Goal: Task Accomplishment & Management: Manage account settings

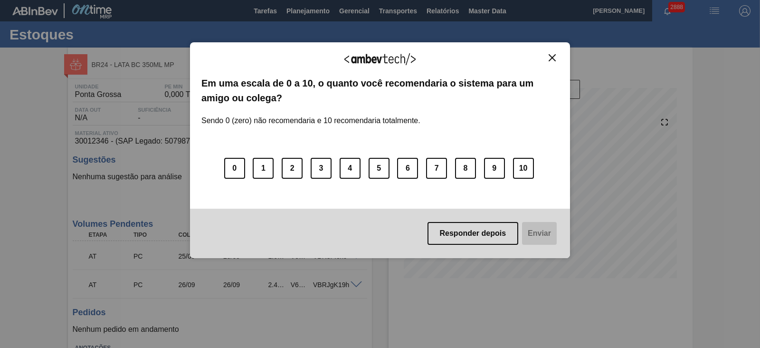
click at [549, 57] on img "Close" at bounding box center [551, 57] width 7 height 7
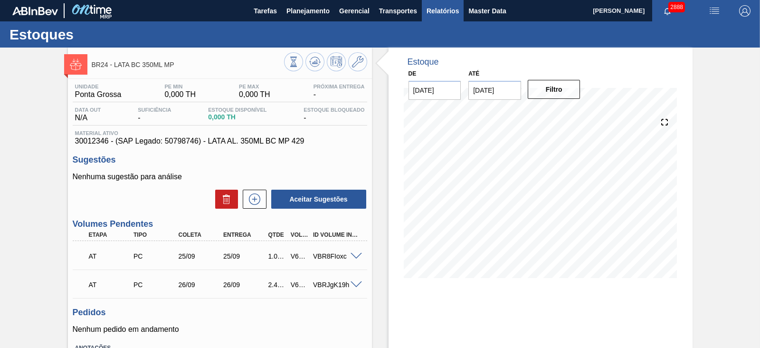
click at [447, 9] on span "Relatórios" at bounding box center [442, 10] width 32 height 11
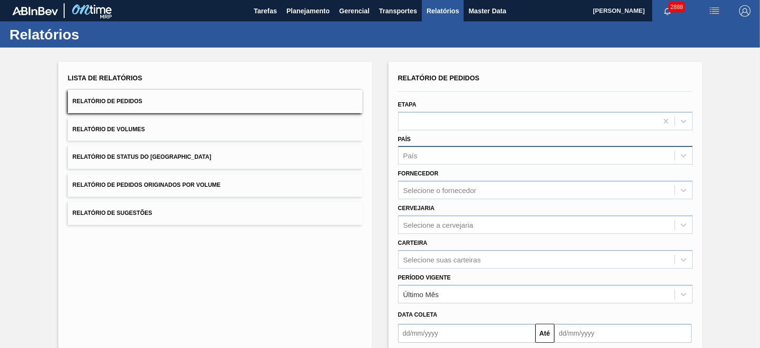
click at [433, 151] on div "País" at bounding box center [536, 156] width 276 height 14
type input "br"
click at [439, 150] on div "País" at bounding box center [536, 156] width 276 height 14
click at [435, 152] on div "País" at bounding box center [536, 156] width 276 height 14
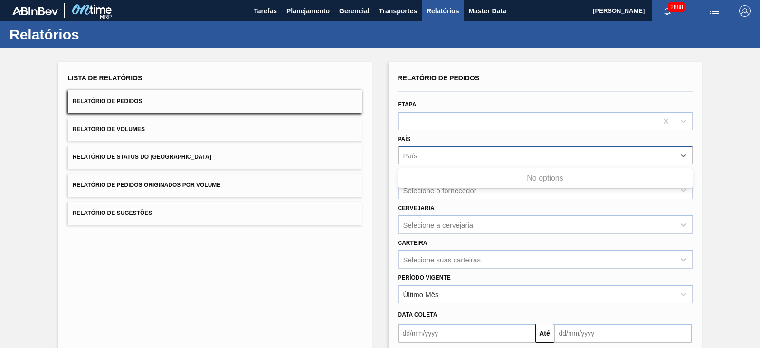
click at [435, 152] on div "País" at bounding box center [536, 156] width 276 height 14
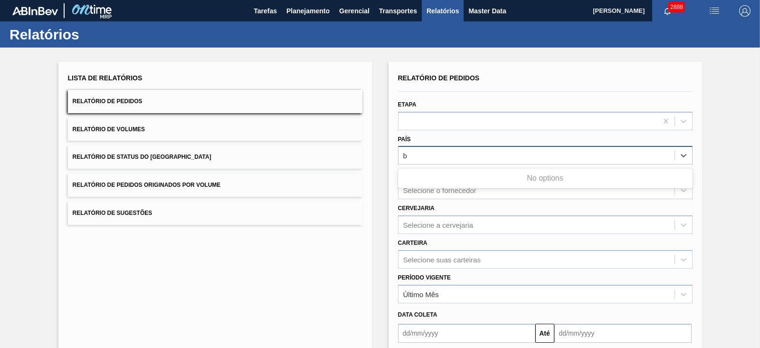
type input "br"
click at [434, 153] on div "País" at bounding box center [536, 156] width 276 height 14
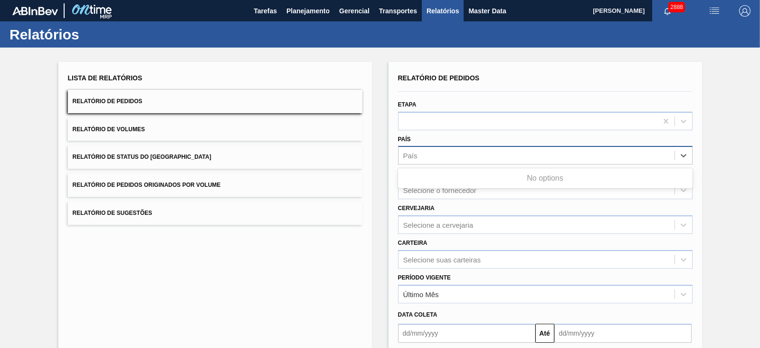
click at [434, 153] on div "País" at bounding box center [536, 156] width 276 height 14
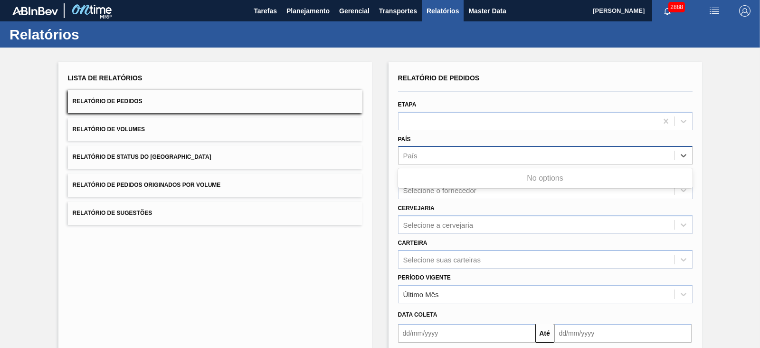
click at [434, 153] on div "País" at bounding box center [536, 156] width 276 height 14
click at [434, 152] on div "País" at bounding box center [536, 156] width 276 height 14
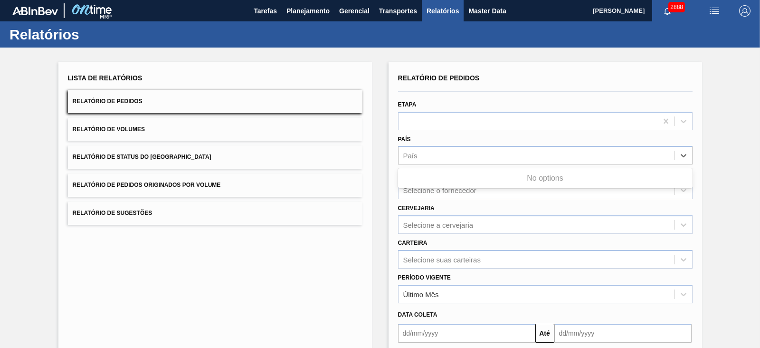
click at [748, 162] on div "Lista de Relatórios Relatório de Pedidos Relatório de Volumes Relatório de Stat…" at bounding box center [380, 243] width 760 height 392
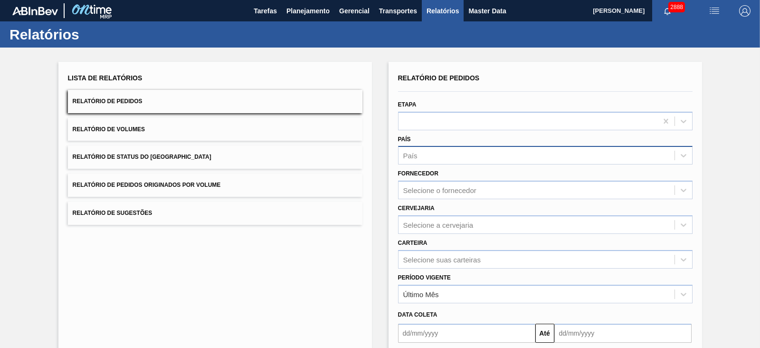
click at [556, 150] on div "País" at bounding box center [536, 156] width 276 height 14
click at [547, 151] on div "País" at bounding box center [536, 156] width 276 height 14
click at [546, 151] on div "País" at bounding box center [536, 156] width 276 height 14
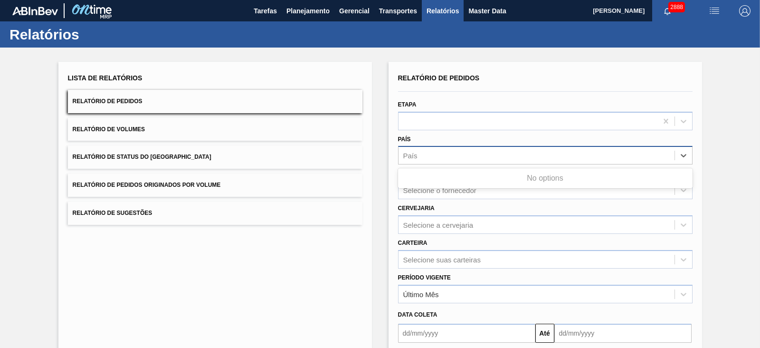
click at [546, 151] on div "País" at bounding box center [536, 156] width 276 height 14
click at [544, 151] on div "País" at bounding box center [536, 156] width 276 height 14
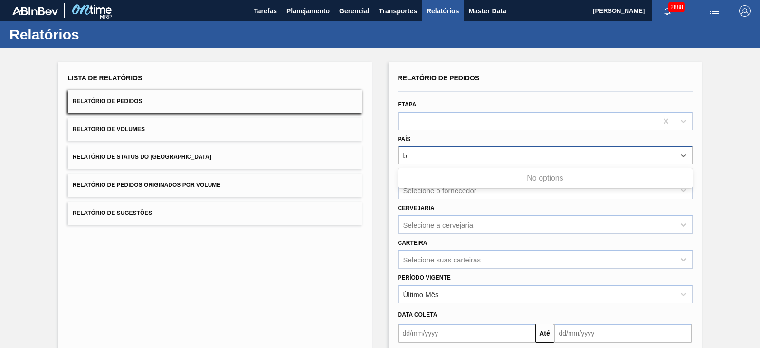
type input "br"
click at [542, 153] on div "País" at bounding box center [536, 156] width 276 height 14
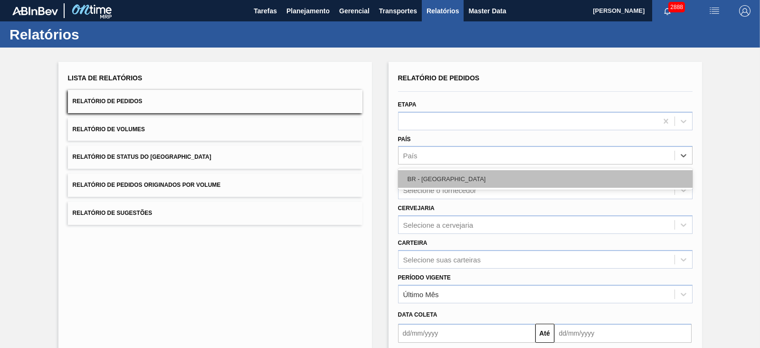
click at [475, 180] on div "BR - Brasil" at bounding box center [545, 179] width 294 height 18
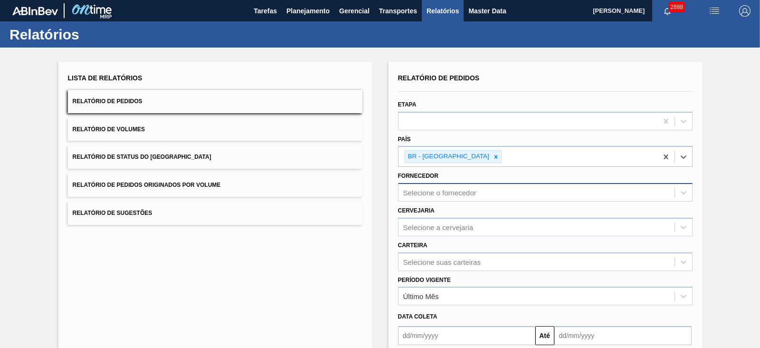
click at [459, 190] on div "Selecione o fornecedor" at bounding box center [439, 193] width 73 height 8
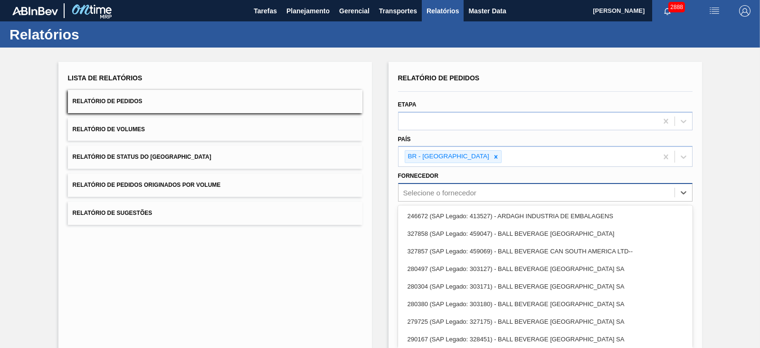
click at [458, 189] on div "Selecione o fornecedor" at bounding box center [439, 193] width 73 height 8
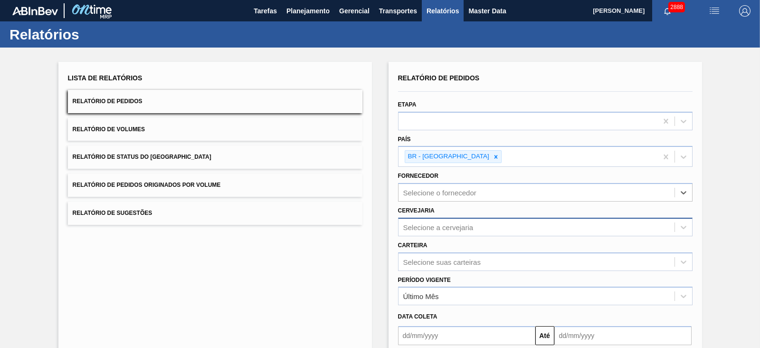
click at [430, 225] on div "Selecione a cervejaria" at bounding box center [545, 226] width 294 height 19
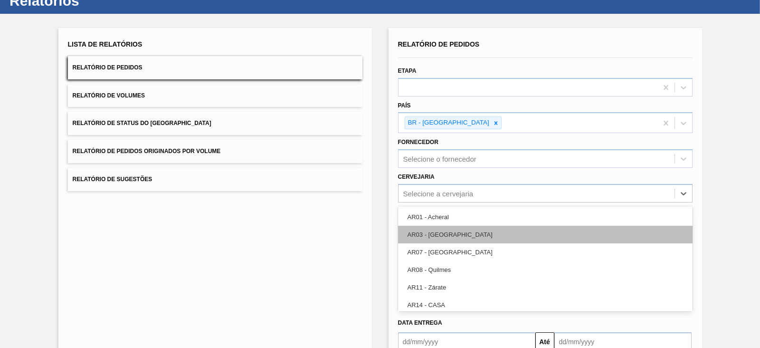
scroll to position [37, 0]
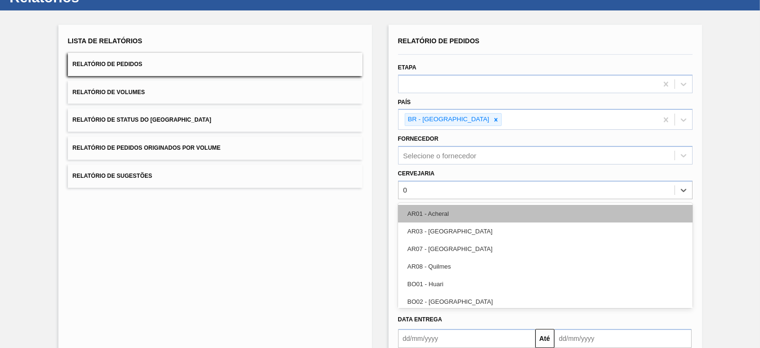
type input "09"
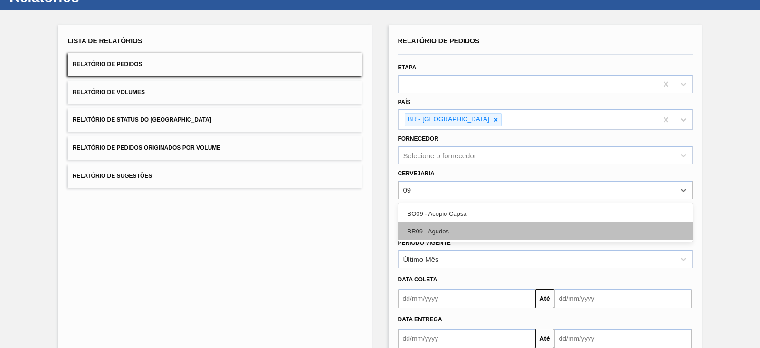
click at [434, 227] on div "BR09 - Agudos" at bounding box center [545, 231] width 294 height 18
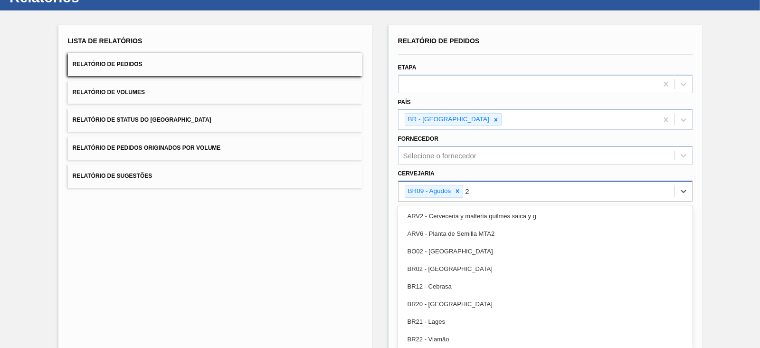
type input "21"
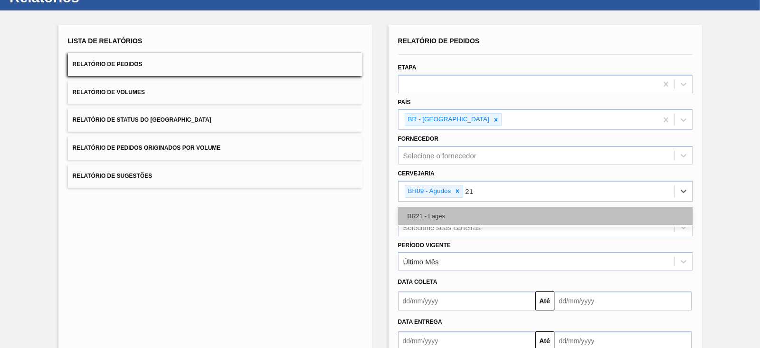
click at [442, 214] on div "BR21 - Lages" at bounding box center [545, 216] width 294 height 18
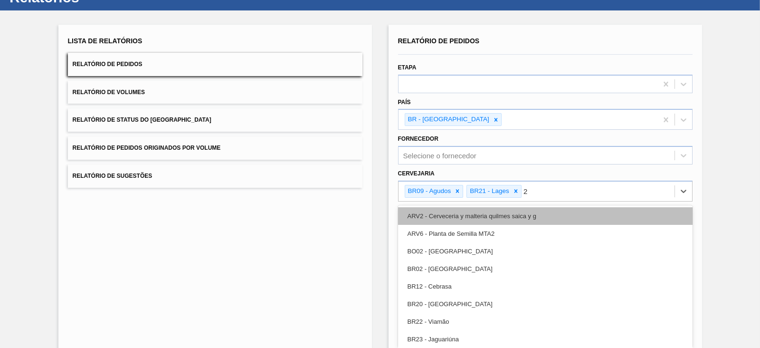
type input "22"
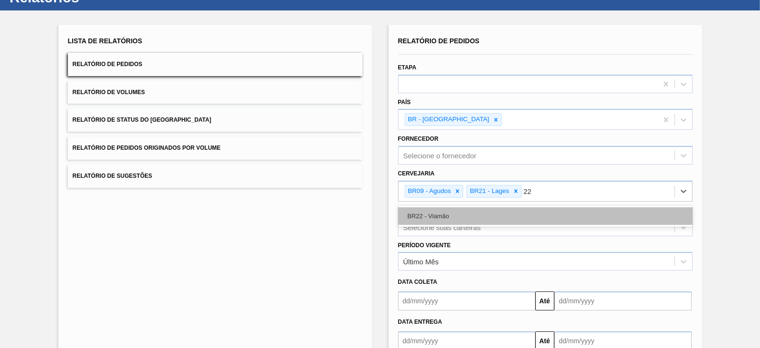
click at [468, 212] on div "BR22 - Viamão" at bounding box center [545, 216] width 294 height 18
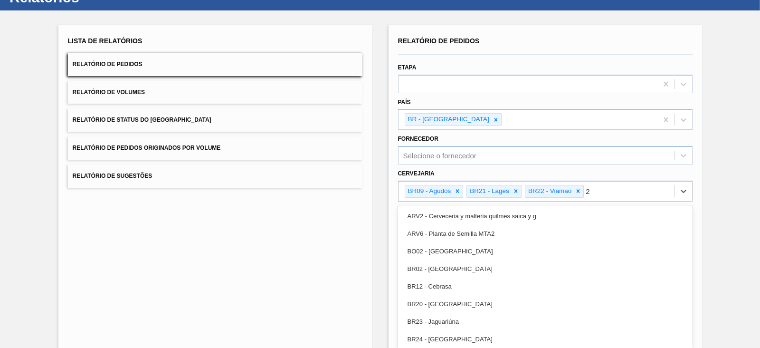
type input "24"
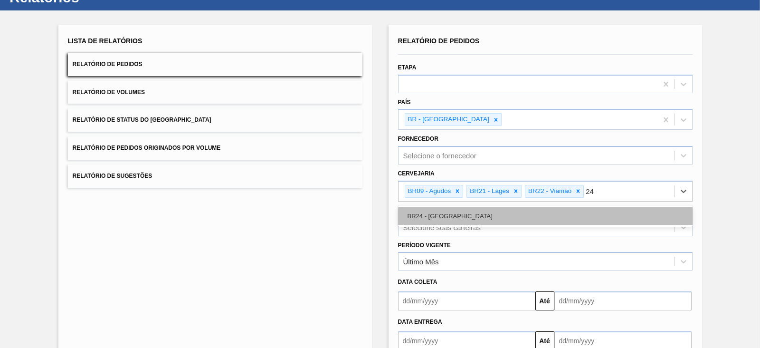
click at [450, 213] on div "BR24 - Ponta Grossa" at bounding box center [545, 216] width 294 height 18
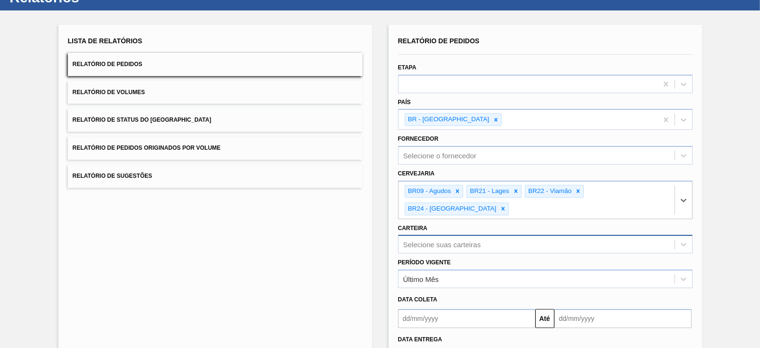
click at [453, 235] on div "Selecione suas carteiras" at bounding box center [545, 244] width 294 height 19
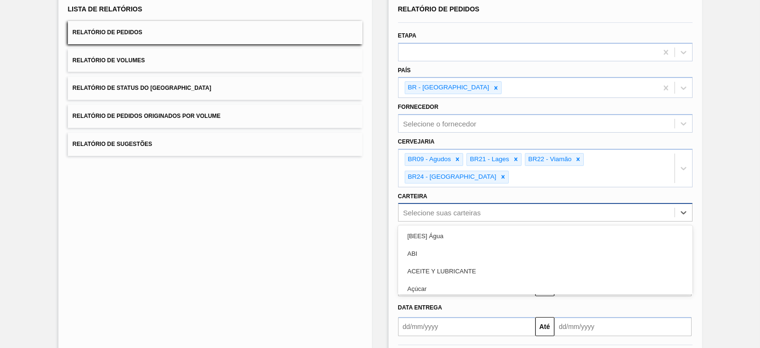
scroll to position [74, 0]
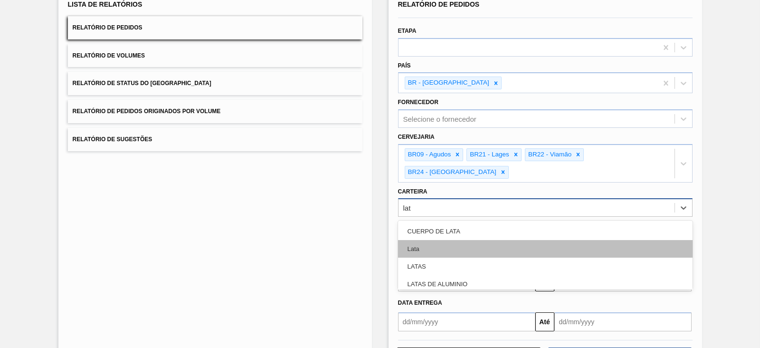
type input "lata"
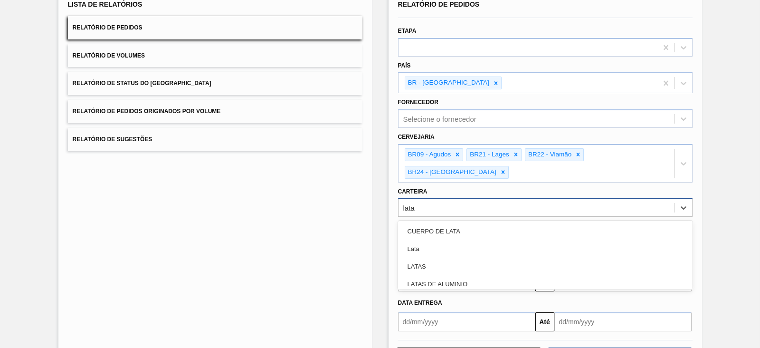
click at [438, 240] on div "Lata" at bounding box center [545, 249] width 294 height 18
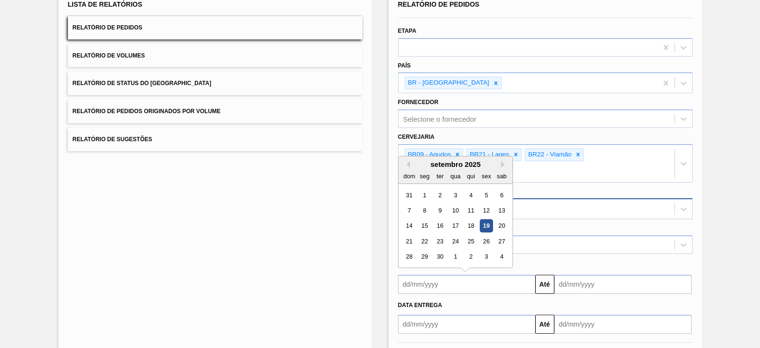
drag, startPoint x: 439, startPoint y: 262, endPoint x: 437, endPoint y: 267, distance: 5.4
click at [439, 274] on input "text" at bounding box center [466, 283] width 137 height 19
click at [420, 168] on div "dom seg ter qua qui sex sab" at bounding box center [455, 175] width 114 height 15
click at [423, 219] on div "15" at bounding box center [424, 225] width 13 height 13
type input "[DATE]"
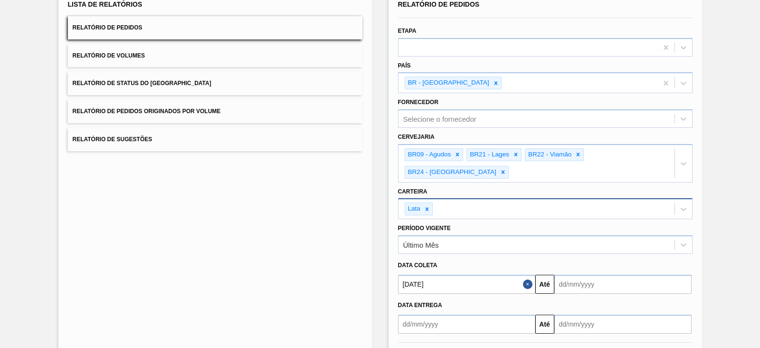
click at [569, 274] on input "text" at bounding box center [622, 283] width 137 height 19
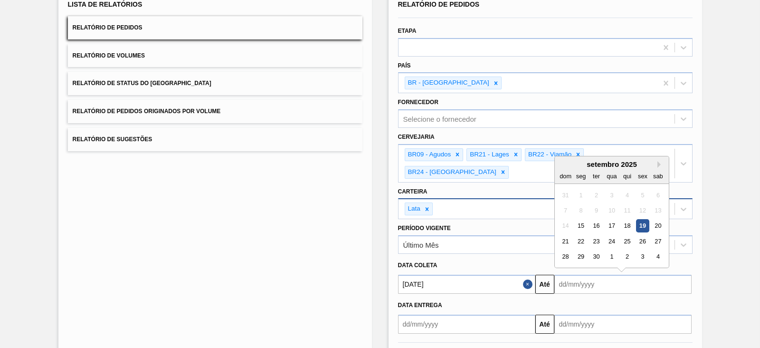
drag, startPoint x: 594, startPoint y: 237, endPoint x: 598, endPoint y: 262, distance: 25.6
click at [594, 250] on div "30" at bounding box center [595, 256] width 13 height 13
type input "[DATE]"
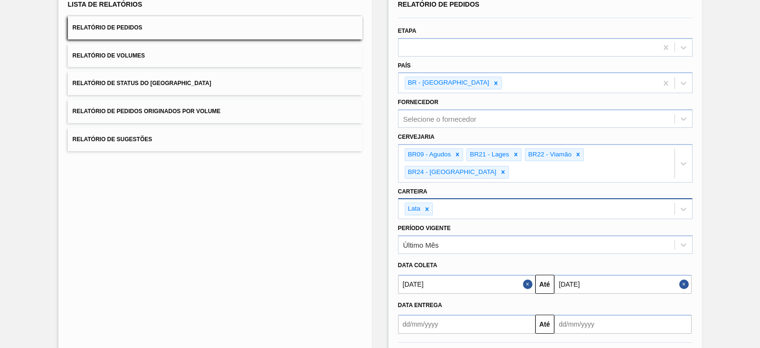
click at [240, 59] on button "Relatório de Volumes" at bounding box center [215, 55] width 294 height 23
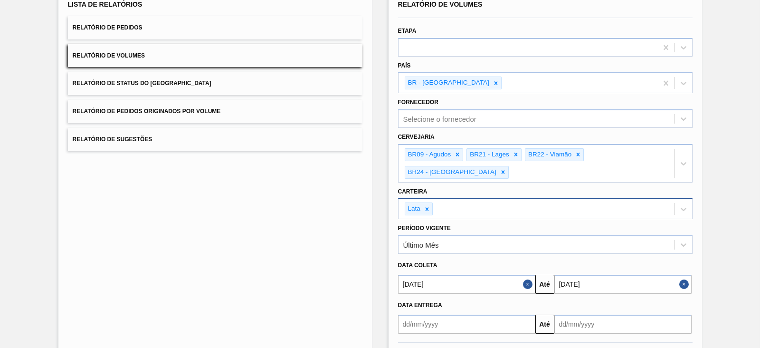
click at [183, 136] on button "Relatório de Sugestões" at bounding box center [215, 139] width 294 height 23
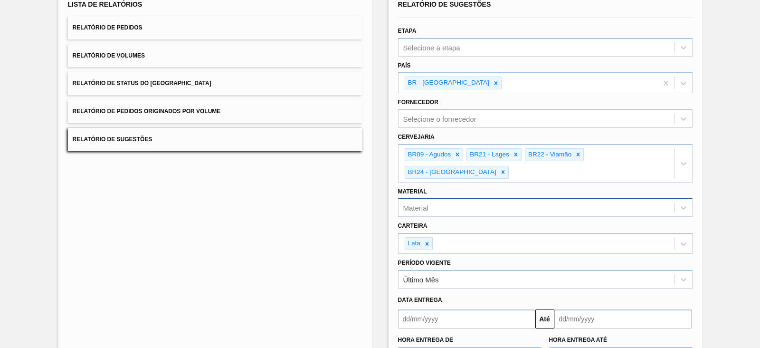
scroll to position [129, 0]
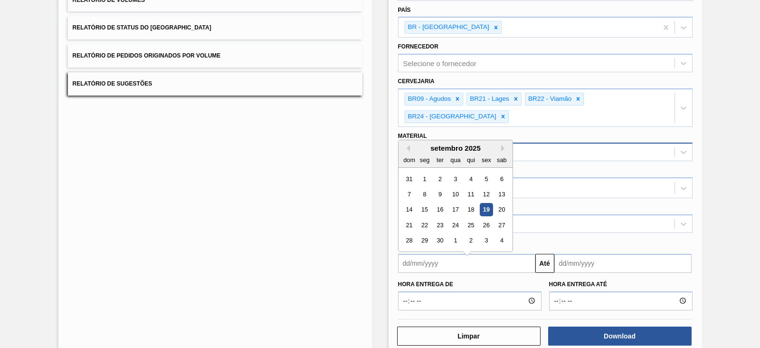
click at [447, 254] on input "text" at bounding box center [466, 263] width 137 height 19
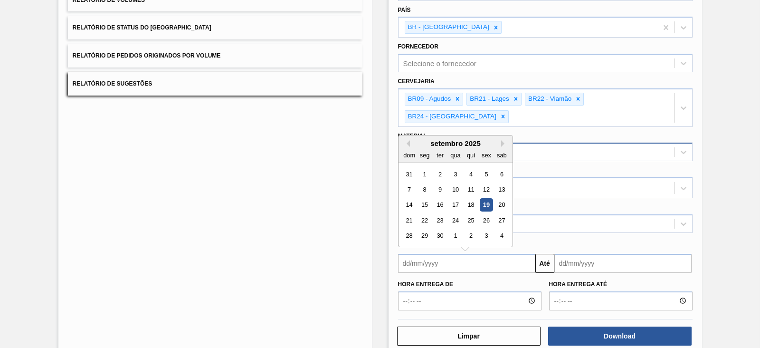
click at [418, 139] on div "setembro 2025" at bounding box center [455, 143] width 114 height 8
click at [488, 198] on div "19" at bounding box center [486, 204] width 13 height 13
type input "[DATE]"
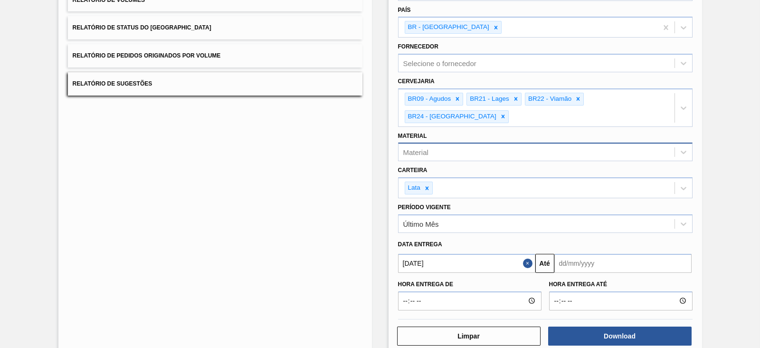
click at [567, 254] on input "text" at bounding box center [622, 263] width 137 height 19
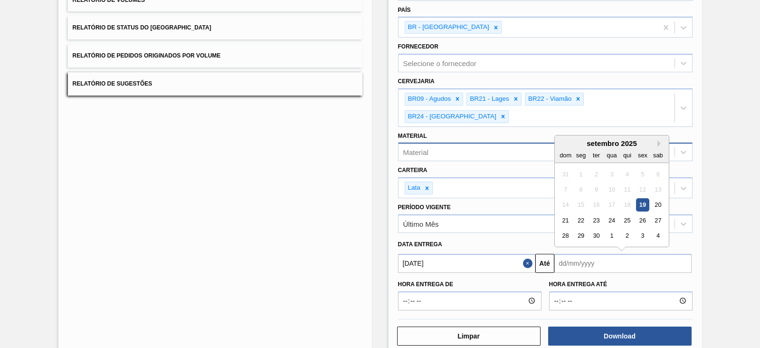
click at [594, 229] on div "30" at bounding box center [595, 235] width 13 height 13
type input "[DATE]"
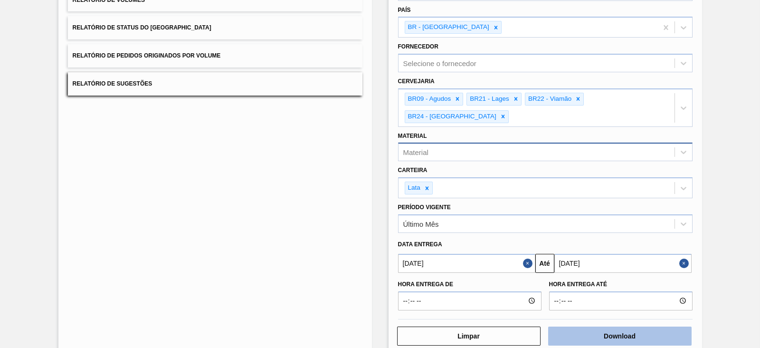
click at [609, 326] on button "Download" at bounding box center [619, 335] width 143 height 19
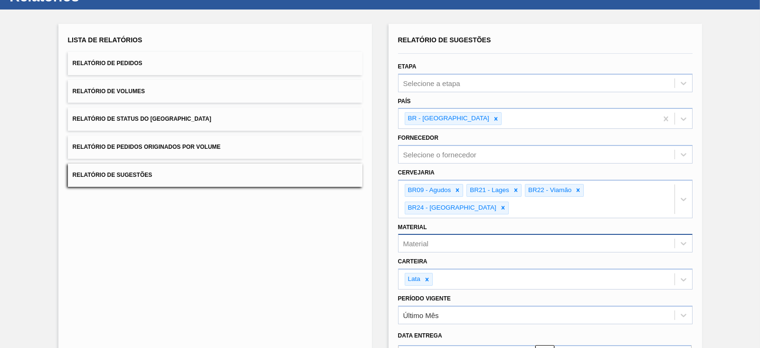
scroll to position [0, 0]
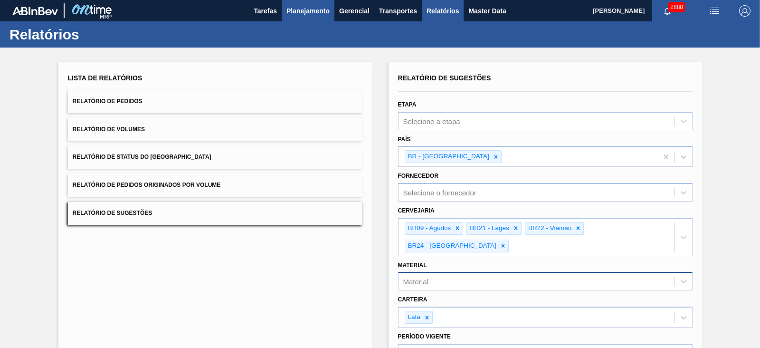
click at [304, 9] on span "Planejamento" at bounding box center [307, 10] width 43 height 11
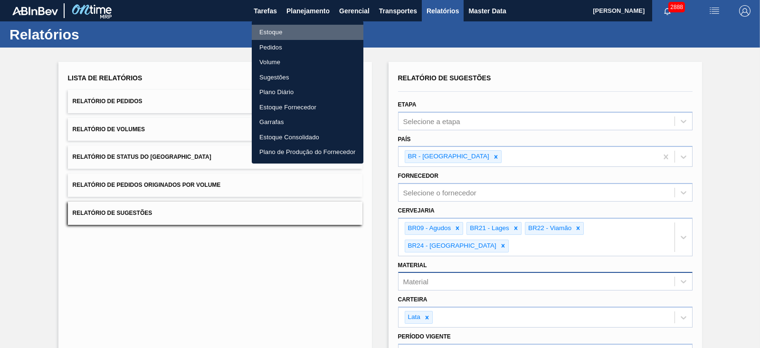
click at [280, 28] on li "Estoque" at bounding box center [308, 32] width 112 height 15
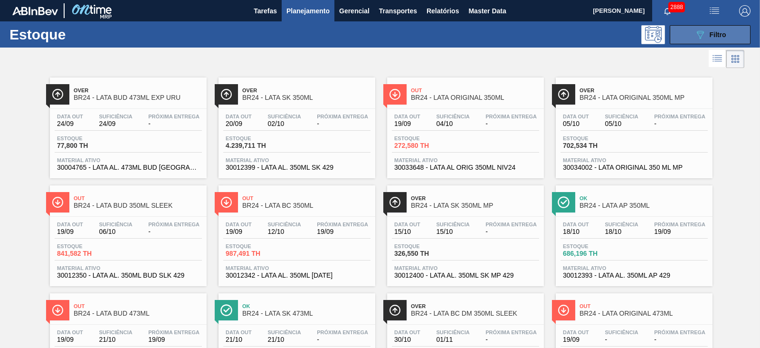
click at [695, 32] on icon "089F7B8B-B2A5-4AFE-B5C0-19BA573D28AC" at bounding box center [699, 34] width 11 height 11
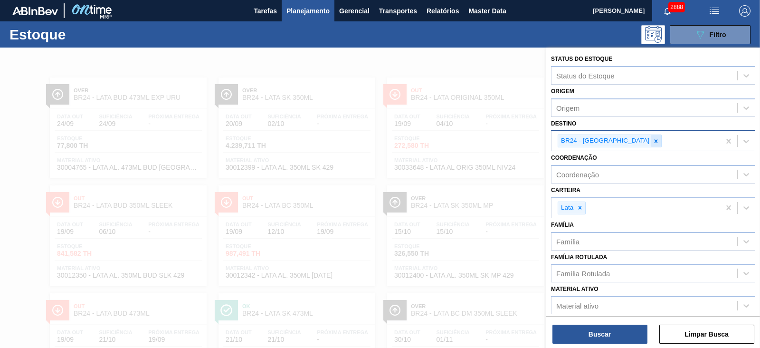
click at [652, 140] on icon at bounding box center [655, 141] width 7 height 7
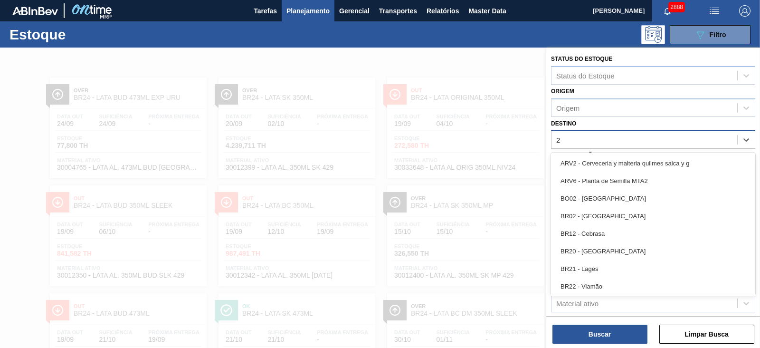
type input "21"
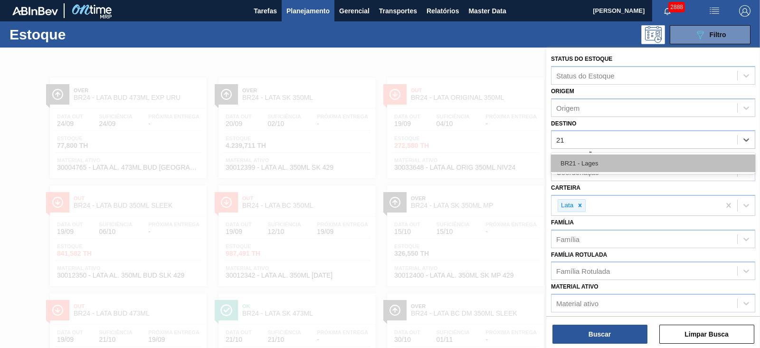
click at [601, 160] on div "BR21 - Lages" at bounding box center [653, 163] width 204 height 18
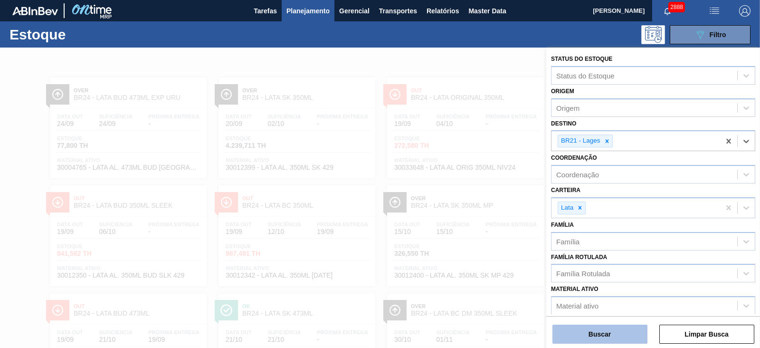
click at [598, 334] on button "Buscar" at bounding box center [599, 333] width 95 height 19
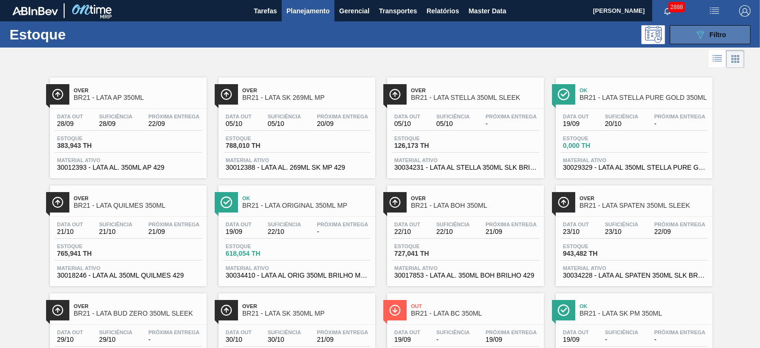
click at [688, 33] on button "089F7B8B-B2A5-4AFE-B5C0-19BA573D28AC Filtro" at bounding box center [710, 34] width 81 height 19
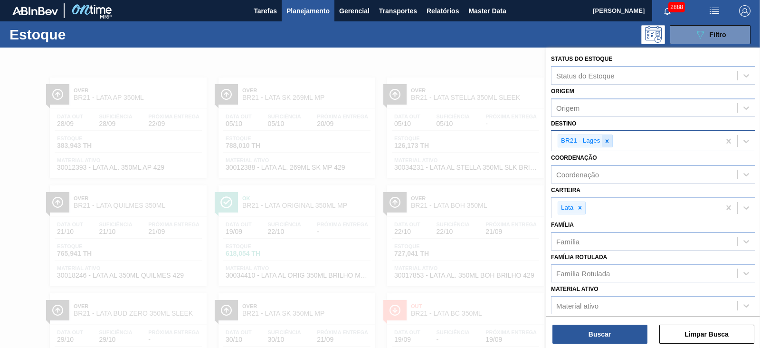
click at [605, 140] on icon at bounding box center [607, 141] width 7 height 7
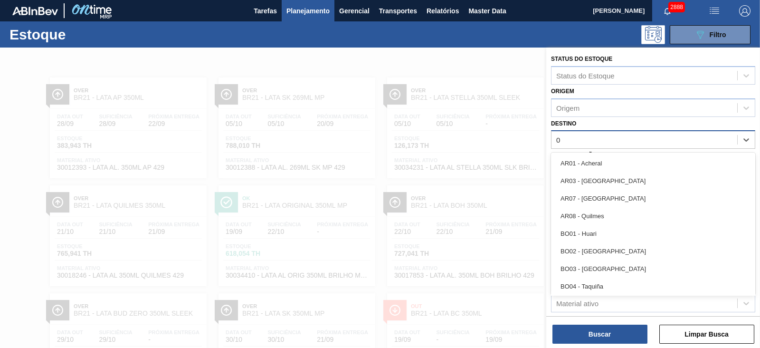
type input "09"
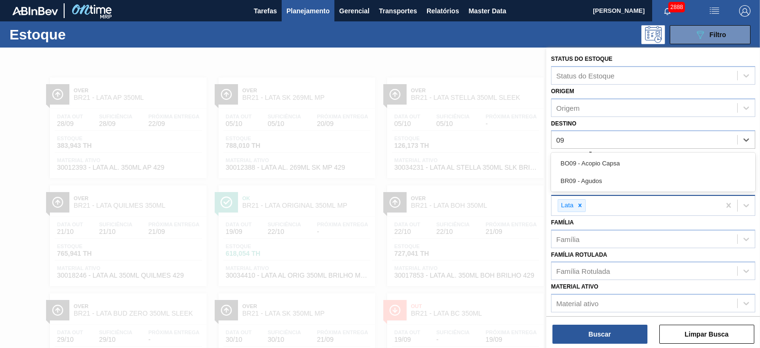
drag, startPoint x: 593, startPoint y: 176, endPoint x: 600, endPoint y: 197, distance: 22.1
click at [593, 177] on div "BR09 - Agudos" at bounding box center [653, 181] width 204 height 18
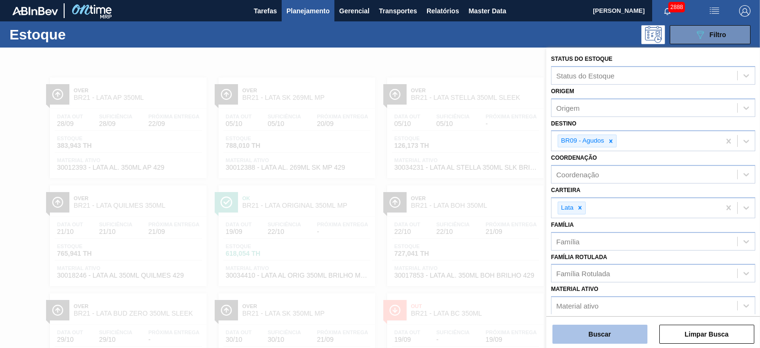
click at [602, 331] on button "Buscar" at bounding box center [599, 333] width 95 height 19
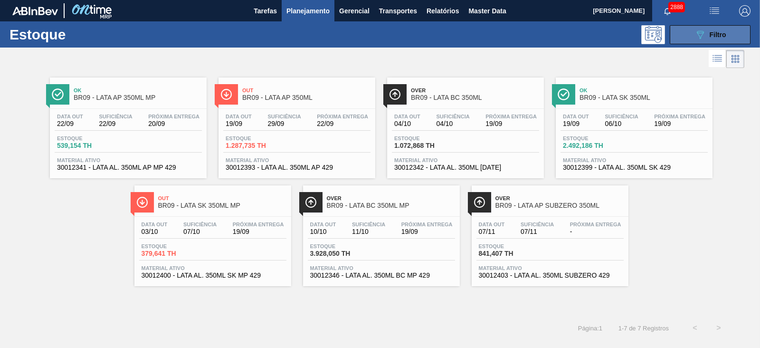
drag, startPoint x: 708, startPoint y: 35, endPoint x: 701, endPoint y: 41, distance: 9.1
click at [708, 35] on div "089F7B8B-B2A5-4AFE-B5C0-19BA573D28AC Filtro" at bounding box center [710, 34] width 32 height 11
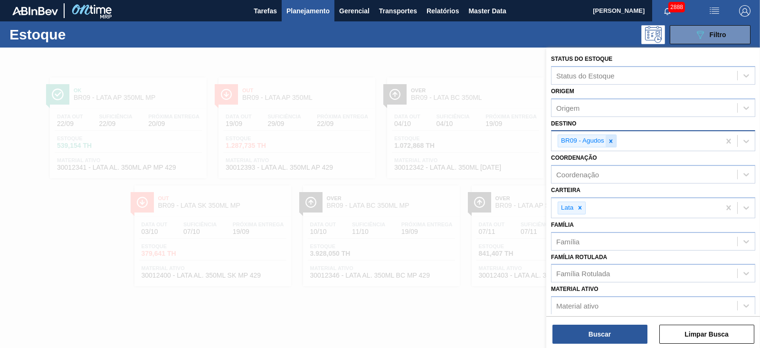
click at [611, 141] on icon at bounding box center [610, 141] width 7 height 7
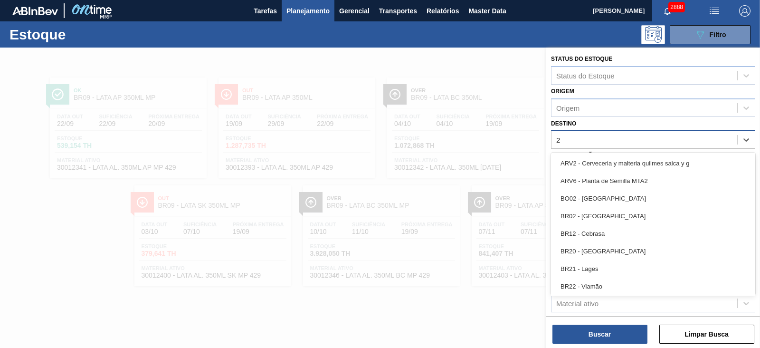
type input "22"
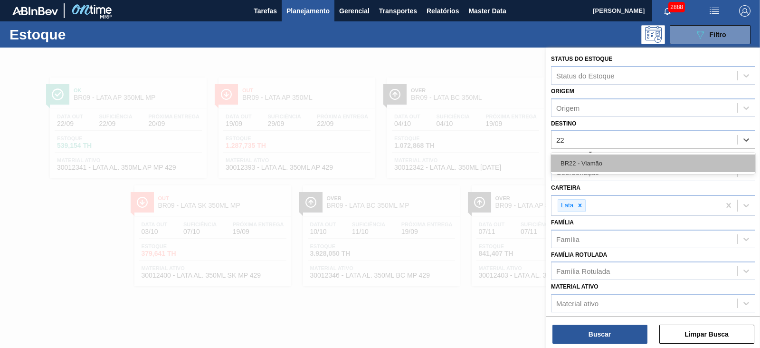
click at [591, 168] on div "BR22 - Viamão" at bounding box center [653, 163] width 204 height 18
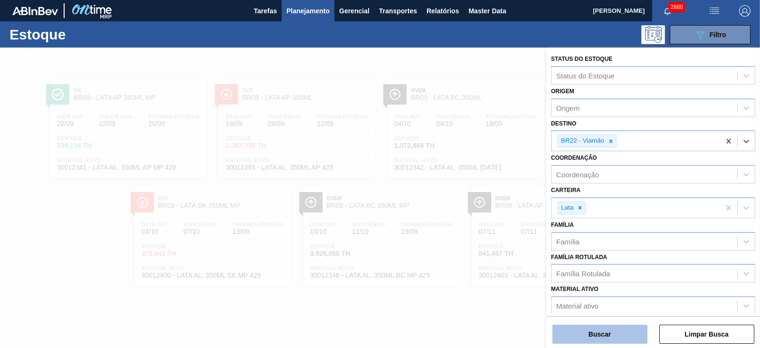
click at [606, 337] on button "Buscar" at bounding box center [599, 333] width 95 height 19
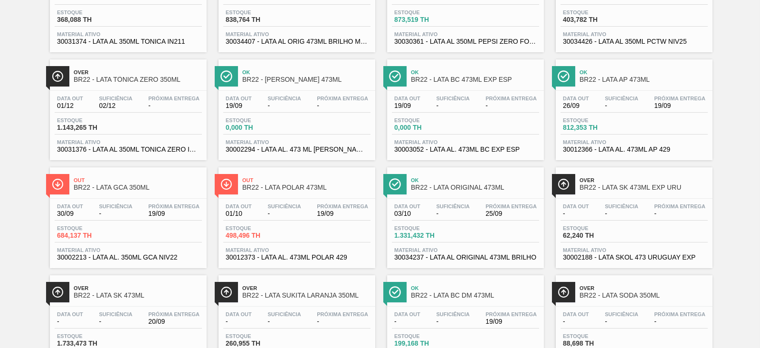
scroll to position [356, 0]
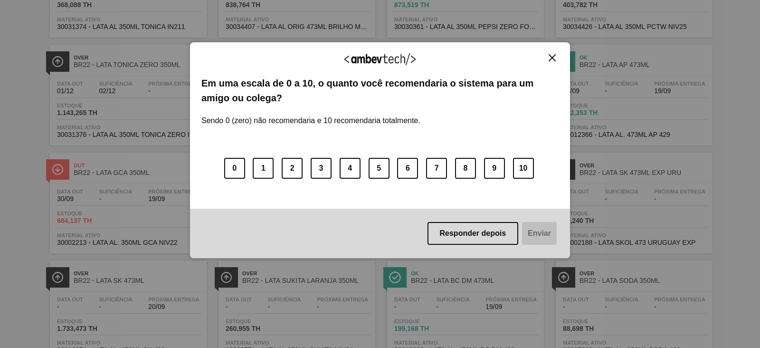
click at [553, 57] on img "Close" at bounding box center [551, 57] width 7 height 7
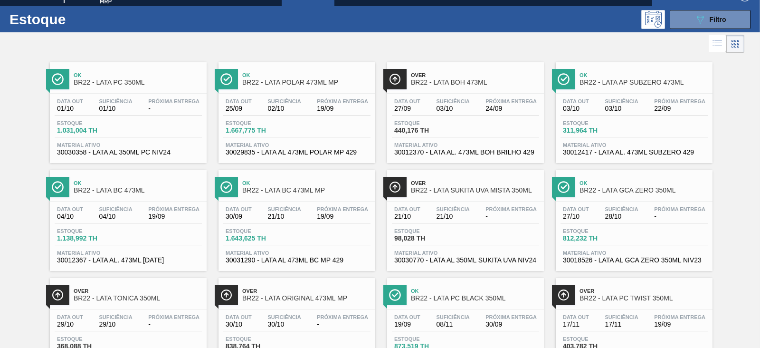
scroll to position [0, 0]
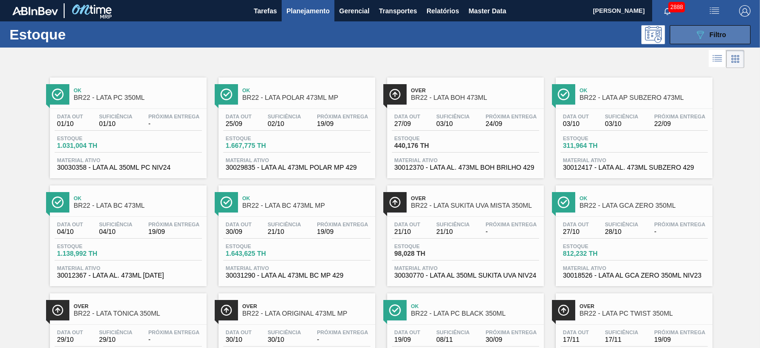
click at [713, 38] on span "Filtro" at bounding box center [717, 35] width 17 height 8
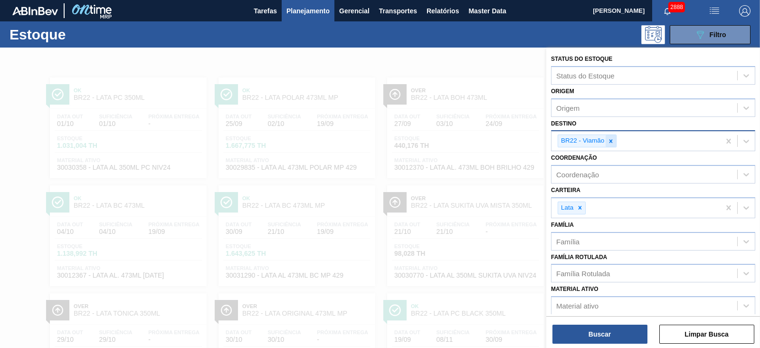
click at [612, 144] on div at bounding box center [610, 141] width 10 height 12
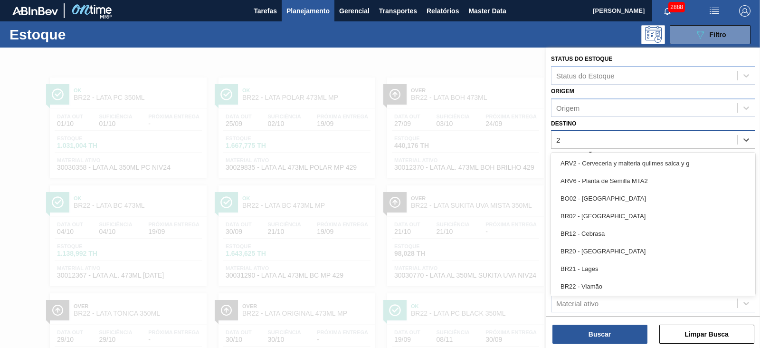
type input "24"
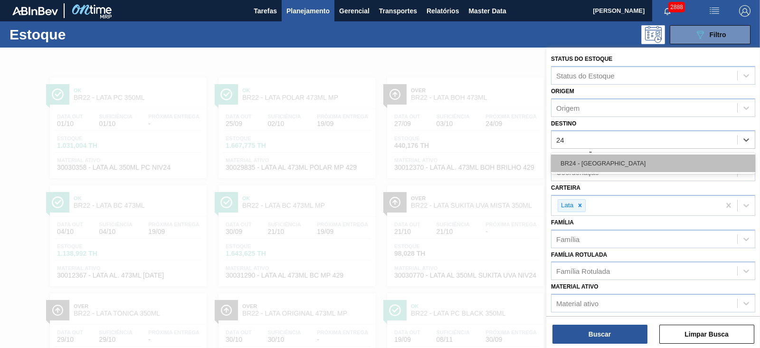
click at [579, 155] on div "BR24 - Ponta Grossa" at bounding box center [653, 163] width 204 height 18
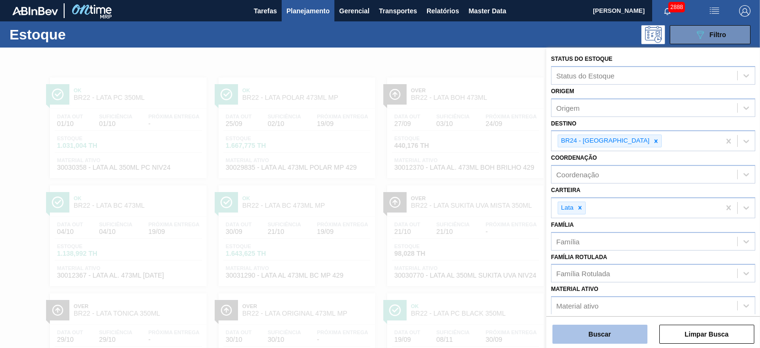
click at [599, 329] on button "Buscar" at bounding box center [599, 333] width 95 height 19
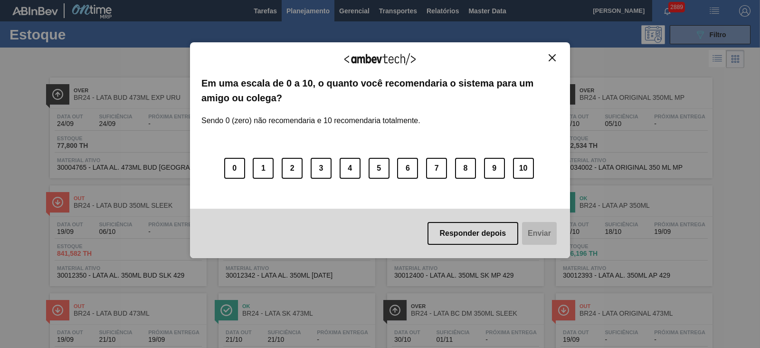
click at [551, 60] on img "Close" at bounding box center [551, 57] width 7 height 7
click at [554, 56] on img "Close" at bounding box center [551, 57] width 7 height 7
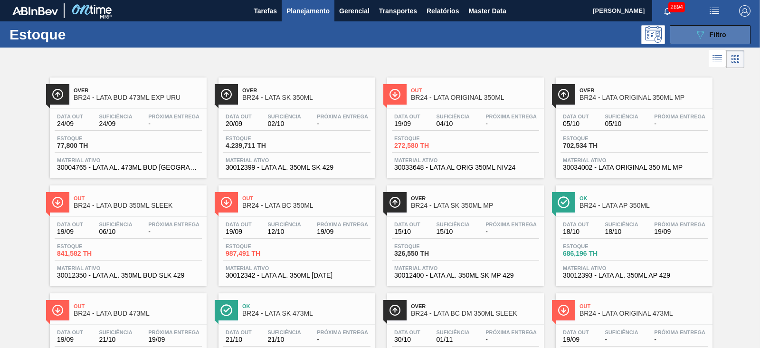
click at [685, 34] on button "089F7B8B-B2A5-4AFE-B5C0-19BA573D28AC Filtro" at bounding box center [710, 34] width 81 height 19
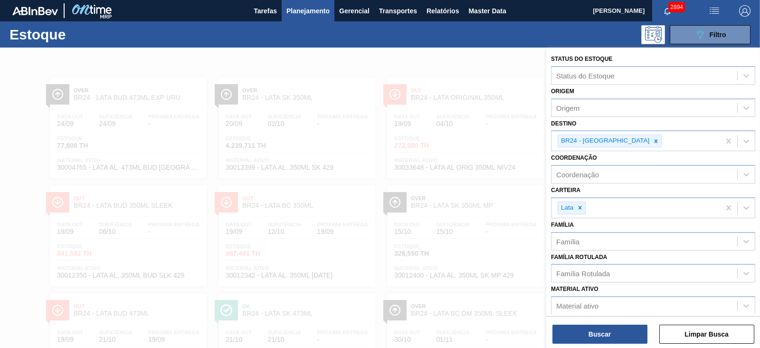
click at [473, 69] on div at bounding box center [380, 221] width 760 height 348
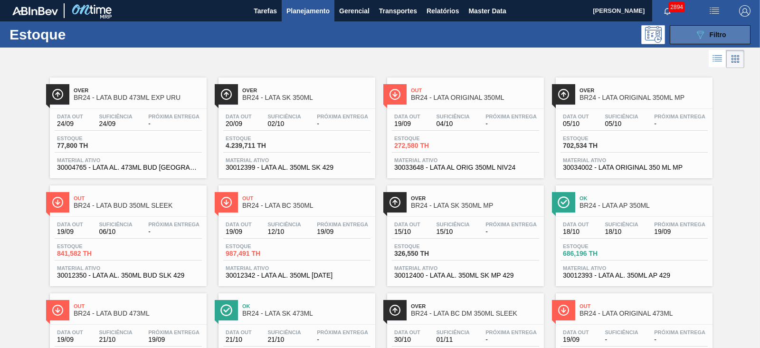
click at [685, 31] on button "089F7B8B-B2A5-4AFE-B5C0-19BA573D28AC Filtro" at bounding box center [710, 34] width 81 height 19
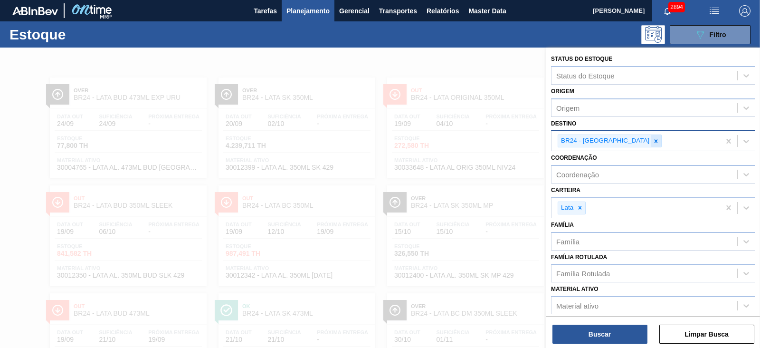
click at [651, 142] on div at bounding box center [656, 141] width 10 height 12
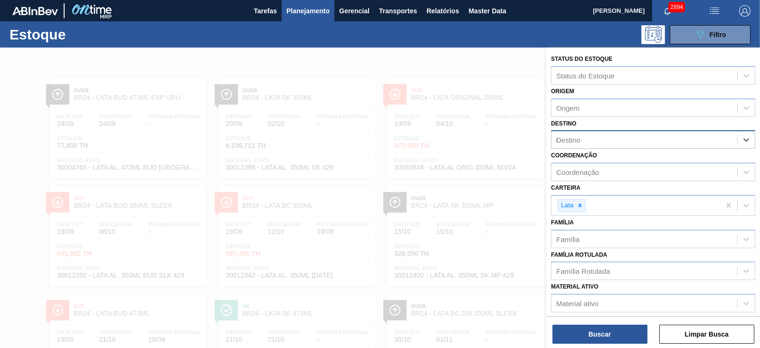
type input "09"
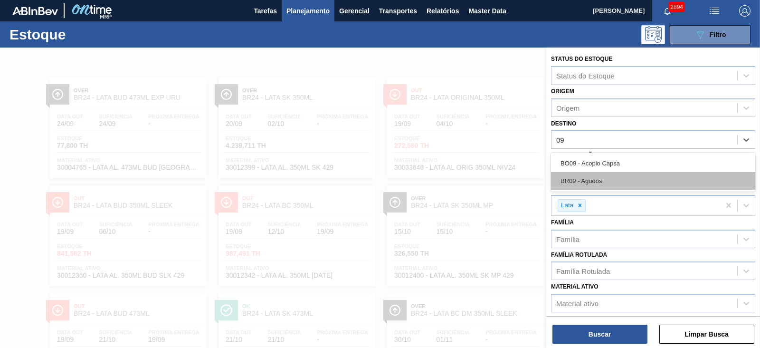
click at [595, 179] on div "BR09 - Agudos" at bounding box center [653, 181] width 204 height 18
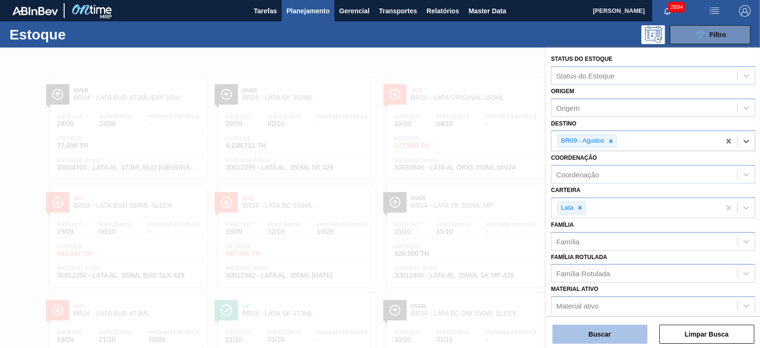
click at [617, 333] on button "Buscar" at bounding box center [599, 333] width 95 height 19
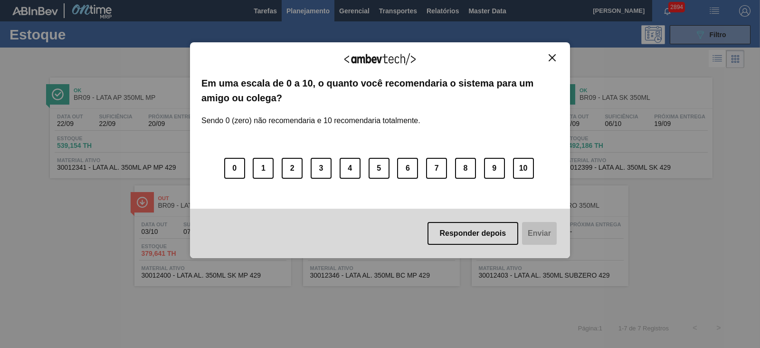
click at [552, 59] on img "Close" at bounding box center [551, 57] width 7 height 7
click at [555, 58] on img "Close" at bounding box center [551, 57] width 7 height 7
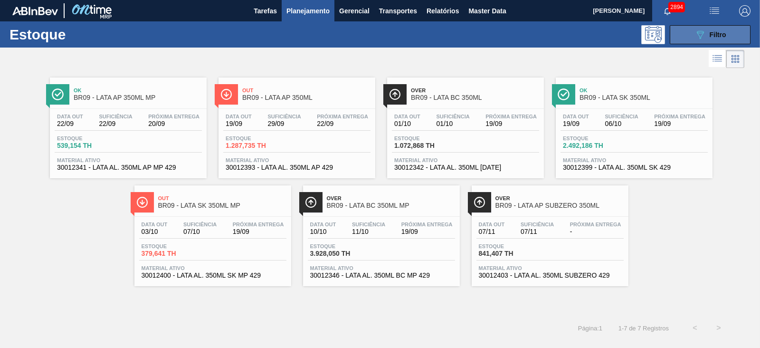
click at [693, 41] on button "089F7B8B-B2A5-4AFE-B5C0-19BA573D28AC Filtro" at bounding box center [710, 34] width 81 height 19
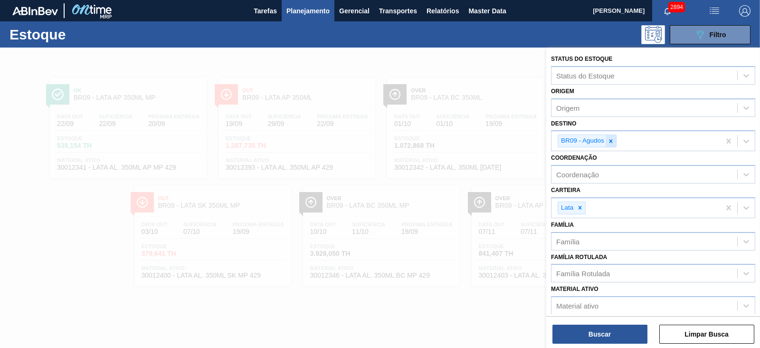
click at [613, 143] on div at bounding box center [610, 141] width 10 height 12
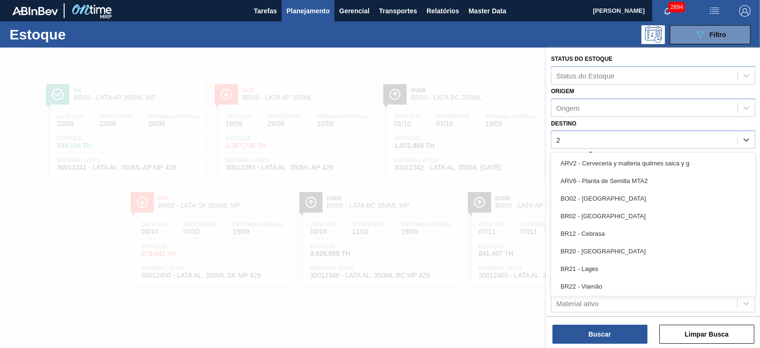
type input "24"
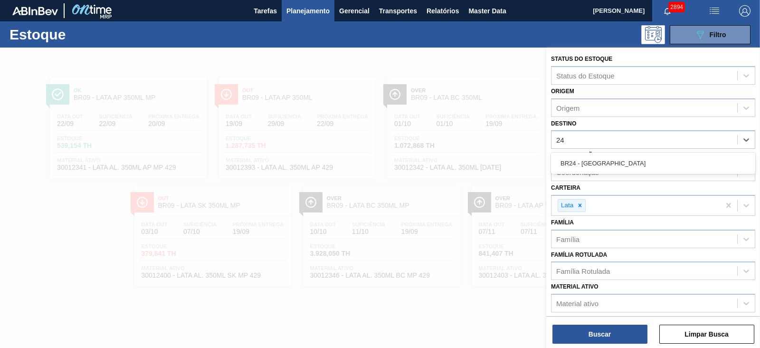
click at [594, 164] on div "BR24 - Ponta Grossa" at bounding box center [653, 163] width 204 height 18
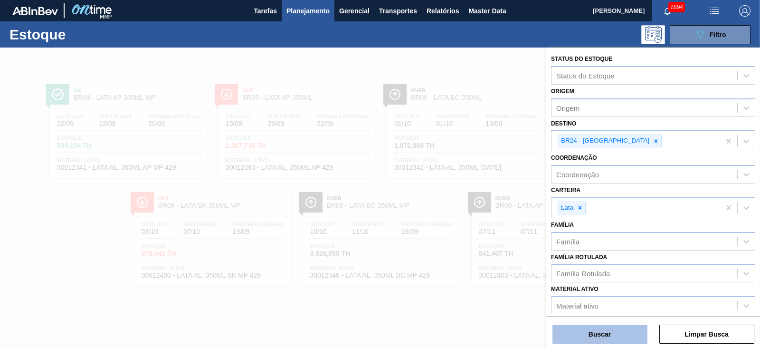
click at [596, 334] on button "Buscar" at bounding box center [599, 333] width 95 height 19
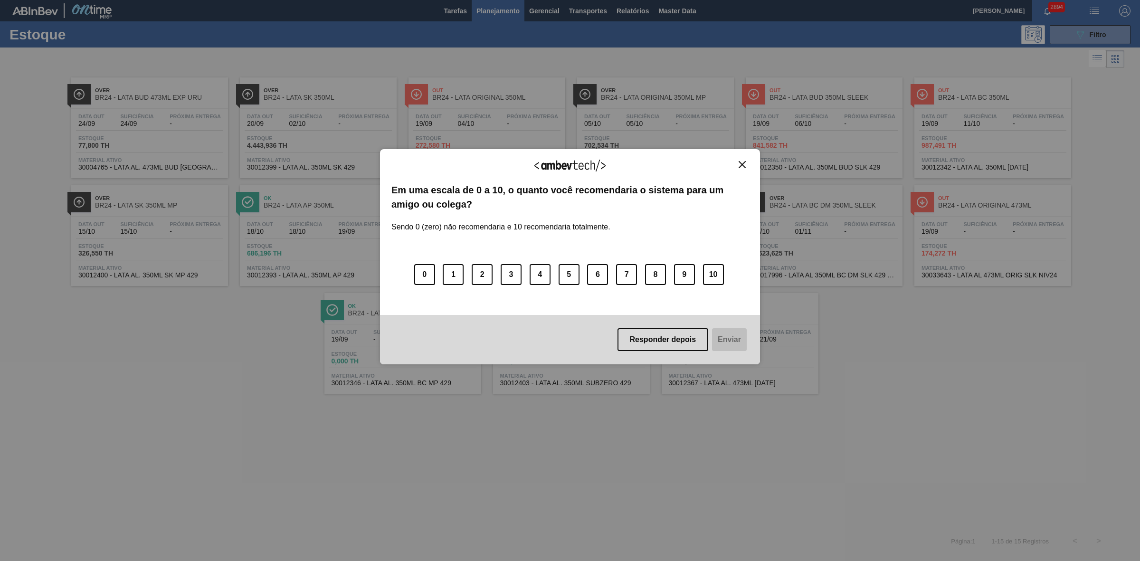
click at [739, 164] on img "Close" at bounding box center [741, 164] width 7 height 7
click at [744, 167] on img "Close" at bounding box center [741, 164] width 7 height 7
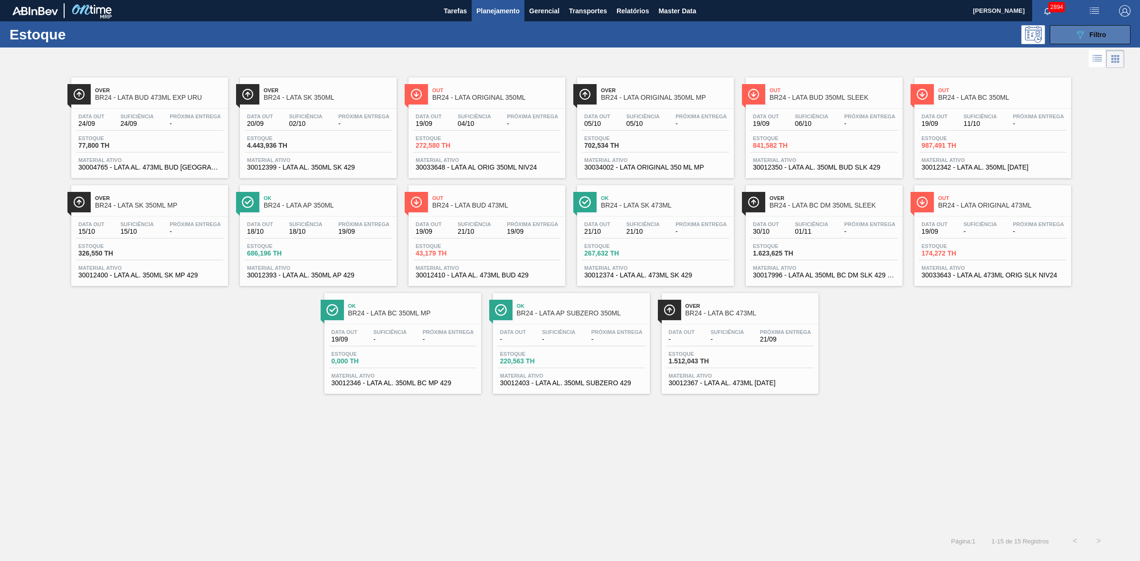
click at [759, 37] on icon "089F7B8B-B2A5-4AFE-B5C0-19BA573D28AC" at bounding box center [1079, 34] width 11 height 11
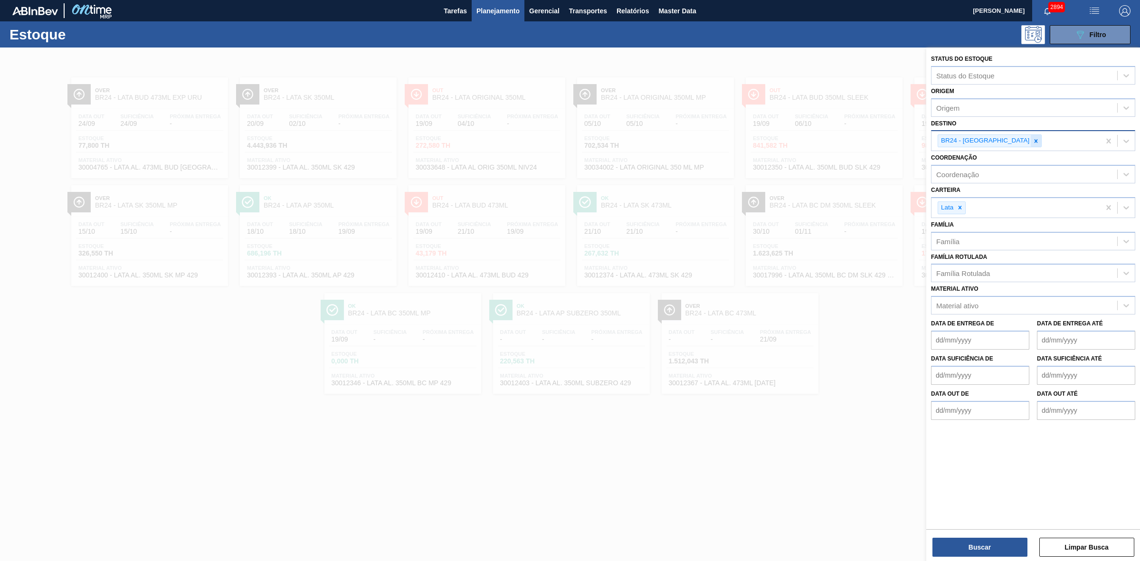
click at [759, 142] on icon at bounding box center [1035, 141] width 7 height 7
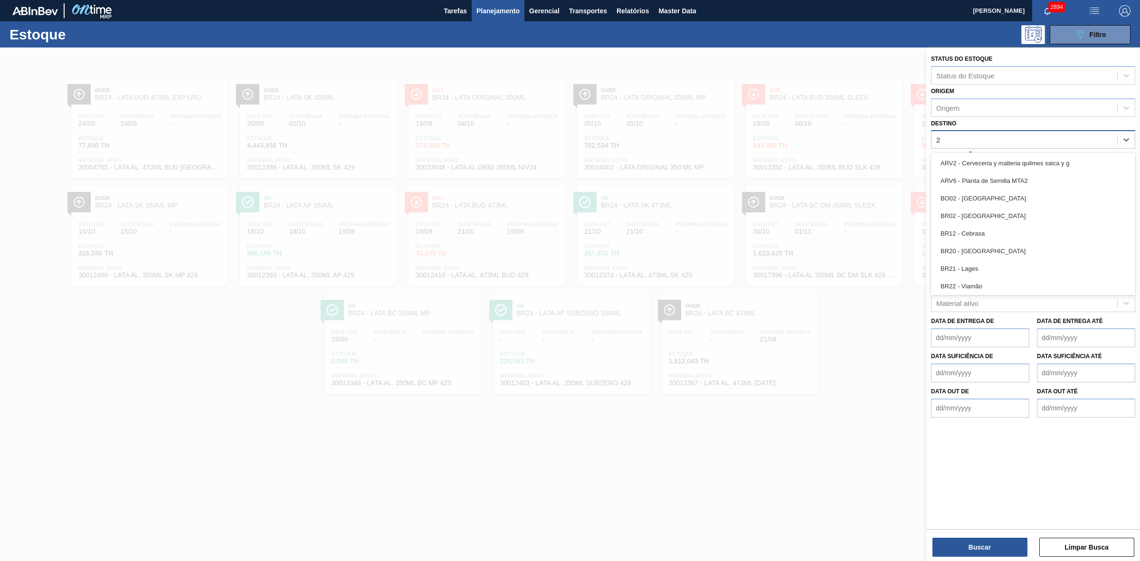
type input "22"
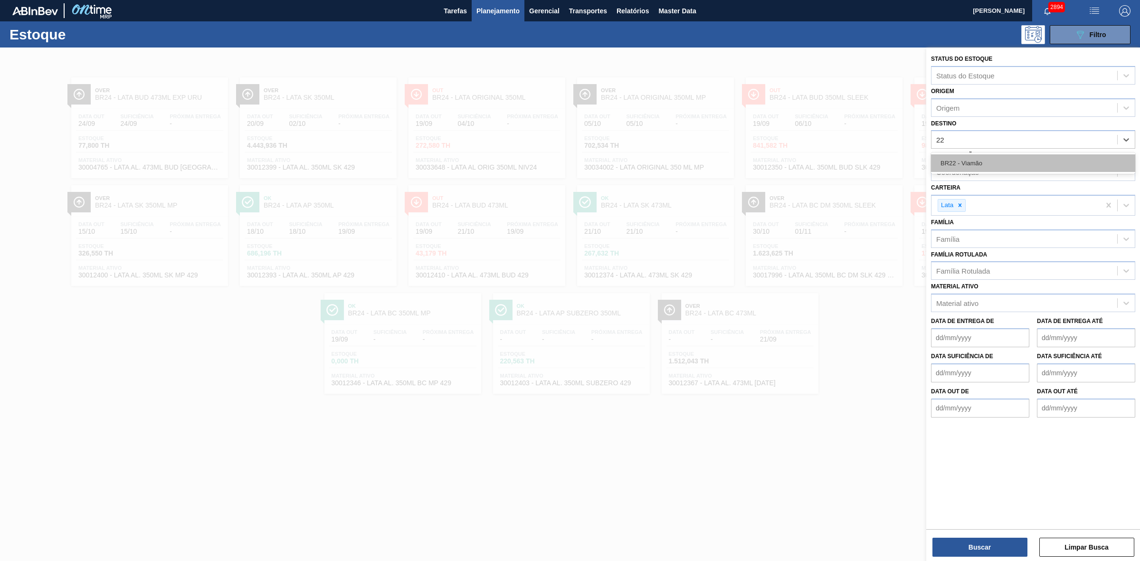
click at [759, 158] on div "BR22 - Viamão" at bounding box center [1033, 163] width 204 height 18
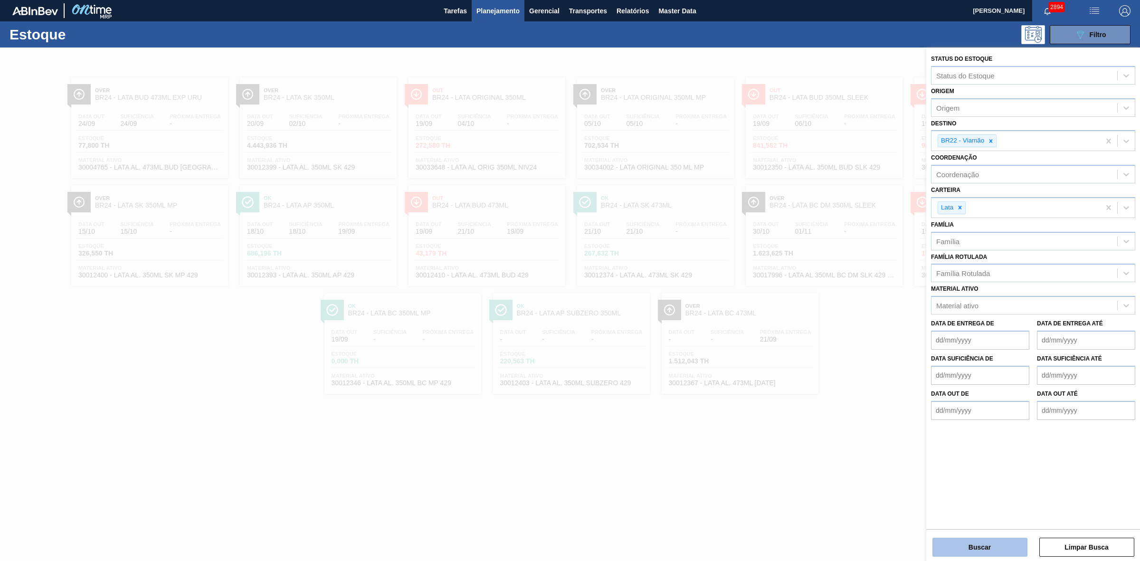
click at [759, 347] on button "Buscar" at bounding box center [979, 547] width 95 height 19
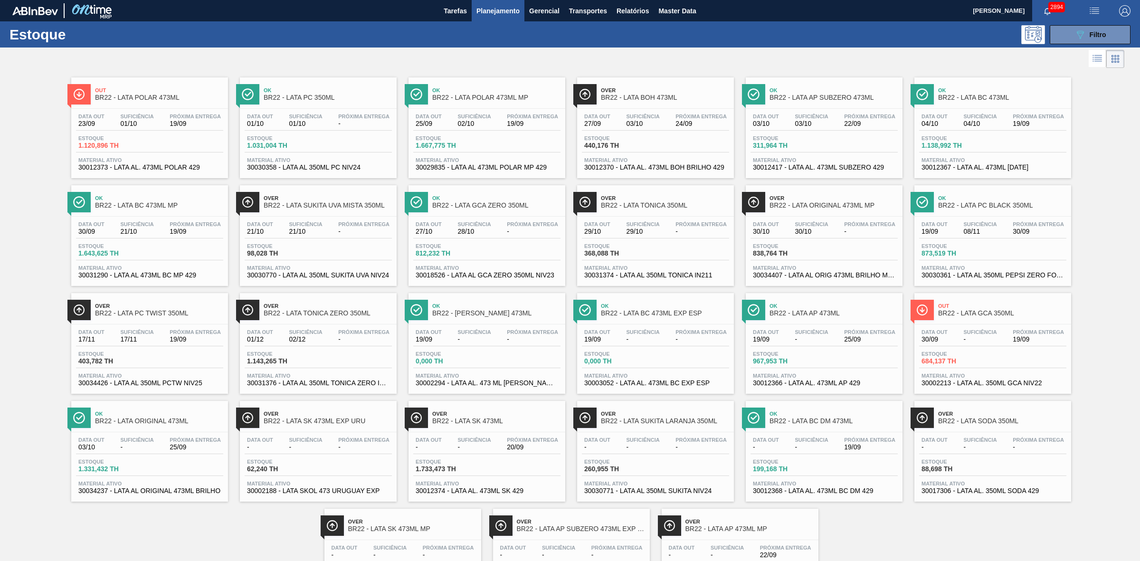
click at [701, 58] on div at bounding box center [562, 58] width 1124 height 23
click at [630, 9] on span "Relatórios" at bounding box center [632, 10] width 32 height 11
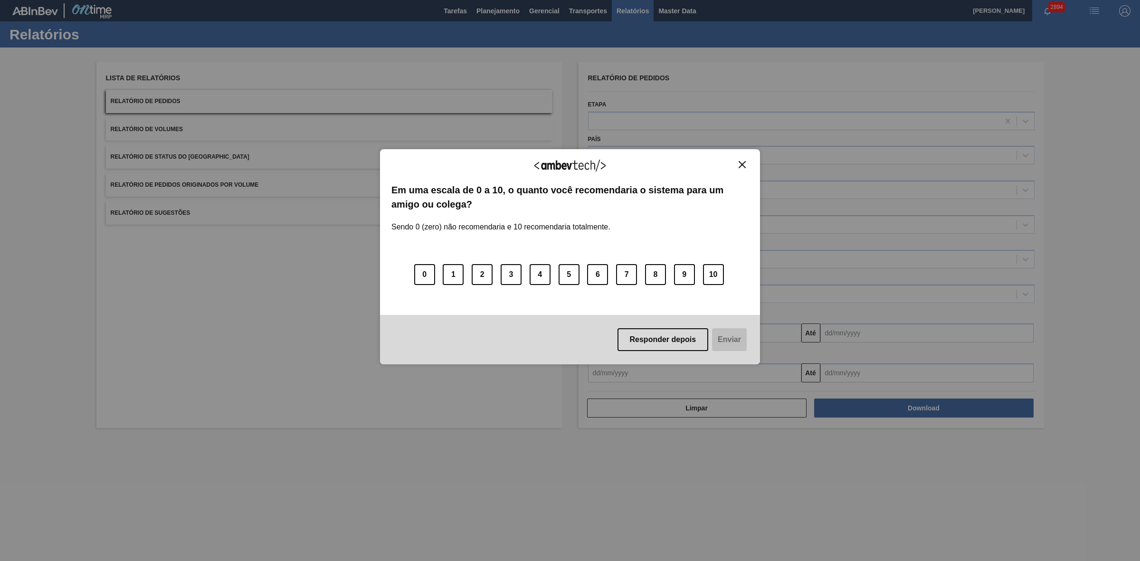
click at [739, 164] on img "Close" at bounding box center [741, 164] width 7 height 7
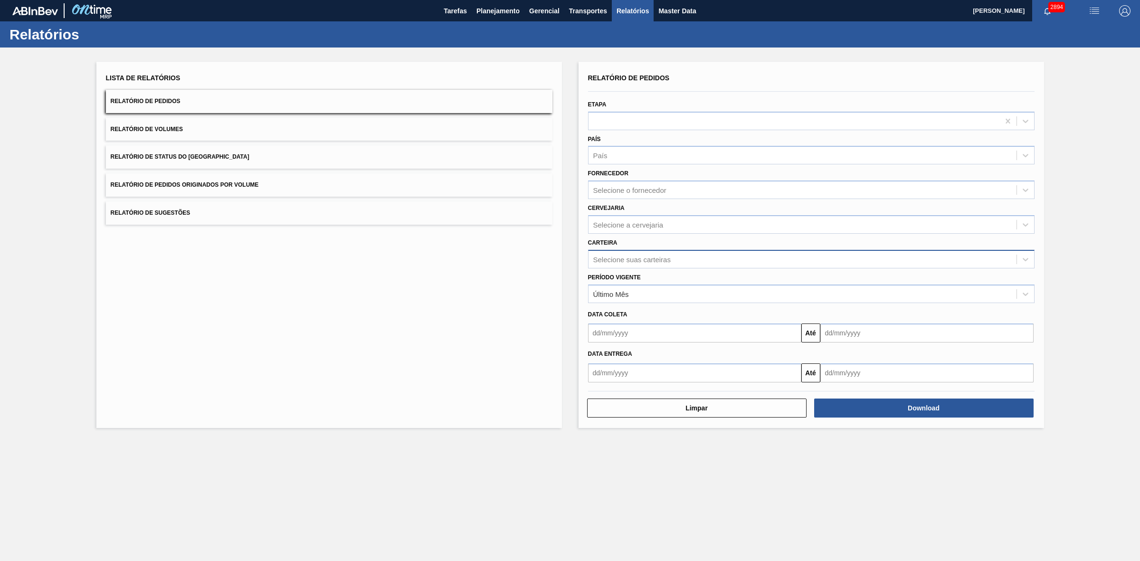
click at [630, 261] on div "Selecione suas carteiras" at bounding box center [631, 259] width 77 height 8
type input "lata"
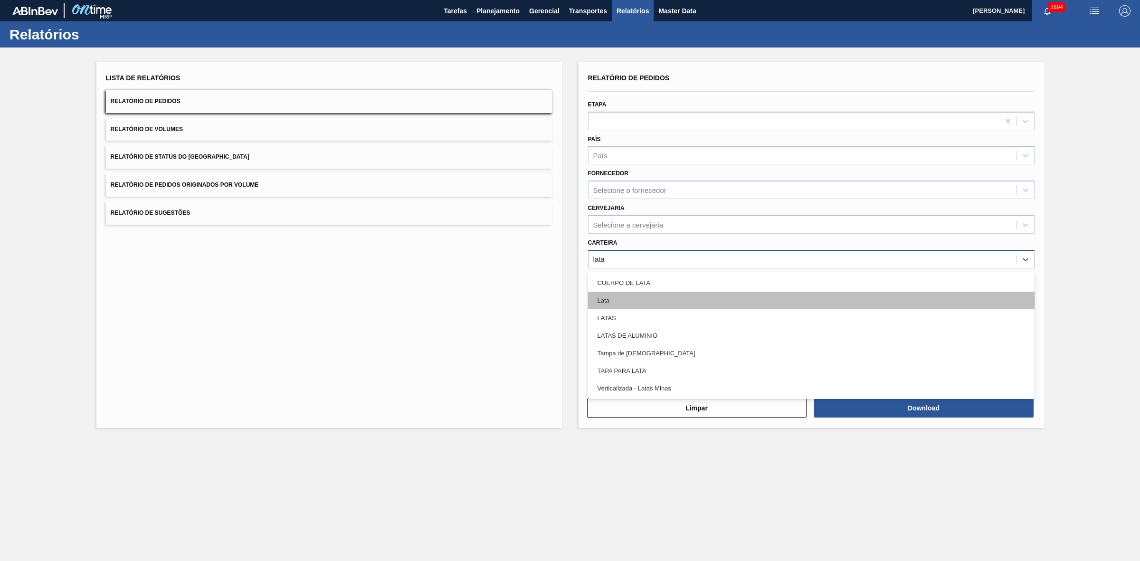
click at [620, 298] on div "Lata" at bounding box center [811, 301] width 446 height 18
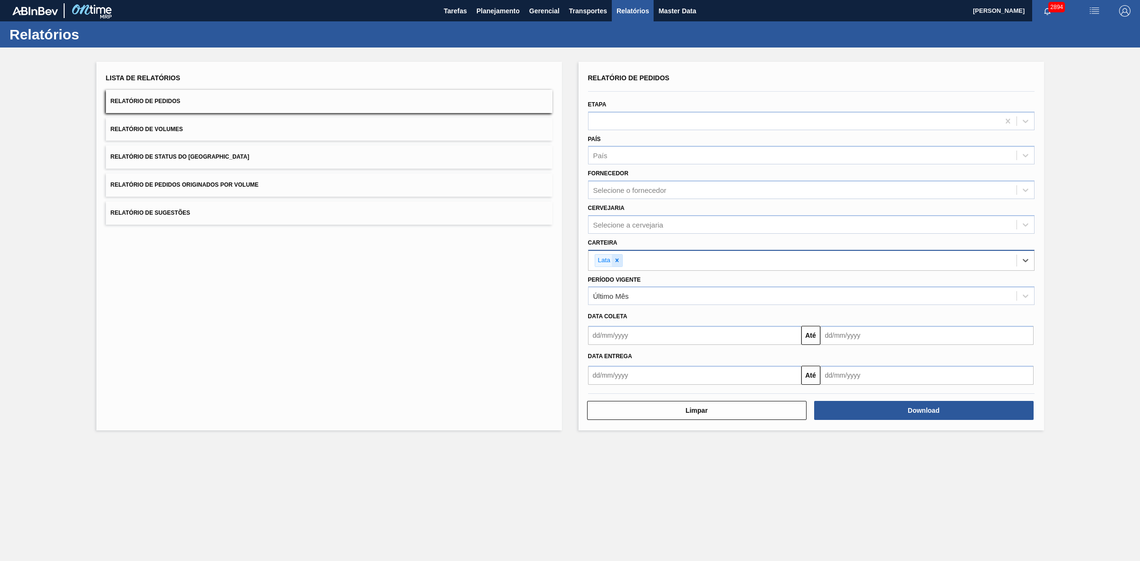
click at [616, 259] on icon at bounding box center [616, 260] width 3 height 3
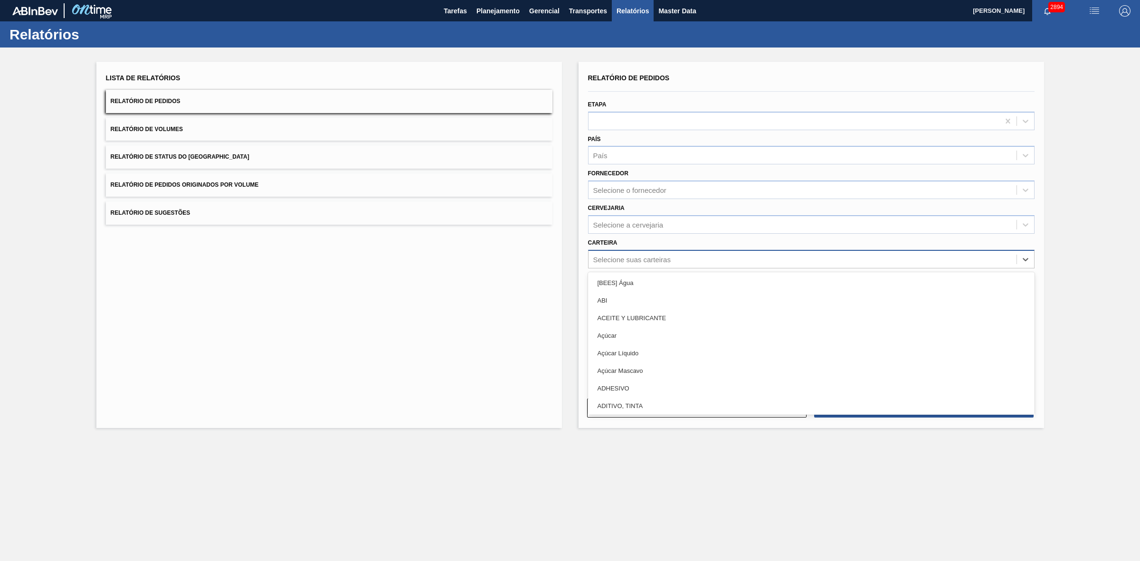
click at [616, 259] on div "Selecione suas carteiras" at bounding box center [631, 259] width 77 height 8
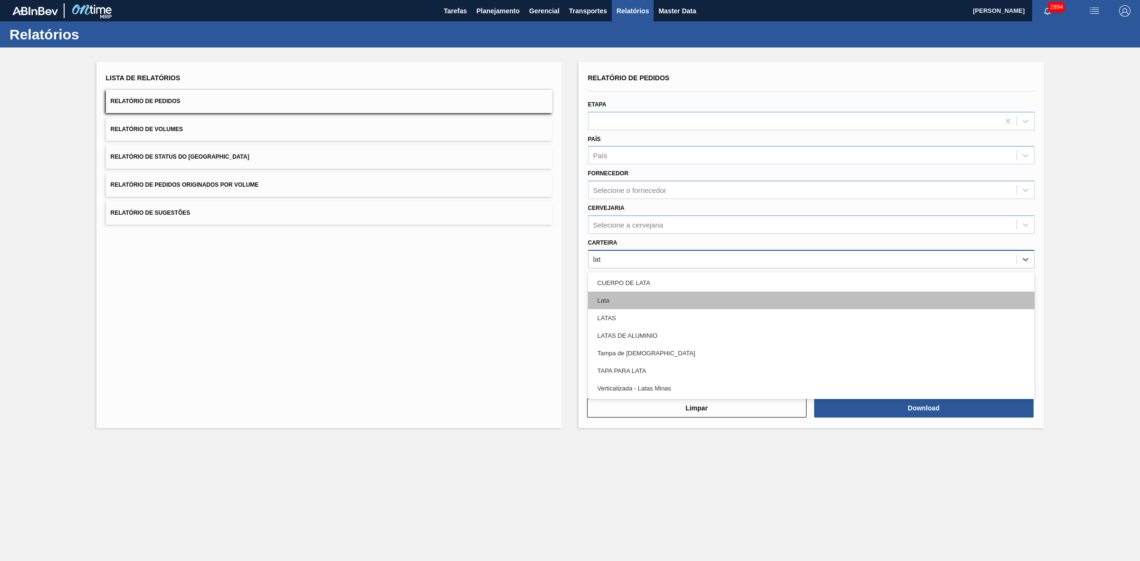
type input "lata"
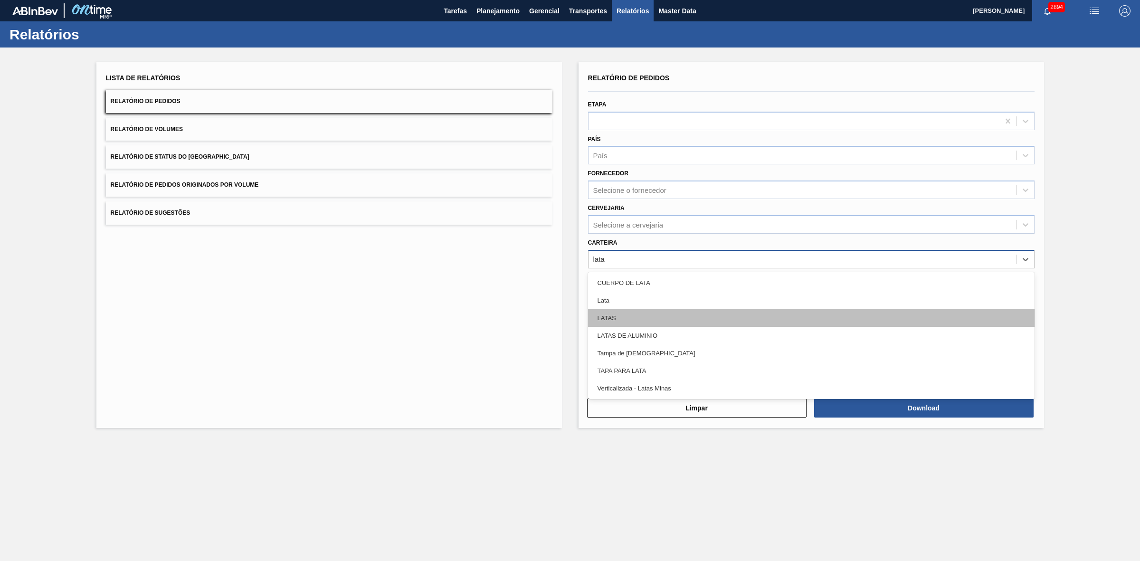
click at [616, 323] on div "LATAS" at bounding box center [811, 318] width 446 height 18
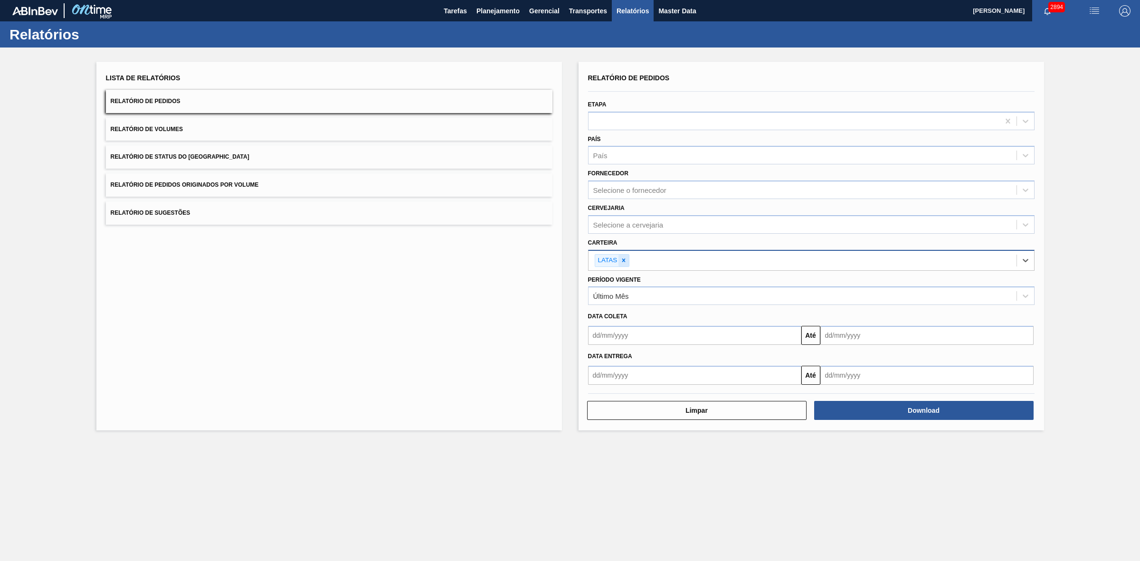
click at [622, 262] on icon at bounding box center [623, 260] width 7 height 7
click at [628, 259] on div "Selecione suas carteiras" at bounding box center [631, 259] width 77 height 8
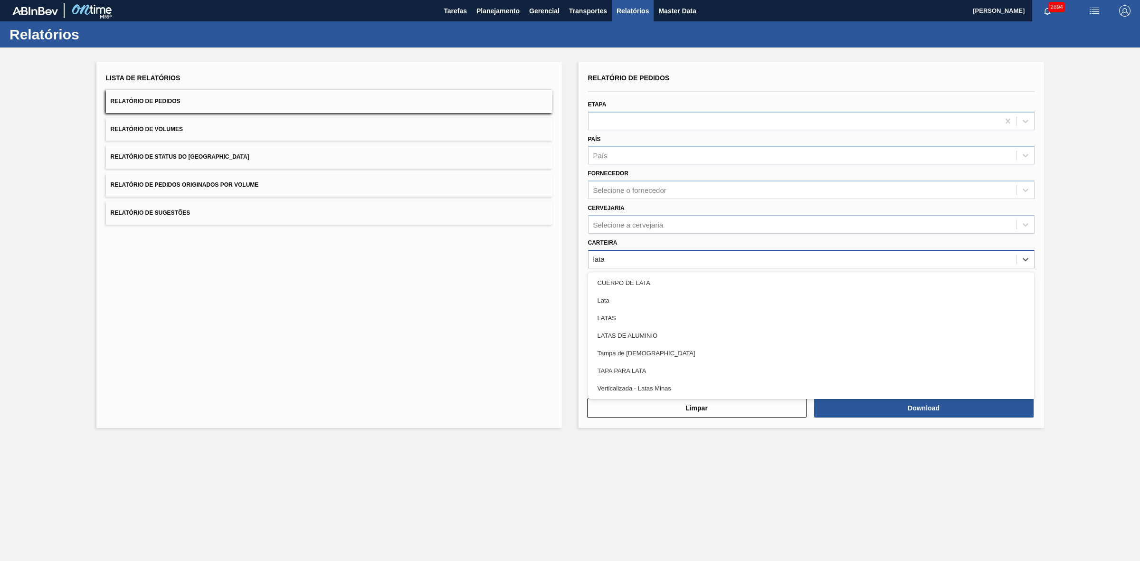
type input "lata"
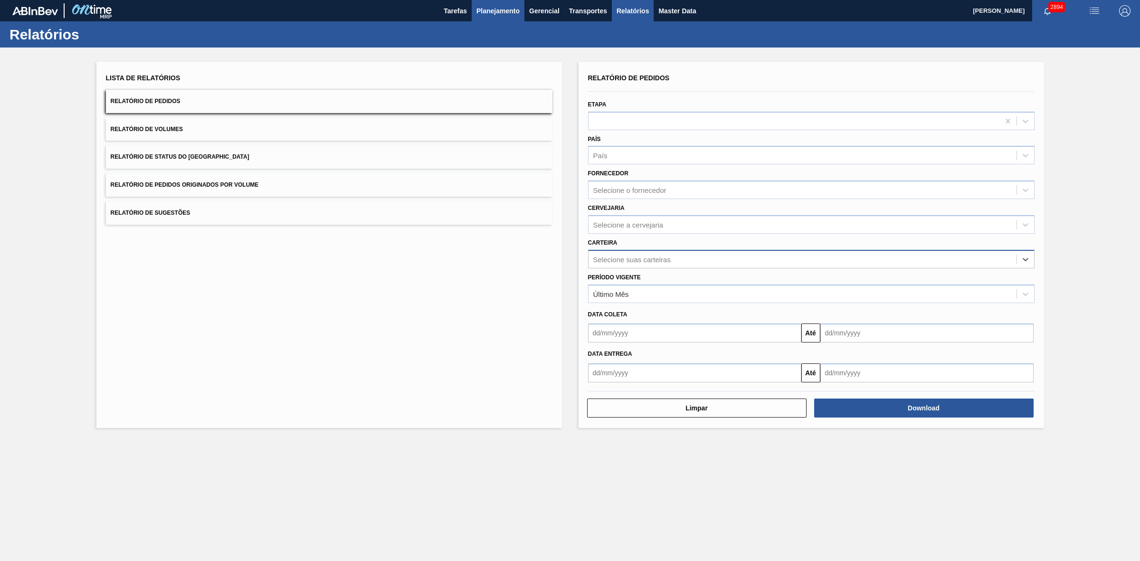
click at [494, 9] on span "Planejamento" at bounding box center [497, 10] width 43 height 11
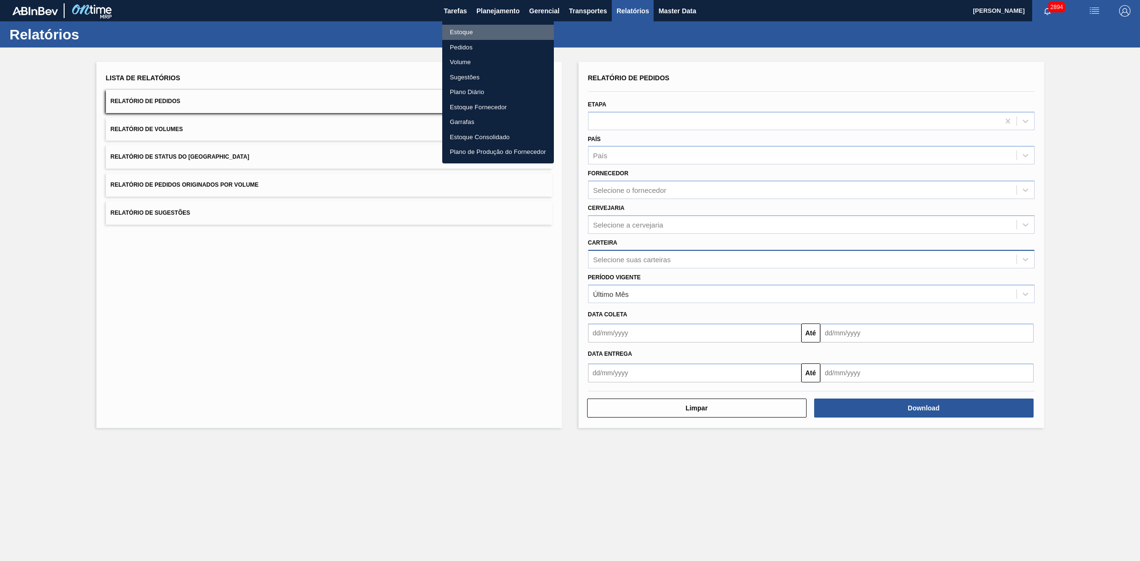
click at [465, 31] on li "Estoque" at bounding box center [498, 32] width 112 height 15
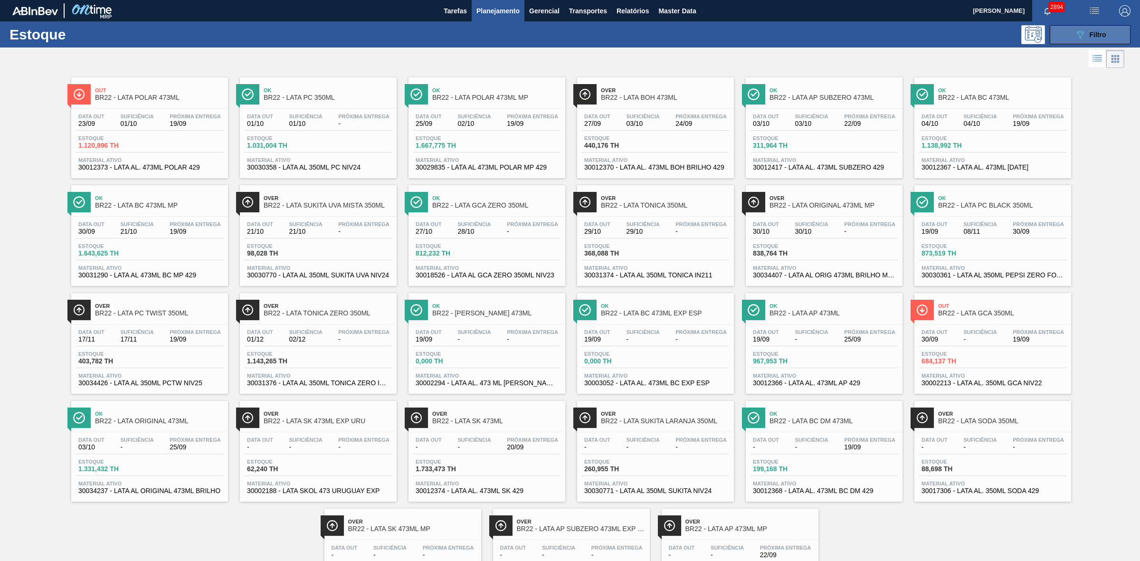
click at [759, 34] on div "089F7B8B-B2A5-4AFE-B5C0-19BA573D28AC Filtro" at bounding box center [1090, 34] width 32 height 11
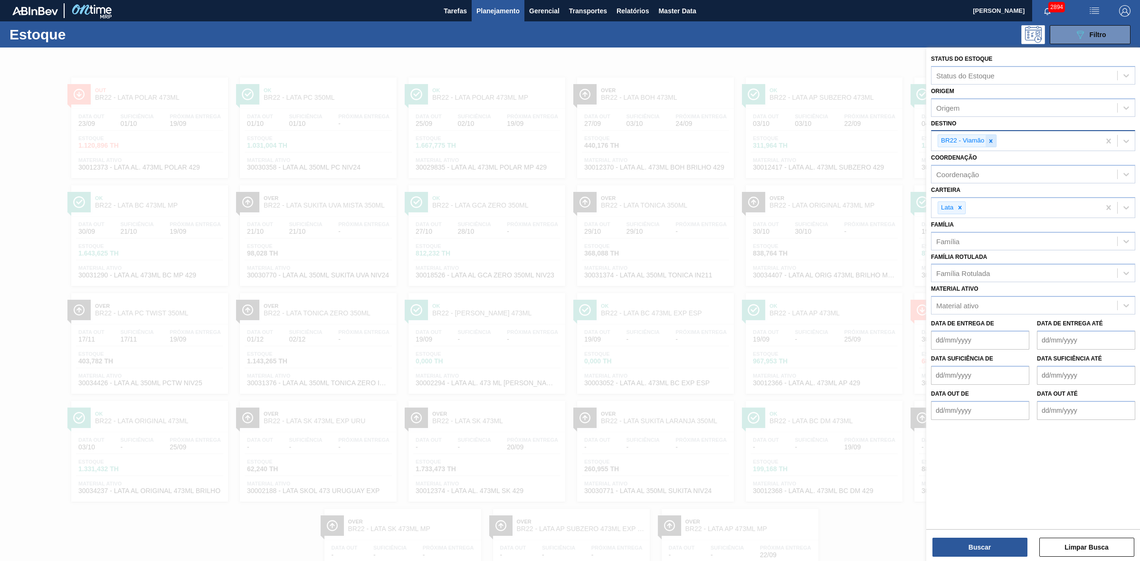
click at [759, 142] on icon at bounding box center [990, 141] width 7 height 7
type input "24"
click at [759, 157] on div "BR24 - Ponta Grossa" at bounding box center [1033, 163] width 204 height 18
click at [759, 347] on button "Buscar" at bounding box center [979, 547] width 95 height 19
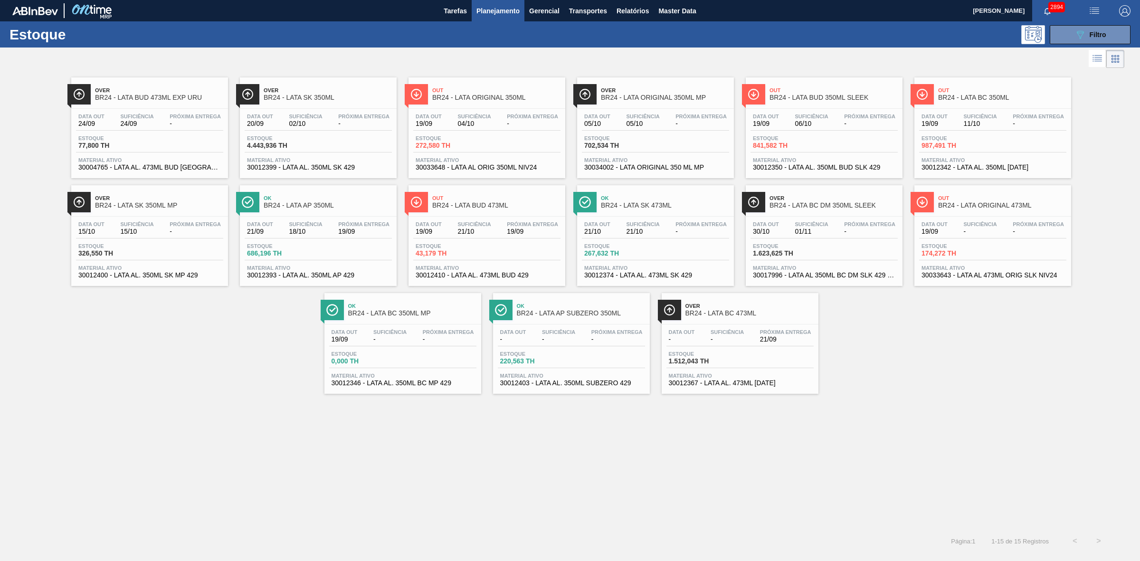
drag, startPoint x: 423, startPoint y: 318, endPoint x: 475, endPoint y: 300, distance: 55.0
click at [423, 317] on span "BR24 - LATA BC 350ML MP" at bounding box center [412, 313] width 128 height 7
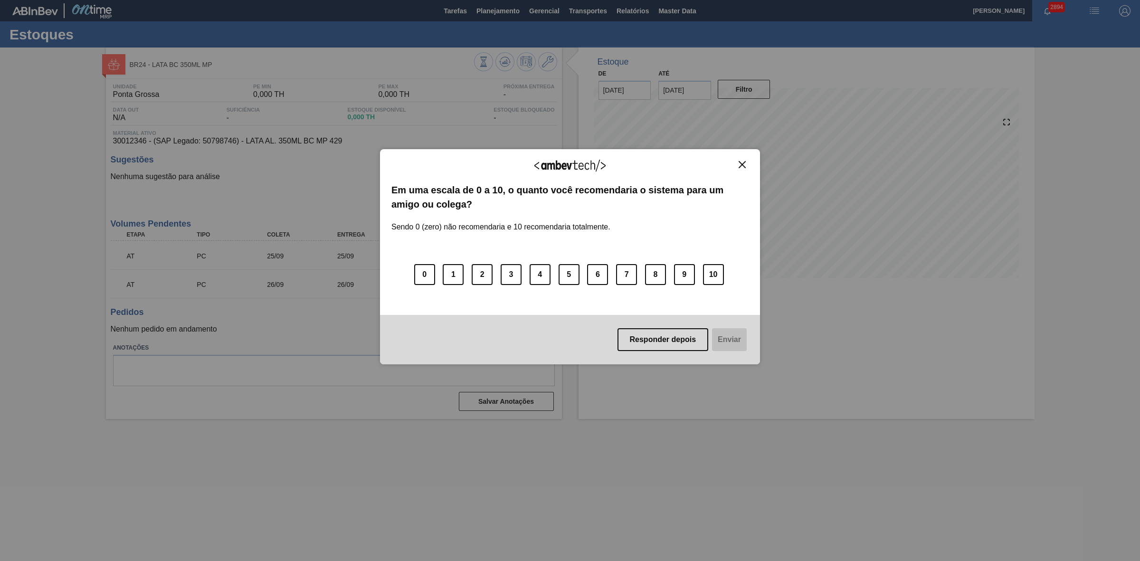
click at [740, 164] on img "Close" at bounding box center [741, 164] width 7 height 7
click at [739, 164] on img "Close" at bounding box center [741, 164] width 7 height 7
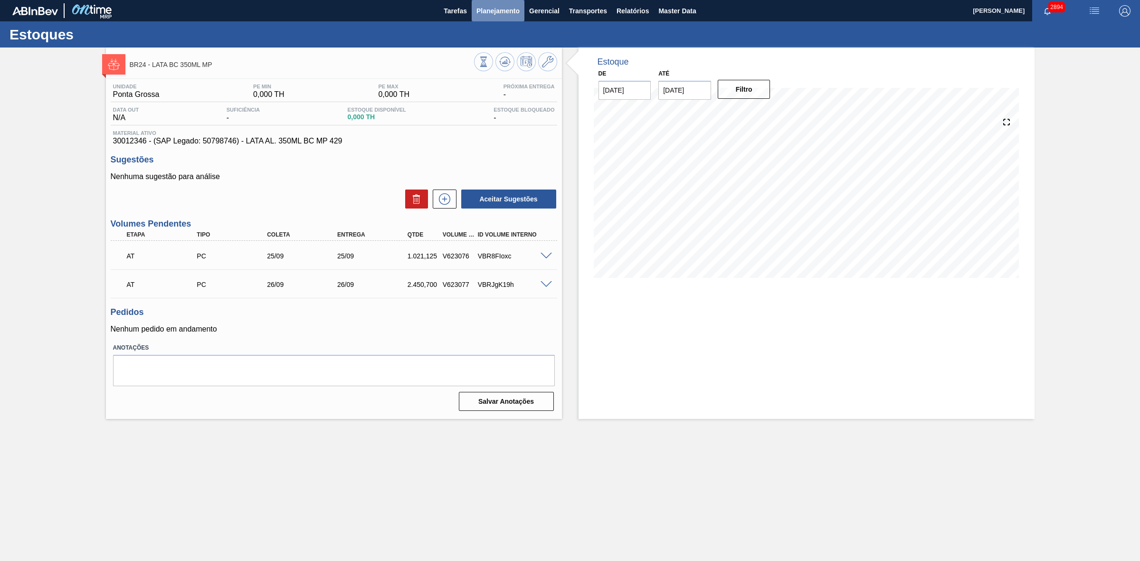
click at [491, 8] on span "Planejamento" at bounding box center [497, 10] width 43 height 11
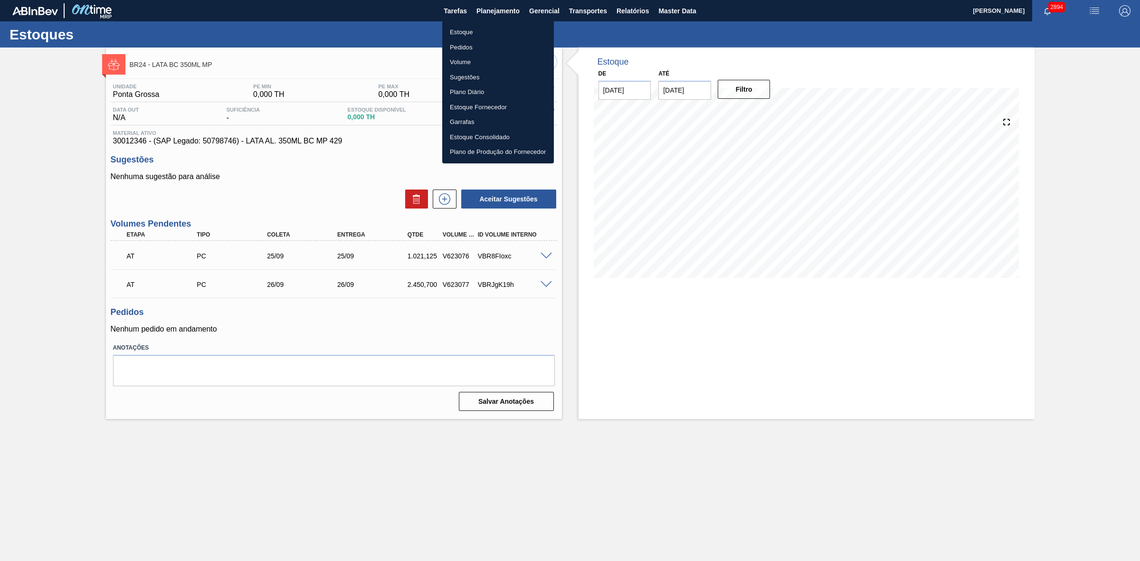
click at [456, 33] on li "Estoque" at bounding box center [498, 32] width 112 height 15
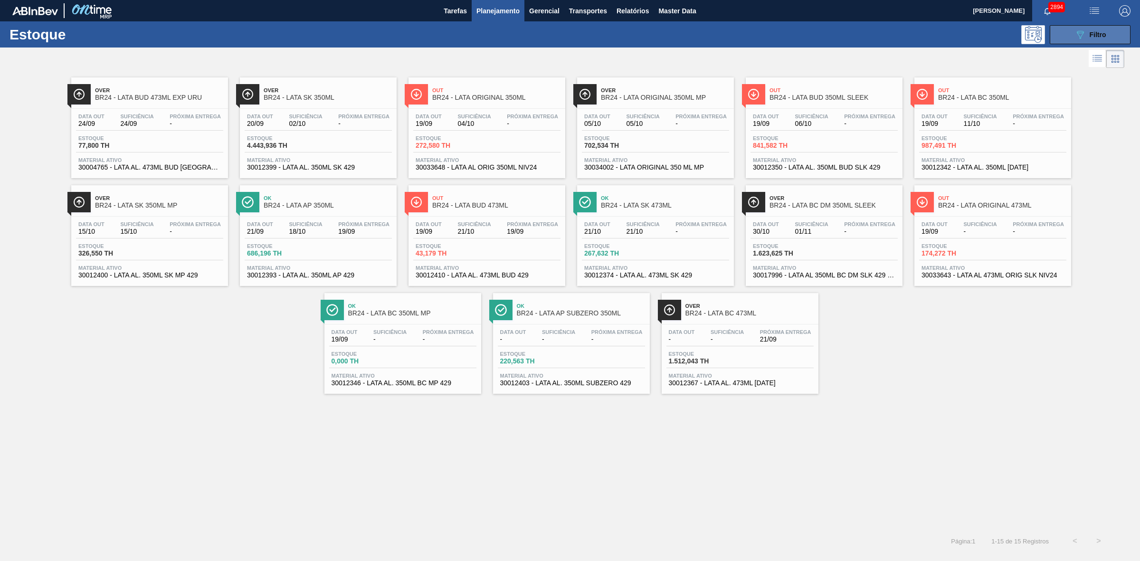
click at [759, 27] on button "089F7B8B-B2A5-4AFE-B5C0-19BA573D28AC Filtro" at bounding box center [1089, 34] width 81 height 19
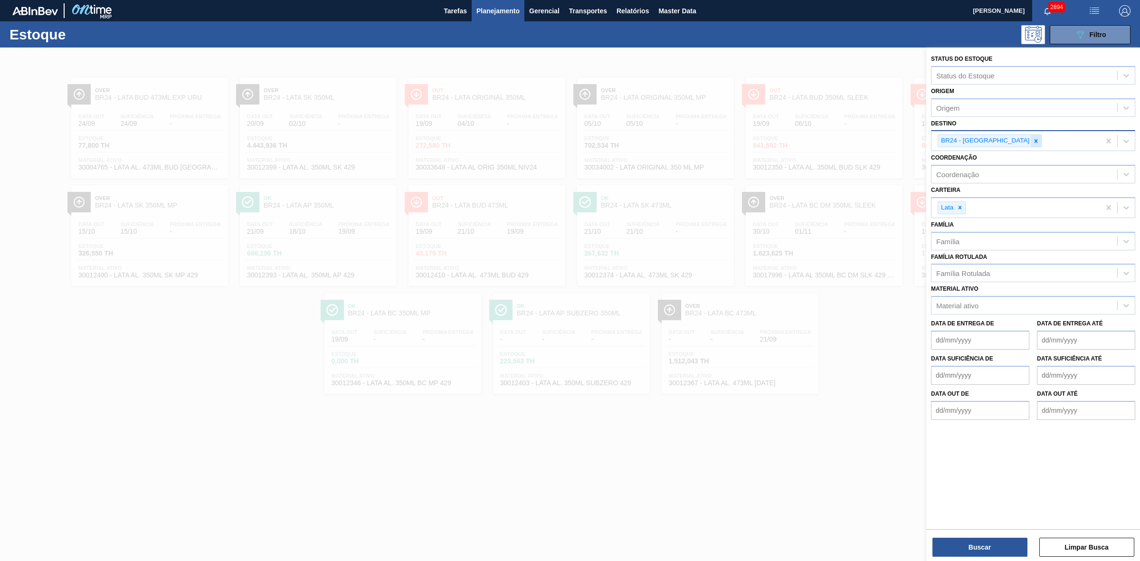
click at [759, 138] on icon at bounding box center [1035, 141] width 7 height 7
type input "21"
click at [759, 157] on div "BR21 - Lages" at bounding box center [1033, 163] width 204 height 18
click at [759, 347] on button "Buscar" at bounding box center [979, 547] width 95 height 19
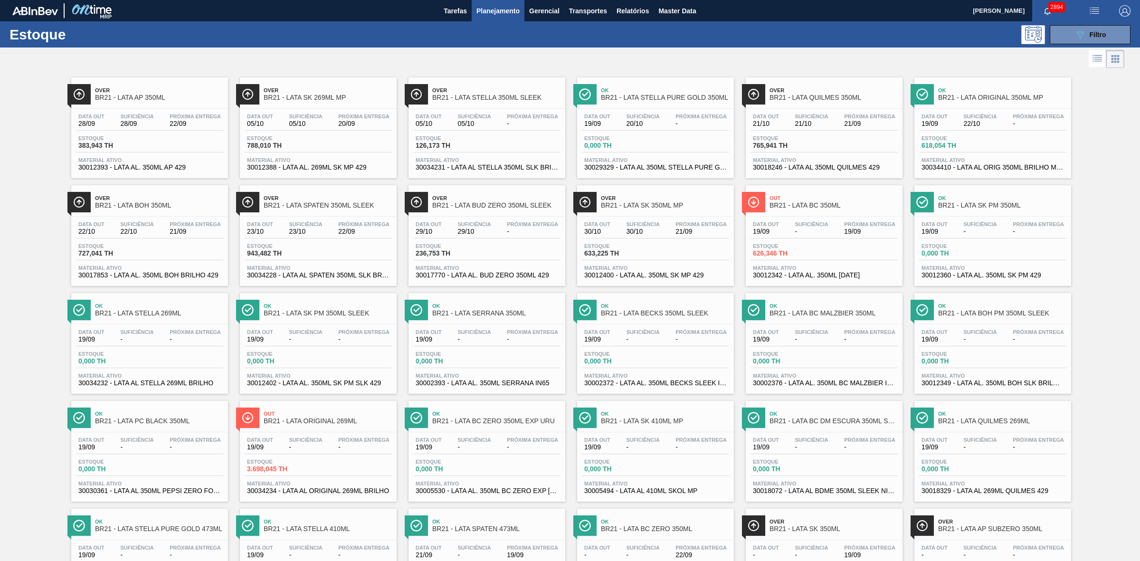
click at [661, 56] on div at bounding box center [562, 58] width 1124 height 23
click at [362, 99] on span "BR21 - LATA SK 269ML MP" at bounding box center [328, 97] width 128 height 7
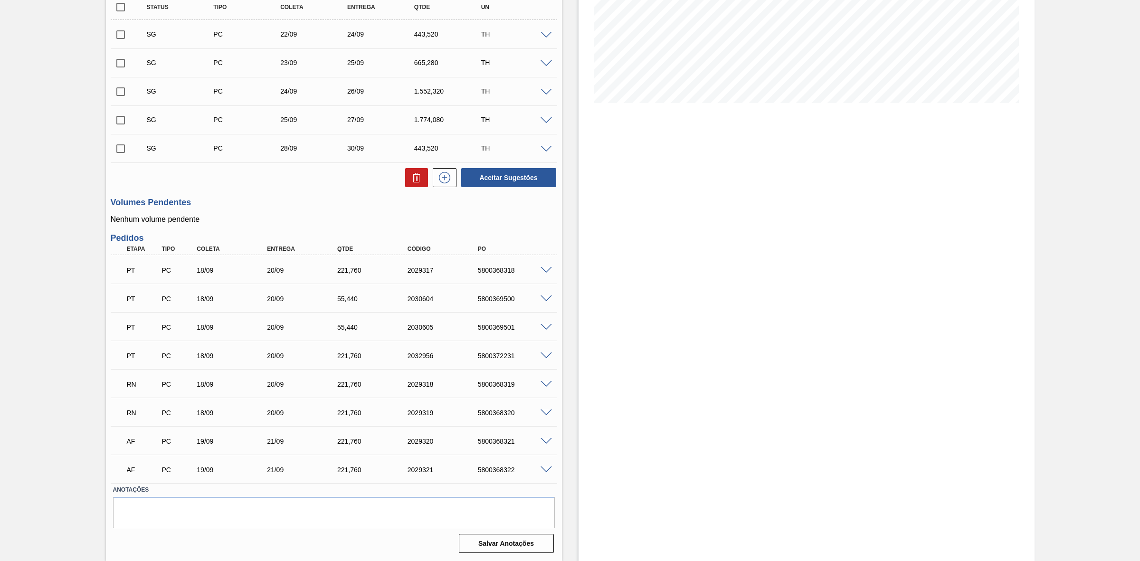
scroll to position [116, 0]
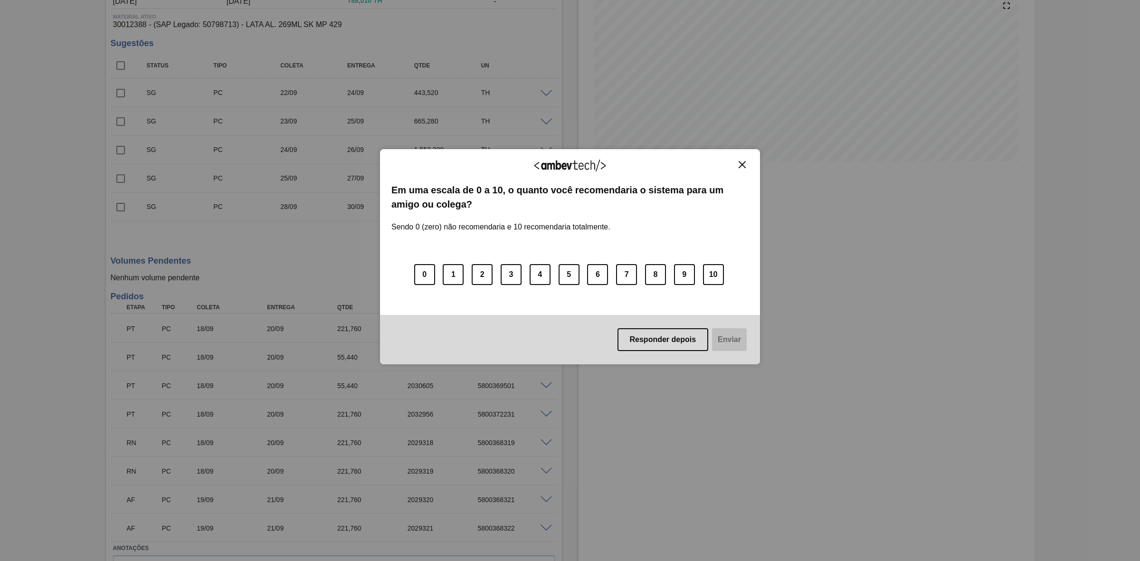
click at [741, 167] on img "Close" at bounding box center [741, 164] width 7 height 7
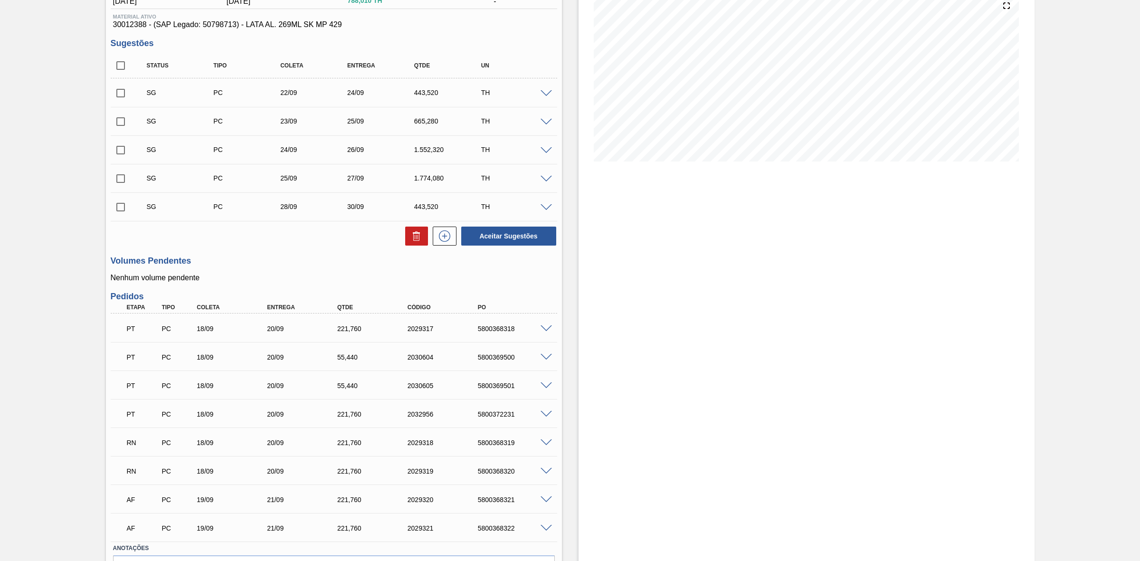
scroll to position [176, 0]
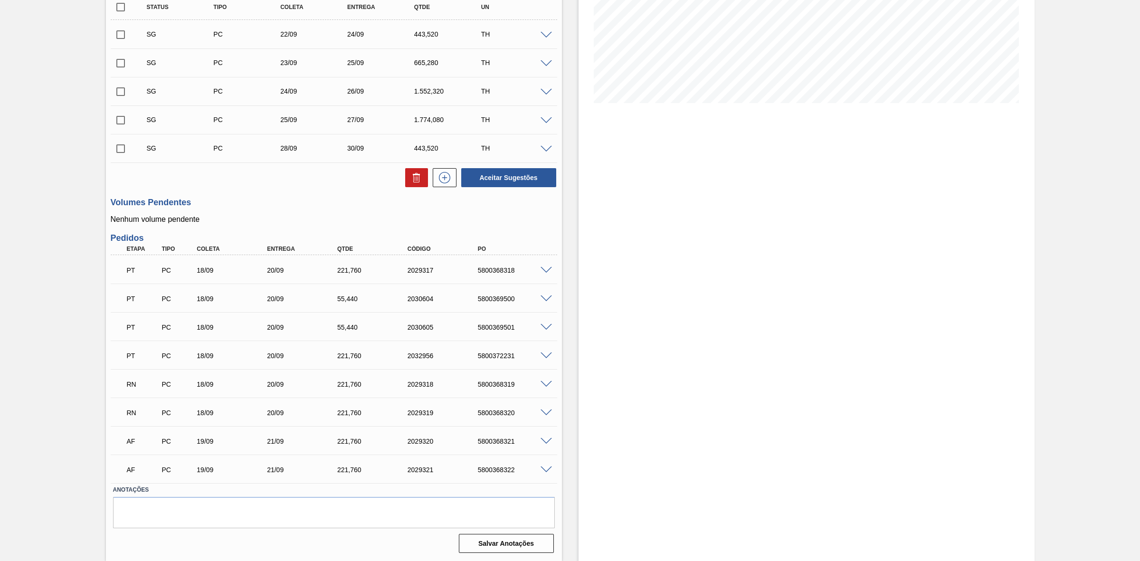
click at [543, 347] on span at bounding box center [545, 441] width 11 height 7
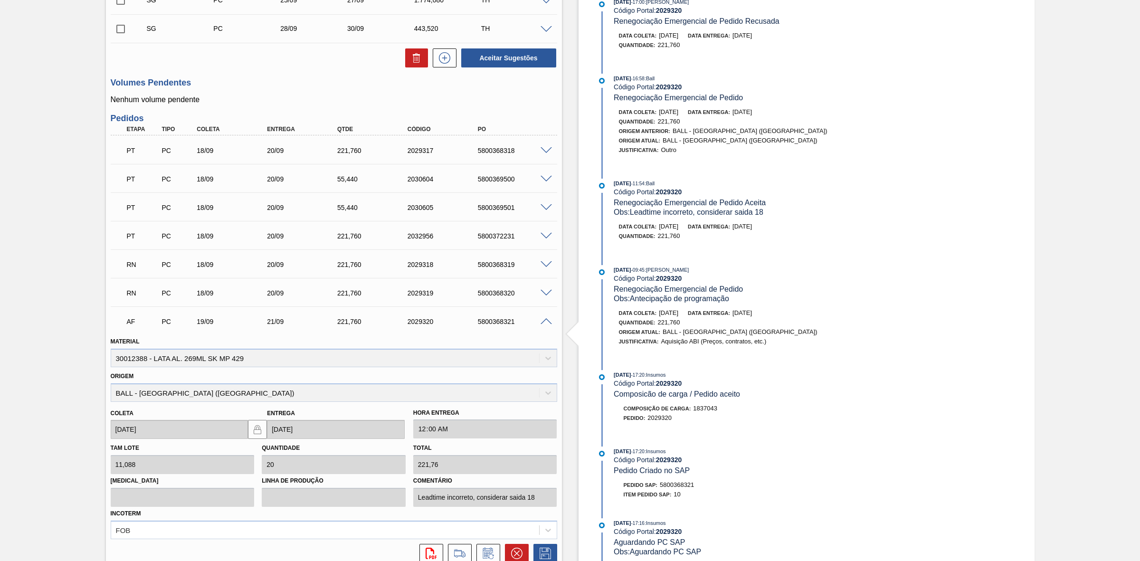
scroll to position [354, 0]
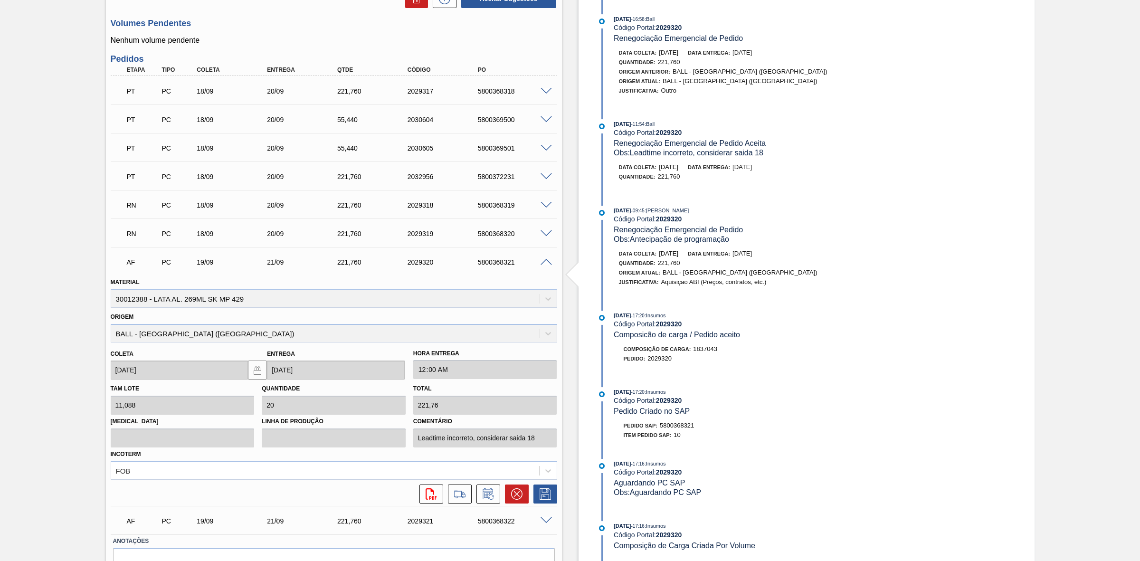
click at [547, 260] on span at bounding box center [545, 262] width 11 height 7
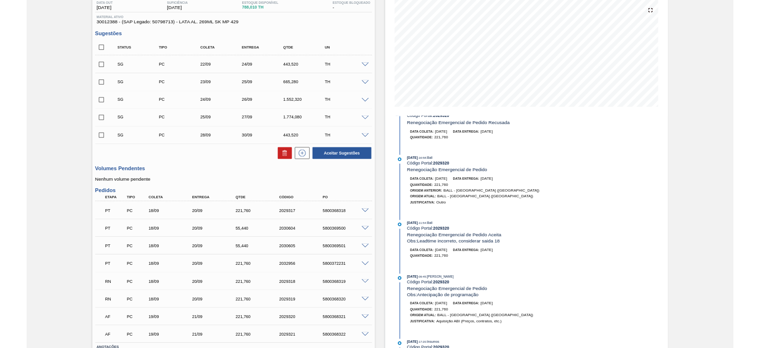
scroll to position [0, 0]
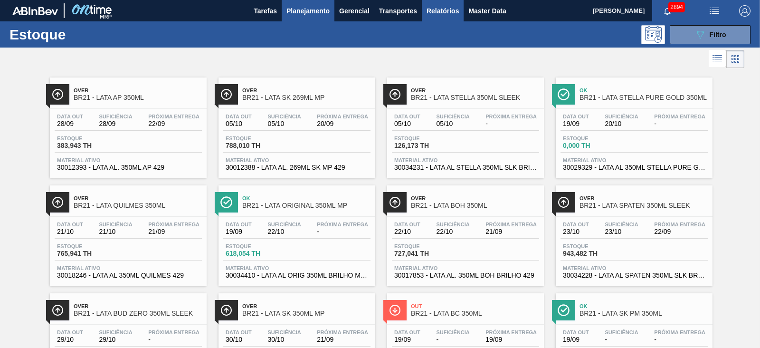
click at [432, 11] on span "Relatórios" at bounding box center [442, 10] width 32 height 11
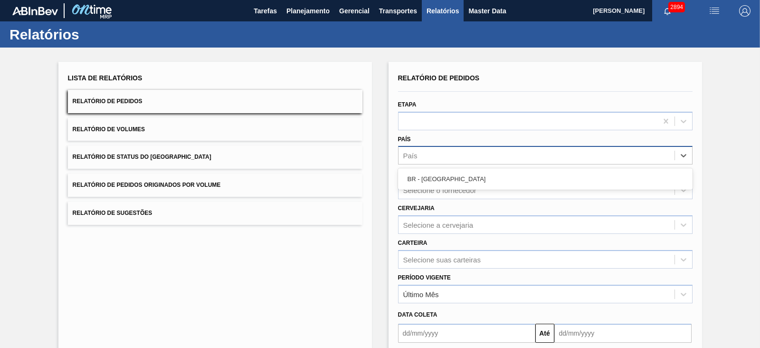
click at [435, 153] on div "País" at bounding box center [536, 156] width 276 height 14
click at [434, 170] on div "BR - Brasil" at bounding box center [545, 179] width 294 height 18
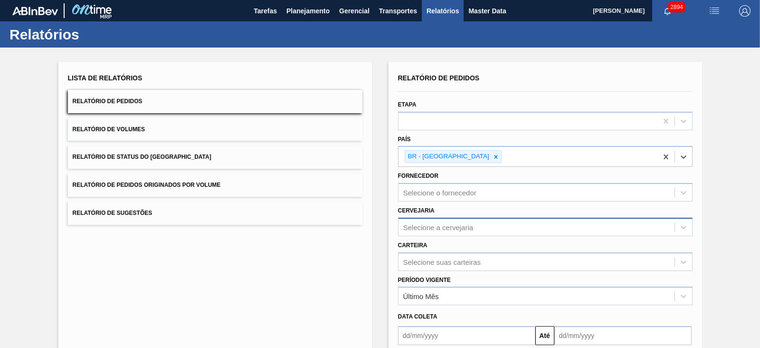
click at [446, 224] on div "Selecione a cervejaria" at bounding box center [545, 226] width 294 height 19
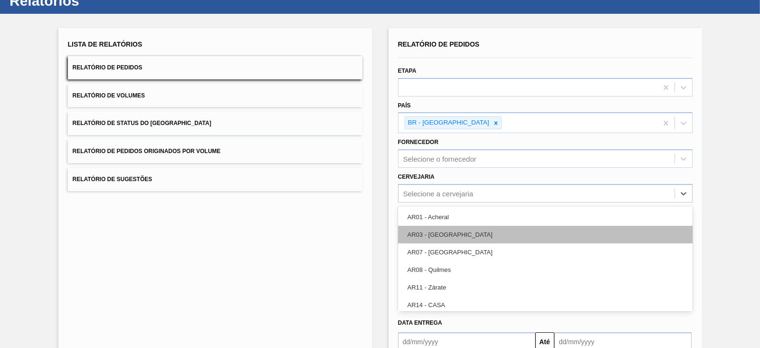
scroll to position [37, 0]
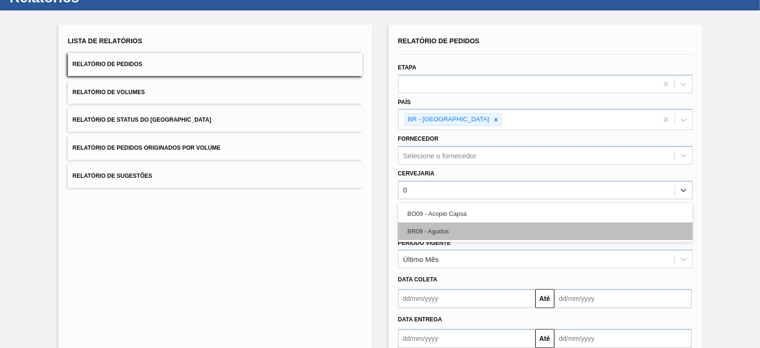
type input "09"
click at [439, 224] on div "BR09 - Agudos" at bounding box center [545, 231] width 294 height 18
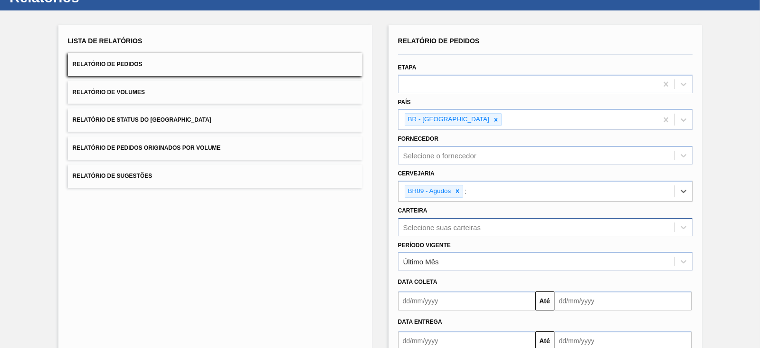
type input "21"
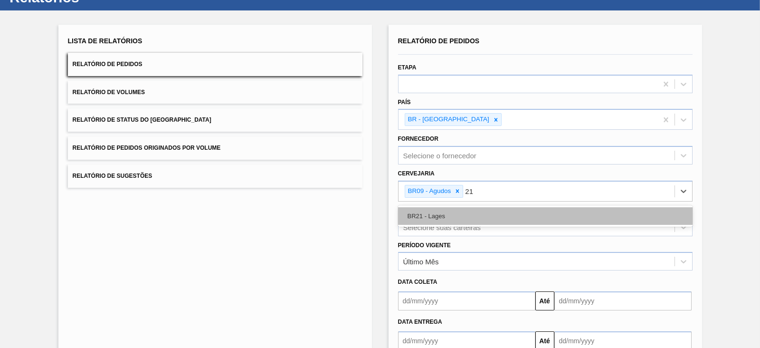
click at [437, 215] on div "BR21 - Lages" at bounding box center [545, 216] width 294 height 18
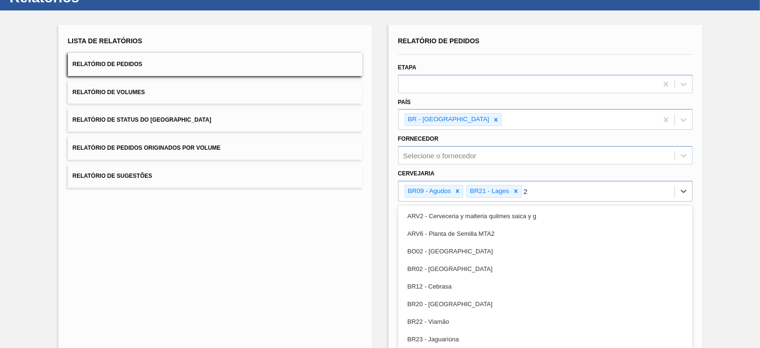
type input "22"
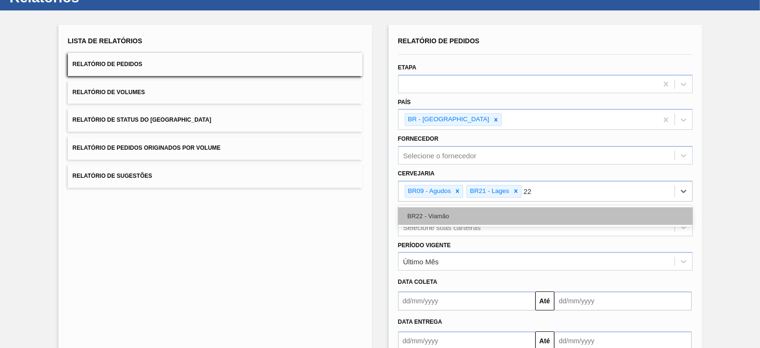
click at [436, 215] on div "BR22 - Viamão" at bounding box center [545, 216] width 294 height 18
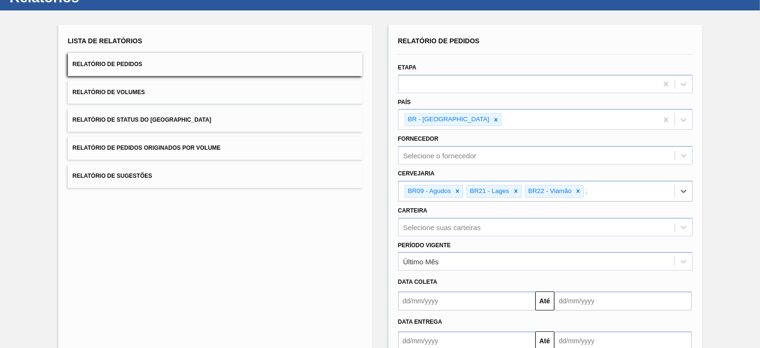
type input "24"
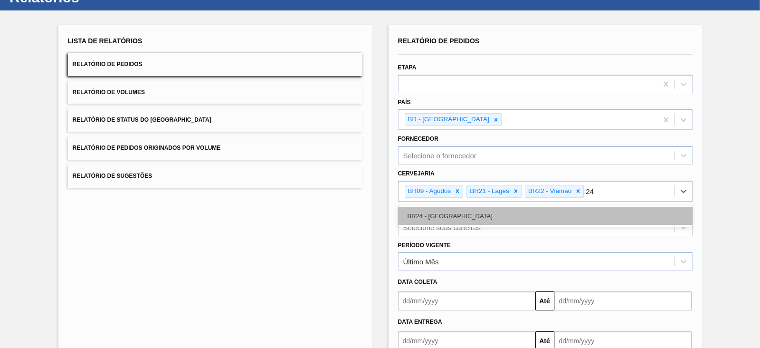
click at [437, 217] on div "BR24 - Ponta Grossa" at bounding box center [545, 216] width 294 height 18
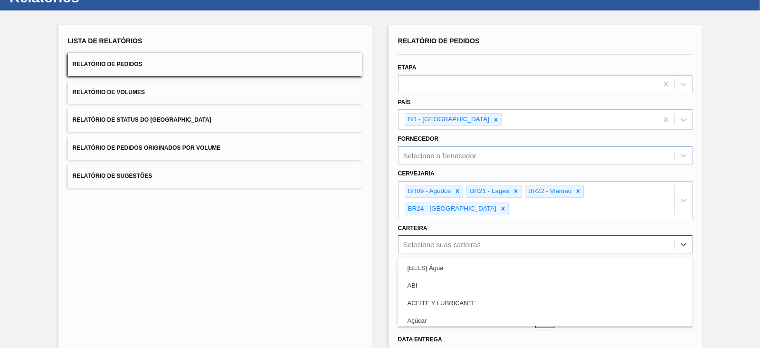
click at [437, 235] on div "option [BEES] Água focused, 1 of 101. 101 results available. Use Up and Down to…" at bounding box center [545, 244] width 294 height 19
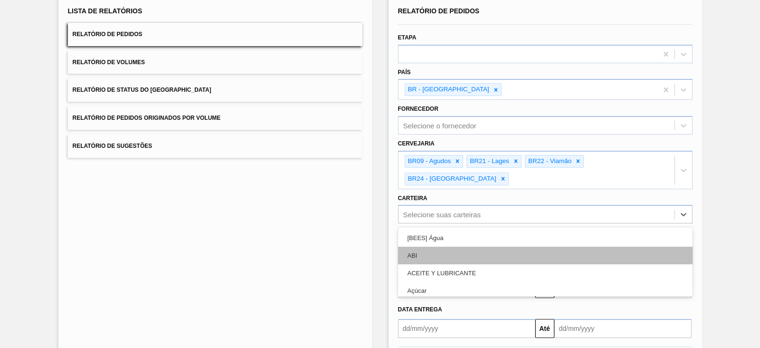
scroll to position [74, 0]
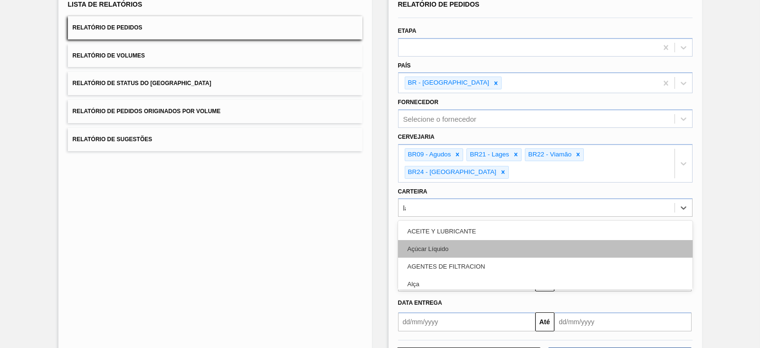
type input "lata"
click at [437, 240] on div "Lata" at bounding box center [545, 249] width 294 height 18
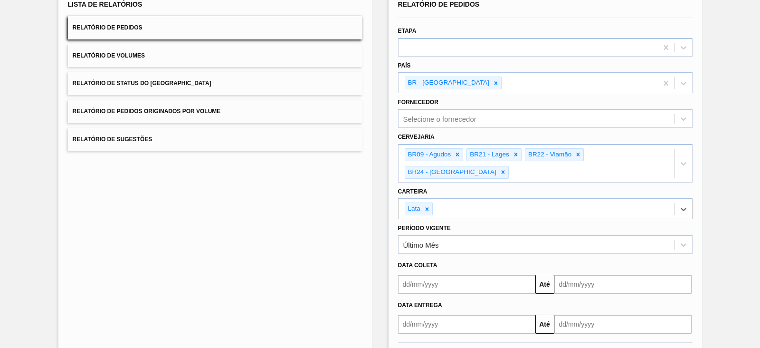
click at [446, 274] on input "text" at bounding box center [466, 283] width 137 height 19
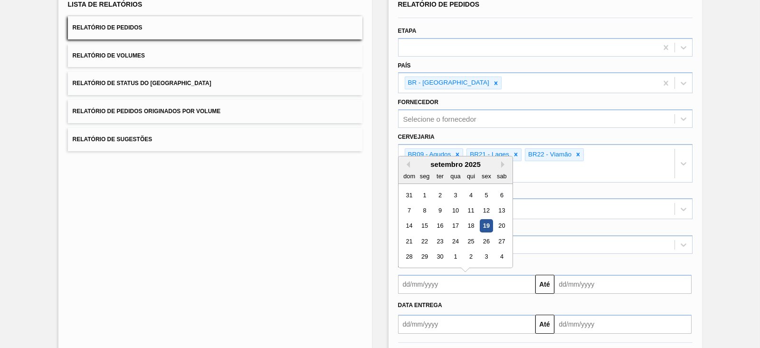
click at [417, 156] on div "setembro 2025 dom seg ter qua qui sex sab" at bounding box center [455, 170] width 114 height 28
click at [414, 219] on div "14" at bounding box center [409, 225] width 13 height 13
type input "14/09/2025"
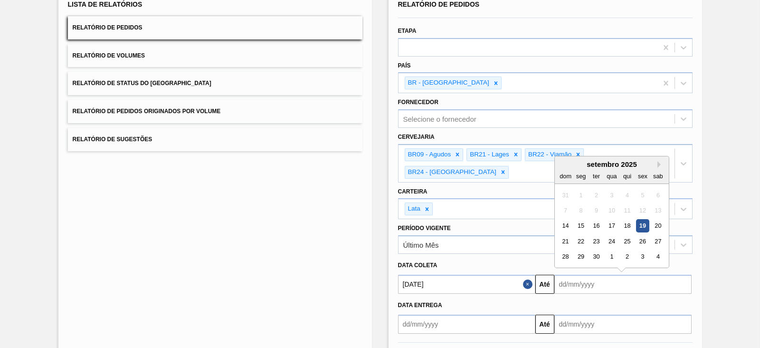
click at [580, 274] on input "text" at bounding box center [622, 283] width 137 height 19
click at [597, 250] on div "30" at bounding box center [595, 256] width 13 height 13
type input "[DATE]"
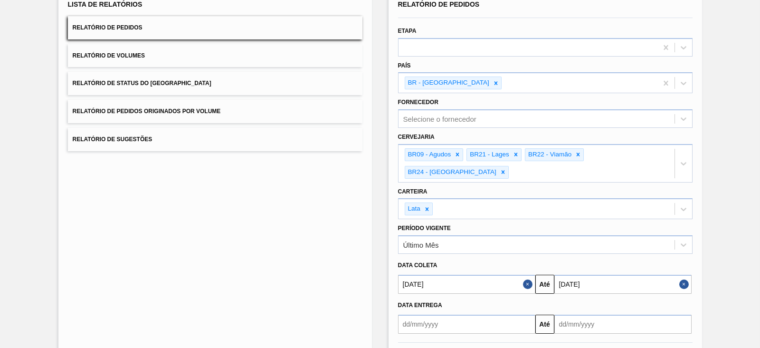
click at [208, 58] on button "Relatório de Volumes" at bounding box center [215, 55] width 294 height 23
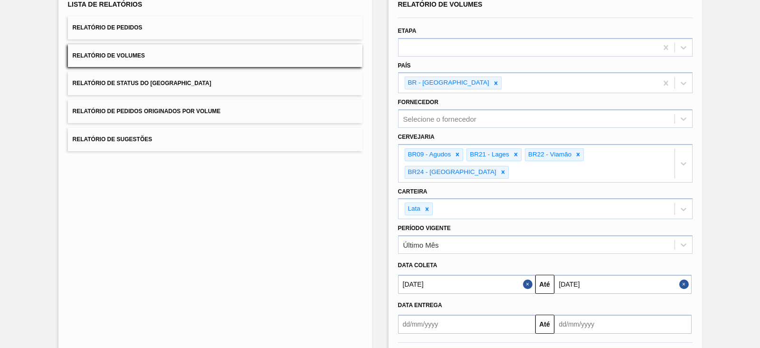
click at [207, 136] on button "Relatório de Sugestões" at bounding box center [215, 139] width 294 height 23
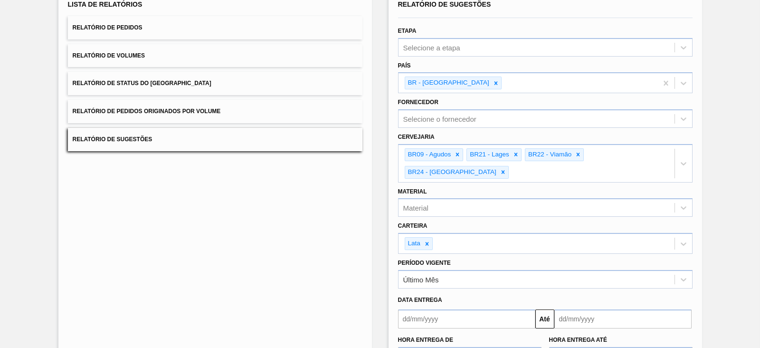
click at [515, 309] on input "text" at bounding box center [466, 318] width 137 height 19
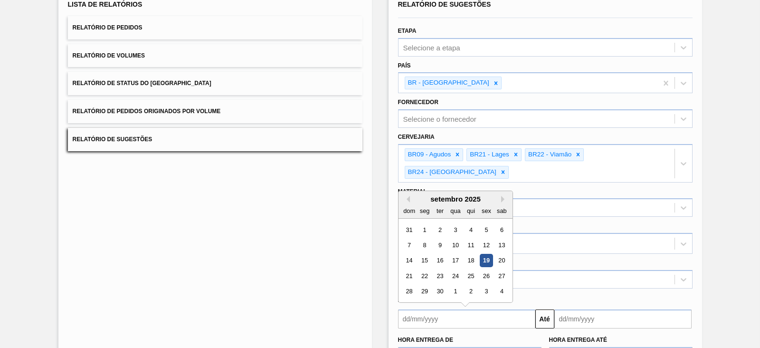
drag, startPoint x: 418, startPoint y: 182, endPoint x: 450, endPoint y: 195, distance: 34.0
click at [418, 195] on div "setembro 2025" at bounding box center [455, 199] width 114 height 8
click at [491, 254] on div "19" at bounding box center [486, 260] width 13 height 13
type input "[DATE]"
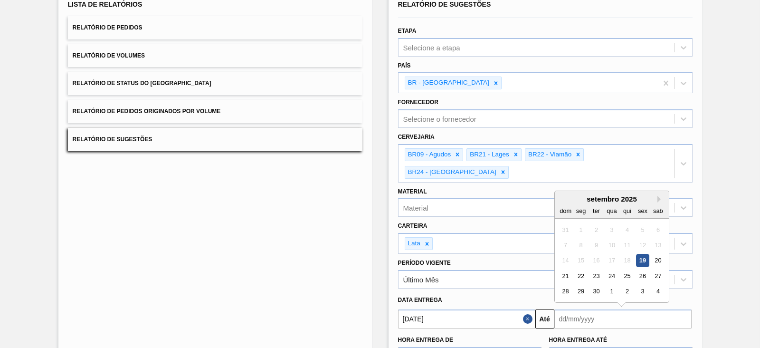
click at [585, 309] on input "text" at bounding box center [622, 318] width 137 height 19
drag, startPoint x: 570, startPoint y: 178, endPoint x: 605, endPoint y: 183, distance: 35.5
click at [570, 195] on div "setembro 2025" at bounding box center [612, 199] width 114 height 8
click at [657, 196] on button "Next Month" at bounding box center [660, 199] width 7 height 7
click at [565, 269] on div "19" at bounding box center [565, 275] width 13 height 13
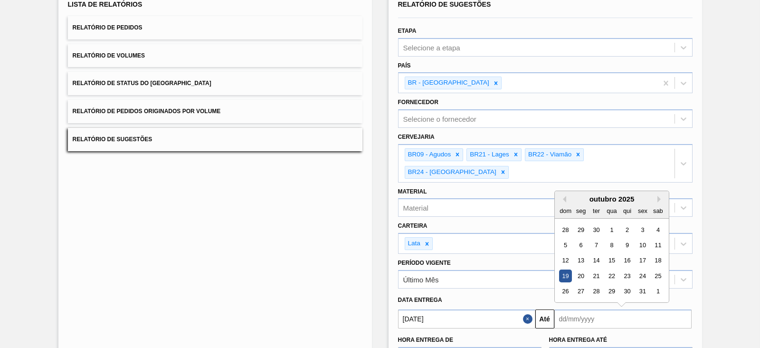
type input "19/10/2025"
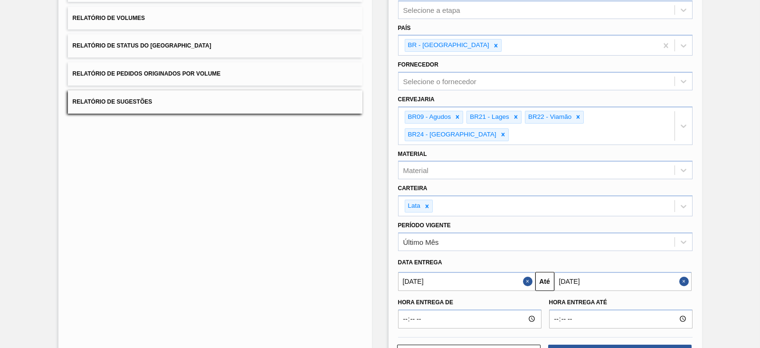
scroll to position [129, 0]
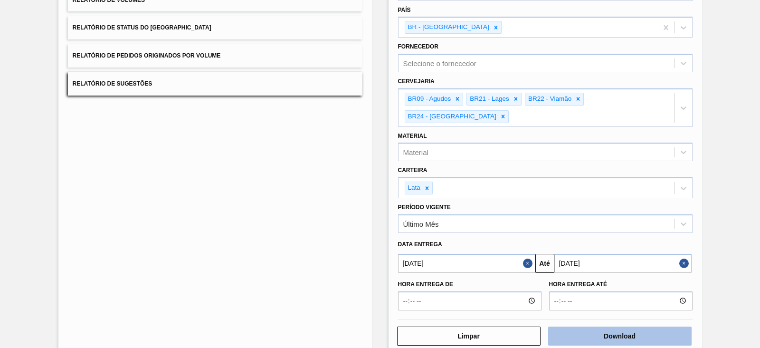
click at [609, 326] on button "Download" at bounding box center [619, 335] width 143 height 19
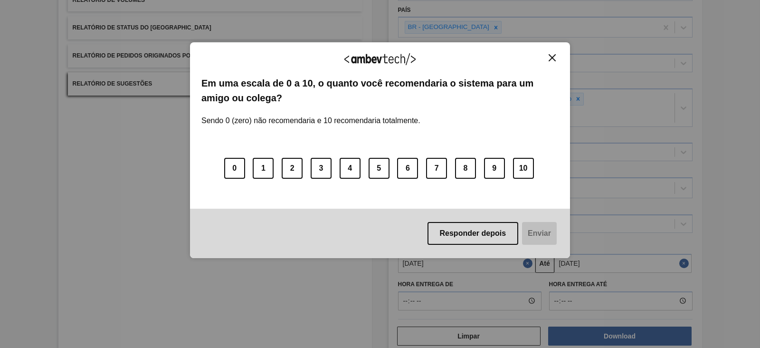
click at [552, 57] on img "Close" at bounding box center [551, 57] width 7 height 7
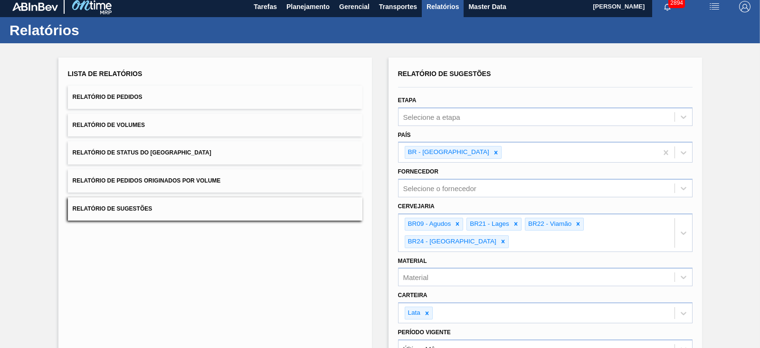
scroll to position [0, 0]
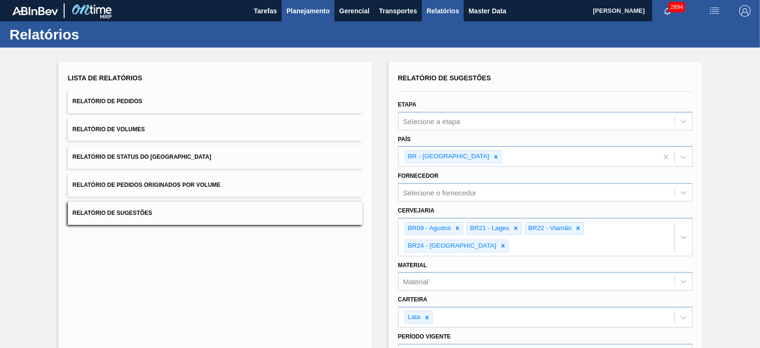
click at [309, 5] on span "Planejamento" at bounding box center [307, 10] width 43 height 11
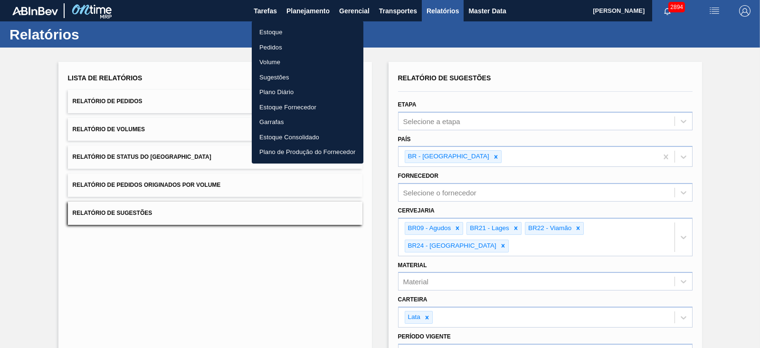
click at [280, 32] on li "Estoque" at bounding box center [308, 32] width 112 height 15
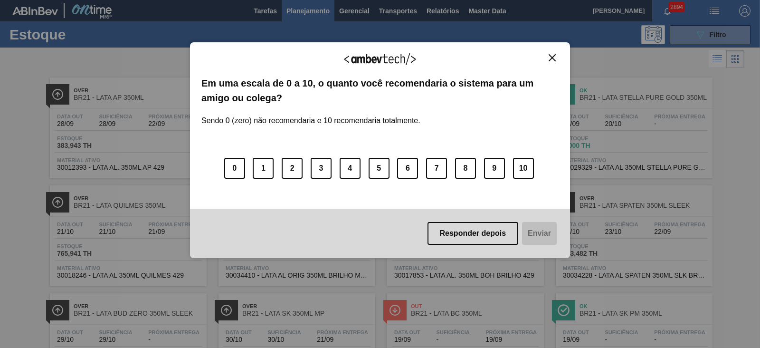
click at [546, 57] on button "Close" at bounding box center [552, 58] width 13 height 8
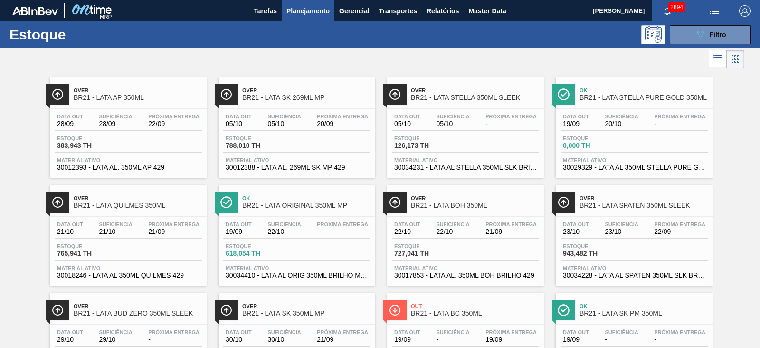
scroll to position [573, 0]
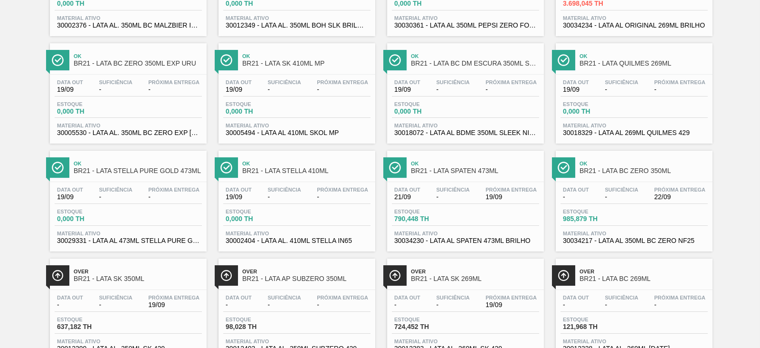
click at [482, 172] on span "BR21 - LATA SPATEN 473ML" at bounding box center [475, 170] width 128 height 7
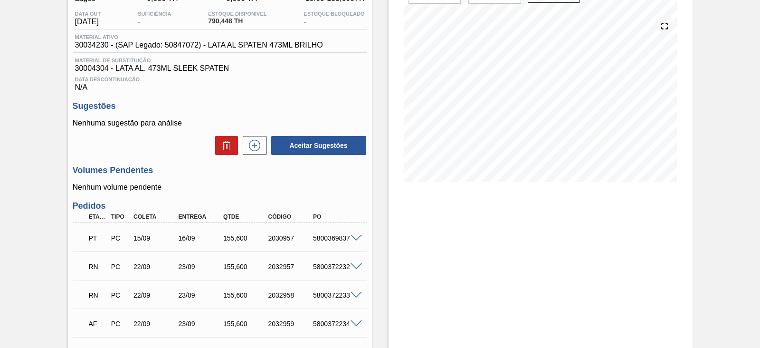
scroll to position [95, 0]
drag, startPoint x: 757, startPoint y: 112, endPoint x: 737, endPoint y: 115, distance: 20.2
click at [737, 115] on div "Pedido em Trânsito BR21 - LATA SPATEN 473ML Unidade Lages PE MIN 0,000 TH PE MA…" at bounding box center [380, 198] width 760 height 491
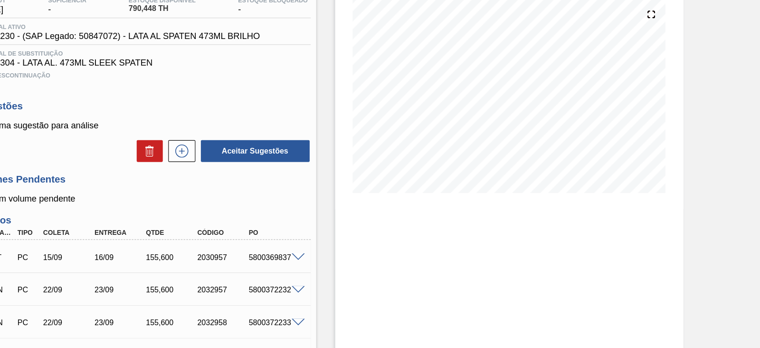
drag, startPoint x: 737, startPoint y: 115, endPoint x: 732, endPoint y: 149, distance: 34.1
click at [732, 149] on div "Pedido em Trânsito BR21 - LATA SPATEN 473ML Unidade Lages PE MIN 0,000 TH PE MA…" at bounding box center [380, 198] width 760 height 491
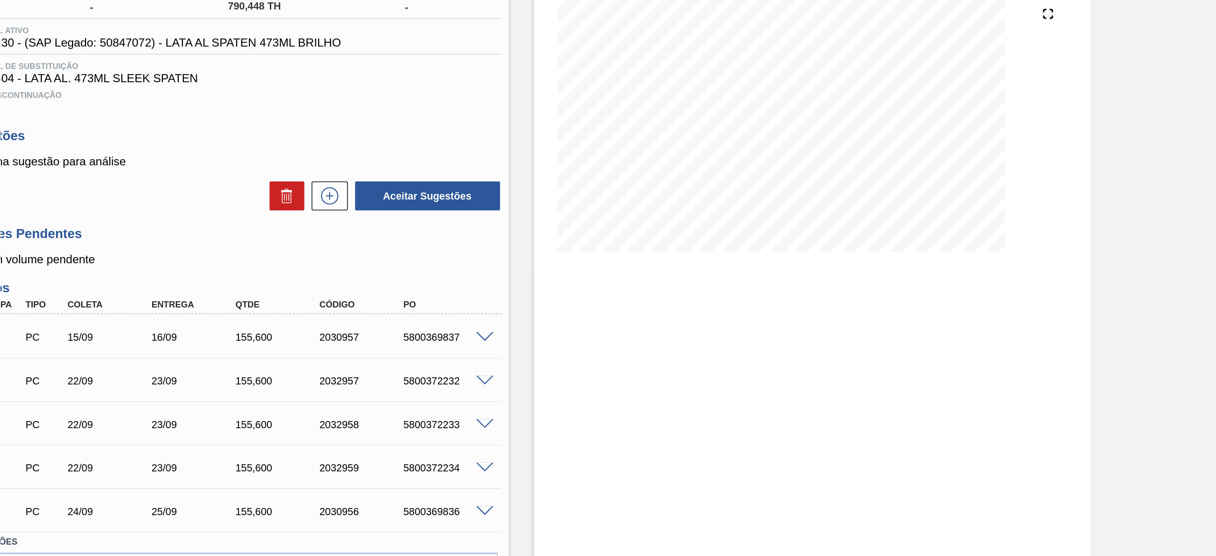
scroll to position [0, 0]
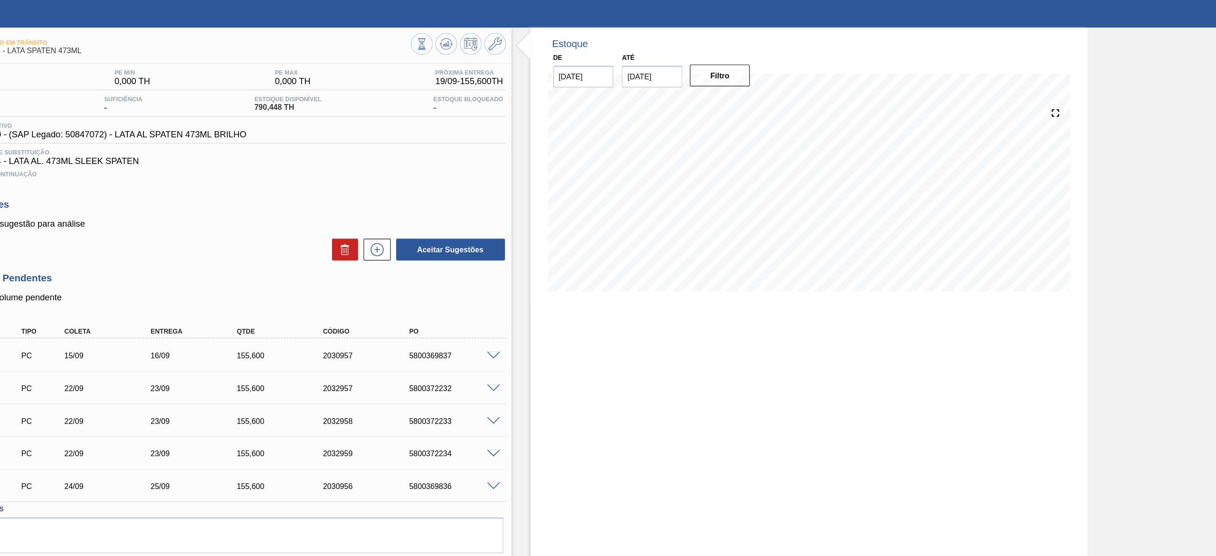
click at [759, 347] on div "Estoque De 19/09/2025 Até 17/10/2025 Filtro 01/10 Projeção de Estoque 299.952 N…" at bounding box center [859, 292] width 486 height 491
drag, startPoint x: 777, startPoint y: 380, endPoint x: 767, endPoint y: 368, distance: 15.1
click at [759, 347] on div "Estoque De 19/09/2025 Até 17/10/2025 Filtro 01/10 Projeção de Estoque 299.952 N…" at bounding box center [859, 292] width 486 height 491
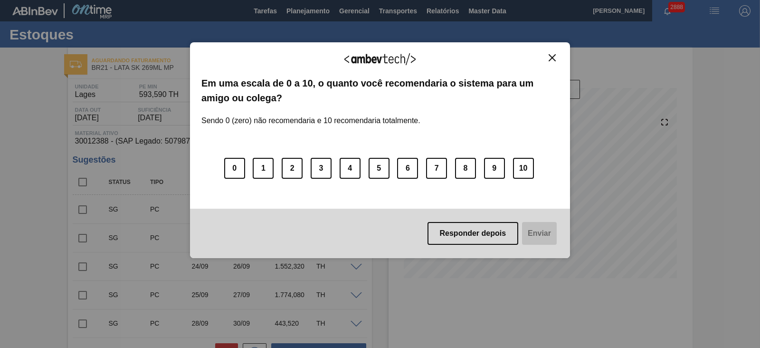
click at [550, 58] on img "Close" at bounding box center [551, 57] width 7 height 7
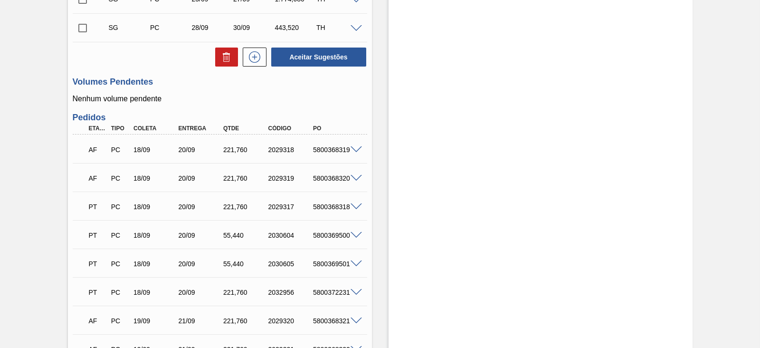
scroll to position [356, 0]
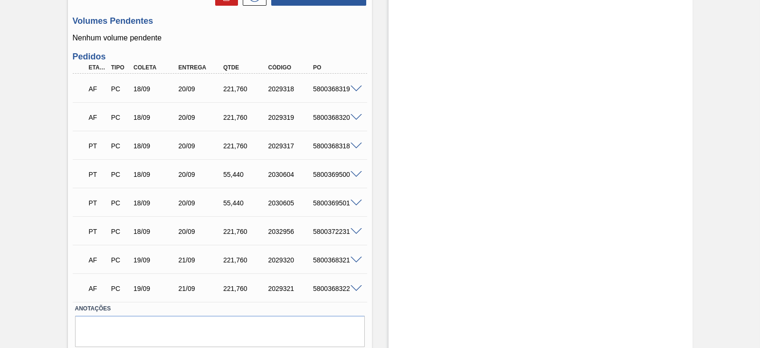
click at [355, 89] on span at bounding box center [355, 88] width 11 height 7
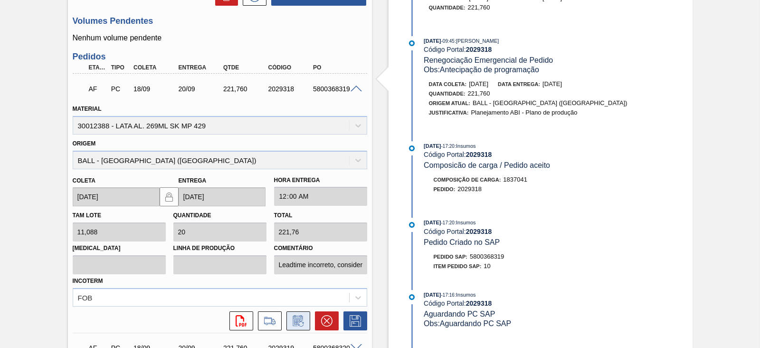
click at [293, 319] on icon at bounding box center [298, 320] width 15 height 11
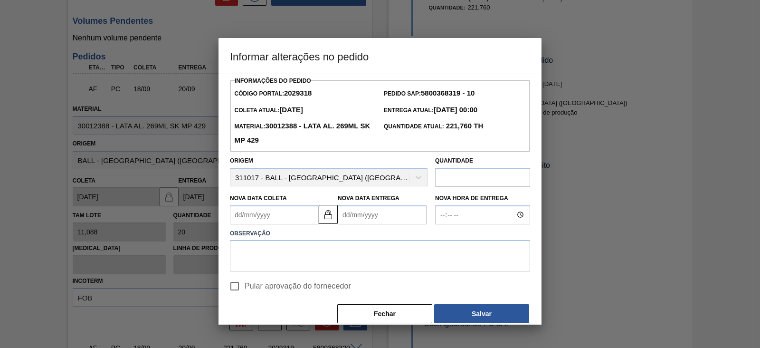
click at [268, 217] on Coleta2029318 "Nova Data Coleta" at bounding box center [274, 214] width 89 height 19
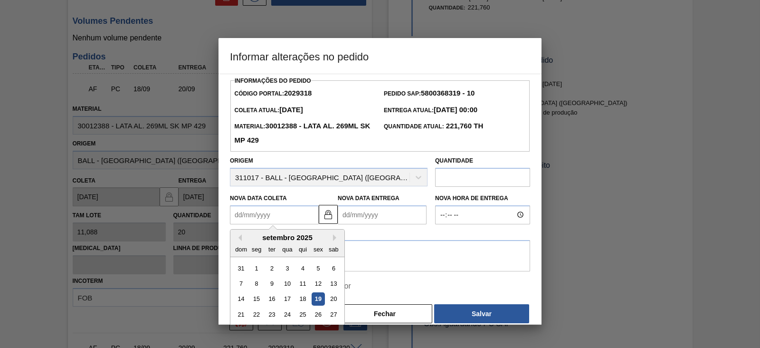
click at [318, 302] on div "19" at bounding box center [318, 298] width 13 height 13
type Coleta2029318 "[DATE]"
type Entrega2029318 "21/09/2025"
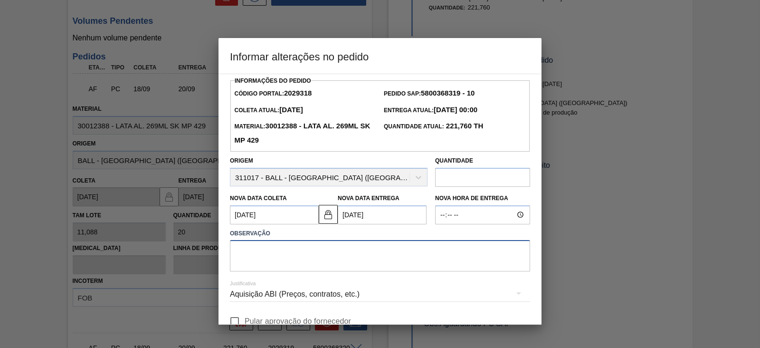
click at [351, 259] on textarea at bounding box center [380, 255] width 300 height 31
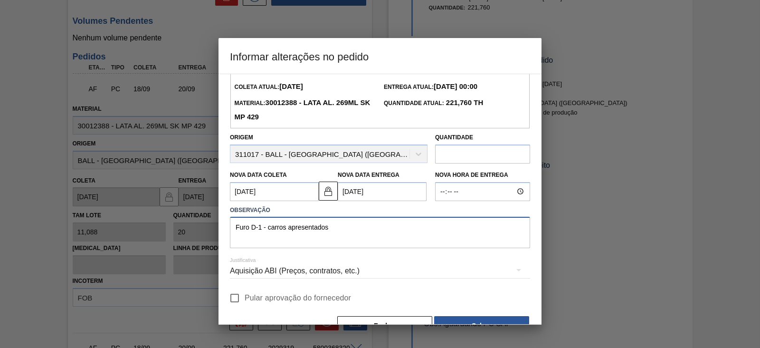
scroll to position [47, 0]
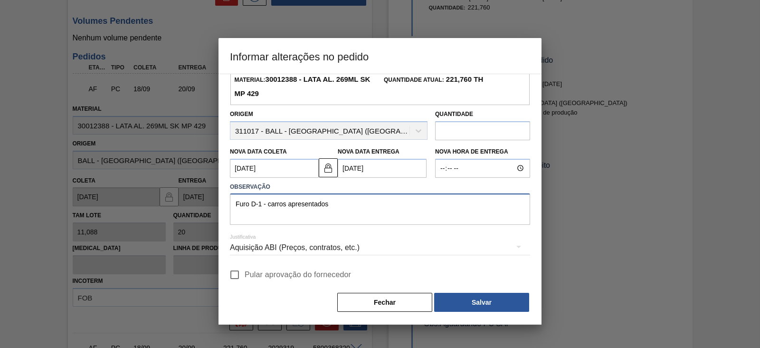
type textarea "Furo D-1 - carros apresentados"
click at [351, 248] on div "Aquisição ABI (Preços, contratos, etc.)" at bounding box center [380, 247] width 300 height 27
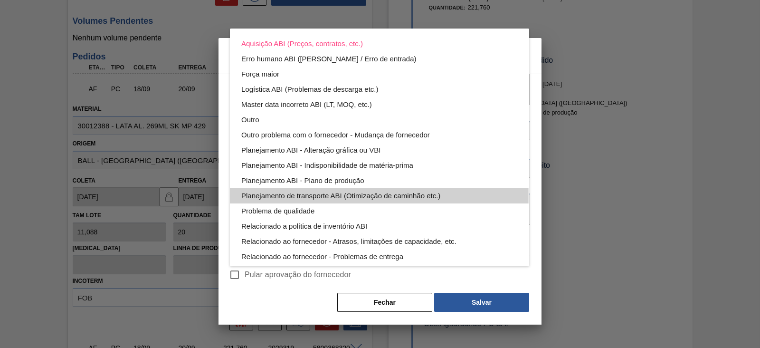
click at [366, 197] on div "Planejamento de transporte ABI (Otimização de caminhão etc.)" at bounding box center [379, 195] width 276 height 15
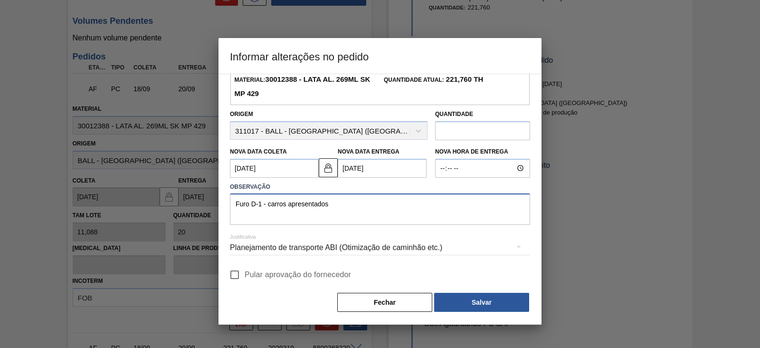
drag, startPoint x: 358, startPoint y: 202, endPoint x: 217, endPoint y: 195, distance: 140.8
click at [217, 195] on div "Informar alterações no pedido Informações do Pedido Código Portal: 2029318 Pedi…" at bounding box center [380, 174] width 760 height 348
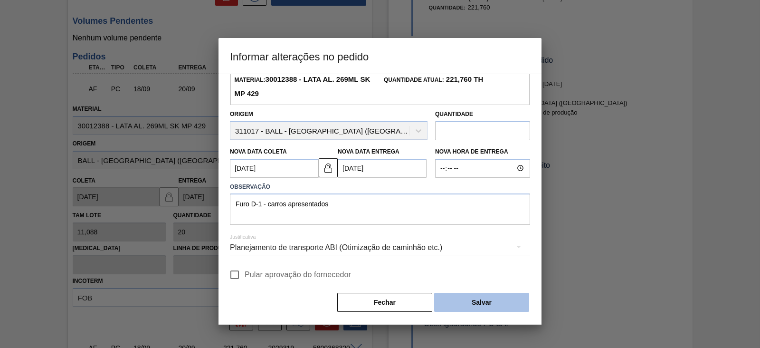
click at [497, 295] on button "Salvar" at bounding box center [481, 302] width 95 height 19
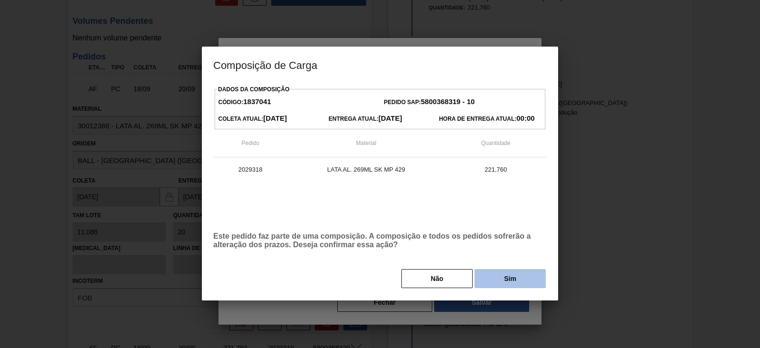
click at [518, 273] on button "Sim" at bounding box center [509, 278] width 71 height 19
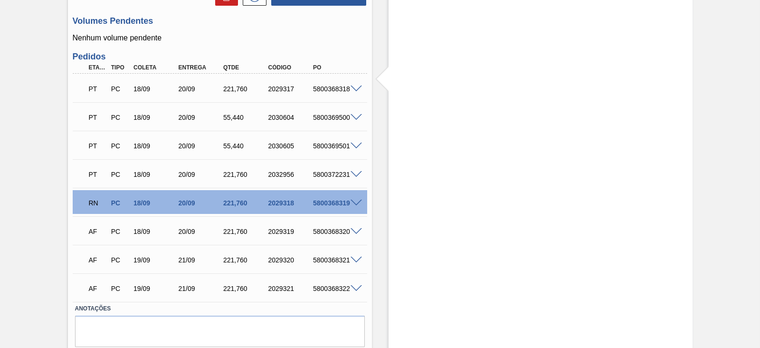
click at [358, 234] on span at bounding box center [355, 231] width 11 height 7
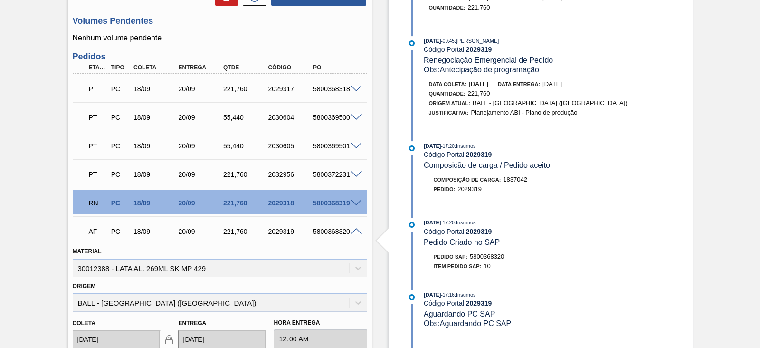
scroll to position [534, 0]
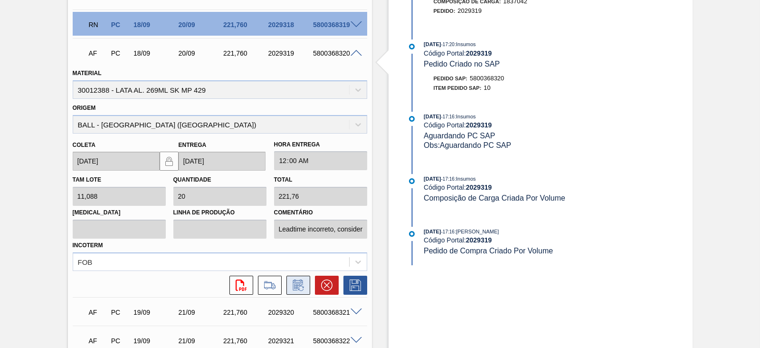
click at [297, 282] on icon at bounding box center [298, 284] width 15 height 11
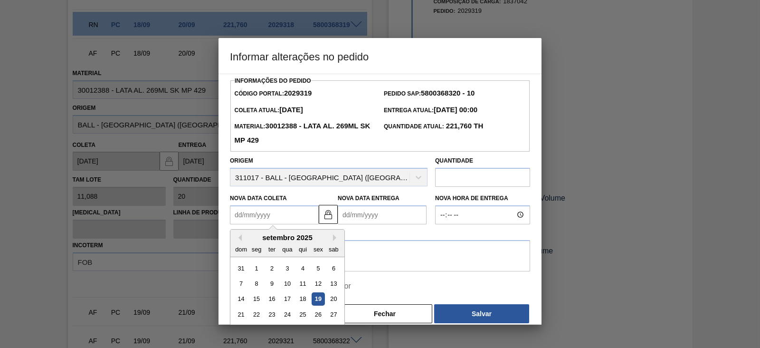
click at [302, 216] on Coleta2029319 "Nova Data Coleta" at bounding box center [274, 214] width 89 height 19
click at [320, 301] on div "19" at bounding box center [318, 298] width 13 height 13
type Coleta2029319 "[DATE]"
type Entrega2029319 "21/09/2025"
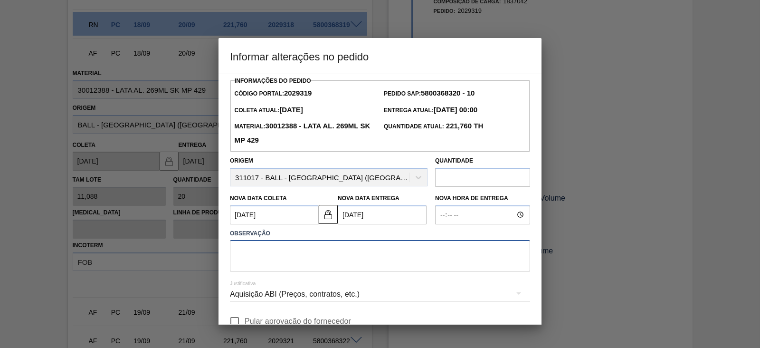
click at [344, 254] on textarea at bounding box center [380, 255] width 300 height 31
paste textarea "Furo D-1 - carros apresentados"
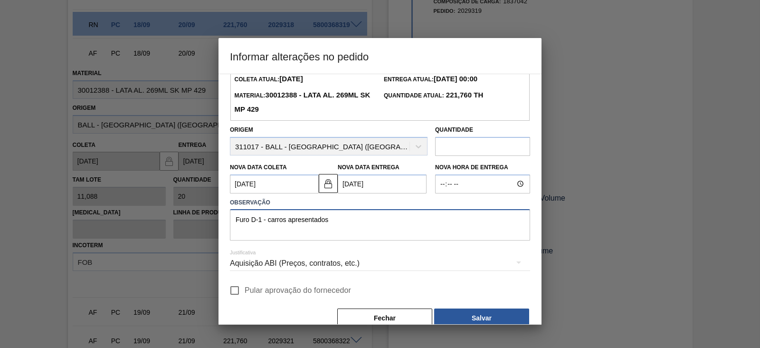
scroll to position [47, 0]
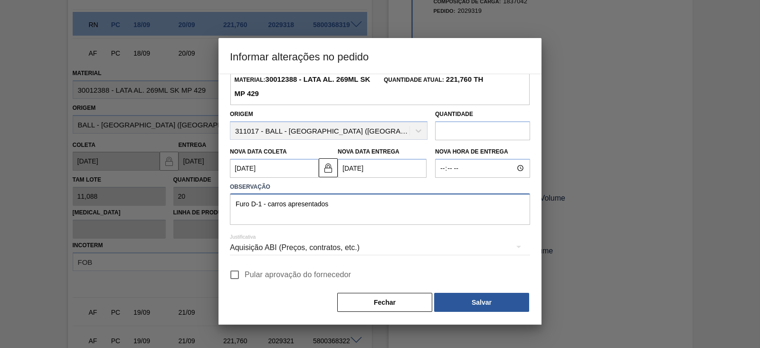
type textarea "Furo D-1 - carros apresentados"
click at [353, 245] on div "Aquisição ABI (Preços, contratos, etc.)" at bounding box center [380, 247] width 300 height 27
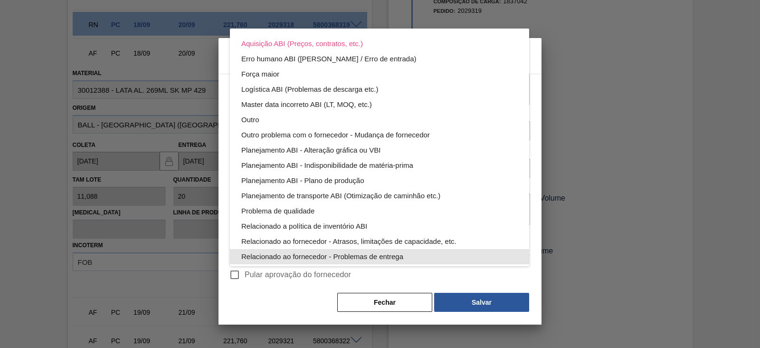
scroll to position [51, 0]
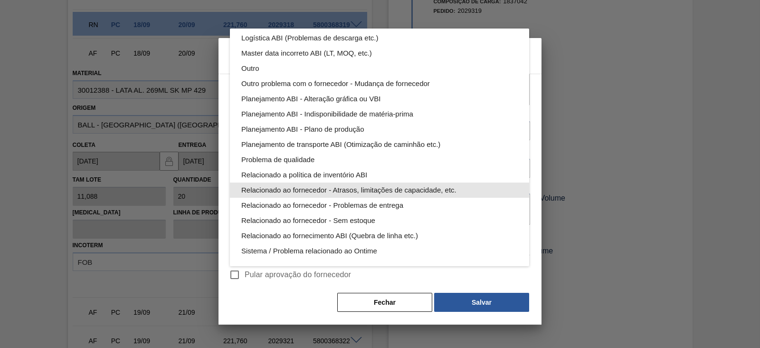
click at [389, 191] on div "Relacionado ao fornecedor - Atrasos, limitações de capacidade, etc." at bounding box center [379, 189] width 276 height 15
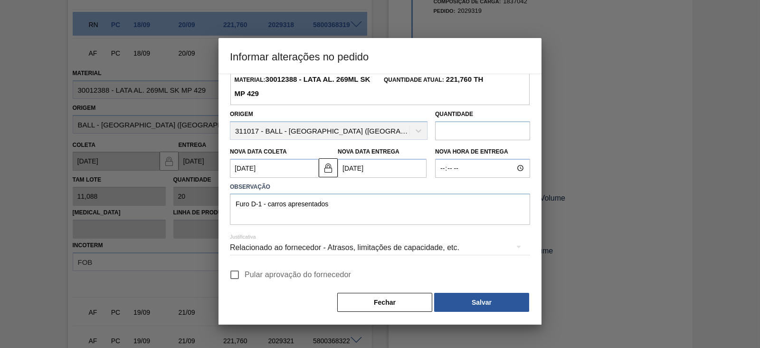
scroll to position [0, 0]
click at [480, 300] on button "Salvar" at bounding box center [481, 302] width 95 height 19
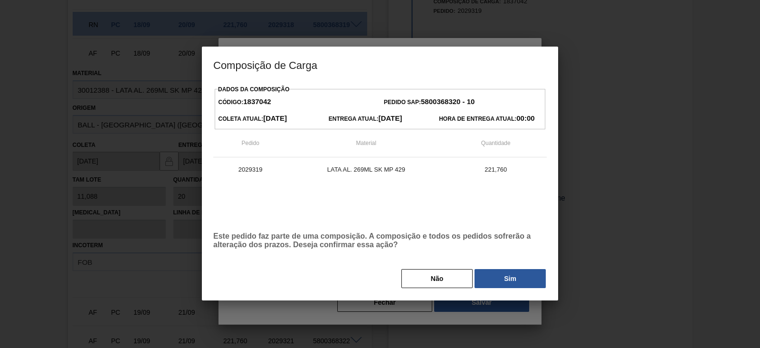
click at [499, 276] on button "Sim" at bounding box center [509, 278] width 71 height 19
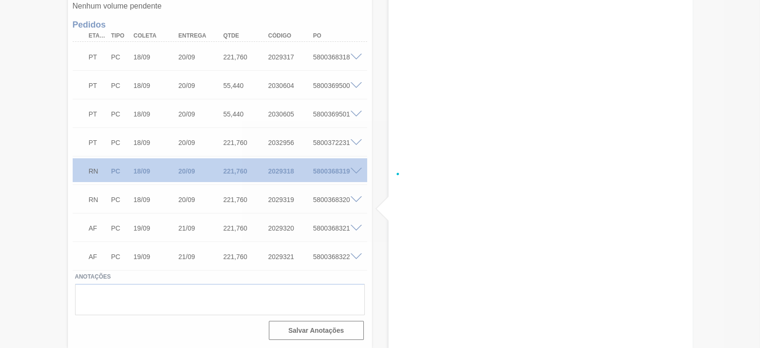
scroll to position [389, 0]
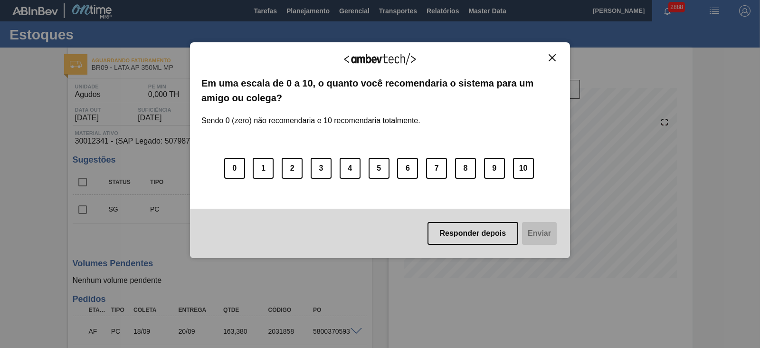
click at [553, 58] on img "Close" at bounding box center [551, 57] width 7 height 7
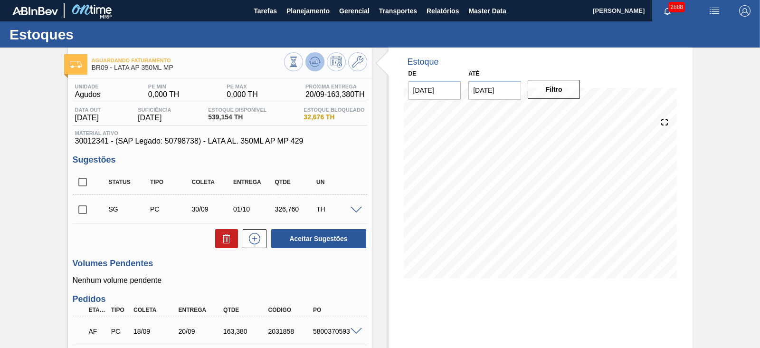
click at [312, 63] on icon at bounding box center [315, 61] width 6 height 4
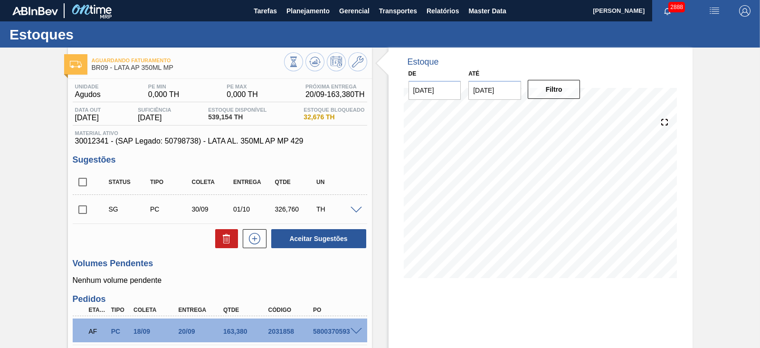
scroll to position [178, 0]
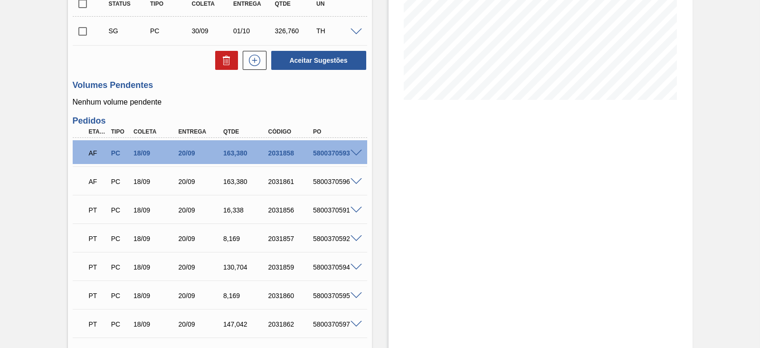
click at [359, 153] on span at bounding box center [355, 153] width 11 height 7
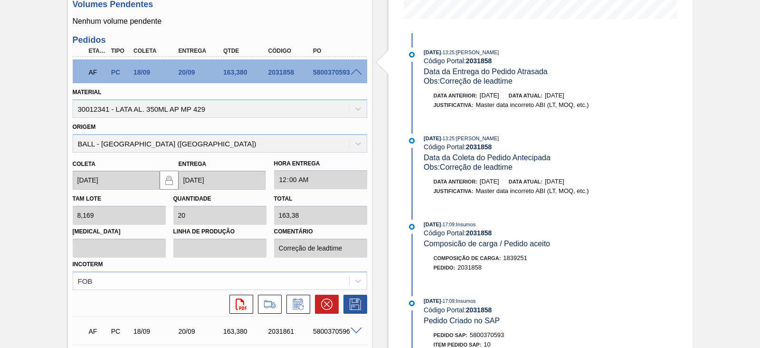
scroll to position [297, 0]
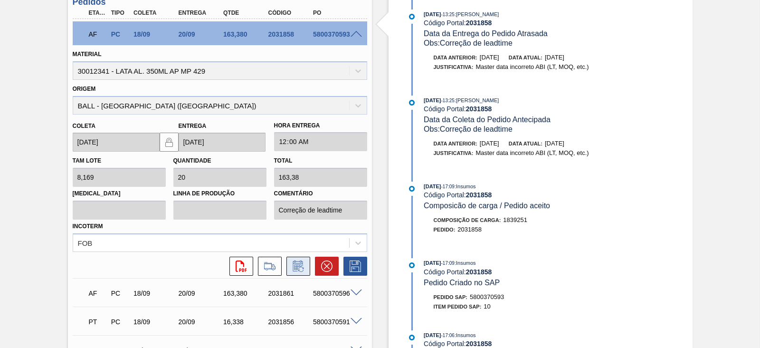
click at [295, 267] on icon at bounding box center [298, 265] width 15 height 11
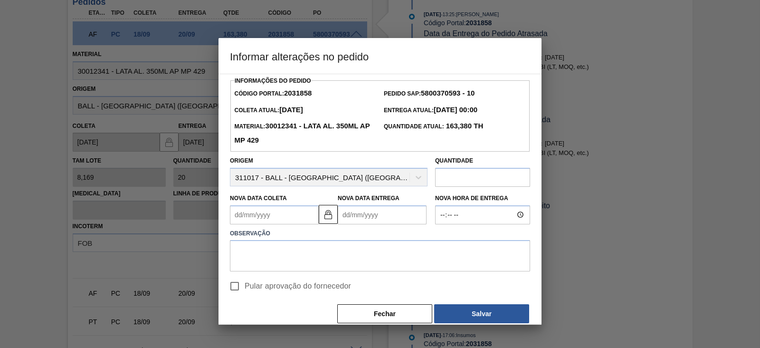
click at [282, 218] on Coleta2031858 "Nova Data Coleta" at bounding box center [274, 214] width 89 height 19
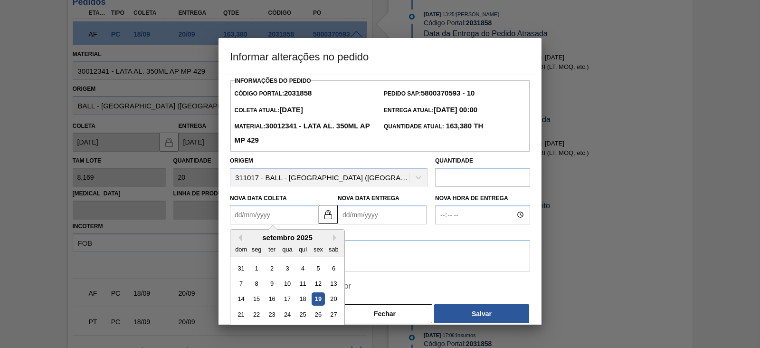
click at [321, 303] on div "19" at bounding box center [318, 298] width 13 height 13
type Coleta2031858 "[DATE]"
type Entrega2031858 "21/09/2025"
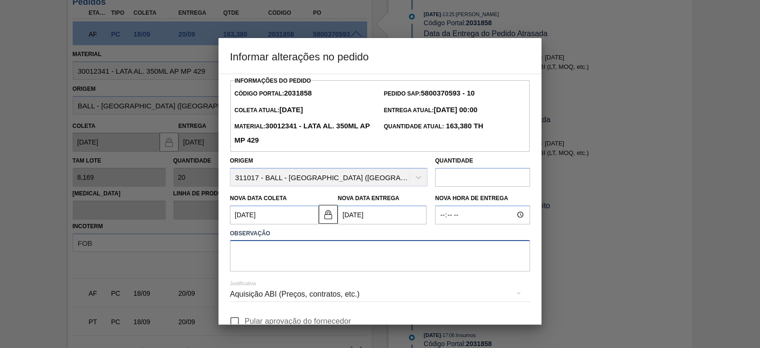
click at [330, 255] on textarea at bounding box center [380, 255] width 300 height 31
paste textarea "Furo D-1 - carros apresentados"
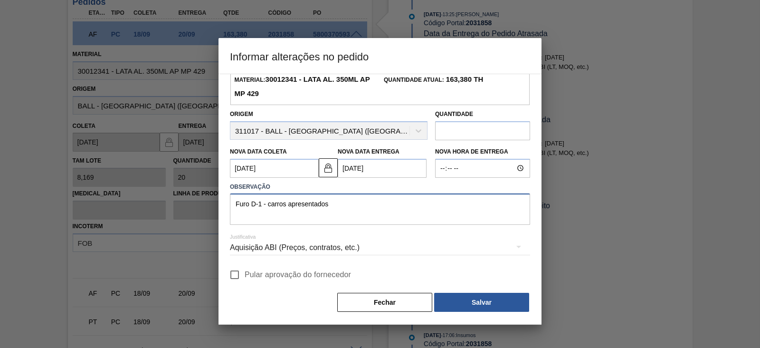
type textarea "Furo D-1 - carros apresentados"
click at [324, 249] on div "Aquisição ABI (Preços, contratos, etc.)" at bounding box center [380, 247] width 300 height 27
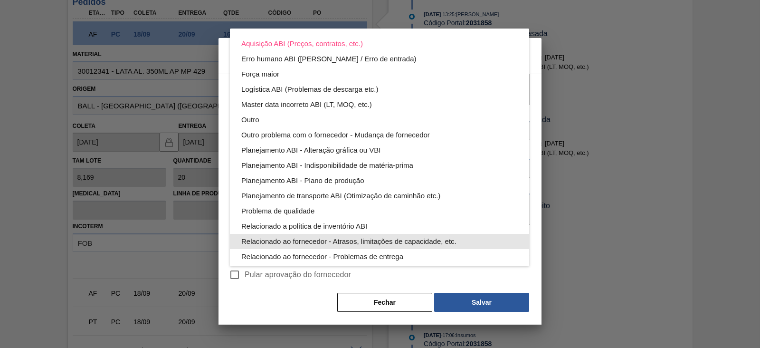
click at [368, 237] on div "Relacionado ao fornecedor - Atrasos, limitações de capacidade, etc." at bounding box center [379, 241] width 276 height 15
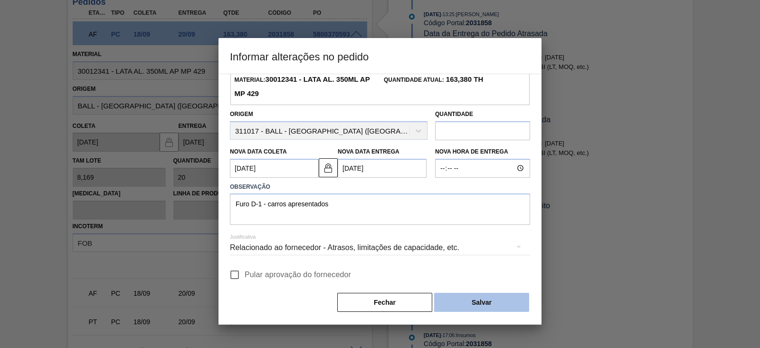
click at [481, 300] on button "Salvar" at bounding box center [481, 302] width 95 height 19
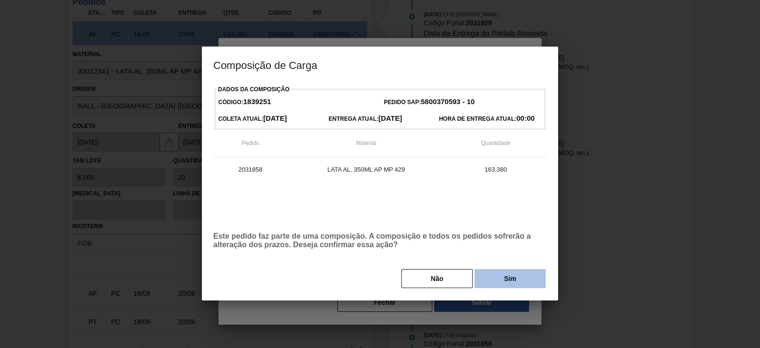
click at [493, 282] on button "Sim" at bounding box center [509, 278] width 71 height 19
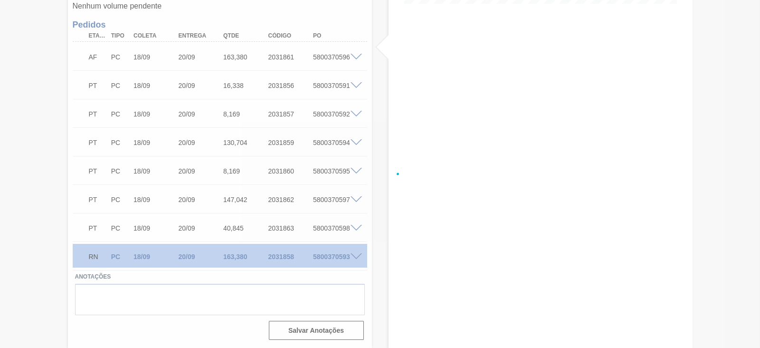
scroll to position [275, 0]
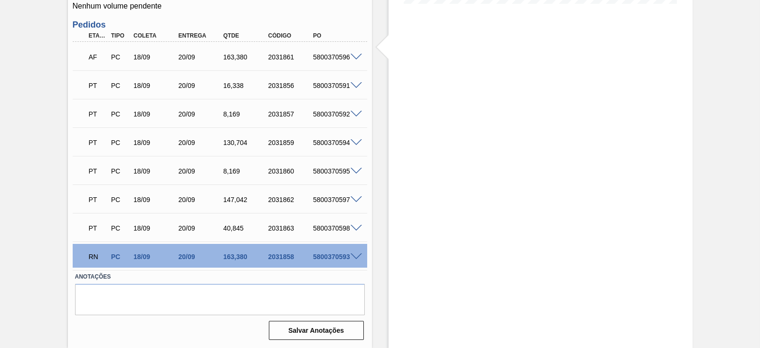
click at [357, 59] on span at bounding box center [355, 57] width 11 height 7
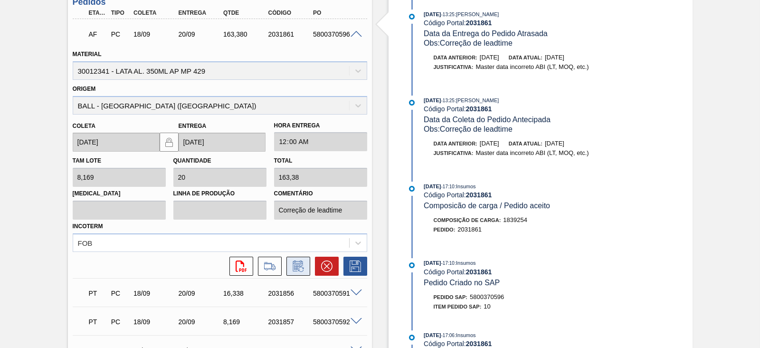
click at [301, 272] on icon at bounding box center [298, 265] width 15 height 11
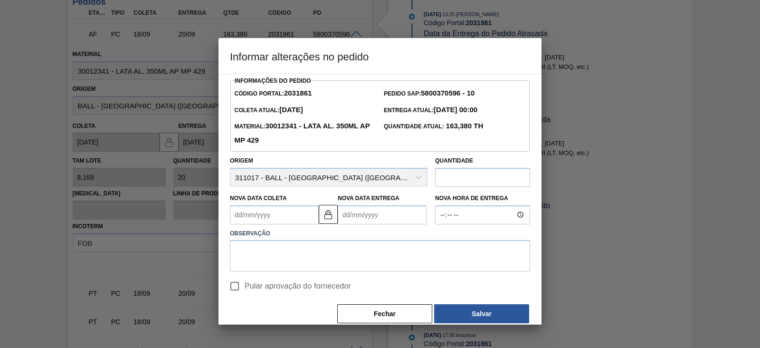
click at [299, 213] on Coleta2031861 "Nova Data Coleta" at bounding box center [274, 214] width 89 height 19
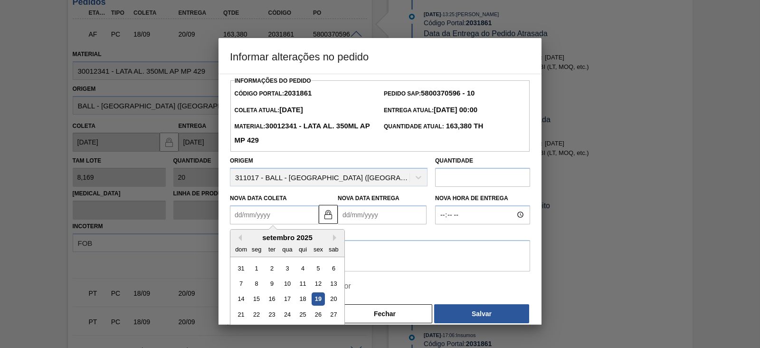
click at [323, 299] on div "19" at bounding box center [318, 298] width 13 height 13
type Coleta2031861 "[DATE]"
type Entrega2031861 "21/09/2025"
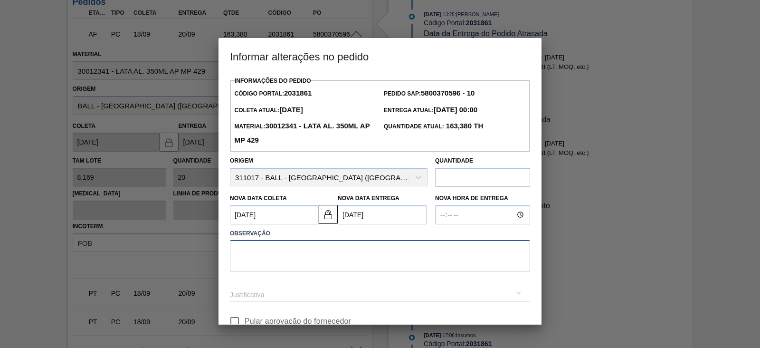
click at [340, 254] on textarea at bounding box center [380, 255] width 300 height 31
paste textarea "Furo D-1 - carros apresentados"
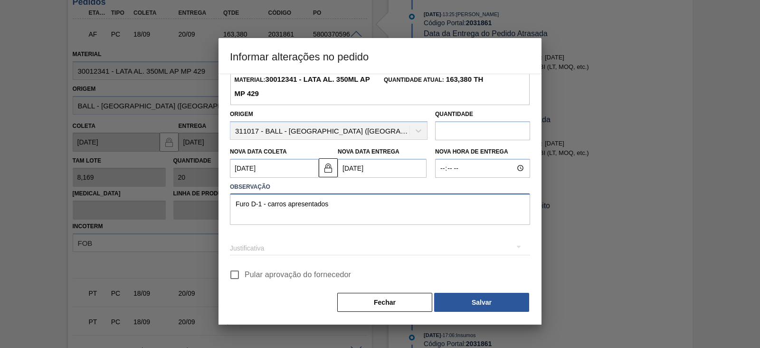
scroll to position [47, 0]
type textarea "Furo D-1 - carros apresentados"
click at [322, 252] on div "Aquisição ABI (Preços, contratos, etc.)" at bounding box center [380, 247] width 300 height 27
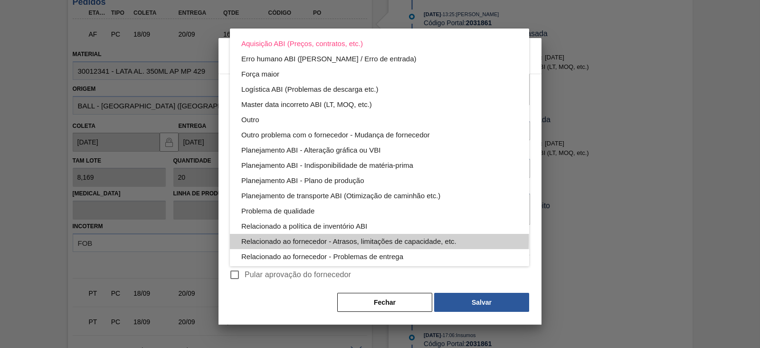
drag, startPoint x: 374, startPoint y: 238, endPoint x: 402, endPoint y: 254, distance: 31.7
click at [374, 238] on div "Relacionado ao fornecedor - Atrasos, limitações de capacidade, etc." at bounding box center [379, 241] width 276 height 15
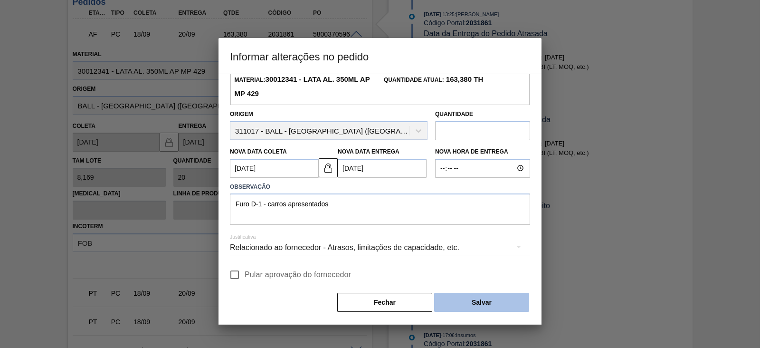
click at [477, 298] on button "Salvar" at bounding box center [481, 302] width 95 height 19
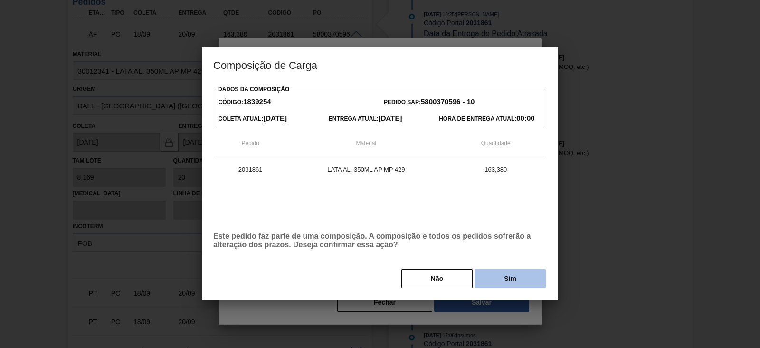
click at [507, 273] on button "Sim" at bounding box center [509, 278] width 71 height 19
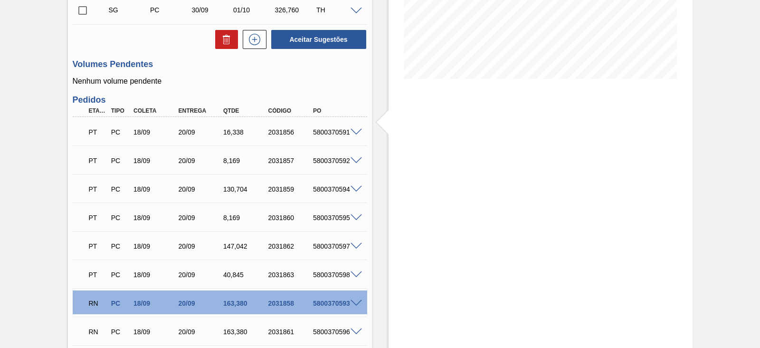
scroll to position [97, 0]
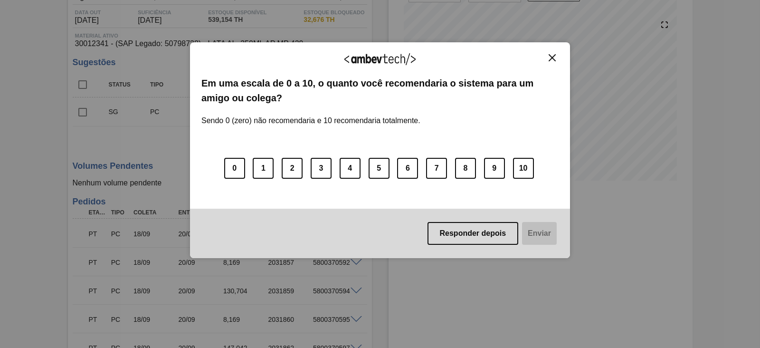
click at [550, 60] on img "Close" at bounding box center [551, 57] width 7 height 7
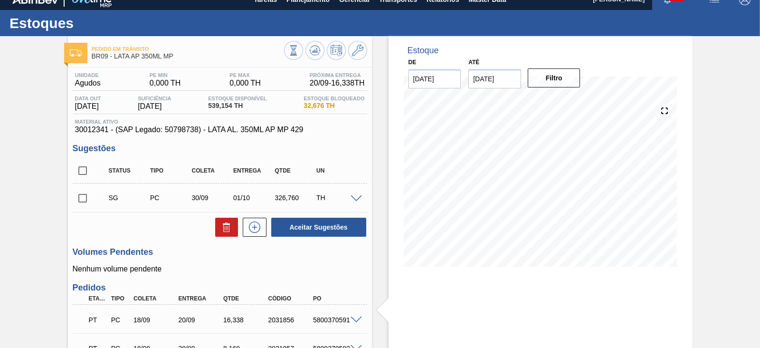
scroll to position [0, 0]
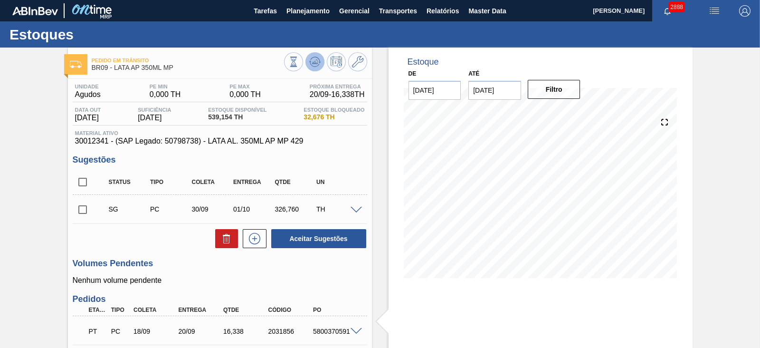
click at [315, 67] on button at bounding box center [314, 61] width 19 height 19
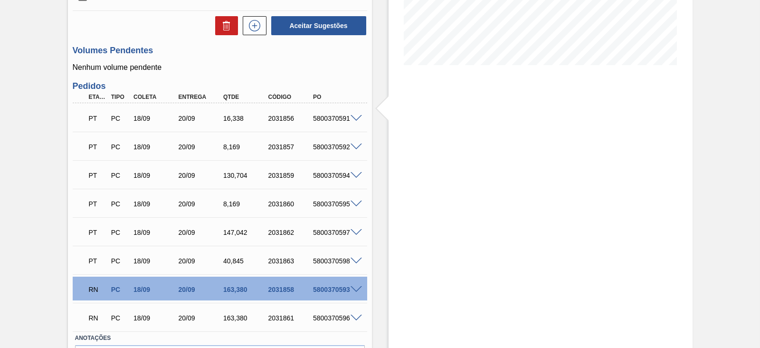
scroll to position [216, 0]
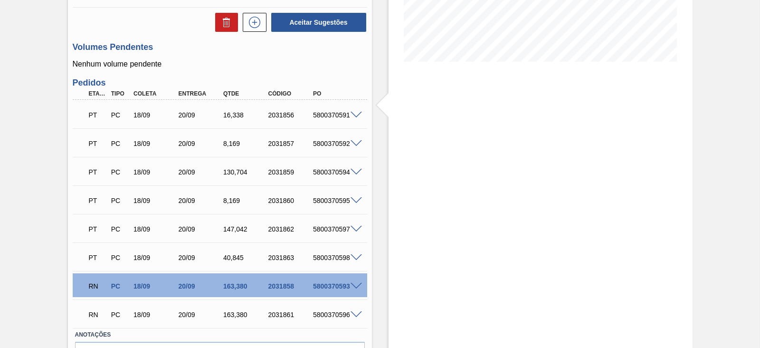
click at [665, 127] on div "Estoque De 19/09/2025 Até 03/10/2025 Filtro 19/09 Projeção de Estoque 539.154 N…" at bounding box center [540, 118] width 304 height 574
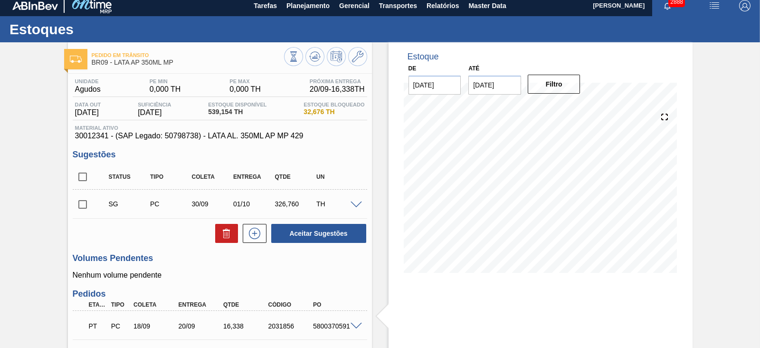
scroll to position [0, 0]
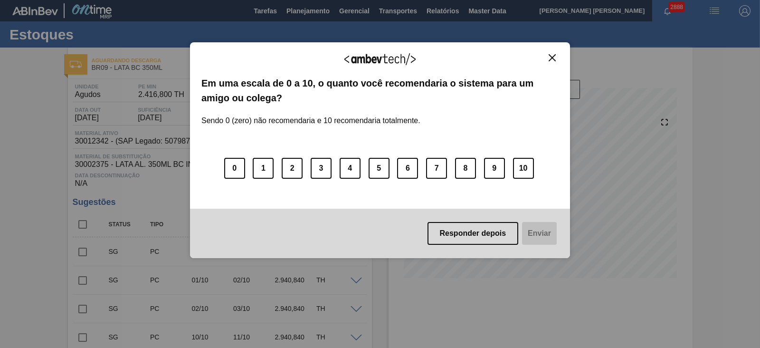
click at [551, 57] on img "Close" at bounding box center [551, 57] width 7 height 7
click at [552, 58] on img "Close" at bounding box center [551, 57] width 7 height 7
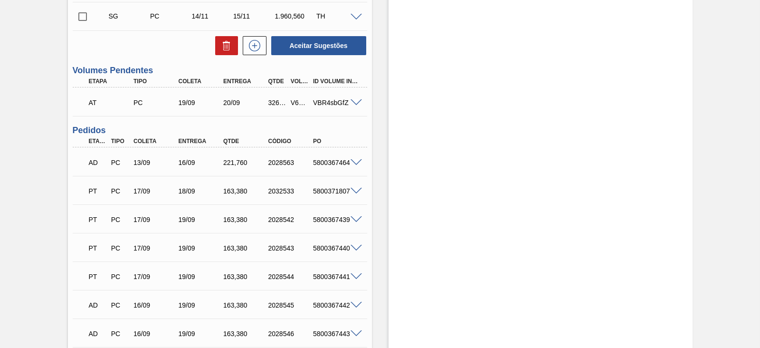
scroll to position [653, 0]
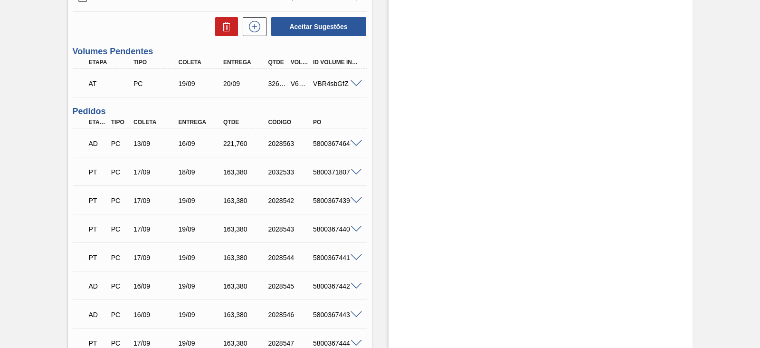
click at [356, 147] on span at bounding box center [355, 143] width 11 height 7
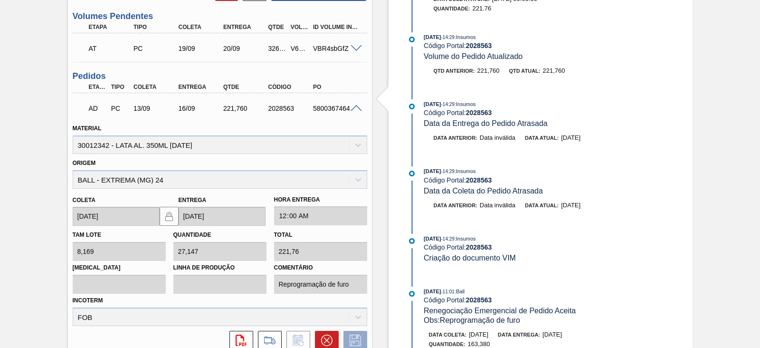
scroll to position [831, 0]
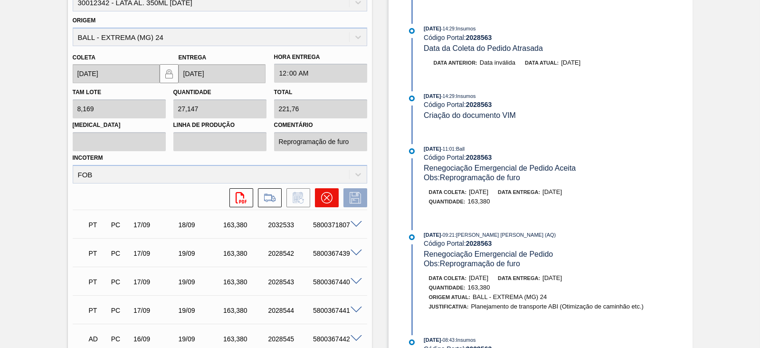
click at [327, 205] on button at bounding box center [327, 197] width 24 height 19
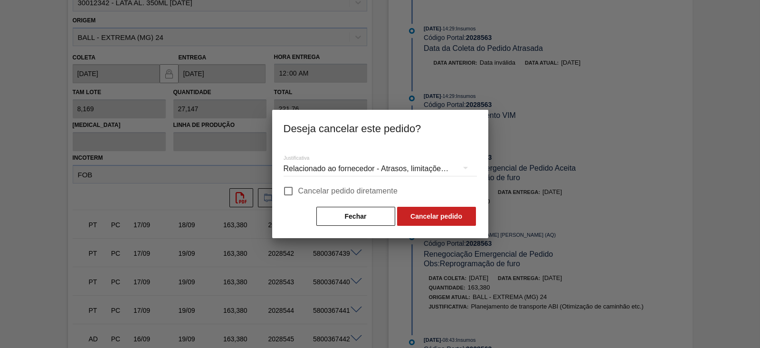
click at [301, 191] on span "Cancelar pedido diretamente" at bounding box center [348, 190] width 100 height 11
click at [298, 191] on input "Cancelar pedido diretamente" at bounding box center [288, 191] width 20 height 20
checkbox input "true"
click at [424, 213] on button "Cancelar pedido" at bounding box center [436, 216] width 79 height 19
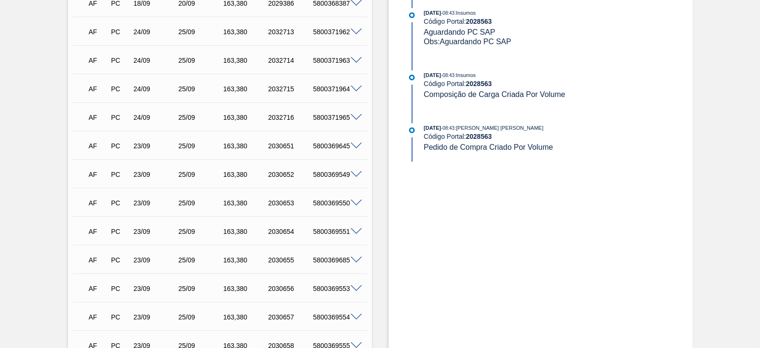
scroll to position [1187, 0]
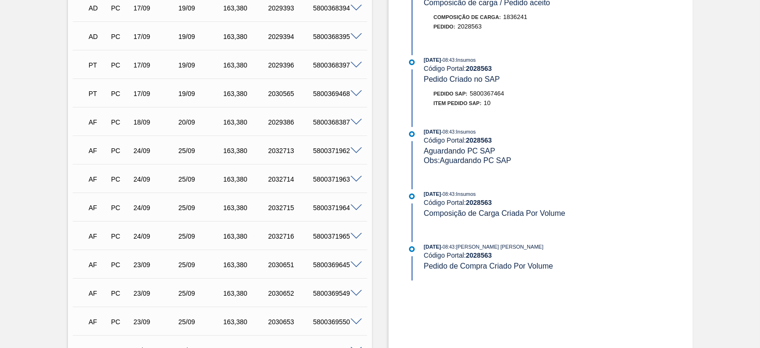
click at [355, 123] on span at bounding box center [355, 122] width 11 height 7
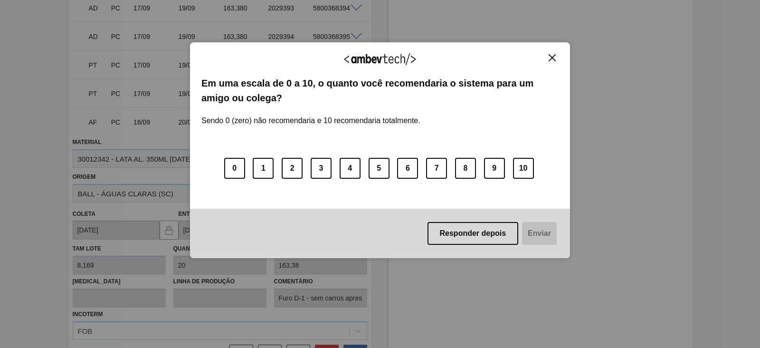
click at [556, 60] on img "Close" at bounding box center [551, 57] width 7 height 7
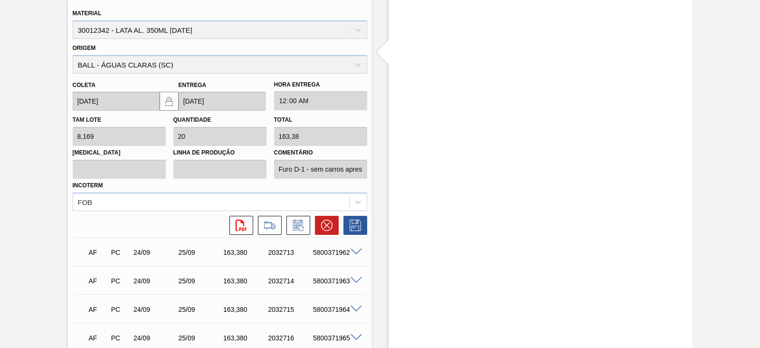
scroll to position [1365, 0]
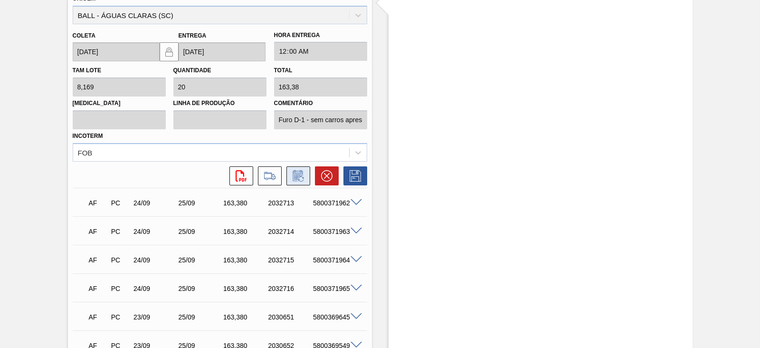
click at [300, 179] on icon at bounding box center [298, 175] width 15 height 11
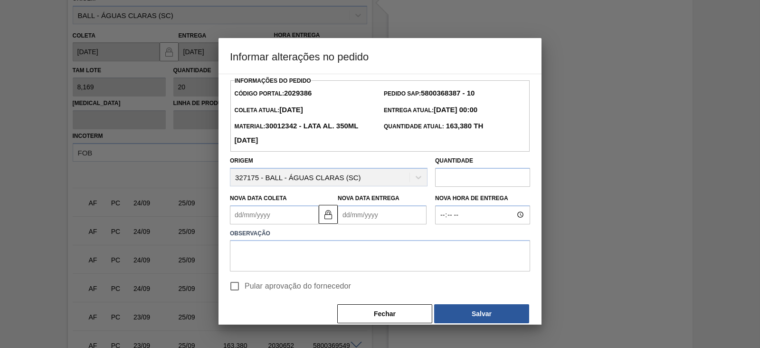
click at [272, 223] on Coleta2029386 "Nova Data Coleta" at bounding box center [274, 214] width 89 height 19
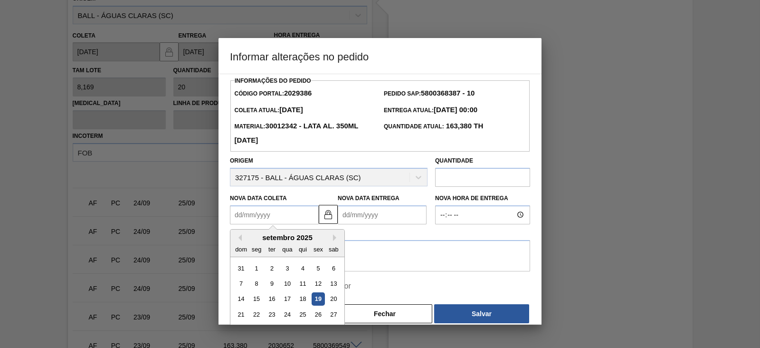
click at [273, 316] on div "23" at bounding box center [271, 314] width 13 height 13
type Coleta2029386 "[DATE]"
type Entrega2029386 "[DATE]"
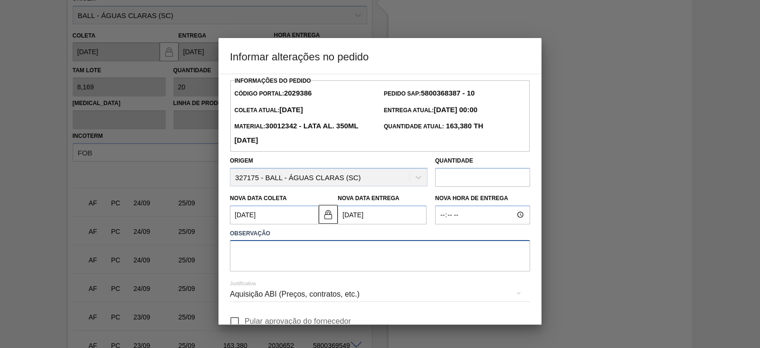
click at [270, 252] on textarea at bounding box center [380, 255] width 300 height 31
paste textarea "Furo D-1 - giro da frota"
drag, startPoint x: 313, startPoint y: 254, endPoint x: 269, endPoint y: 261, distance: 44.2
click at [269, 261] on textarea "Furo D-1 - giro da frota" at bounding box center [380, 255] width 300 height 31
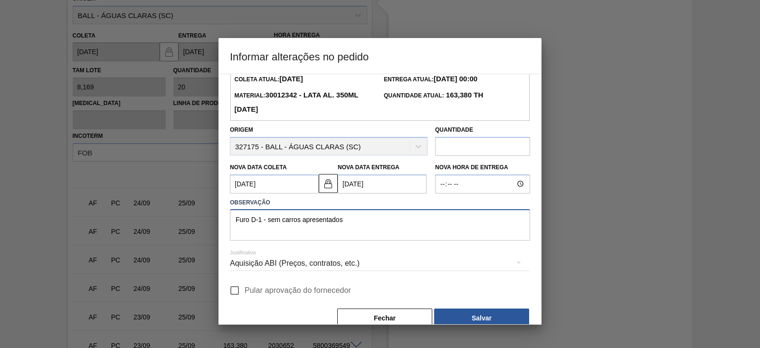
scroll to position [47, 0]
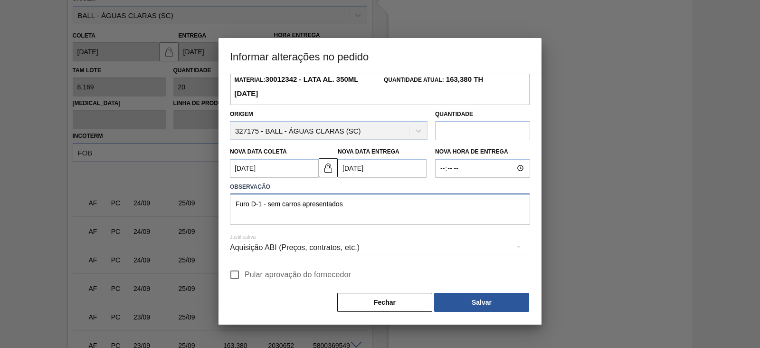
type textarea "Furo D-1 - sem carros apresentados"
click at [359, 246] on div "Aquisição ABI (Preços, contratos, etc.)" at bounding box center [380, 247] width 300 height 27
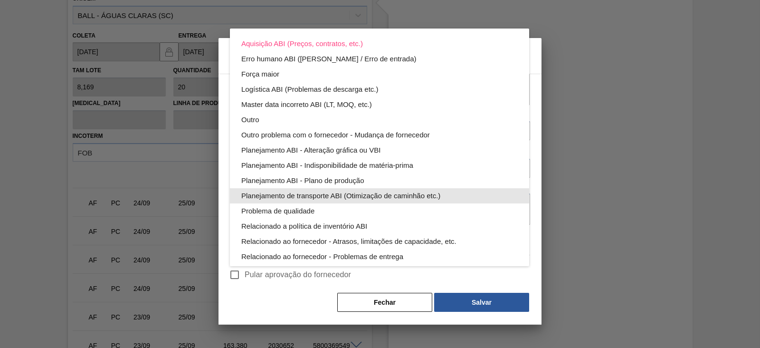
click at [366, 195] on div "Planejamento de transporte ABI (Otimização de caminhão etc.)" at bounding box center [379, 195] width 276 height 15
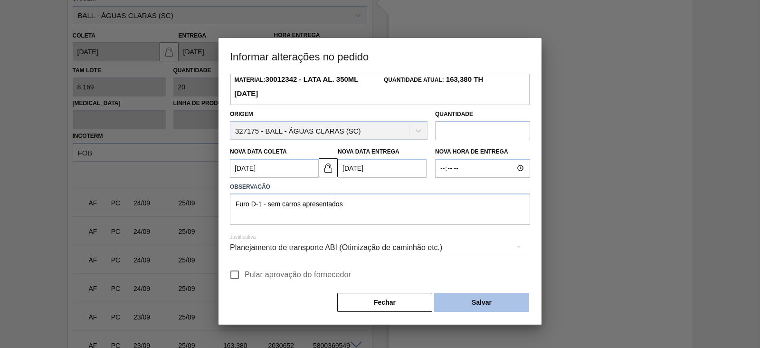
click at [484, 302] on button "Salvar" at bounding box center [481, 302] width 95 height 19
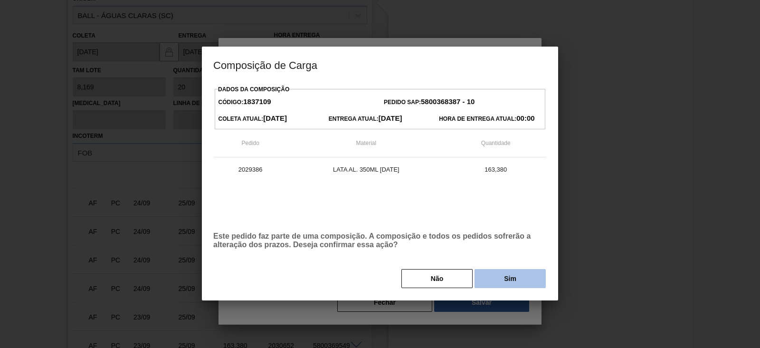
click at [505, 282] on button "Sim" at bounding box center [509, 278] width 71 height 19
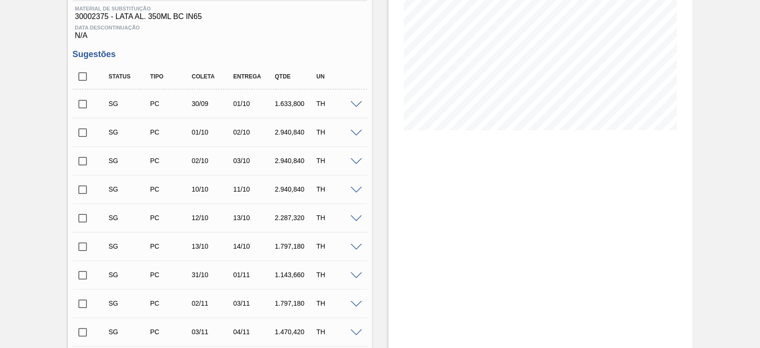
scroll to position [0, 0]
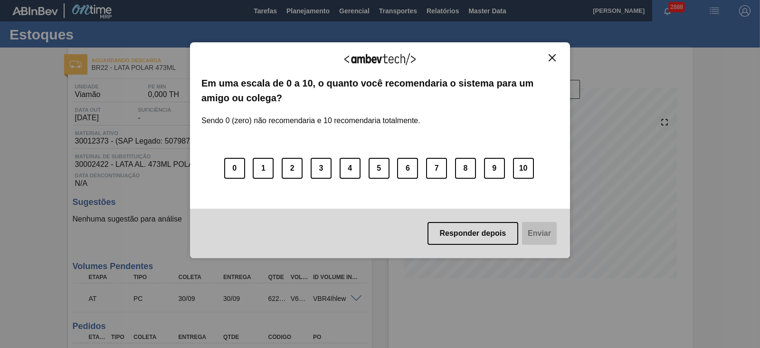
click at [551, 57] on img "Close" at bounding box center [551, 57] width 7 height 7
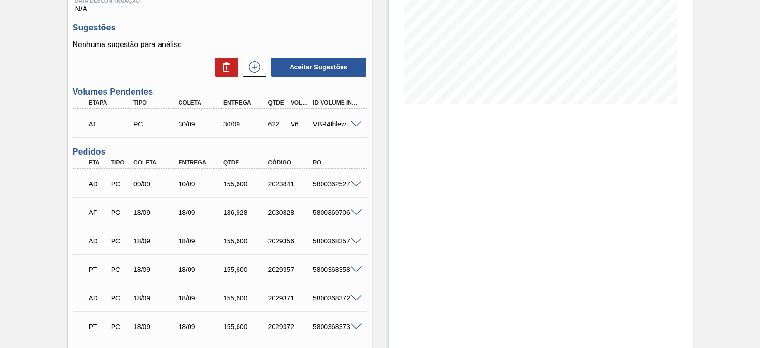
scroll to position [237, 0]
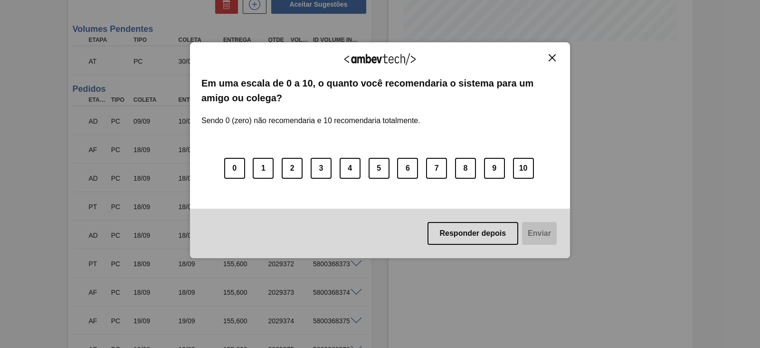
click at [553, 56] on img "Close" at bounding box center [551, 57] width 7 height 7
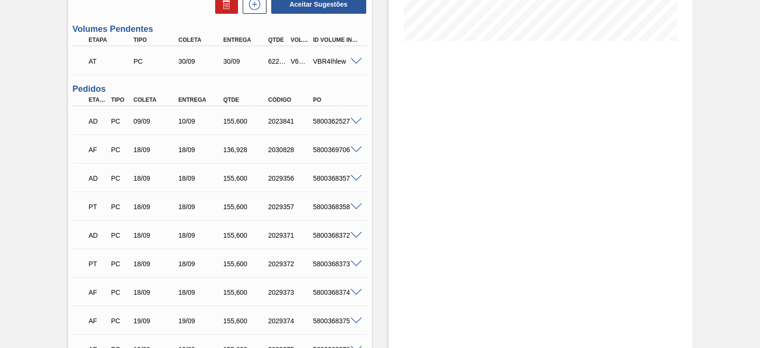
click at [359, 150] on span at bounding box center [355, 149] width 11 height 7
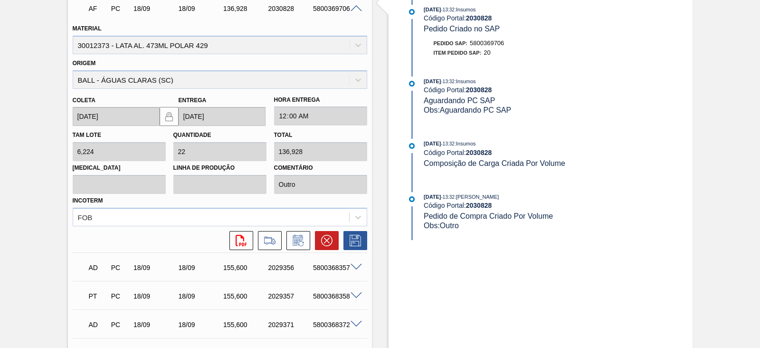
scroll to position [415, 0]
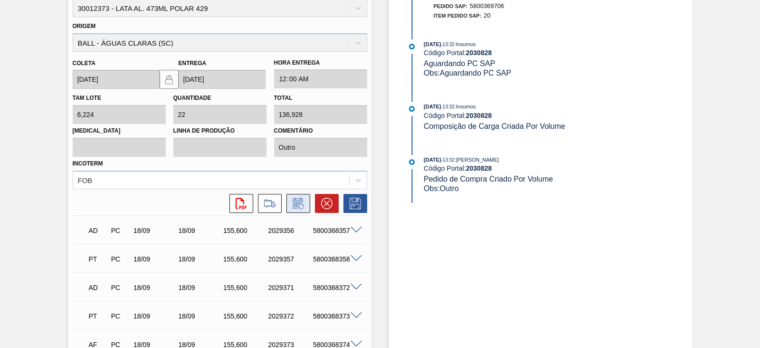
click at [307, 208] on button at bounding box center [298, 203] width 24 height 19
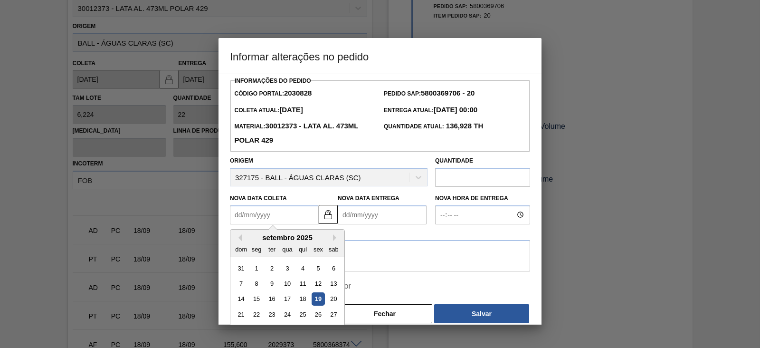
click at [299, 214] on Coleta2030828 "Nova Data Coleta" at bounding box center [274, 214] width 89 height 19
click at [316, 299] on div "19" at bounding box center [318, 298] width 13 height 13
type Coleta2030828 "[DATE]"
type Entrega2030828 "[DATE]"
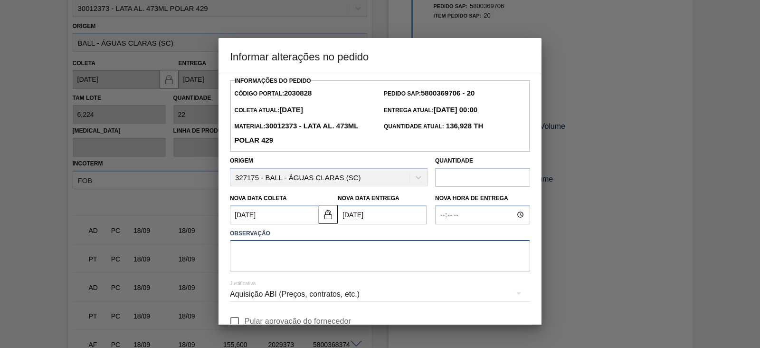
click at [300, 250] on textarea at bounding box center [380, 255] width 300 height 31
drag, startPoint x: 265, startPoint y: 254, endPoint x: 198, endPoint y: 247, distance: 67.3
click at [198, 247] on div "Informar alterações no pedido Informações do Pedido Código Portal: 2030828 Pedi…" at bounding box center [380, 174] width 760 height 348
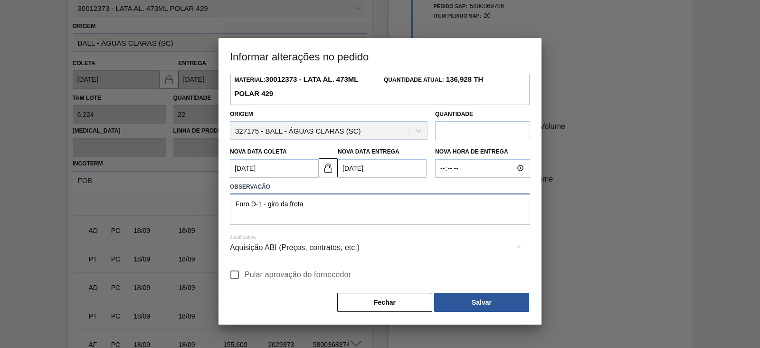
scroll to position [47, 0]
type textarea "Furo D-1 - giro da frota"
click at [334, 245] on div "Aquisição ABI (Preços, contratos, etc.)" at bounding box center [380, 247] width 300 height 27
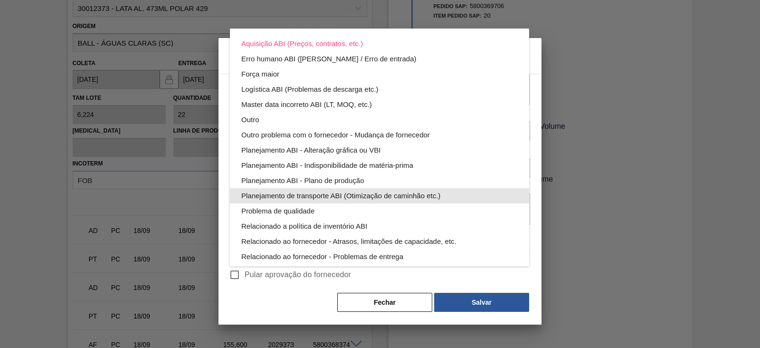
click at [379, 192] on div "Planejamento de transporte ABI (Otimização de caminhão etc.)" at bounding box center [379, 195] width 276 height 15
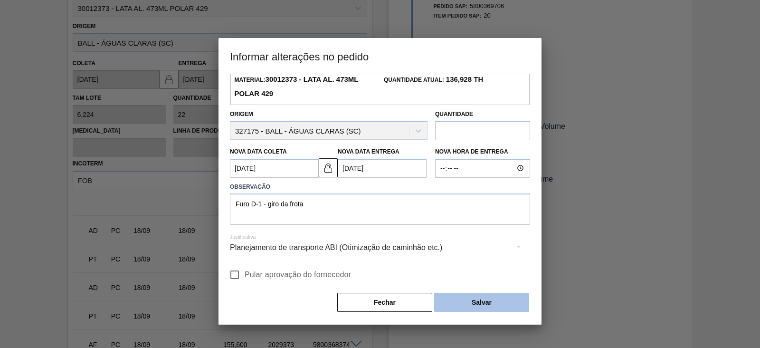
click at [459, 302] on button "Salvar" at bounding box center [481, 302] width 95 height 19
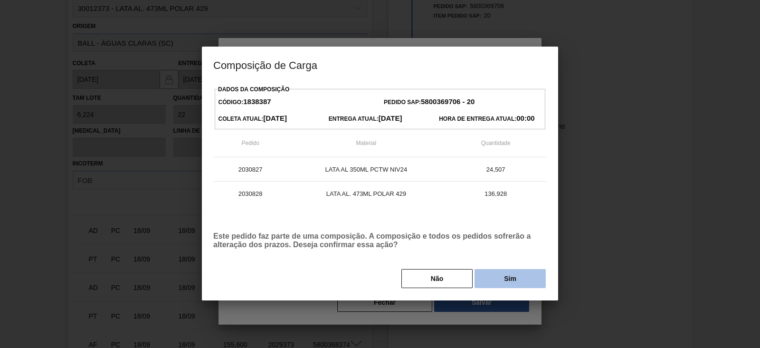
click at [496, 281] on button "Sim" at bounding box center [509, 278] width 71 height 19
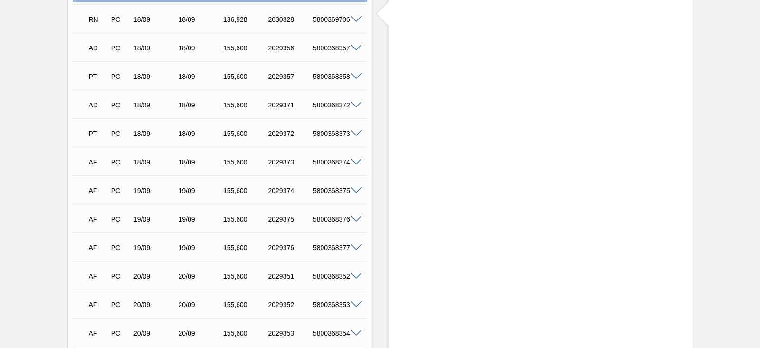
scroll to position [356, 0]
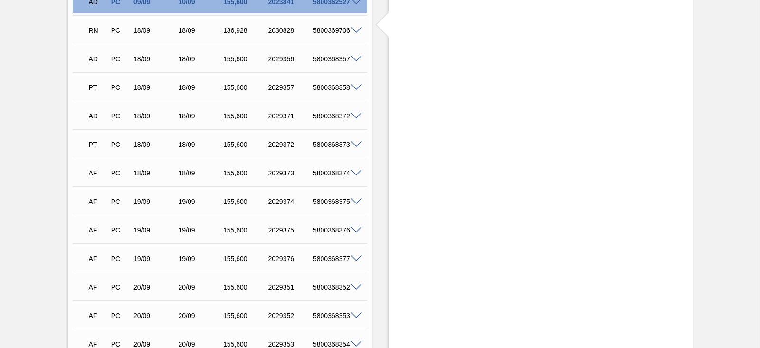
click at [354, 174] on span at bounding box center [355, 173] width 11 height 7
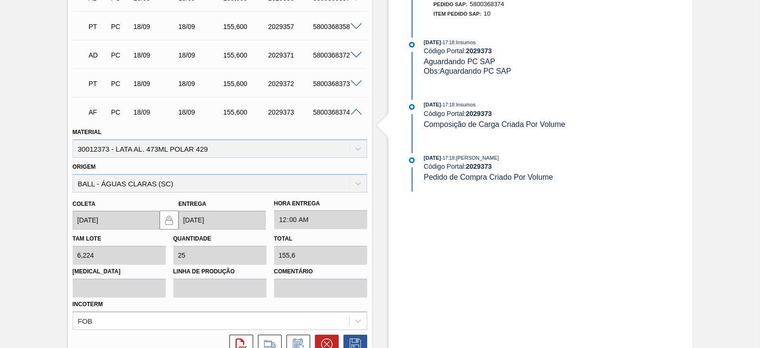
scroll to position [474, 0]
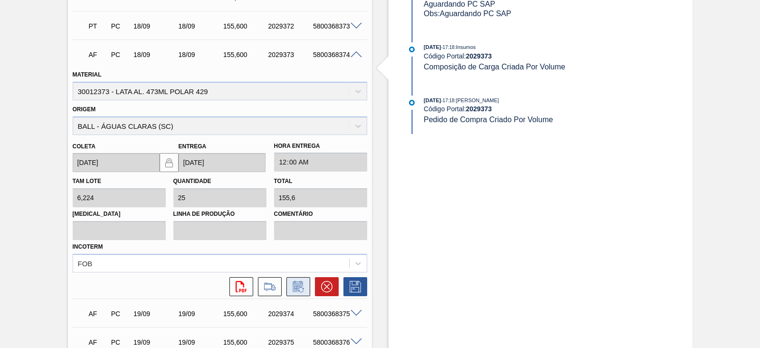
click at [293, 288] on icon at bounding box center [298, 286] width 10 height 11
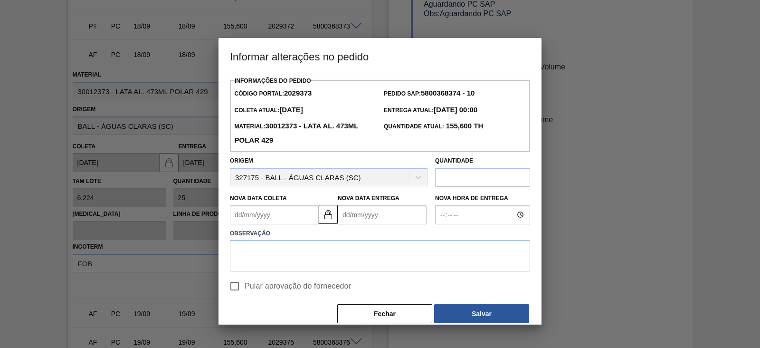
click at [293, 211] on Coleta2029373 "Nova Data Coleta" at bounding box center [274, 214] width 89 height 19
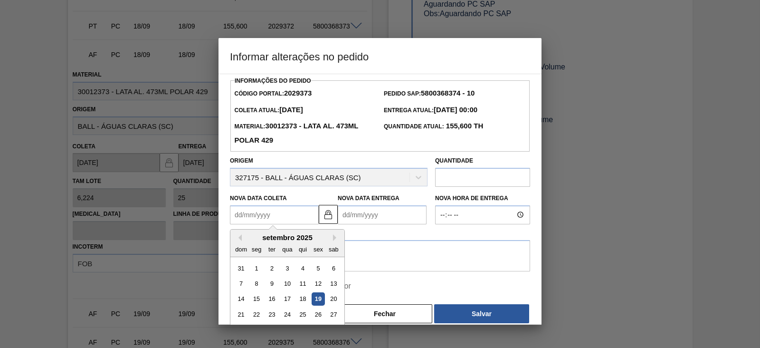
click at [319, 298] on div "19" at bounding box center [318, 298] width 13 height 13
type Coleta2029373 "[DATE]"
type Entrega2029373 "[DATE]"
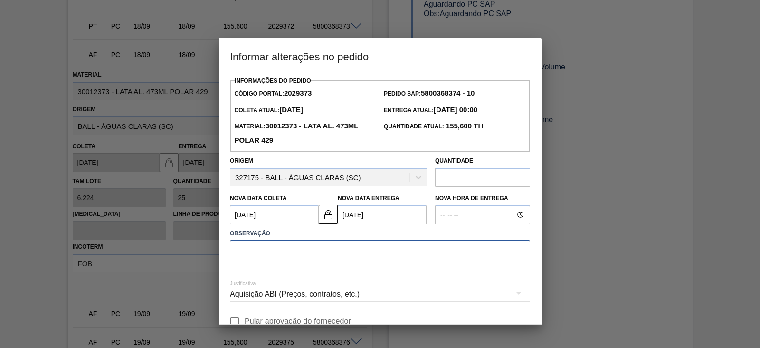
click at [342, 246] on textarea at bounding box center [380, 255] width 300 height 31
paste textarea "Furo D-1 - giro da frota"
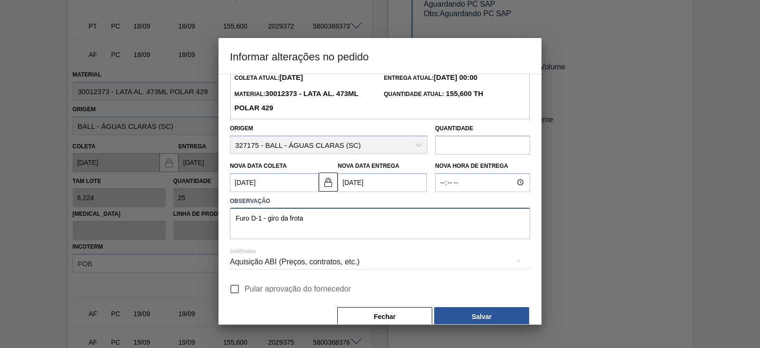
scroll to position [47, 0]
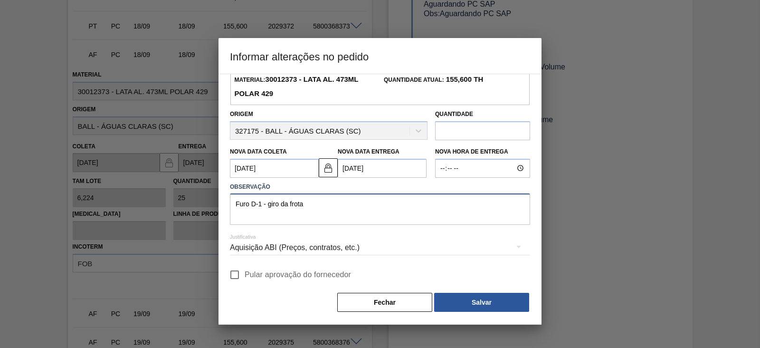
type textarea "Furo D-1 - giro da frota"
click at [340, 253] on div "Aquisição ABI (Preços, contratos, etc.)" at bounding box center [380, 247] width 300 height 27
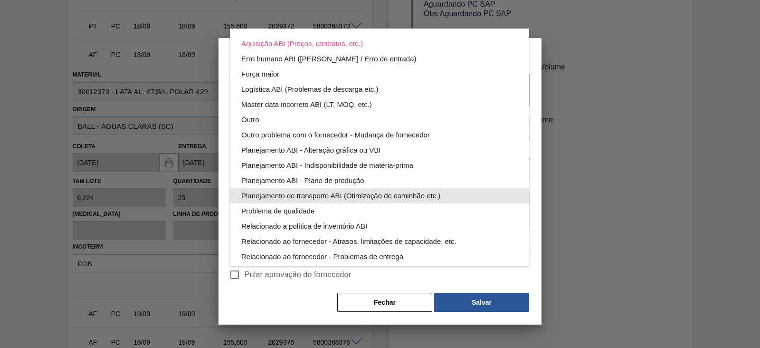
click at [370, 193] on div "Planejamento de transporte ABI (Otimização de caminhão etc.)" at bounding box center [379, 195] width 276 height 15
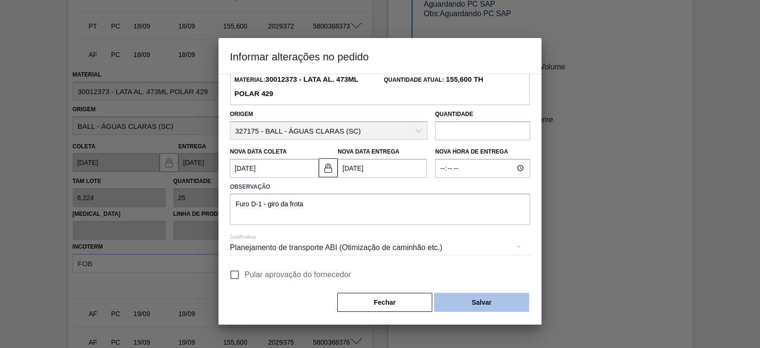
click at [476, 295] on button "Salvar" at bounding box center [481, 302] width 95 height 19
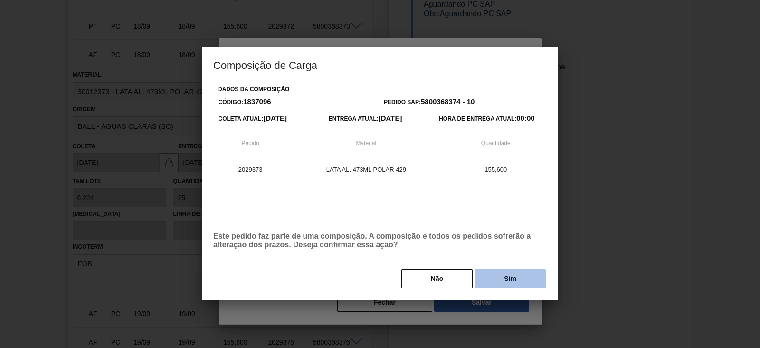
click at [492, 279] on button "Sim" at bounding box center [509, 278] width 71 height 19
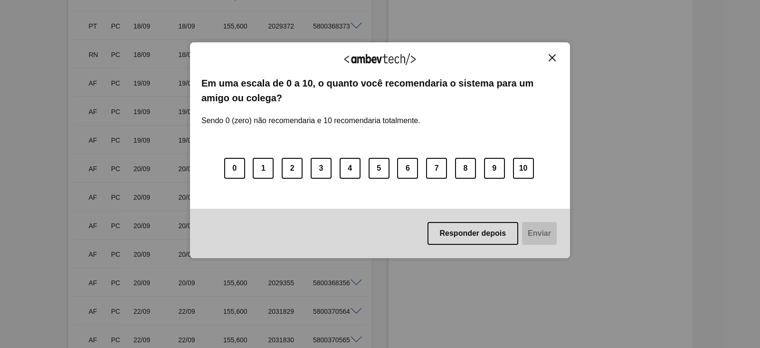
click at [551, 57] on img "Close" at bounding box center [551, 57] width 7 height 7
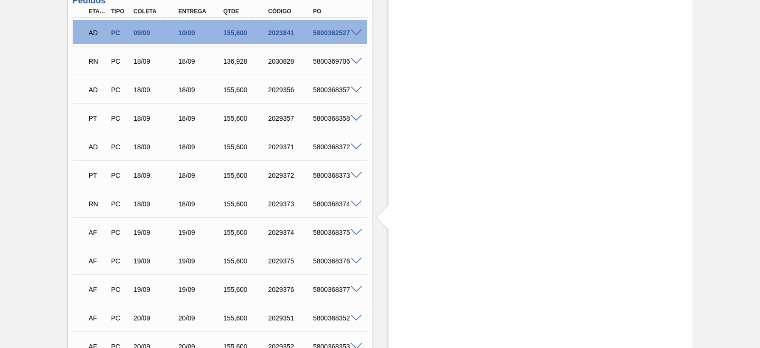
scroll to position [297, 0]
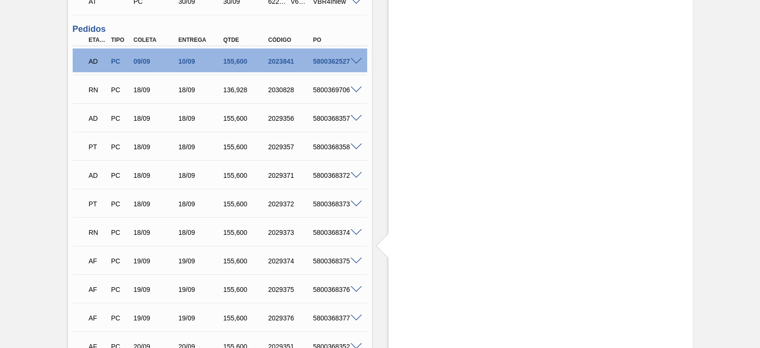
click at [359, 63] on span at bounding box center [355, 61] width 11 height 7
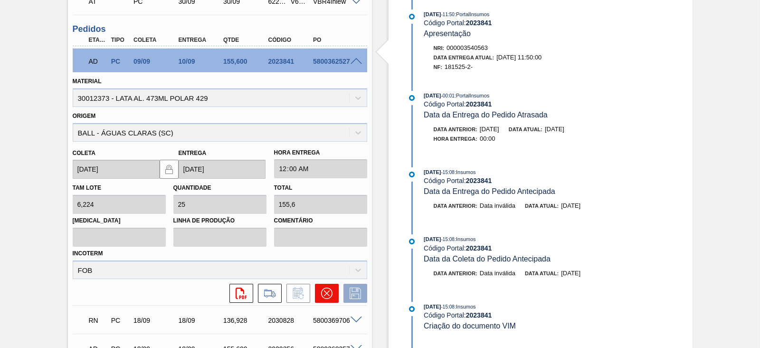
click at [329, 293] on icon at bounding box center [326, 292] width 11 height 11
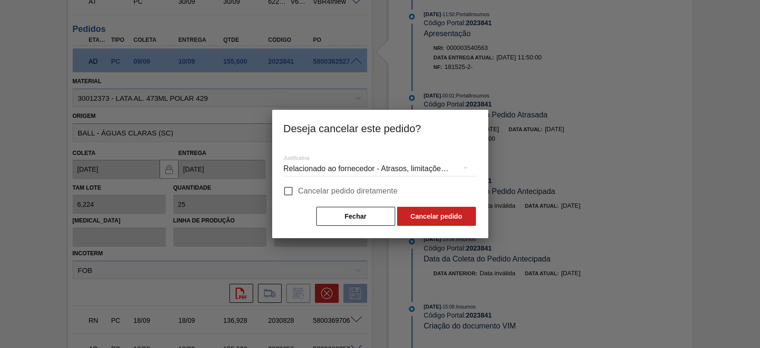
click at [302, 194] on span "Cancelar pedido diretamente" at bounding box center [348, 190] width 100 height 11
click at [298, 194] on input "Cancelar pedido diretamente" at bounding box center [288, 191] width 20 height 20
checkbox input "true"
click at [439, 211] on button "Cancelar pedido" at bounding box center [436, 216] width 79 height 19
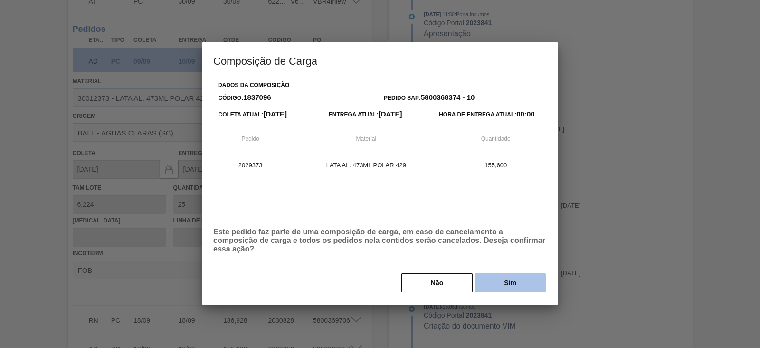
click at [512, 283] on button "Sim" at bounding box center [509, 282] width 71 height 19
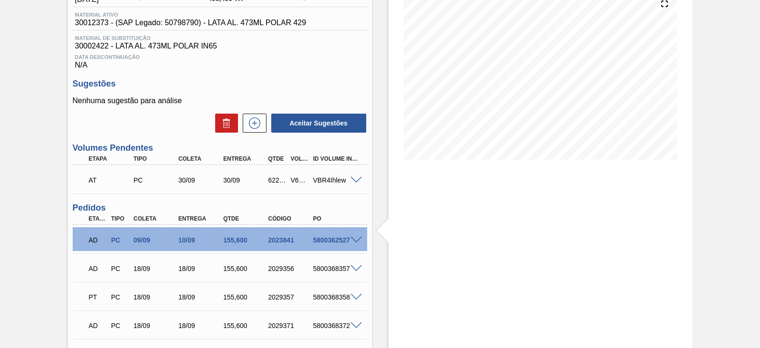
scroll to position [0, 0]
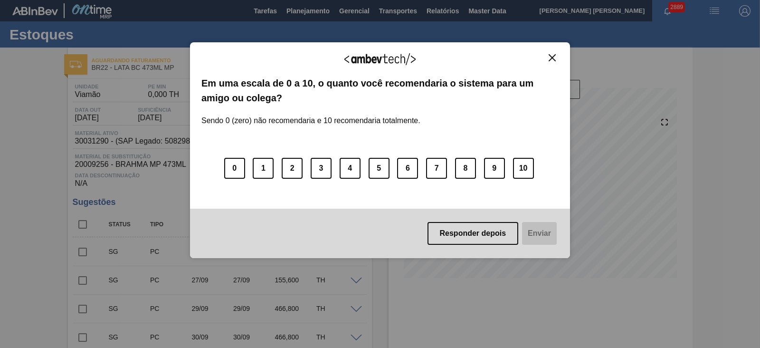
click at [553, 61] on button "Close" at bounding box center [552, 58] width 13 height 8
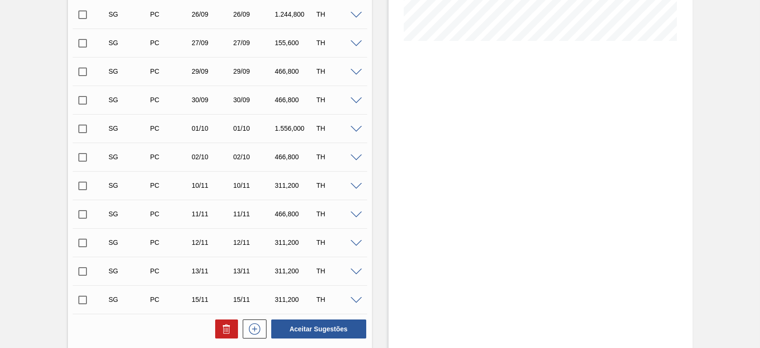
scroll to position [415, 0]
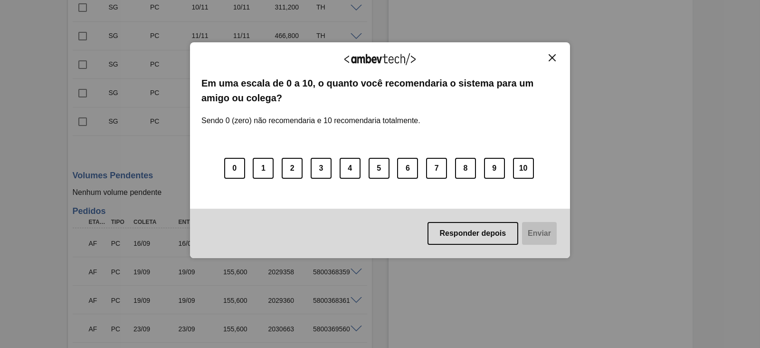
click at [553, 59] on img "Close" at bounding box center [551, 57] width 7 height 7
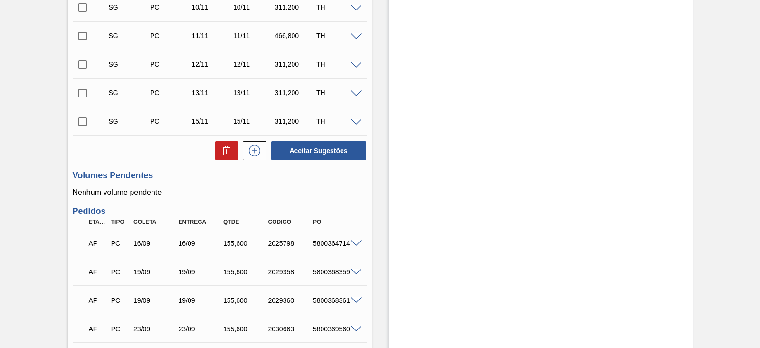
scroll to position [594, 0]
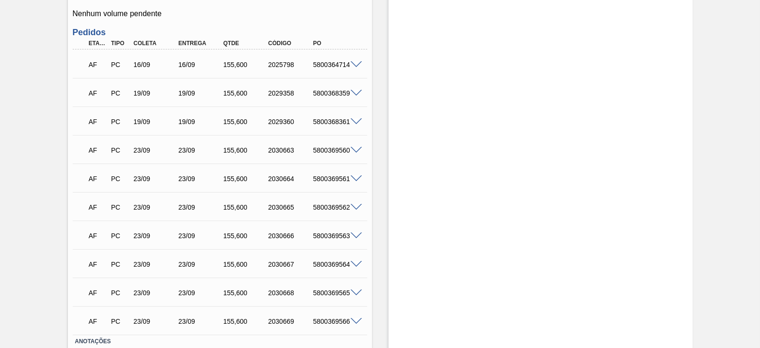
click at [357, 66] on span at bounding box center [355, 64] width 11 height 7
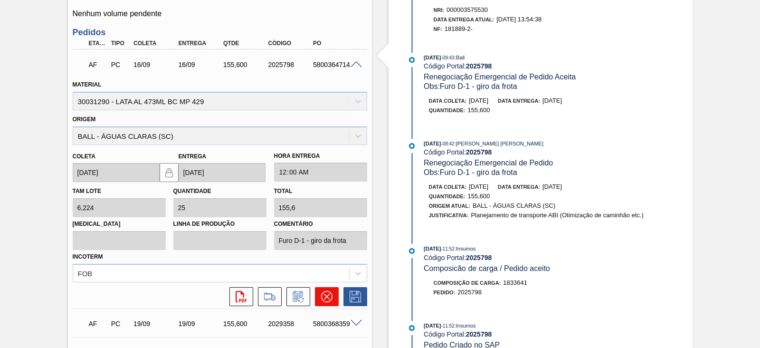
click at [324, 301] on icon at bounding box center [326, 296] width 11 height 11
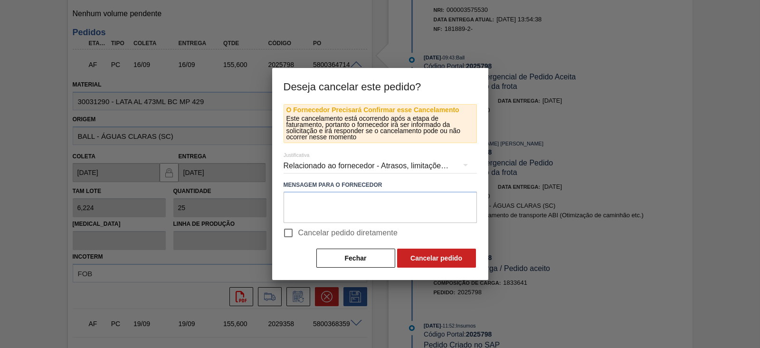
click at [290, 234] on input "Cancelar pedido diretamente" at bounding box center [288, 233] width 20 height 20
checkbox input "true"
click at [435, 257] on button "Cancelar pedido" at bounding box center [436, 257] width 79 height 19
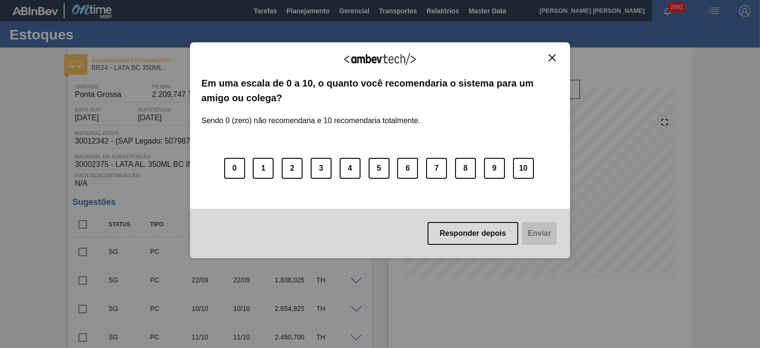
click at [550, 59] on img "Close" at bounding box center [551, 57] width 7 height 7
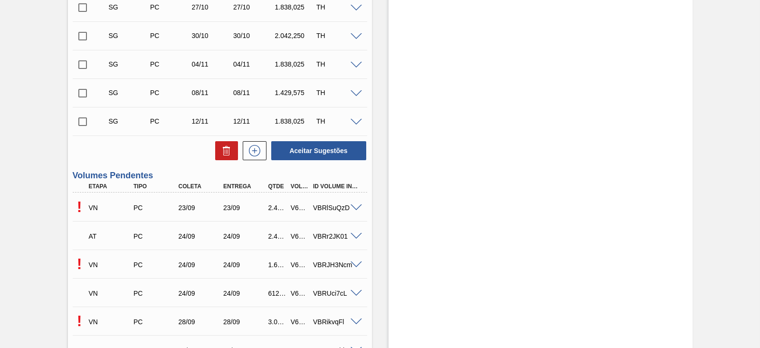
scroll to position [653, 0]
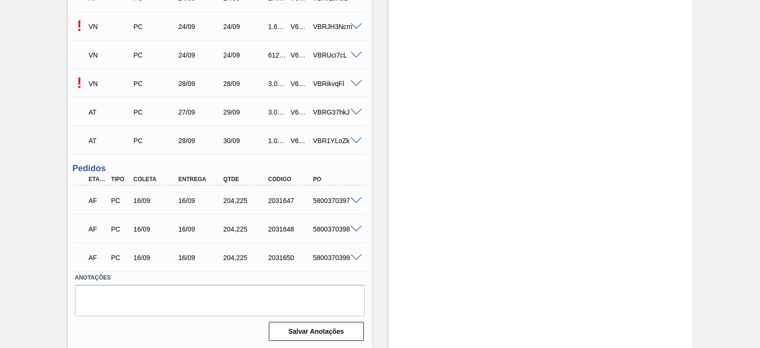
click at [356, 200] on span at bounding box center [355, 200] width 11 height 7
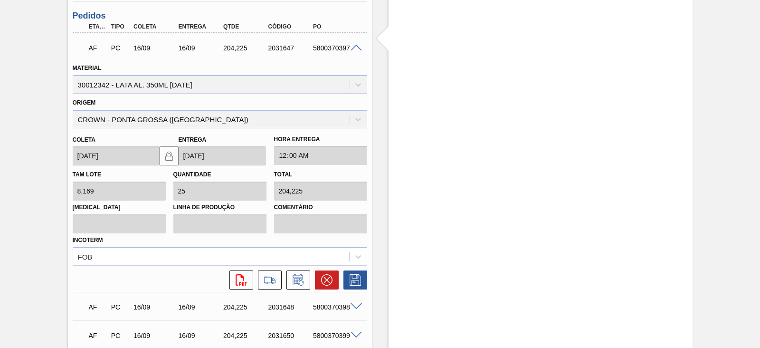
scroll to position [831, 0]
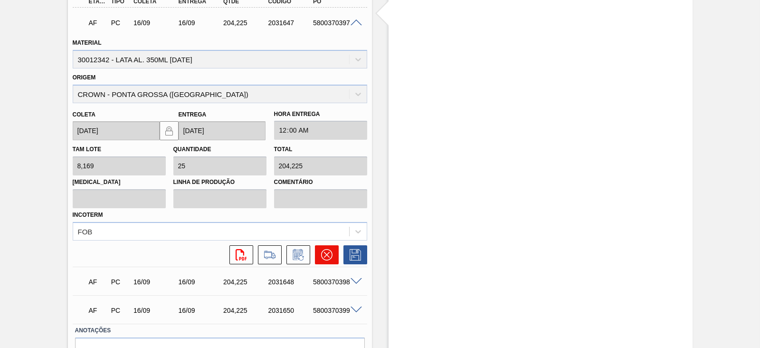
click at [324, 257] on icon at bounding box center [326, 255] width 6 height 6
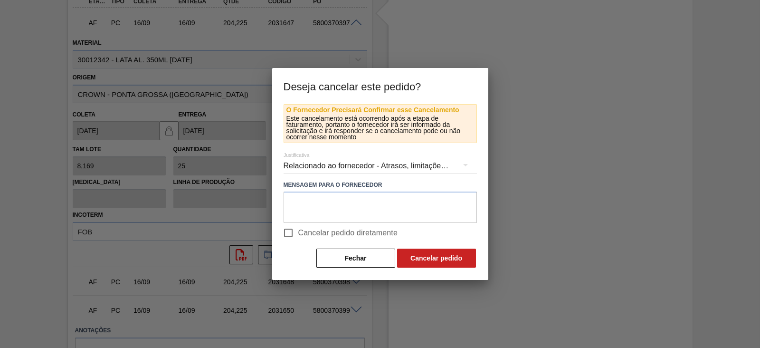
click at [316, 233] on span "Cancelar pedido diretamente" at bounding box center [348, 232] width 100 height 11
click at [298, 233] on input "Cancelar pedido diretamente" at bounding box center [288, 233] width 20 height 20
checkbox input "true"
click at [421, 258] on button "Cancelar pedido" at bounding box center [436, 257] width 79 height 19
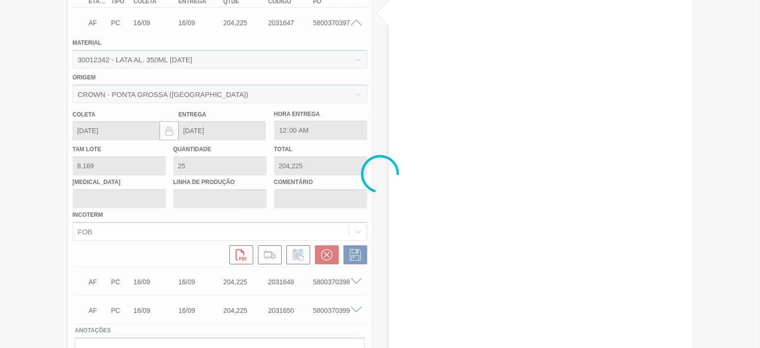
scroll to position [655, 0]
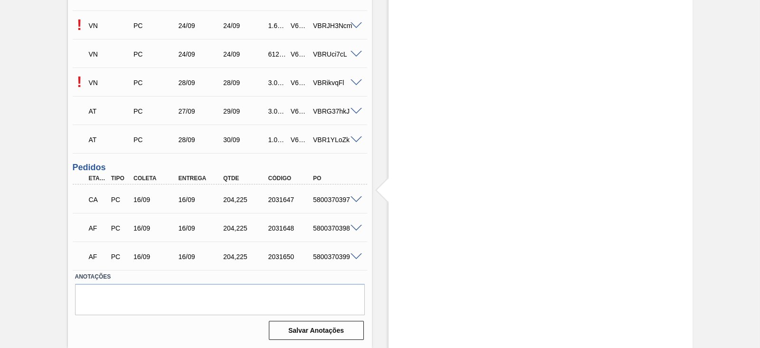
click at [351, 227] on span at bounding box center [355, 228] width 11 height 7
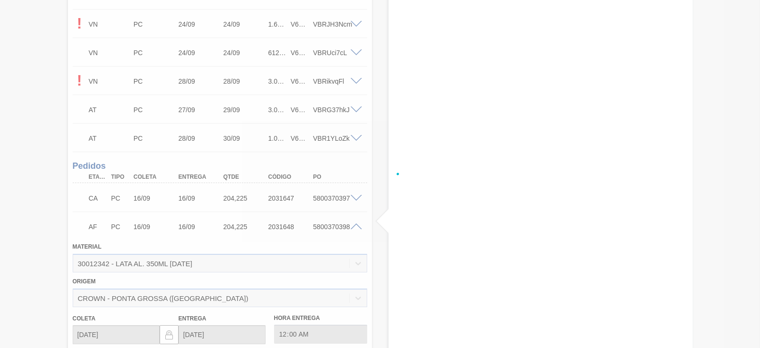
scroll to position [831, 0]
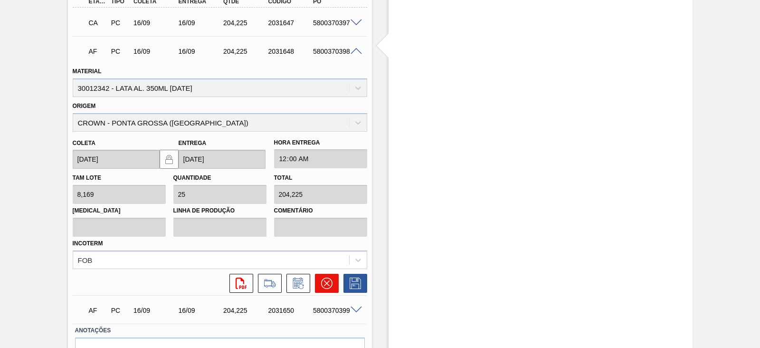
click at [328, 286] on icon at bounding box center [326, 282] width 11 height 11
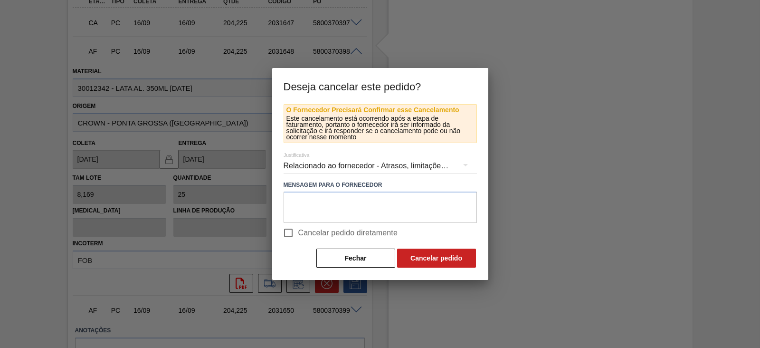
click at [328, 231] on span "Cancelar pedido diretamente" at bounding box center [348, 232] width 100 height 11
click at [298, 231] on input "Cancelar pedido diretamente" at bounding box center [288, 233] width 20 height 20
checkbox input "true"
click at [425, 257] on button "Cancelar pedido" at bounding box center [436, 257] width 79 height 19
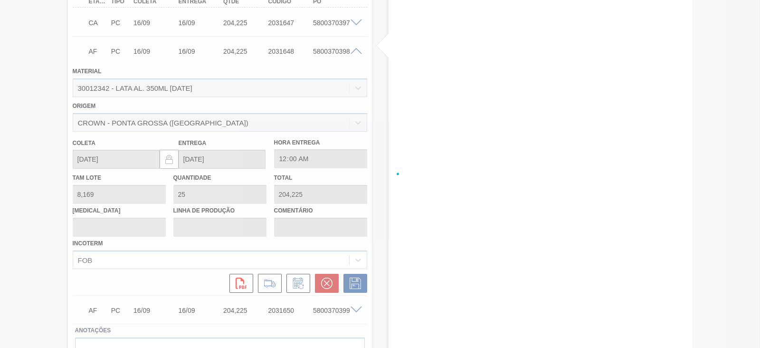
scroll to position [655, 0]
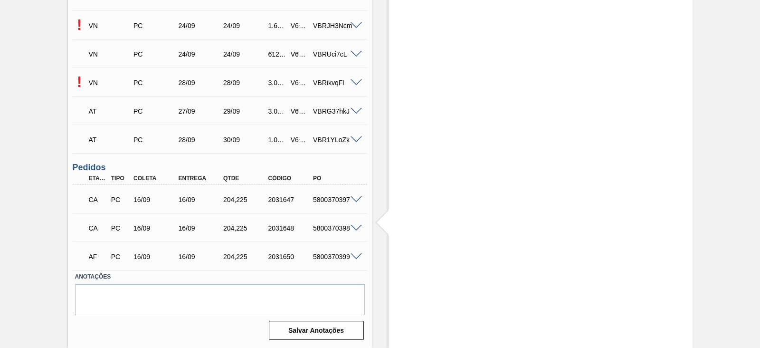
click at [353, 256] on span at bounding box center [355, 256] width 11 height 7
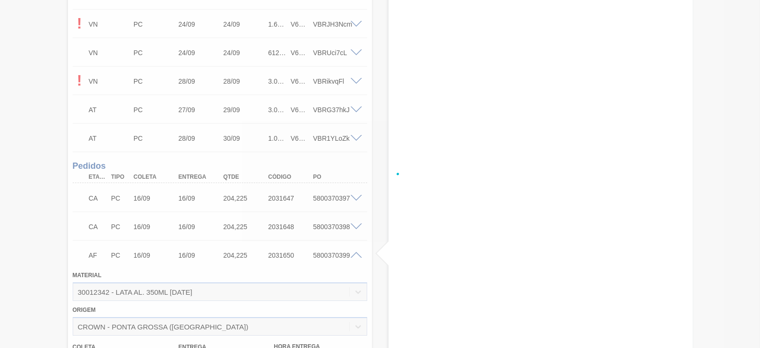
scroll to position [831, 0]
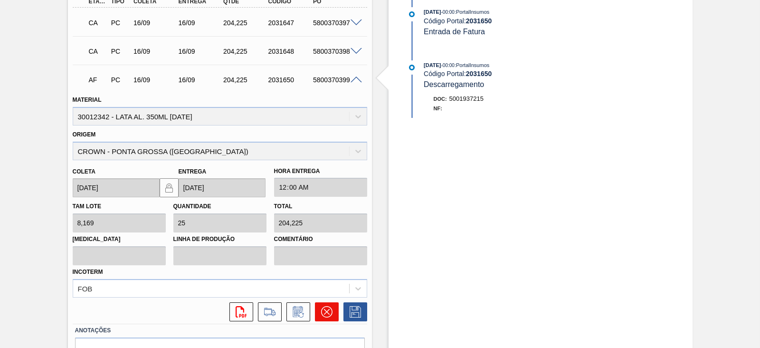
click at [327, 310] on icon at bounding box center [326, 311] width 11 height 11
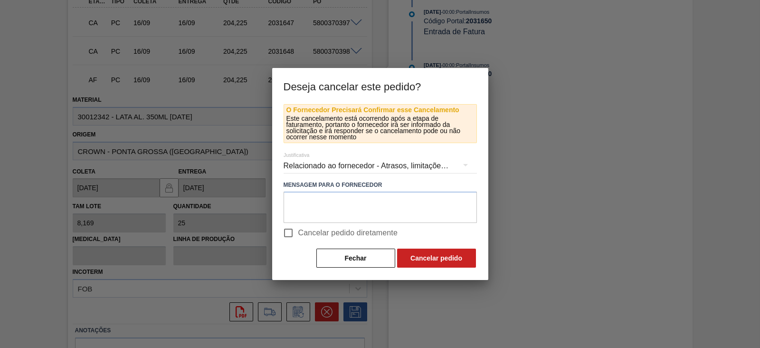
click at [308, 229] on span "Cancelar pedido diretamente" at bounding box center [348, 232] width 100 height 11
click at [298, 229] on input "Cancelar pedido diretamente" at bounding box center [288, 233] width 20 height 20
checkbox input "true"
click at [432, 258] on button "Cancelar pedido" at bounding box center [436, 257] width 79 height 19
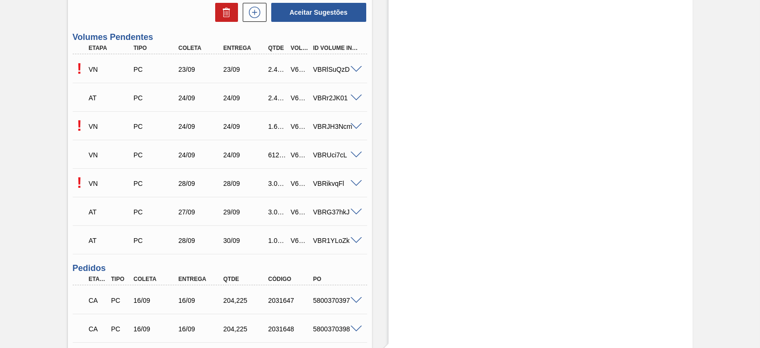
scroll to position [537, 0]
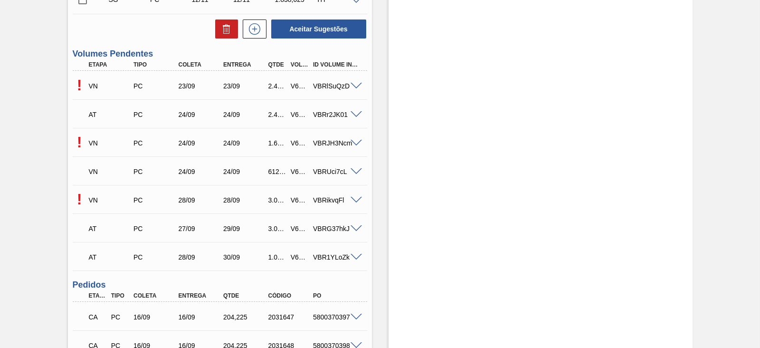
click at [355, 88] on span at bounding box center [355, 86] width 11 height 7
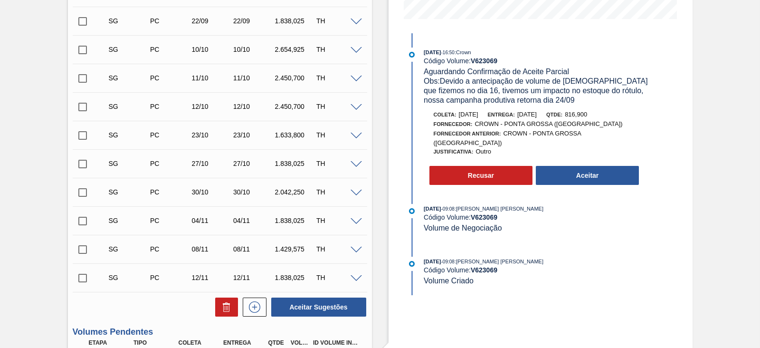
scroll to position [240, 0]
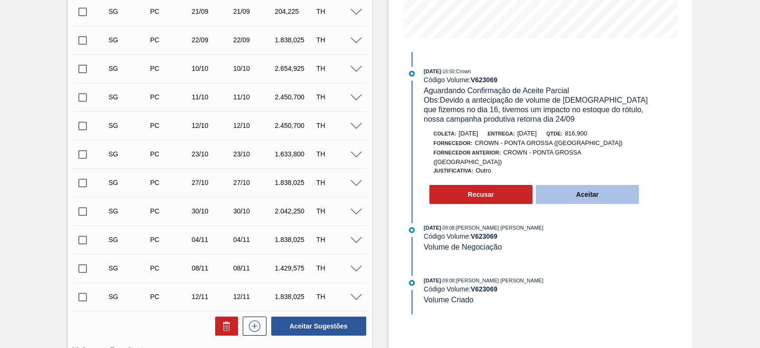
click at [587, 186] on button "Aceitar" at bounding box center [588, 194] width 104 height 19
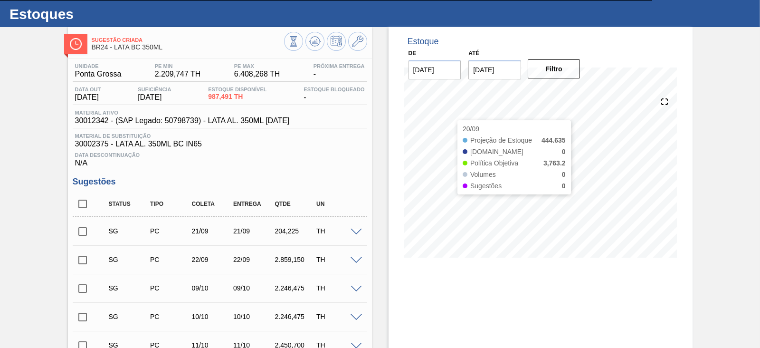
scroll to position [2, 0]
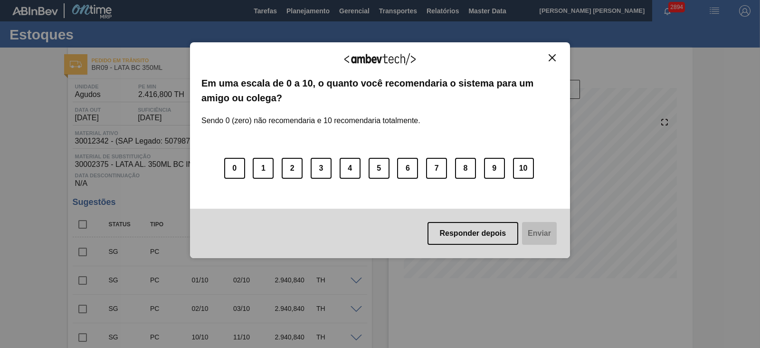
click at [548, 58] on img "Close" at bounding box center [551, 57] width 7 height 7
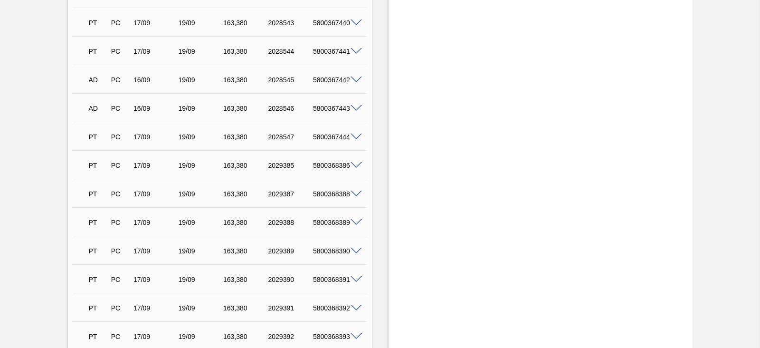
scroll to position [594, 0]
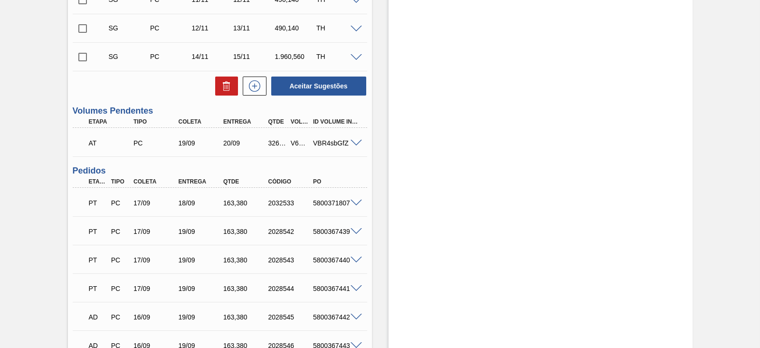
click at [353, 147] on span at bounding box center [355, 143] width 11 height 7
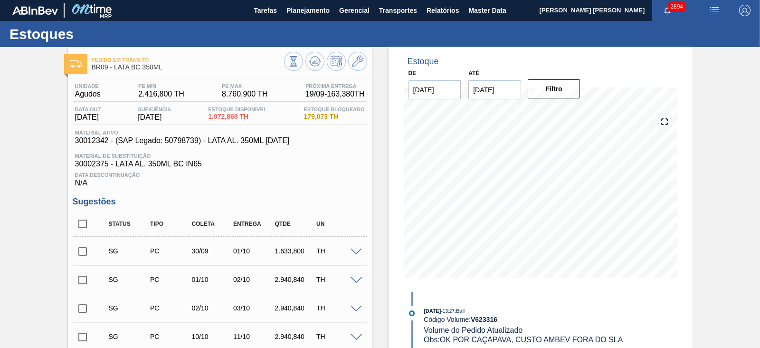
scroll to position [0, 0]
click at [708, 11] on img "button" at bounding box center [713, 10] width 11 height 11
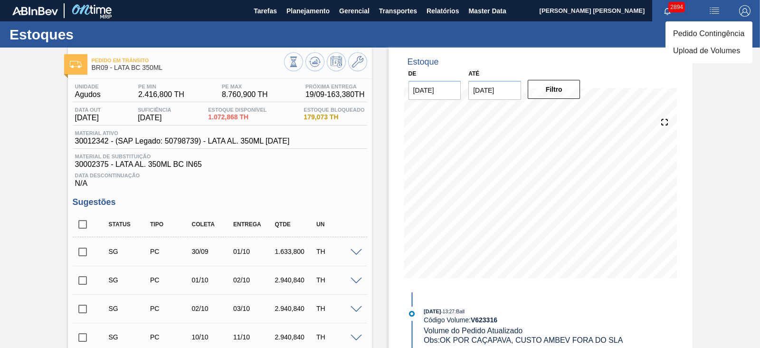
click at [695, 34] on li "Pedido Contingência" at bounding box center [708, 33] width 87 height 17
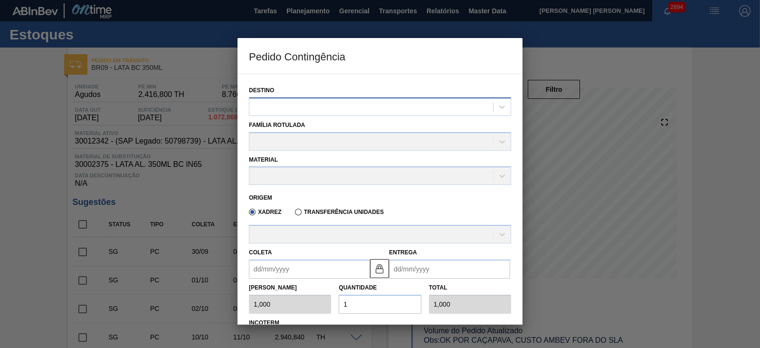
click at [323, 106] on div at bounding box center [371, 107] width 244 height 14
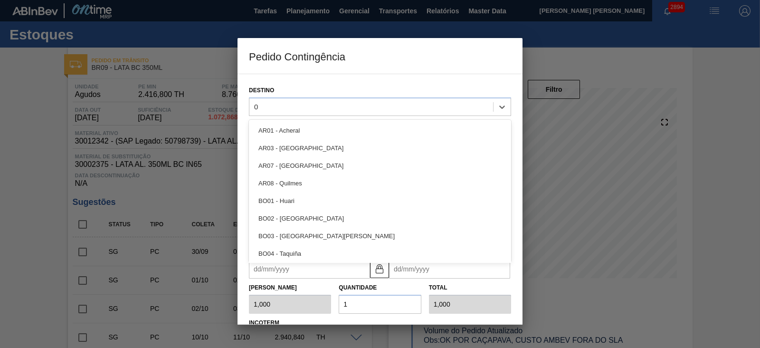
type input "09"
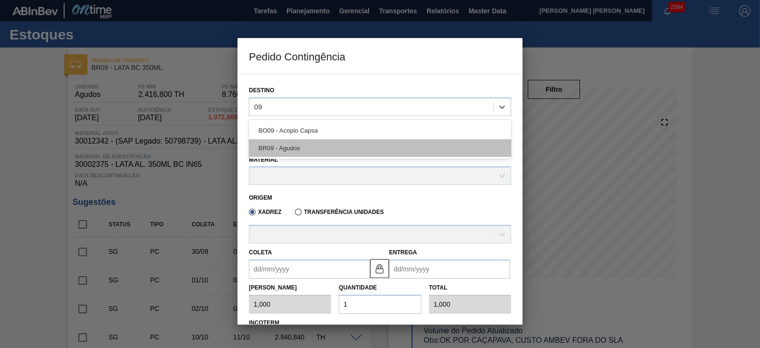
click at [302, 149] on div "BR09 - Agudos" at bounding box center [380, 148] width 262 height 18
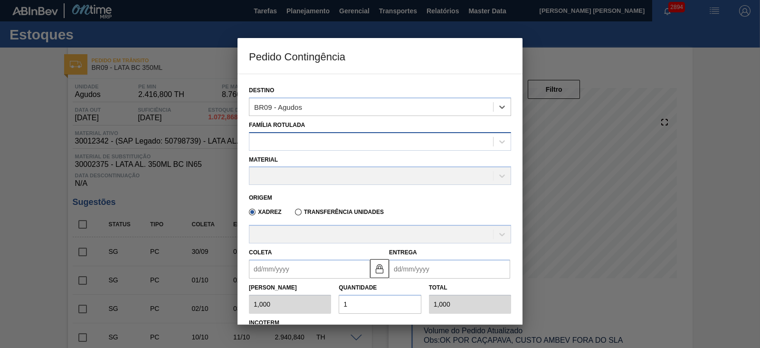
click at [312, 143] on div at bounding box center [371, 141] width 244 height 14
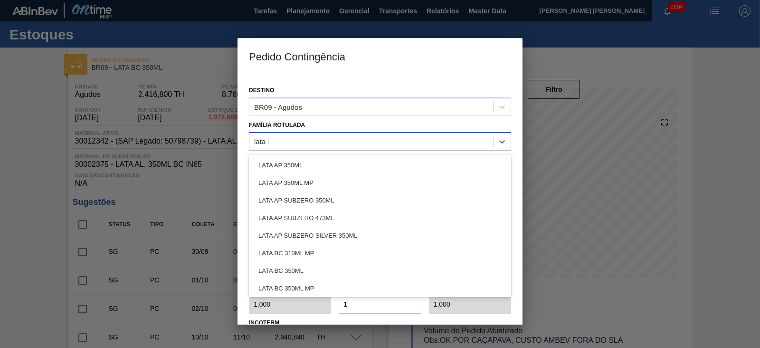
type Rotulada "lata bc"
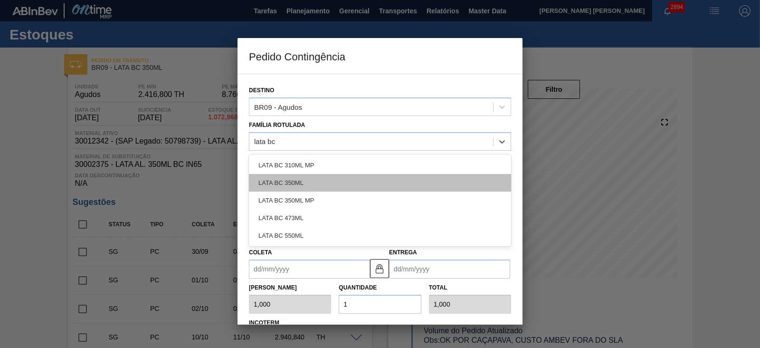
click at [303, 179] on div "LATA BC 350ML" at bounding box center [380, 183] width 262 height 18
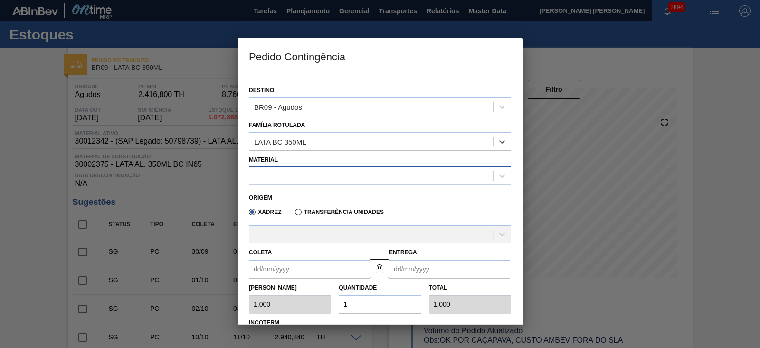
click at [328, 176] on div at bounding box center [371, 176] width 244 height 14
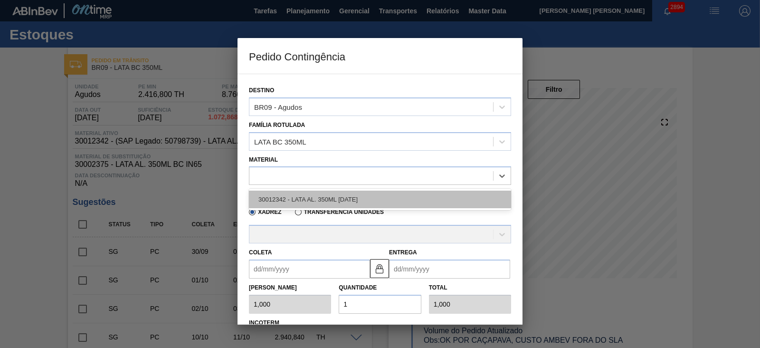
click at [328, 195] on div "30012342 - LATA AL. 350ML BC 429" at bounding box center [380, 199] width 262 height 18
type input "8,169"
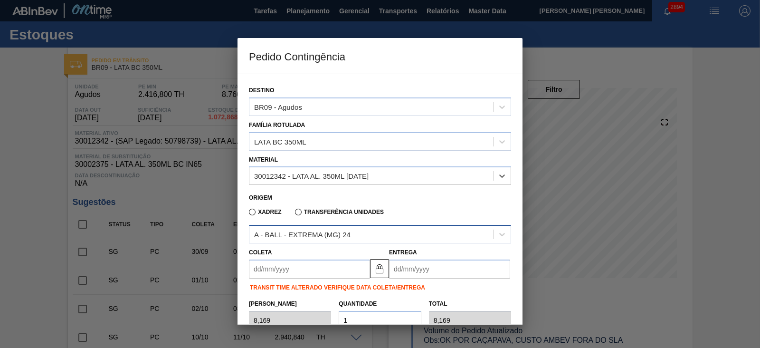
click at [316, 233] on div "A - BALL - EXTREMA (MG) 24" at bounding box center [302, 234] width 96 height 8
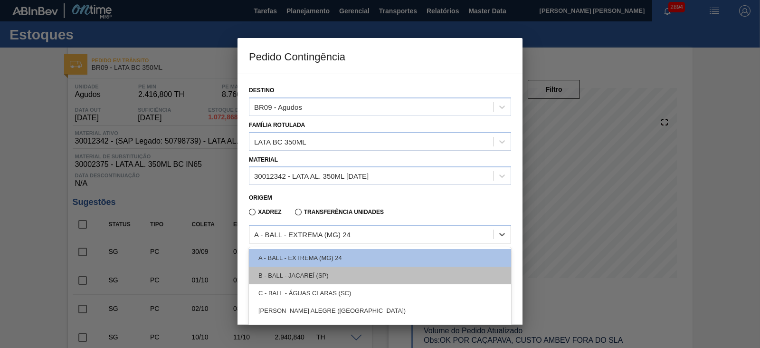
click at [323, 274] on div "B - BALL - JACAREÍ (SP)" at bounding box center [380, 275] width 262 height 18
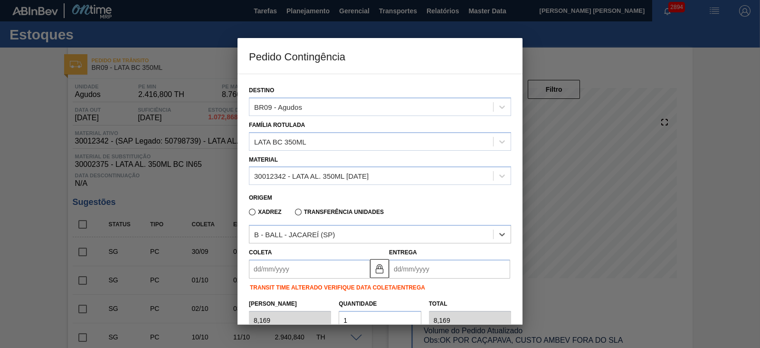
click at [311, 266] on input "Coleta" at bounding box center [309, 268] width 121 height 19
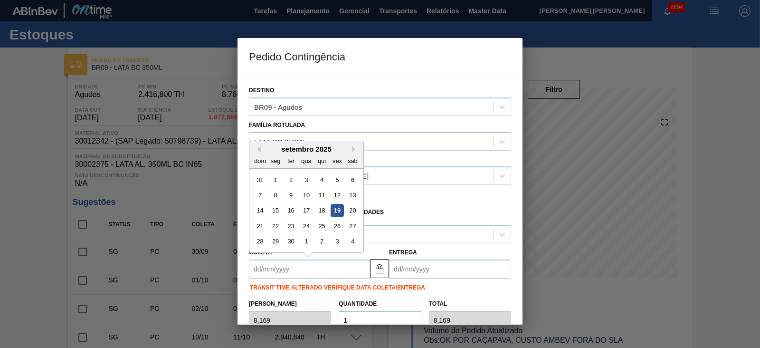
click at [271, 151] on div "setembro 2025" at bounding box center [306, 149] width 114 height 8
drag, startPoint x: 335, startPoint y: 210, endPoint x: 342, endPoint y: 206, distance: 8.3
click at [336, 210] on div "19" at bounding box center [337, 210] width 13 height 13
type input "[DATE]"
type input "20/09/2025"
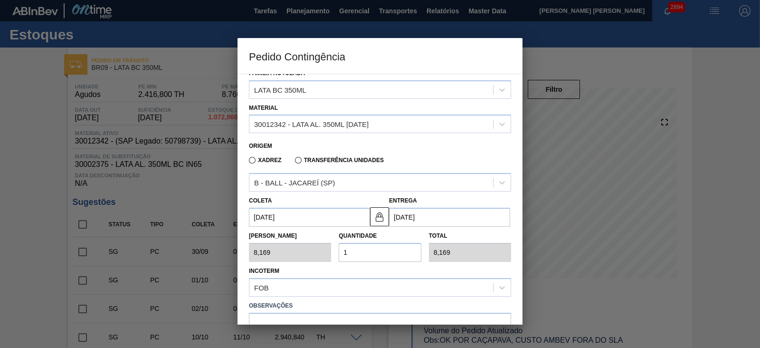
scroll to position [116, 0]
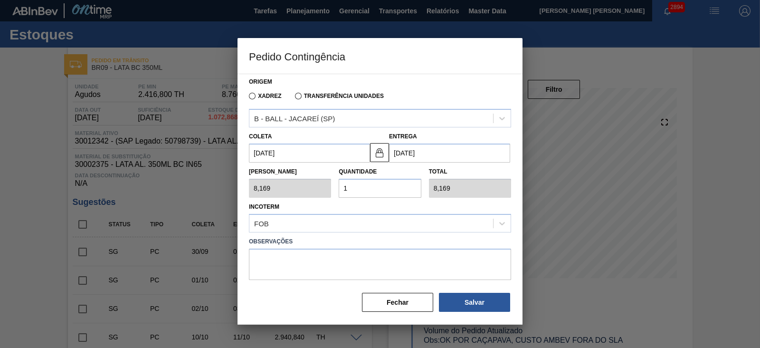
click at [330, 181] on div "Tam Lote 8,169 Quantidade 1 Total 8,169" at bounding box center [380, 179] width 270 height 35
type input "2"
type input "16,338"
type input "20"
type input "163,380"
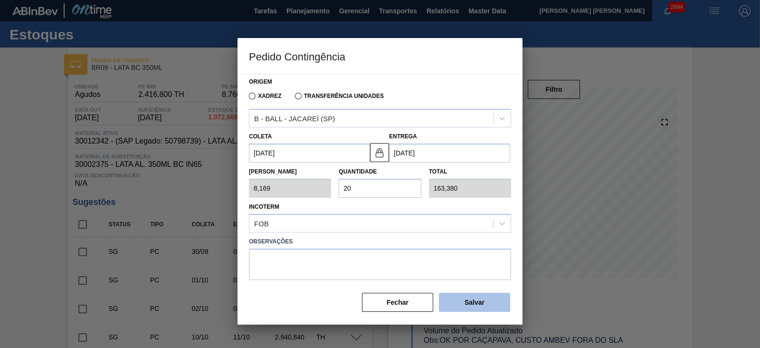
type input "20"
click at [477, 302] on button "Salvar" at bounding box center [474, 302] width 71 height 19
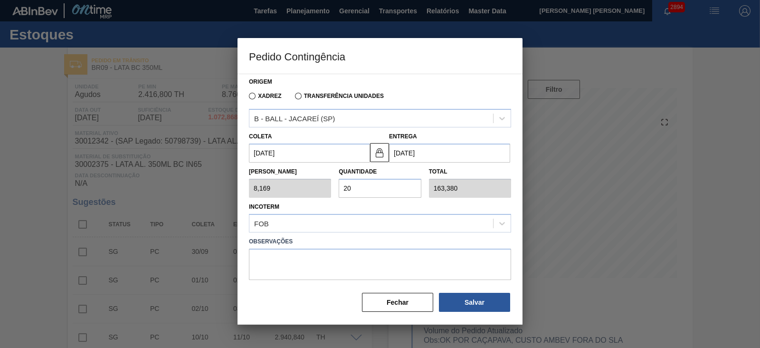
type input "1,000"
type input "1"
type input "1,000"
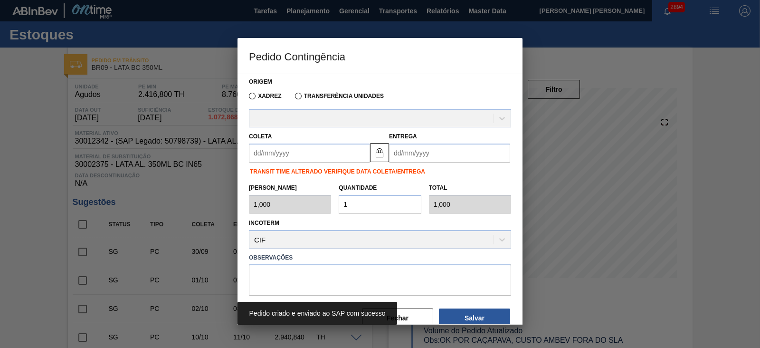
click at [723, 198] on div at bounding box center [380, 174] width 760 height 348
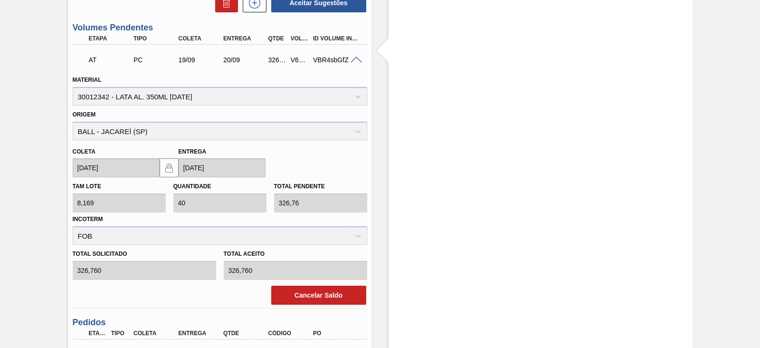
scroll to position [712, 0]
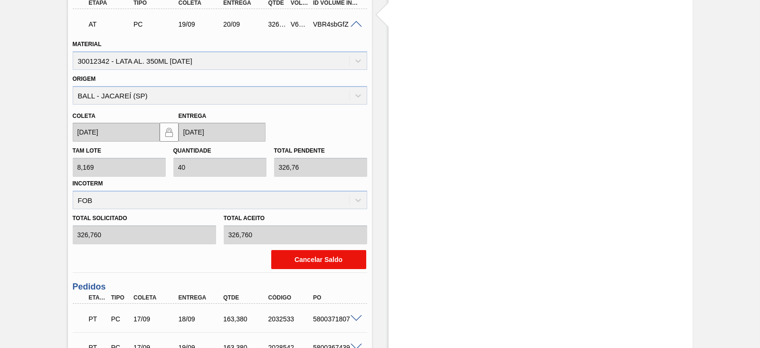
click at [332, 259] on button "Cancelar Saldo" at bounding box center [318, 259] width 95 height 19
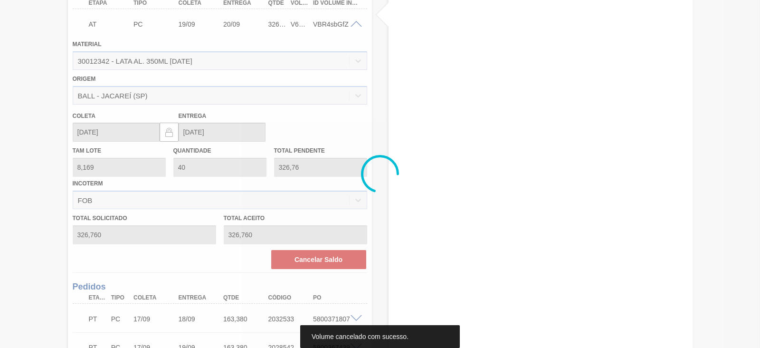
scroll to position [708, 0]
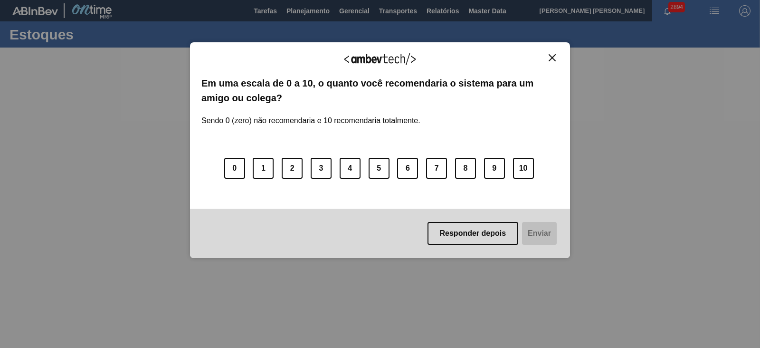
click at [550, 54] on img "Close" at bounding box center [551, 57] width 7 height 7
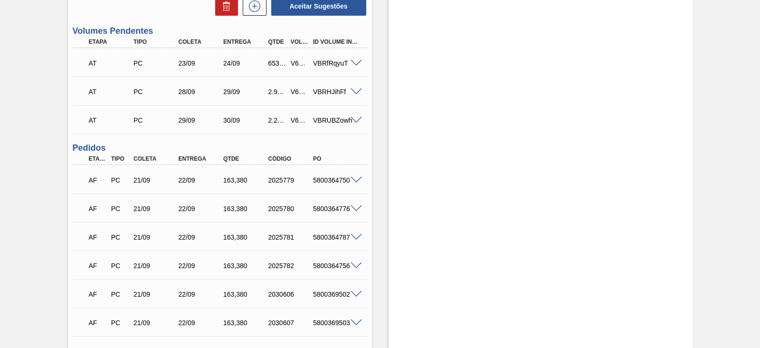
scroll to position [890, 0]
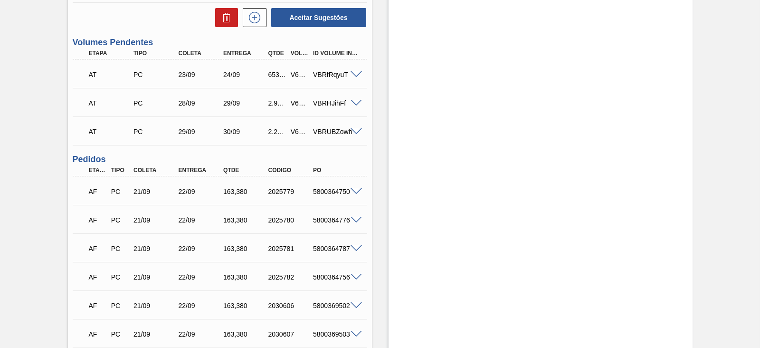
click at [357, 75] on span at bounding box center [355, 74] width 11 height 7
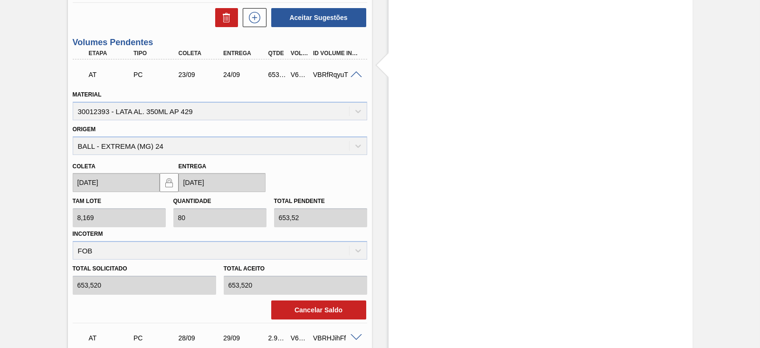
click at [357, 75] on span at bounding box center [355, 74] width 11 height 7
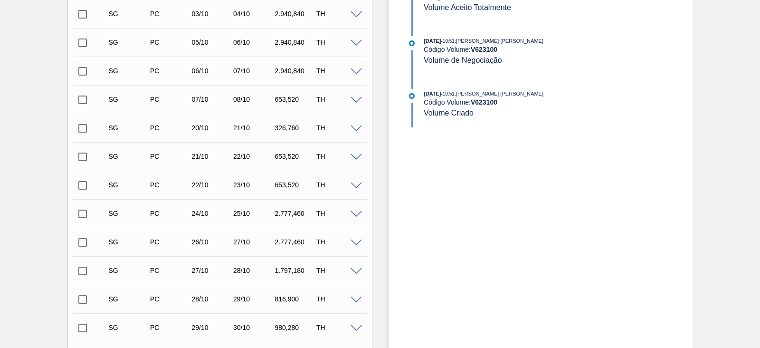
scroll to position [0, 0]
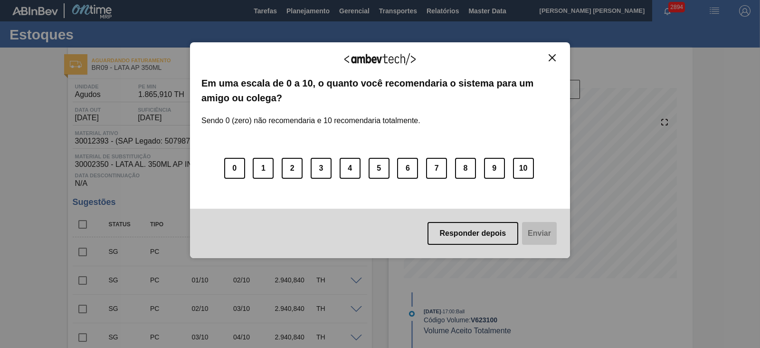
click at [550, 57] on img "Close" at bounding box center [551, 57] width 7 height 7
drag, startPoint x: 556, startPoint y: 56, endPoint x: 539, endPoint y: 73, distance: 23.8
click at [556, 56] on button "Close" at bounding box center [552, 58] width 13 height 8
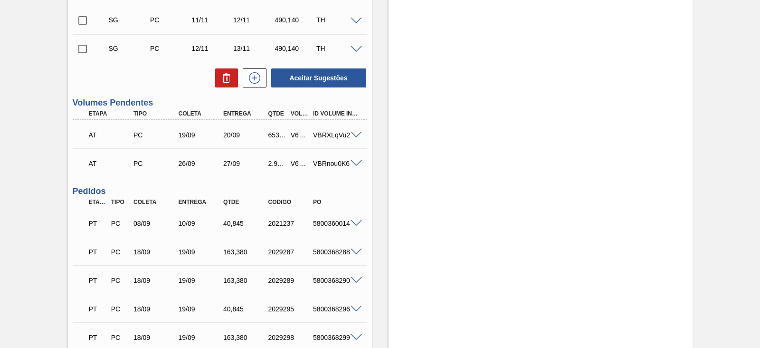
scroll to position [712, 0]
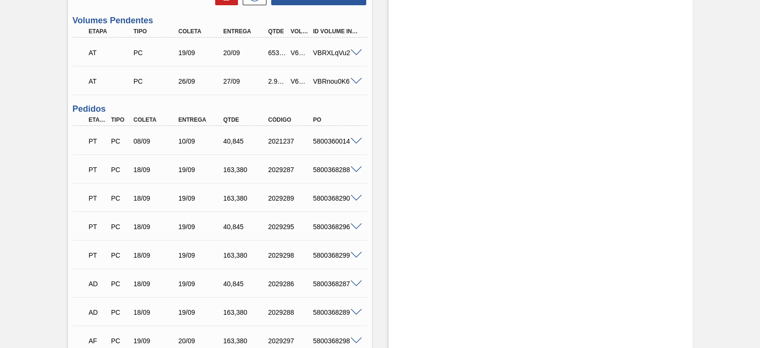
click at [357, 51] on span at bounding box center [355, 52] width 11 height 7
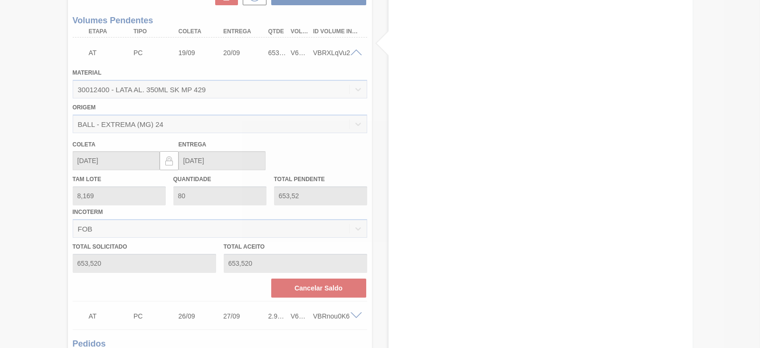
click at [357, 51] on span at bounding box center [355, 52] width 11 height 7
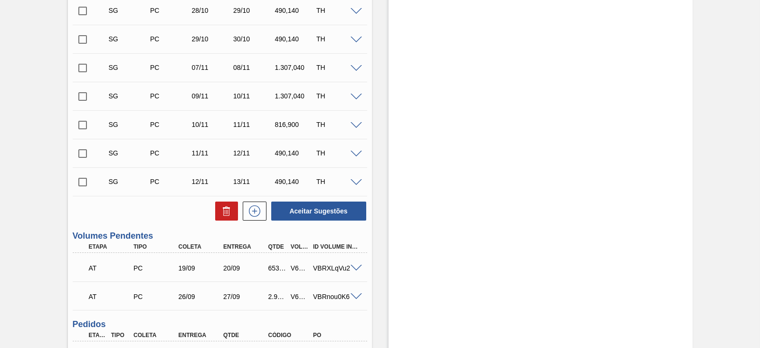
scroll to position [534, 0]
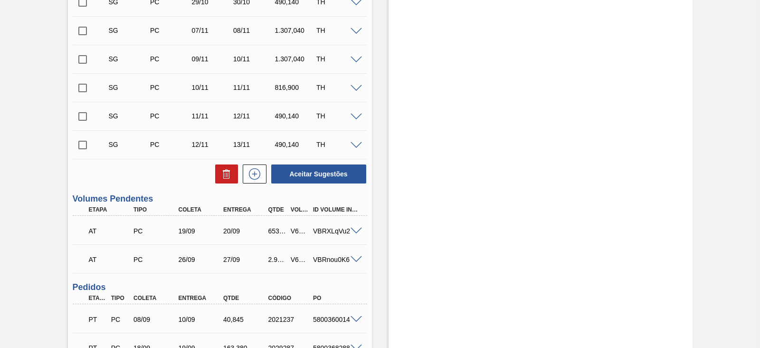
click at [353, 234] on span at bounding box center [355, 230] width 11 height 7
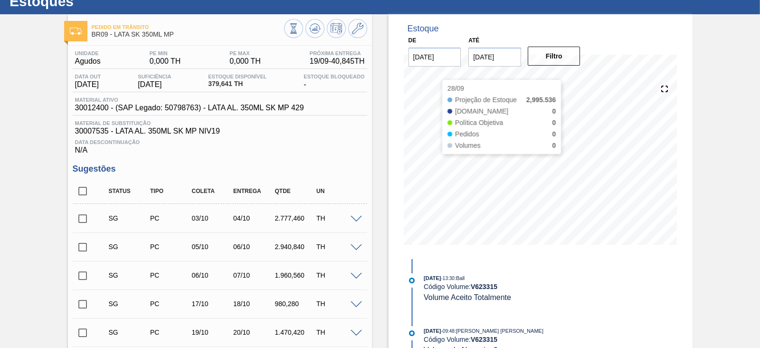
scroll to position [0, 0]
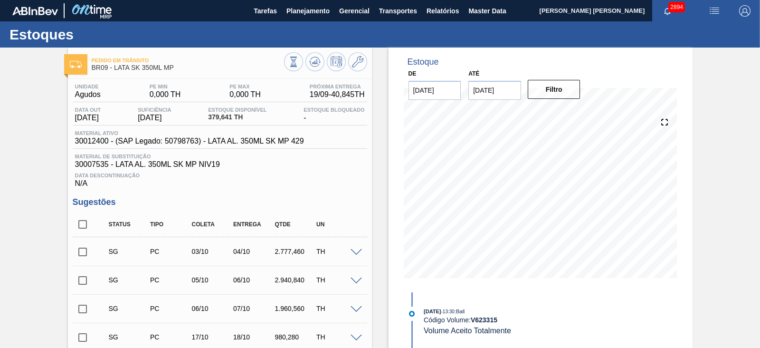
click at [710, 8] on img "button" at bounding box center [713, 10] width 11 height 11
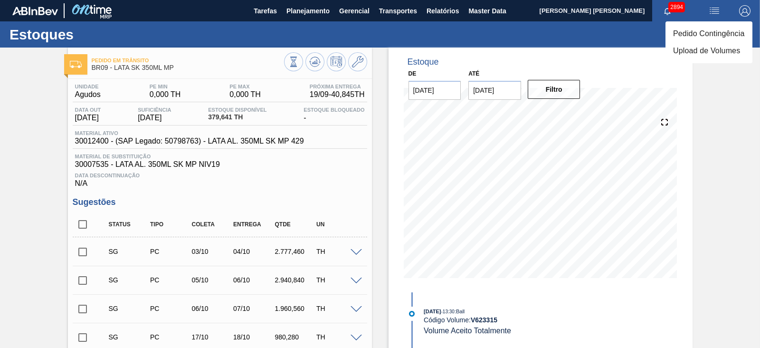
click at [698, 29] on li "Pedido Contingência" at bounding box center [708, 33] width 87 height 17
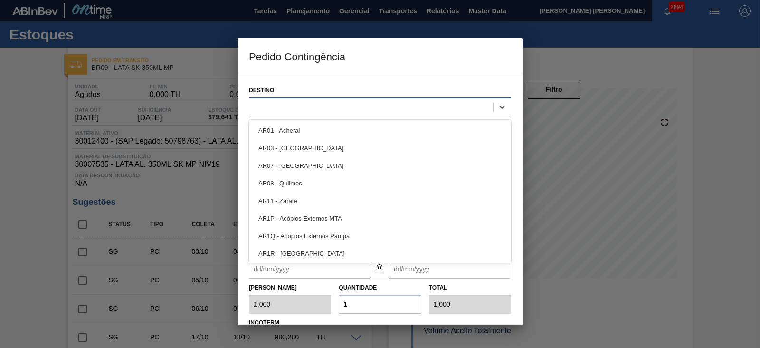
click at [371, 102] on div at bounding box center [371, 107] width 244 height 14
type input "09"
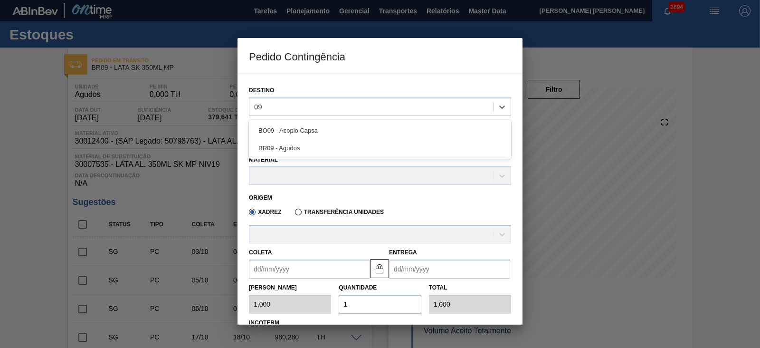
click at [302, 148] on div "BR09 - Agudos" at bounding box center [380, 148] width 262 height 18
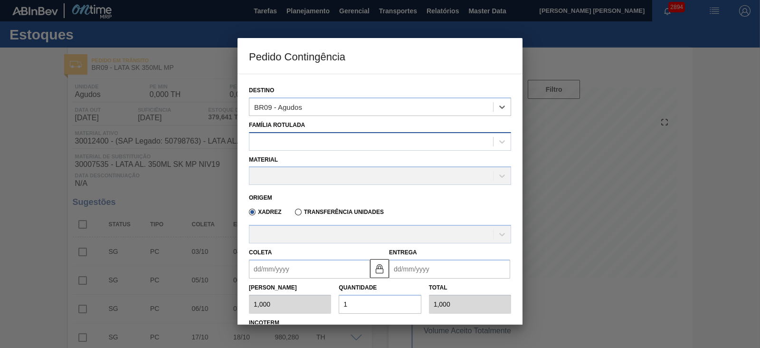
click at [294, 138] on div at bounding box center [371, 141] width 244 height 14
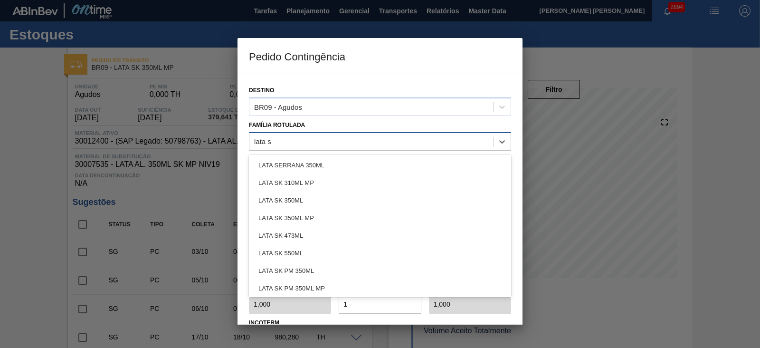
type Rotulada "lata sk"
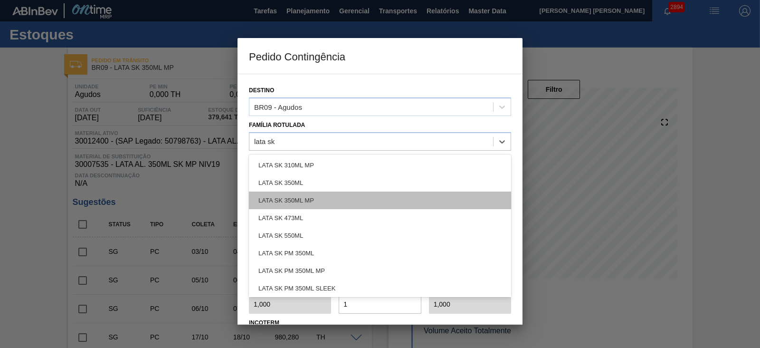
click at [328, 197] on div "LATA SK 350ML MP" at bounding box center [380, 200] width 262 height 18
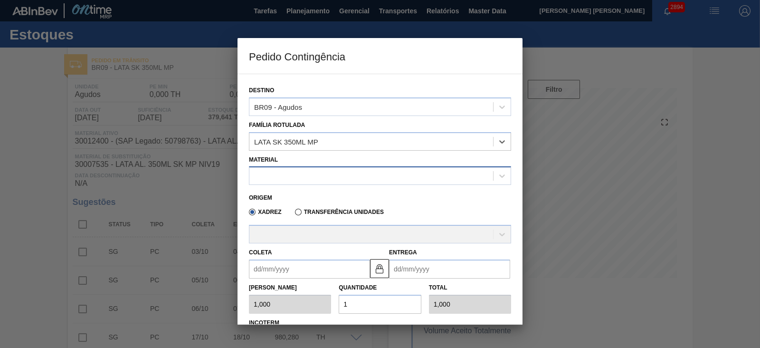
click at [332, 174] on div at bounding box center [371, 176] width 244 height 14
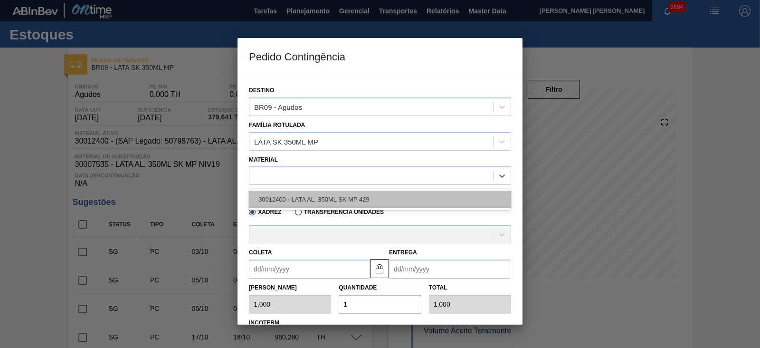
click at [329, 199] on div "30012400 - LATA AL. 350ML SK MP 429" at bounding box center [380, 199] width 262 height 18
type input "8,169"
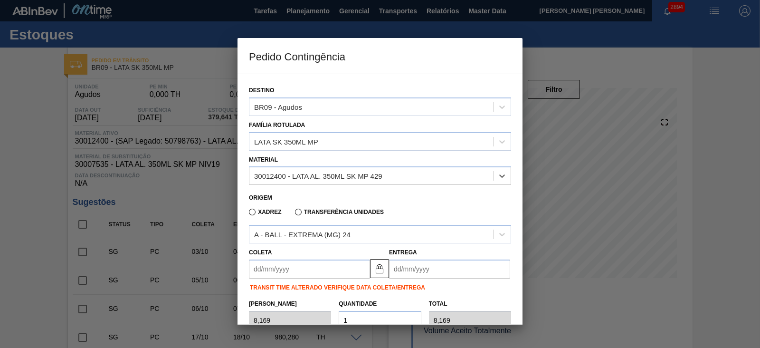
click at [310, 268] on input "Coleta" at bounding box center [309, 268] width 121 height 19
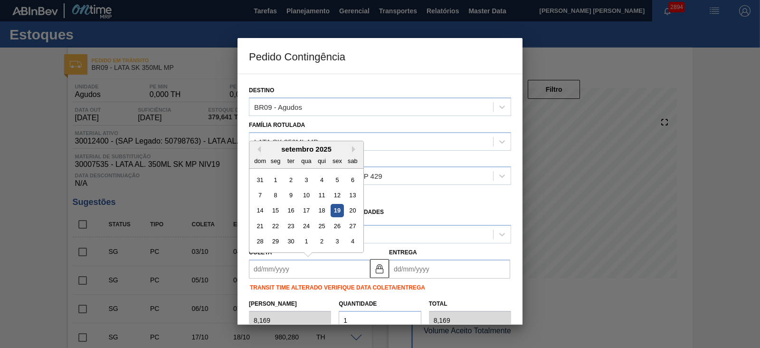
click at [266, 146] on div "setembro 2025" at bounding box center [306, 149] width 114 height 8
drag, startPoint x: 333, startPoint y: 210, endPoint x: 340, endPoint y: 214, distance: 8.1
click at [335, 210] on div "19" at bounding box center [337, 210] width 13 height 13
type input "[DATE]"
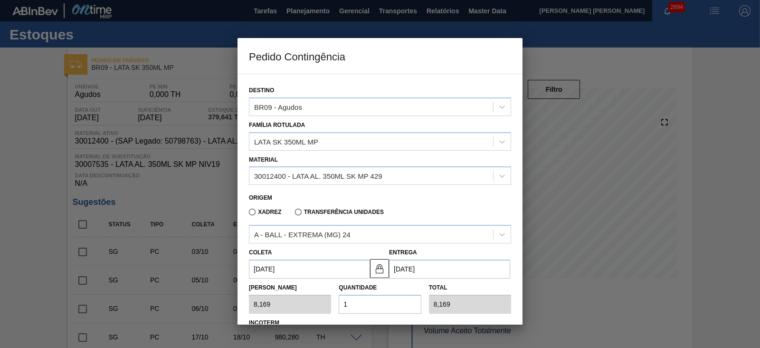
scroll to position [116, 0]
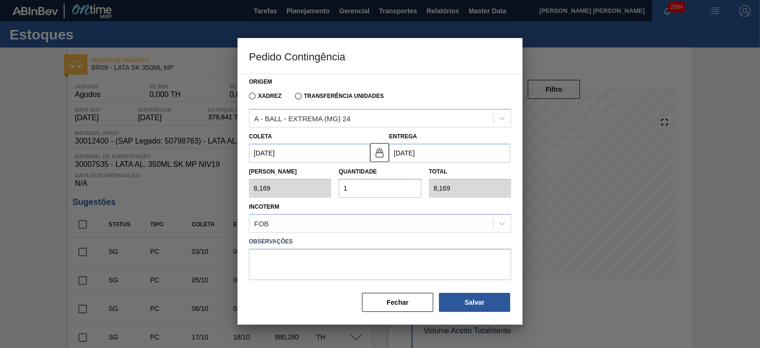
click at [325, 185] on div "Tam Lote 8,169 Quantidade 1 Total 8,169" at bounding box center [380, 179] width 270 height 35
type input "2"
type input "16,338"
type input "20"
type input "163,380"
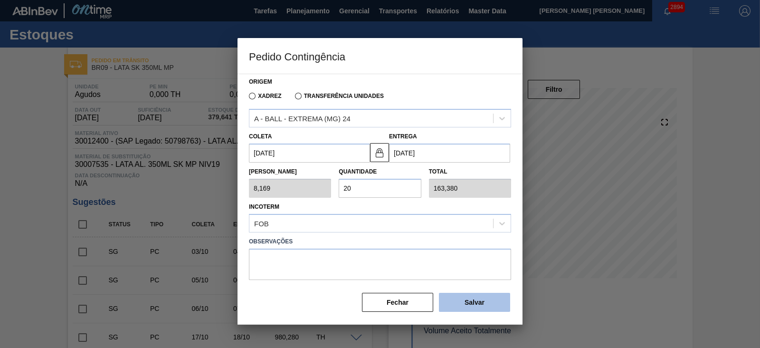
type input "20"
click at [469, 299] on button "Salvar" at bounding box center [474, 302] width 71 height 19
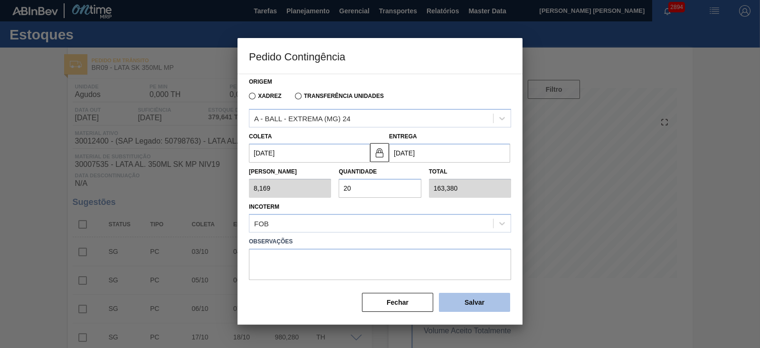
type input "1,000"
type input "1"
type input "1,000"
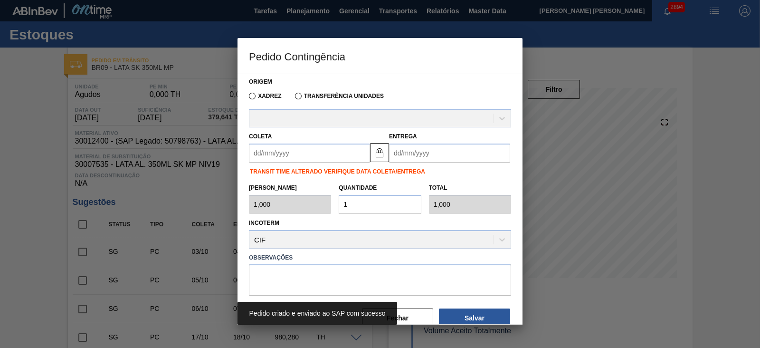
click at [672, 227] on div at bounding box center [380, 174] width 760 height 348
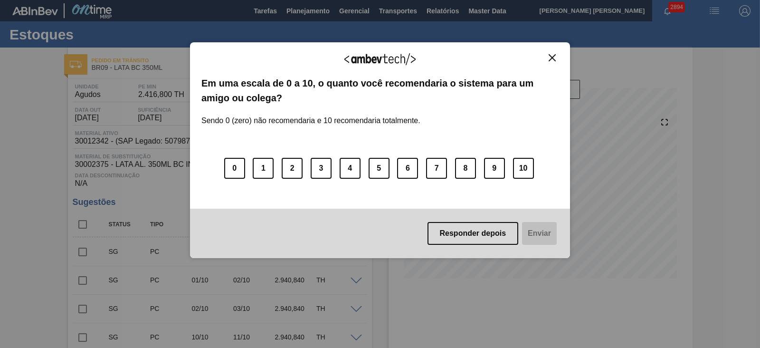
click at [549, 54] on img "Close" at bounding box center [551, 57] width 7 height 7
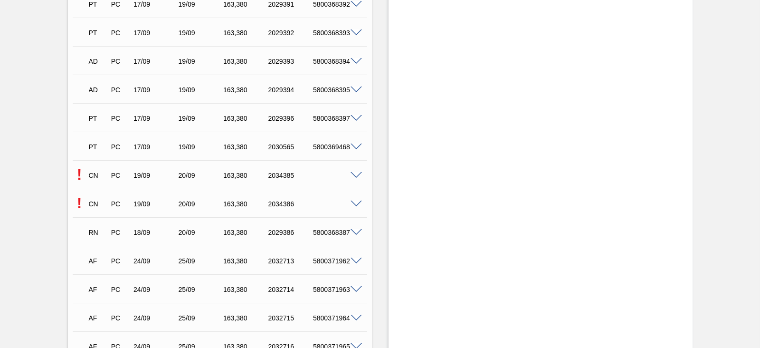
scroll to position [1128, 0]
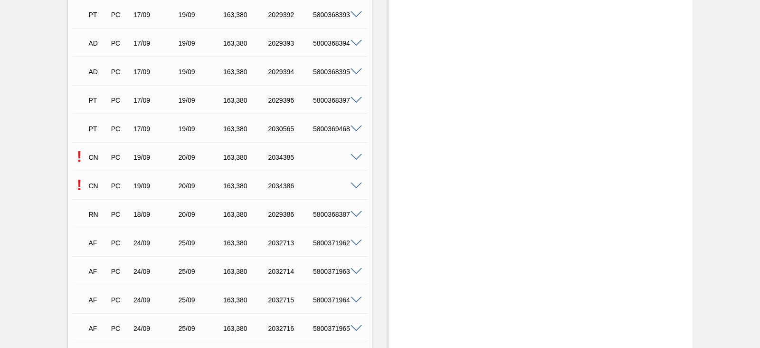
click at [355, 158] on span at bounding box center [355, 157] width 11 height 7
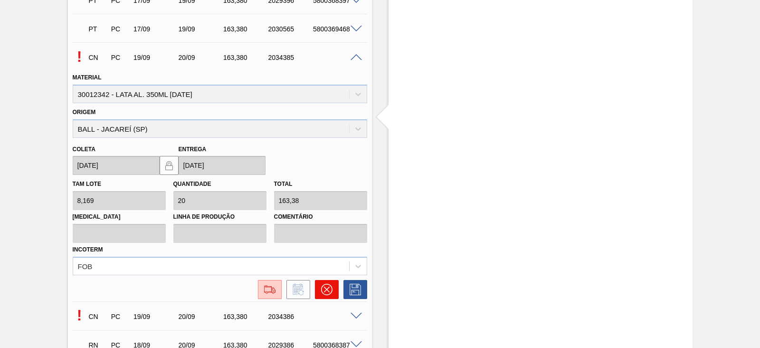
scroll to position [1306, 0]
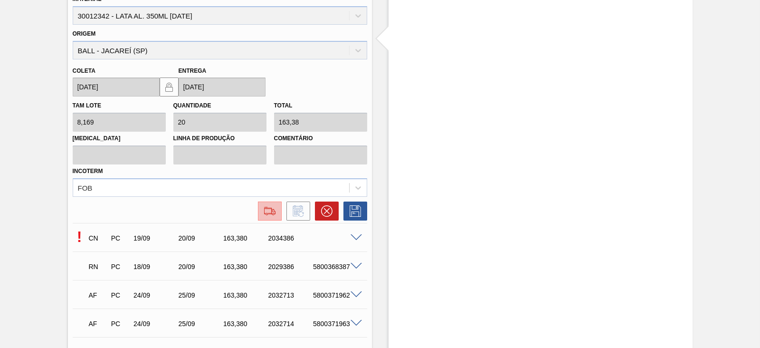
click at [273, 220] on button at bounding box center [270, 210] width 24 height 19
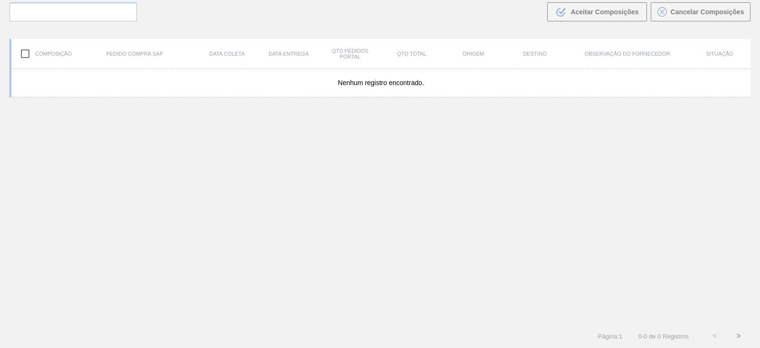
scroll to position [68, 0]
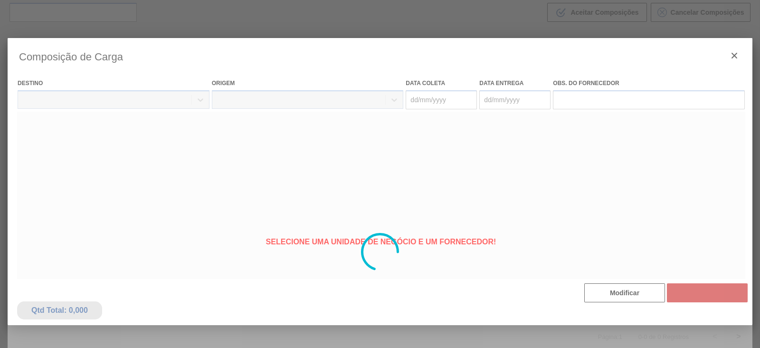
type coleta "[DATE]"
type entrega "20/09/2025"
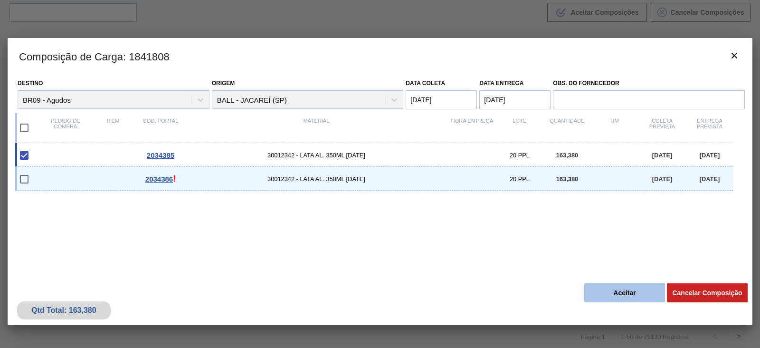
click at [624, 291] on button "Aceitar" at bounding box center [624, 292] width 81 height 19
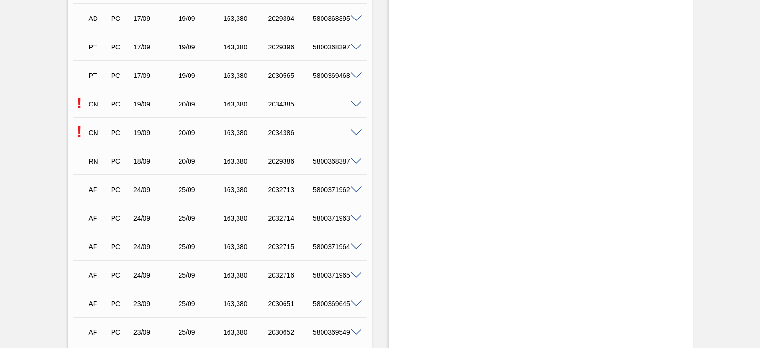
scroll to position [1128, 0]
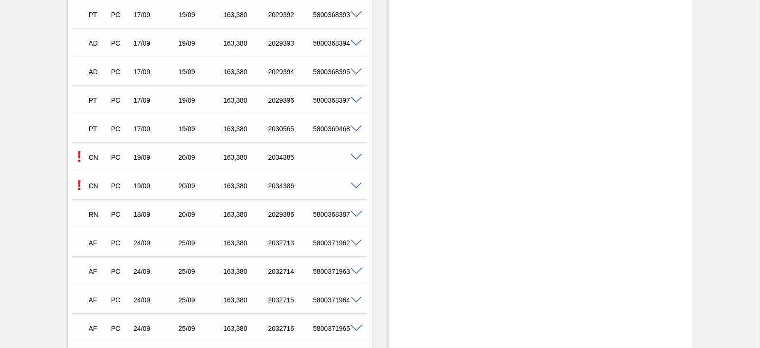
click at [358, 187] on span at bounding box center [355, 185] width 11 height 7
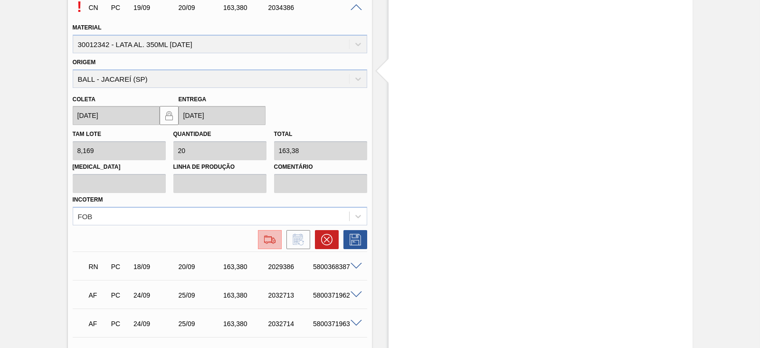
click at [269, 244] on img at bounding box center [269, 239] width 15 height 11
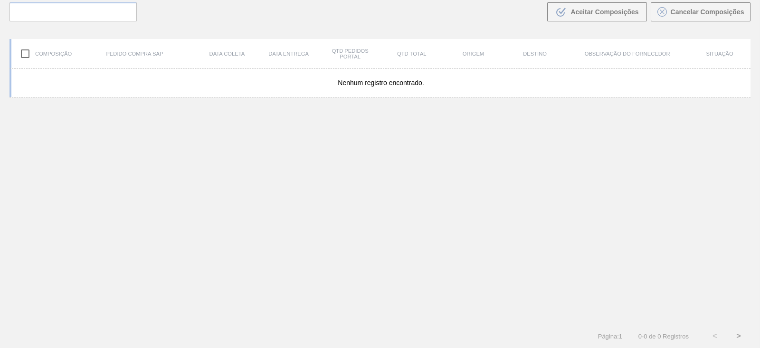
scroll to position [68, 0]
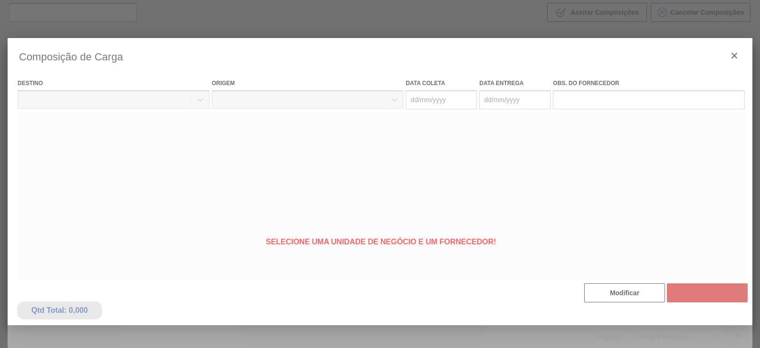
type coleta "[DATE]"
type entrega "20/09/2025"
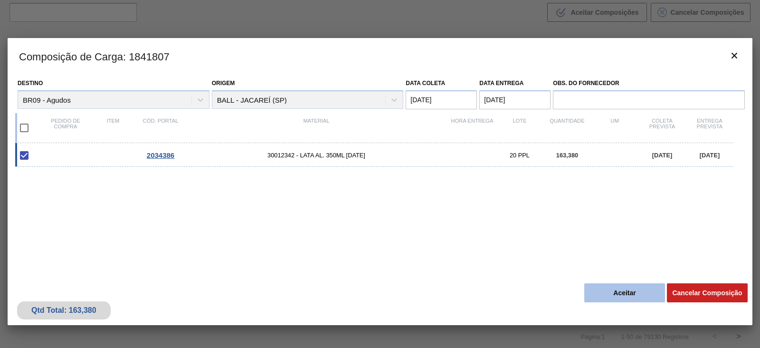
click at [627, 288] on button "Aceitar" at bounding box center [624, 292] width 81 height 19
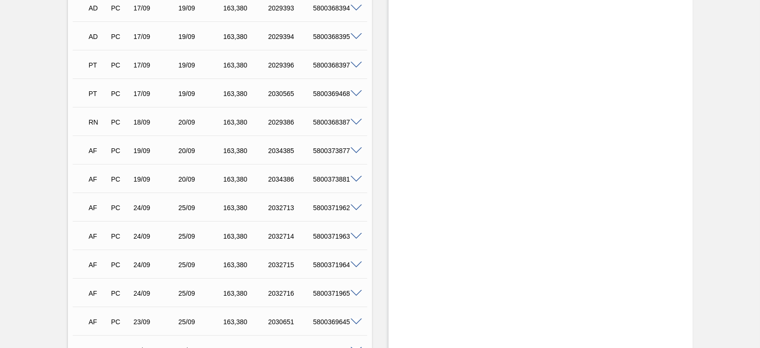
scroll to position [1187, 0]
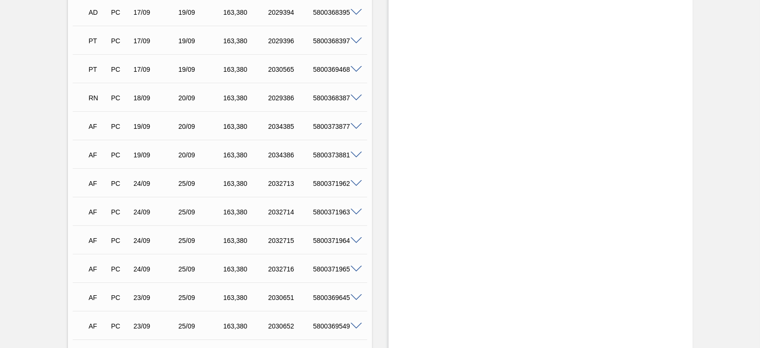
click at [335, 127] on div "5800373877" at bounding box center [335, 127] width 49 height 8
copy div "5800373877"
click at [334, 159] on div "5800373881" at bounding box center [335, 155] width 49 height 8
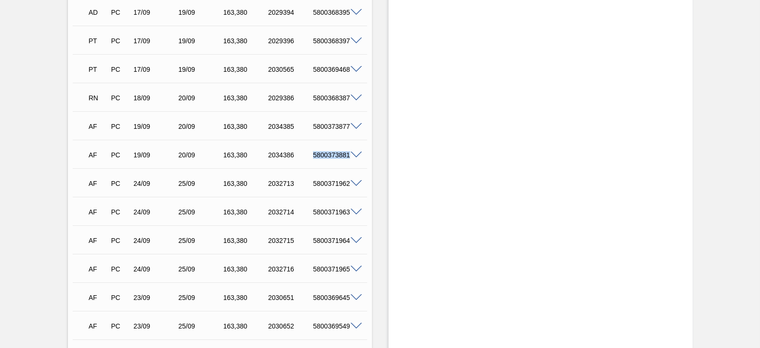
copy div "5800373881"
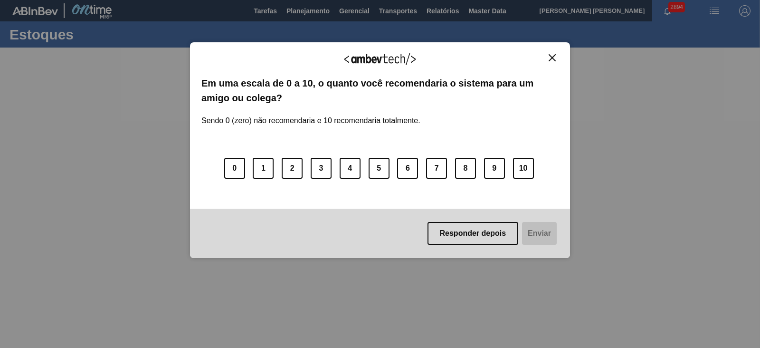
click at [551, 56] on img "Close" at bounding box center [551, 57] width 7 height 7
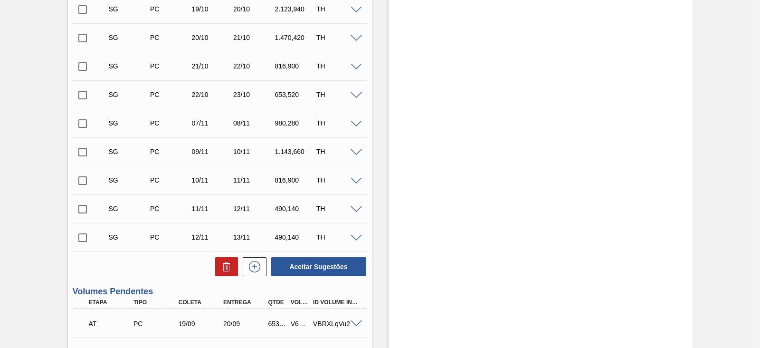
scroll to position [534, 0]
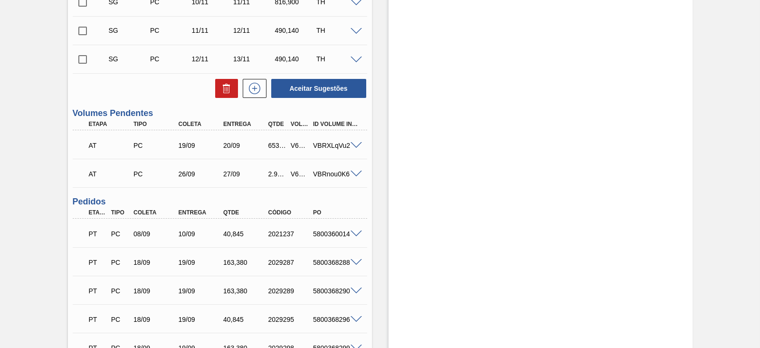
click at [358, 146] on span at bounding box center [355, 145] width 11 height 7
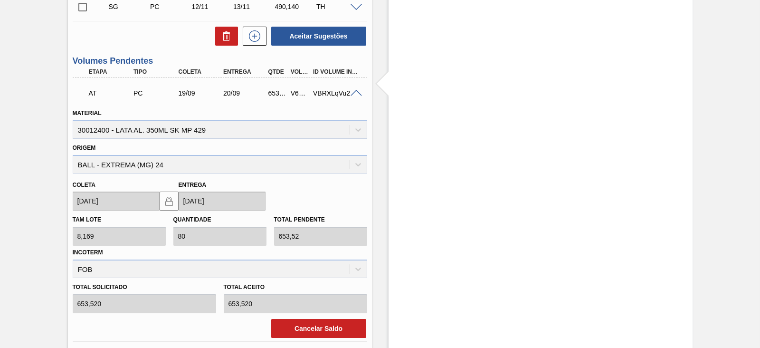
scroll to position [653, 0]
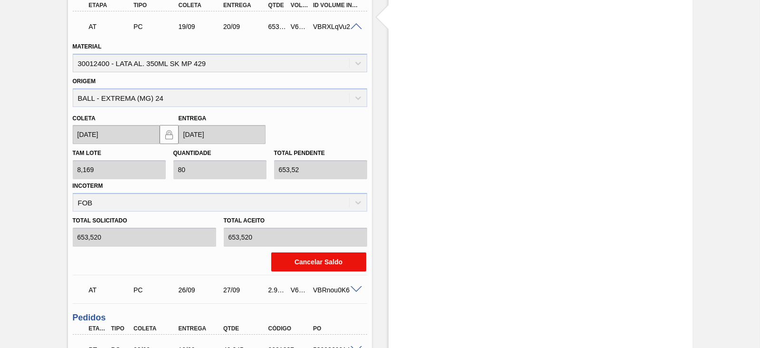
click at [302, 261] on button "Cancelar Saldo" at bounding box center [318, 261] width 95 height 19
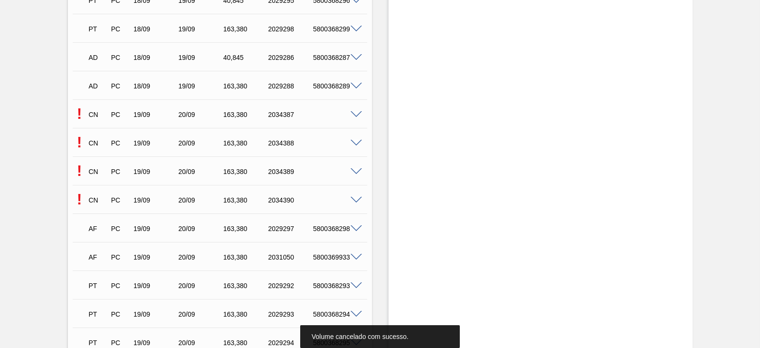
scroll to position [831, 0]
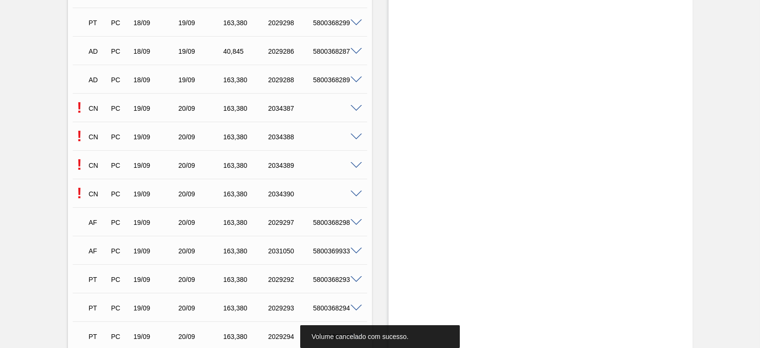
click at [356, 110] on span at bounding box center [355, 108] width 11 height 7
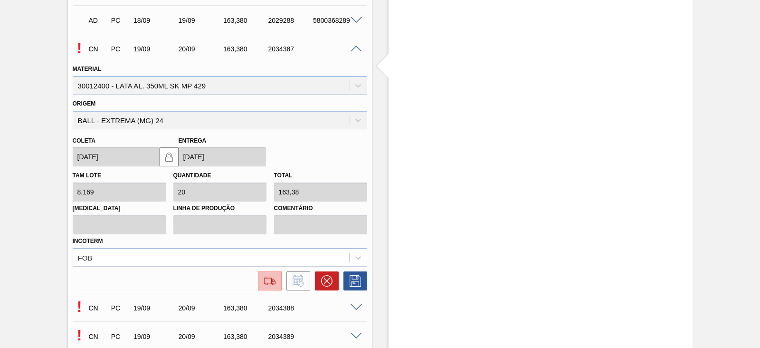
click at [271, 277] on img at bounding box center [269, 280] width 15 height 11
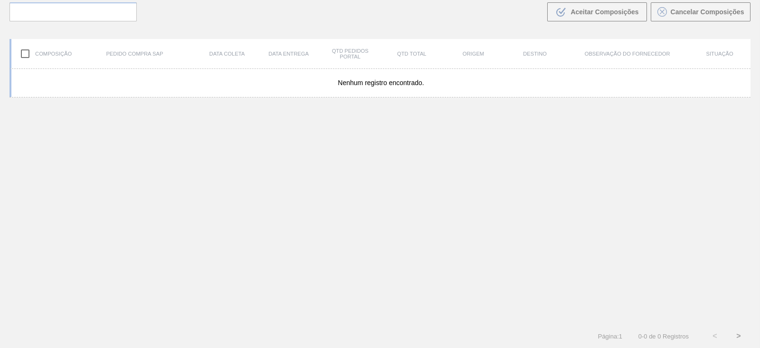
scroll to position [68, 0]
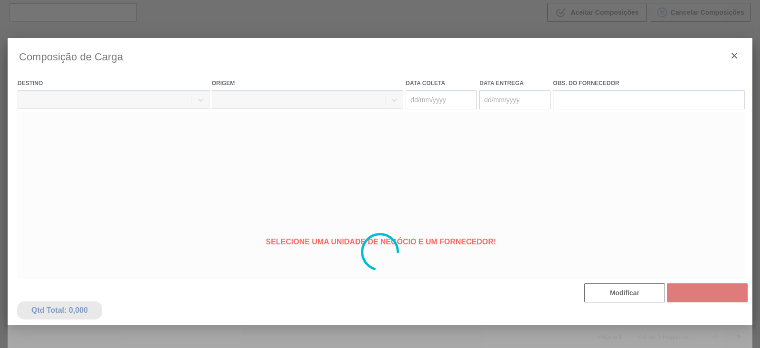
type coleta "[DATE]"
type entrega "20/09/2025"
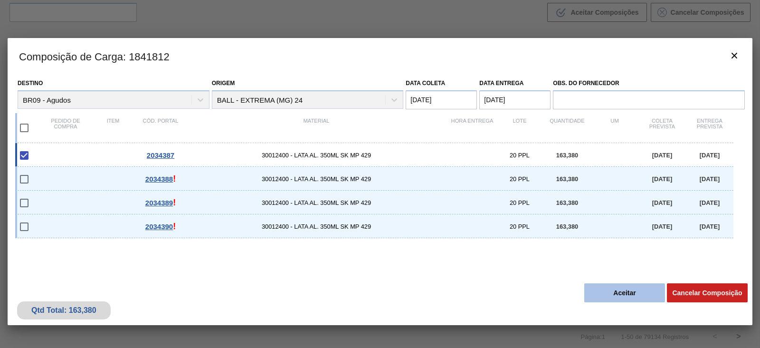
click at [622, 295] on button "Aceitar" at bounding box center [624, 292] width 81 height 19
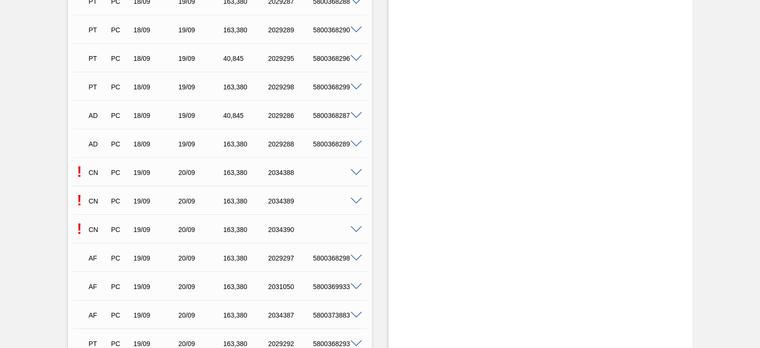
scroll to position [890, 0]
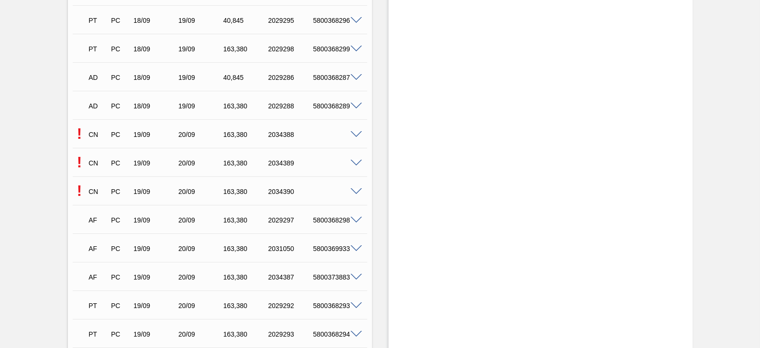
click at [352, 136] on span at bounding box center [355, 134] width 11 height 7
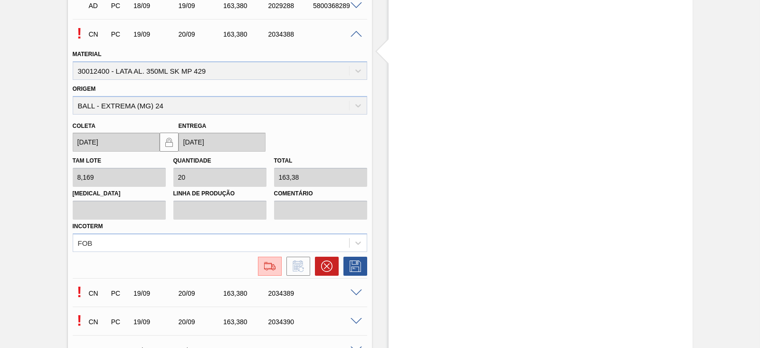
scroll to position [1068, 0]
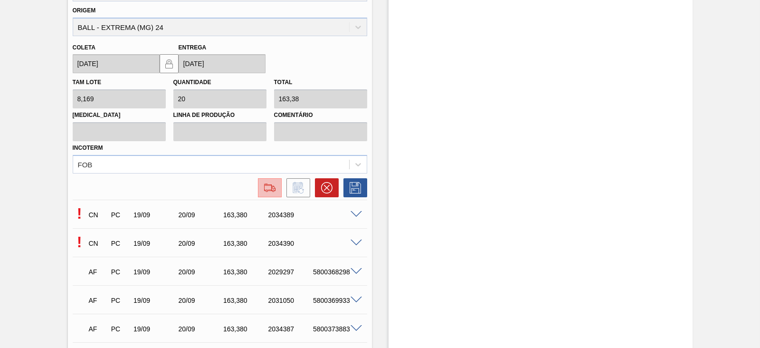
click at [277, 188] on div at bounding box center [269, 187] width 17 height 11
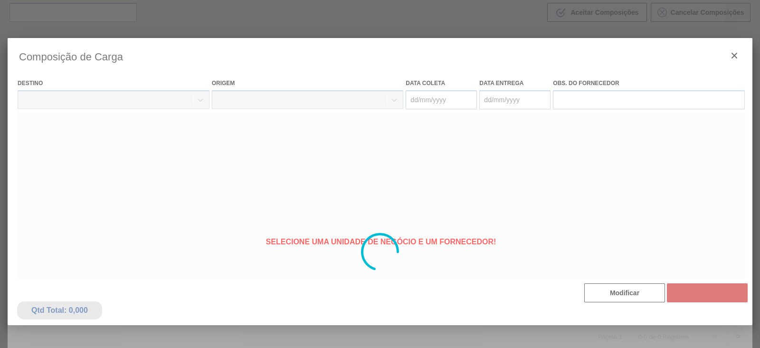
type coleta "[DATE]"
type entrega "20/09/2025"
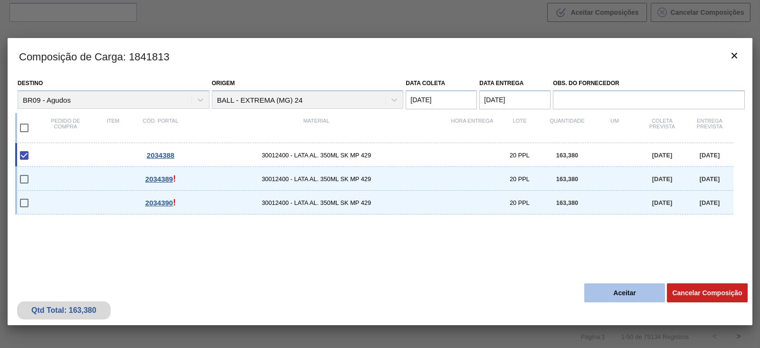
click at [627, 297] on button "Aceitar" at bounding box center [624, 292] width 81 height 19
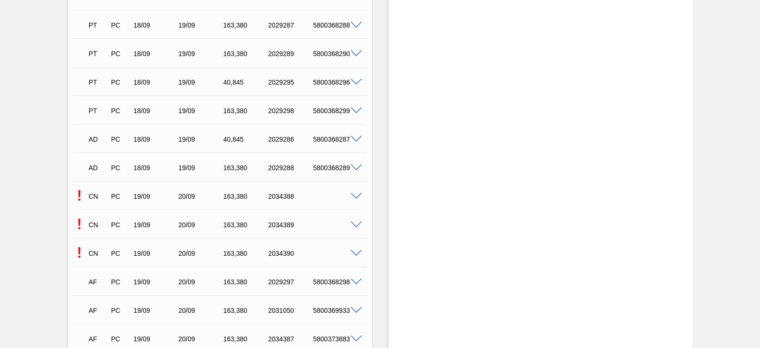
scroll to position [890, 0]
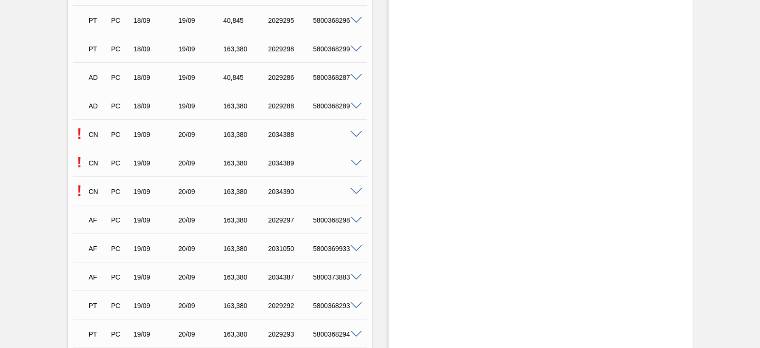
click at [350, 165] on span at bounding box center [355, 163] width 11 height 7
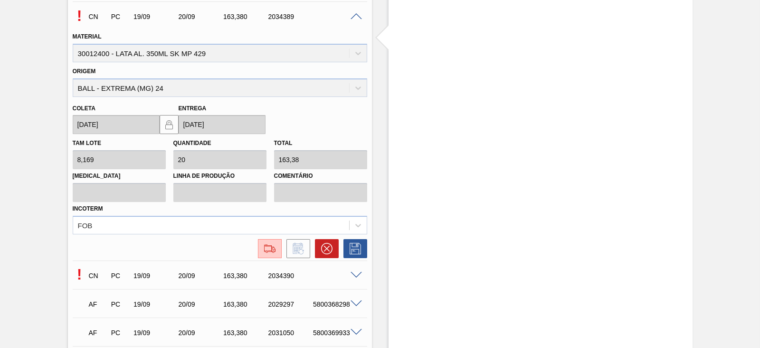
scroll to position [1128, 0]
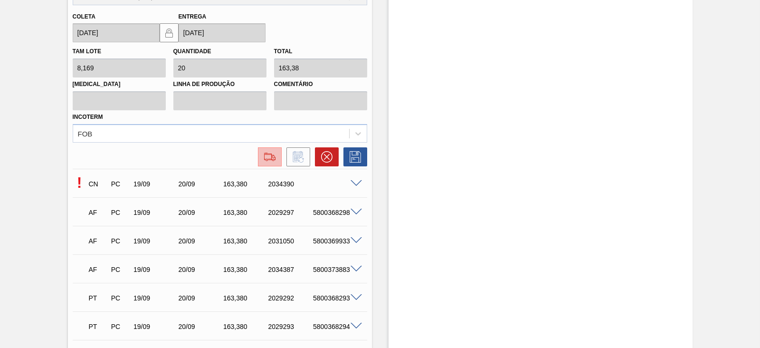
click at [266, 160] on img at bounding box center [269, 156] width 15 height 11
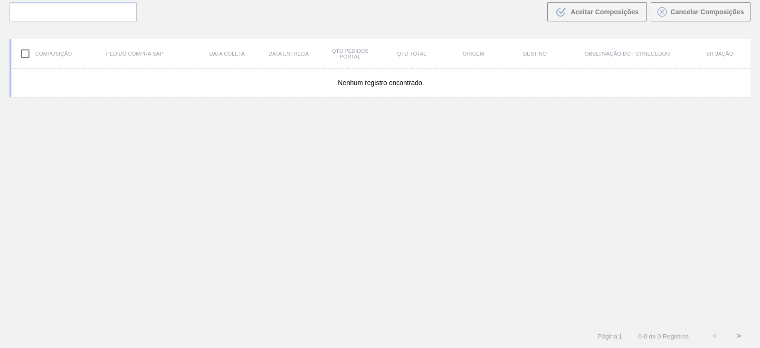
scroll to position [68, 0]
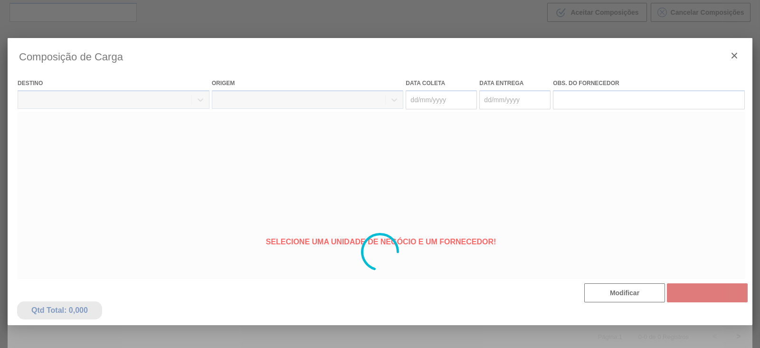
type coleta "[DATE]"
type entrega "20/09/2025"
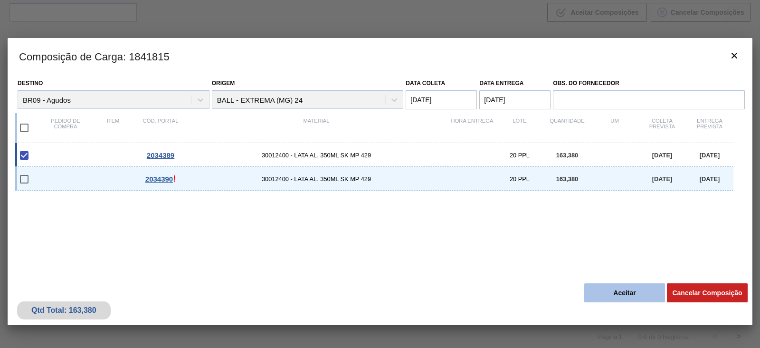
click at [622, 298] on button "Aceitar" at bounding box center [624, 292] width 81 height 19
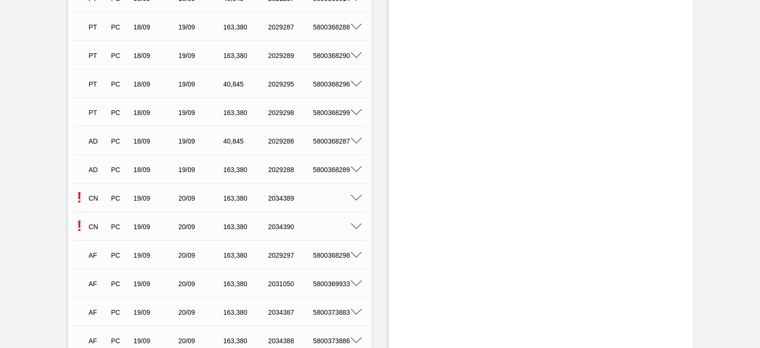
scroll to position [890, 0]
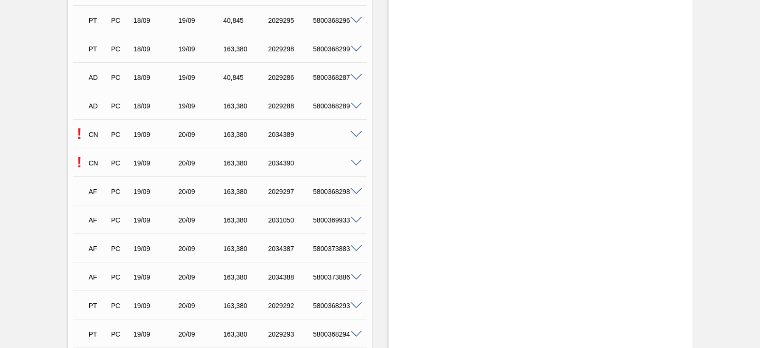
click at [355, 164] on span at bounding box center [355, 163] width 11 height 7
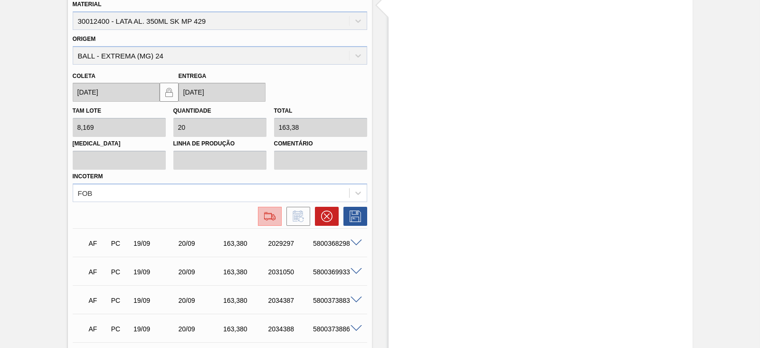
click at [276, 215] on div at bounding box center [269, 215] width 17 height 11
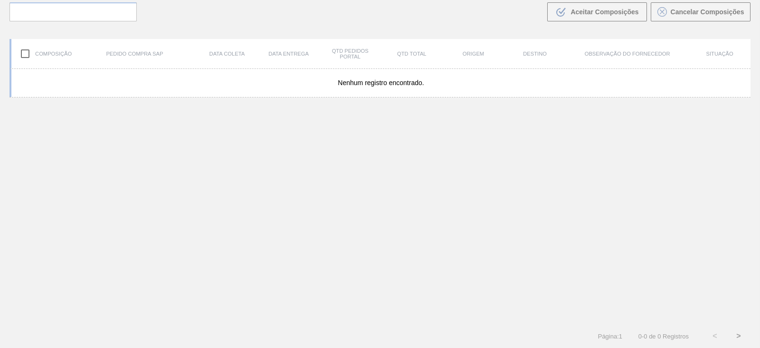
scroll to position [68, 0]
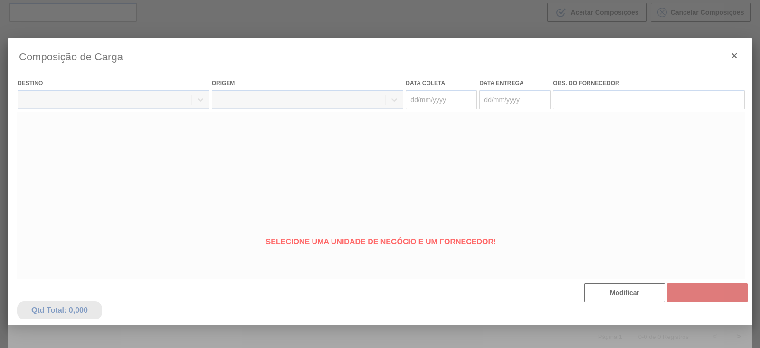
type coleta "[DATE]"
type entrega "20/09/2025"
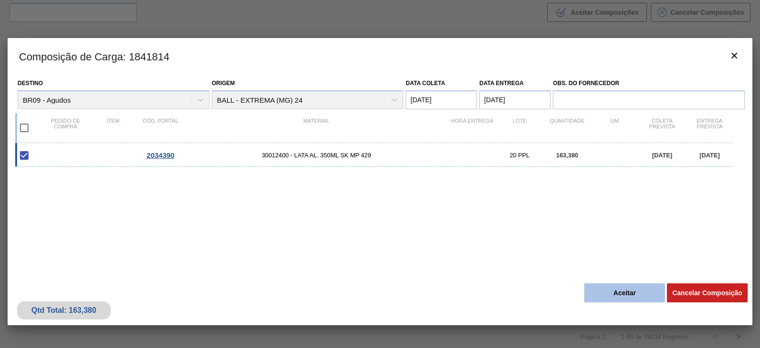
click at [603, 288] on button "Aceitar" at bounding box center [624, 292] width 81 height 19
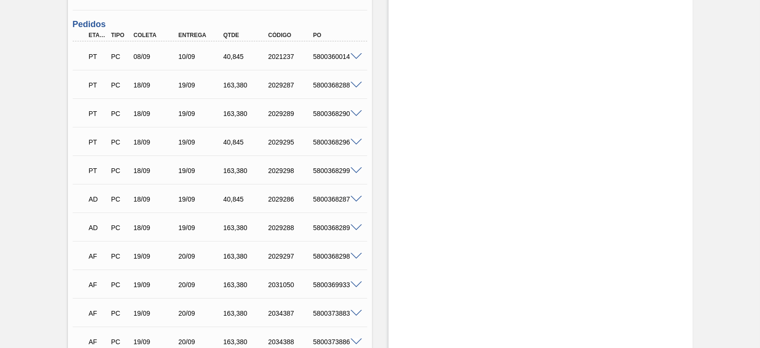
scroll to position [831, 0]
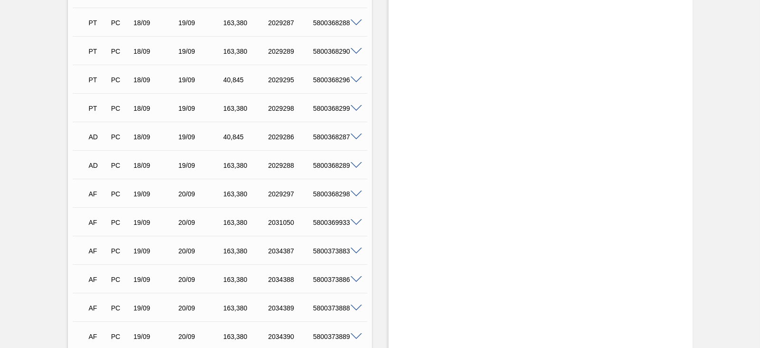
click at [335, 195] on div "5800368298" at bounding box center [335, 194] width 49 height 8
click at [336, 195] on div "5800368298" at bounding box center [335, 194] width 49 height 8
copy div "5800368298"
click at [330, 223] on div "5800369933" at bounding box center [335, 222] width 49 height 8
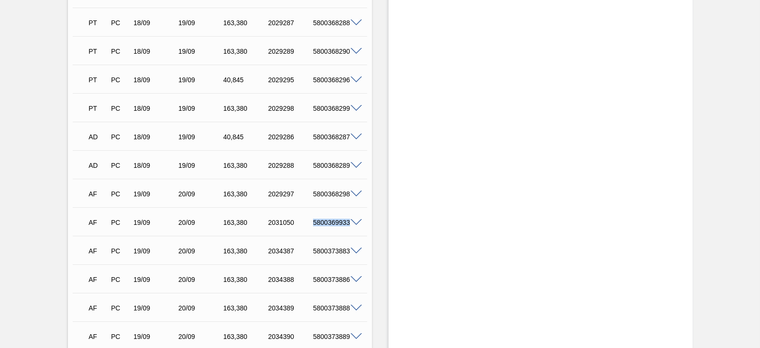
copy div "5800369933"
click at [326, 250] on div "5800373883" at bounding box center [335, 251] width 49 height 8
click at [327, 250] on div "5800373883" at bounding box center [335, 251] width 49 height 8
copy div "5800373883"
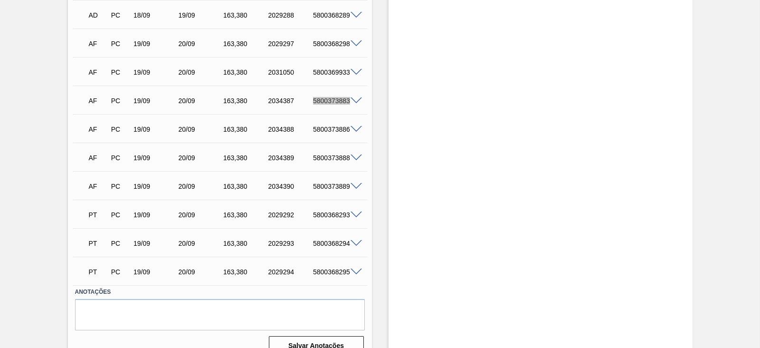
scroll to position [997, 0]
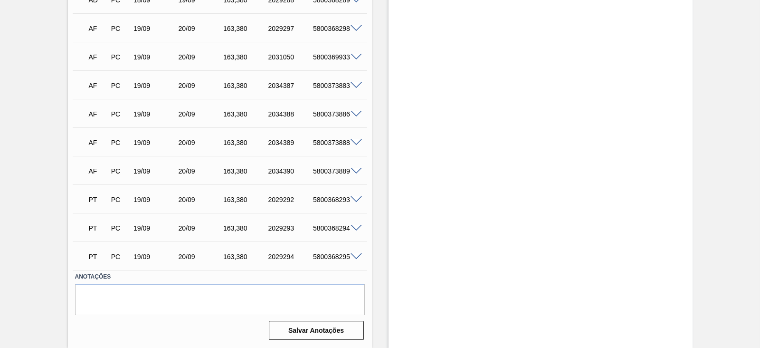
click at [355, 252] on div at bounding box center [357, 255] width 19 height 7
click at [355, 255] on span at bounding box center [355, 256] width 11 height 7
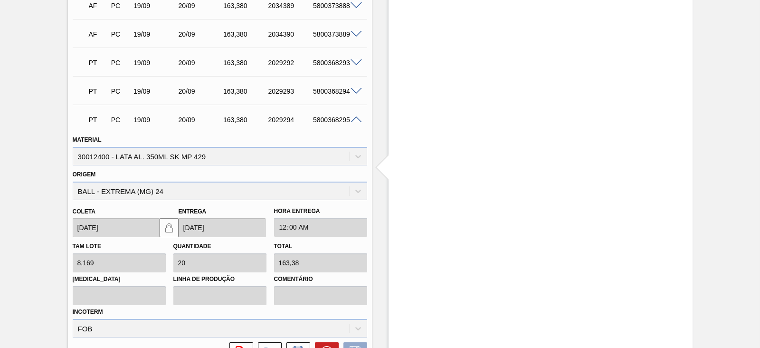
scroll to position [1108, 0]
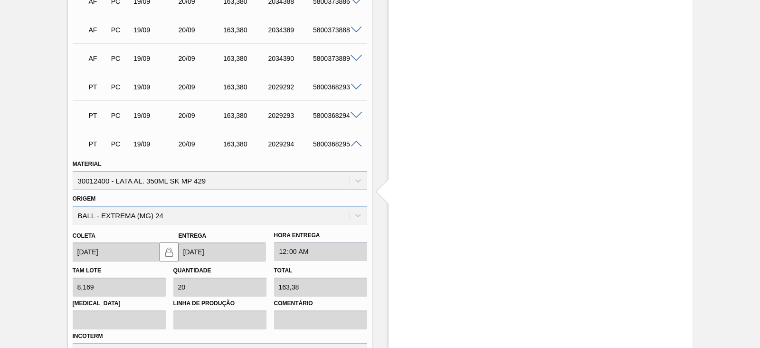
click at [358, 146] on span at bounding box center [355, 144] width 11 height 7
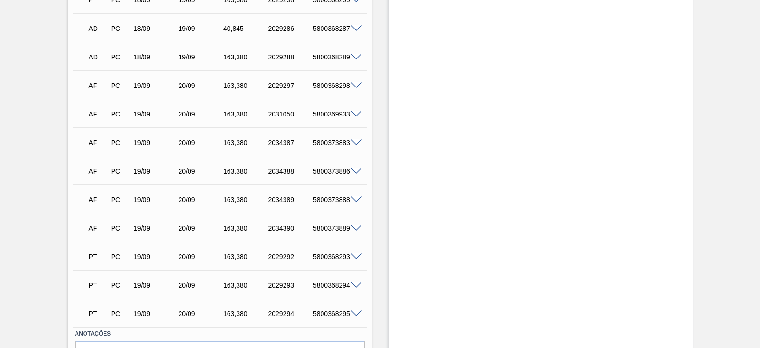
click at [336, 143] on div "5800373883" at bounding box center [335, 143] width 49 height 8
copy div "5800373883"
click at [331, 170] on div "5800373886" at bounding box center [335, 171] width 49 height 8
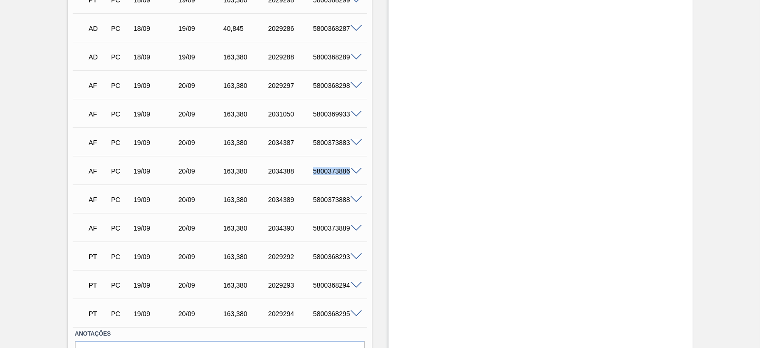
copy div "5800373886"
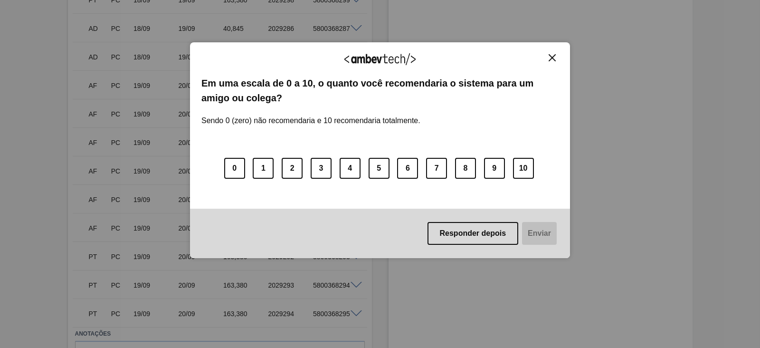
click at [553, 58] on img "Close" at bounding box center [551, 57] width 7 height 7
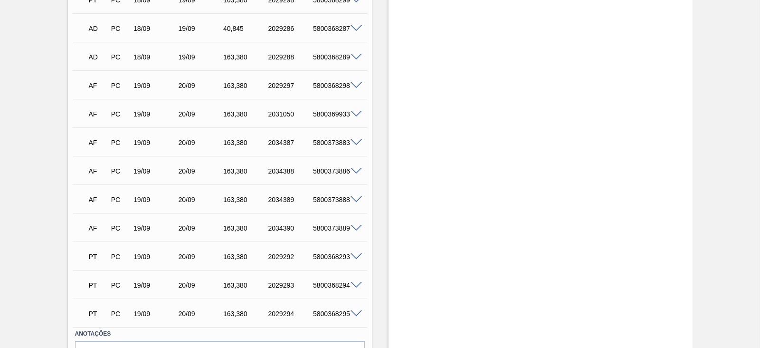
click at [331, 198] on div "5800373888" at bounding box center [335, 200] width 49 height 8
copy div "5800373888"
click at [327, 227] on div "5800373889" at bounding box center [335, 228] width 49 height 8
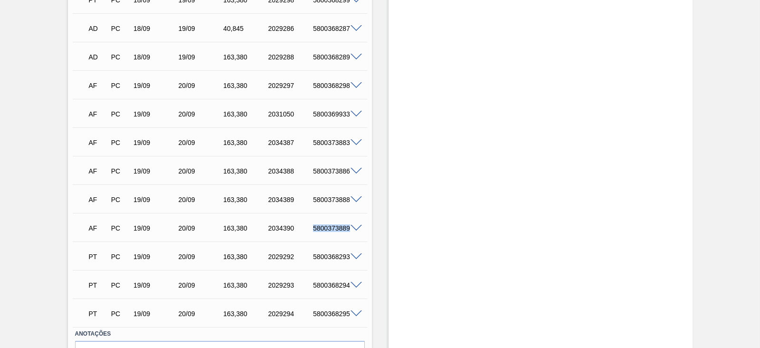
copy div "5800373889"
click at [355, 227] on span at bounding box center [355, 228] width 11 height 7
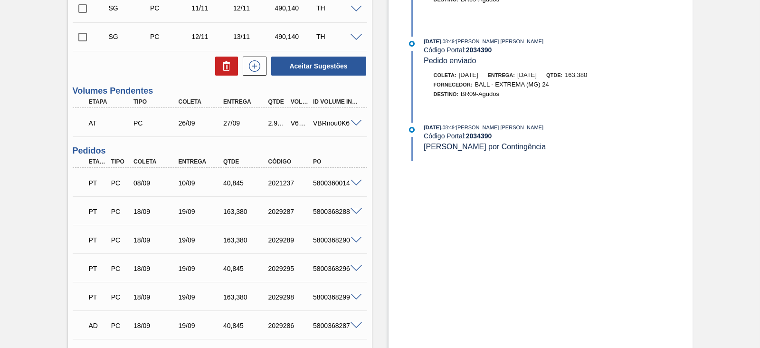
scroll to position [464, 0]
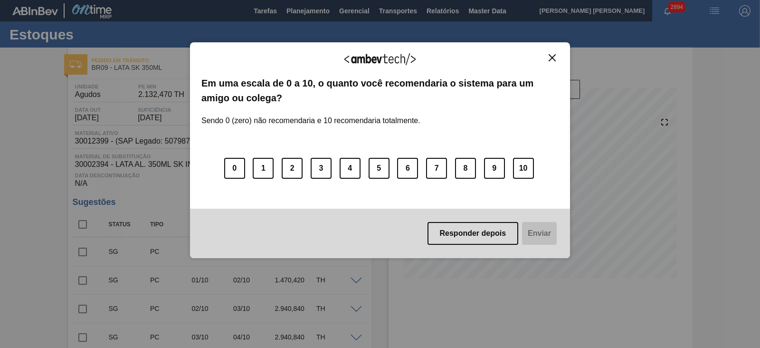
click at [553, 61] on button "Close" at bounding box center [552, 58] width 13 height 8
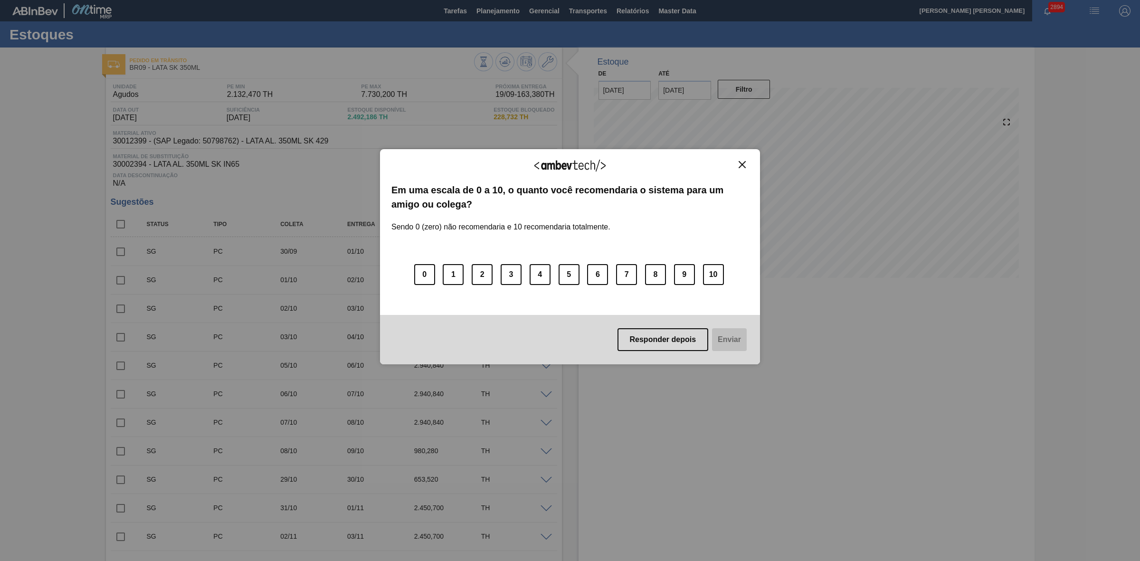
click at [739, 167] on img "Close" at bounding box center [741, 164] width 7 height 7
click at [744, 164] on img "Close" at bounding box center [741, 164] width 7 height 7
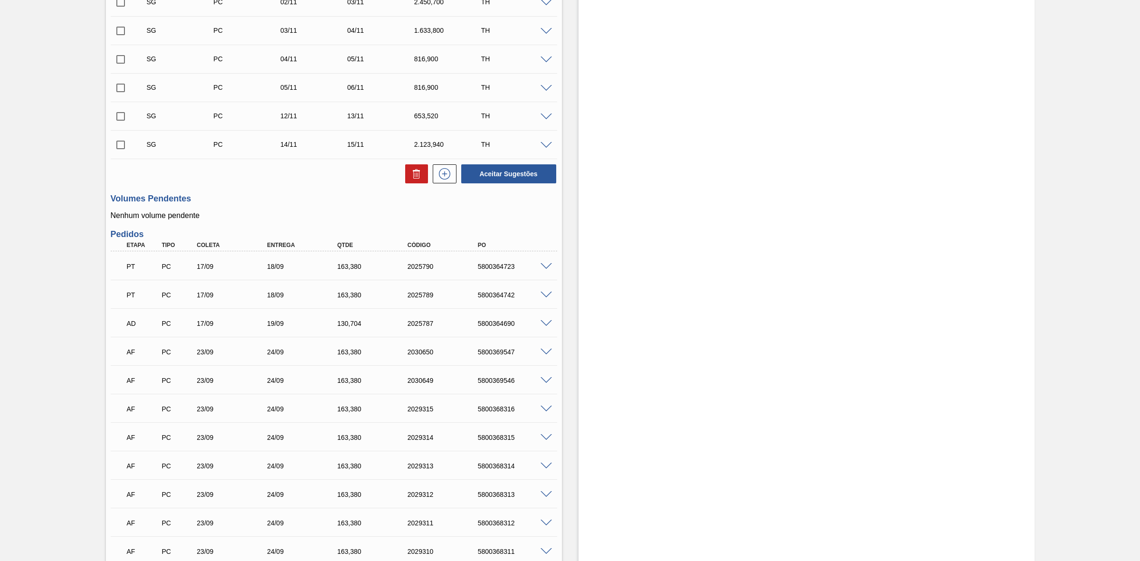
scroll to position [831, 0]
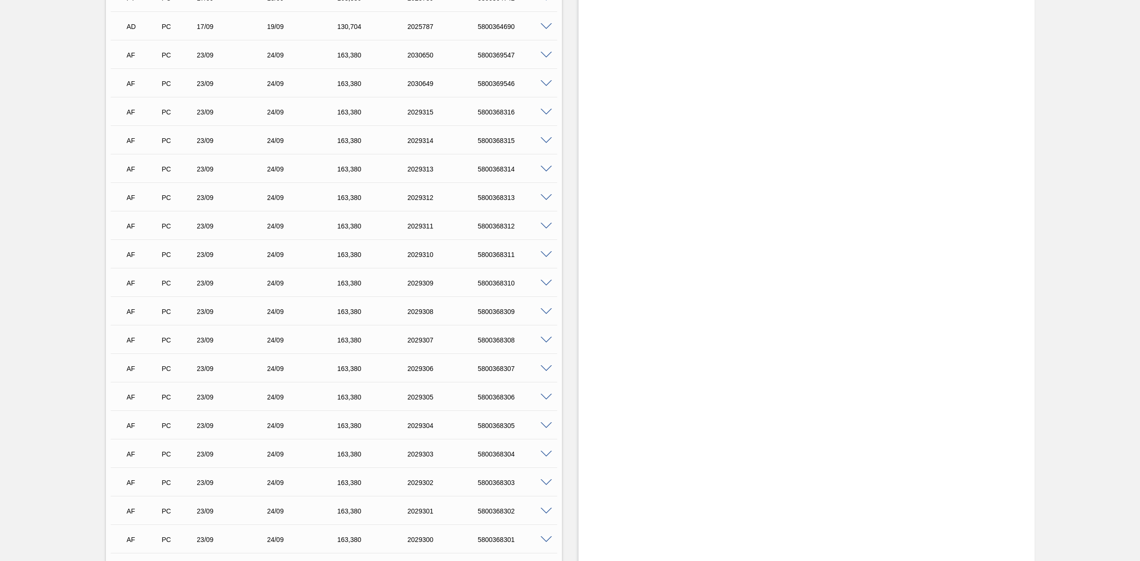
click at [546, 57] on span at bounding box center [545, 55] width 11 height 7
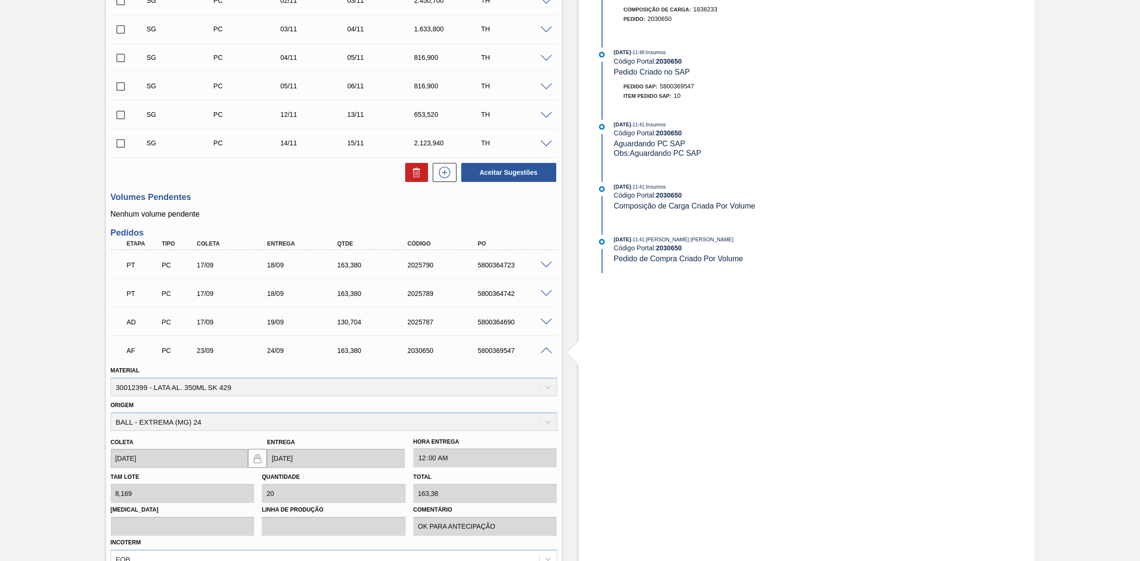
scroll to position [594, 0]
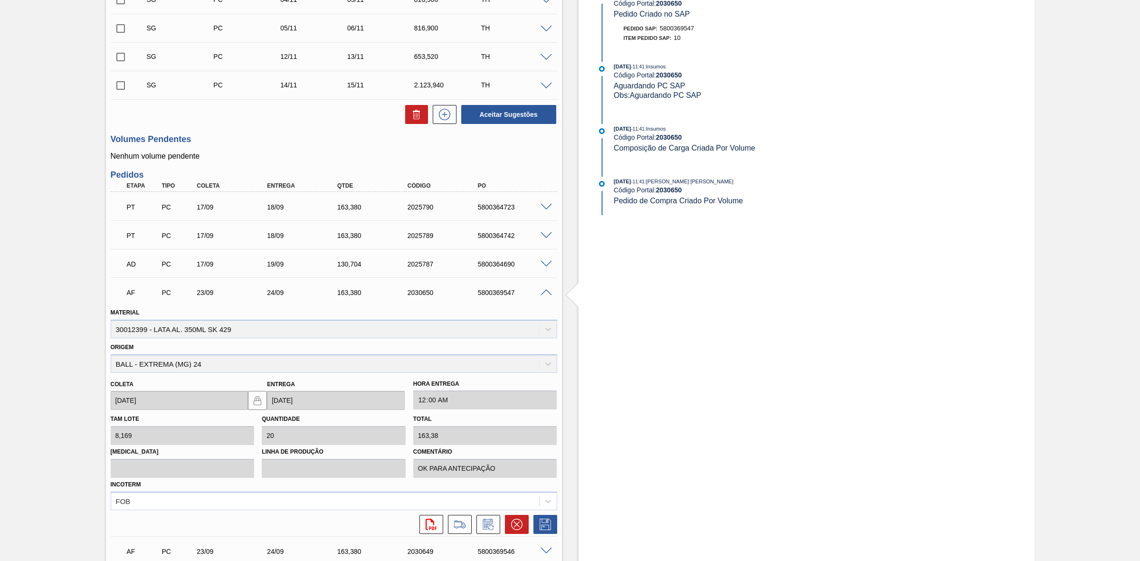
click at [548, 294] on span at bounding box center [545, 292] width 11 height 7
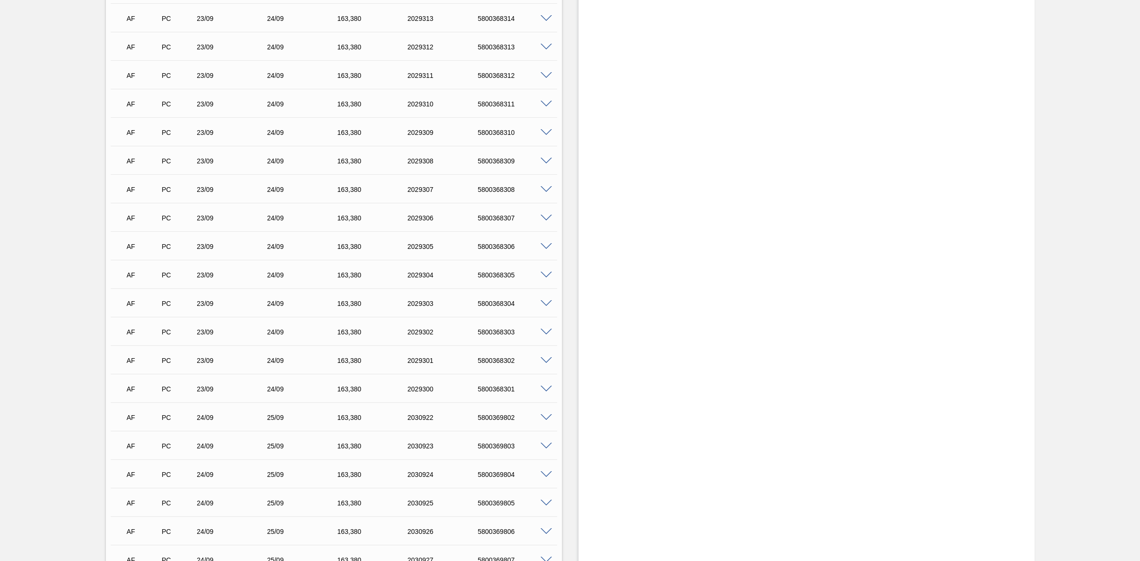
scroll to position [1009, 0]
click at [546, 347] on span at bounding box center [545, 361] width 11 height 7
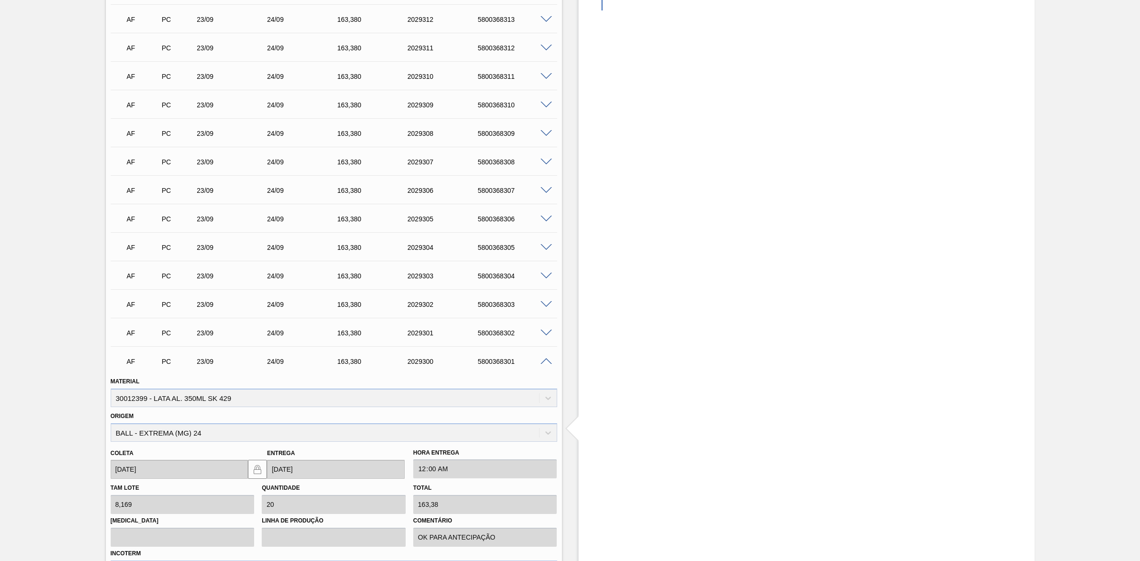
click at [546, 347] on span at bounding box center [545, 361] width 11 height 7
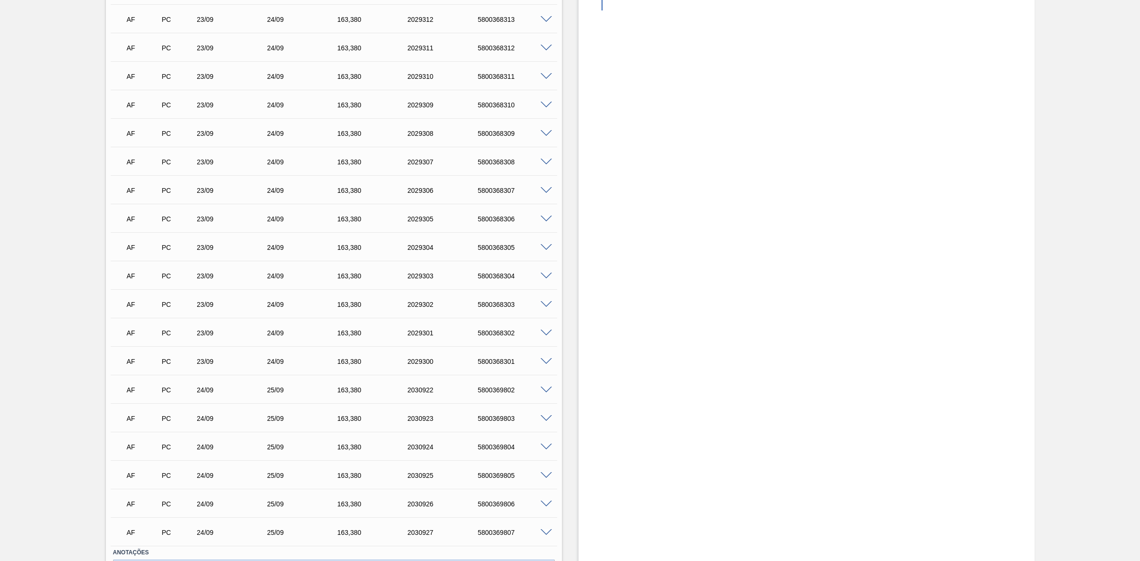
click at [544, 333] on span at bounding box center [545, 333] width 11 height 7
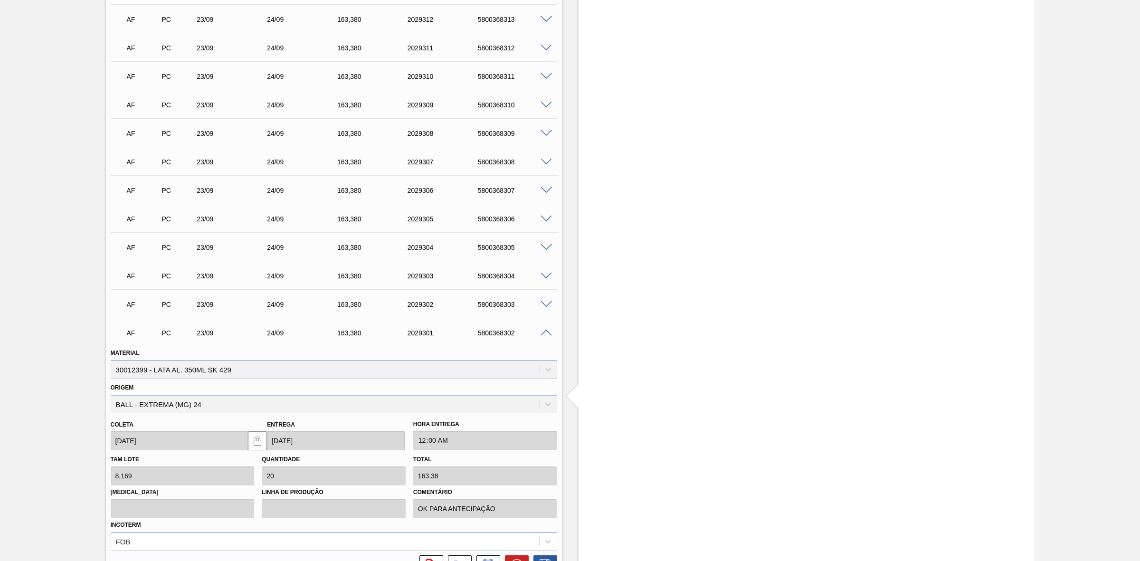
click at [544, 333] on span at bounding box center [545, 333] width 11 height 7
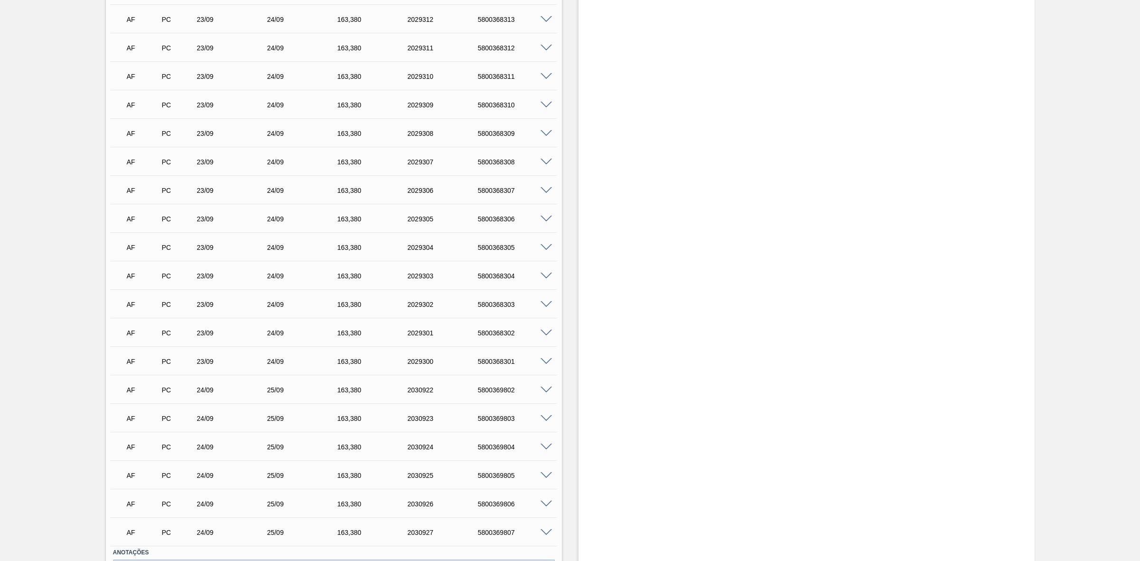
click at [544, 307] on span at bounding box center [545, 304] width 11 height 7
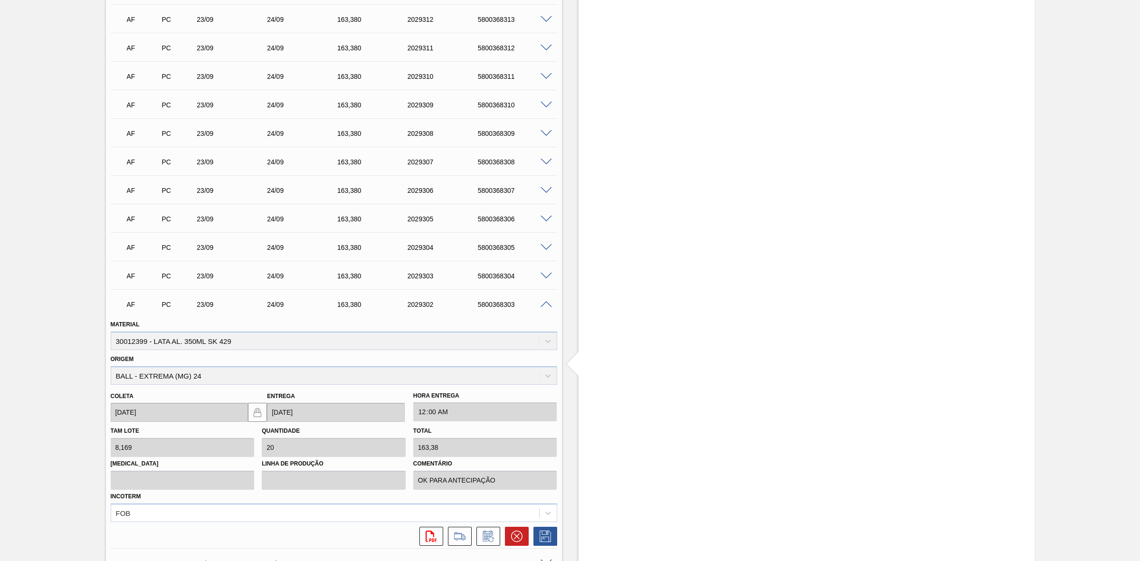
click at [544, 307] on span at bounding box center [545, 304] width 11 height 7
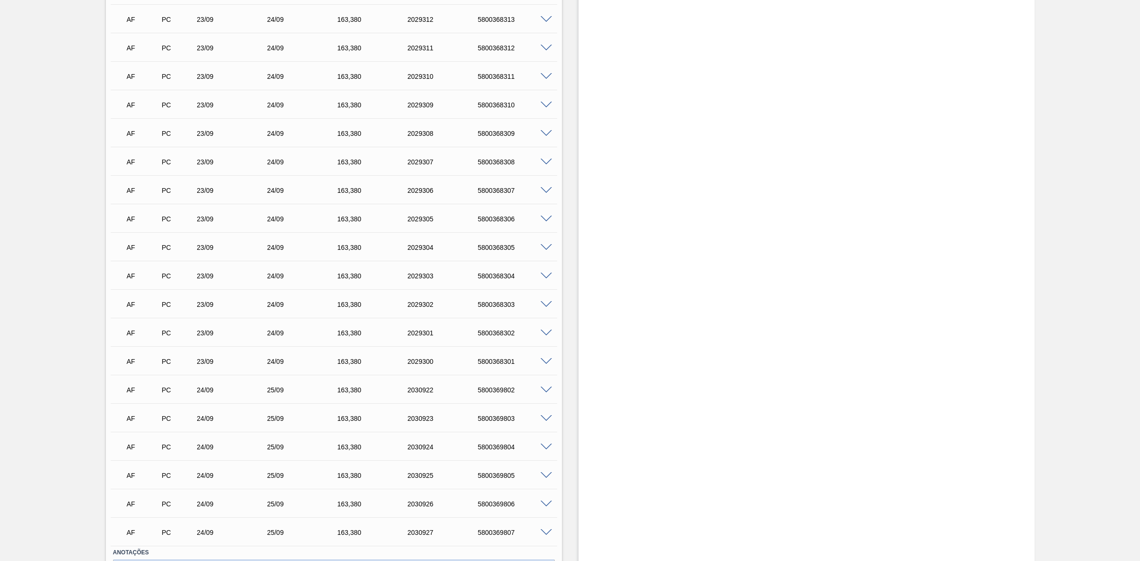
click at [545, 277] on span at bounding box center [545, 276] width 11 height 7
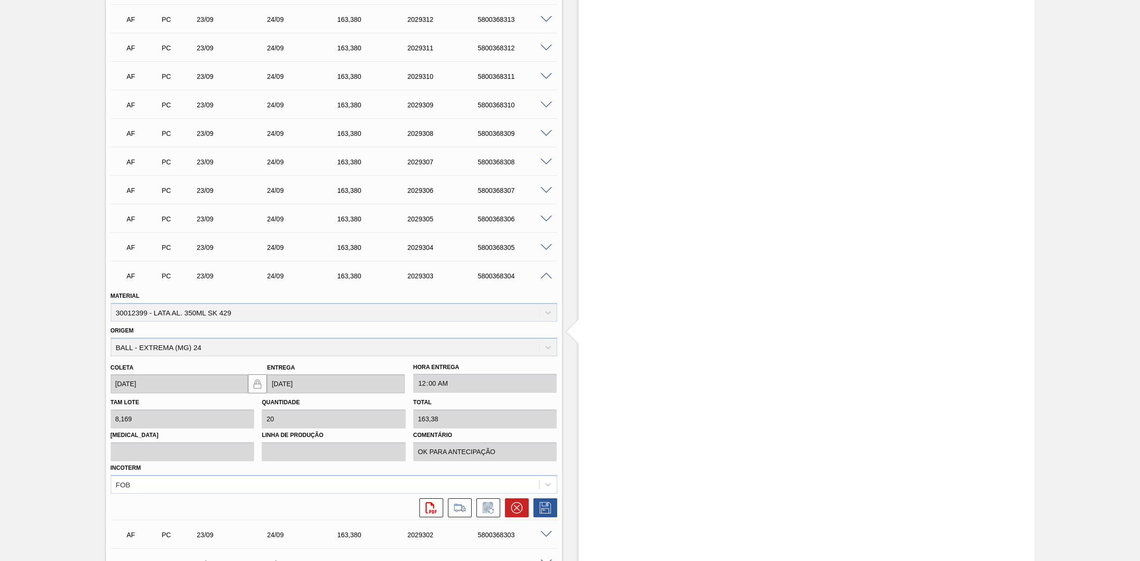
click at [545, 277] on span at bounding box center [545, 276] width 11 height 7
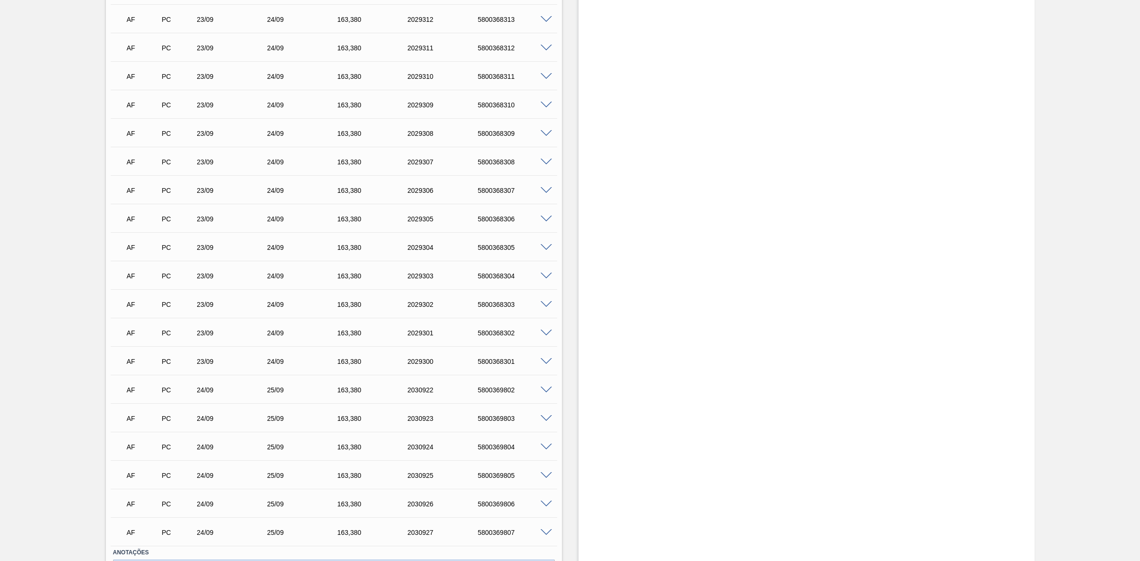
click at [548, 247] on span at bounding box center [545, 247] width 11 height 7
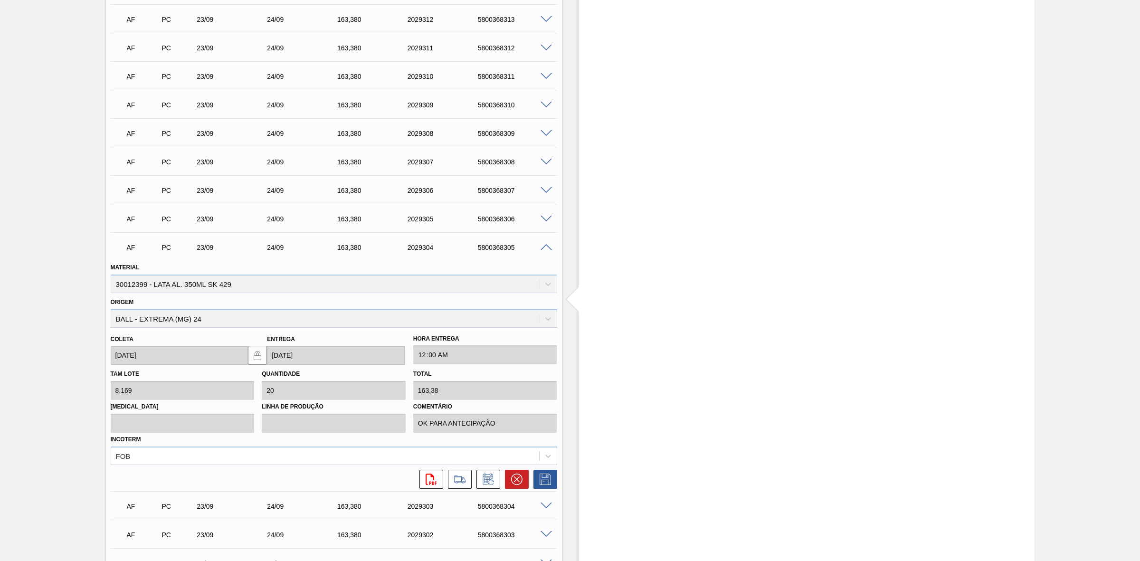
click at [547, 217] on span at bounding box center [545, 219] width 11 height 7
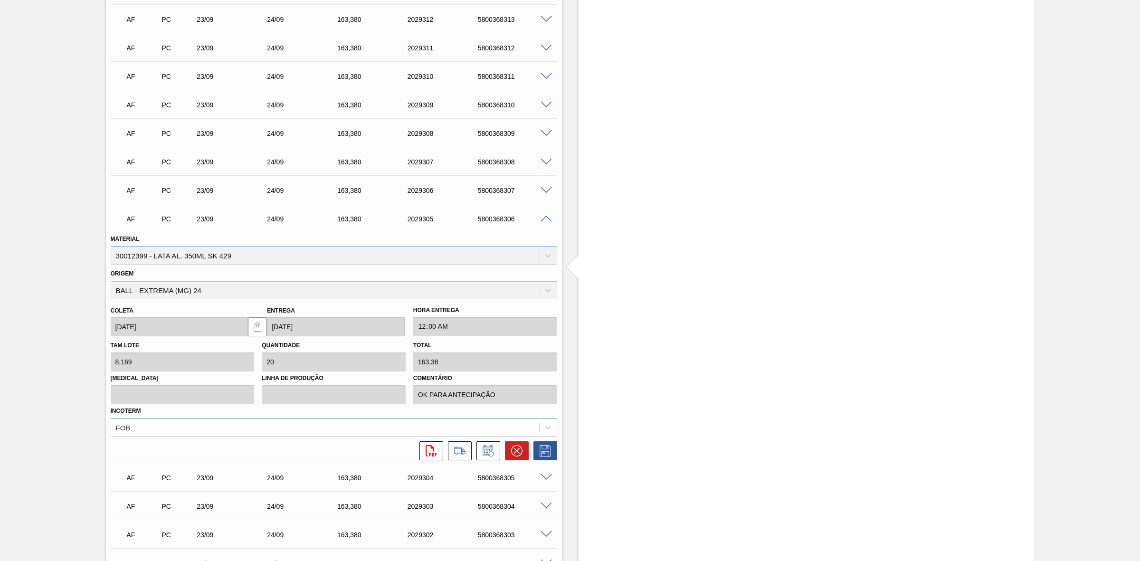
click at [542, 193] on span at bounding box center [545, 190] width 11 height 7
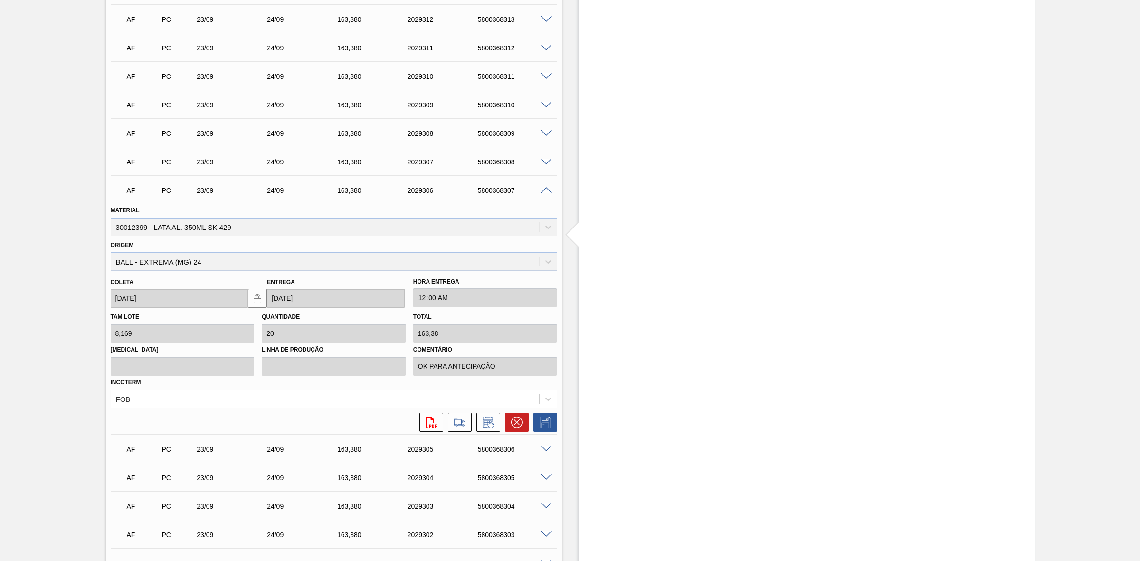
click at [544, 161] on span at bounding box center [545, 162] width 11 height 7
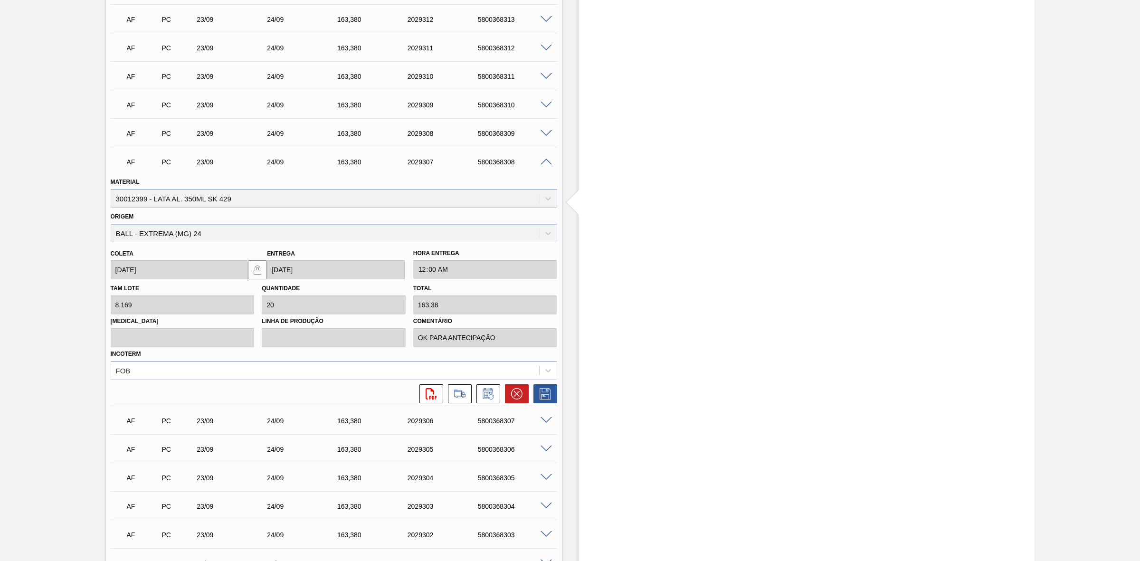
click at [543, 134] on span at bounding box center [545, 133] width 11 height 7
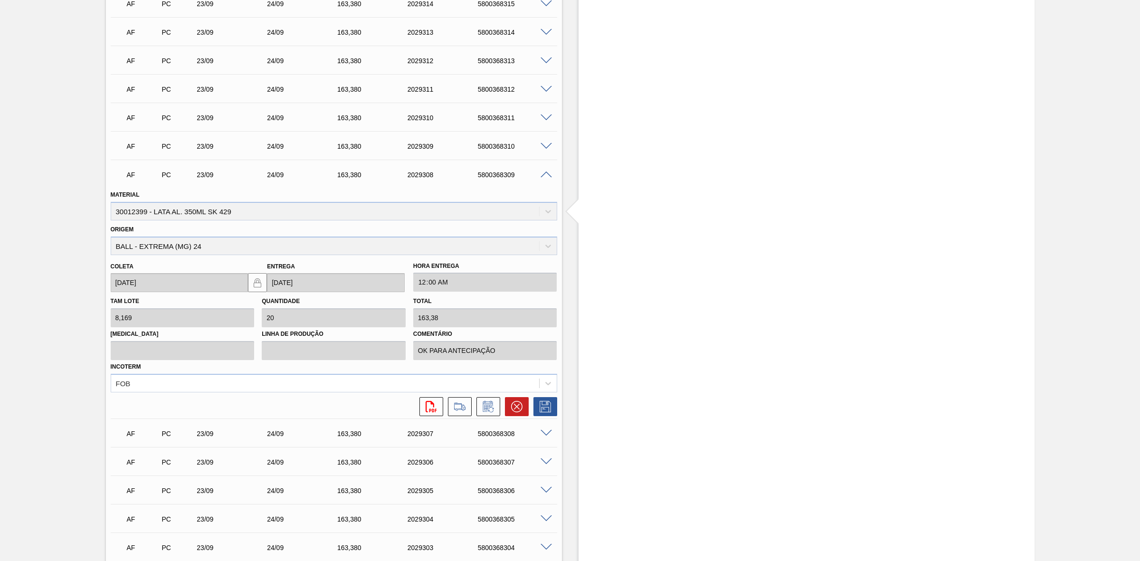
scroll to position [890, 0]
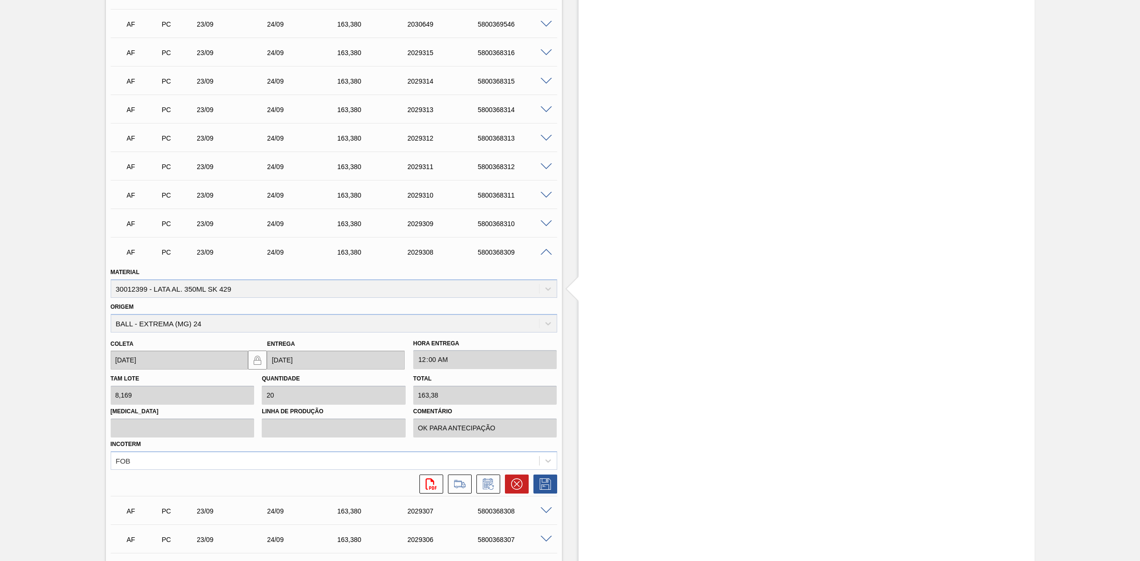
click at [545, 222] on span at bounding box center [545, 223] width 11 height 7
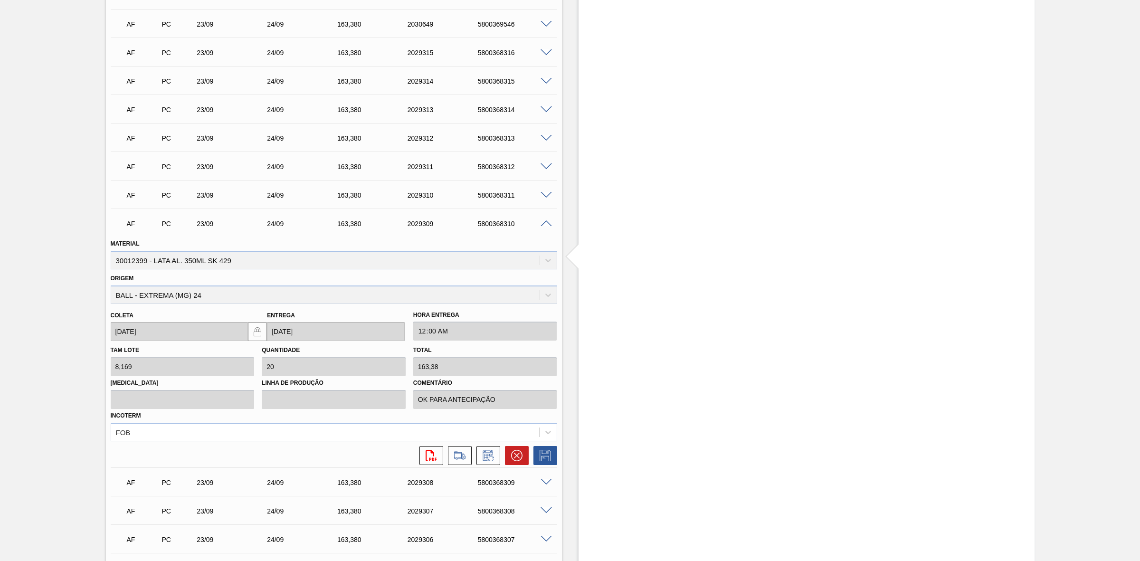
click at [547, 195] on span at bounding box center [545, 195] width 11 height 7
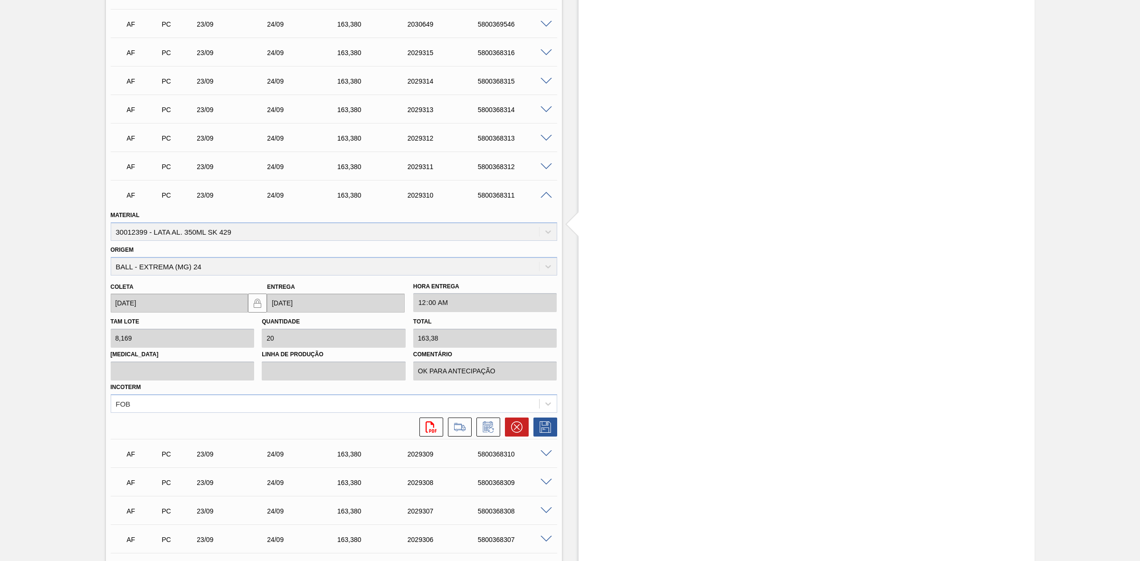
click at [548, 168] on span at bounding box center [545, 166] width 11 height 7
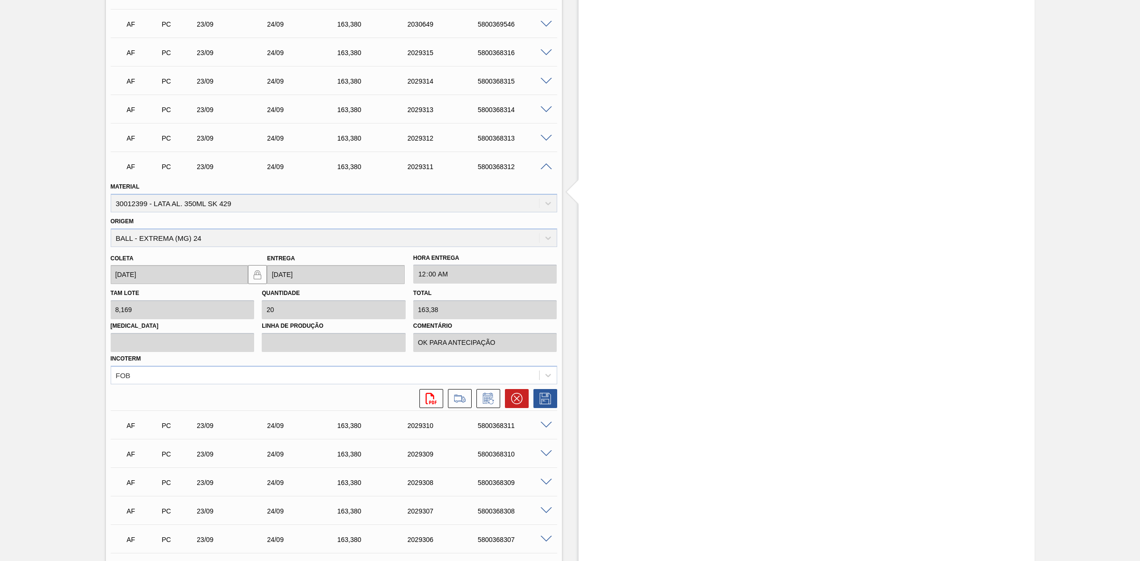
click at [545, 140] on span at bounding box center [545, 138] width 11 height 7
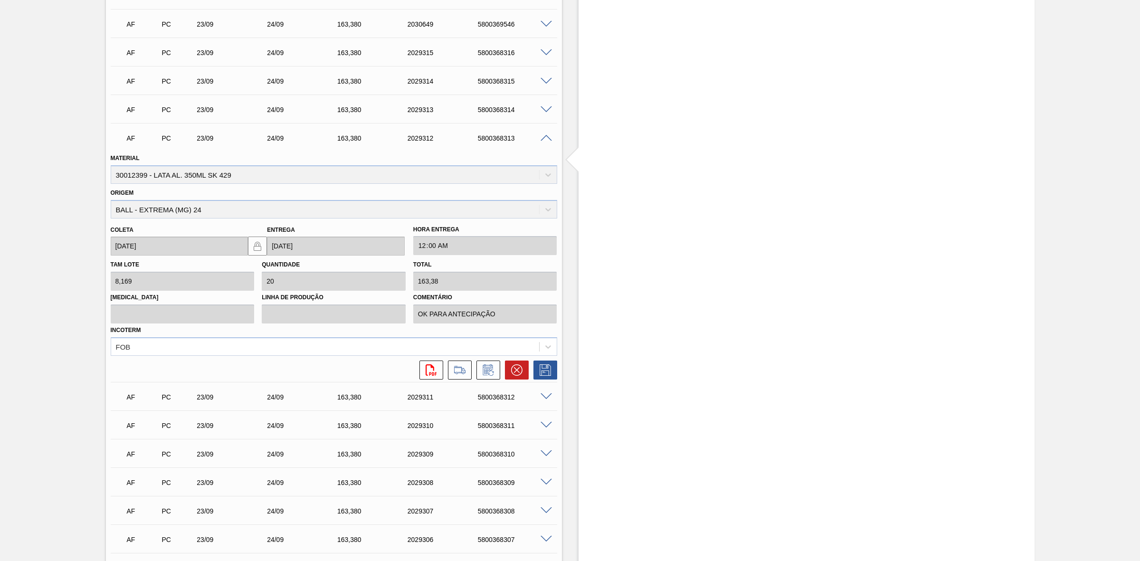
click at [545, 113] on span at bounding box center [545, 109] width 11 height 7
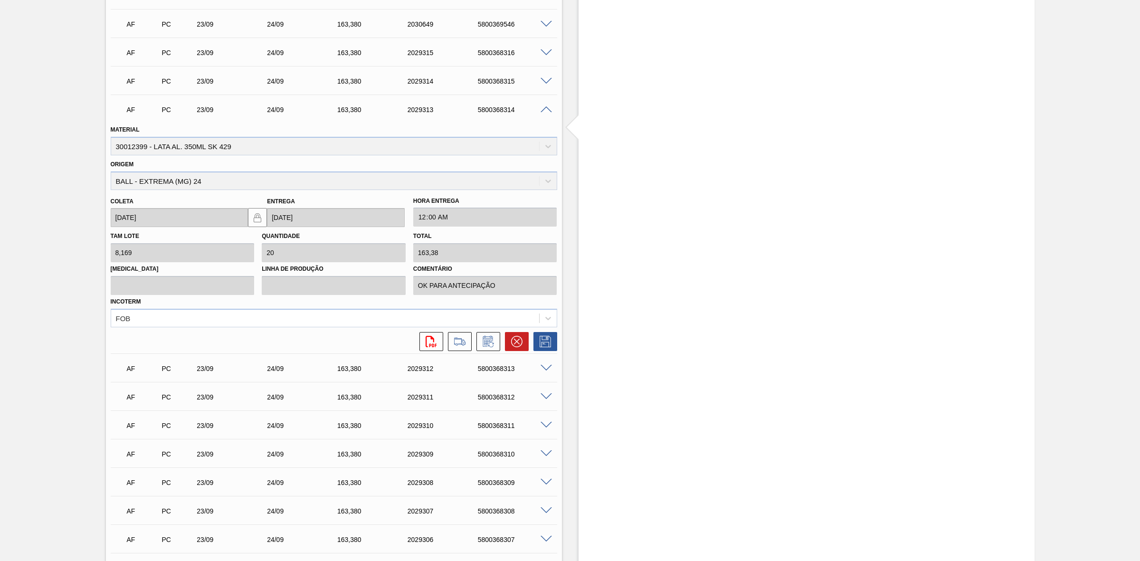
click at [542, 84] on span at bounding box center [545, 81] width 11 height 7
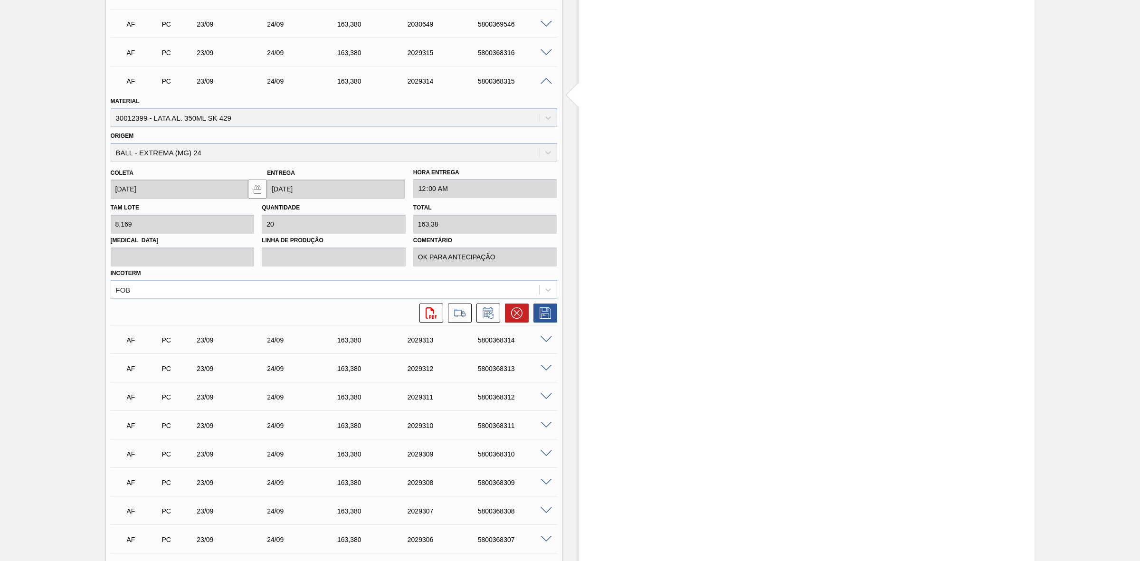
click at [549, 51] on span at bounding box center [545, 52] width 11 height 7
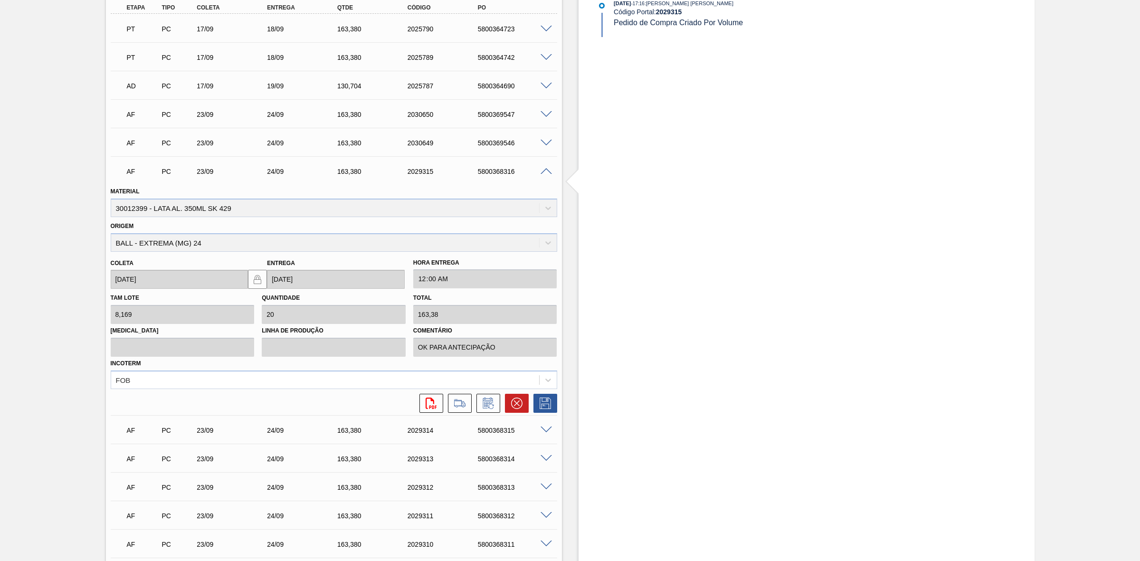
click at [549, 144] on span at bounding box center [545, 143] width 11 height 7
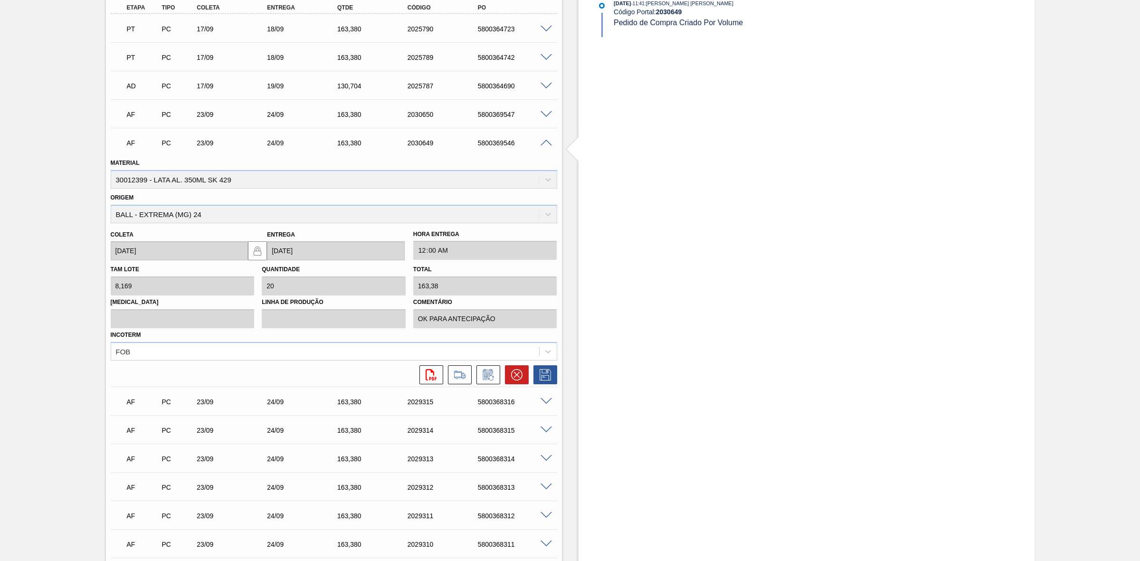
click at [548, 117] on span at bounding box center [545, 114] width 11 height 7
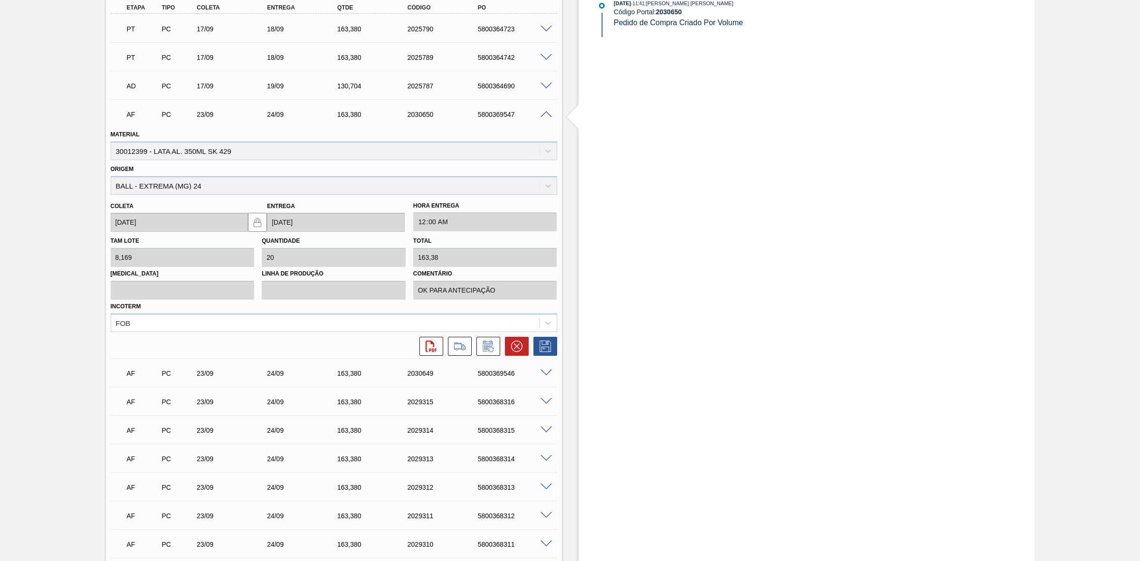
click at [547, 117] on span at bounding box center [545, 114] width 11 height 7
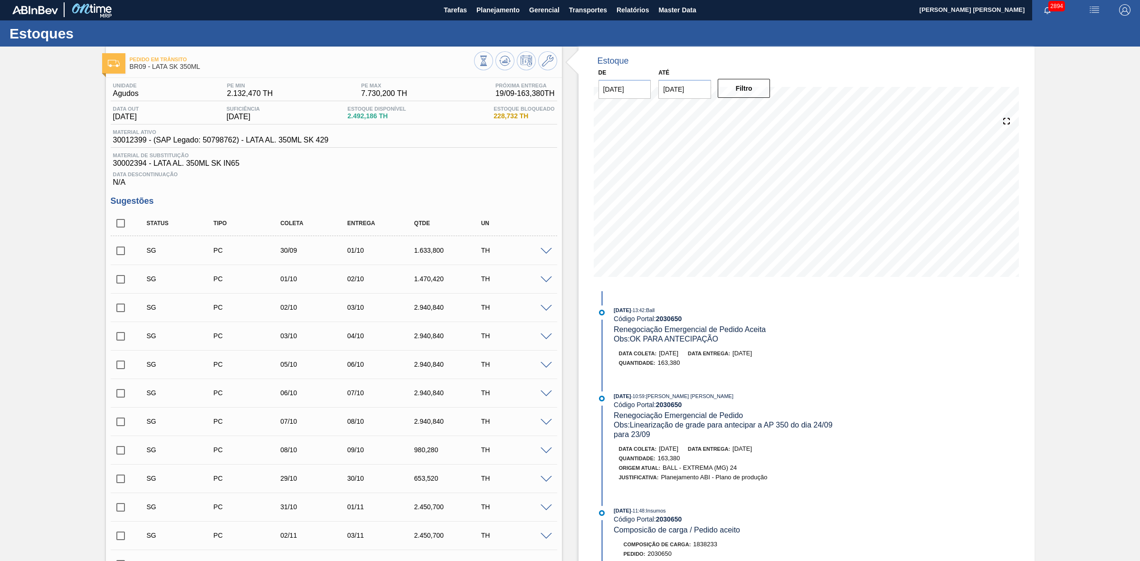
scroll to position [0, 0]
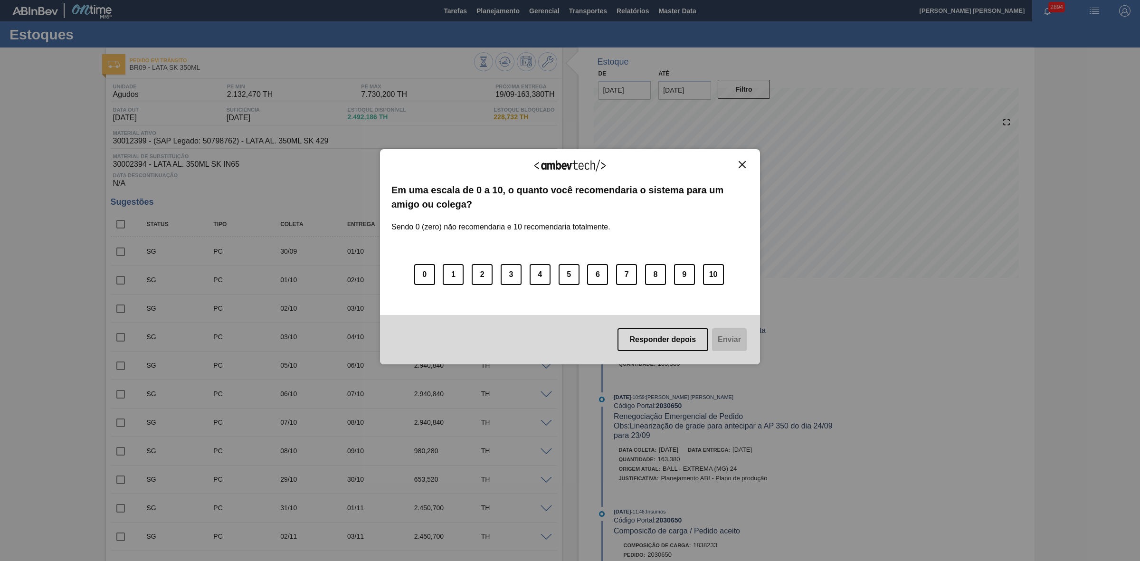
click at [739, 164] on img "Close" at bounding box center [741, 164] width 7 height 7
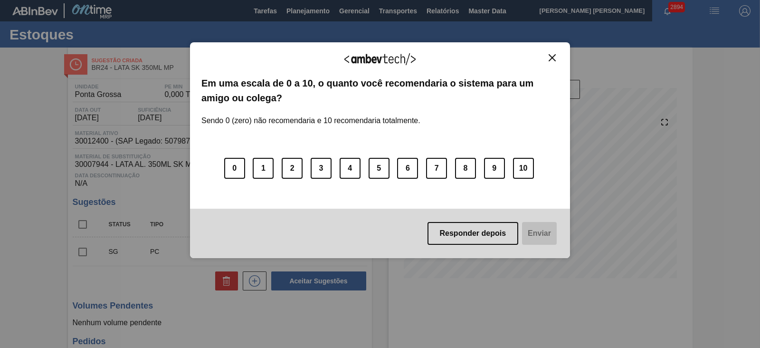
click at [551, 56] on img "Close" at bounding box center [551, 57] width 7 height 7
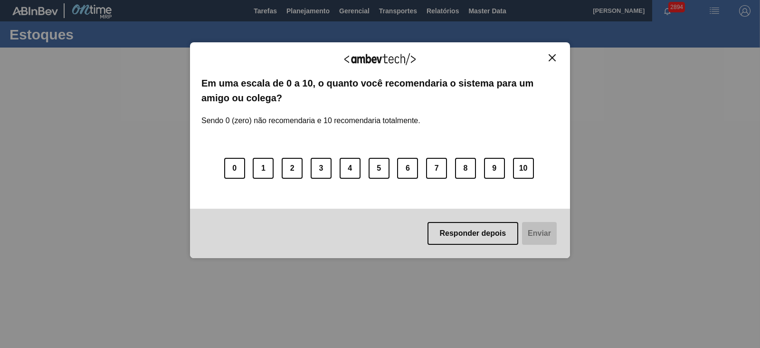
click at [552, 59] on img "Close" at bounding box center [551, 57] width 7 height 7
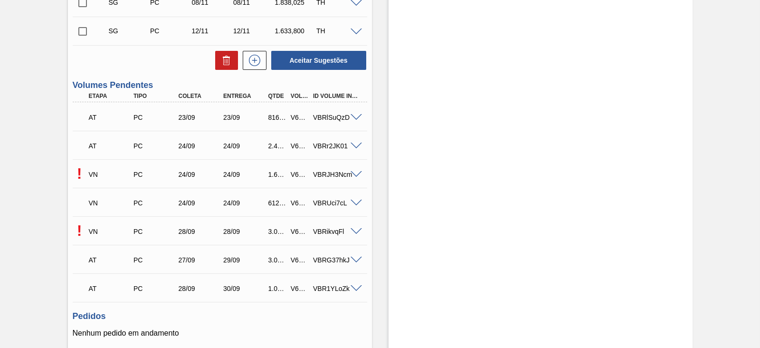
scroll to position [534, 0]
click at [360, 175] on span at bounding box center [355, 173] width 11 height 7
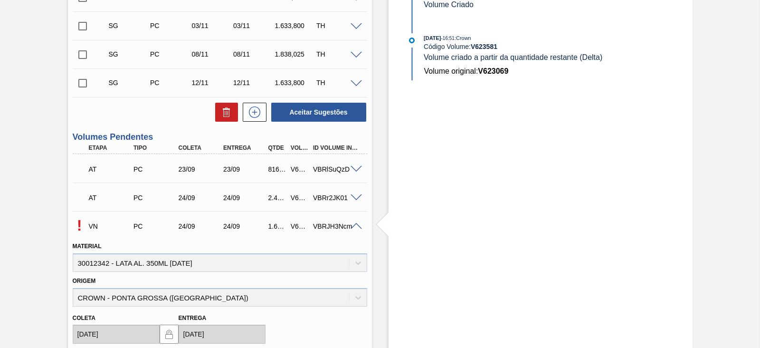
scroll to position [356, 0]
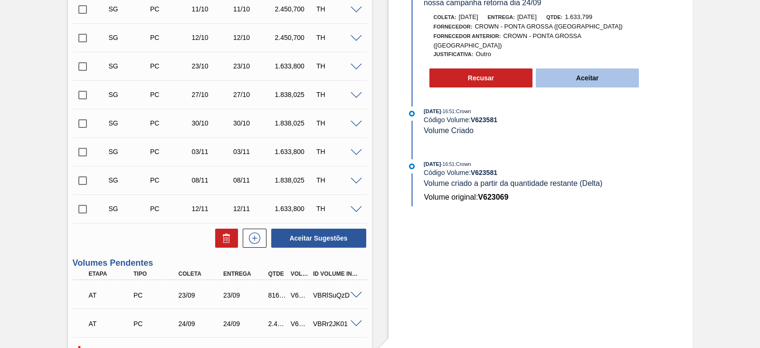
click at [577, 77] on button "Aceitar" at bounding box center [588, 77] width 104 height 19
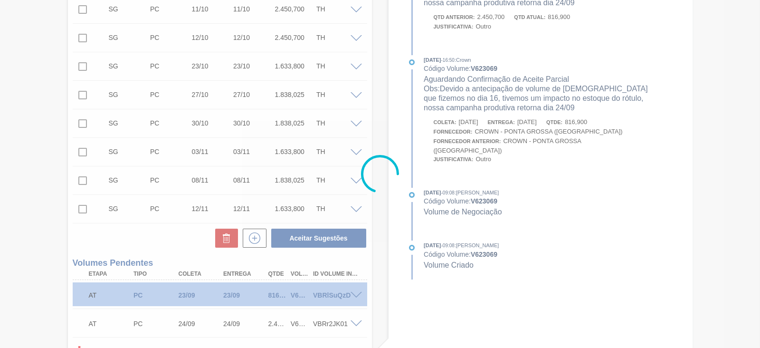
type input "1.633,799"
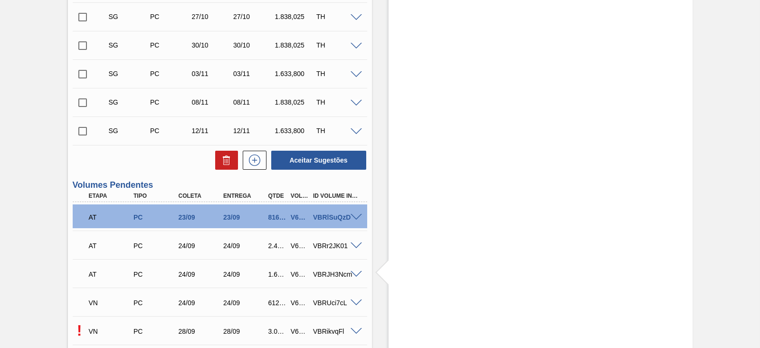
scroll to position [594, 0]
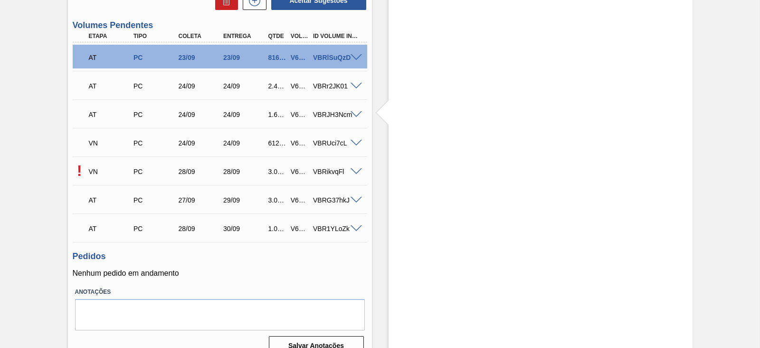
click at [356, 172] on span at bounding box center [355, 171] width 11 height 7
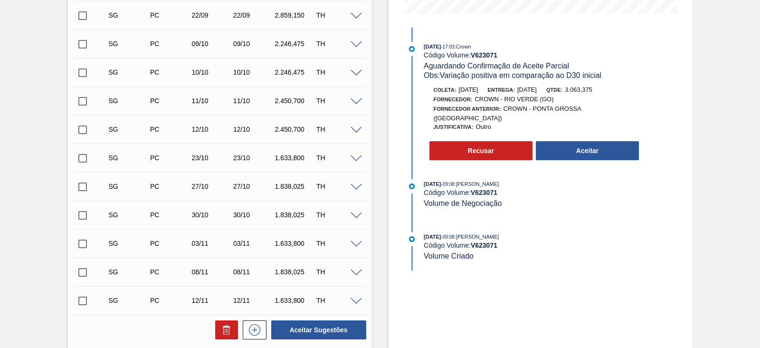
scroll to position [237, 0]
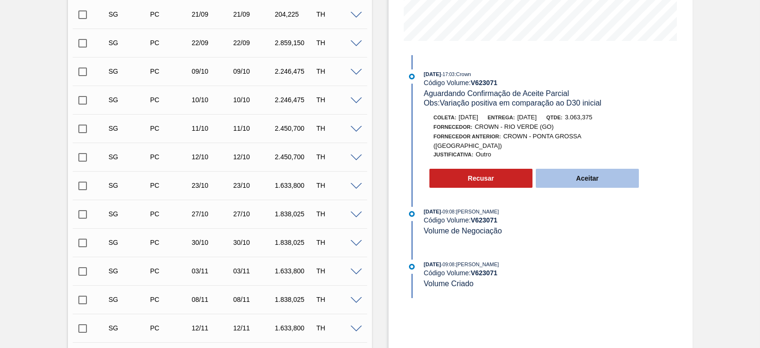
click at [586, 172] on button "Aceitar" at bounding box center [588, 178] width 104 height 19
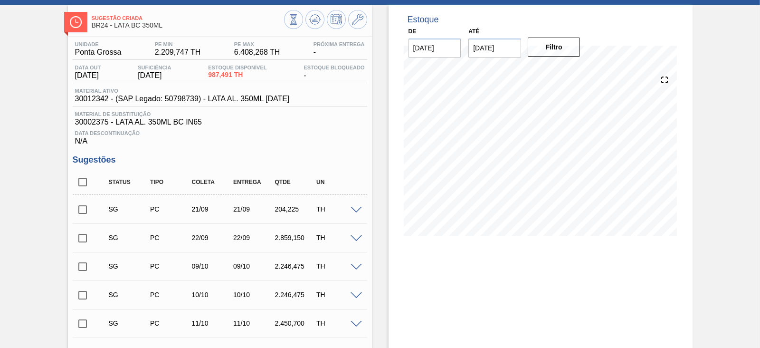
scroll to position [0, 0]
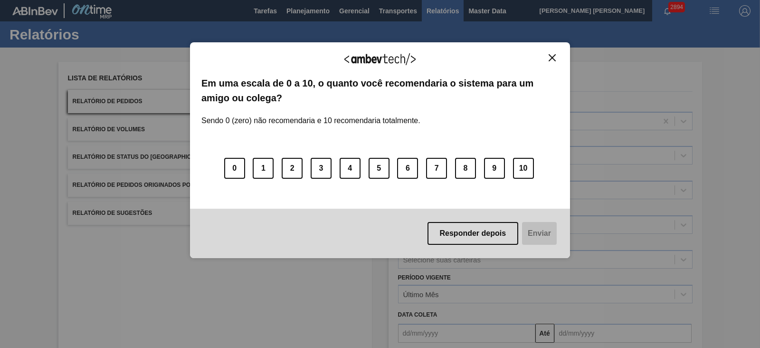
drag, startPoint x: 549, startPoint y: 58, endPoint x: 510, endPoint y: 59, distance: 39.0
click at [549, 58] on img "Close" at bounding box center [551, 57] width 7 height 7
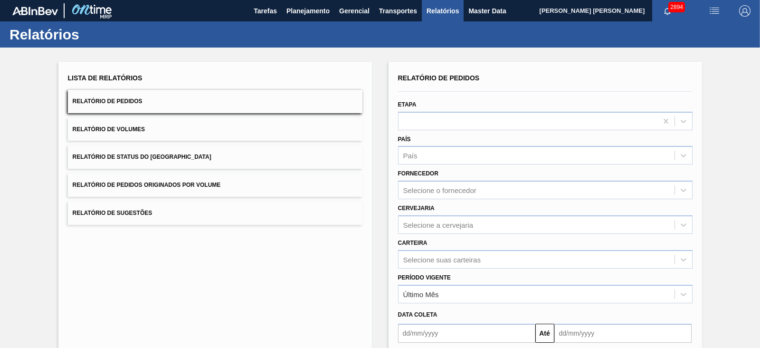
click at [231, 124] on button "Relatório de Volumes" at bounding box center [215, 129] width 294 height 23
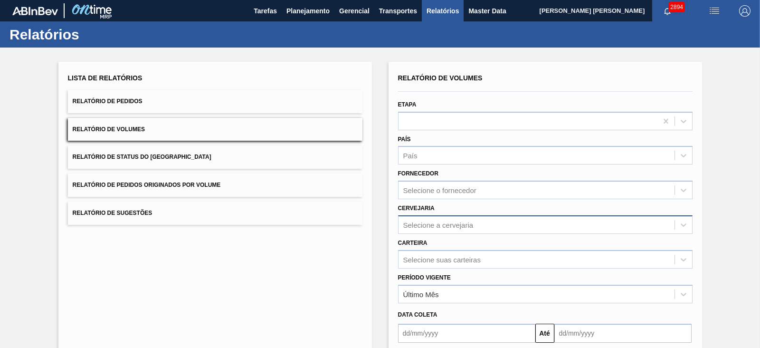
click at [449, 224] on div "Selecione a cervejaria" at bounding box center [545, 224] width 294 height 19
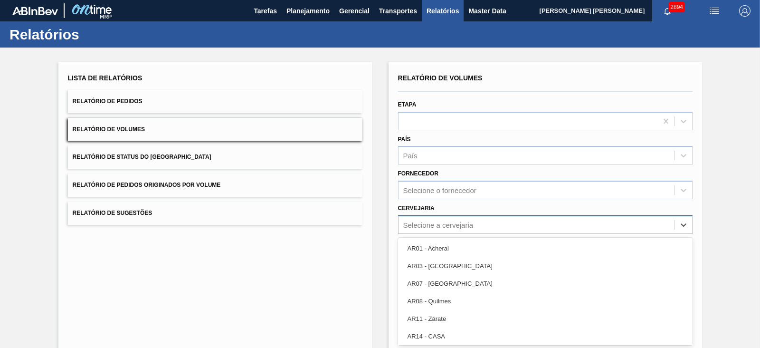
scroll to position [35, 0]
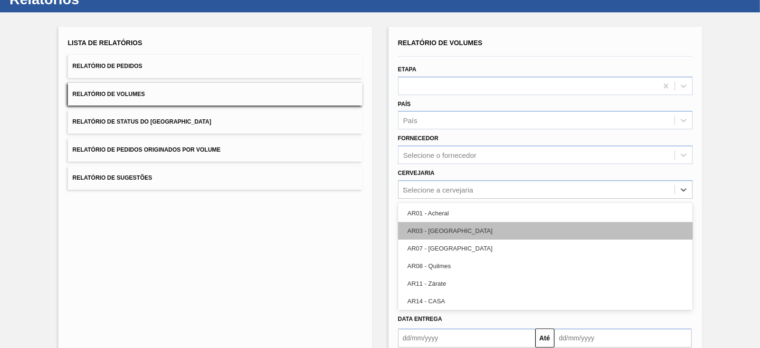
type input "24"
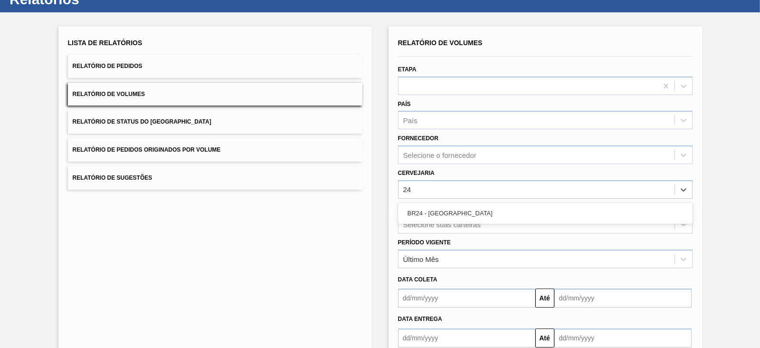
drag, startPoint x: 442, startPoint y: 215, endPoint x: 436, endPoint y: 211, distance: 6.5
click at [442, 215] on div "BR24 - [GEOGRAPHIC_DATA]" at bounding box center [545, 213] width 294 height 18
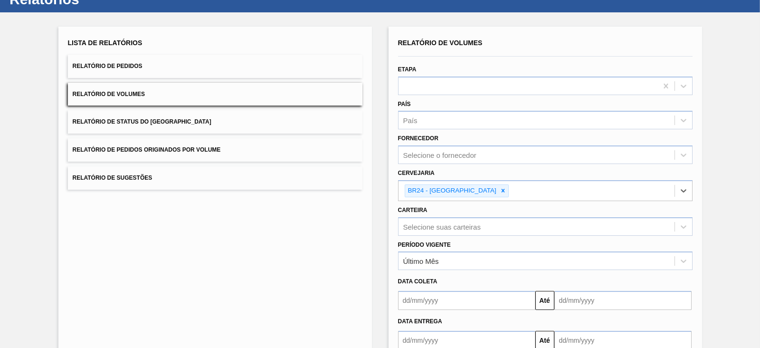
click at [432, 224] on div "Selecione suas carteiras" at bounding box center [545, 226] width 294 height 19
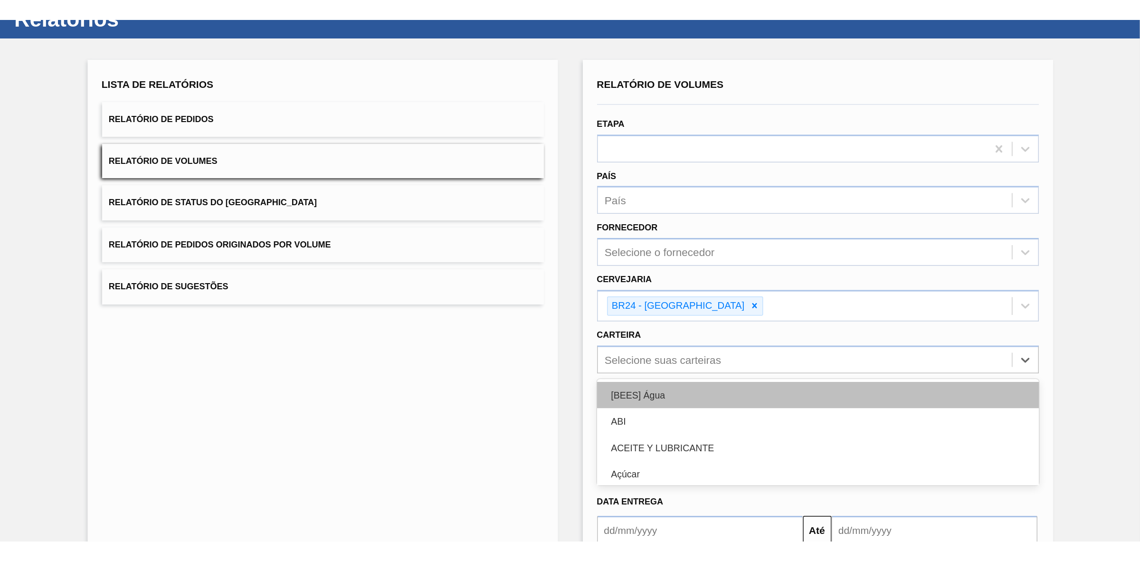
scroll to position [71, 0]
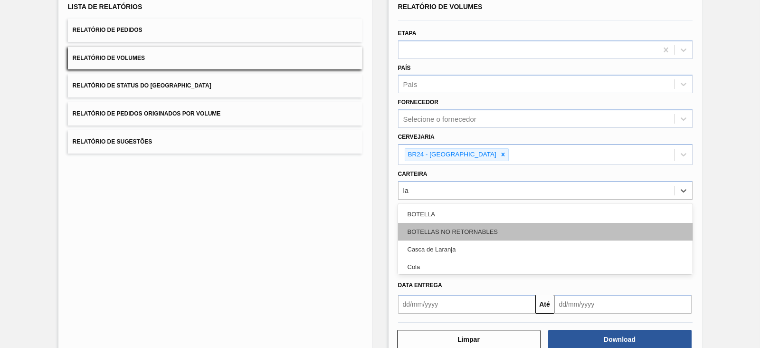
type input "lat"
click at [427, 227] on div "Lata" at bounding box center [545, 232] width 294 height 18
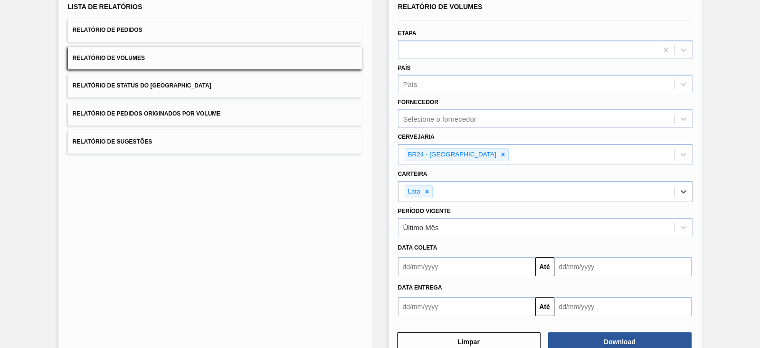
click at [435, 261] on input "text" at bounding box center [466, 266] width 137 height 19
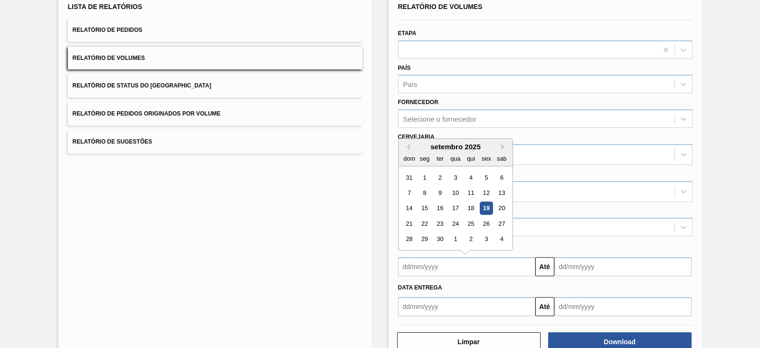
click at [424, 145] on div "setembro 2025" at bounding box center [455, 146] width 114 height 8
click at [487, 208] on div "19" at bounding box center [486, 208] width 13 height 13
type input "[DATE]"
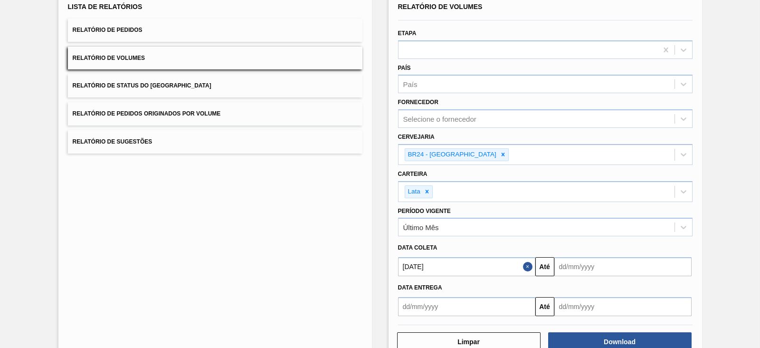
click at [570, 265] on input "text" at bounding box center [622, 266] width 137 height 19
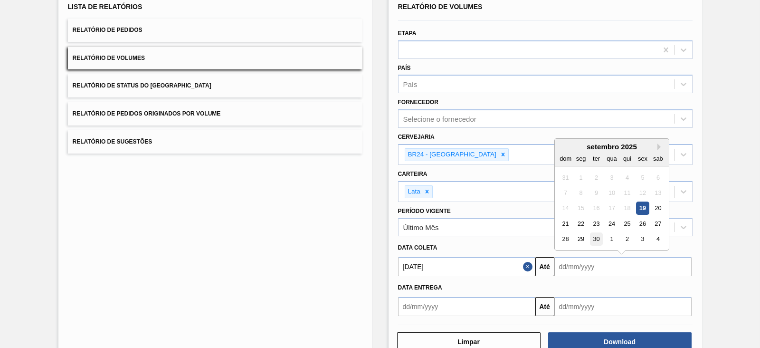
click at [599, 237] on div "30" at bounding box center [595, 239] width 13 height 13
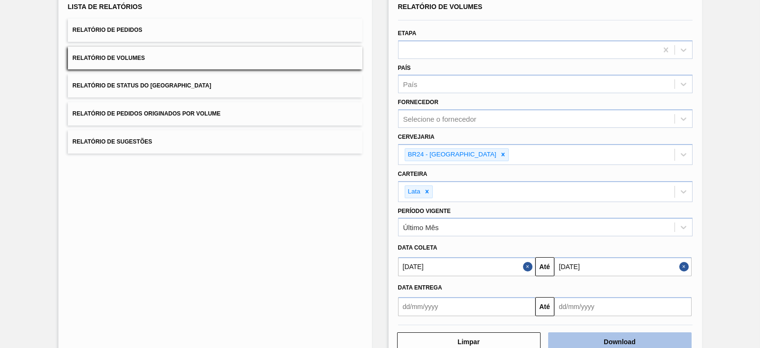
click at [617, 340] on button "Download" at bounding box center [619, 341] width 143 height 19
click at [676, 267] on input "[DATE]" at bounding box center [622, 266] width 137 height 19
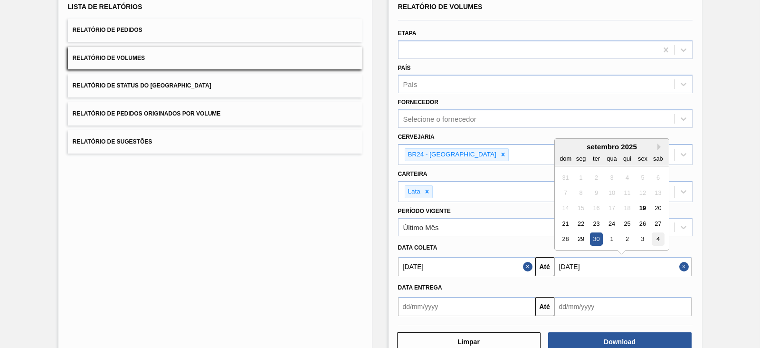
click at [655, 236] on div "4" at bounding box center [657, 239] width 13 height 13
type input "[DATE]"
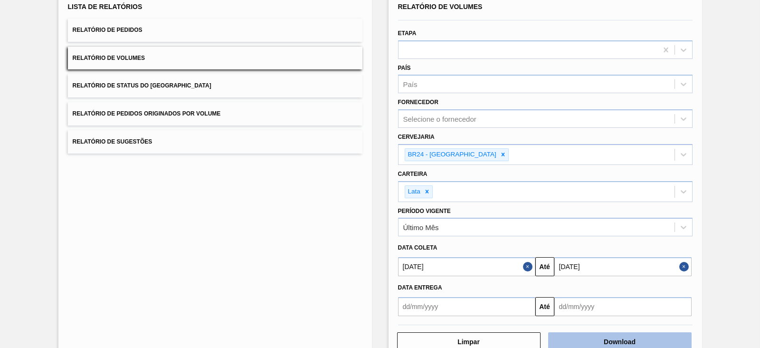
click at [626, 336] on button "Download" at bounding box center [619, 341] width 143 height 19
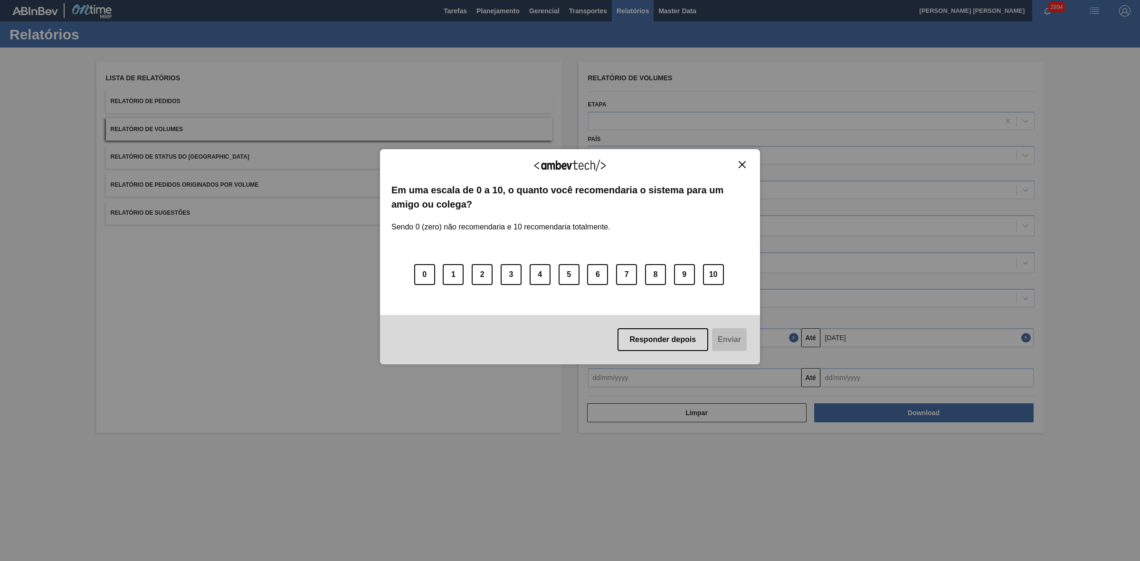
scroll to position [0, 0]
click at [743, 163] on img "Close" at bounding box center [741, 164] width 7 height 7
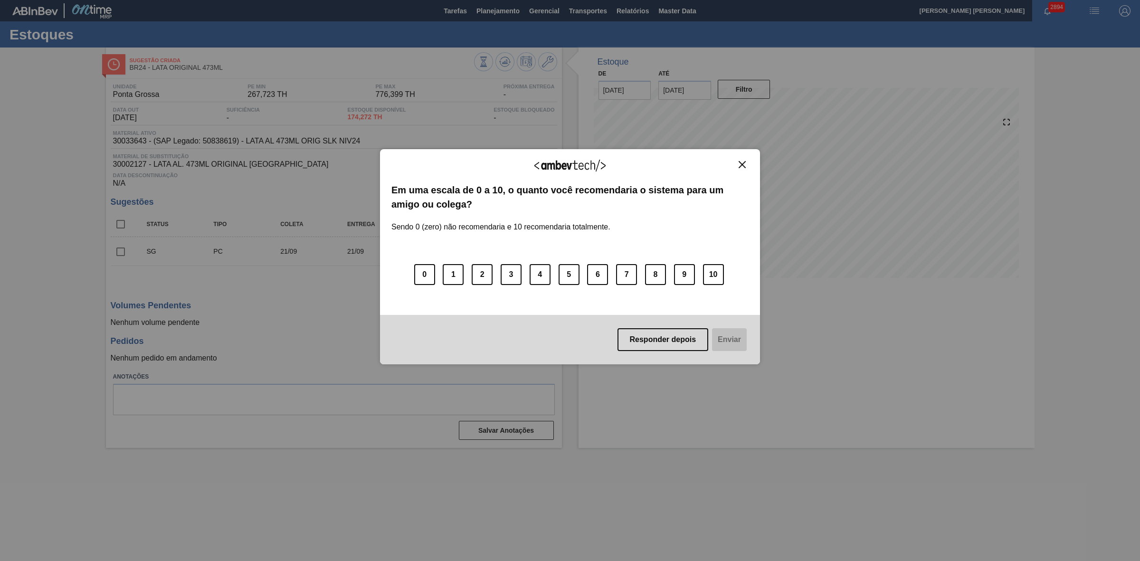
click at [742, 166] on img "Close" at bounding box center [741, 164] width 7 height 7
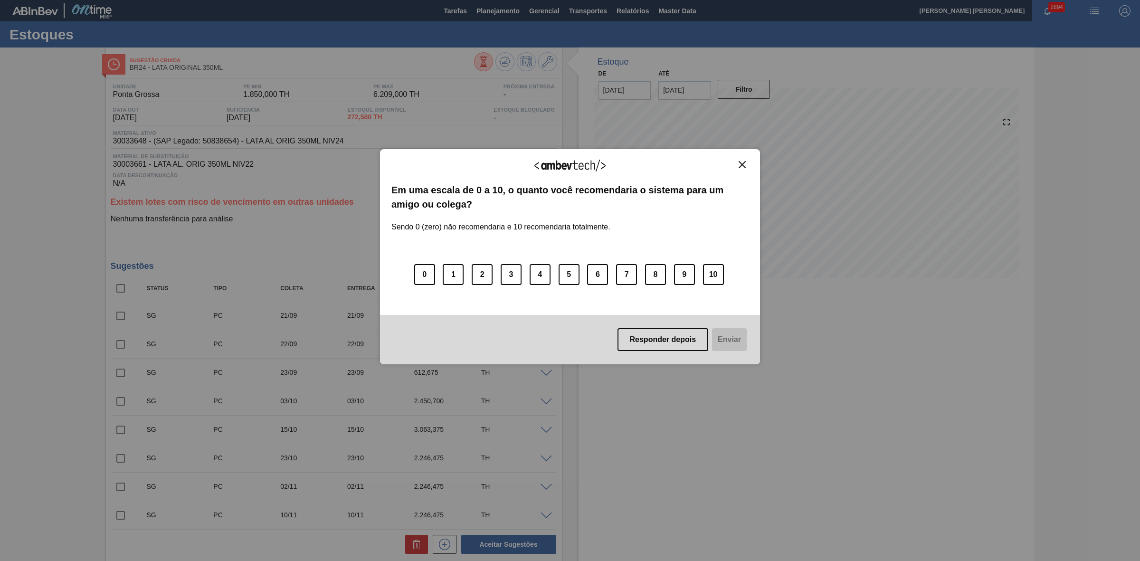
click at [742, 161] on img "Close" at bounding box center [741, 164] width 7 height 7
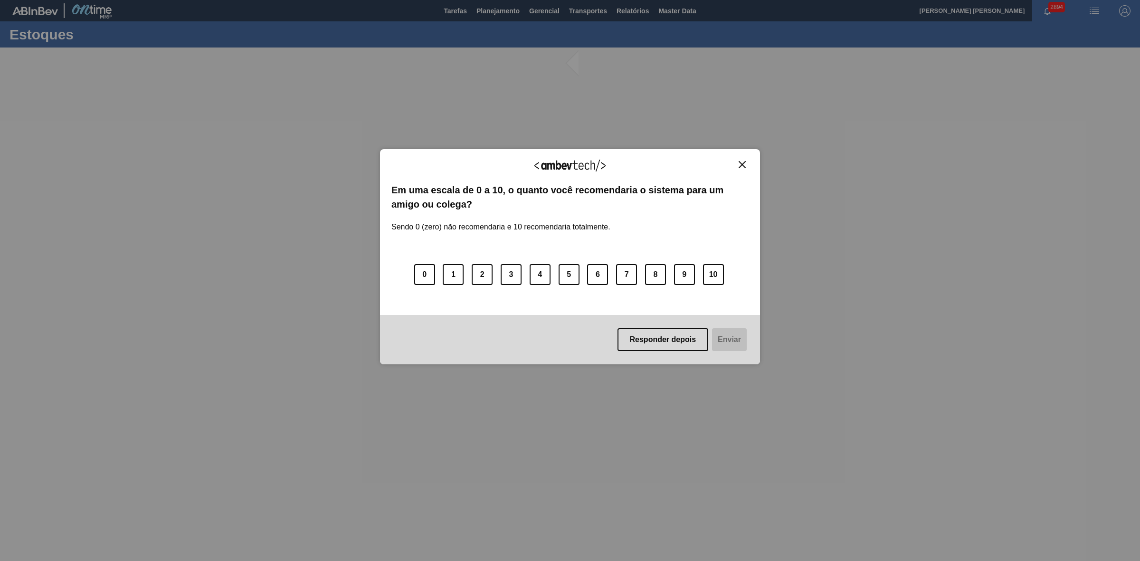
click at [739, 165] on img "Close" at bounding box center [741, 164] width 7 height 7
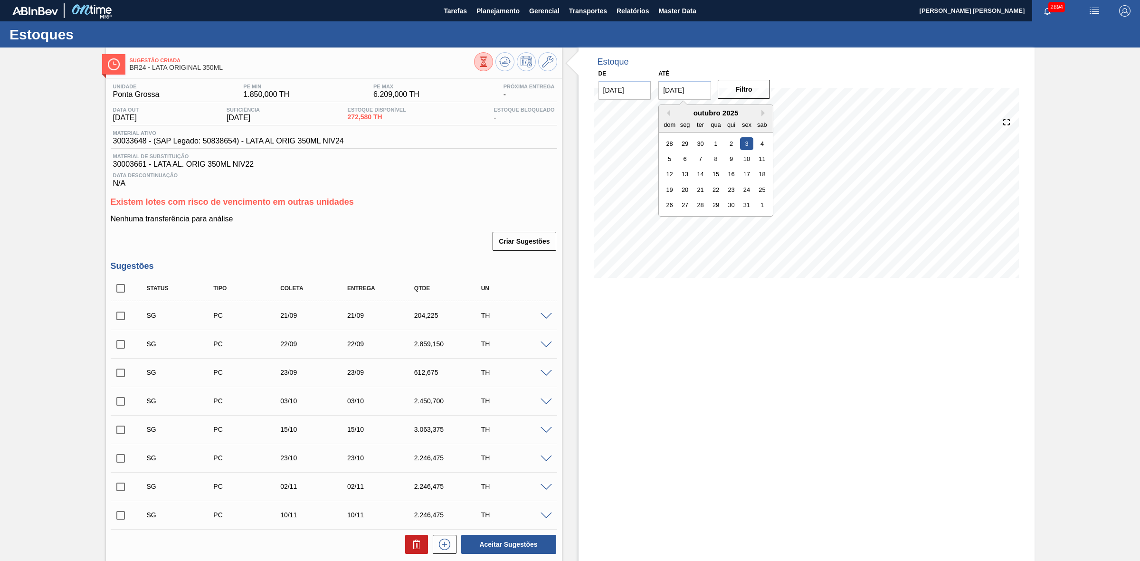
click at [692, 90] on input "[DATE]" at bounding box center [684, 90] width 53 height 19
click at [746, 174] on div "17" at bounding box center [746, 174] width 13 height 13
type input "[DATE]"
click at [749, 96] on button "Filtro" at bounding box center [744, 89] width 53 height 19
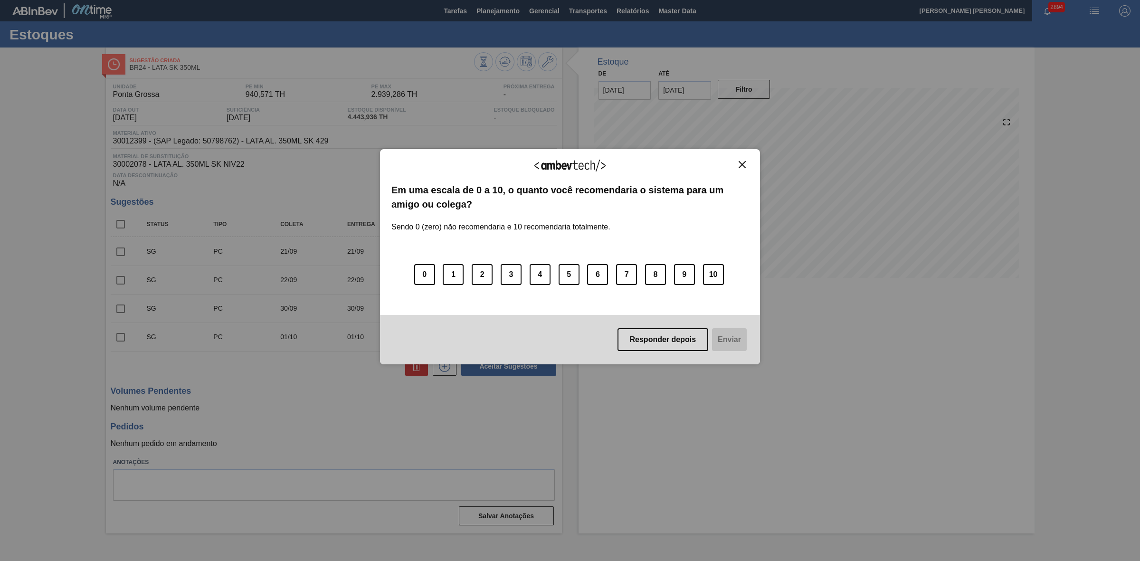
click at [744, 163] on img "Close" at bounding box center [741, 164] width 7 height 7
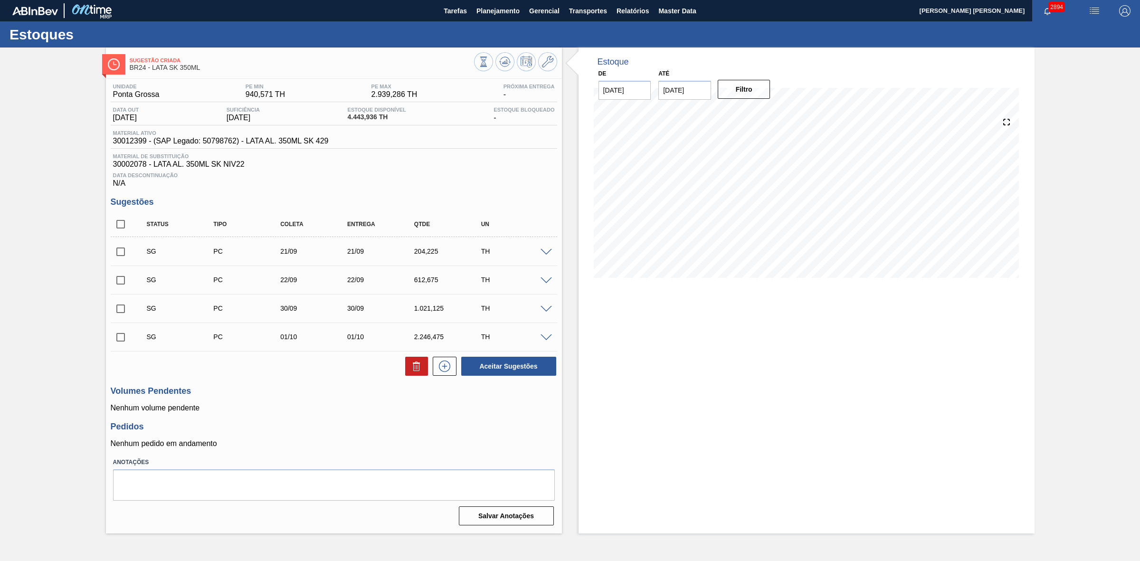
click at [122, 253] on input "checkbox" at bounding box center [121, 252] width 20 height 20
checkbox input "true"
click at [122, 279] on input "checkbox" at bounding box center [121, 280] width 20 height 20
checkbox input "true"
click at [124, 315] on input "checkbox" at bounding box center [121, 309] width 20 height 20
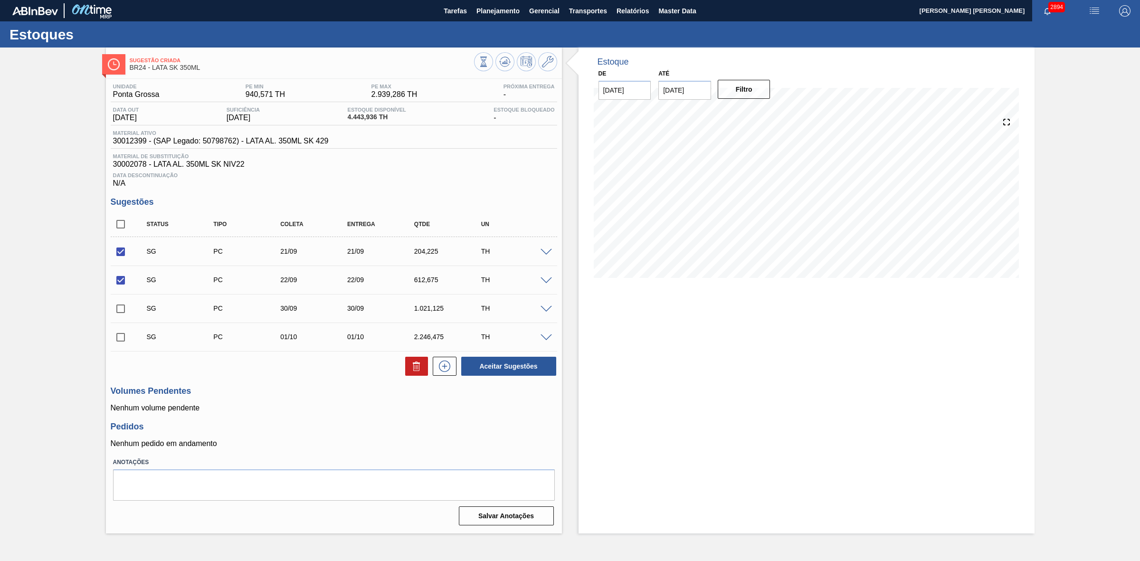
checkbox input "true"
click at [415, 371] on icon at bounding box center [416, 365] width 11 height 11
checkbox input "false"
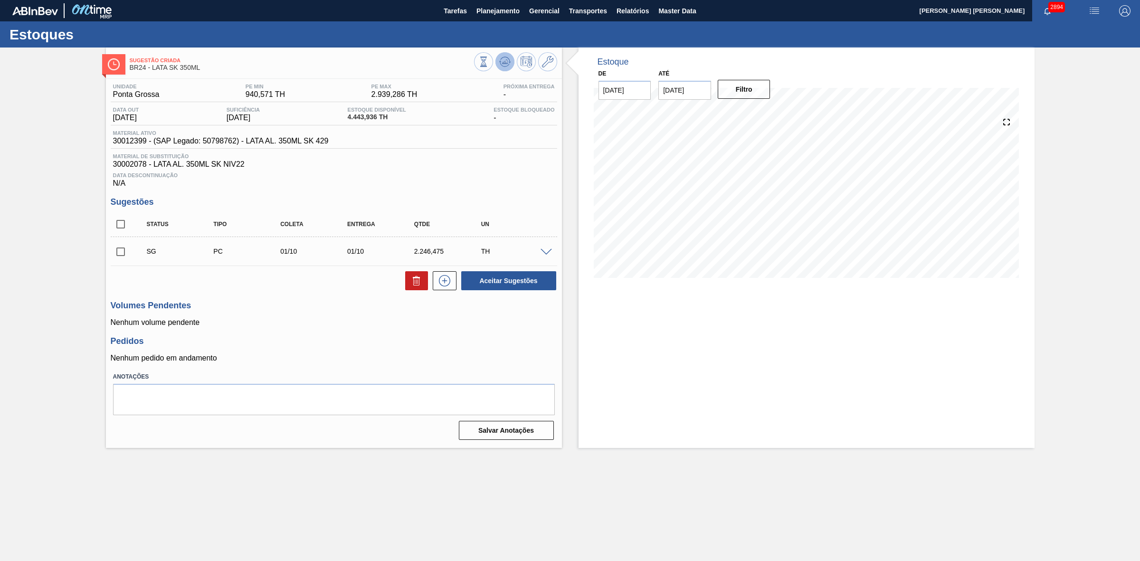
click at [505, 66] on icon at bounding box center [504, 61] width 11 height 11
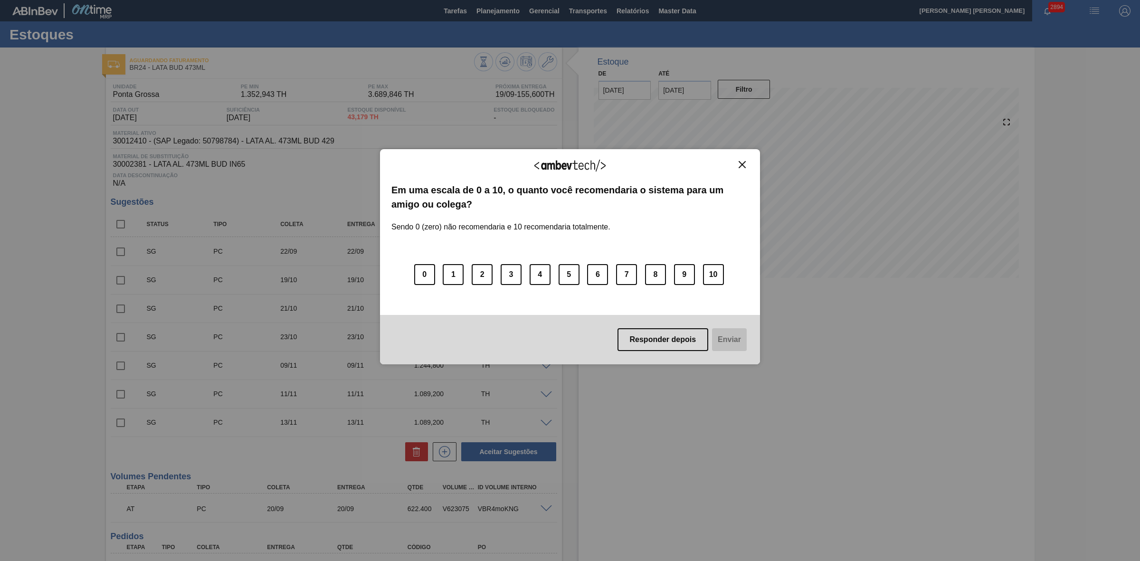
click at [745, 162] on img "Close" at bounding box center [741, 164] width 7 height 7
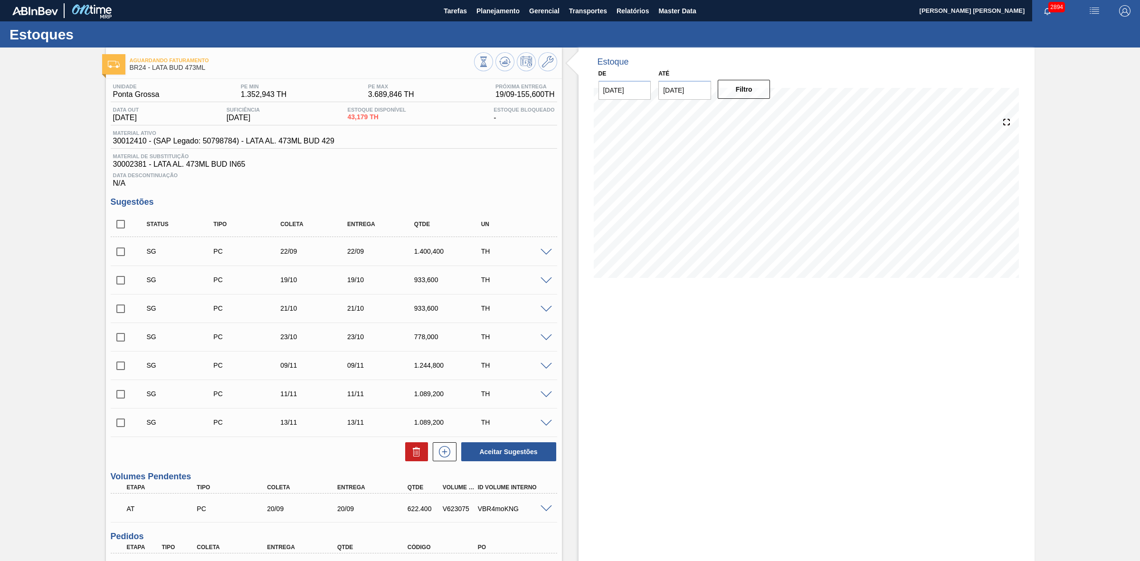
scroll to position [59, 0]
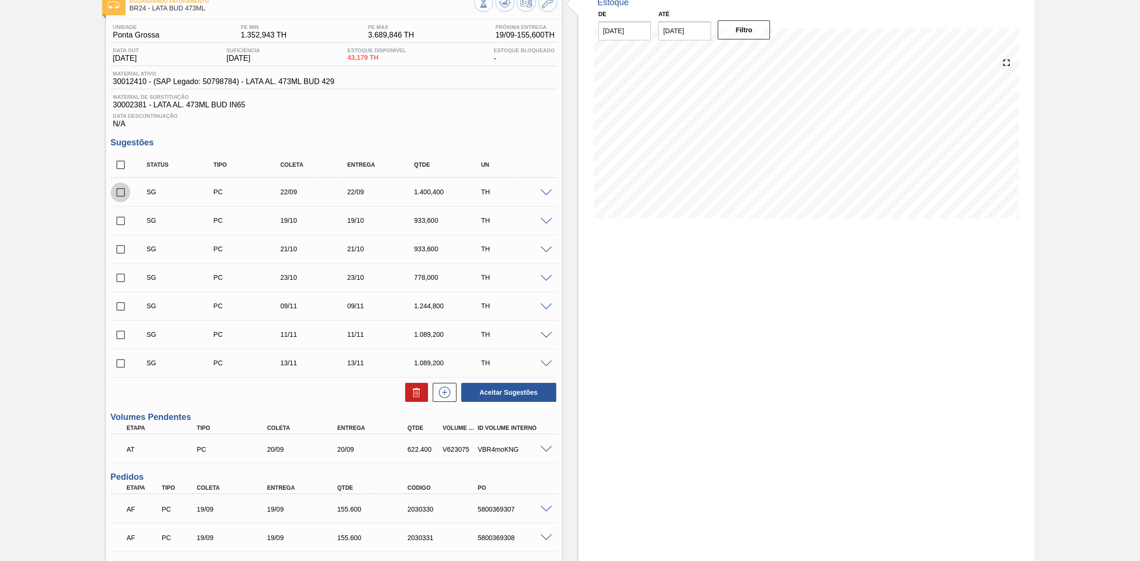
click at [121, 191] on input "checkbox" at bounding box center [121, 192] width 20 height 20
click at [407, 396] on button at bounding box center [416, 392] width 23 height 19
checkbox input "false"
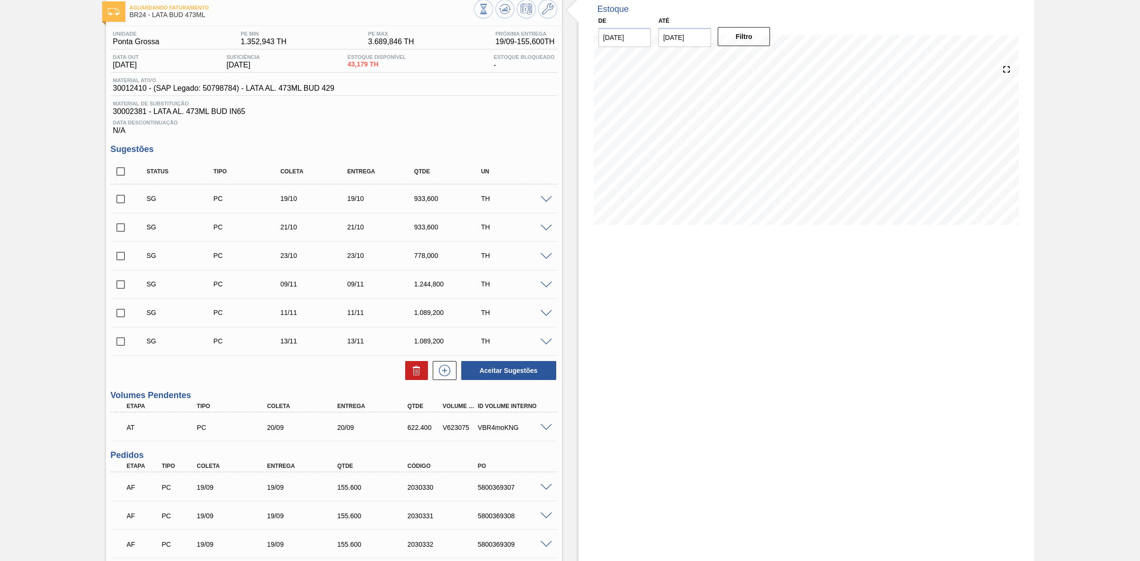
scroll to position [36, 0]
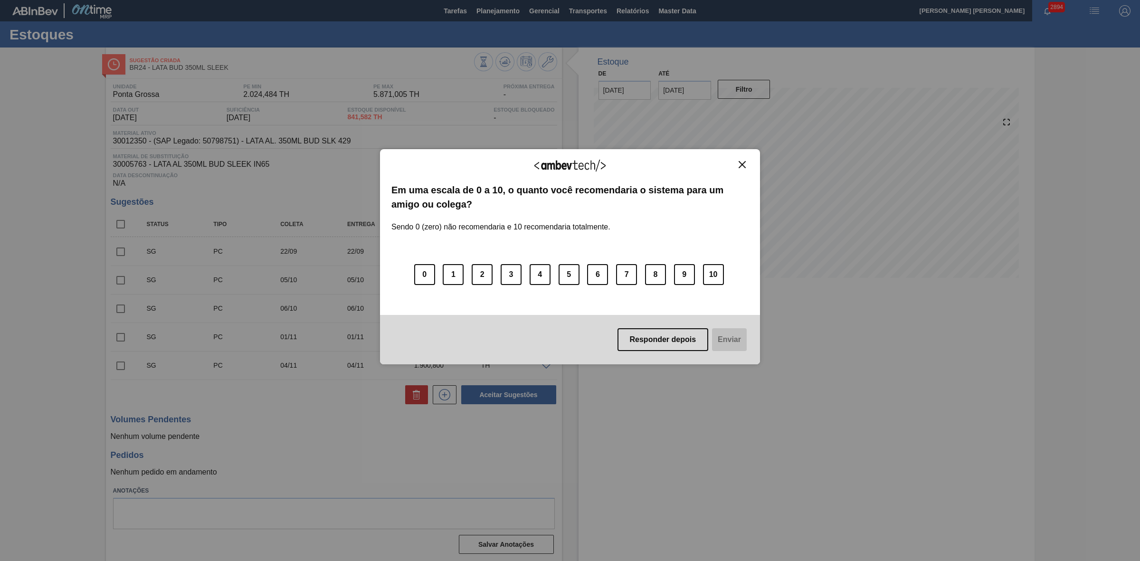
click at [742, 165] on img "Close" at bounding box center [741, 164] width 7 height 7
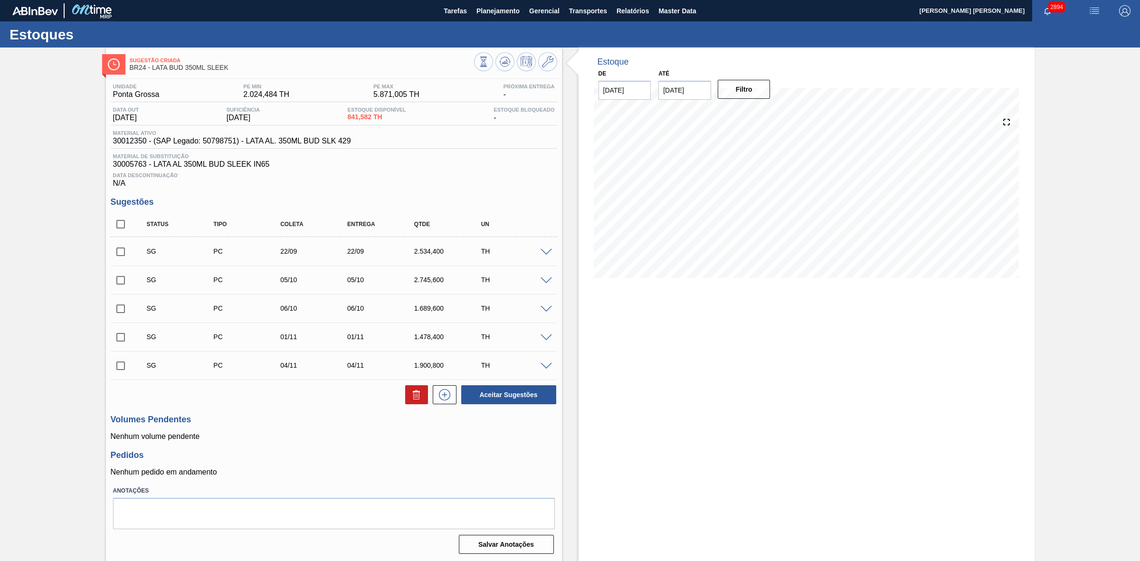
click at [123, 253] on input "checkbox" at bounding box center [121, 252] width 20 height 20
click at [416, 404] on button at bounding box center [416, 394] width 23 height 19
checkbox input "false"
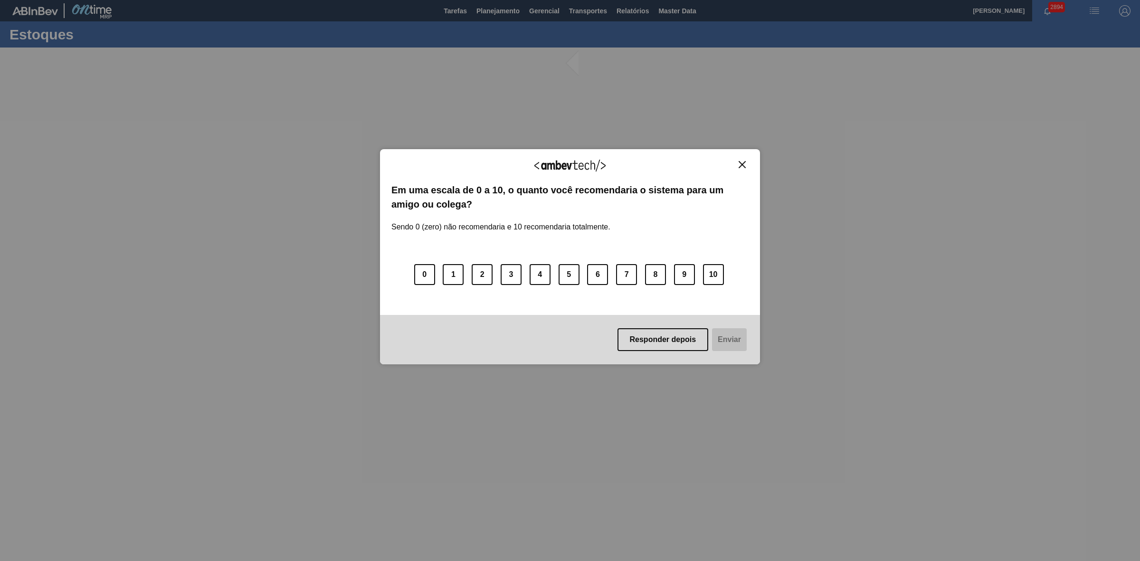
click at [738, 164] on img "Close" at bounding box center [741, 164] width 7 height 7
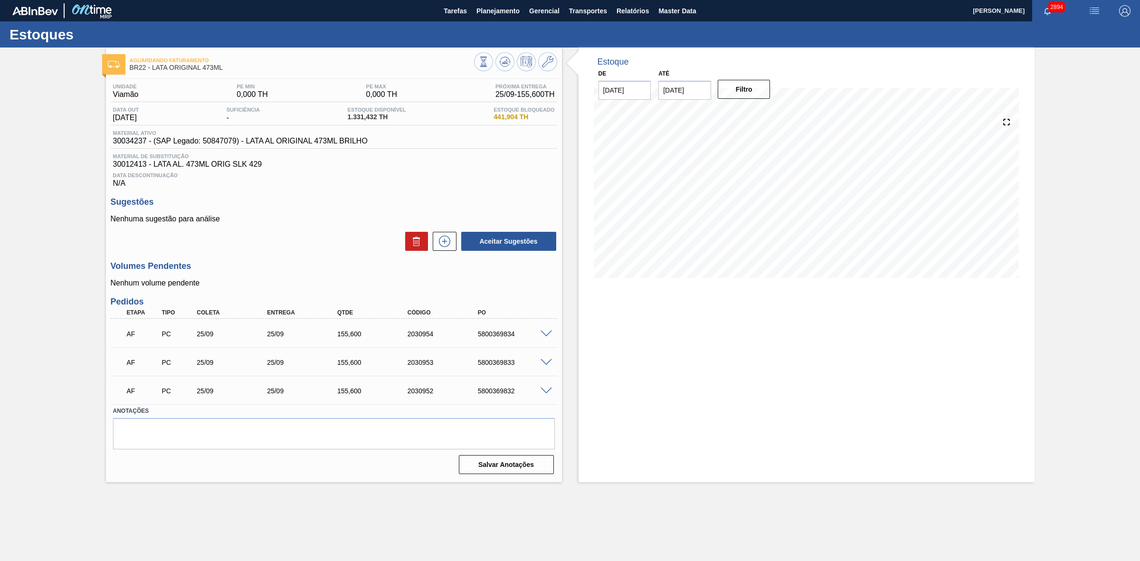
click at [546, 337] on span at bounding box center [545, 334] width 11 height 7
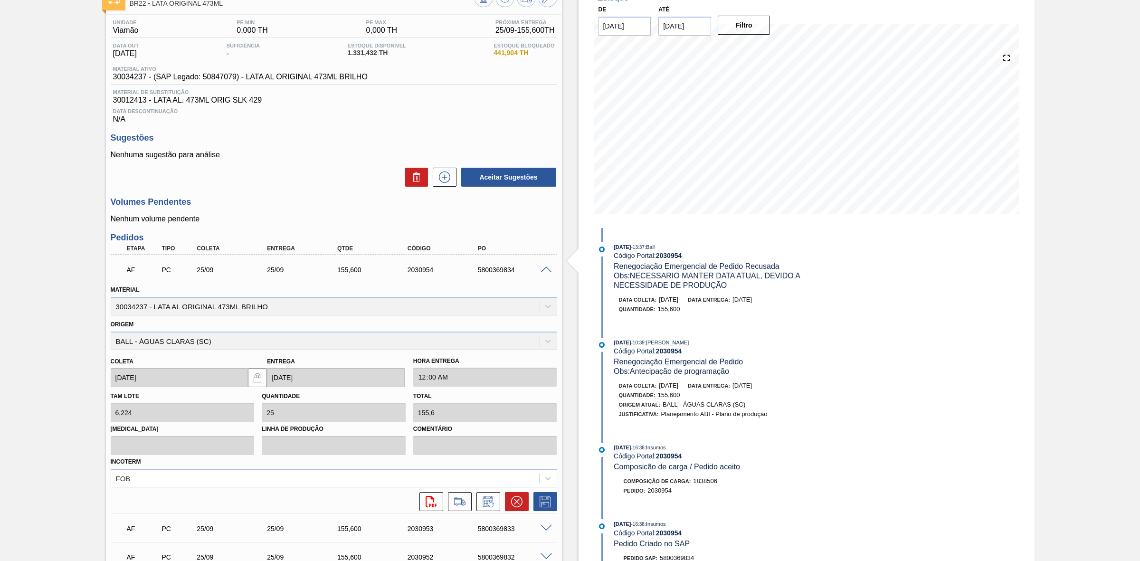
scroll to position [119, 0]
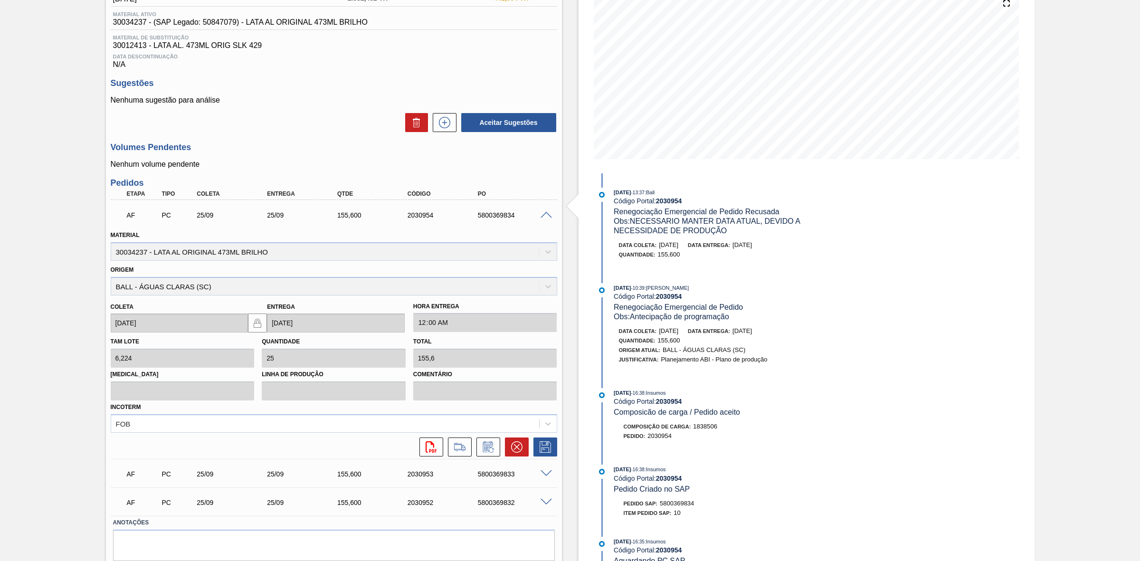
click at [547, 474] on span at bounding box center [545, 473] width 11 height 7
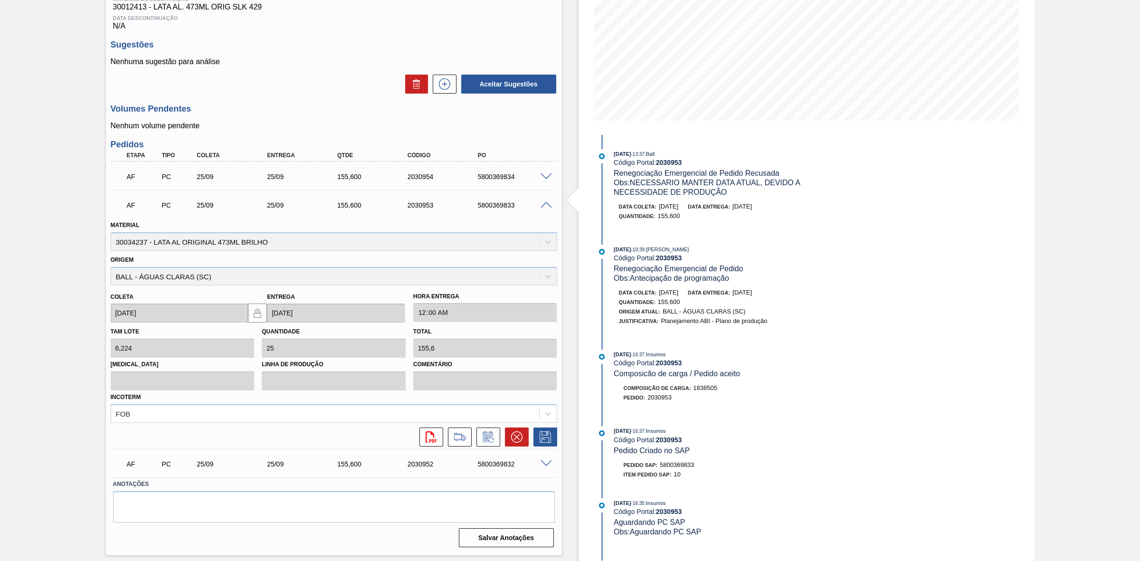
scroll to position [178, 0]
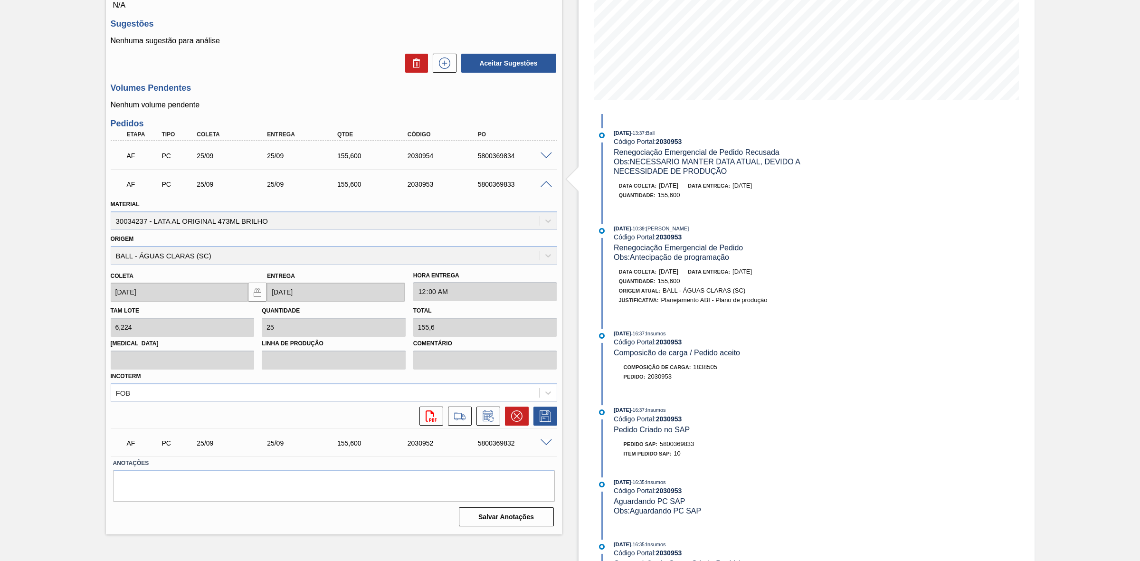
click at [544, 188] on span at bounding box center [545, 184] width 11 height 7
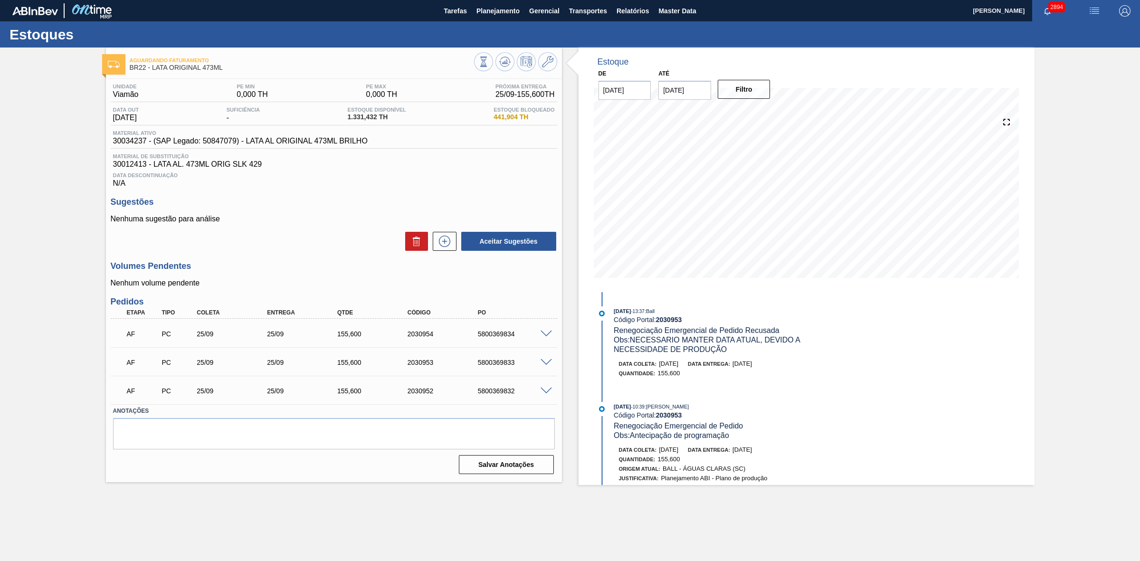
click at [547, 336] on span at bounding box center [545, 334] width 11 height 7
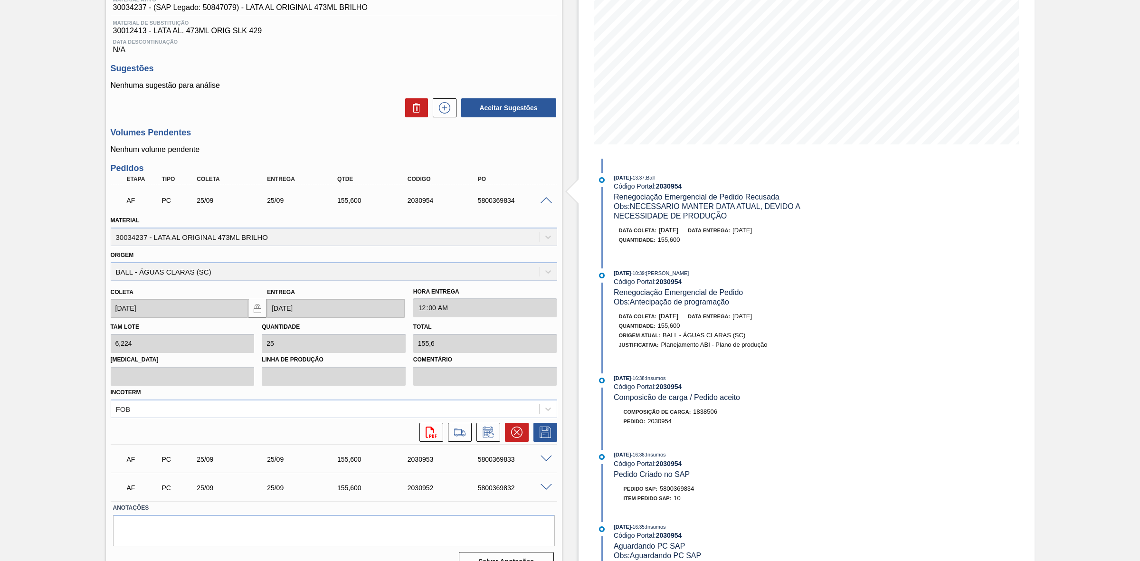
scroll to position [153, 0]
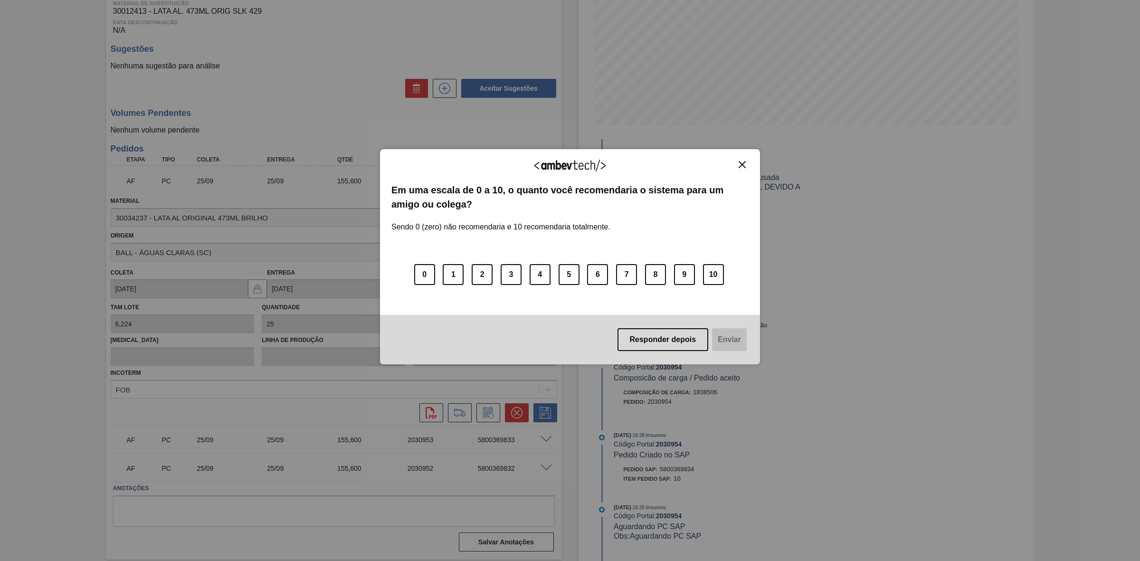
click at [740, 166] on img "Close" at bounding box center [741, 164] width 7 height 7
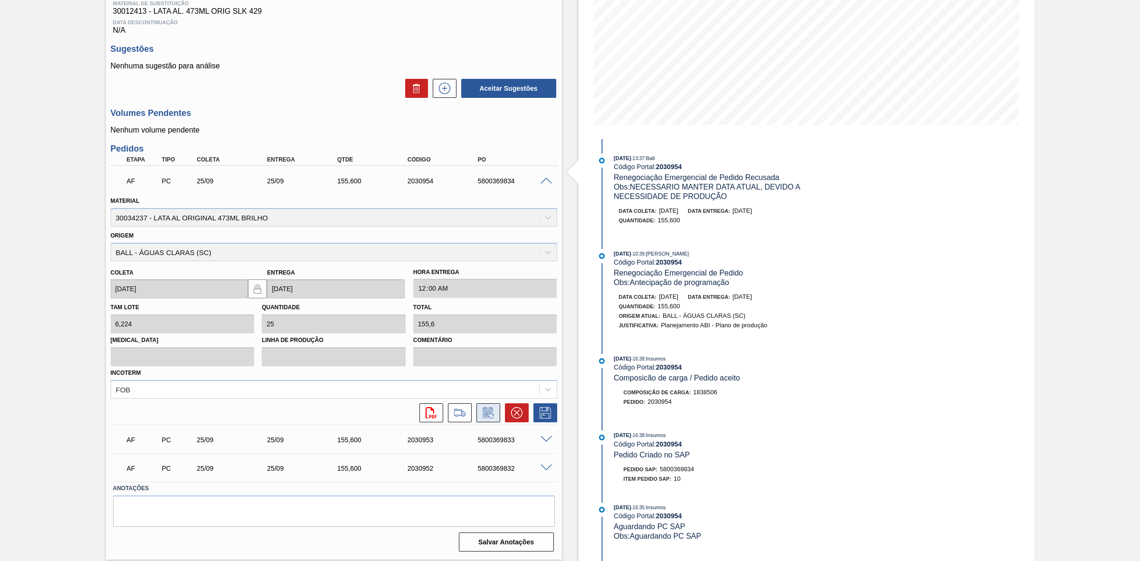
click at [481, 415] on icon at bounding box center [488, 412] width 15 height 11
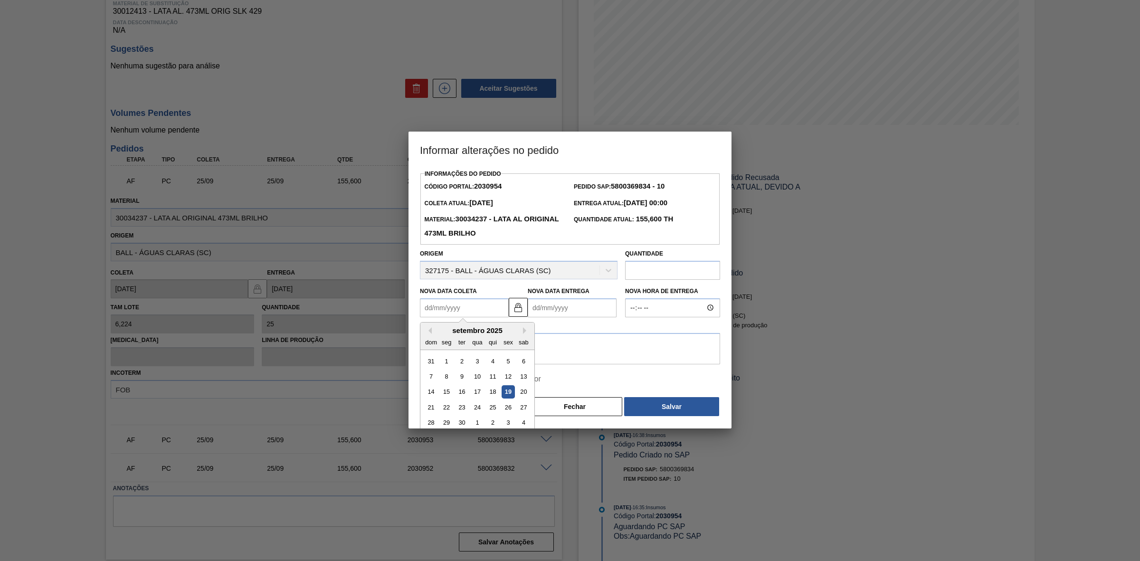
click at [457, 307] on Coleta2030954 "Nova Data Coleta" at bounding box center [464, 307] width 89 height 19
click at [460, 408] on div "23" at bounding box center [461, 407] width 13 height 13
type Coleta2030954 "[DATE]"
type Entrega2030954 "[DATE]"
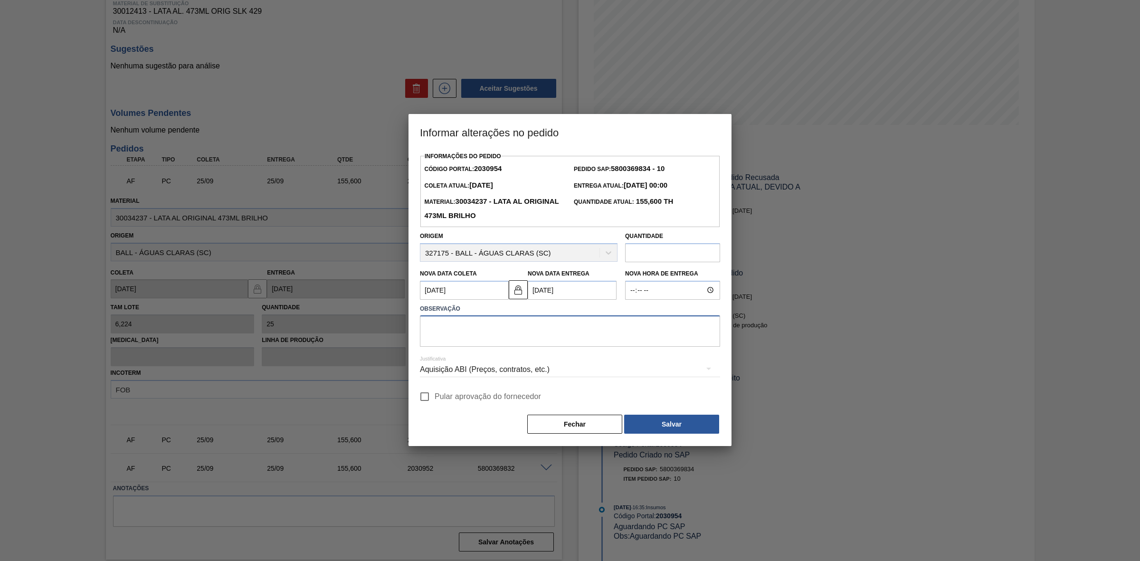
click at [497, 334] on textarea at bounding box center [570, 330] width 300 height 31
drag, startPoint x: 520, startPoint y: 325, endPoint x: 386, endPoint y: 321, distance: 134.4
click at [386, 321] on div "Informar alterações no pedido Informações do Pedido Código Portal: 2030954 Pedi…" at bounding box center [570, 280] width 1140 height 561
type textarea "Risco de falta na madrugada do dia 24/09"
click at [538, 369] on div "Aquisição ABI (Preços, contratos, etc.)" at bounding box center [570, 369] width 300 height 27
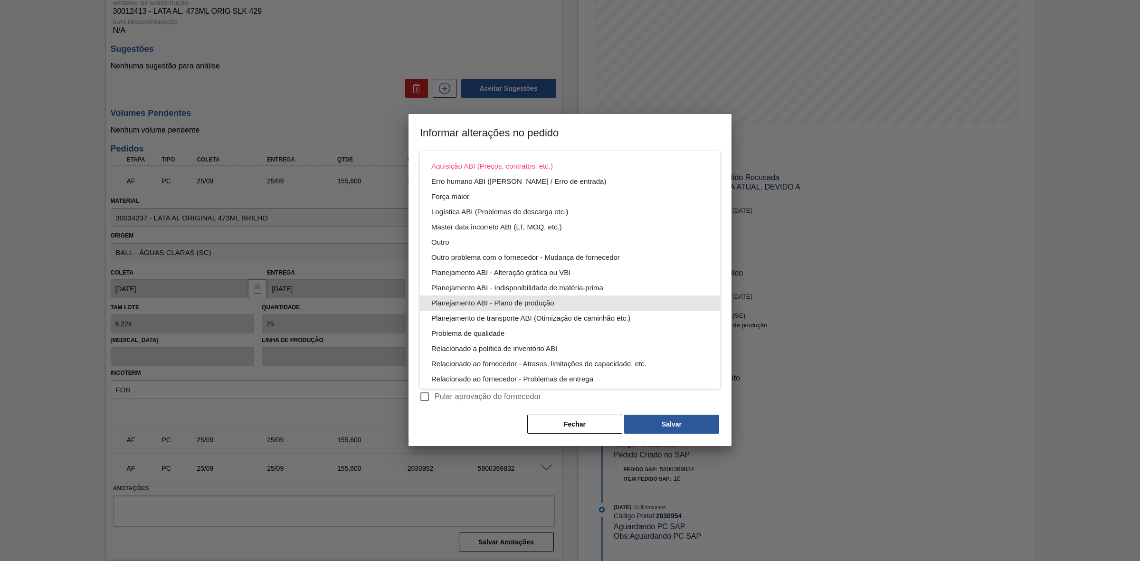
click at [537, 299] on div "Planejamento ABI - Plano de produção" at bounding box center [569, 302] width 277 height 15
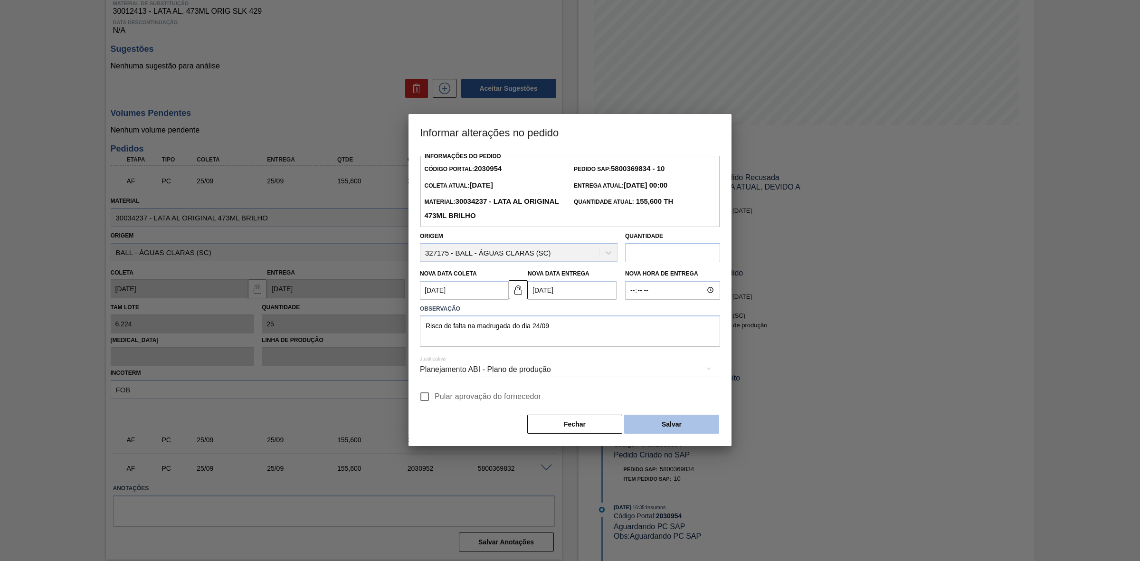
click at [670, 426] on button "Salvar" at bounding box center [671, 424] width 95 height 19
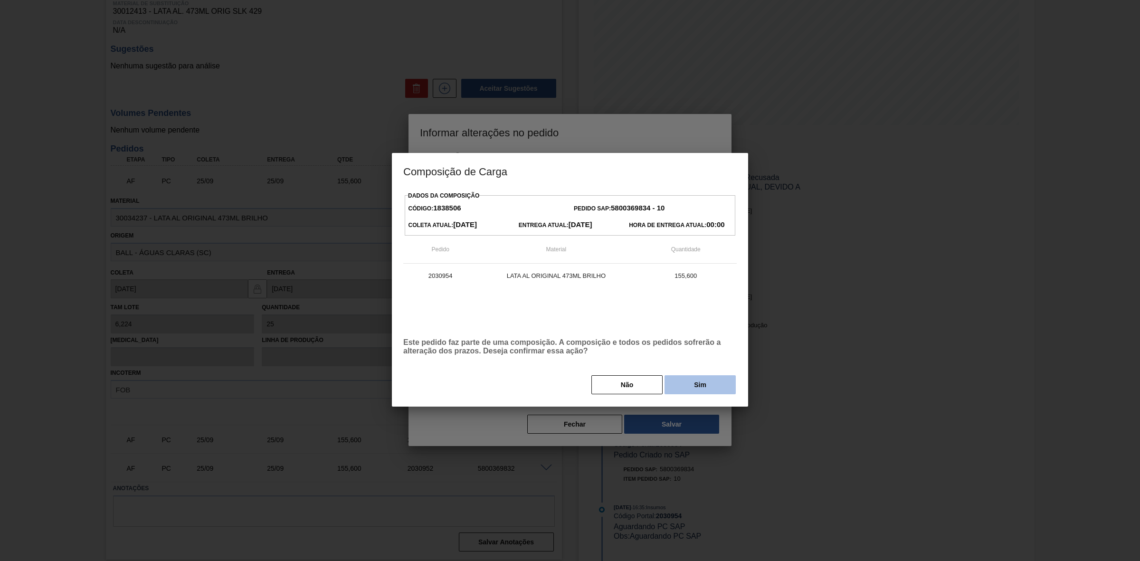
click at [684, 382] on button "Sim" at bounding box center [699, 384] width 71 height 19
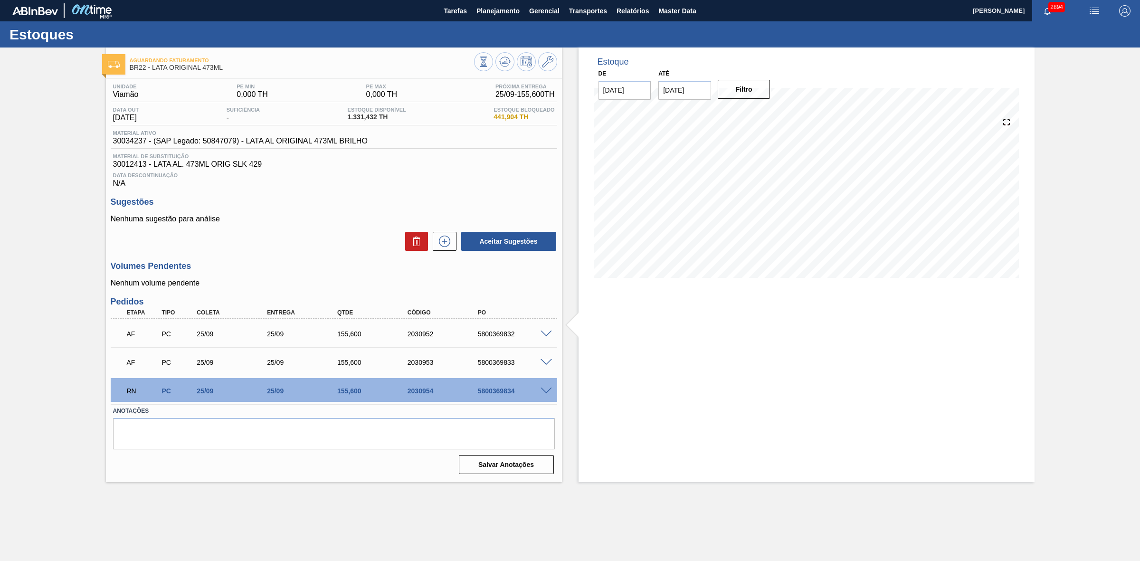
scroll to position [0, 0]
click at [548, 337] on span at bounding box center [545, 334] width 11 height 7
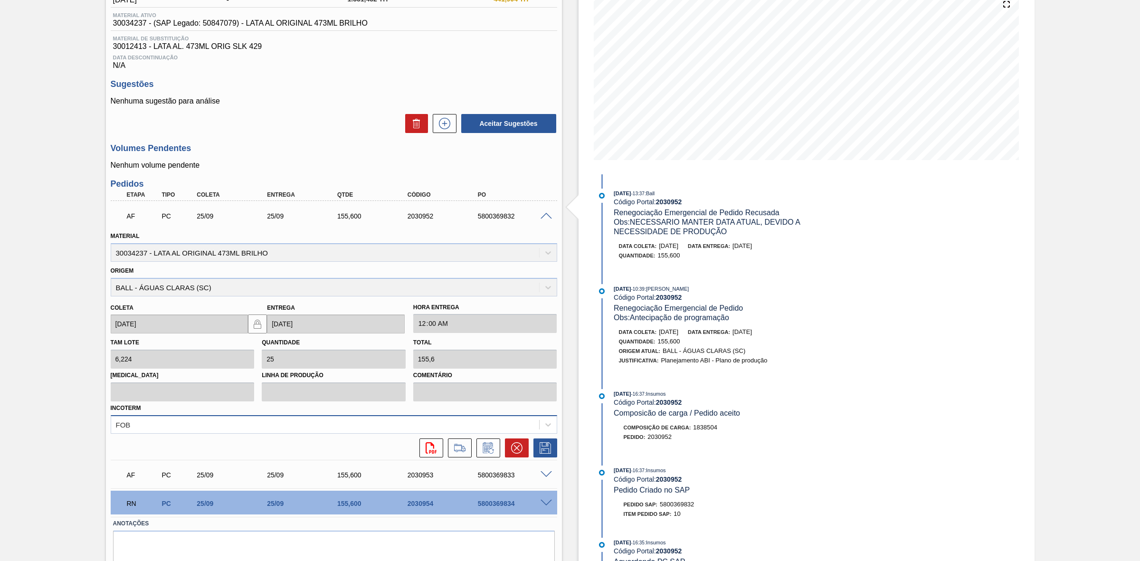
scroll to position [119, 0]
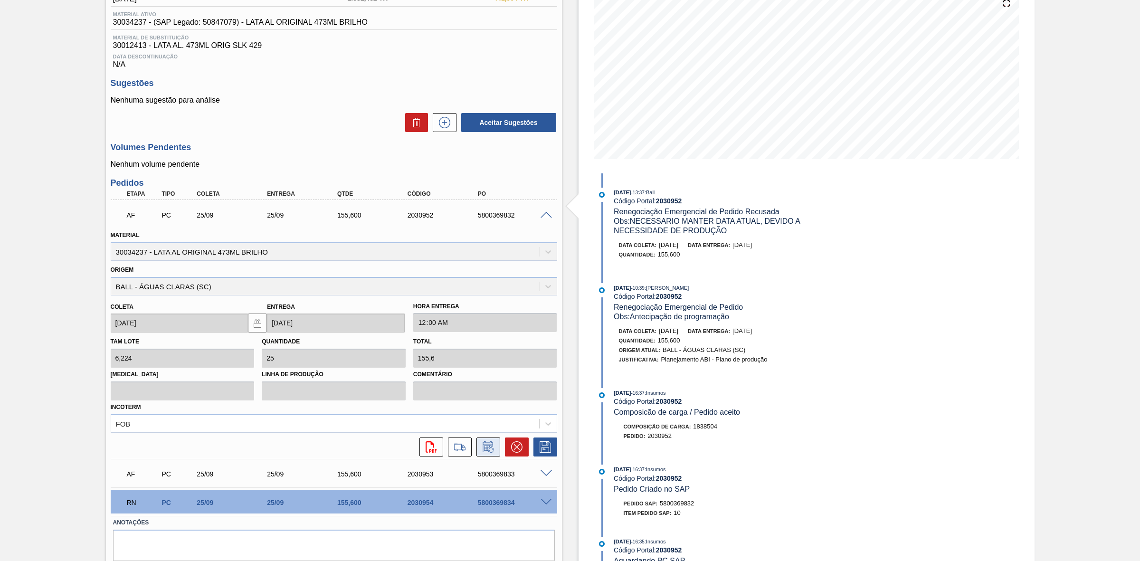
click at [487, 450] on icon at bounding box center [488, 446] width 15 height 11
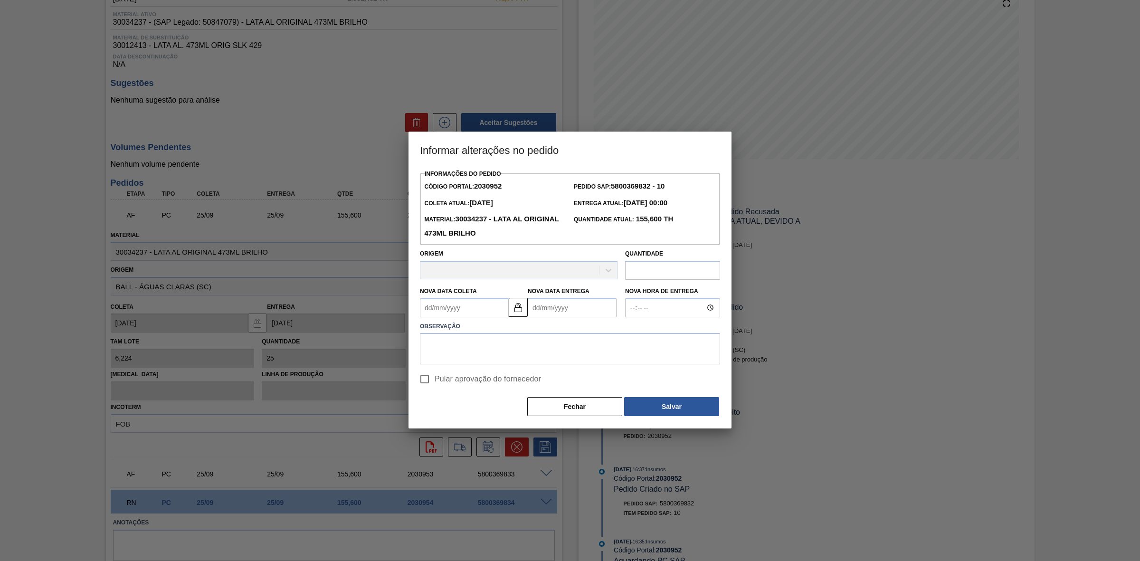
click at [487, 308] on Coleta2030952 "Nova Data Coleta" at bounding box center [464, 307] width 89 height 19
drag, startPoint x: 458, startPoint y: 409, endPoint x: 468, endPoint y: 400, distance: 13.4
click at [458, 409] on div "23" at bounding box center [461, 407] width 13 height 13
type Coleta2030952 "[DATE]"
type Entrega2030952 "[DATE]"
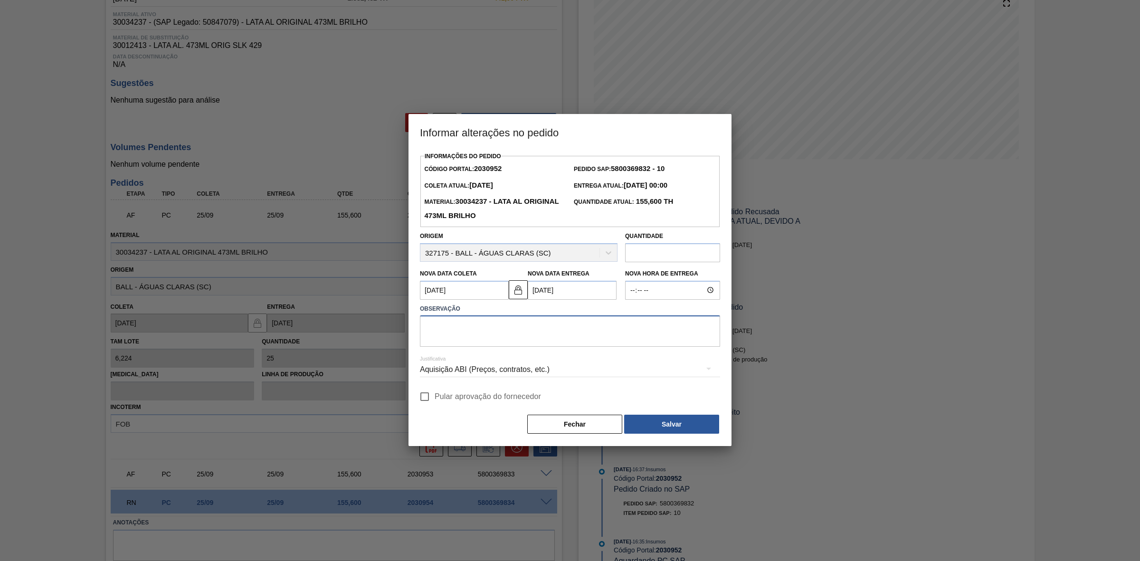
click at [520, 328] on textarea at bounding box center [570, 330] width 300 height 31
paste textarea "Risco de falta na madrugada do dia 24/09"
type textarea "Risco de falta na madrugada do dia 24/09"
click at [525, 373] on div "Aquisição ABI (Preços, contratos, etc.)" at bounding box center [570, 369] width 300 height 27
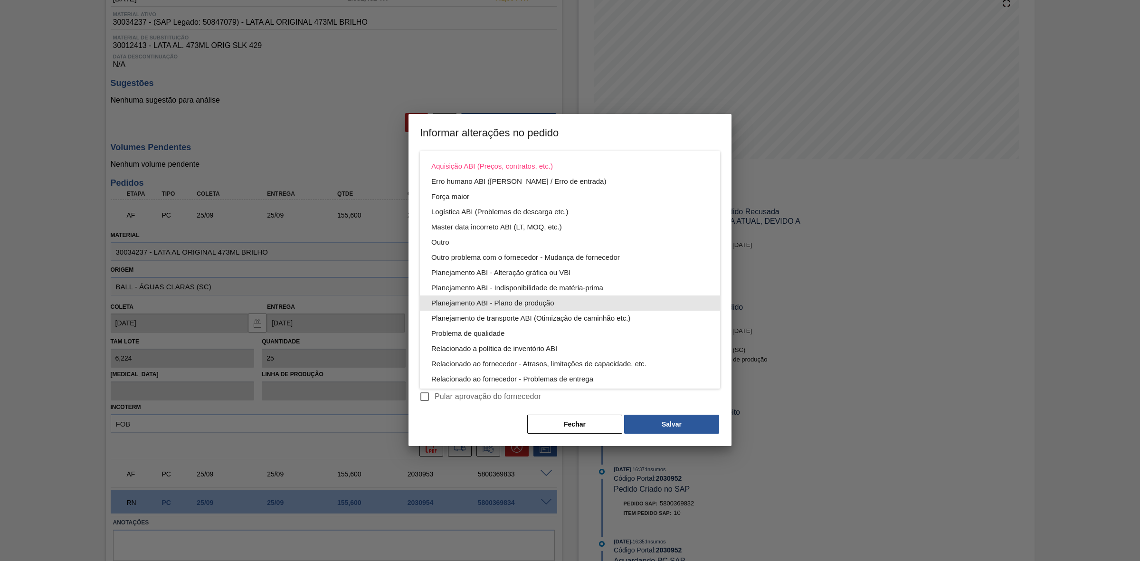
click at [530, 302] on div "Planejamento ABI - Plano de produção" at bounding box center [569, 302] width 277 height 15
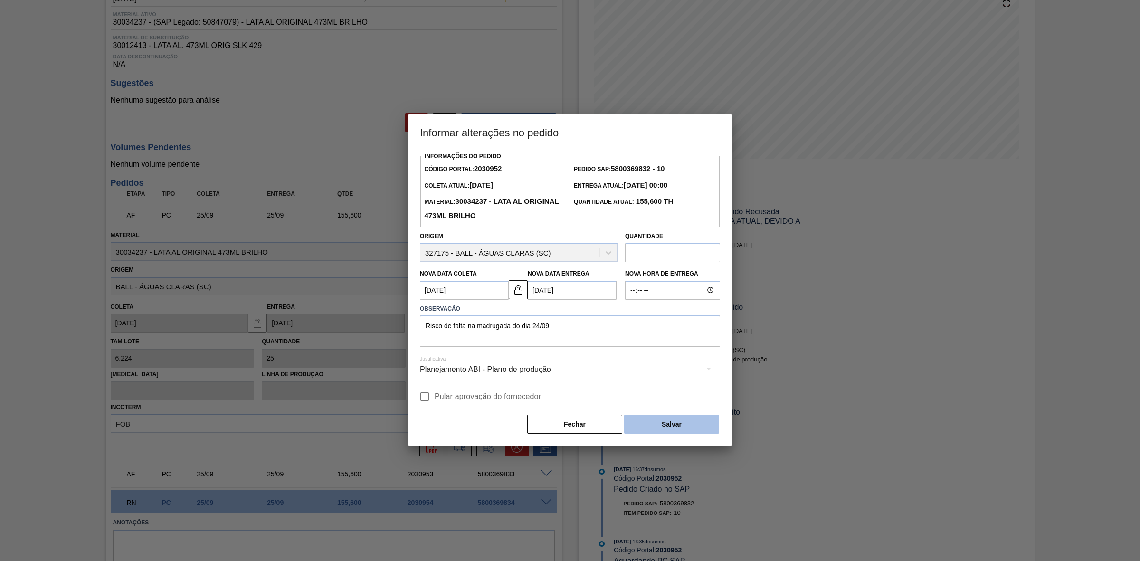
click at [656, 421] on button "Salvar" at bounding box center [671, 424] width 95 height 19
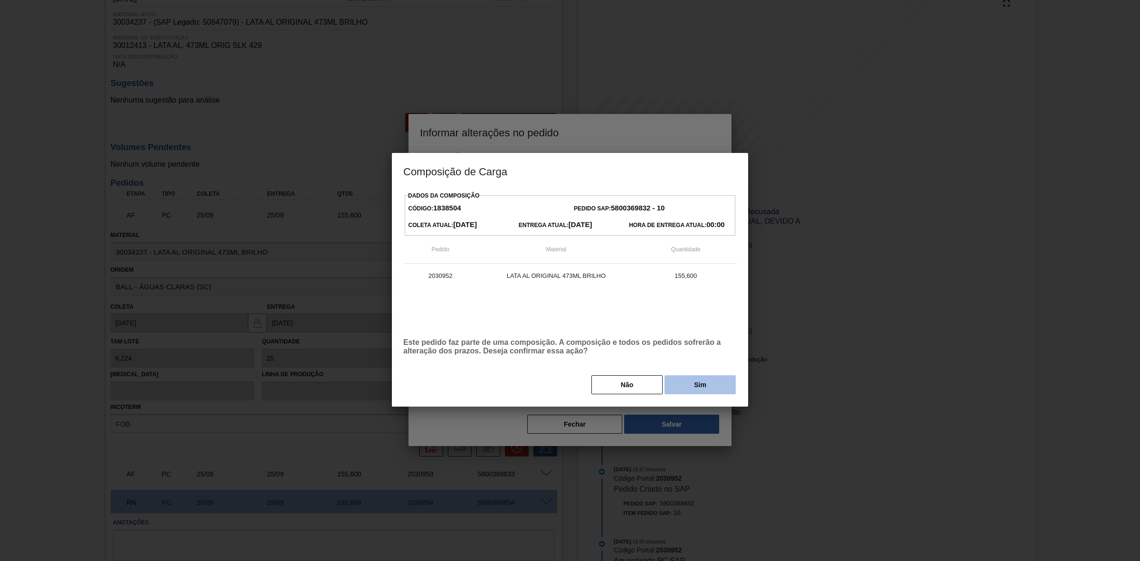
click at [674, 385] on button "Sim" at bounding box center [699, 384] width 71 height 19
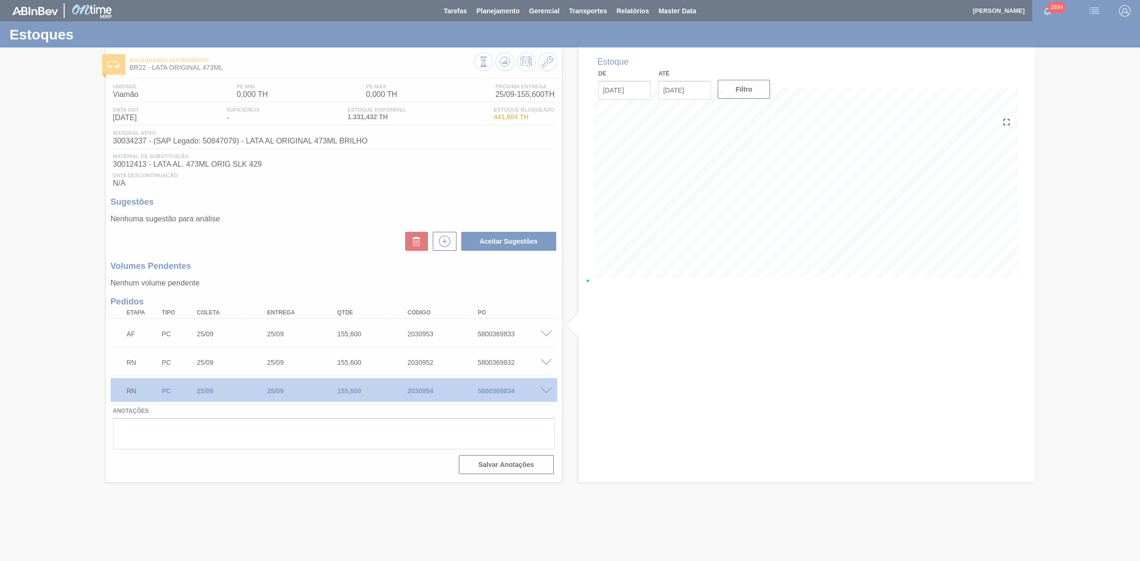
scroll to position [0, 0]
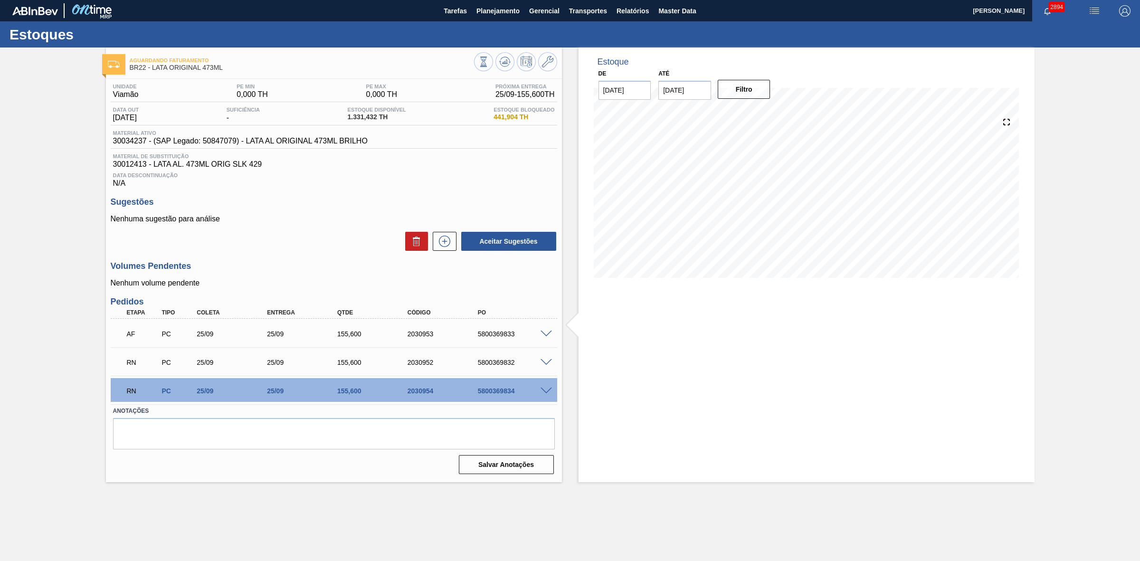
click at [548, 334] on span at bounding box center [545, 334] width 11 height 7
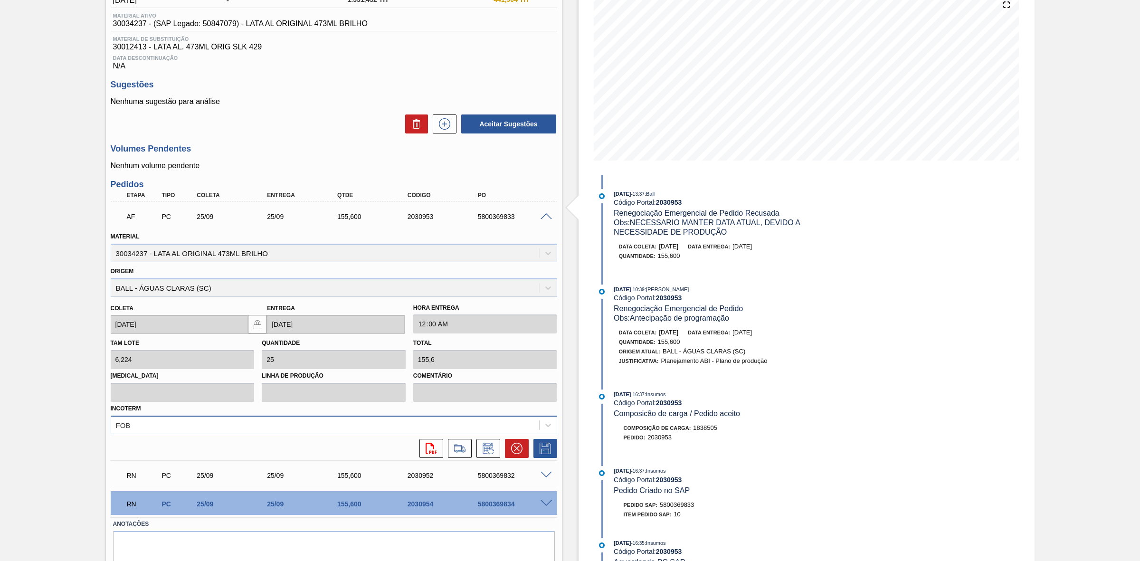
scroll to position [119, 0]
click at [485, 450] on icon at bounding box center [488, 446] width 15 height 11
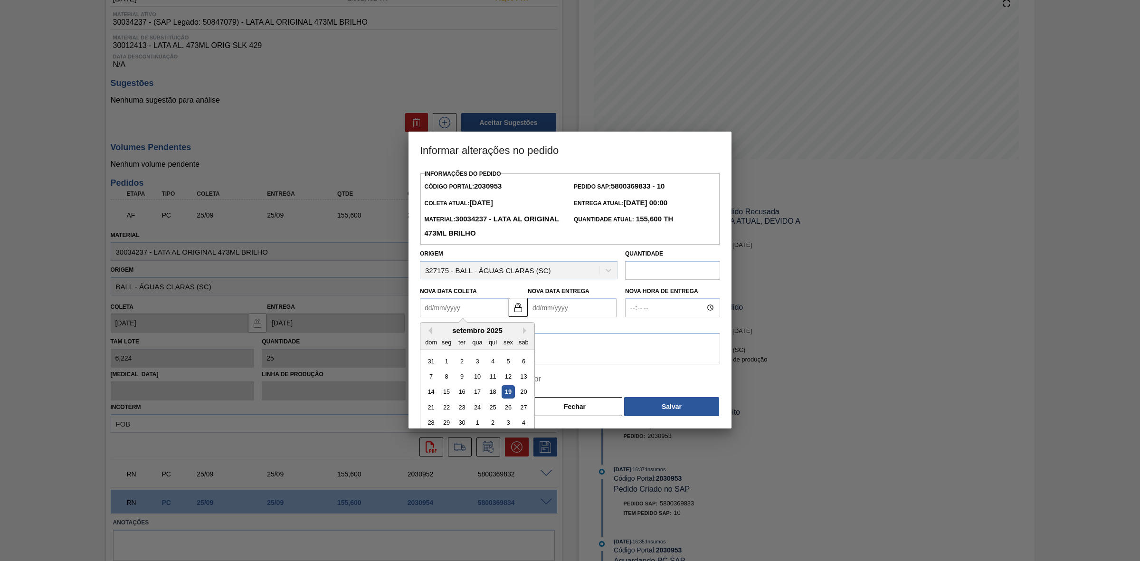
drag, startPoint x: 475, startPoint y: 307, endPoint x: 477, endPoint y: 318, distance: 11.6
click at [475, 307] on Coleta2030953 "Nova Data Coleta" at bounding box center [464, 307] width 89 height 19
drag, startPoint x: 463, startPoint y: 410, endPoint x: 469, endPoint y: 400, distance: 11.5
click at [463, 410] on div "23" at bounding box center [461, 407] width 13 height 13
type Coleta2030953 "[DATE]"
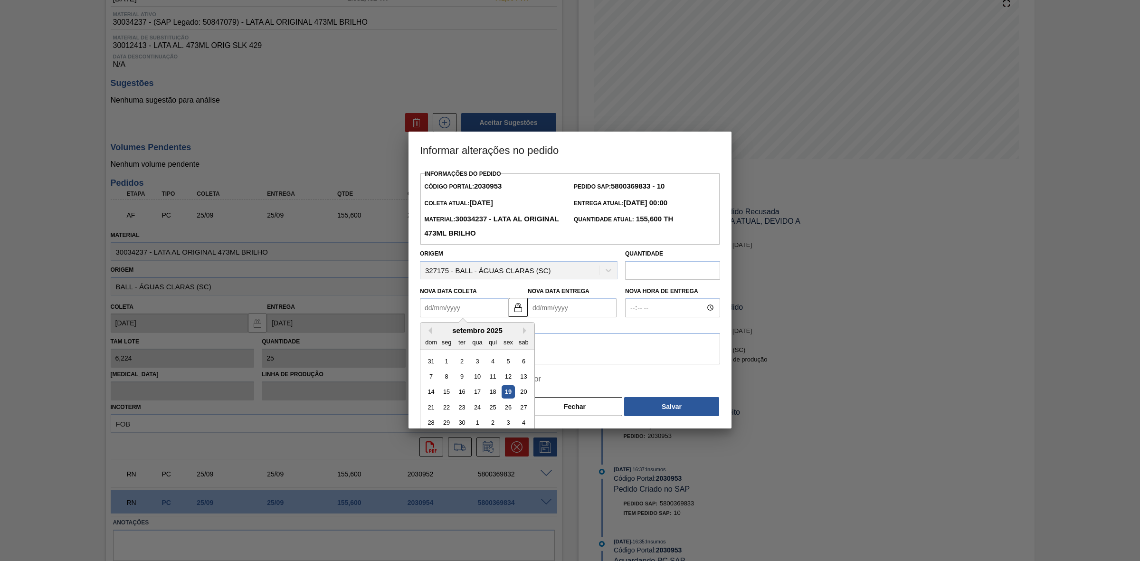
type Entrega2030953 "[DATE]"
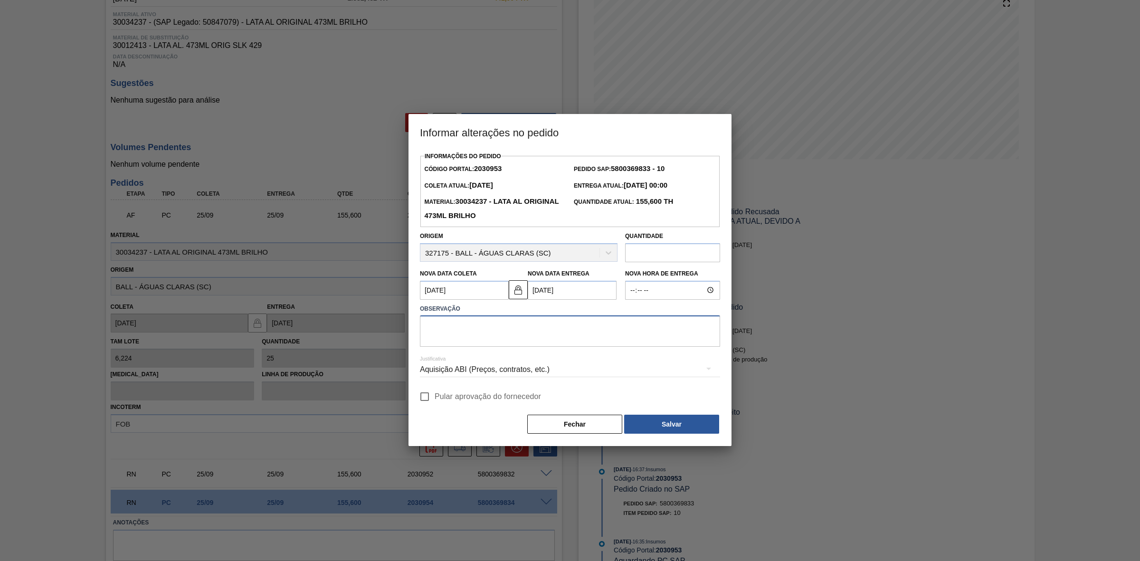
click at [490, 322] on textarea at bounding box center [570, 330] width 300 height 31
paste textarea "Risco de falta na madrugada do dia 24/09"
type textarea "Risco de falta na madrugada do dia 24/09"
click at [553, 366] on div "Aquisição ABI (Preços, contratos, etc.)" at bounding box center [570, 369] width 300 height 27
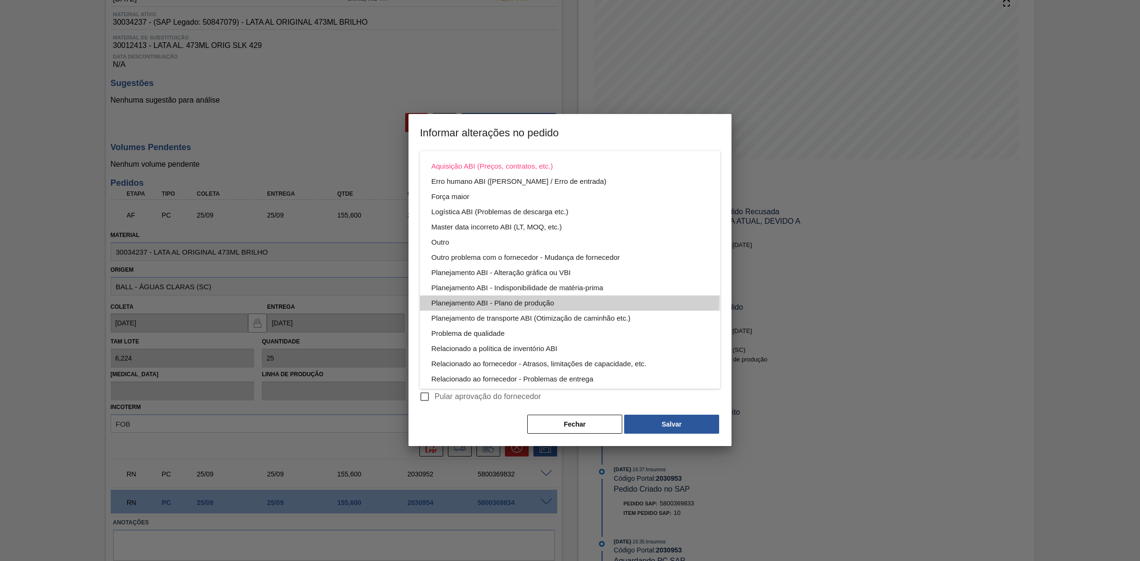
click at [528, 299] on div "Planejamento ABI - Plano de produção" at bounding box center [569, 302] width 277 height 15
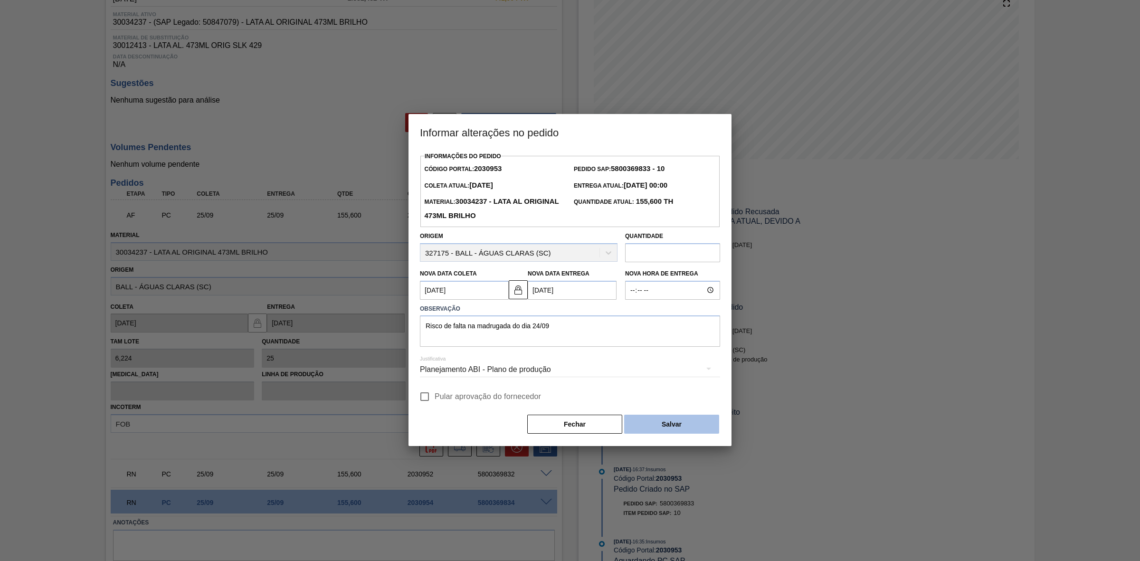
click at [677, 426] on button "Salvar" at bounding box center [671, 424] width 95 height 19
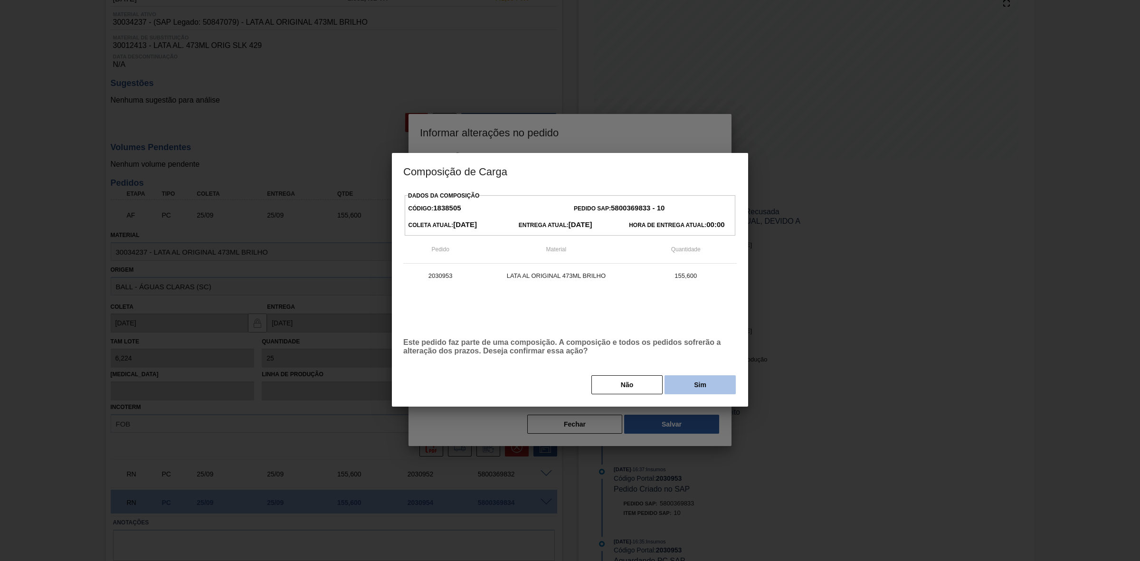
click at [673, 382] on button "Sim" at bounding box center [699, 384] width 71 height 19
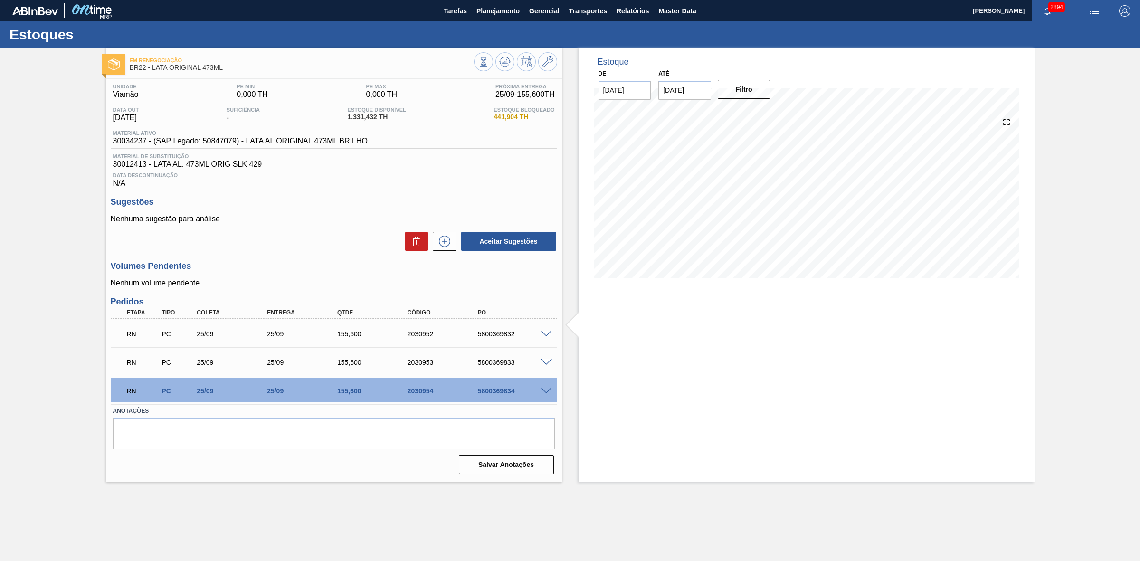
scroll to position [0, 0]
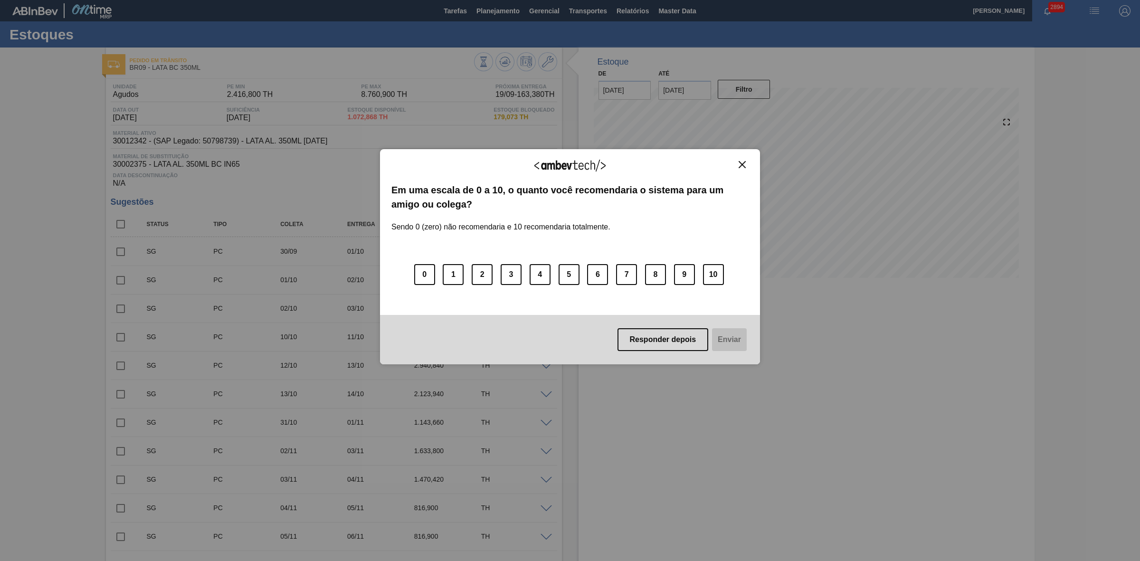
click at [739, 162] on img "Close" at bounding box center [741, 164] width 7 height 7
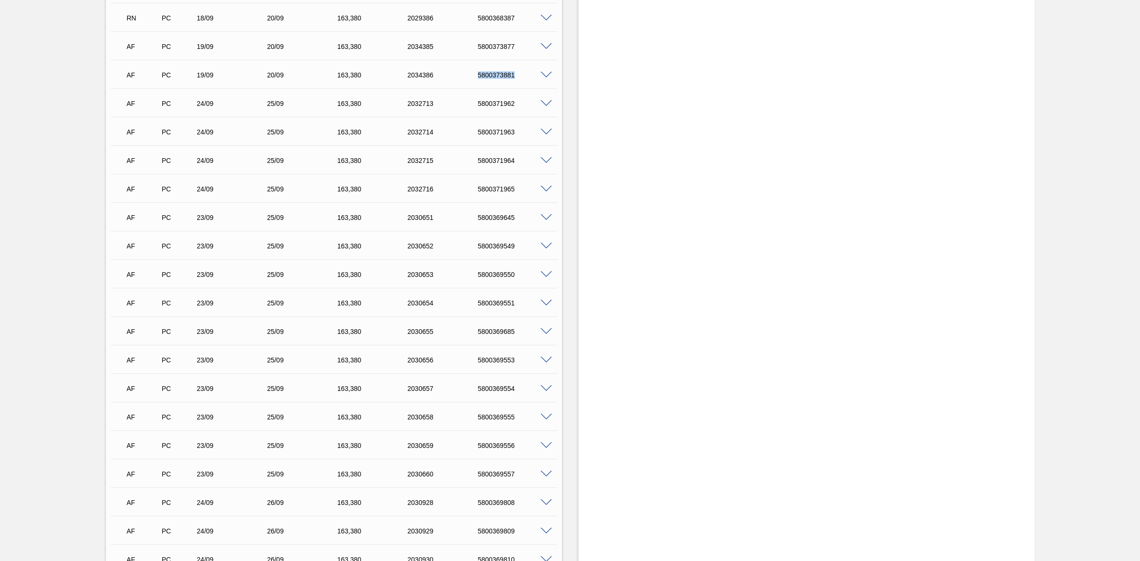
scroll to position [1247, 0]
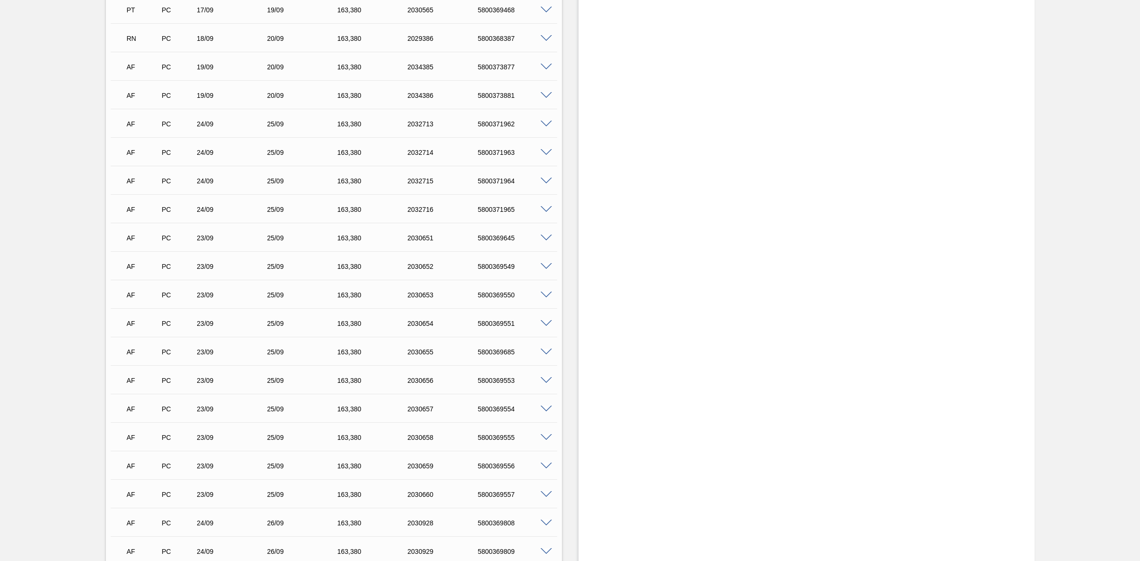
click at [548, 126] on span at bounding box center [545, 124] width 11 height 7
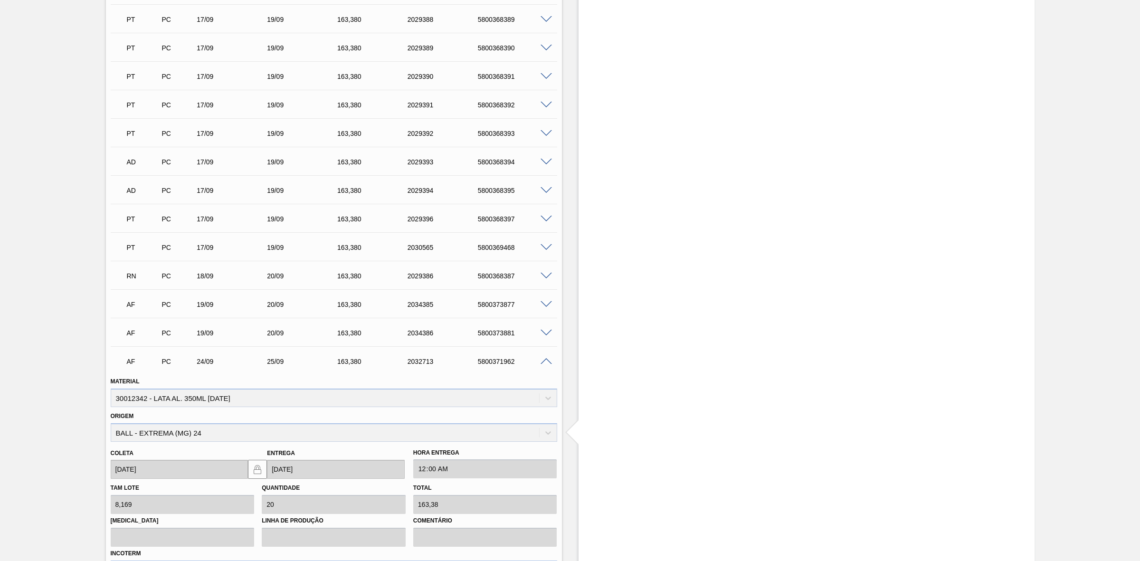
scroll to position [1187, 0]
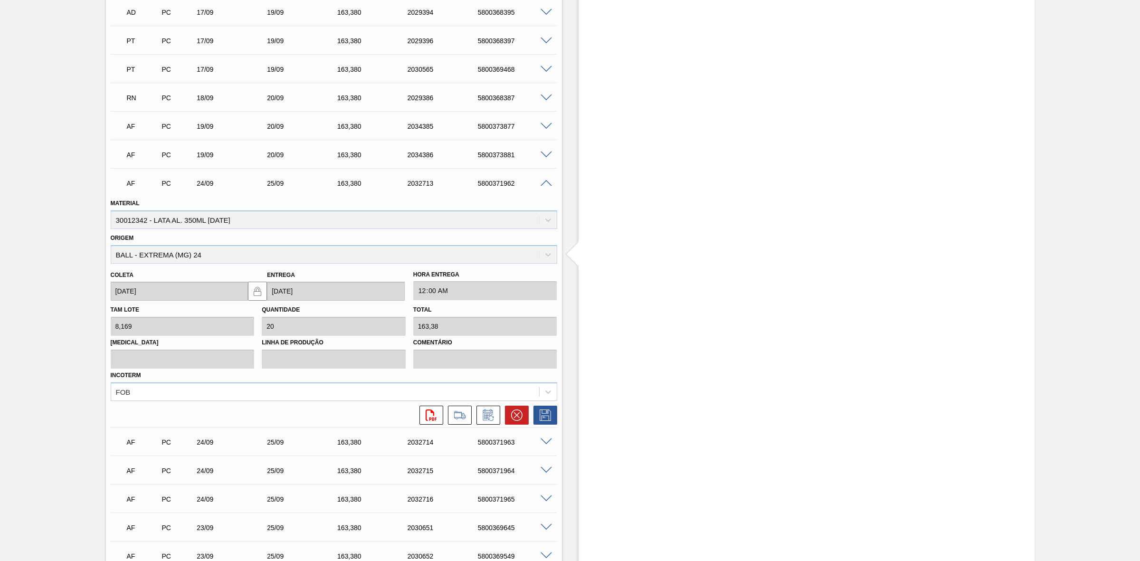
click at [545, 187] on span at bounding box center [545, 183] width 11 height 7
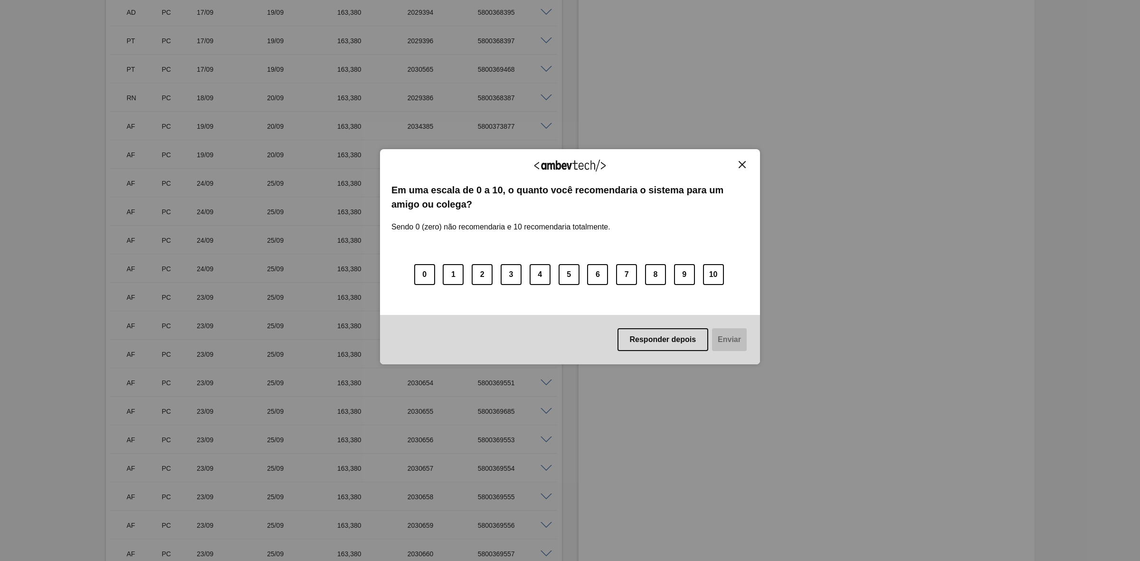
click at [737, 161] on button "Close" at bounding box center [742, 165] width 13 height 8
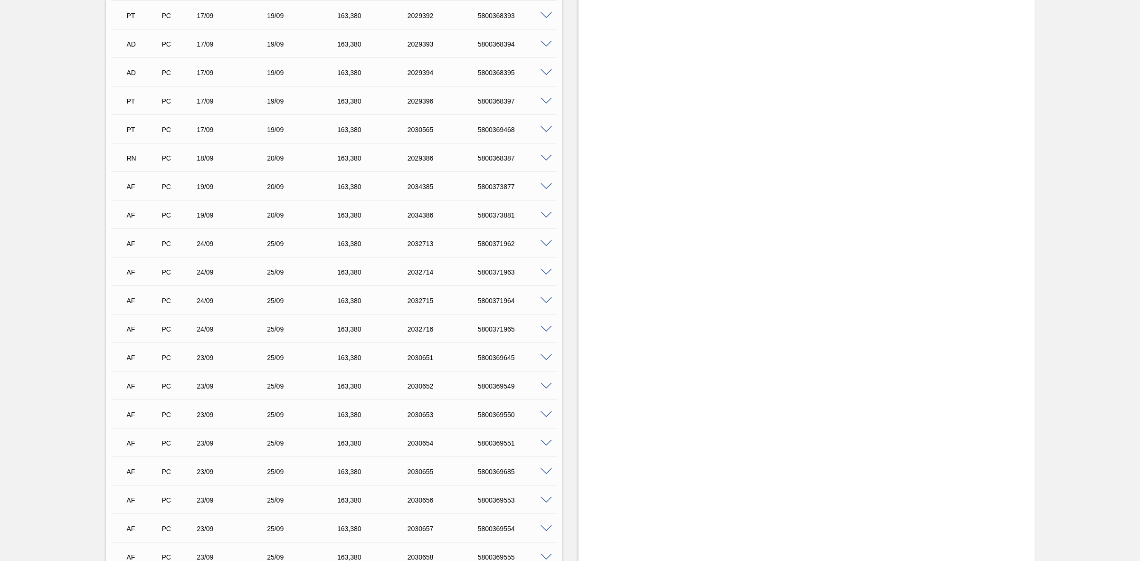
scroll to position [1247, 0]
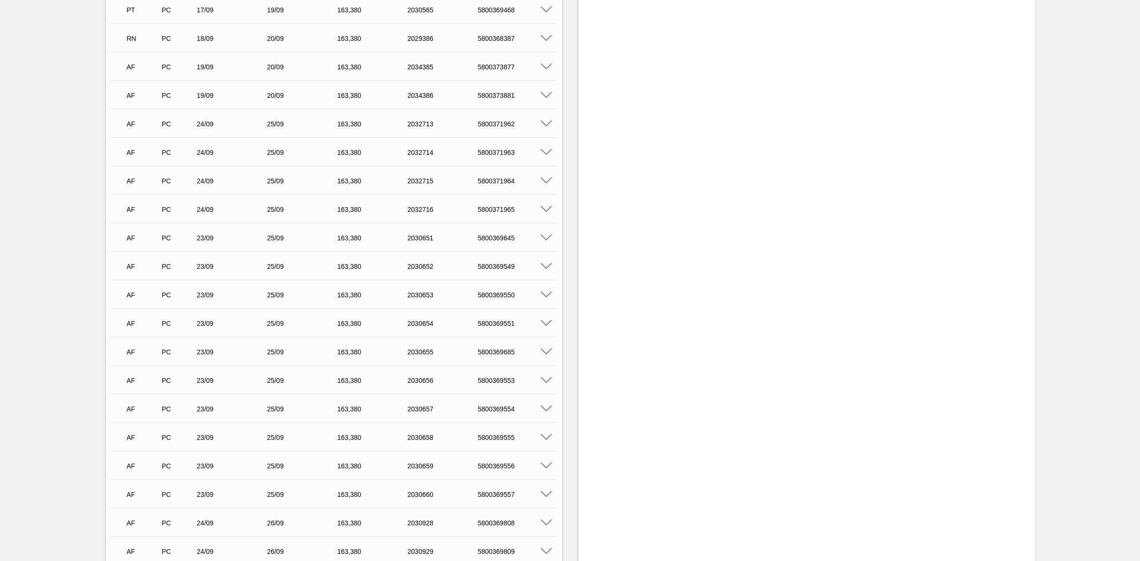
click at [545, 236] on span at bounding box center [545, 238] width 11 height 7
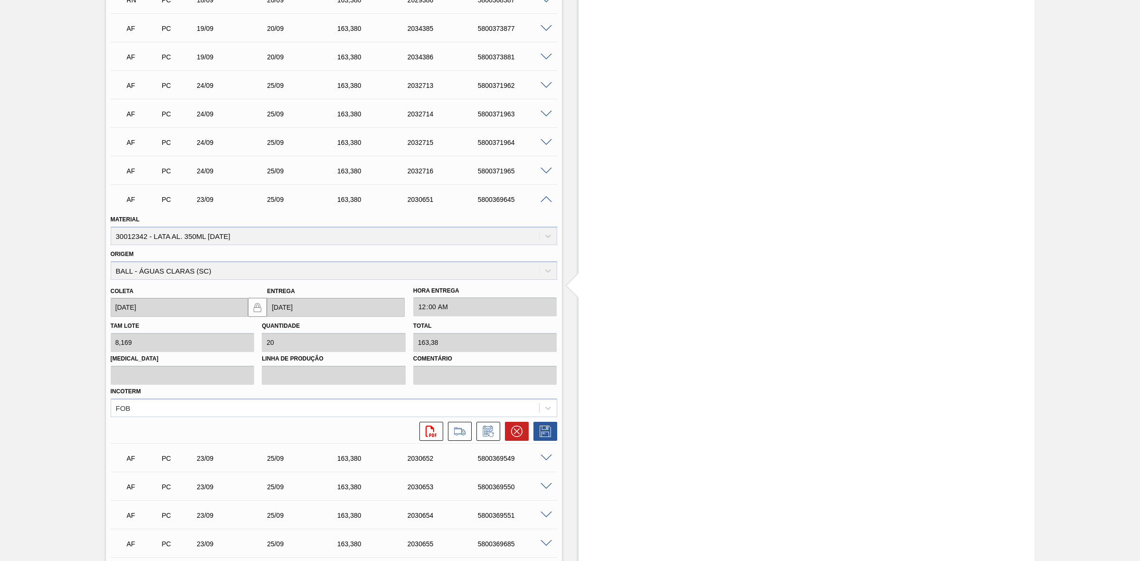
scroll to position [1365, 0]
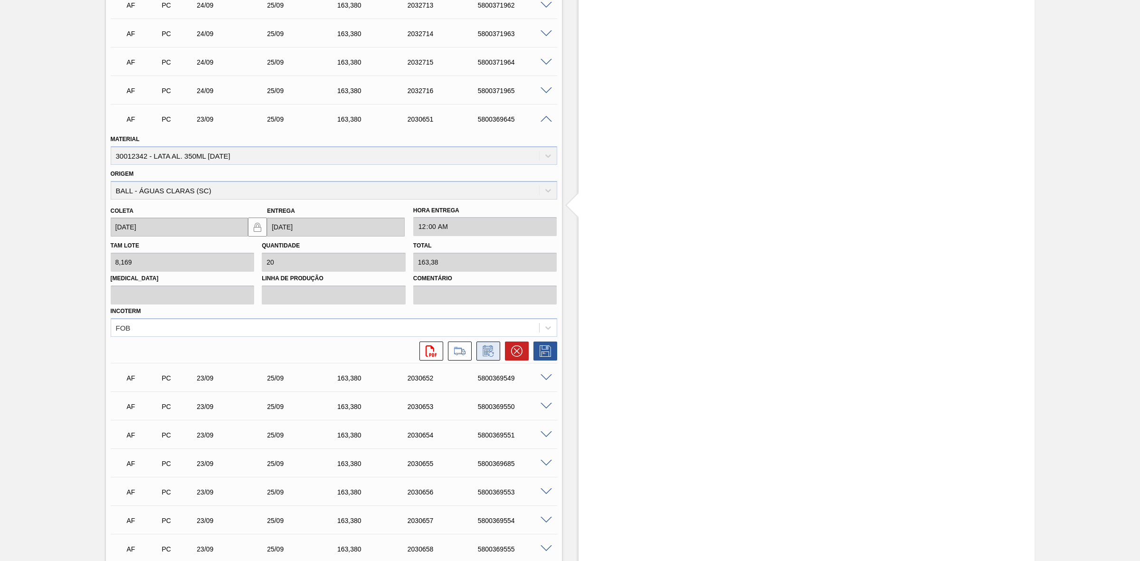
click at [490, 354] on icon at bounding box center [488, 350] width 15 height 11
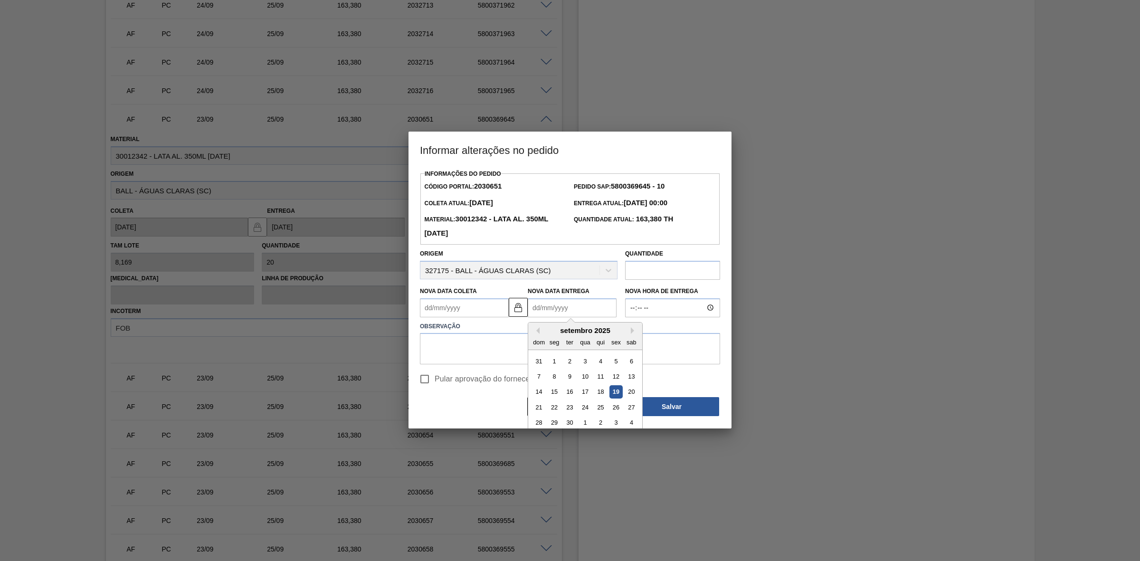
click at [564, 310] on Entrega2030651 "Nova Data Entrega" at bounding box center [572, 307] width 89 height 19
click at [582, 409] on div "24" at bounding box center [584, 407] width 13 height 13
type Coleta2030651 "22/09/2025"
type Entrega2030651 "24/09/2025"
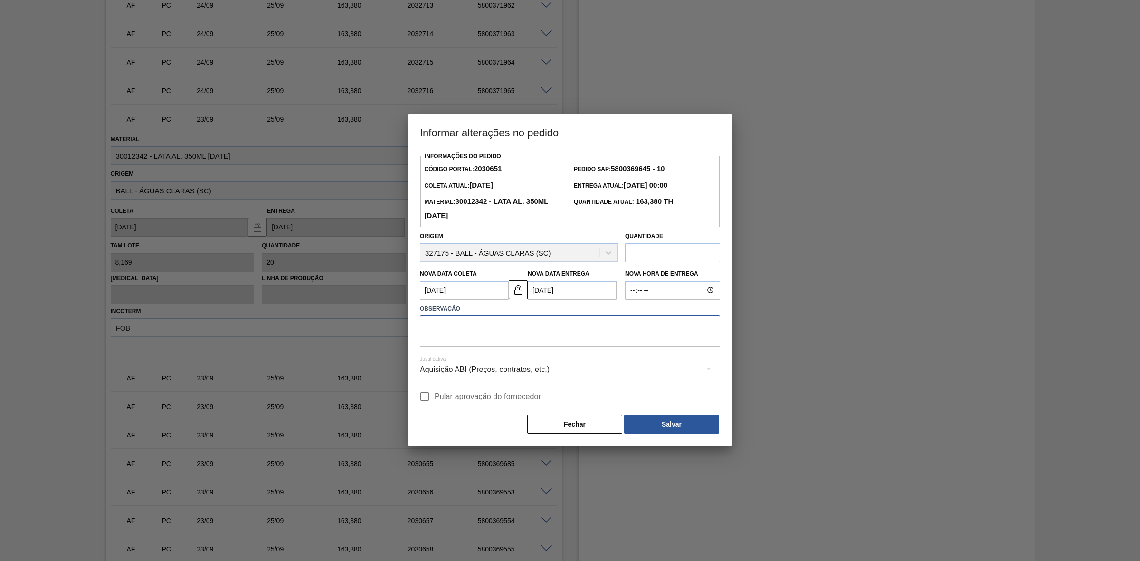
click at [508, 333] on textarea at bounding box center [570, 330] width 300 height 31
type textarea "A"
drag, startPoint x: 590, startPoint y: 322, endPoint x: 427, endPoint y: 333, distance: 162.8
click at [427, 333] on textarea "Dispersão de estoque - risco para prog do dia 24/09" at bounding box center [570, 330] width 300 height 31
type textarea "Dispersão de estoque - risco para prog do dia 24/09"
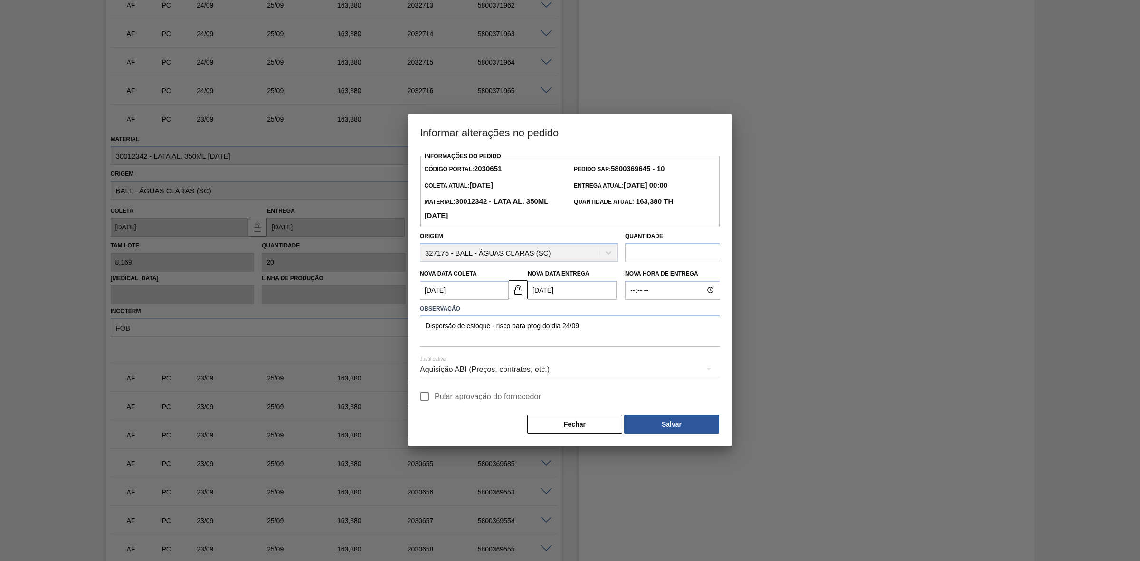
click at [500, 371] on div "Aquisição ABI (Preços, contratos, etc.)" at bounding box center [570, 369] width 300 height 27
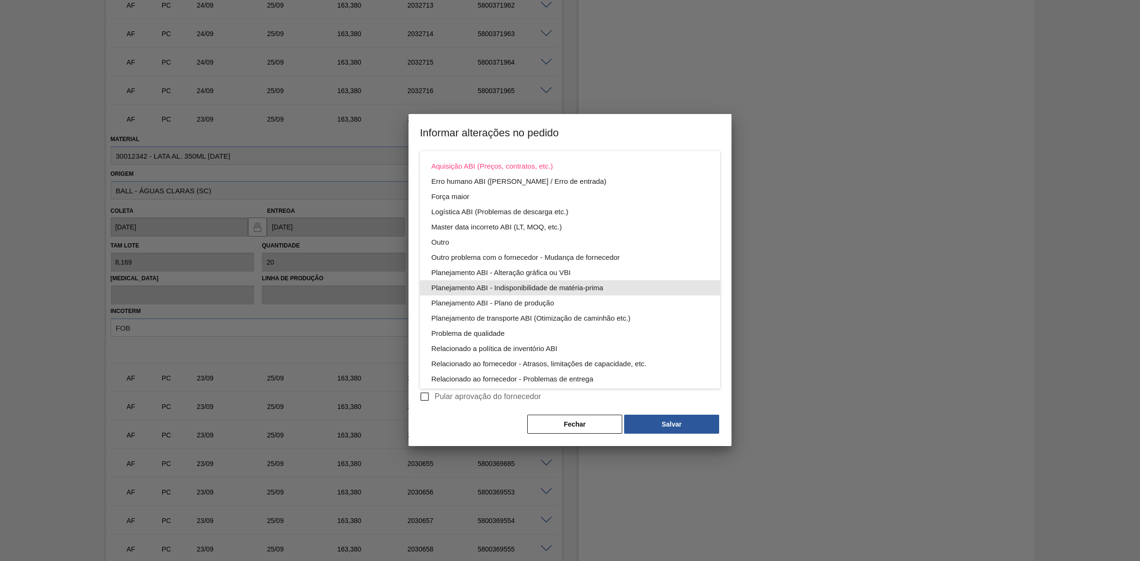
scroll to position [51, 0]
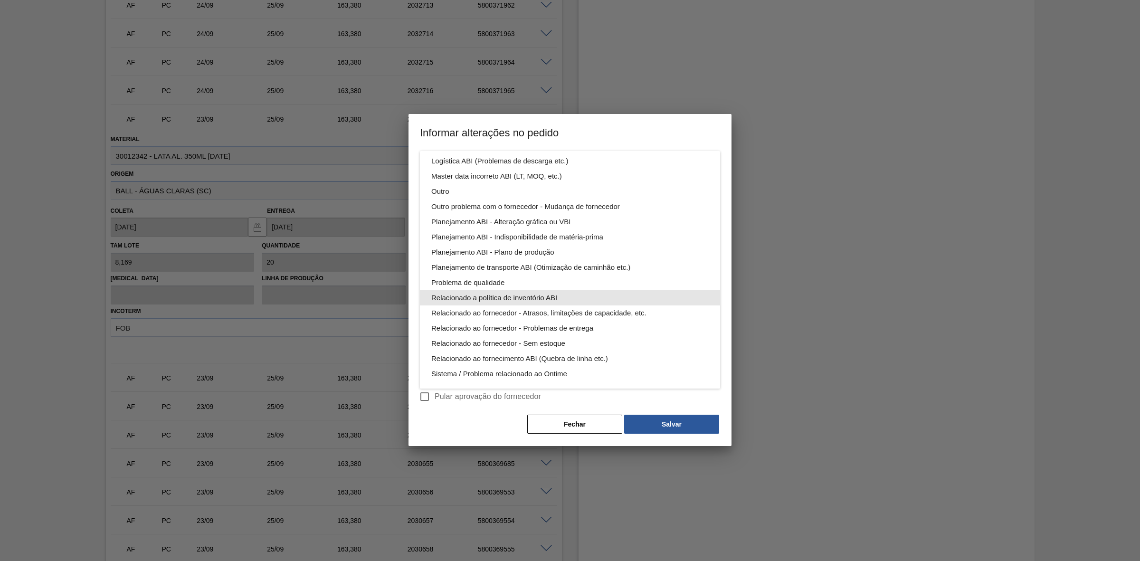
click at [540, 298] on div "Relacionado a política de inventório ABI" at bounding box center [569, 297] width 277 height 15
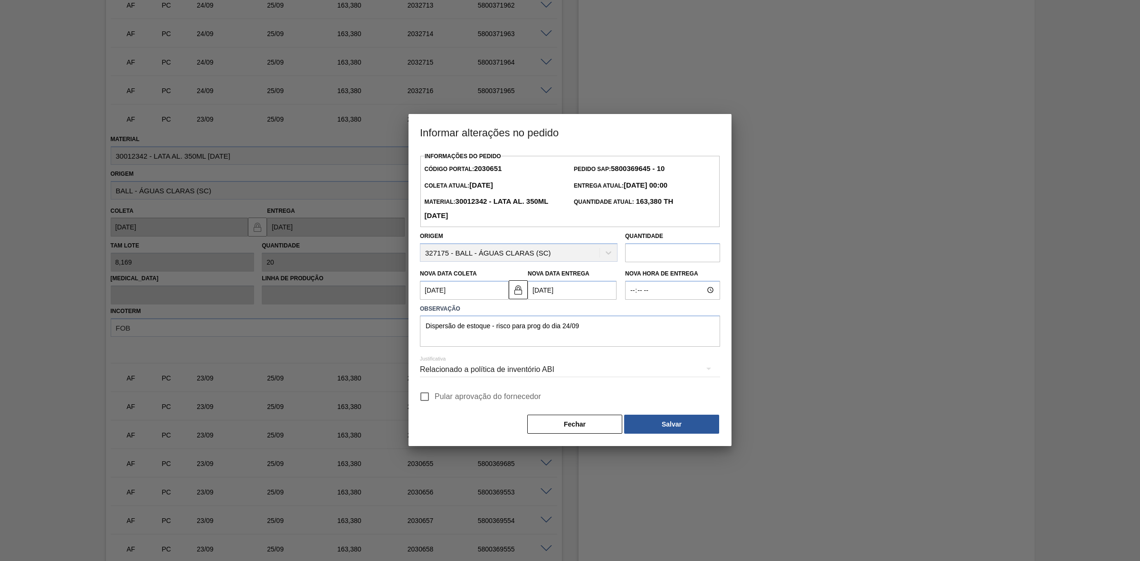
scroll to position [0, 0]
click at [675, 421] on button "Salvar" at bounding box center [671, 424] width 95 height 19
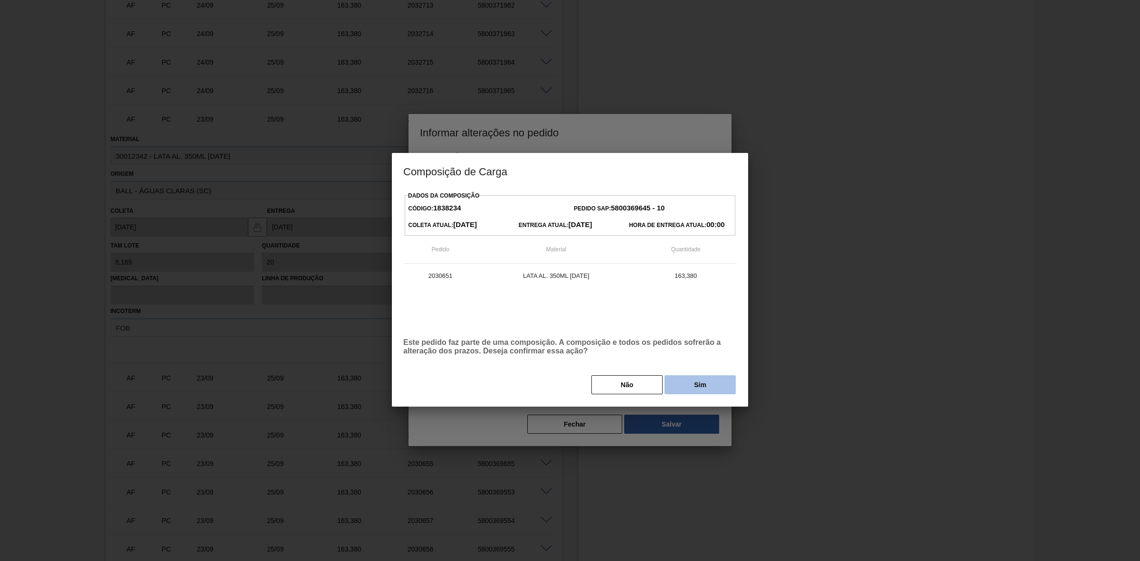
click at [678, 392] on button "Sim" at bounding box center [699, 384] width 71 height 19
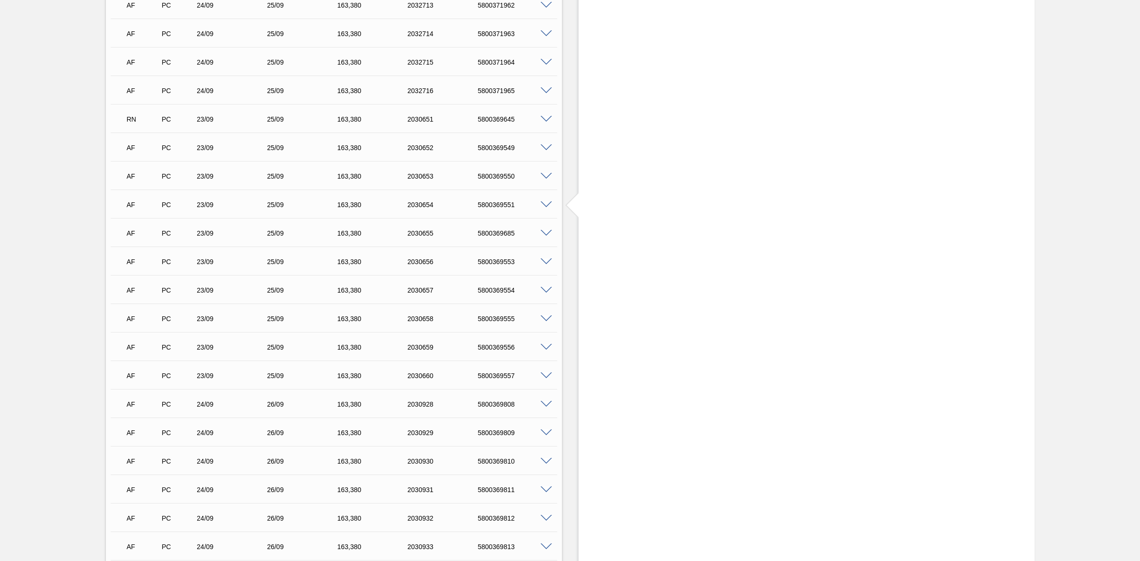
click at [542, 150] on span at bounding box center [545, 147] width 11 height 7
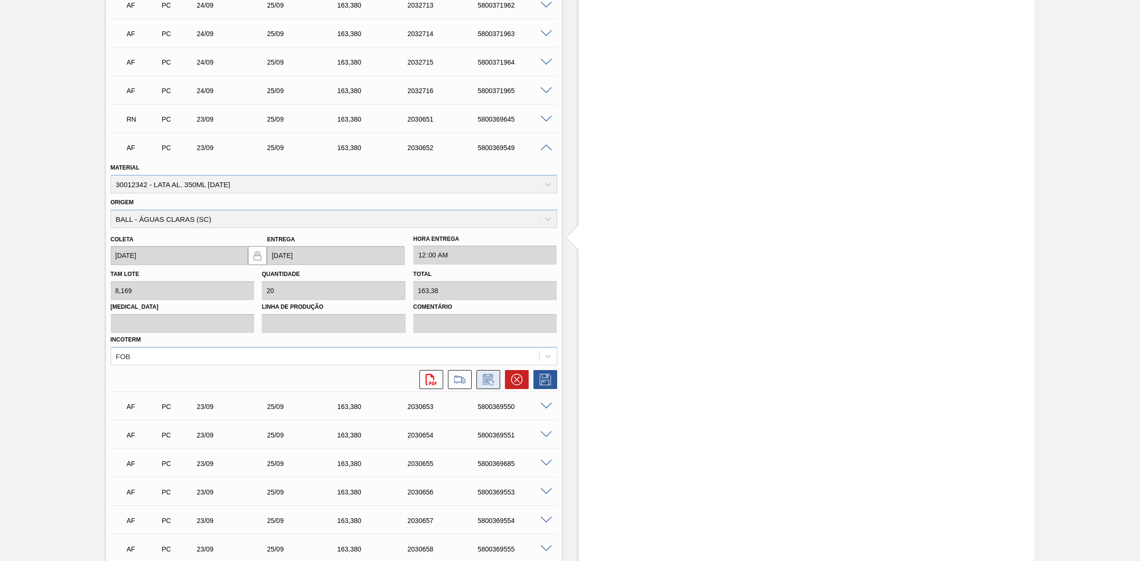
click at [490, 378] on icon at bounding box center [487, 379] width 10 height 11
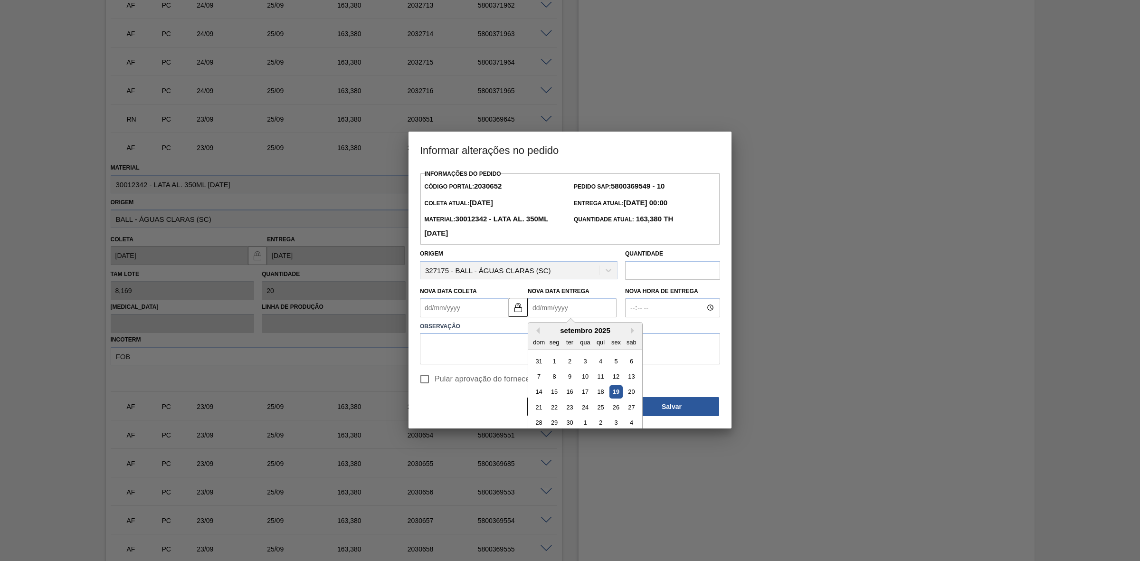
click at [557, 311] on Entrega2030652 "Nova Data Entrega" at bounding box center [572, 307] width 89 height 19
click at [581, 407] on div "24" at bounding box center [584, 407] width 13 height 13
type Coleta2030652 "22/09/2025"
type Entrega2030652 "24/09/2025"
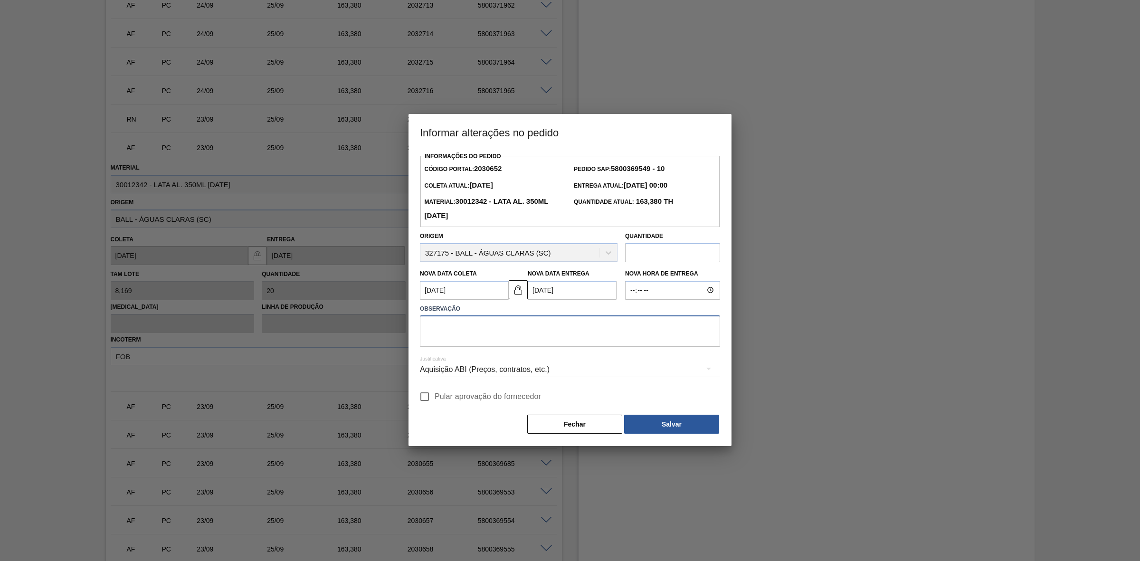
click at [543, 334] on textarea at bounding box center [570, 330] width 300 height 31
paste textarea "Dispersão de estoque - risco para prog do dia 24/09"
type textarea "Dispersão de estoque - risco para prog do dia 24/09"
click at [539, 368] on div "Aquisição ABI (Preços, contratos, etc.)" at bounding box center [570, 369] width 300 height 27
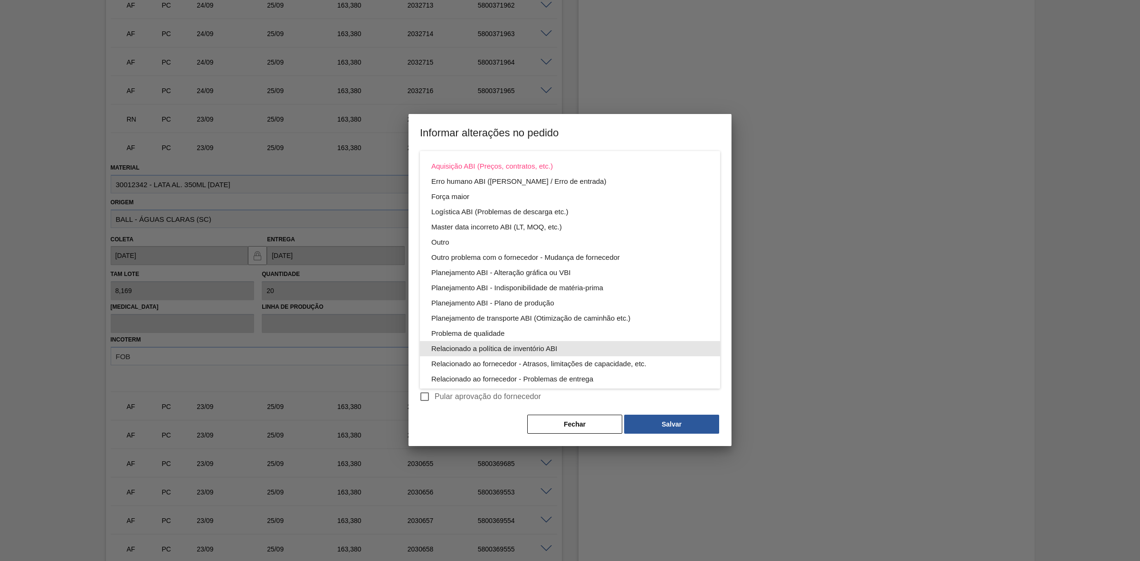
click at [549, 347] on div "Relacionado a política de inventório ABI" at bounding box center [569, 348] width 277 height 15
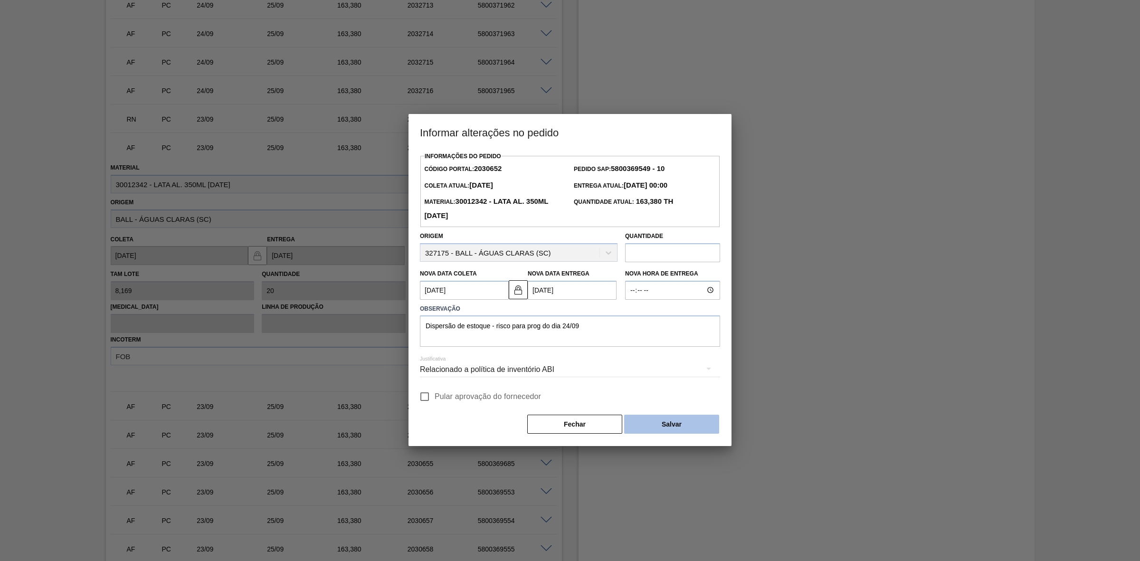
click at [672, 422] on button "Salvar" at bounding box center [671, 424] width 95 height 19
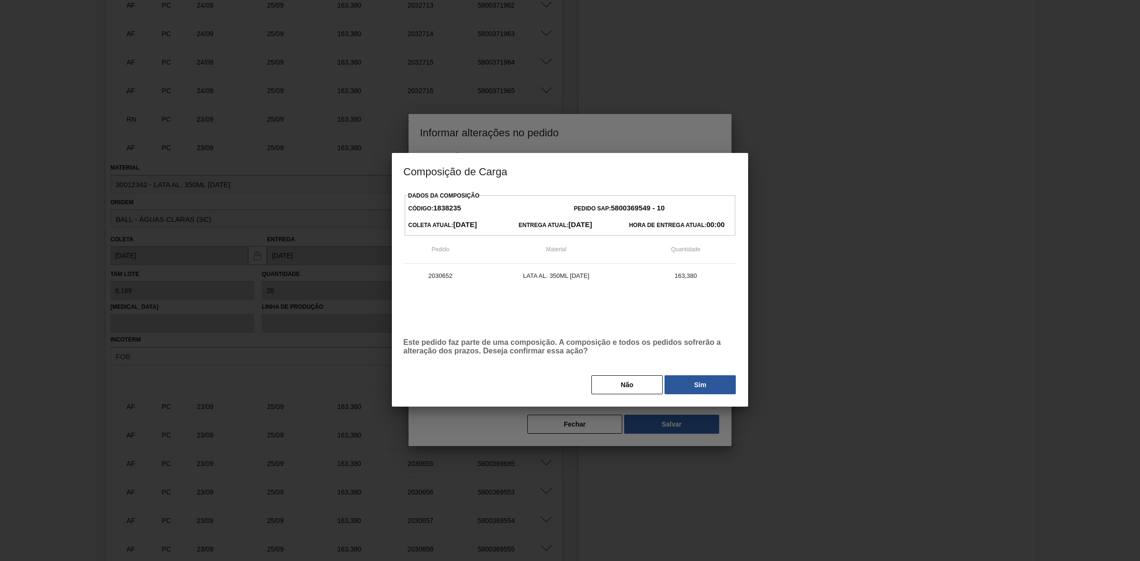
click at [684, 389] on button "Sim" at bounding box center [699, 384] width 71 height 19
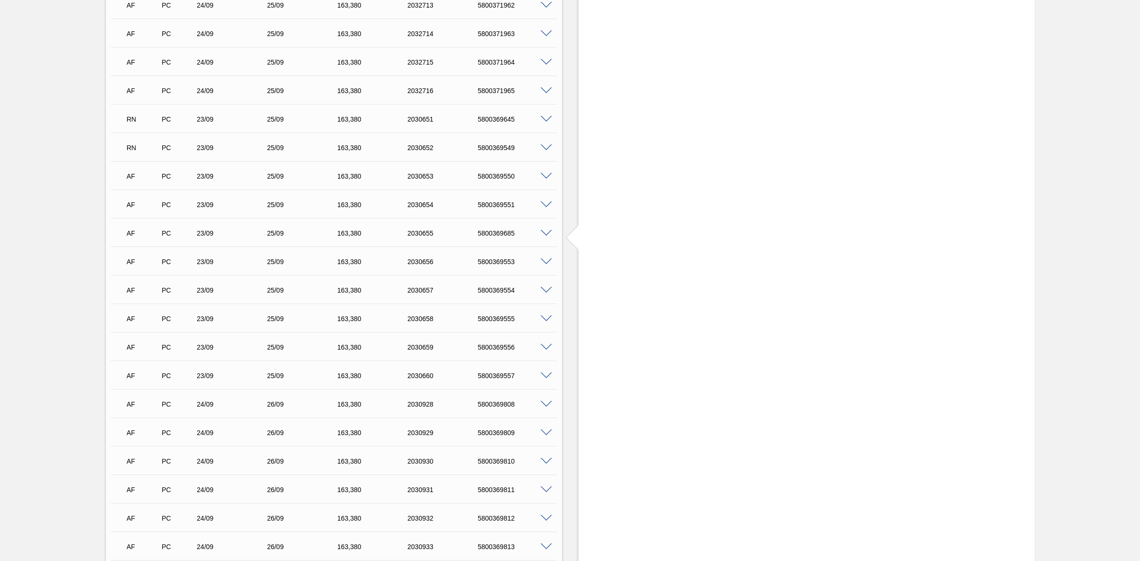
click at [545, 180] on span at bounding box center [545, 176] width 11 height 7
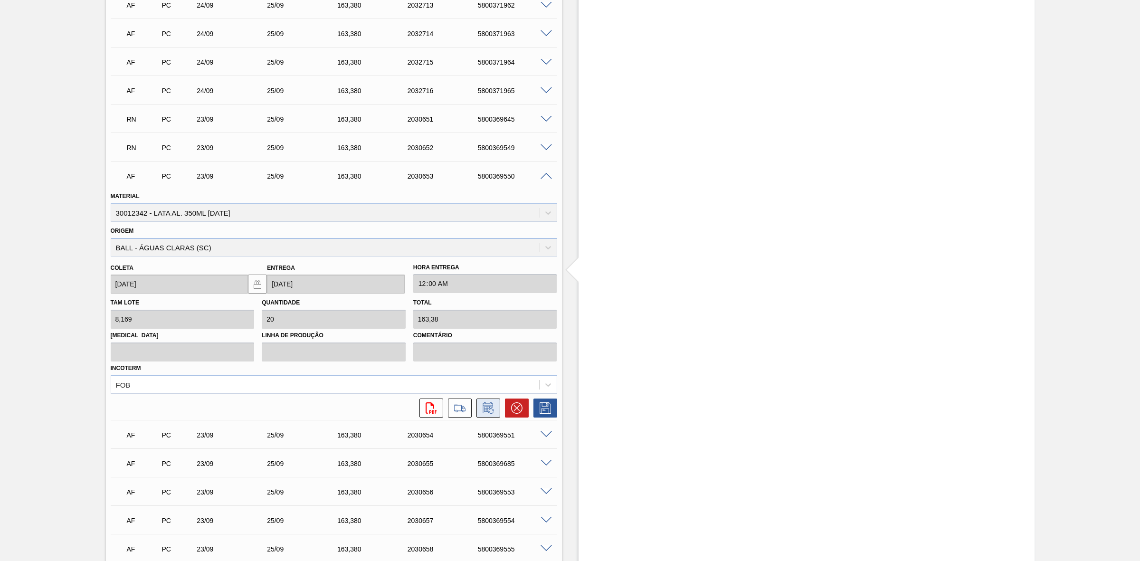
click at [492, 413] on icon at bounding box center [488, 407] width 15 height 11
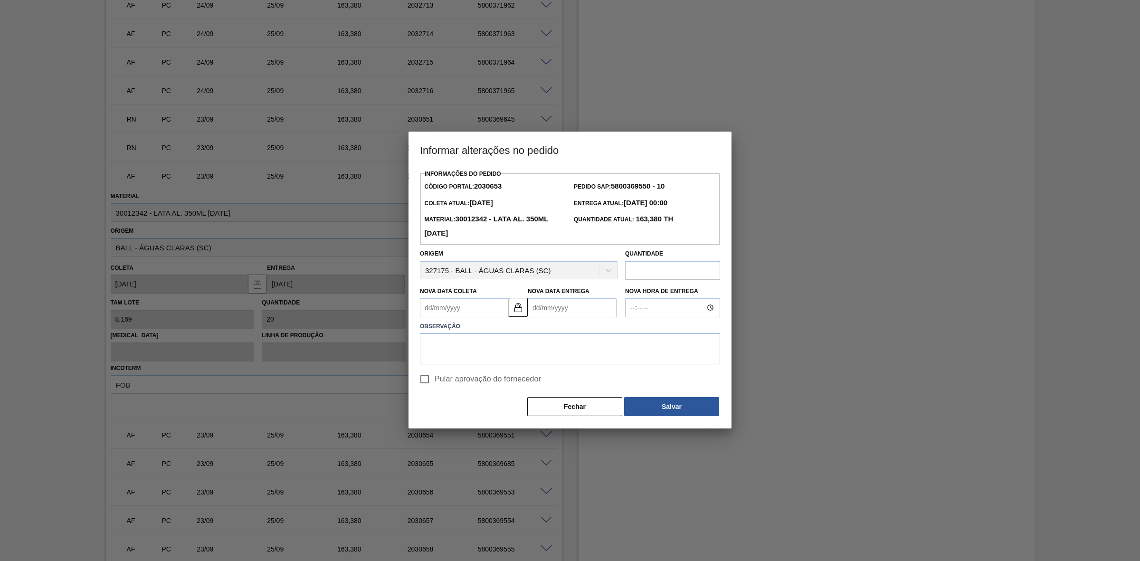
click at [548, 309] on Entrega2030653 "Nova Data Entrega" at bounding box center [572, 307] width 89 height 19
click at [583, 410] on div "24" at bounding box center [584, 407] width 13 height 13
type Coleta2030653 "22/09/2025"
type Entrega2030653 "24/09/2025"
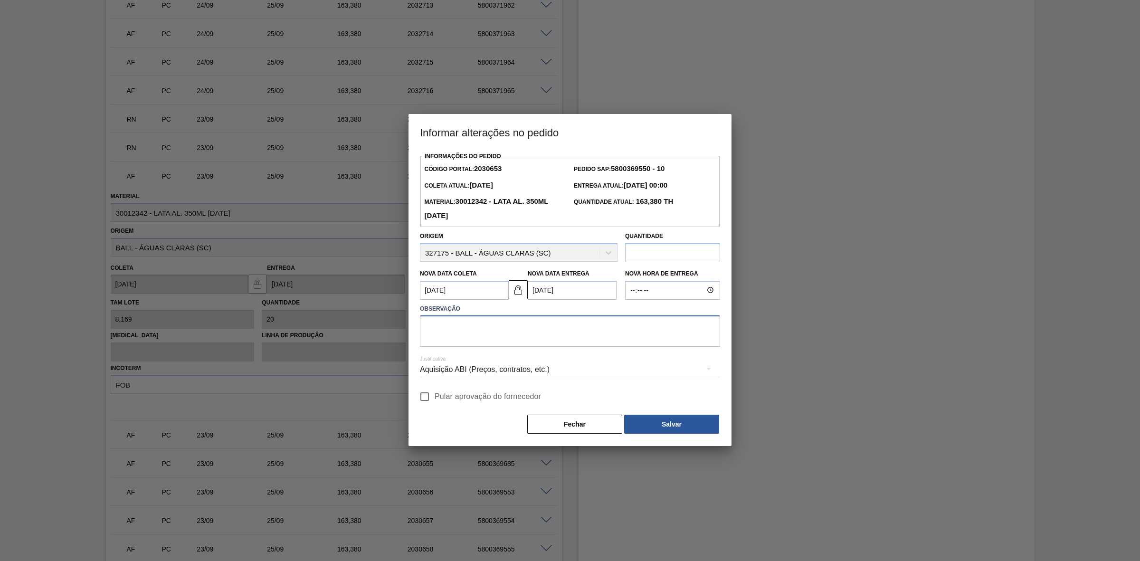
click at [544, 328] on textarea at bounding box center [570, 330] width 300 height 31
paste textarea "Dispersão de estoque - risco para prog do dia 24/09"
type textarea "Dispersão de estoque - risco para prog do dia 24/09"
click at [539, 371] on div "Aquisição ABI (Preços, contratos, etc.)" at bounding box center [570, 369] width 300 height 27
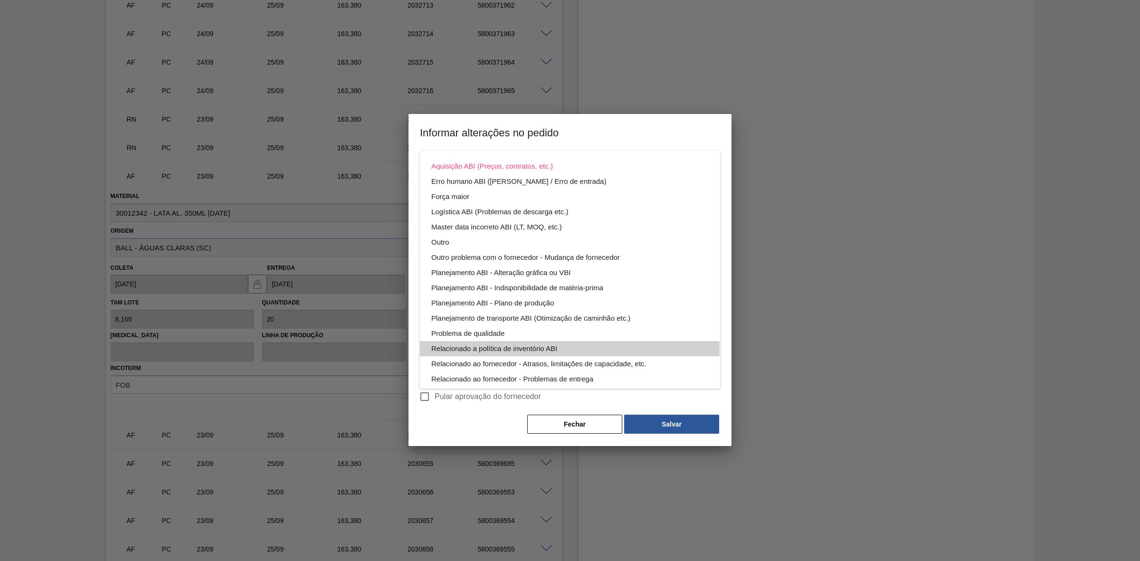
click at [536, 346] on div "Relacionado a política de inventório ABI" at bounding box center [569, 348] width 277 height 15
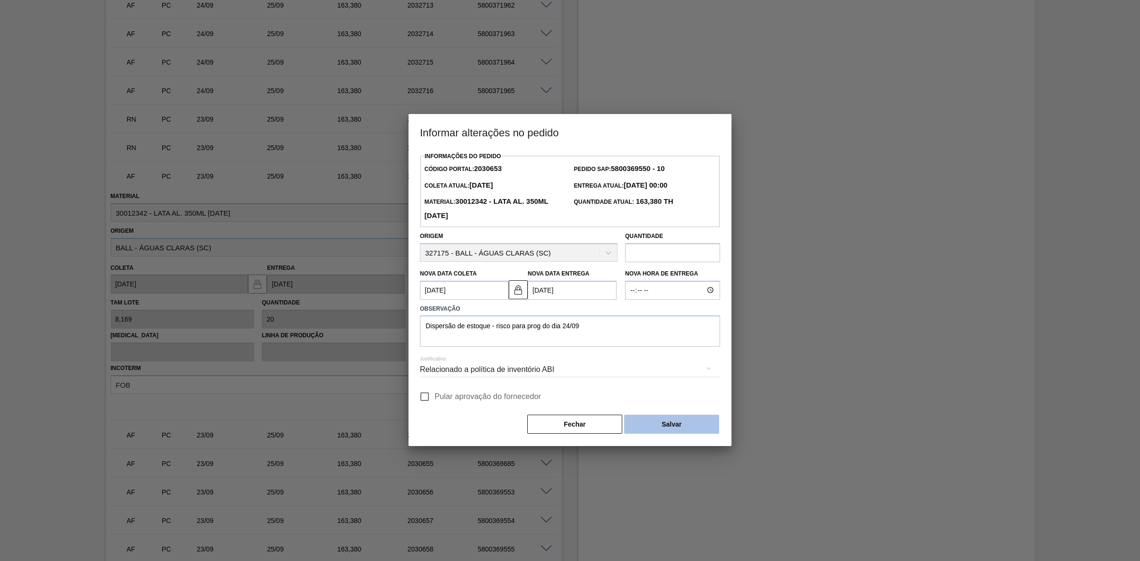
click at [663, 420] on button "Salvar" at bounding box center [671, 424] width 95 height 19
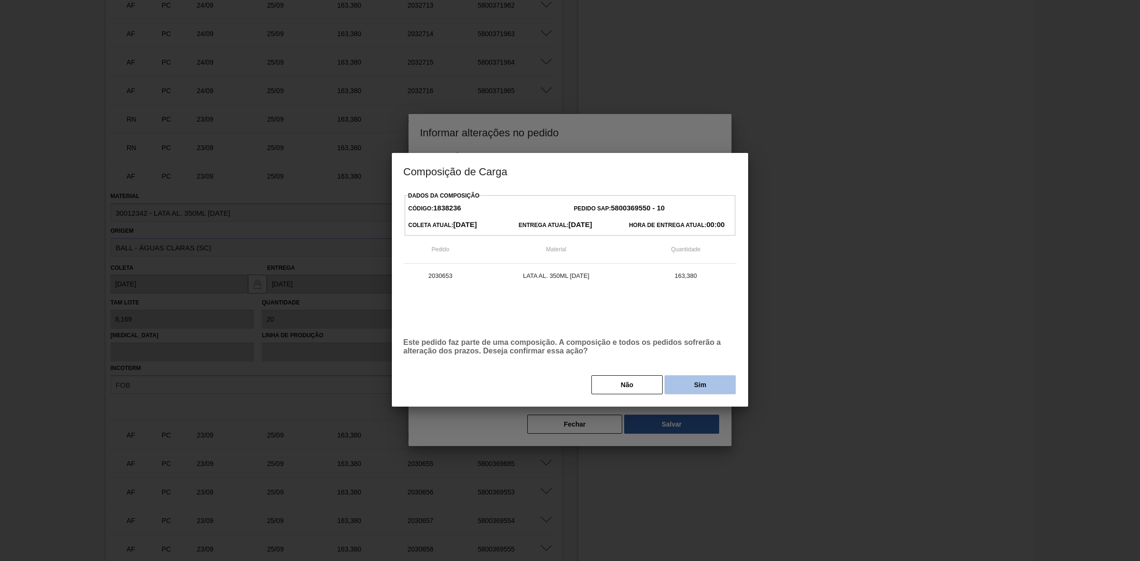
click at [671, 387] on button "Sim" at bounding box center [699, 384] width 71 height 19
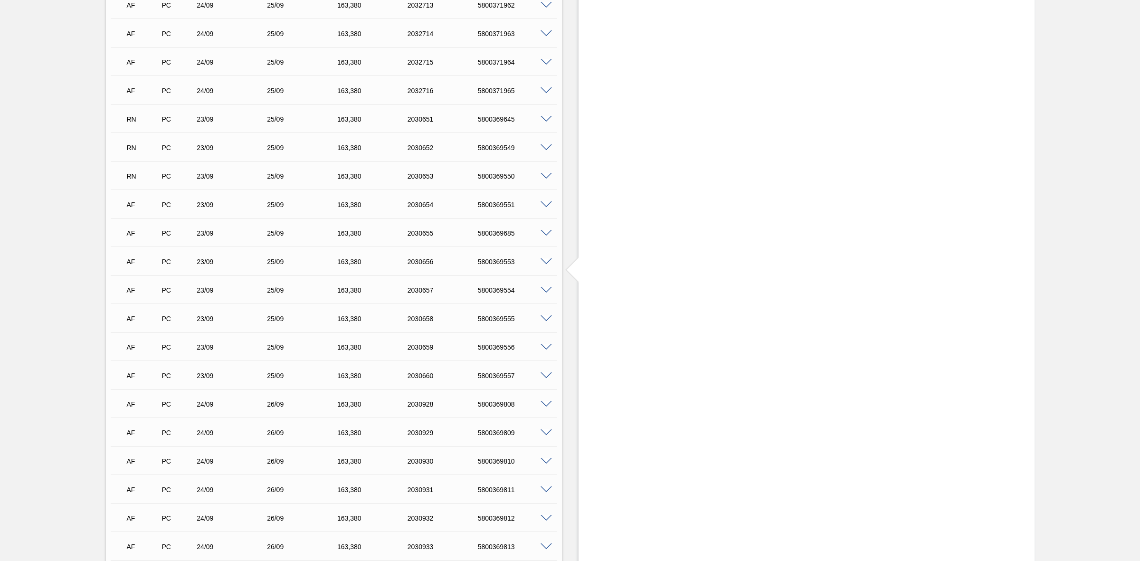
click at [544, 207] on span at bounding box center [545, 204] width 11 height 7
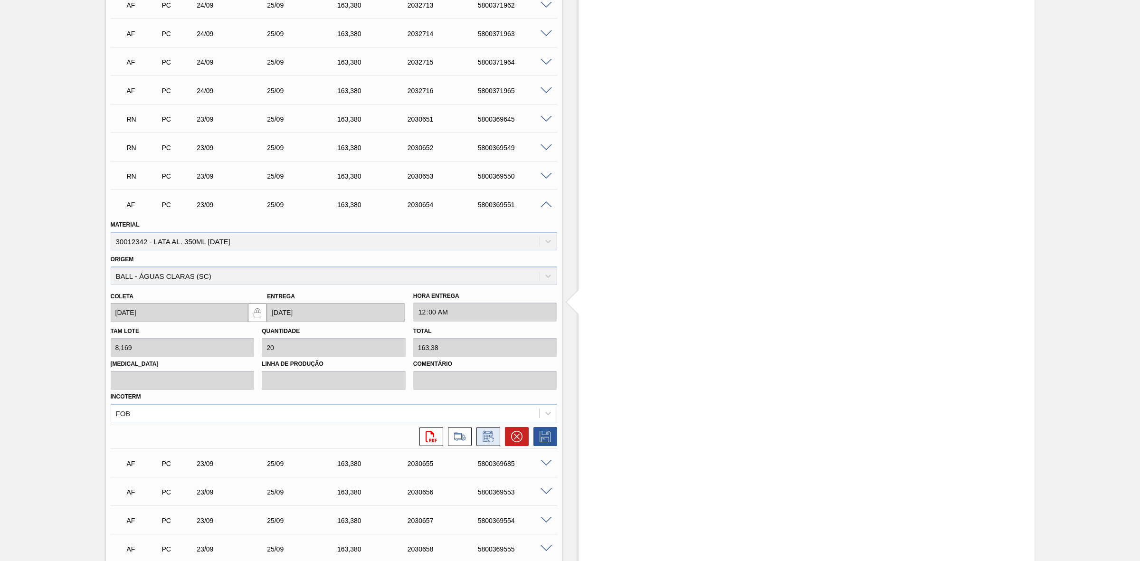
click at [485, 439] on icon at bounding box center [488, 436] width 15 height 11
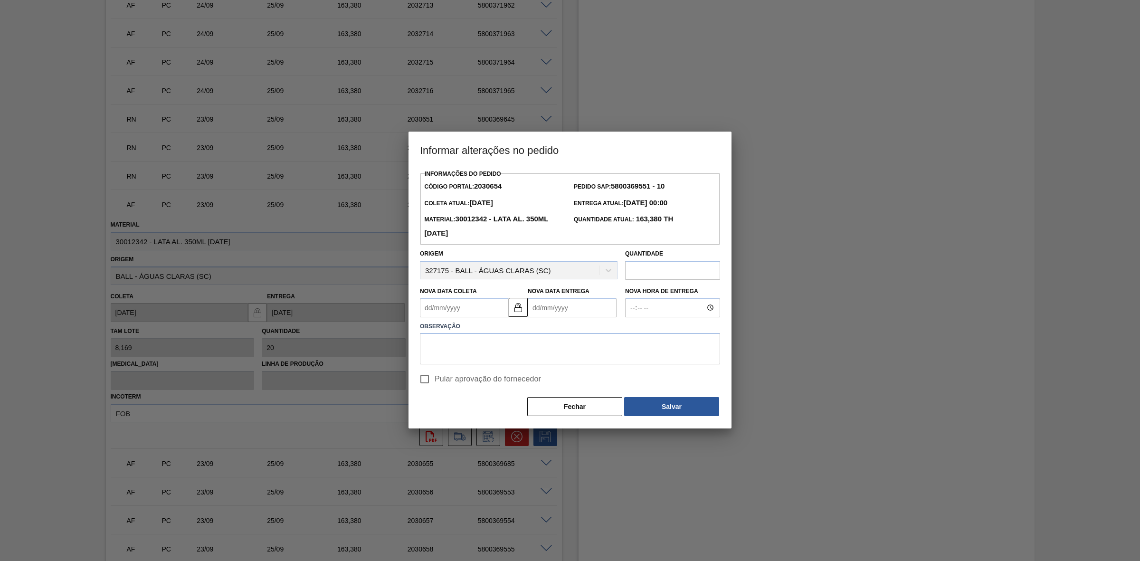
click at [550, 309] on Entrega2030654 "Nova Data Entrega" at bounding box center [572, 307] width 89 height 19
drag, startPoint x: 582, startPoint y: 405, endPoint x: 572, endPoint y: 390, distance: 17.5
click at [583, 405] on div "24" at bounding box center [584, 407] width 13 height 13
type Coleta2030654 "22/09/2025"
type Entrega2030654 "24/09/2025"
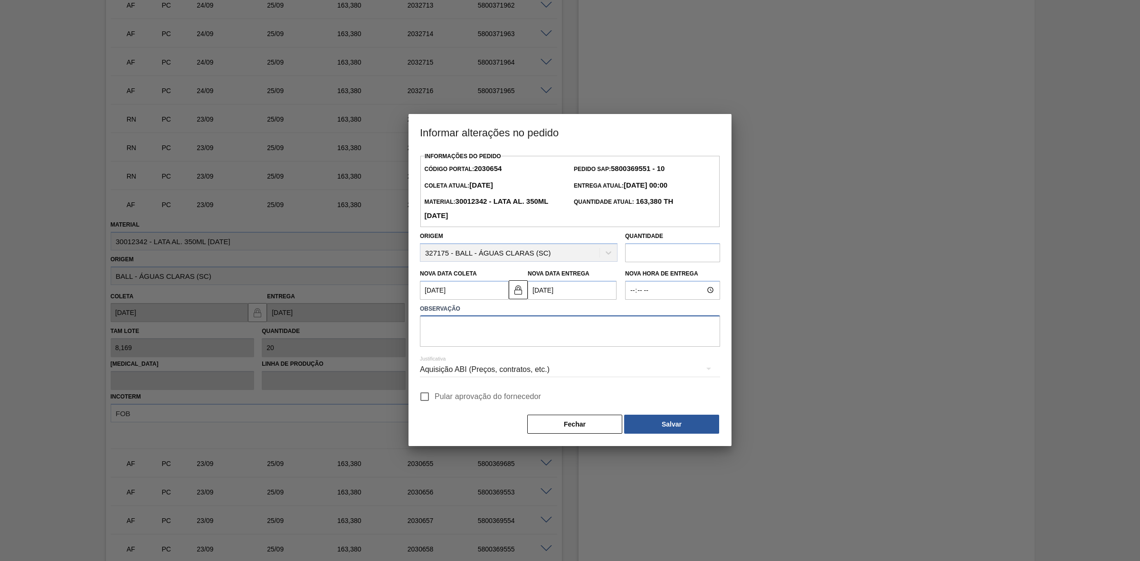
click at [538, 331] on textarea at bounding box center [570, 330] width 300 height 31
paste textarea "Dispersão de estoque - risco para prog do dia 24/09"
type textarea "Dispersão de estoque - risco para prog do dia 24/09"
click at [556, 367] on div "Aquisição ABI (Preços, contratos, etc.)" at bounding box center [570, 369] width 300 height 27
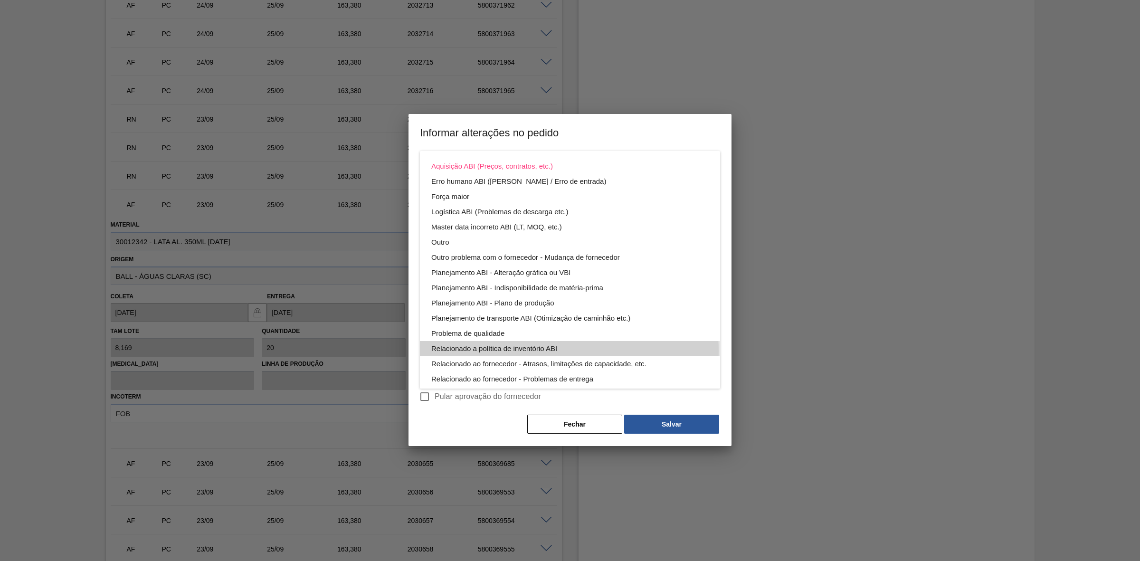
click at [525, 350] on div "Relacionado a política de inventório ABI" at bounding box center [569, 348] width 277 height 15
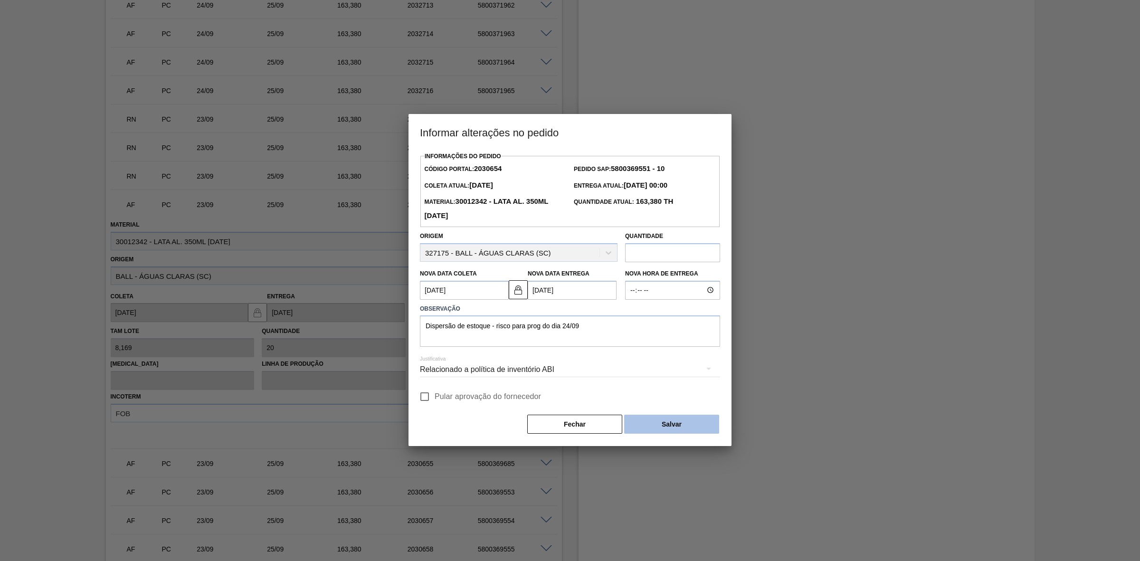
click at [665, 424] on button "Salvar" at bounding box center [671, 424] width 95 height 19
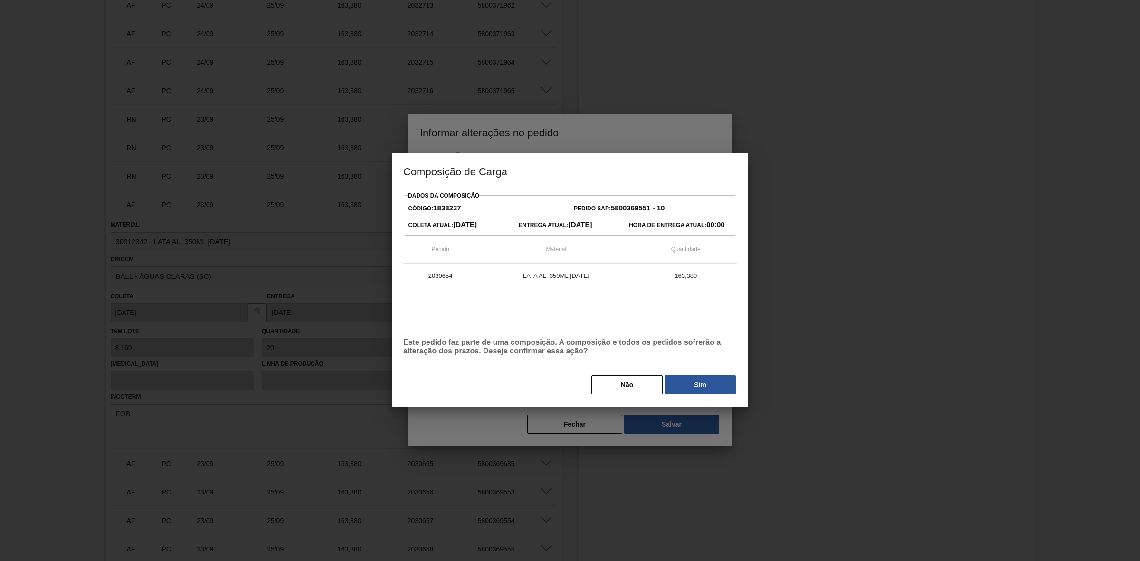
click at [683, 391] on button "Sim" at bounding box center [699, 384] width 71 height 19
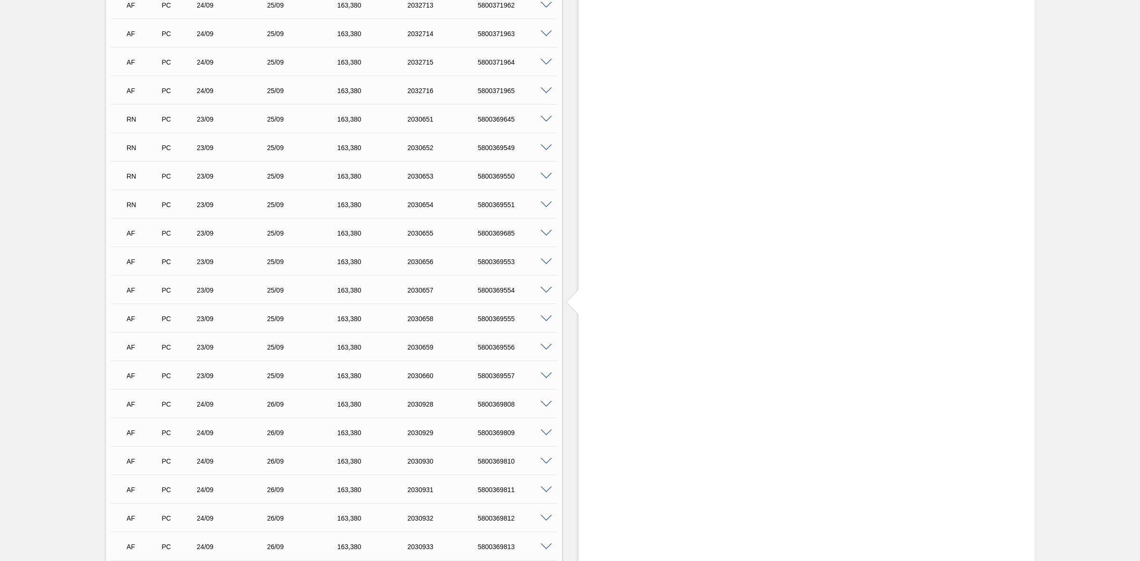
click at [544, 236] on span at bounding box center [545, 233] width 11 height 7
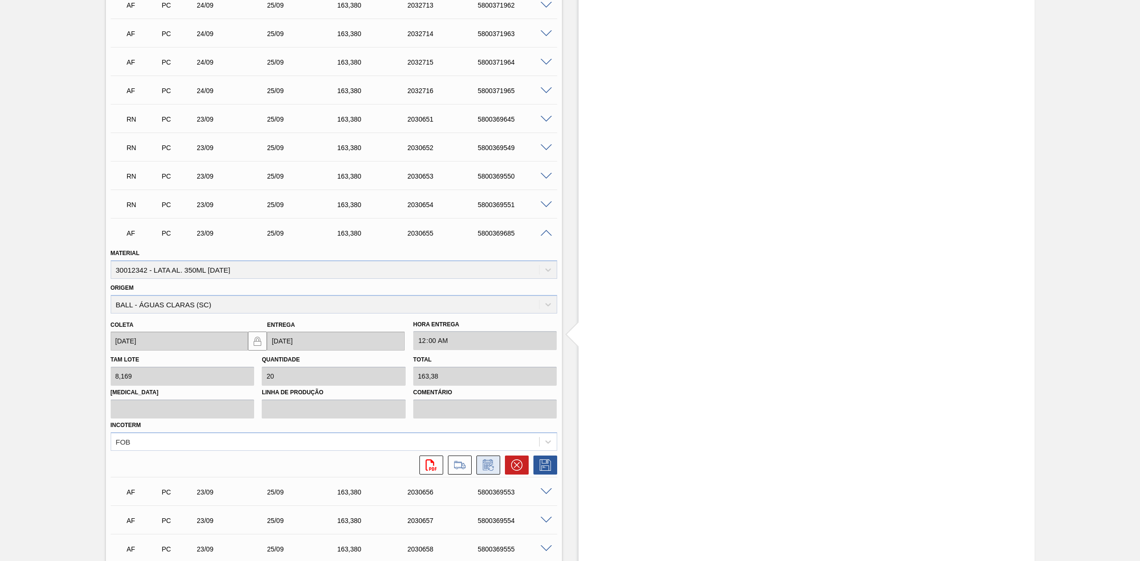
click at [490, 463] on icon at bounding box center [488, 464] width 15 height 11
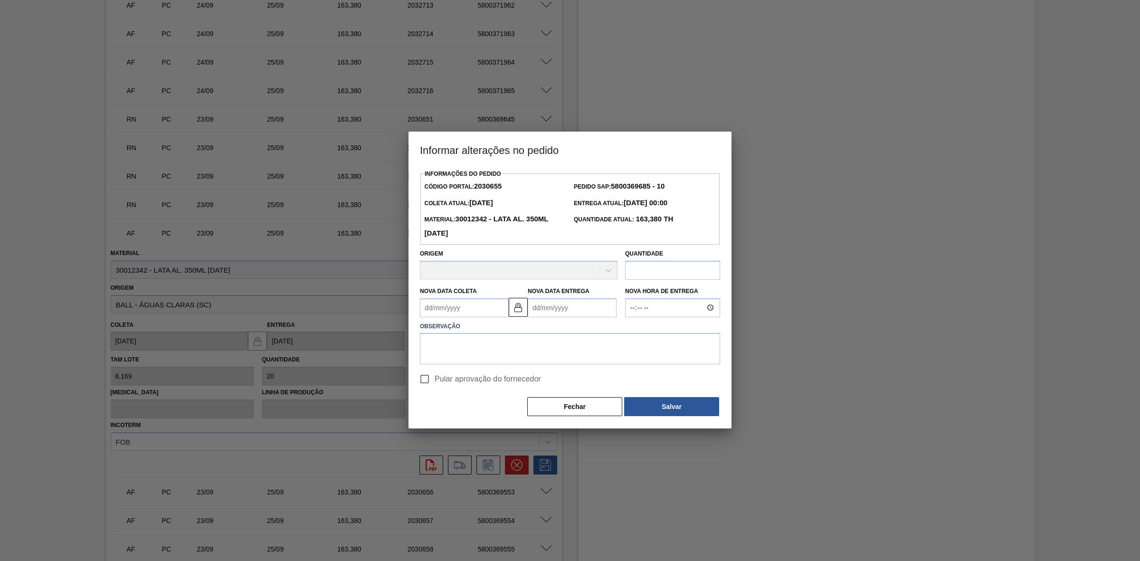
click at [567, 304] on Entrega2030655 "Nova Data Entrega" at bounding box center [572, 307] width 89 height 19
click at [585, 409] on div "24" at bounding box center [584, 407] width 13 height 13
type Coleta2030655 "22/09/2025"
type Entrega2030655 "24/09/2025"
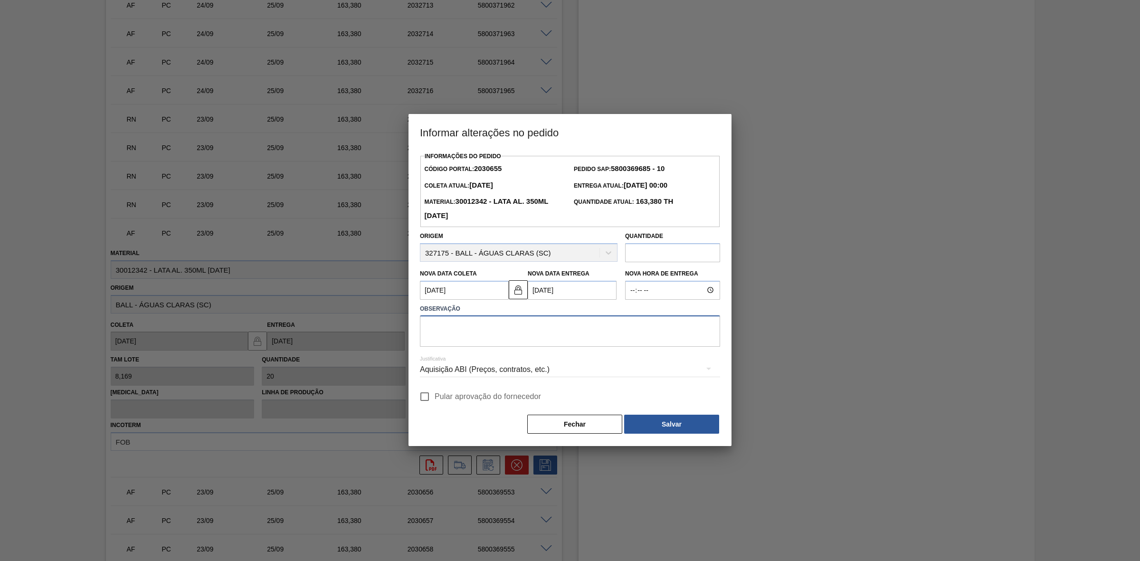
click at [498, 326] on textarea at bounding box center [570, 330] width 300 height 31
paste textarea "Dispersão de estoque - risco para prog do dia 24/09"
type textarea "Dispersão de estoque - risco para prog do dia 24/09"
click at [541, 368] on div "Aquisição ABI (Preços, contratos, etc.)" at bounding box center [570, 369] width 300 height 27
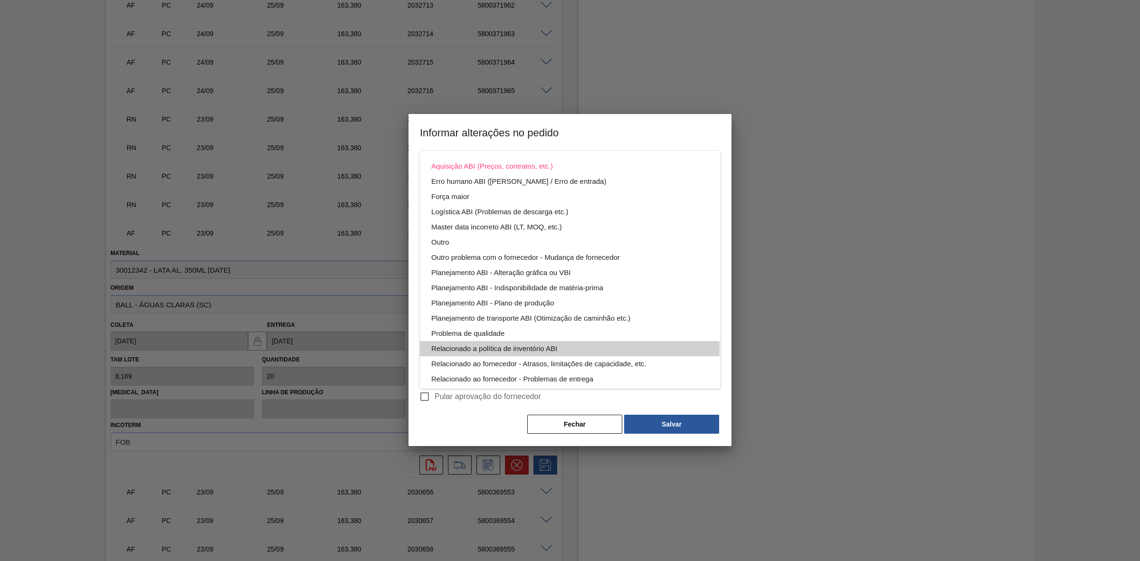
click at [518, 342] on div "Relacionado a política de inventório ABI" at bounding box center [569, 348] width 277 height 15
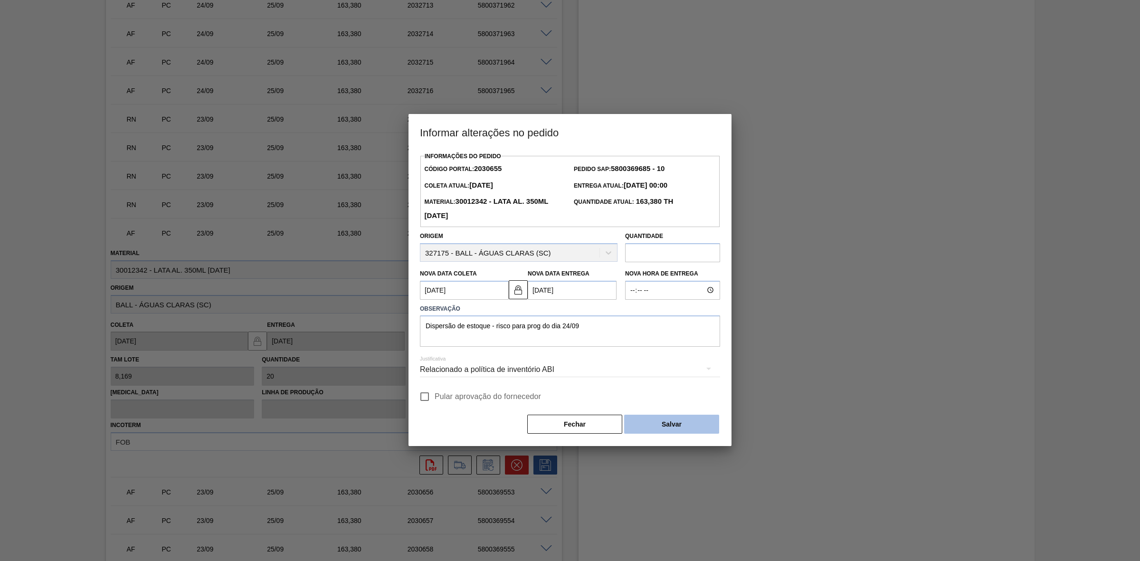
click at [669, 428] on button "Salvar" at bounding box center [671, 424] width 95 height 19
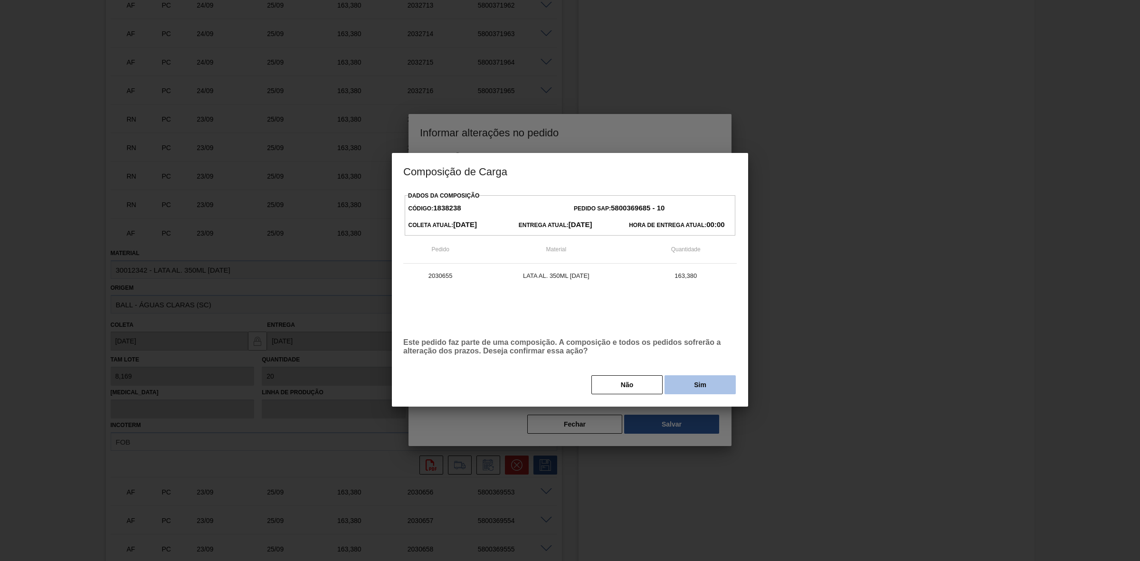
click at [692, 386] on button "Sim" at bounding box center [699, 384] width 71 height 19
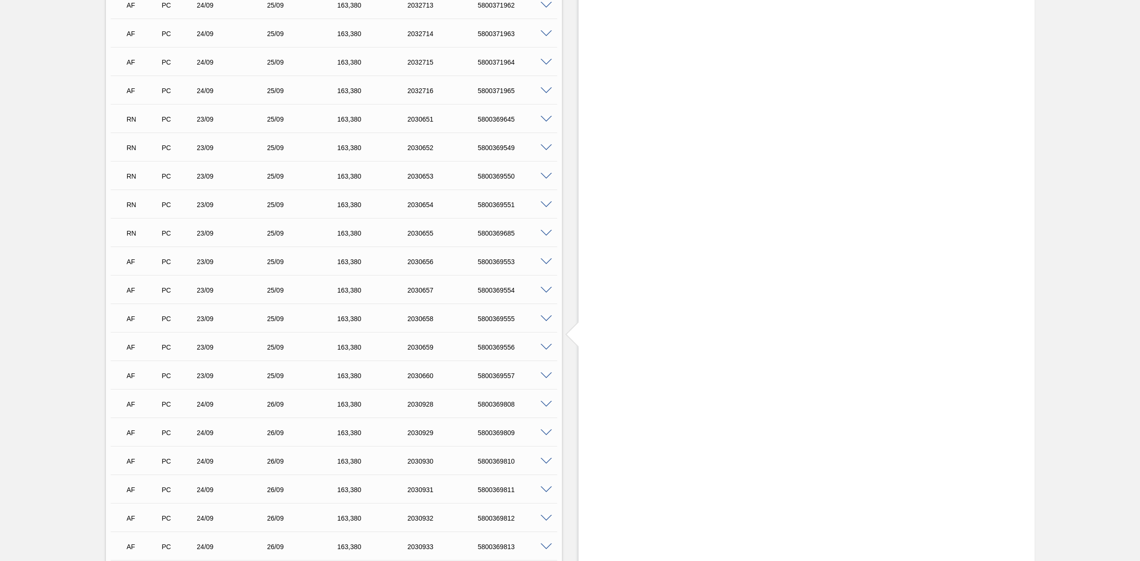
click at [543, 264] on span at bounding box center [545, 261] width 11 height 7
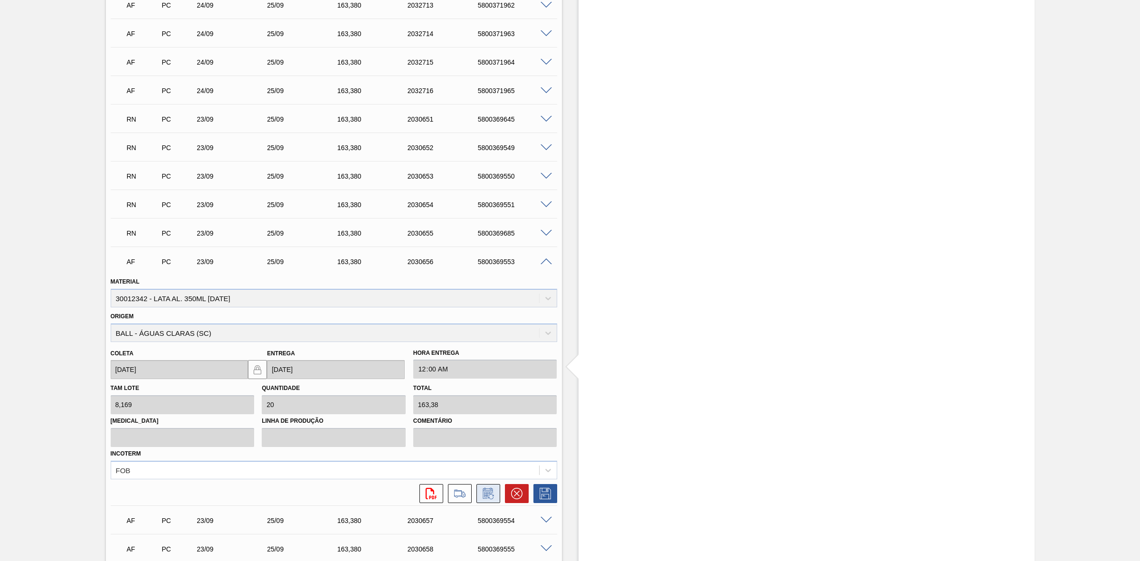
click at [483, 495] on icon at bounding box center [488, 493] width 15 height 11
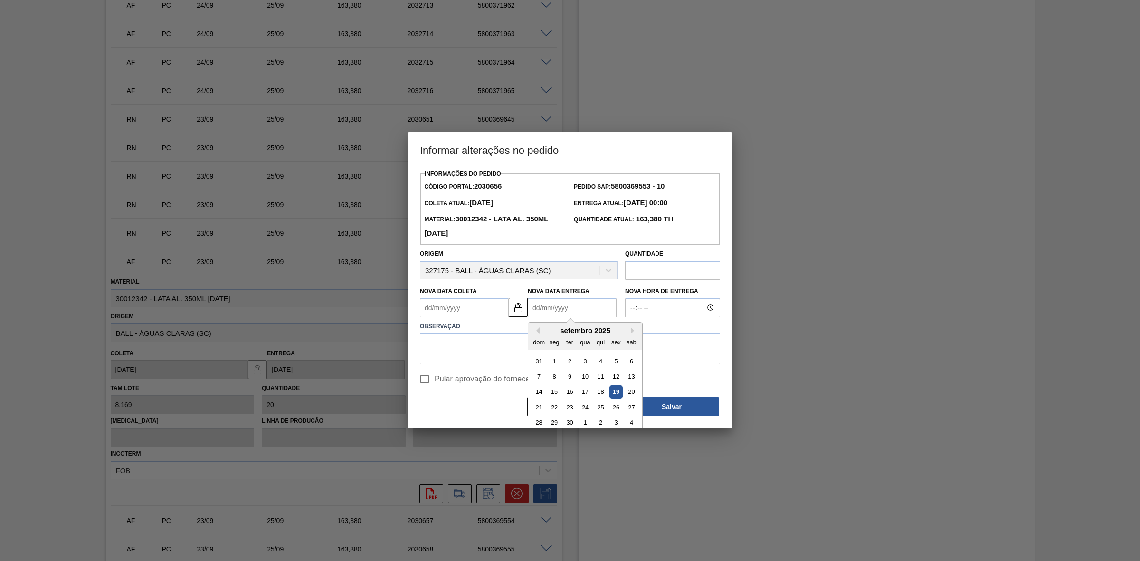
click at [564, 314] on Entrega2030656 "Nova Data Entrega" at bounding box center [572, 307] width 89 height 19
click at [582, 407] on div "24" at bounding box center [584, 407] width 13 height 13
type Coleta2030656 "22/09/2025"
type Entrega2030656 "24/09/2025"
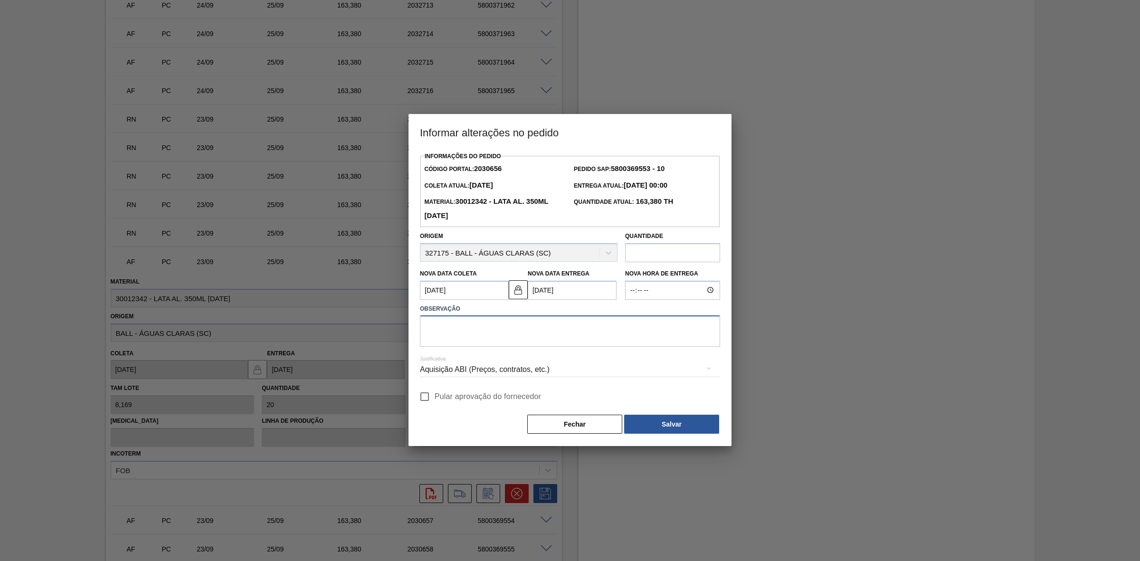
click at [520, 330] on textarea at bounding box center [570, 330] width 300 height 31
paste textarea "Dispersão de estoque - risco para prog do dia 24/09"
type textarea "Dispersão de estoque - risco para prog do dia 24/09"
click at [548, 368] on div "Aquisição ABI (Preços, contratos, etc.)" at bounding box center [570, 369] width 300 height 27
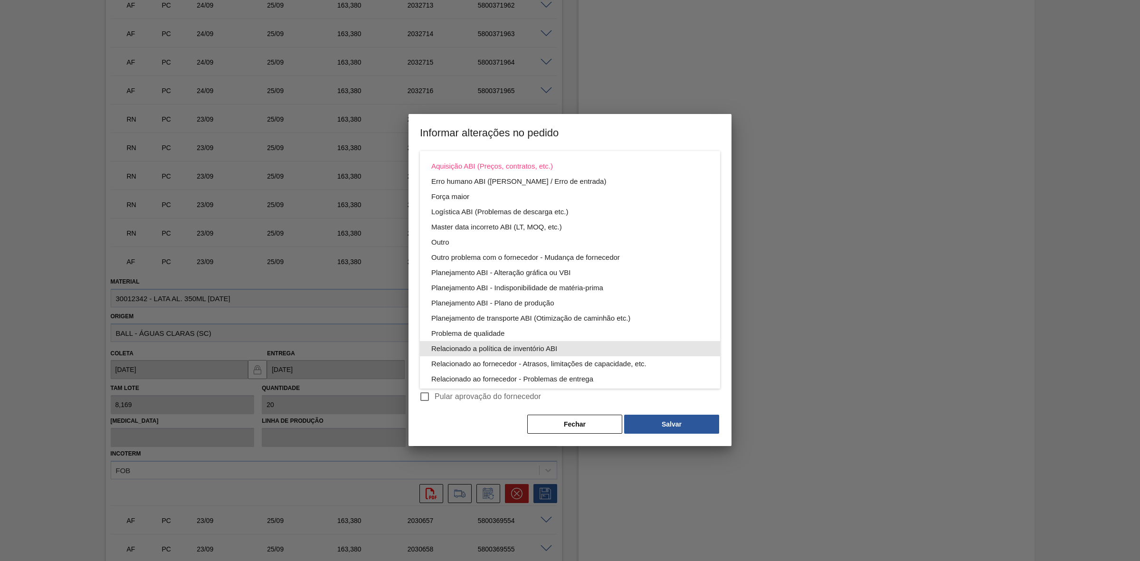
click at [548, 349] on div "Relacionado a política de inventório ABI" at bounding box center [569, 348] width 277 height 15
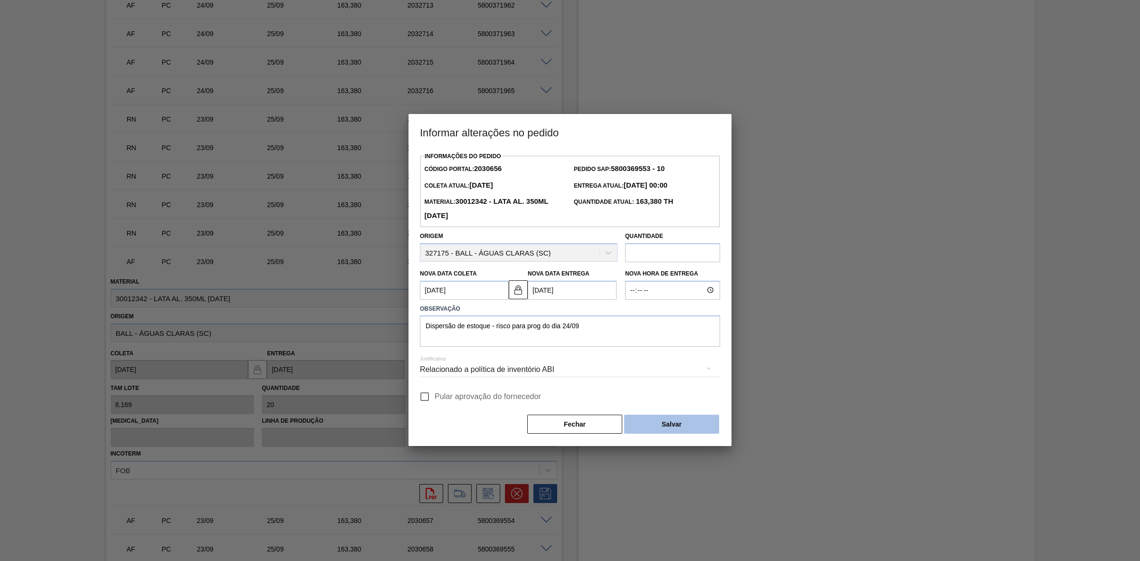
click at [660, 422] on button "Salvar" at bounding box center [671, 424] width 95 height 19
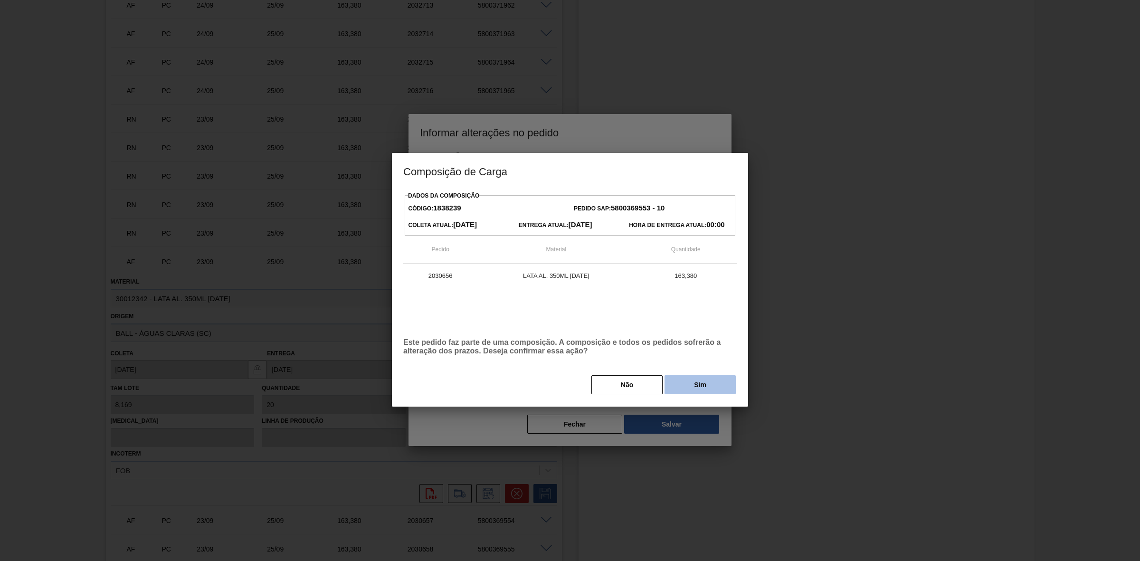
click at [706, 380] on button "Sim" at bounding box center [699, 384] width 71 height 19
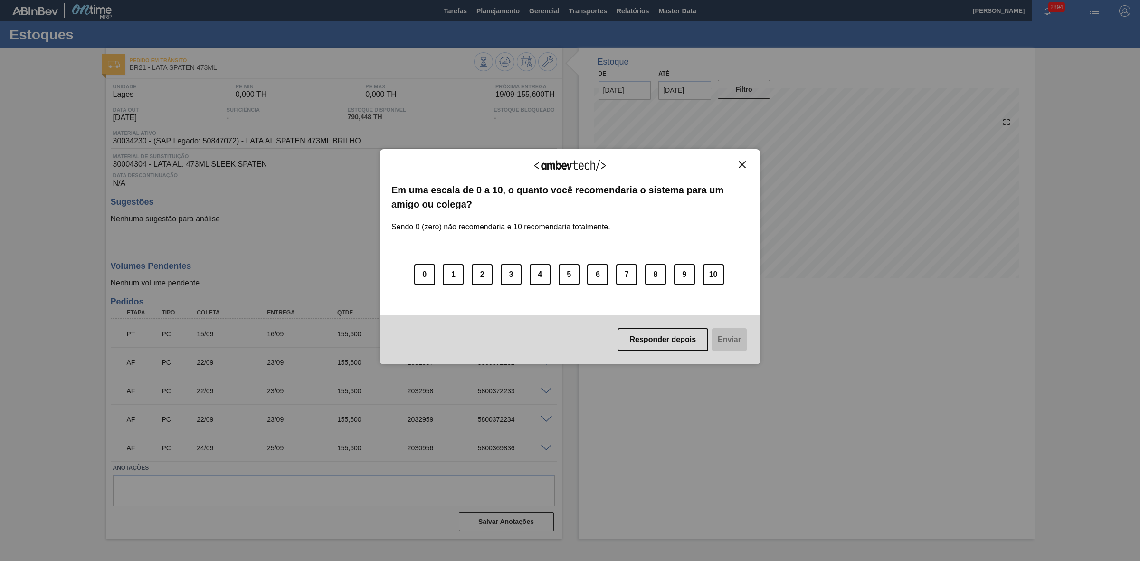
click at [739, 161] on img "Close" at bounding box center [741, 164] width 7 height 7
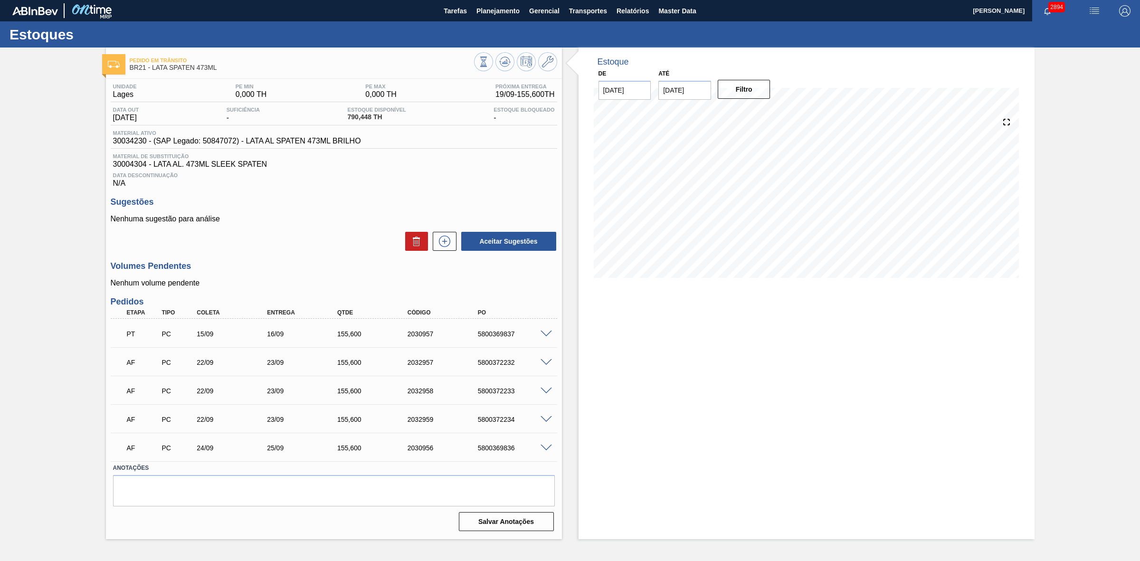
click at [543, 362] on span at bounding box center [545, 362] width 11 height 7
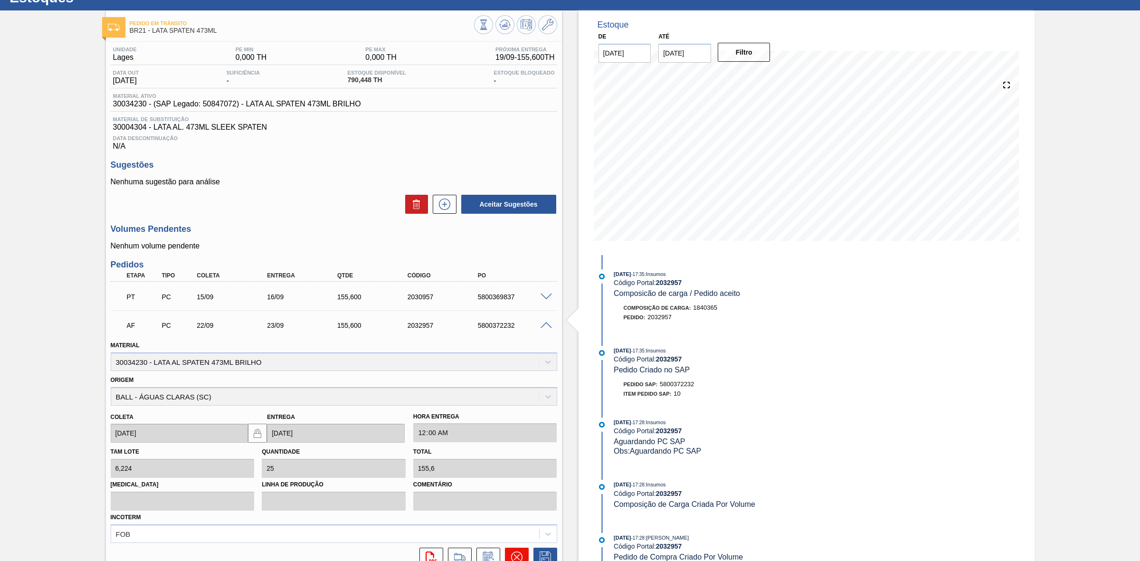
scroll to position [178, 0]
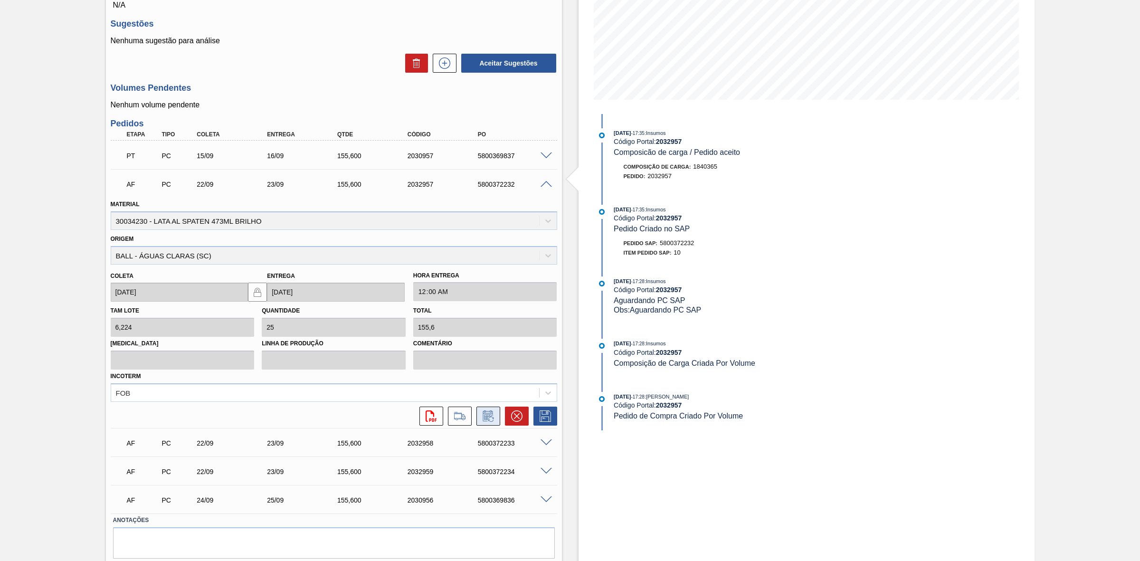
click at [491, 423] on button at bounding box center [488, 415] width 24 height 19
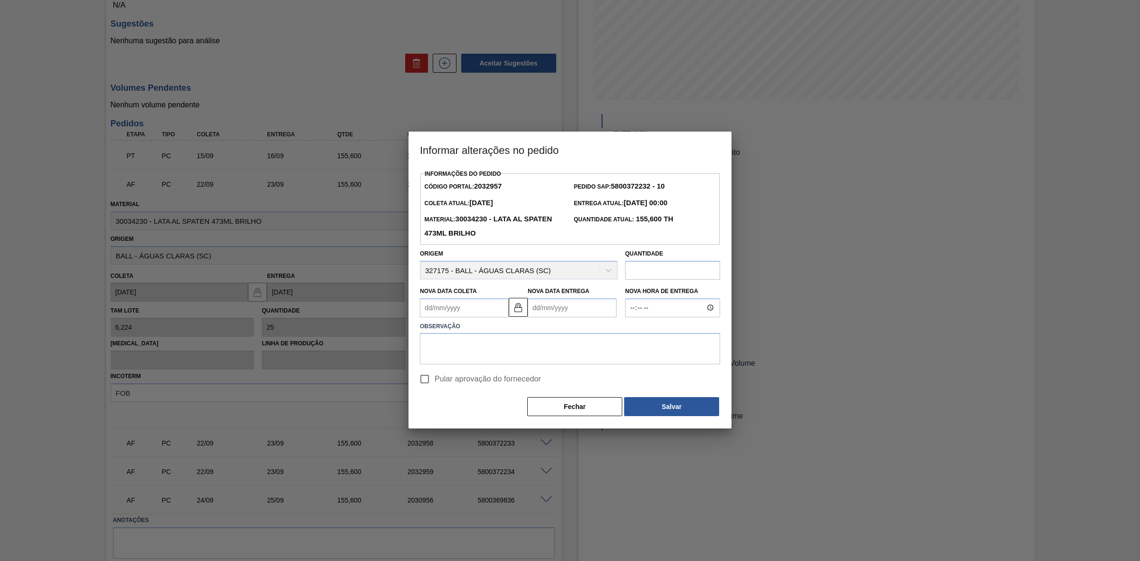
click at [540, 310] on Entrega2032957 "Nova Data Entrega" at bounding box center [572, 307] width 89 height 19
click at [538, 408] on div "21" at bounding box center [538, 407] width 13 height 13
type Coleta2032957 "20/09/2025"
type Entrega2032957 "[DATE]"
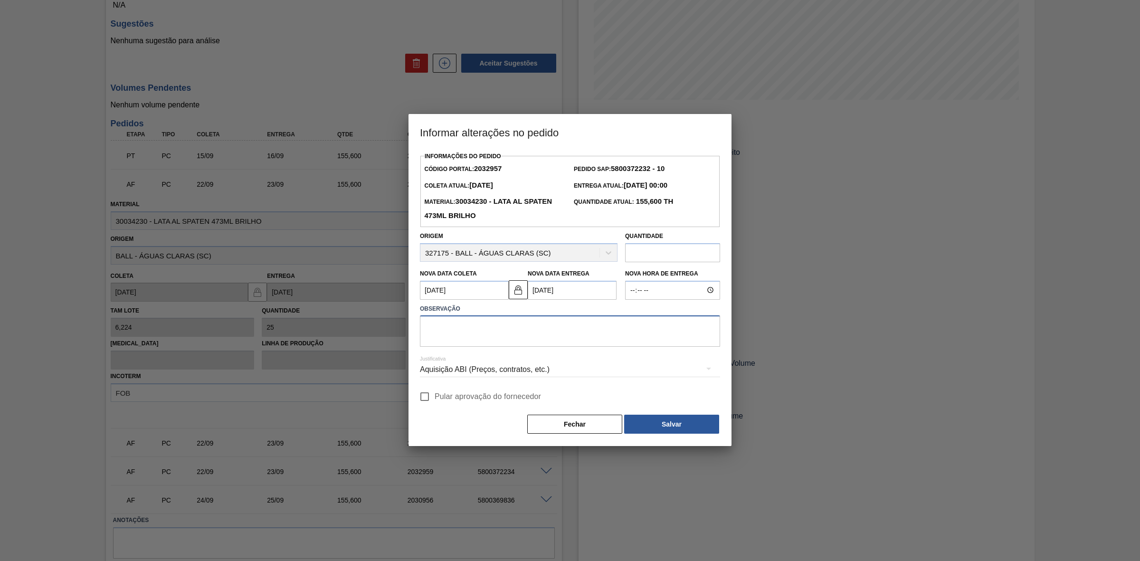
click at [475, 329] on textarea at bounding box center [570, 330] width 300 height 31
drag, startPoint x: 614, startPoint y: 324, endPoint x: 412, endPoint y: 324, distance: 201.8
click at [412, 324] on div "Informações do Pedido Código Portal: 2032957 Pedido SAP: 5800372232 - 10 Coleta…" at bounding box center [569, 298] width 323 height 296
click at [566, 373] on div "Aquisição ABI (Preços, contratos, etc.)" at bounding box center [570, 369] width 300 height 27
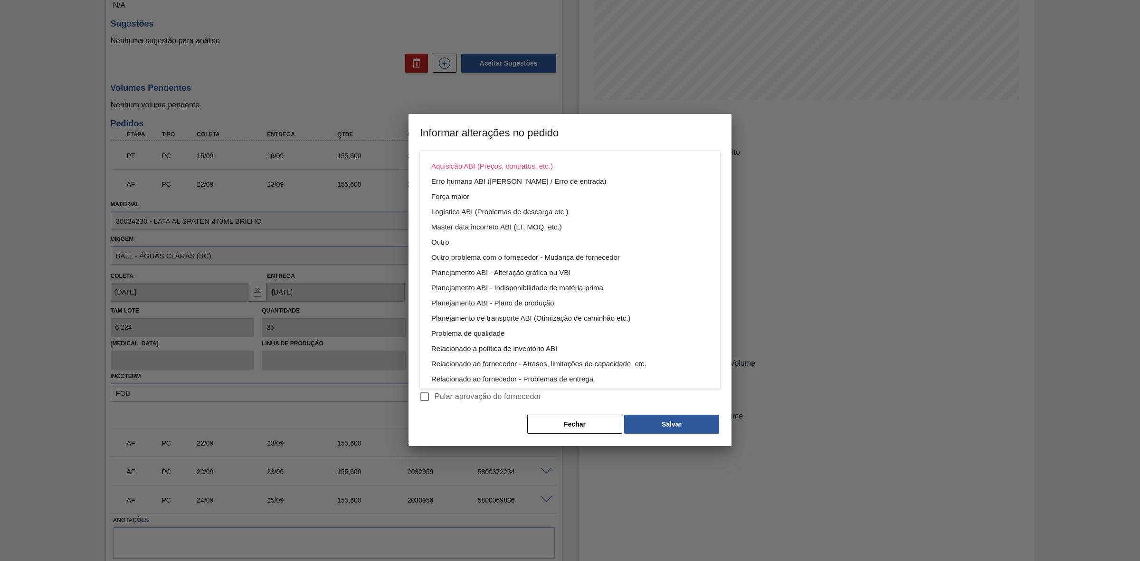
click at [470, 415] on div "Aquisição ABI (Preços, contratos, etc.) Erro humano ABI (Cálculo / Erro de entr…" at bounding box center [570, 280] width 1140 height 561
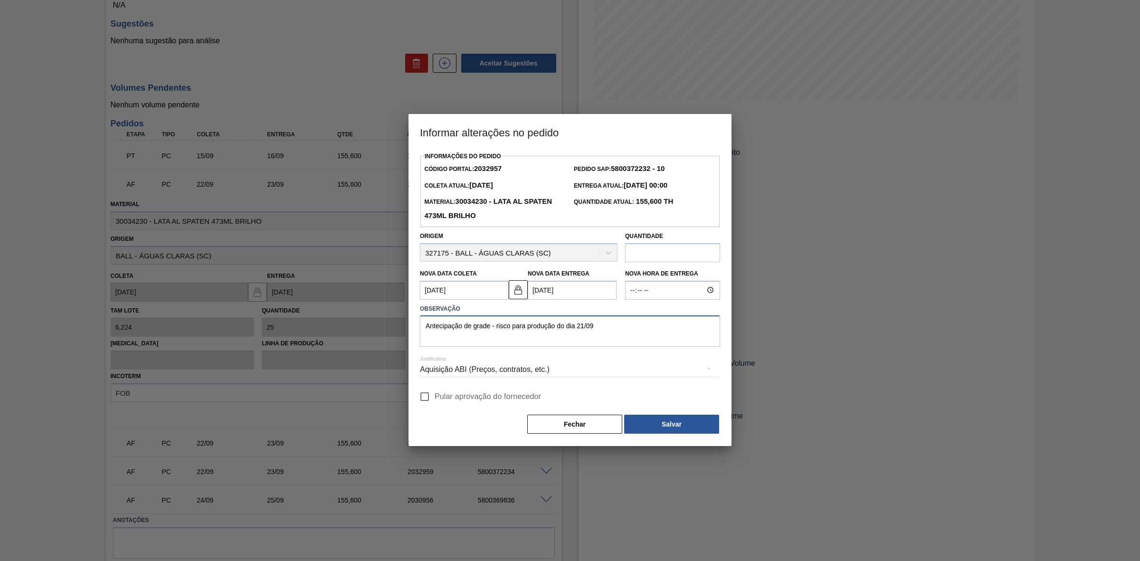
click at [599, 326] on textarea "Antecipação de grade - risco para produção do dia 21/09" at bounding box center [570, 330] width 300 height 31
drag, startPoint x: 680, startPoint y: 324, endPoint x: 373, endPoint y: 331, distance: 307.3
click at [373, 331] on div "Informar alterações no pedido Informações do Pedido Código Portal: 2032957 Pedi…" at bounding box center [570, 280] width 1140 height 561
type textarea "Antecipação de grade - risco para produção do dia 21/09 - dispersão de estoque"
click at [530, 370] on div "Aquisição ABI (Preços, contratos, etc.)" at bounding box center [570, 369] width 300 height 27
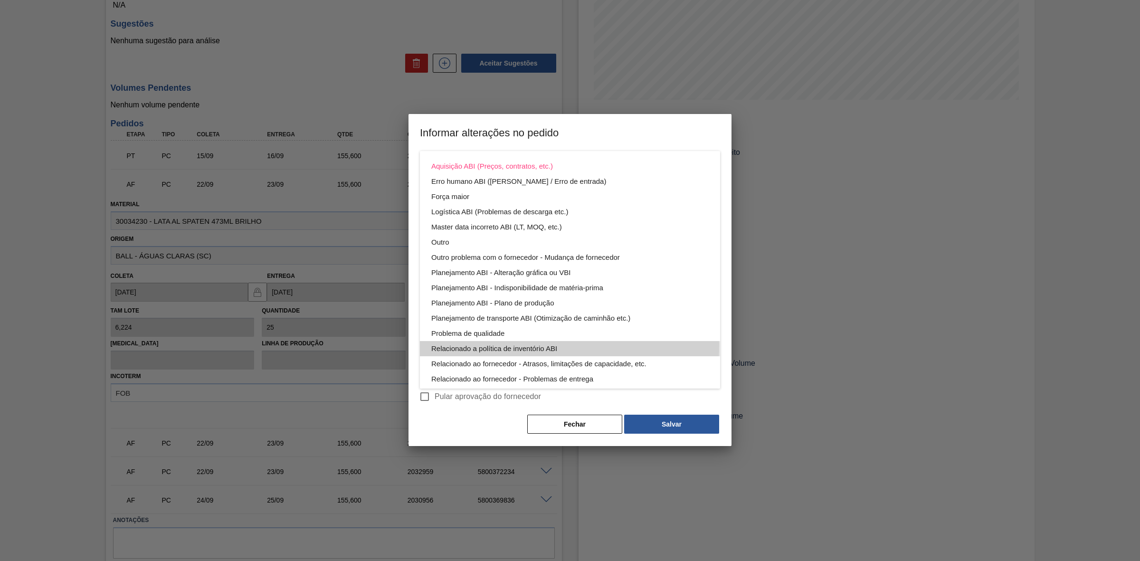
click at [548, 346] on div "Relacionado a política de inventório ABI" at bounding box center [569, 348] width 277 height 15
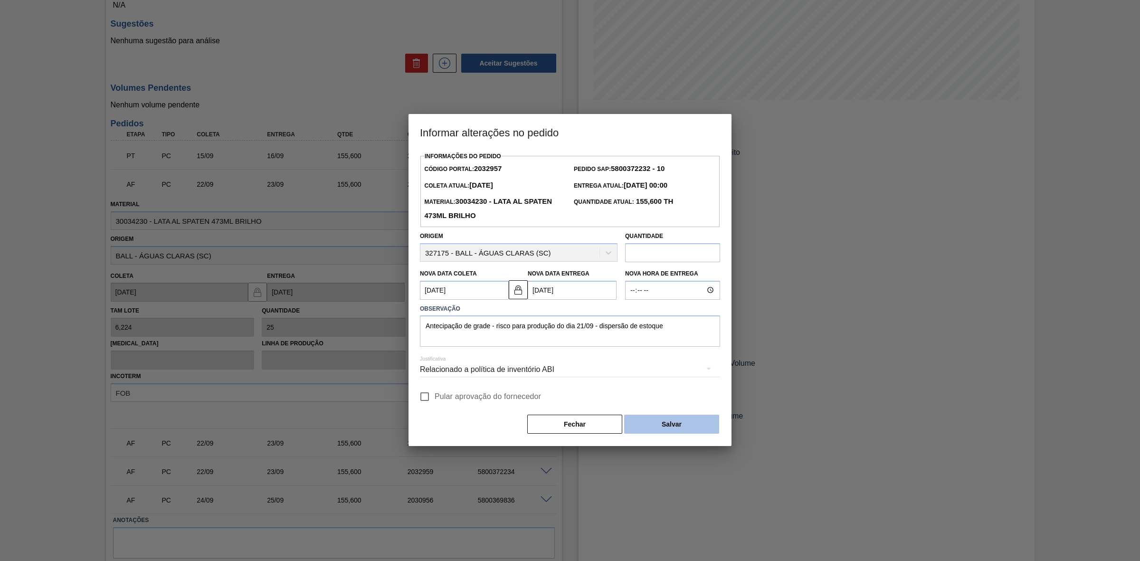
click at [660, 428] on button "Salvar" at bounding box center [671, 424] width 95 height 19
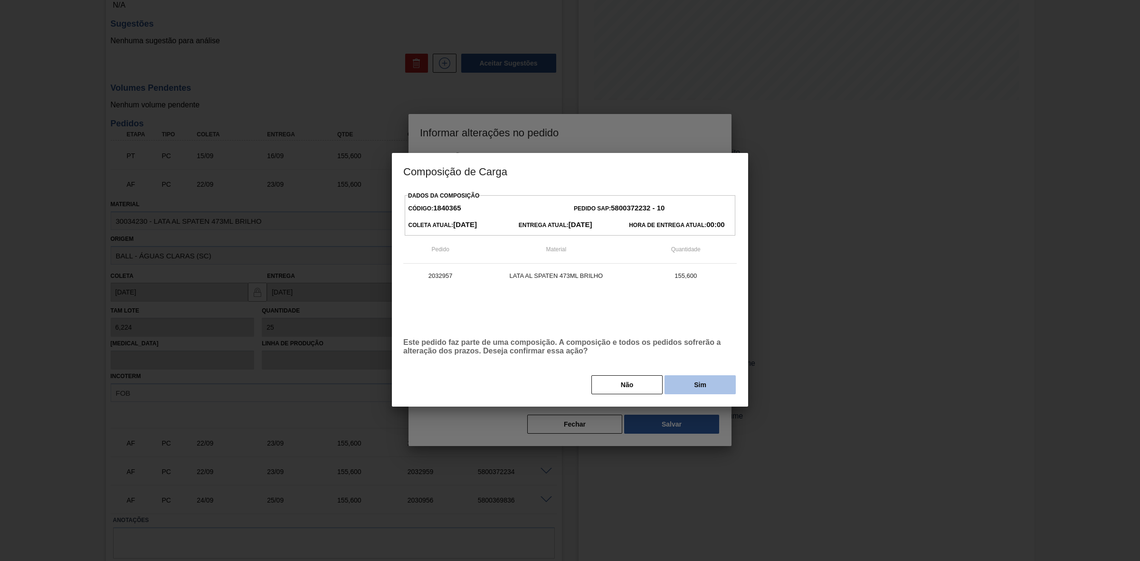
click at [682, 382] on button "Sim" at bounding box center [699, 384] width 71 height 19
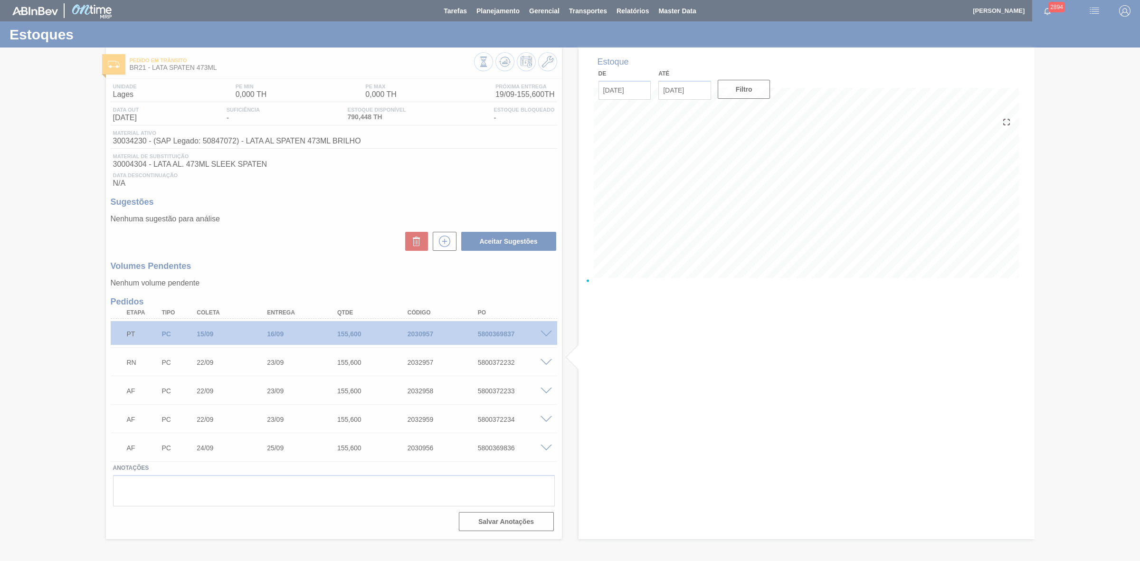
scroll to position [0, 0]
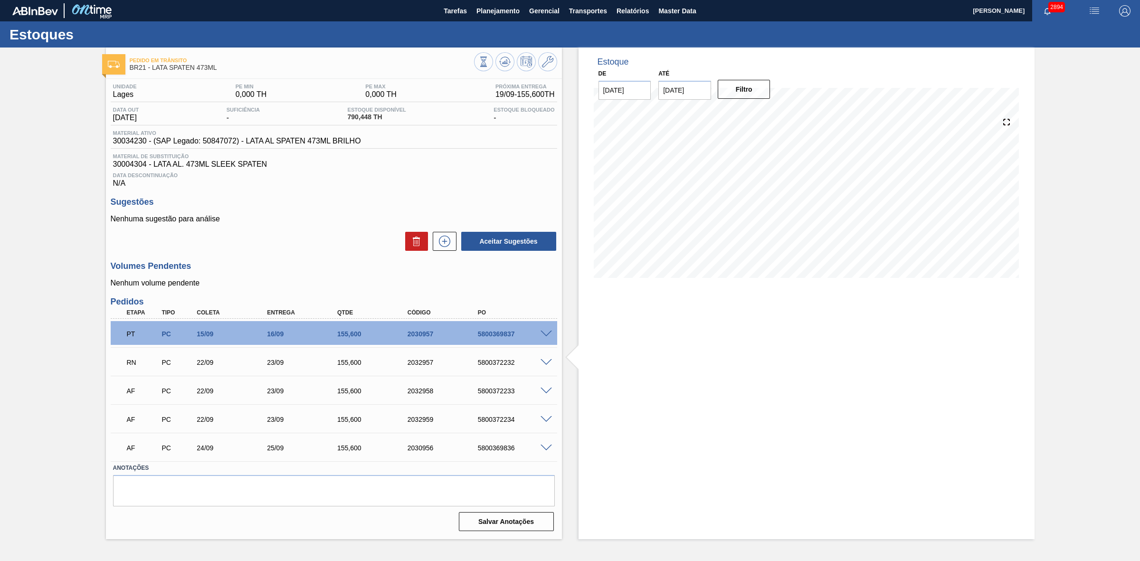
click at [546, 394] on span at bounding box center [545, 390] width 11 height 7
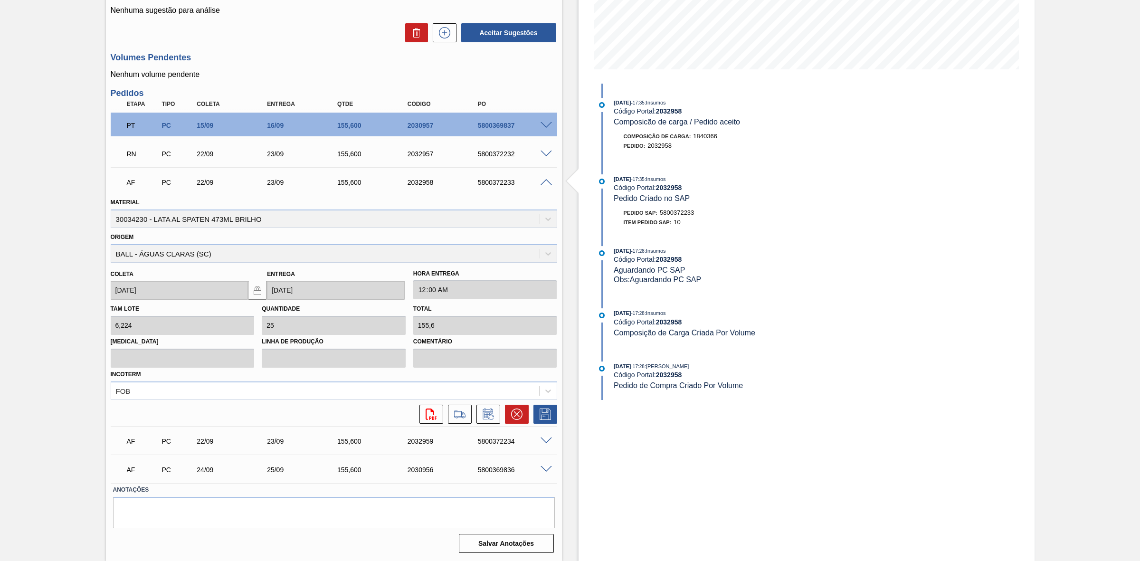
scroll to position [210, 0]
click at [491, 421] on button at bounding box center [488, 414] width 24 height 19
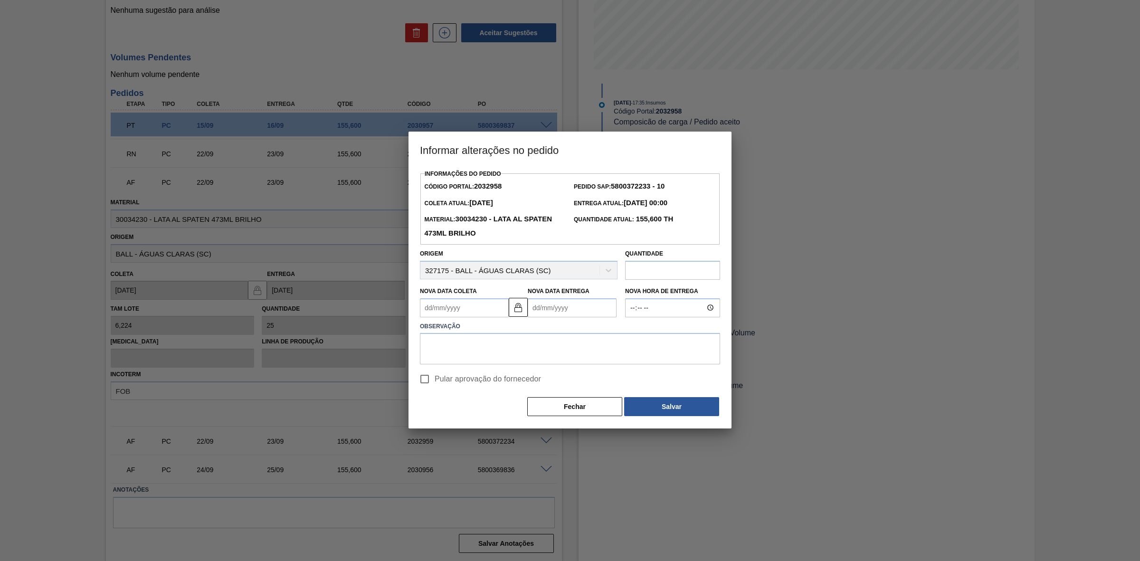
click at [544, 307] on Entrega2032958 "Nova Data Entrega" at bounding box center [572, 307] width 89 height 19
click at [537, 405] on div "21" at bounding box center [538, 407] width 13 height 13
type Coleta2032958 "[DATE]"
type Entrega2032958 "[DATE]"
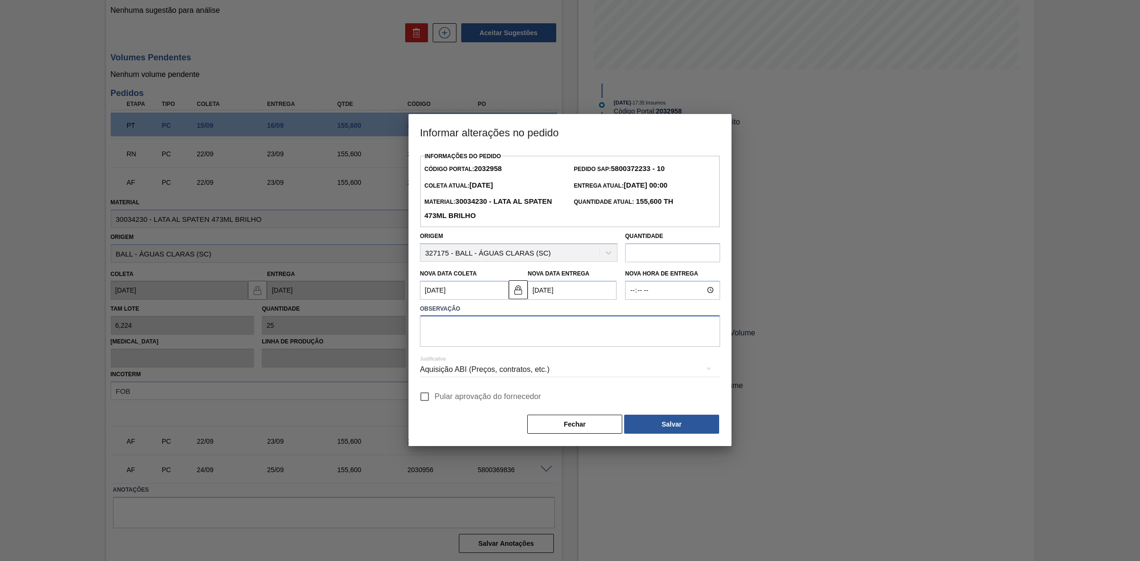
click at [476, 323] on textarea at bounding box center [570, 330] width 300 height 31
paste textarea "Antecipação de grade - risco para produção do dia 21/09 - dispersão de estoque"
type textarea "Antecipação de grade - risco para produção do dia 21/09 - dispersão de estoque"
click at [492, 371] on div "Aquisição ABI (Preços, contratos, etc.)" at bounding box center [570, 369] width 300 height 27
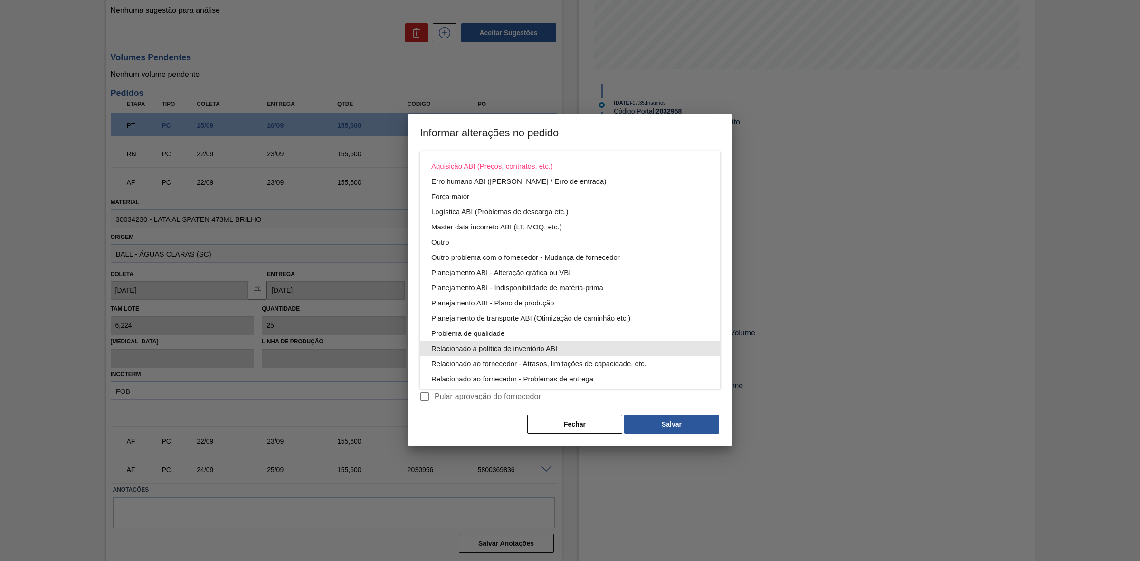
click at [532, 350] on div "Relacionado a política de inventório ABI" at bounding box center [569, 348] width 277 height 15
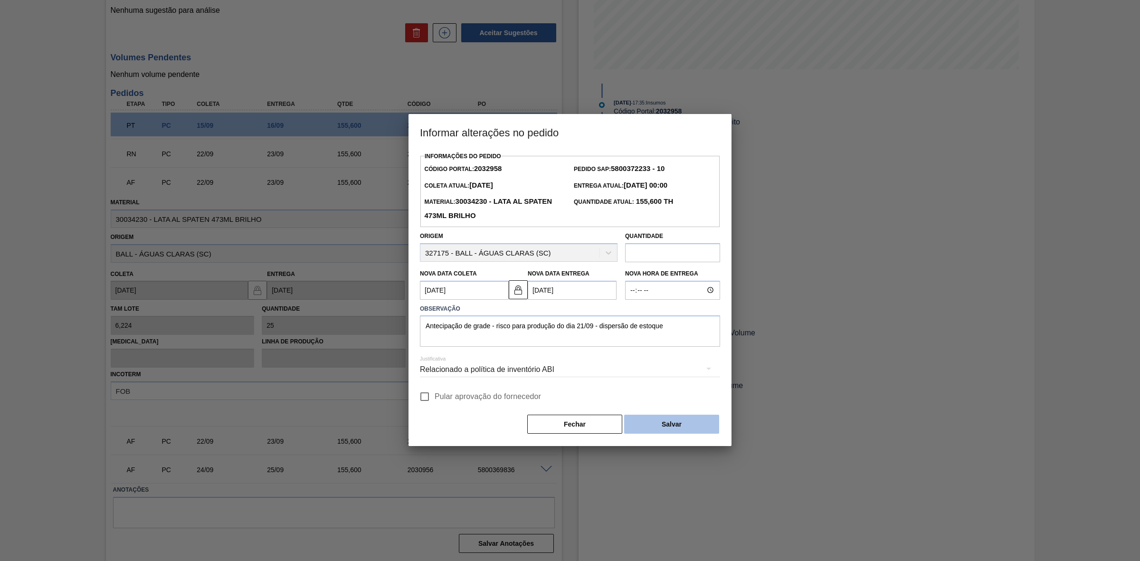
click at [661, 418] on button "Salvar" at bounding box center [671, 424] width 95 height 19
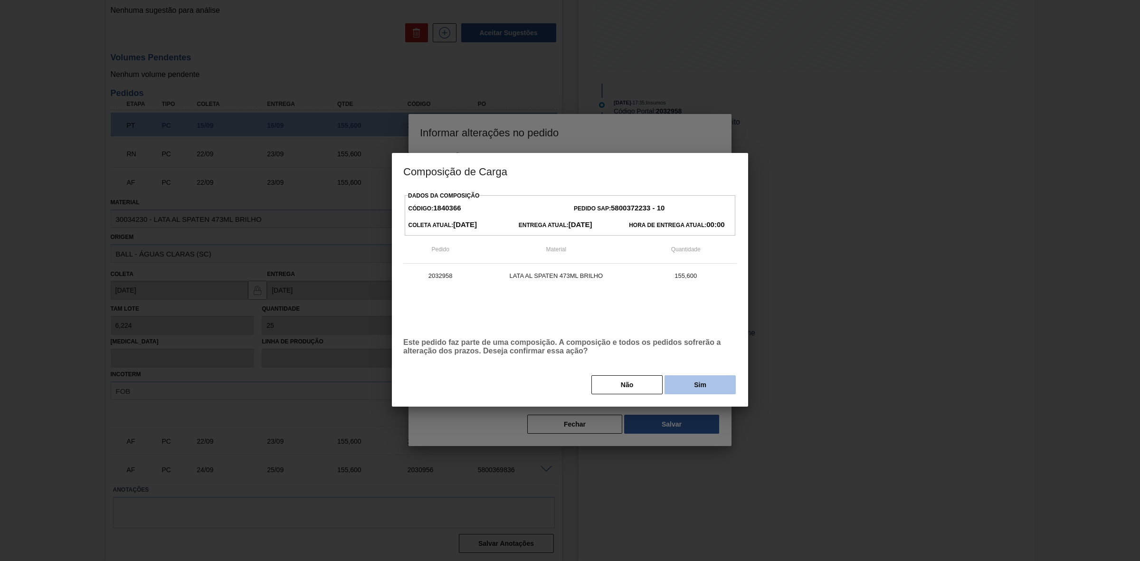
click at [684, 386] on button "Sim" at bounding box center [699, 384] width 71 height 19
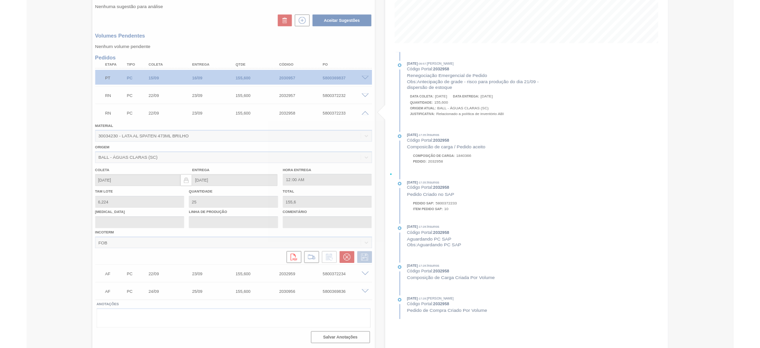
scroll to position [0, 0]
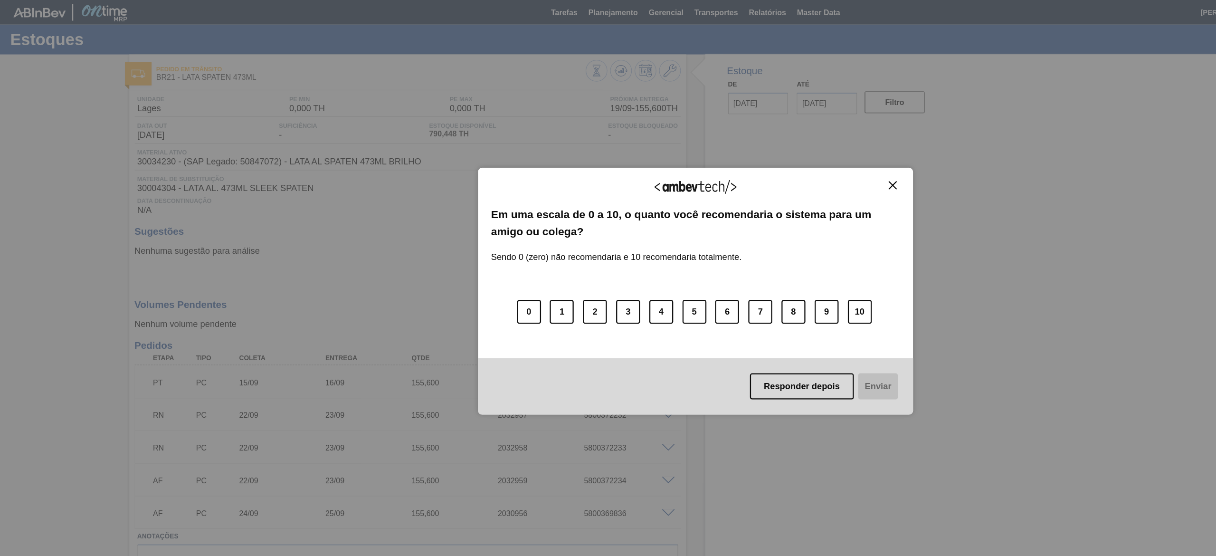
click at [778, 164] on img "Close" at bounding box center [779, 161] width 7 height 7
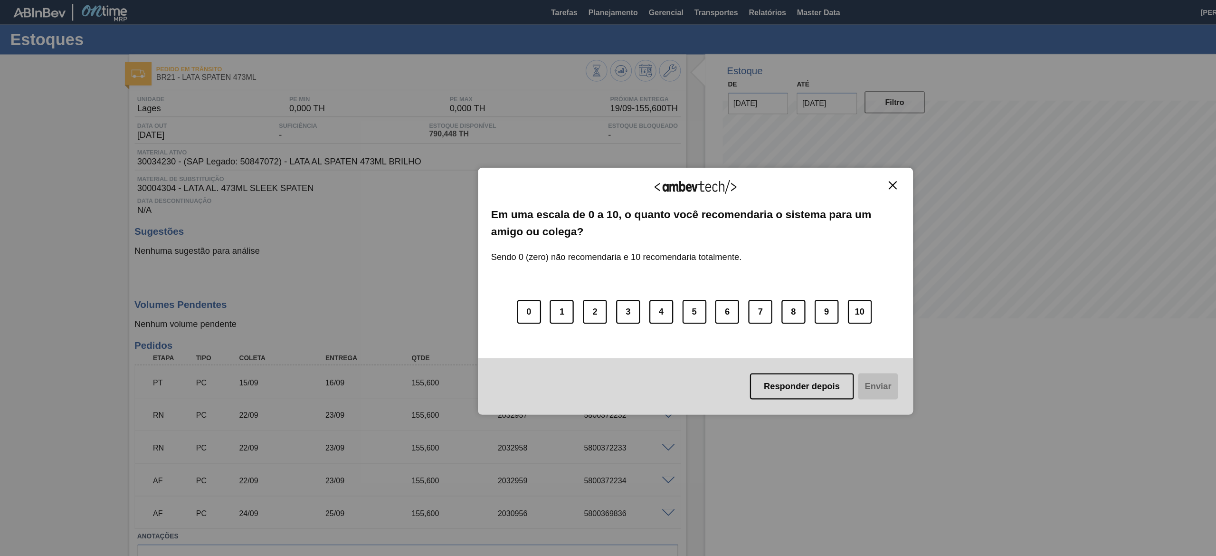
click at [782, 159] on img "Close" at bounding box center [779, 161] width 7 height 7
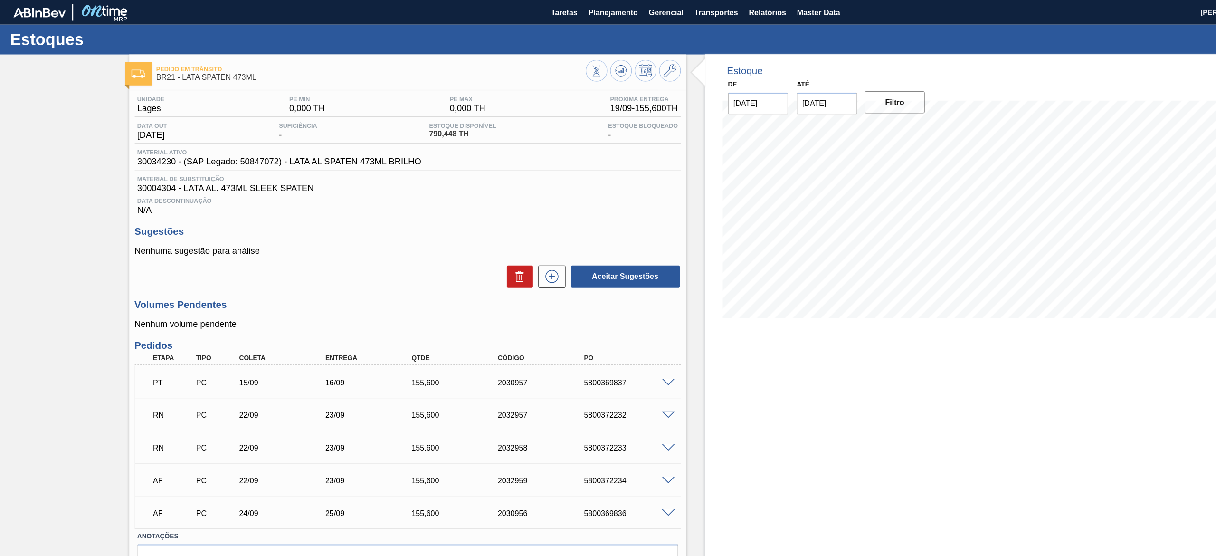
click at [813, 346] on div "Estoque De 19/09/2025 Até 17/10/2025 Filtro 01/10 Projeção de Estoque 299.952 N…" at bounding box center [859, 292] width 486 height 491
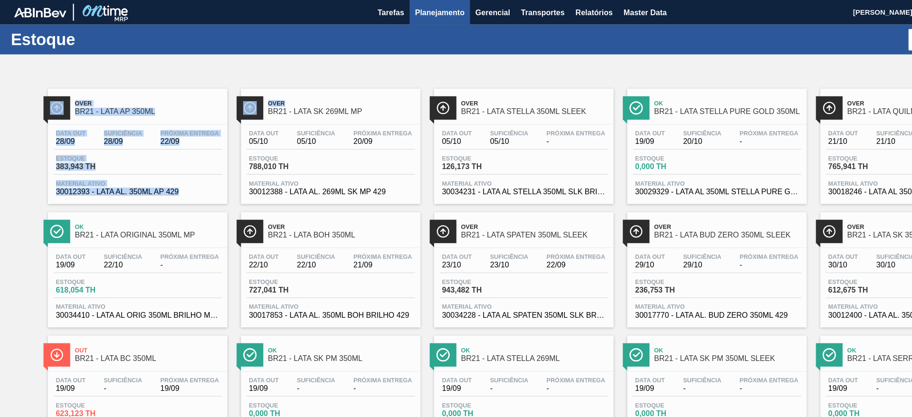
drag, startPoint x: 406, startPoint y: 62, endPoint x: 334, endPoint y: 74, distance: 73.6
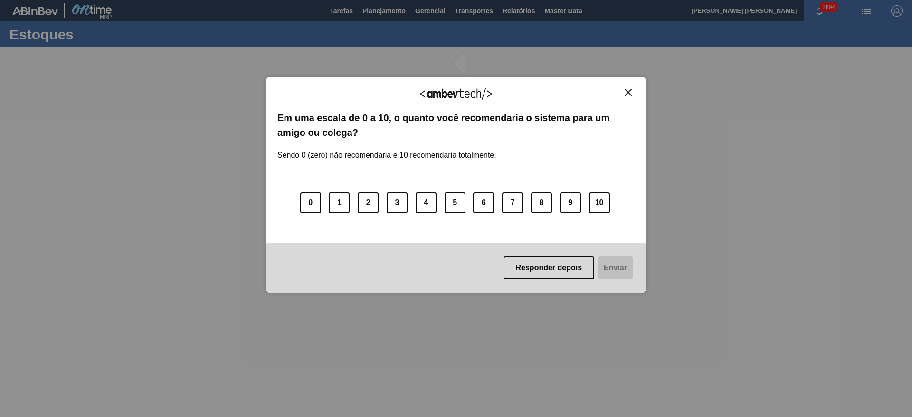
drag, startPoint x: 628, startPoint y: 94, endPoint x: 634, endPoint y: 91, distance: 6.8
click at [628, 94] on img "Close" at bounding box center [627, 92] width 7 height 7
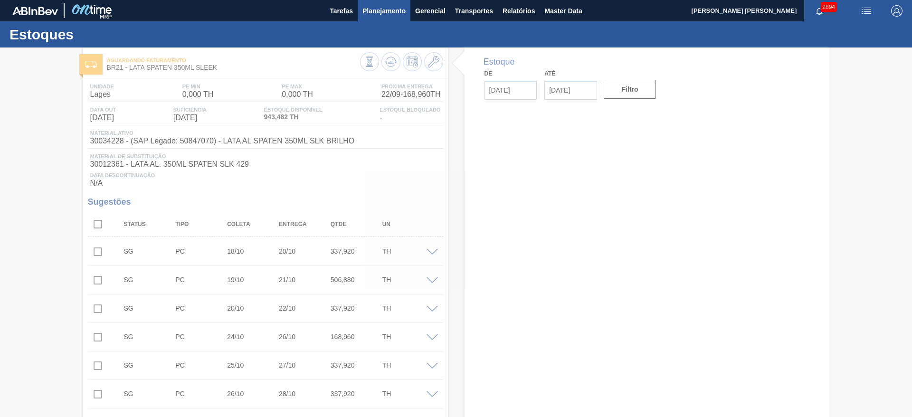
type input "[DATE]"
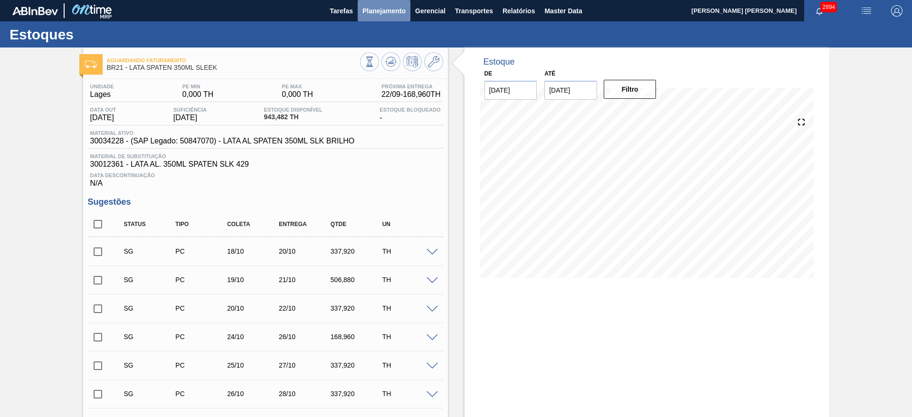
click at [377, 14] on span "Planejamento" at bounding box center [383, 10] width 43 height 11
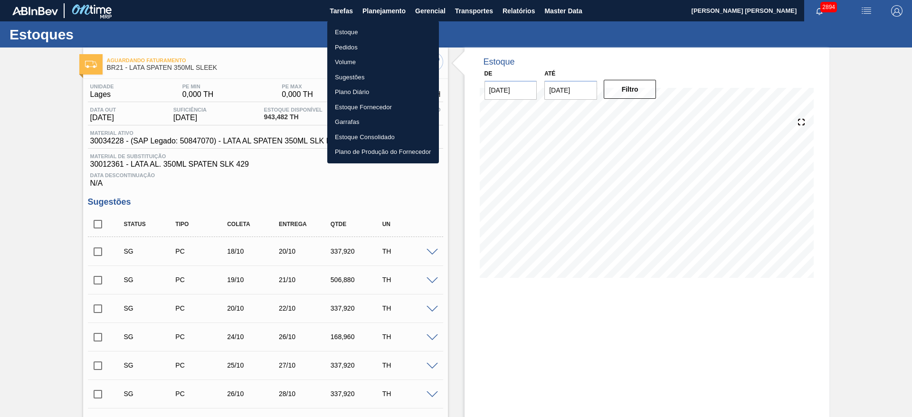
click at [617, 66] on div at bounding box center [456, 208] width 912 height 417
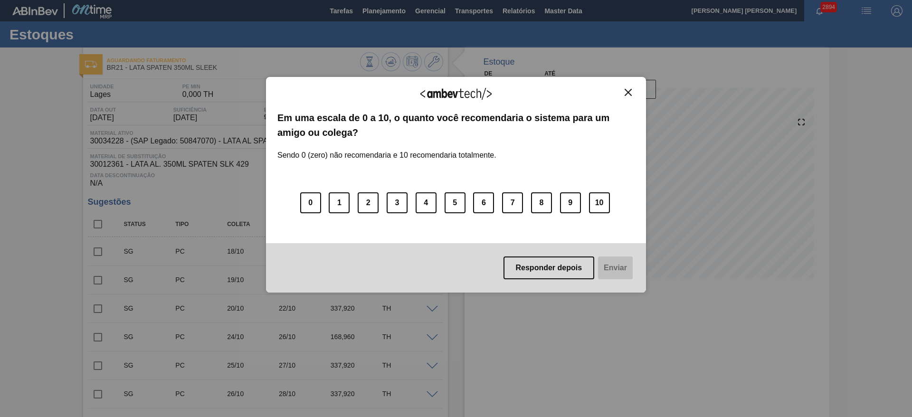
click at [630, 92] on img "Close" at bounding box center [627, 92] width 7 height 7
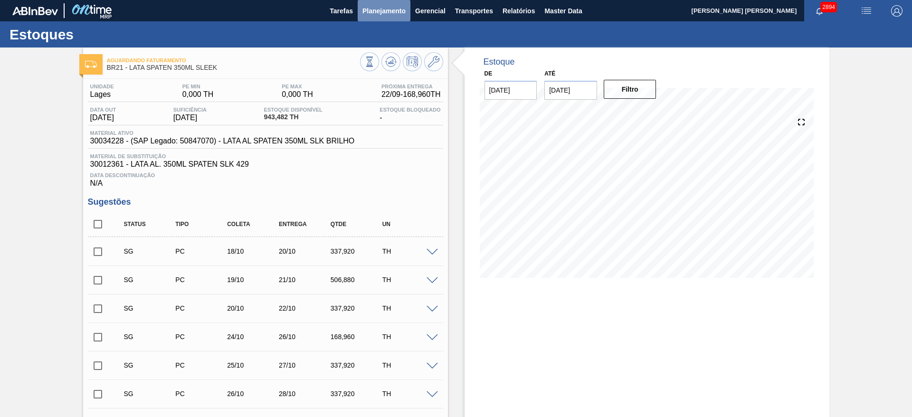
click at [383, 15] on span "Planejamento" at bounding box center [383, 10] width 43 height 11
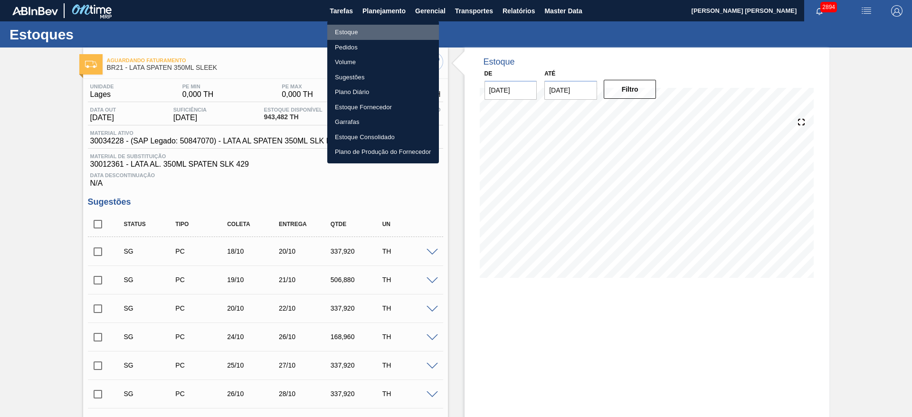
click at [348, 34] on li "Estoque" at bounding box center [383, 32] width 112 height 15
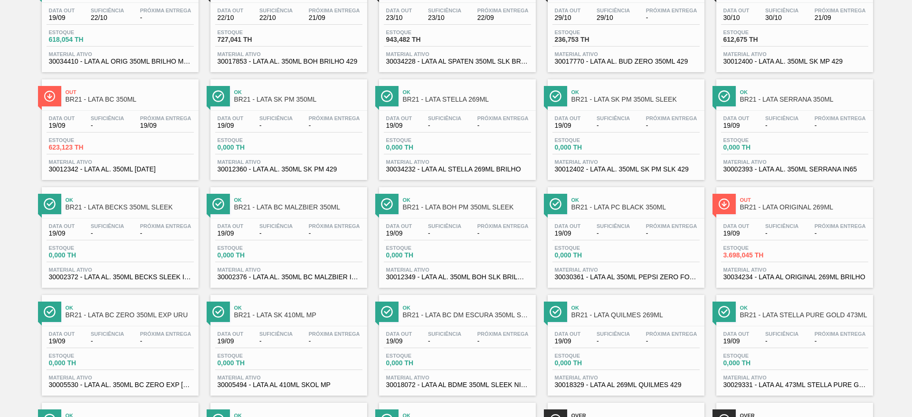
scroll to position [427, 0]
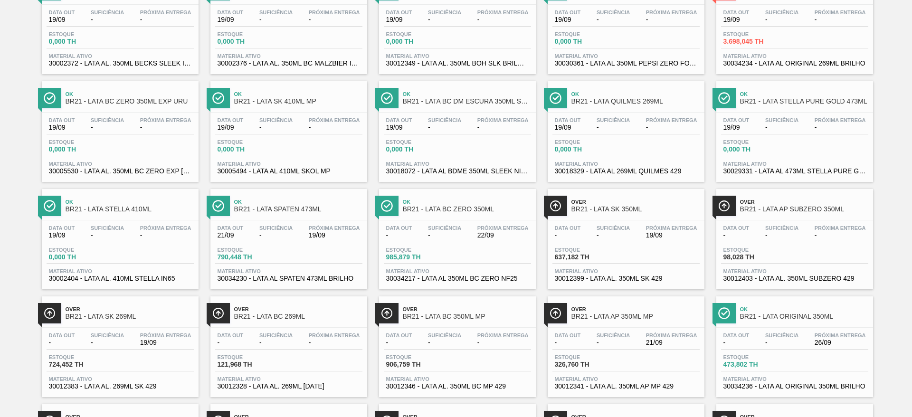
click at [313, 196] on div "Ok BR21 - LATA SPATEN 473ML" at bounding box center [298, 205] width 128 height 21
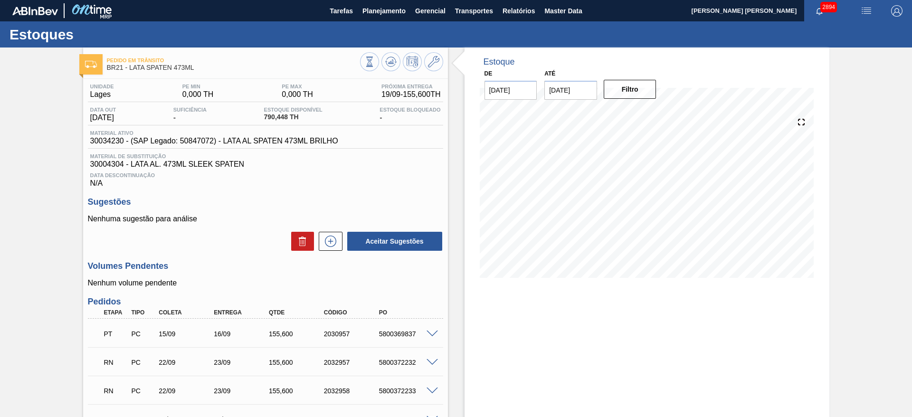
click at [860, 13] on img "button" at bounding box center [865, 10] width 11 height 11
click at [861, 28] on li "Pedido Contingência" at bounding box center [860, 33] width 87 height 17
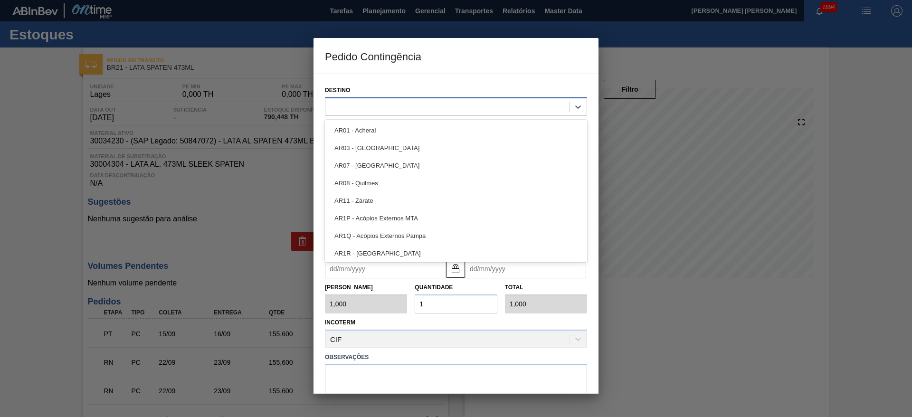
click at [514, 104] on div at bounding box center [447, 107] width 244 height 14
type input "21"
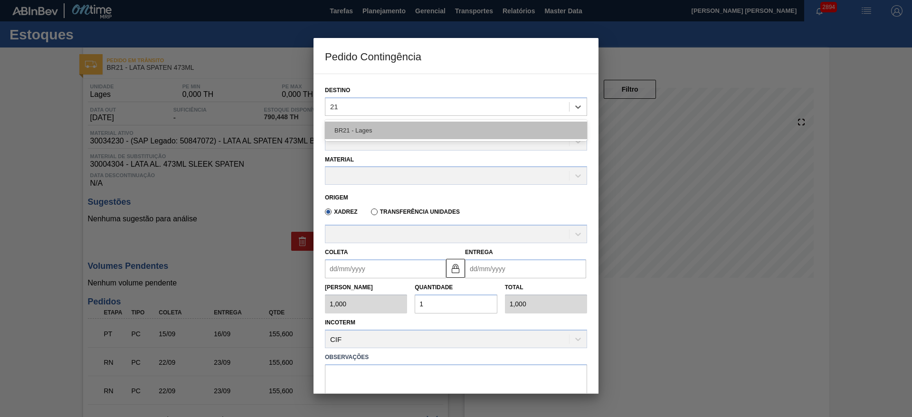
click at [460, 136] on div "BR21 - Lages" at bounding box center [456, 131] width 262 height 18
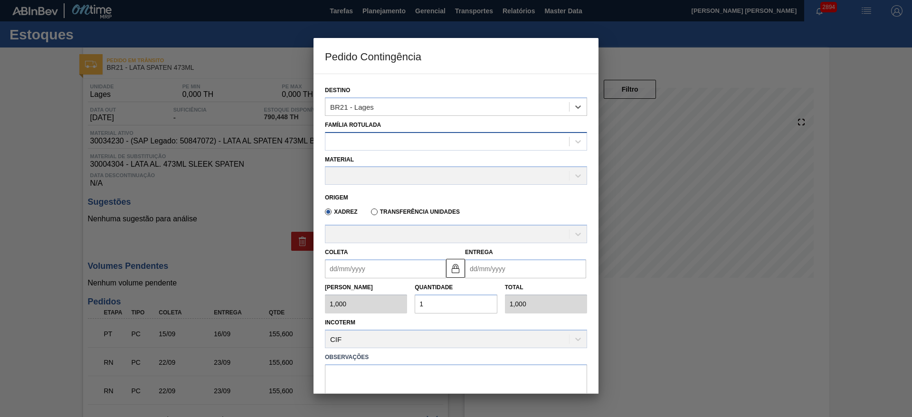
click at [444, 142] on div at bounding box center [447, 141] width 244 height 14
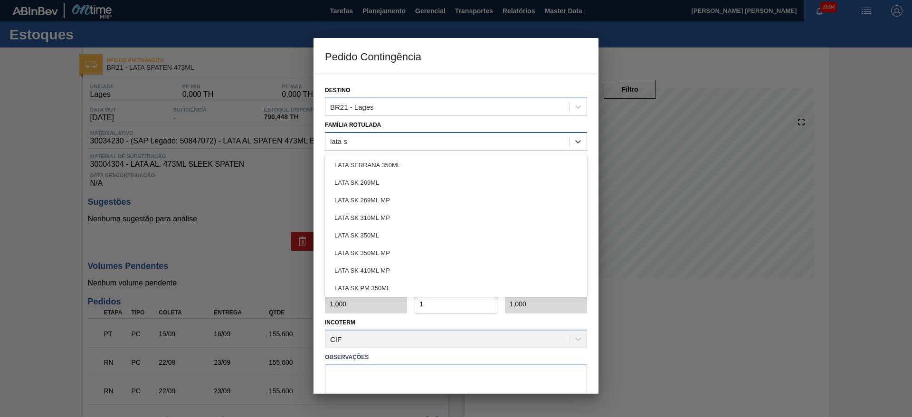
type Rotulada "lata sp"
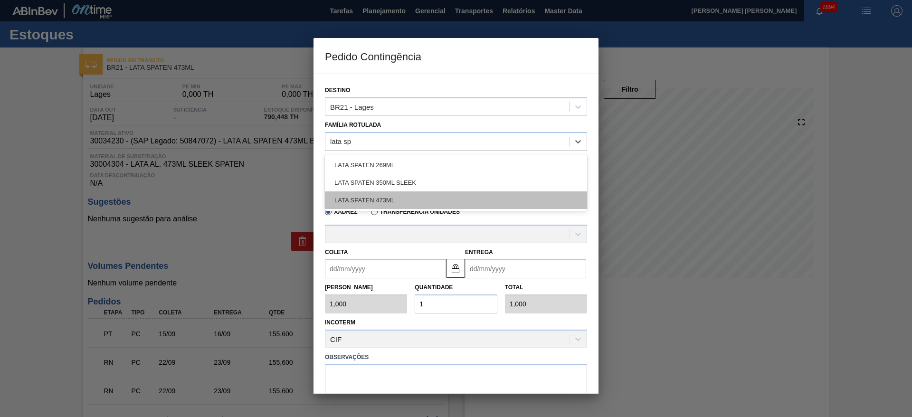
click at [395, 206] on div "LATA SPATEN 473ML" at bounding box center [456, 200] width 262 height 18
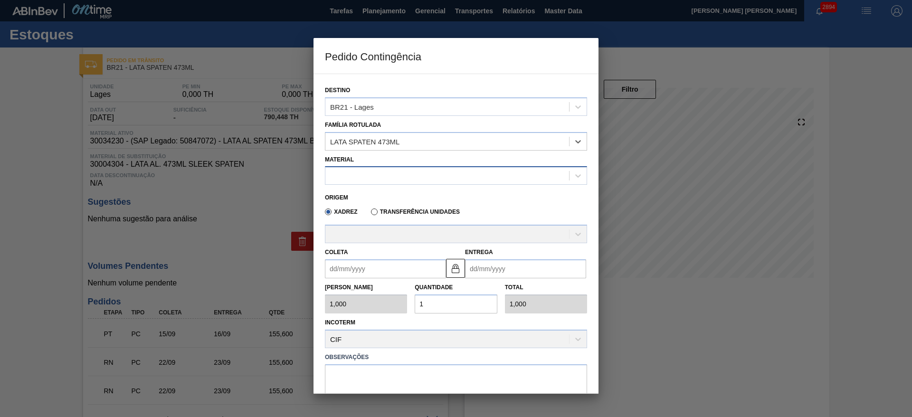
click at [418, 174] on div at bounding box center [447, 176] width 244 height 14
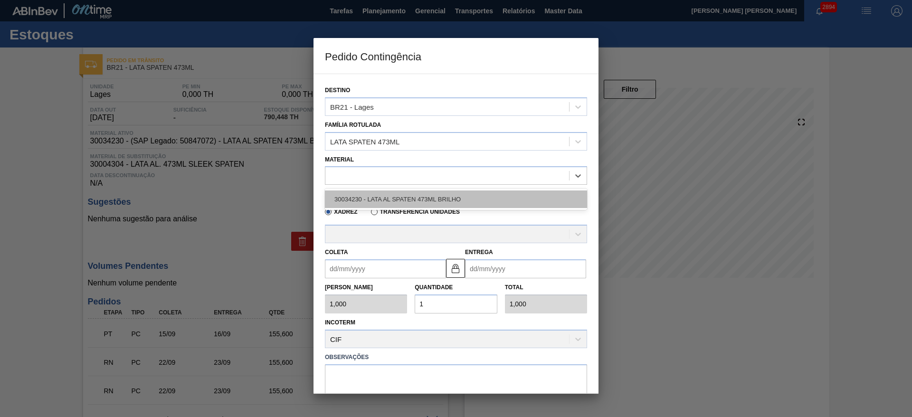
click at [425, 195] on div "30034230 - LATA AL SPATEN 473ML BRILHO" at bounding box center [456, 199] width 262 height 18
type input "6,224"
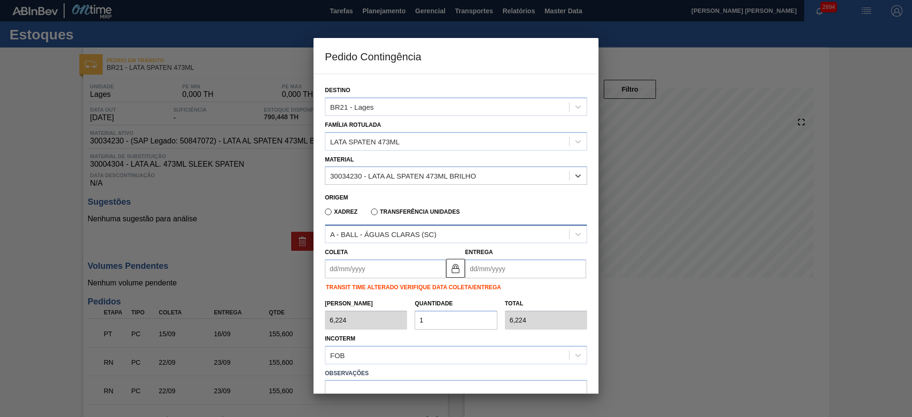
click at [431, 230] on div "A - BALL - ÁGUAS CLARAS (SC)" at bounding box center [383, 234] width 106 height 8
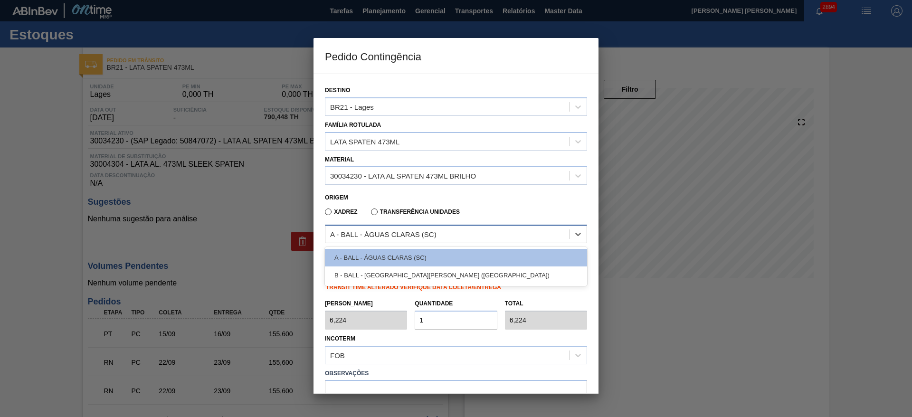
click at [432, 230] on div "A - BALL - ÁGUAS CLARAS (SC)" at bounding box center [383, 234] width 106 height 8
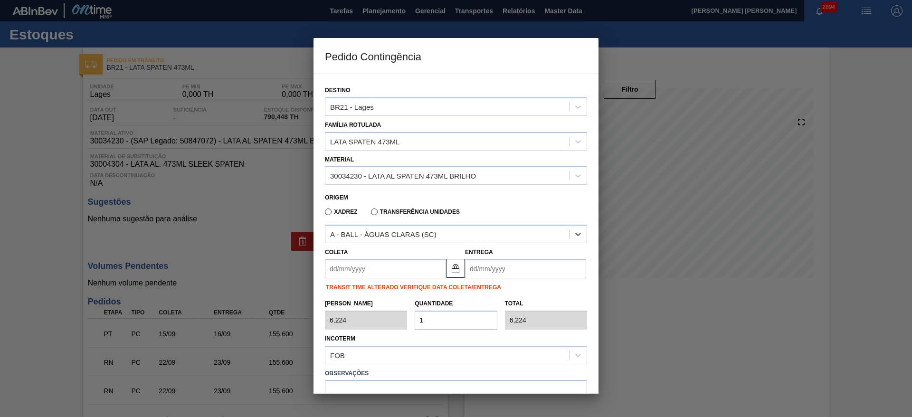
click at [676, 293] on div at bounding box center [456, 208] width 912 height 417
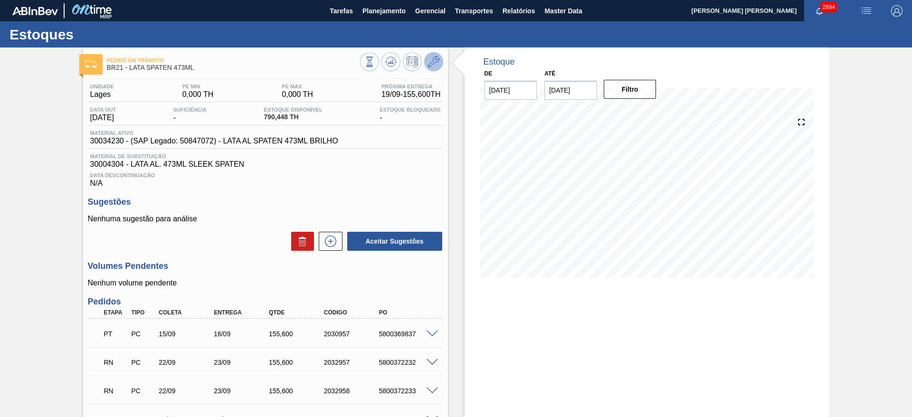
click at [430, 56] on icon at bounding box center [433, 61] width 11 height 11
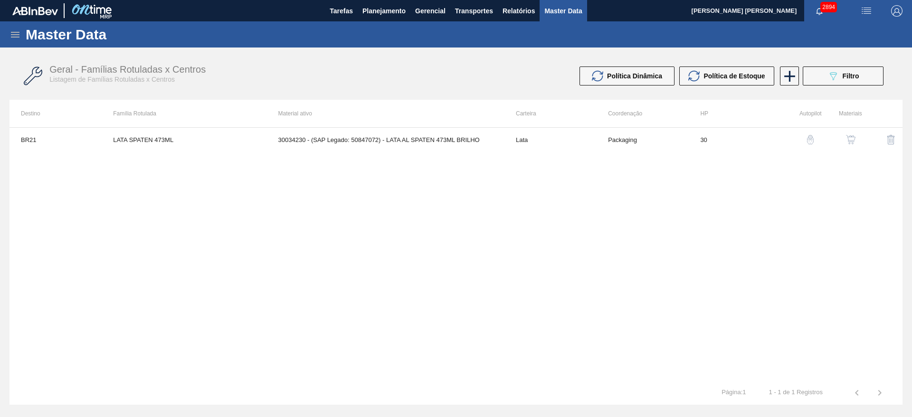
click at [850, 138] on img "button" at bounding box center [850, 139] width 9 height 9
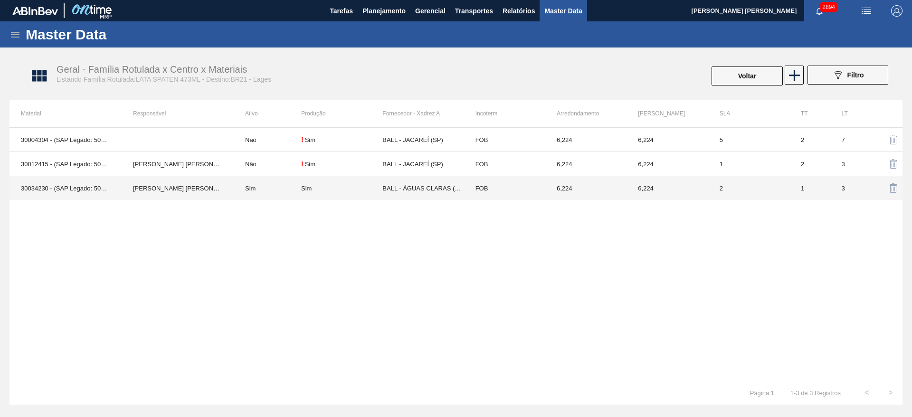
click at [348, 190] on div "Sim" at bounding box center [341, 188] width 81 height 7
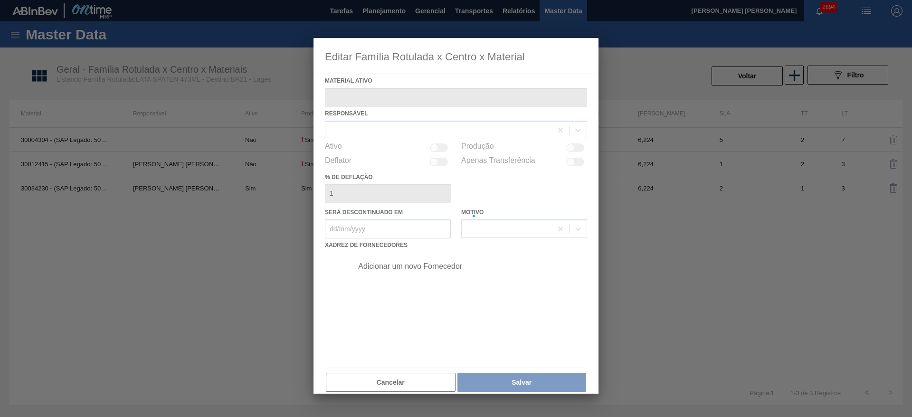
type ativo "30034230 - (SAP Legado: 50847072) - LATA AL SPATEN 473ML BRILHO"
checkbox input "true"
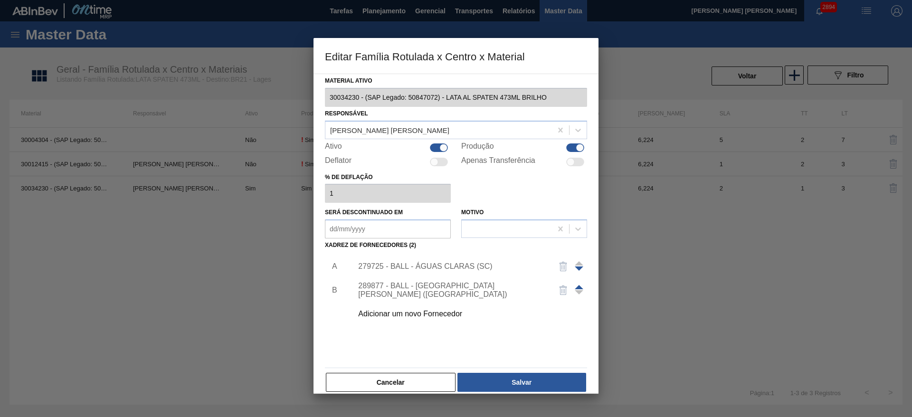
click at [463, 312] on div "Adicionar um novo Fornecedor" at bounding box center [451, 314] width 186 height 9
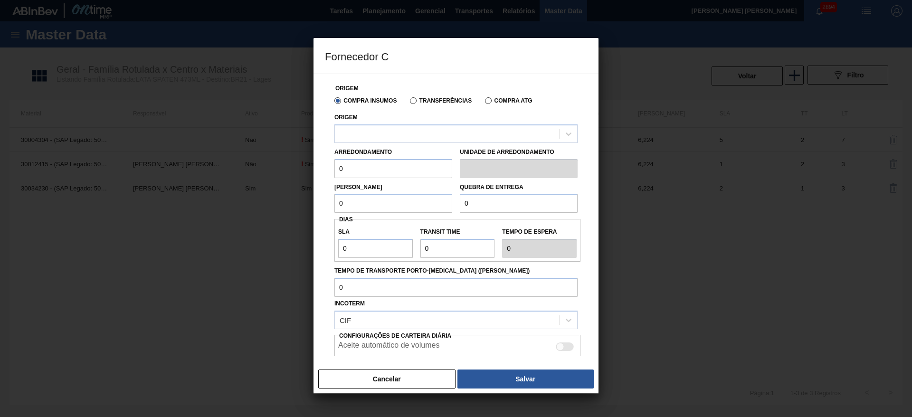
click at [415, 143] on div "Arredondamento 0 Unidade de arredondamento" at bounding box center [456, 160] width 251 height 35
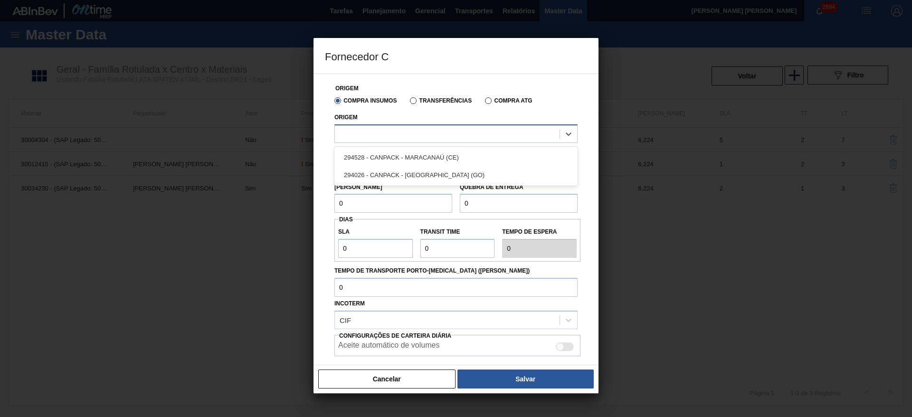
click at [407, 136] on div at bounding box center [447, 134] width 225 height 14
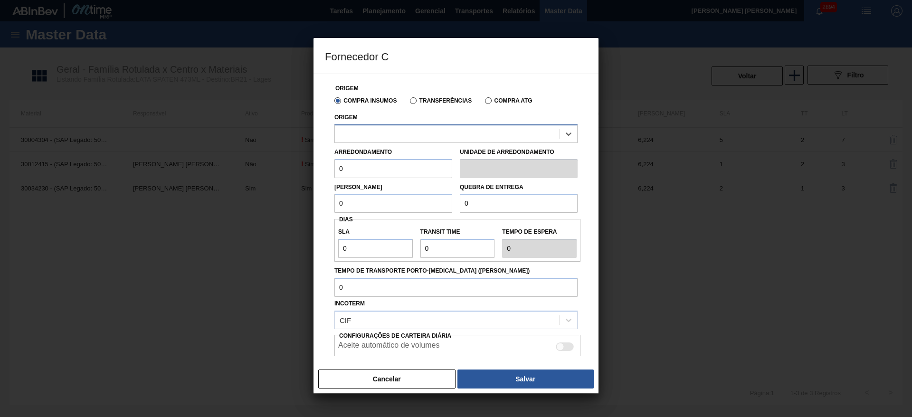
click at [407, 136] on div at bounding box center [447, 134] width 225 height 14
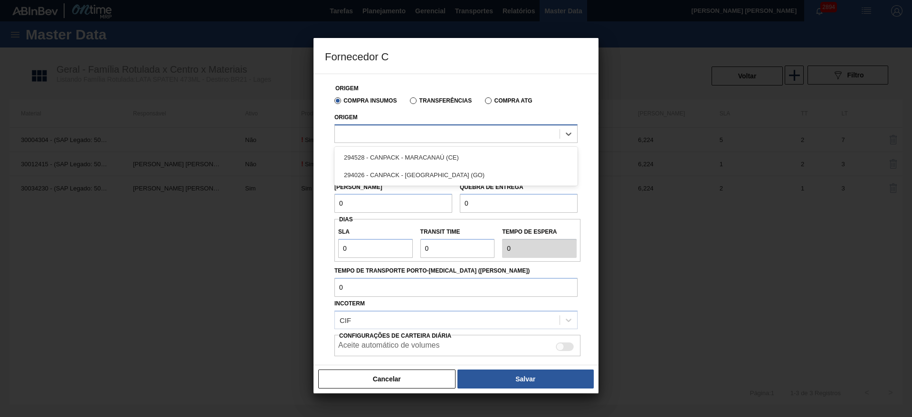
click at [407, 136] on div at bounding box center [447, 134] width 225 height 14
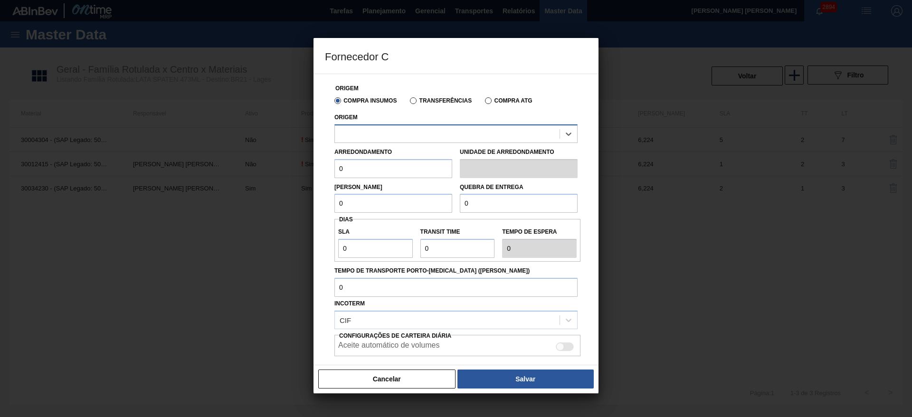
click at [407, 136] on div at bounding box center [447, 134] width 225 height 14
click at [410, 376] on button "Cancelar" at bounding box center [386, 378] width 137 height 19
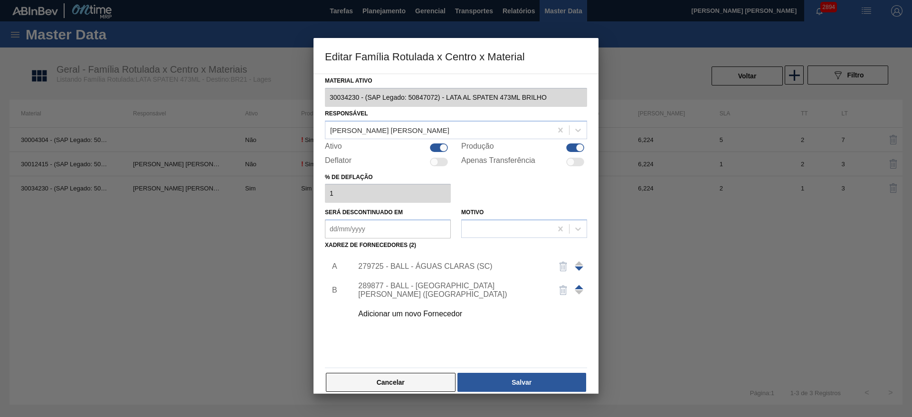
drag, startPoint x: 411, startPoint y: 376, endPoint x: 383, endPoint y: 382, distance: 28.2
click at [383, 382] on button "Cancelar" at bounding box center [391, 382] width 130 height 19
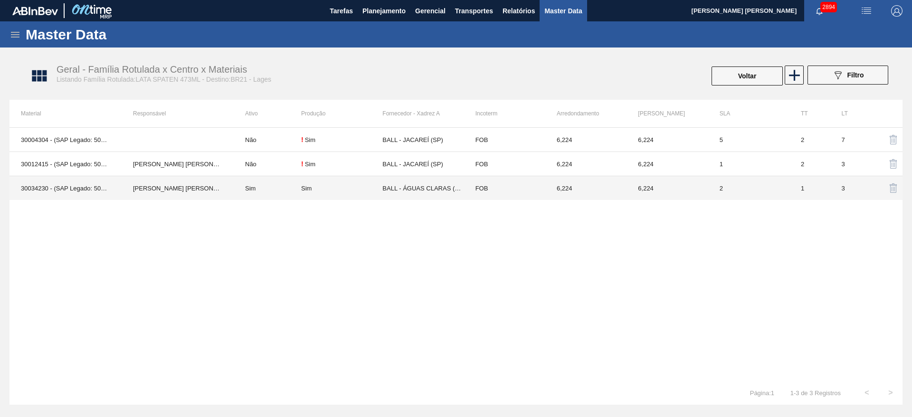
click at [66, 189] on td "30034230 - (SAP Legado: 50847072) - LATA AL SPATEN 473ML BRILHO" at bounding box center [65, 188] width 112 height 24
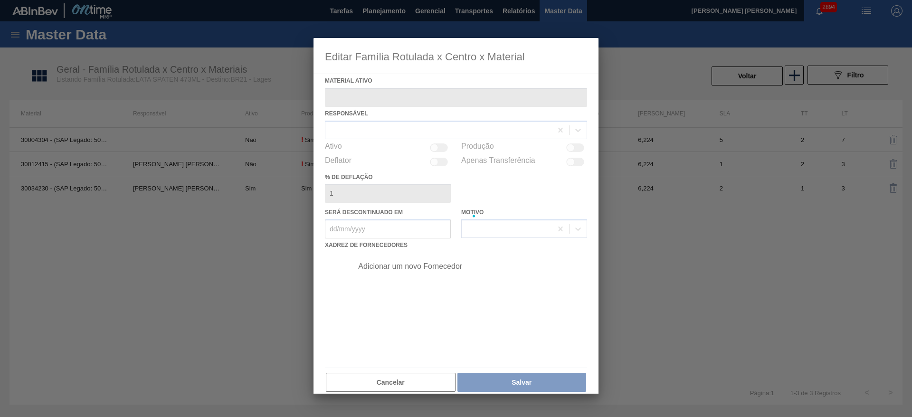
type ativo "30034230 - (SAP Legado: 50847072) - LATA AL SPATEN 473ML BRILHO"
checkbox input "true"
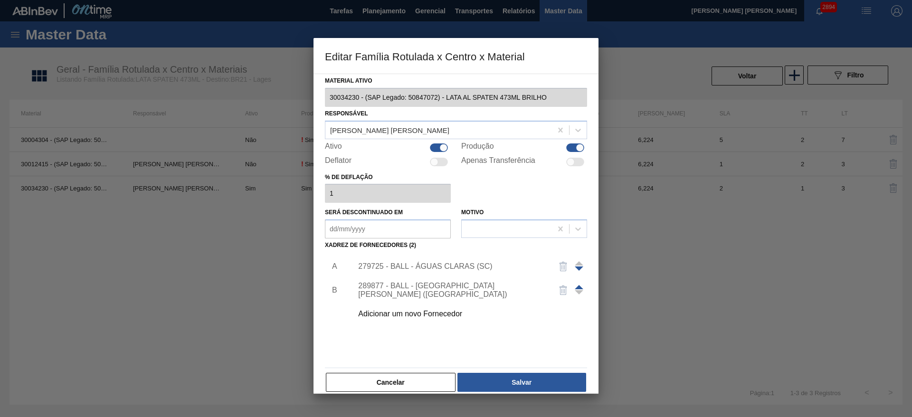
click at [76, 35] on div at bounding box center [456, 208] width 912 height 417
click at [397, 375] on button "Cancelar" at bounding box center [391, 382] width 130 height 19
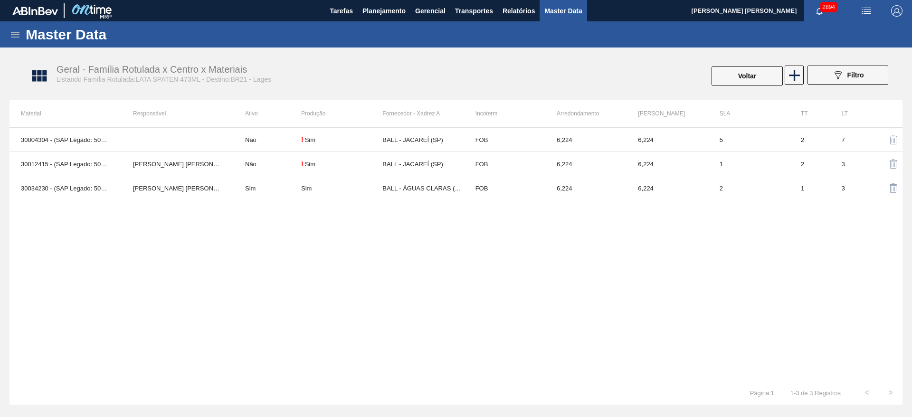
click at [19, 34] on icon at bounding box center [15, 35] width 9 height 6
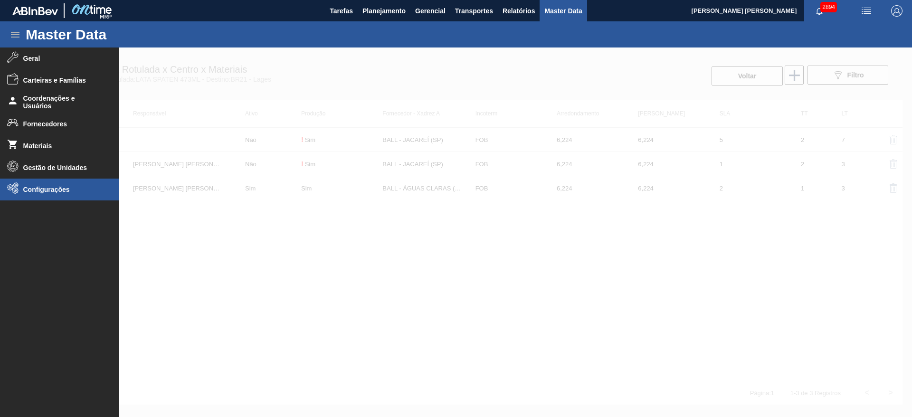
click at [68, 189] on span "Configurações" at bounding box center [62, 190] width 78 height 8
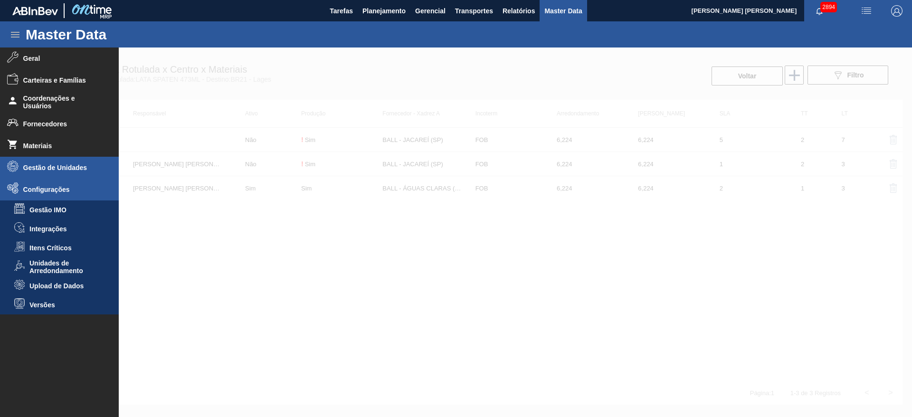
click at [54, 165] on span "Gestão de Unidades" at bounding box center [62, 168] width 78 height 8
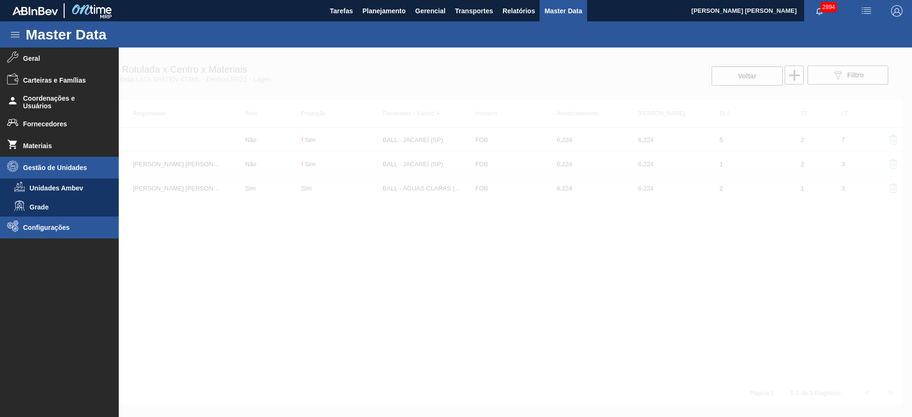
click at [56, 231] on span "Configurações" at bounding box center [62, 228] width 78 height 8
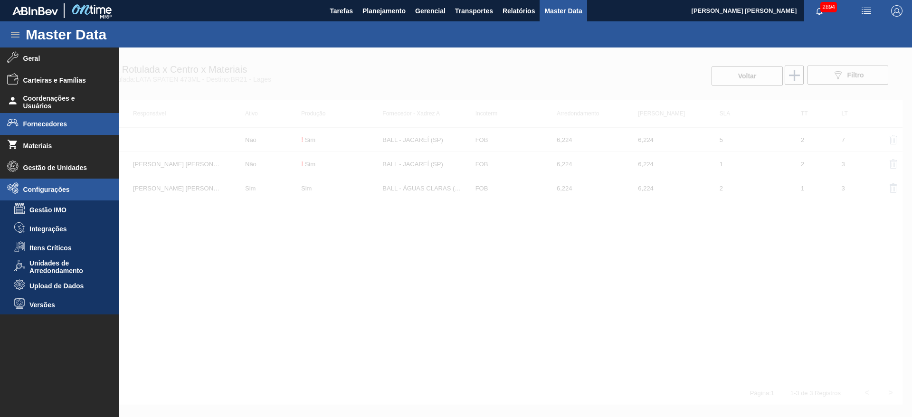
click at [55, 123] on span "Fornecedores" at bounding box center [62, 124] width 78 height 8
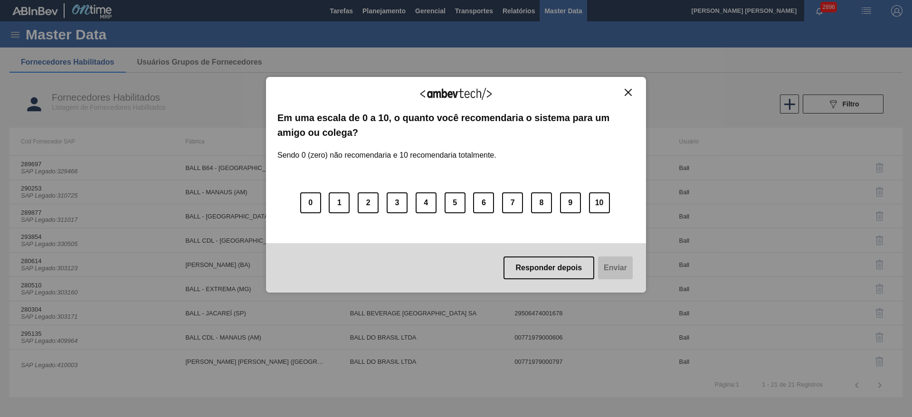
click at [629, 93] on img "Close" at bounding box center [627, 92] width 7 height 7
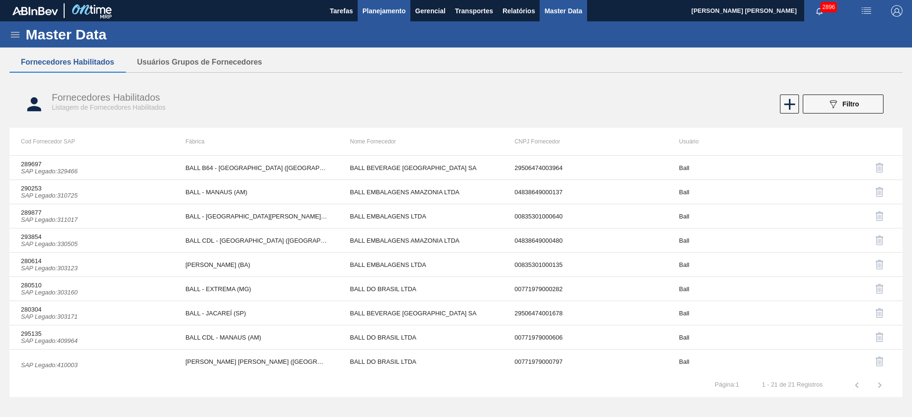
click at [371, 7] on span "Planejamento" at bounding box center [383, 10] width 43 height 11
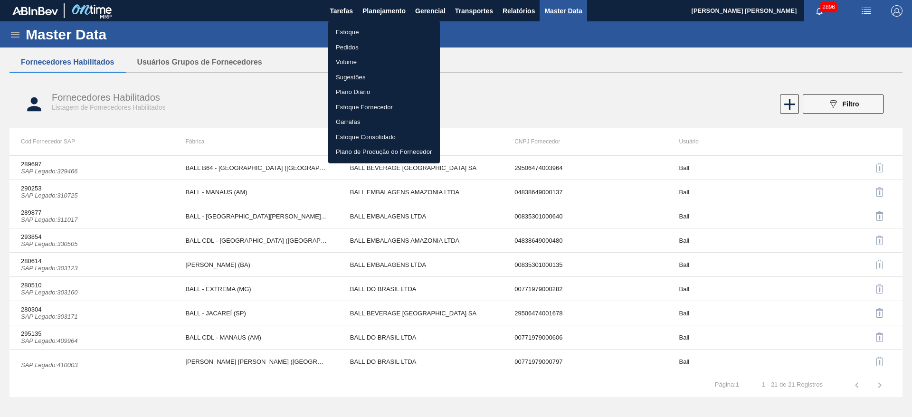
click at [352, 27] on li "Estoque" at bounding box center [384, 32] width 112 height 15
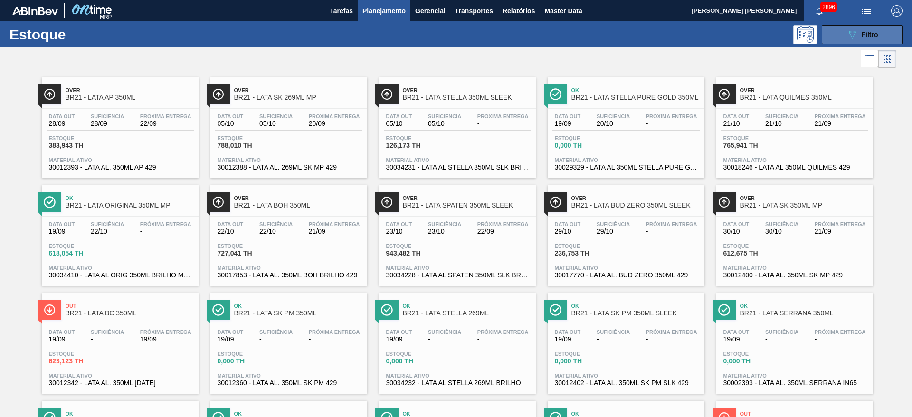
click at [827, 34] on button "089F7B8B-B2A5-4AFE-B5C0-19BA573D28AC Filtro" at bounding box center [862, 34] width 81 height 19
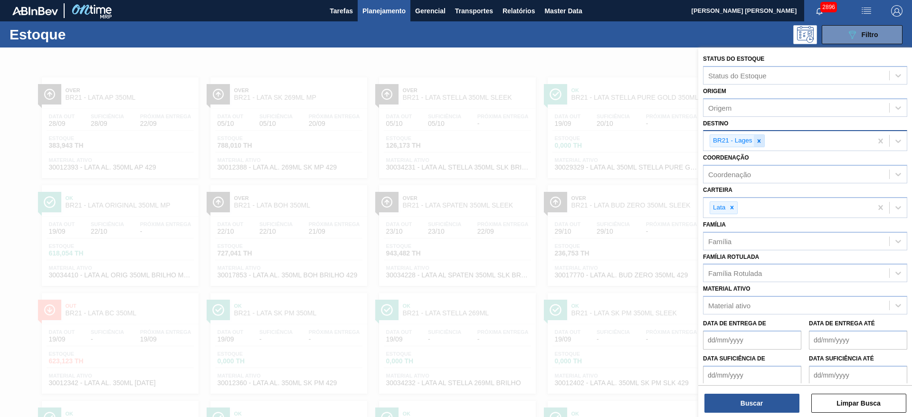
click at [758, 142] on icon at bounding box center [758, 140] width 3 height 3
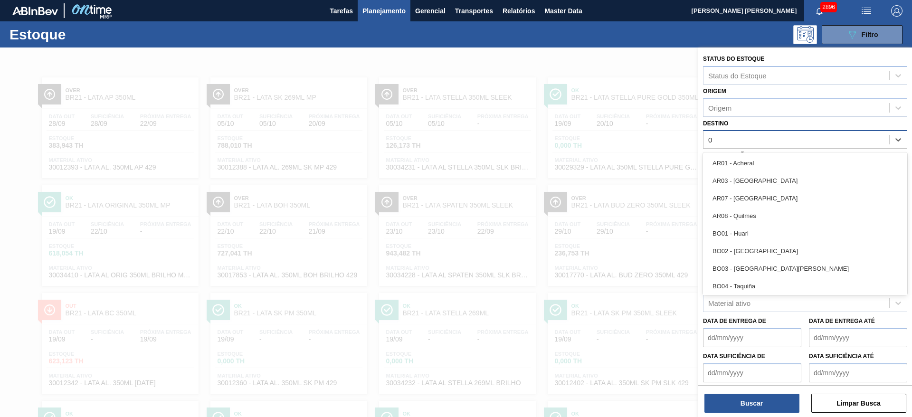
type input "09"
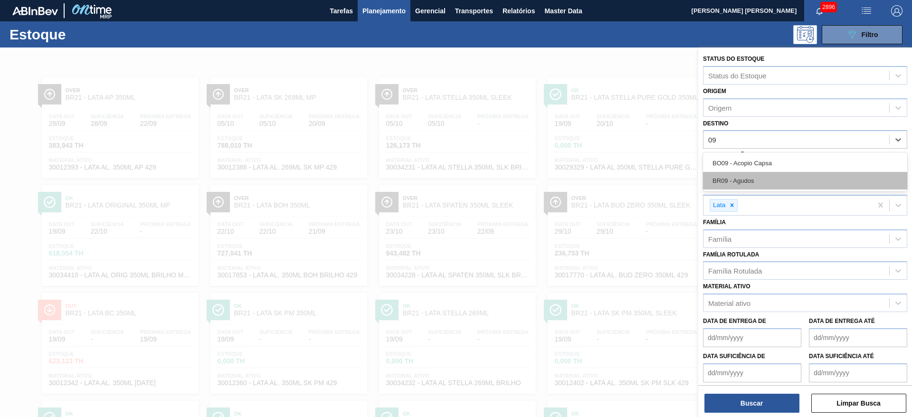
click at [742, 180] on div "BR09 - Agudos" at bounding box center [805, 181] width 204 height 18
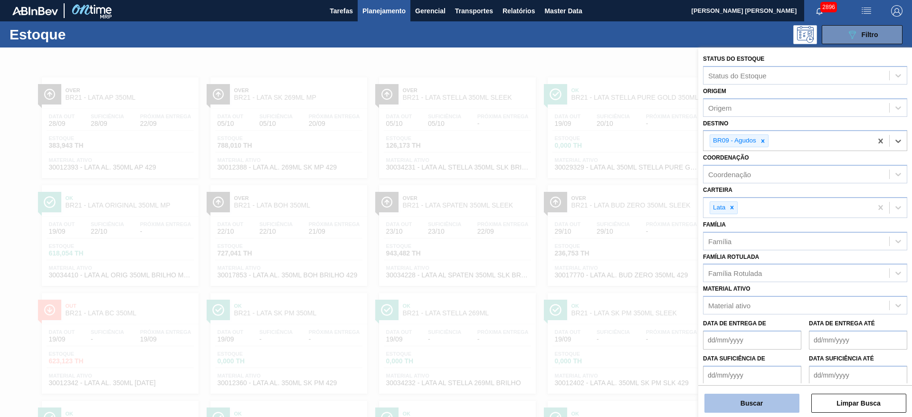
click at [756, 410] on button "Buscar" at bounding box center [751, 403] width 95 height 19
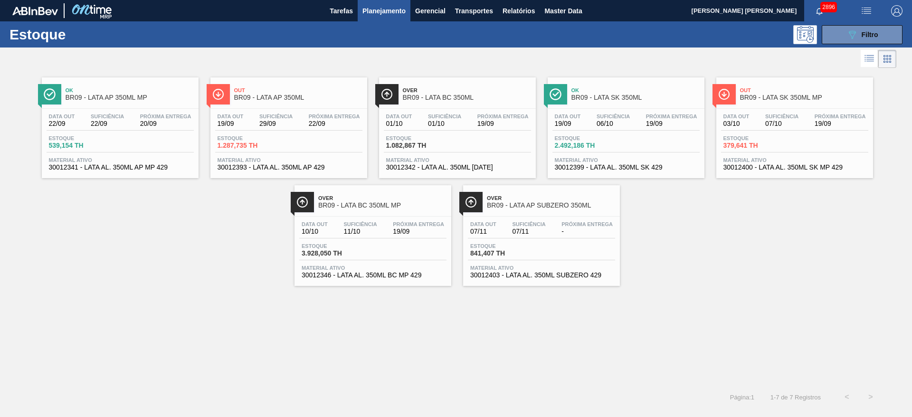
click at [123, 94] on span "BR09 - LATA AP 350ML MP" at bounding box center [130, 97] width 128 height 7
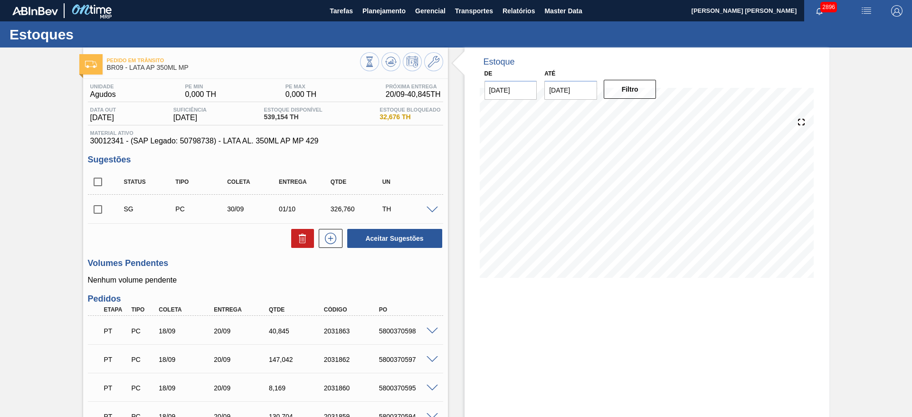
click at [455, 284] on div "Estoque De 19/09/2025 Até 17/10/2025 Filtro 19/09 Projeção de Estoque 539.154 N…" at bounding box center [638, 334] width 381 height 574
drag, startPoint x: 910, startPoint y: 74, endPoint x: 907, endPoint y: 171, distance: 97.9
click at [907, 171] on div "Pedido em Trânsito BR09 - LATA AP 350ML MP Unidade Agudos PE MIN 0,000 TH PE MA…" at bounding box center [456, 334] width 912 height 574
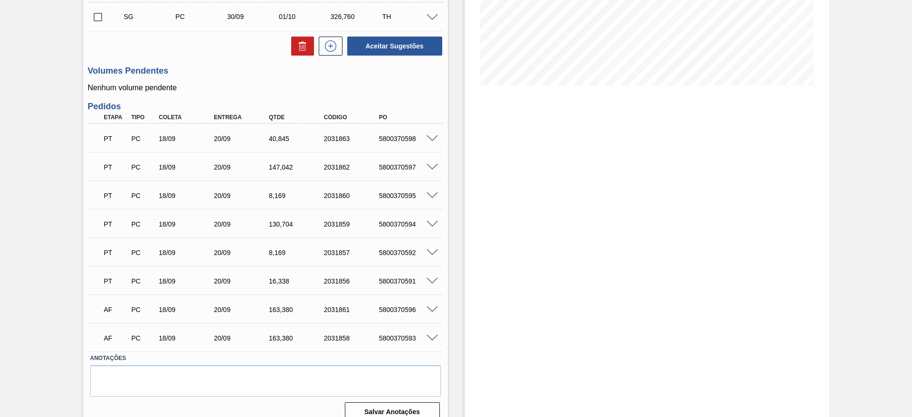
scroll to position [195, 0]
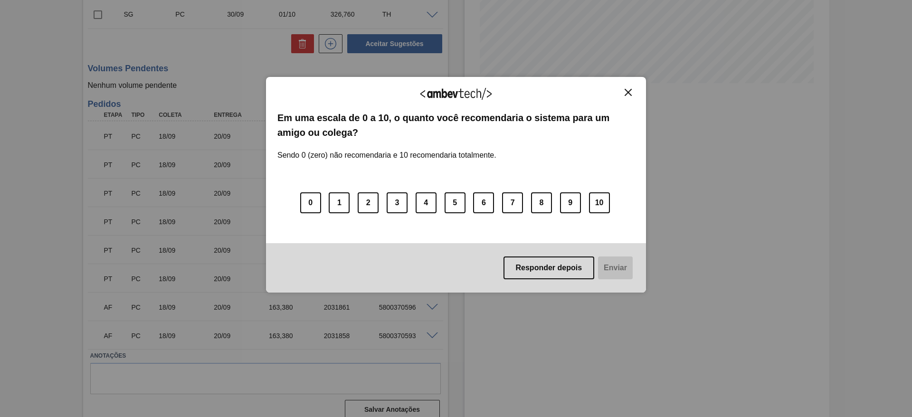
click at [626, 95] on img "Close" at bounding box center [627, 92] width 7 height 7
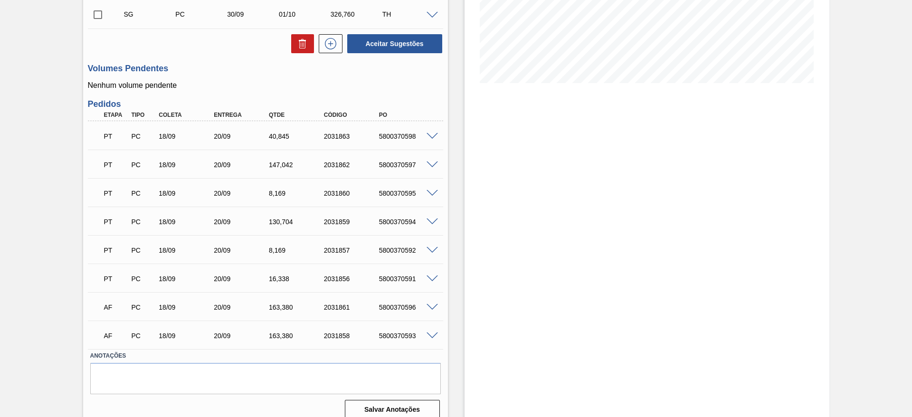
click at [432, 133] on span at bounding box center [431, 136] width 11 height 7
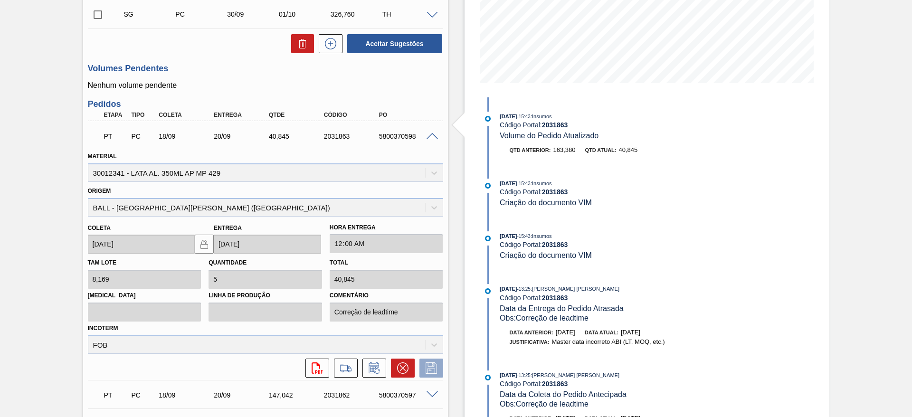
click at [811, 189] on div "Estoque De 19/09/2025 Até 17/10/2025 Filtro 12/10 Projeção de Estoque 115.371 N…" at bounding box center [646, 255] width 365 height 804
click at [432, 134] on span at bounding box center [431, 136] width 11 height 7
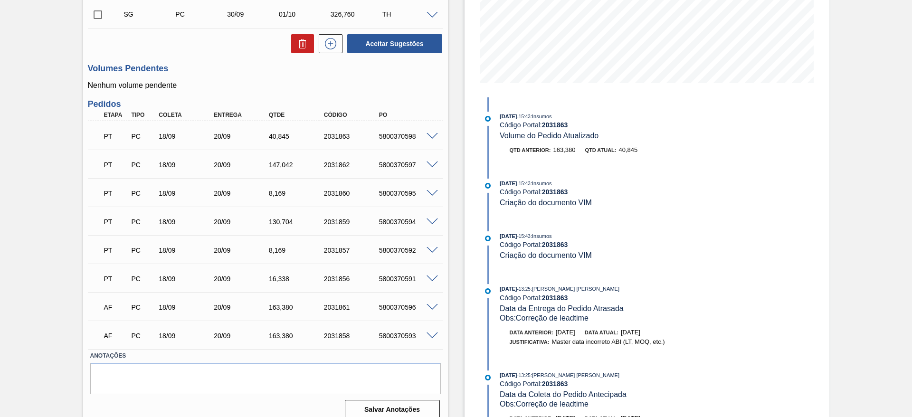
click at [430, 308] on span at bounding box center [431, 307] width 11 height 7
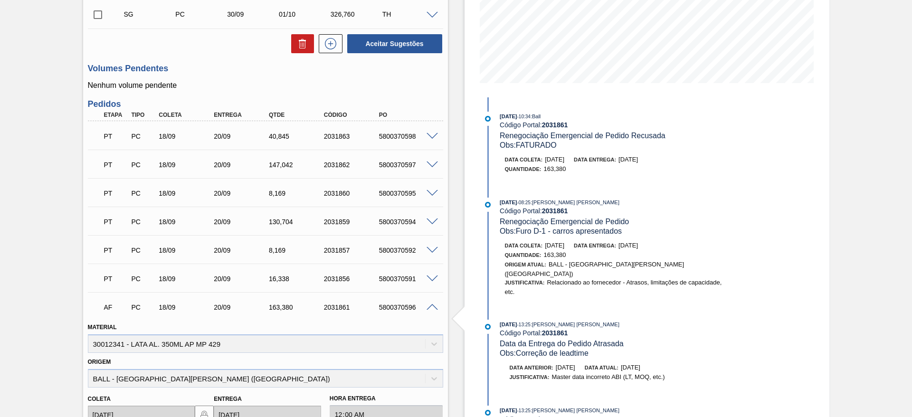
click at [430, 308] on span at bounding box center [431, 307] width 11 height 7
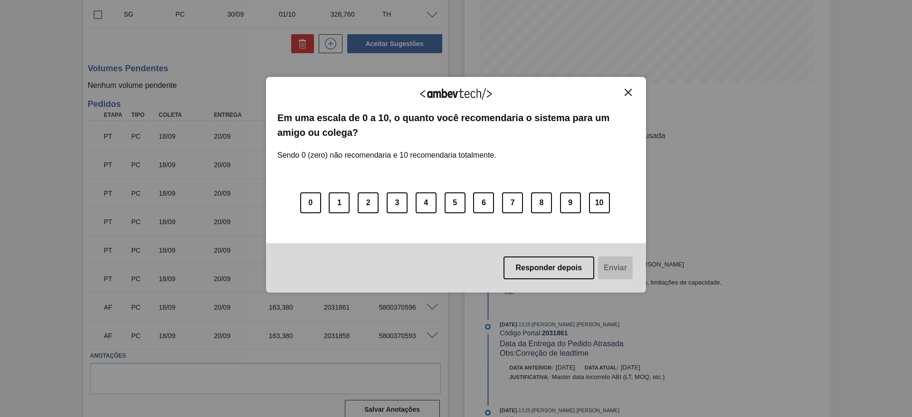
click at [626, 93] on img "Close" at bounding box center [627, 92] width 7 height 7
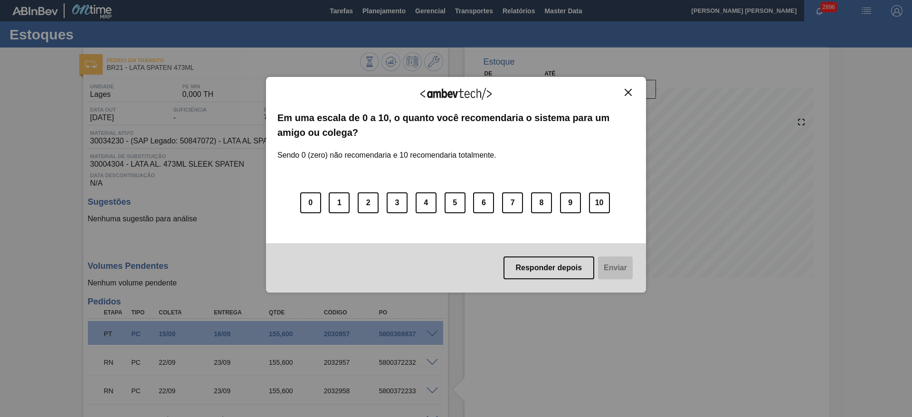
click at [628, 94] on img "Close" at bounding box center [627, 92] width 7 height 7
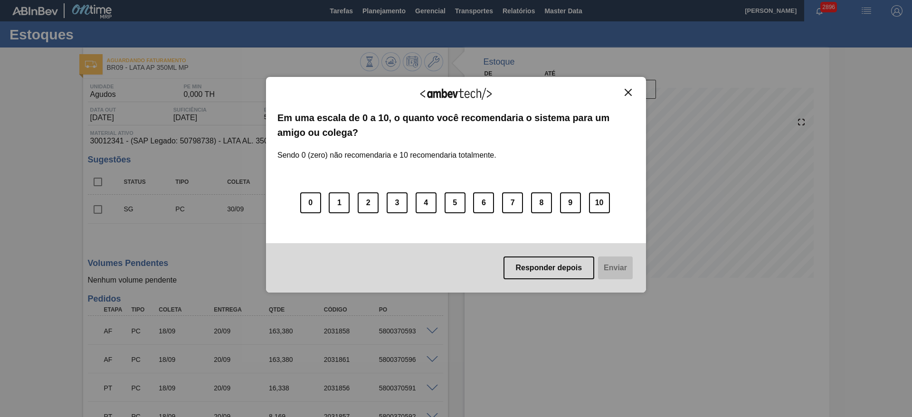
click at [629, 94] on img "Close" at bounding box center [627, 92] width 7 height 7
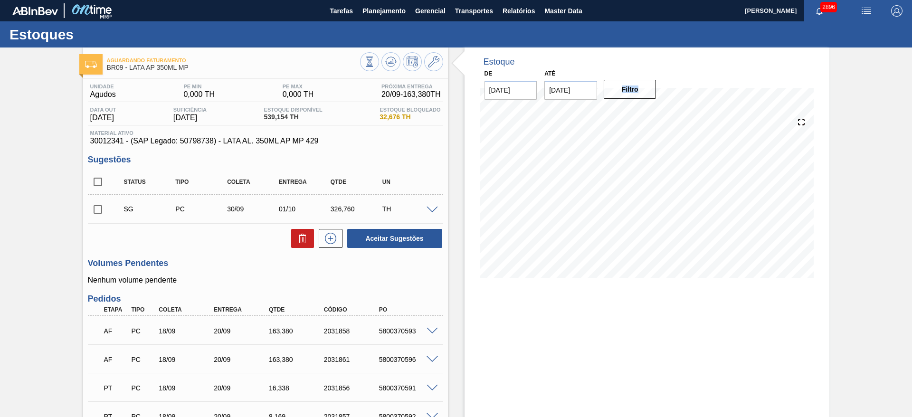
drag, startPoint x: 909, startPoint y: 88, endPoint x: 908, endPoint y: 105, distance: 17.6
click at [908, 105] on div "Aguardando Faturamento BR09 - LATA AP 350ML MP Unidade Agudos PE MIN 0,000 TH P…" at bounding box center [456, 334] width 912 height 574
drag, startPoint x: 910, startPoint y: 58, endPoint x: 909, endPoint y: 143, distance: 85.0
click at [909, 143] on div "Aguardando Faturamento BR09 - LATA AP 350ML MP Unidade Agudos PE MIN 0,000 TH P…" at bounding box center [456, 334] width 912 height 574
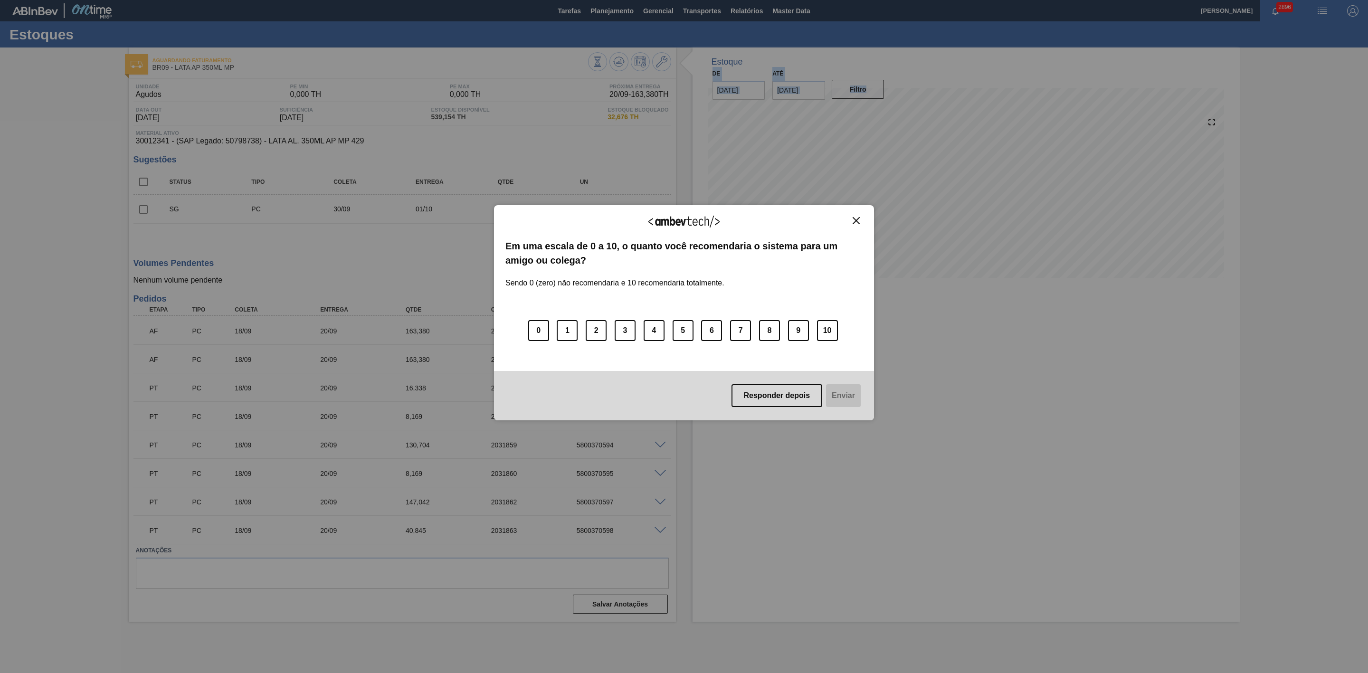
click at [856, 219] on img "Close" at bounding box center [855, 220] width 7 height 7
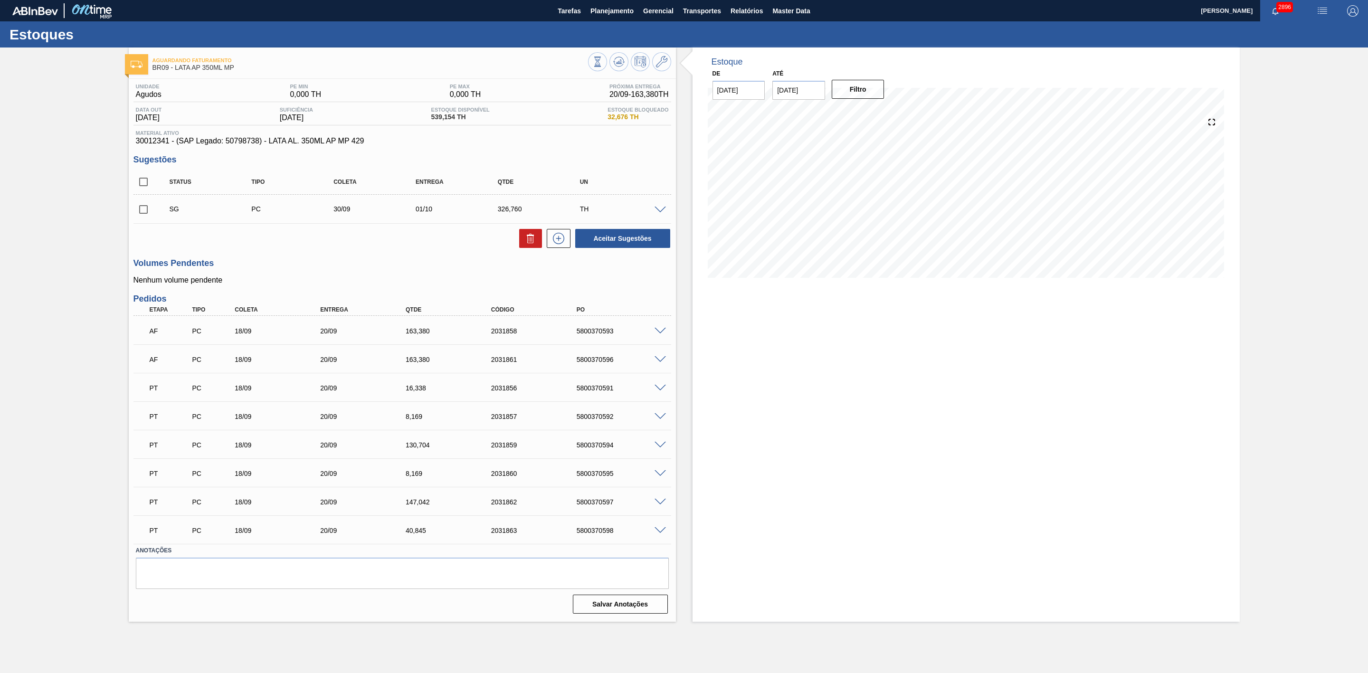
click at [595, 332] on div "5800370593" at bounding box center [623, 331] width 98 height 8
copy div "5800370593"
click at [593, 362] on div "5800370596" at bounding box center [623, 360] width 98 height 8
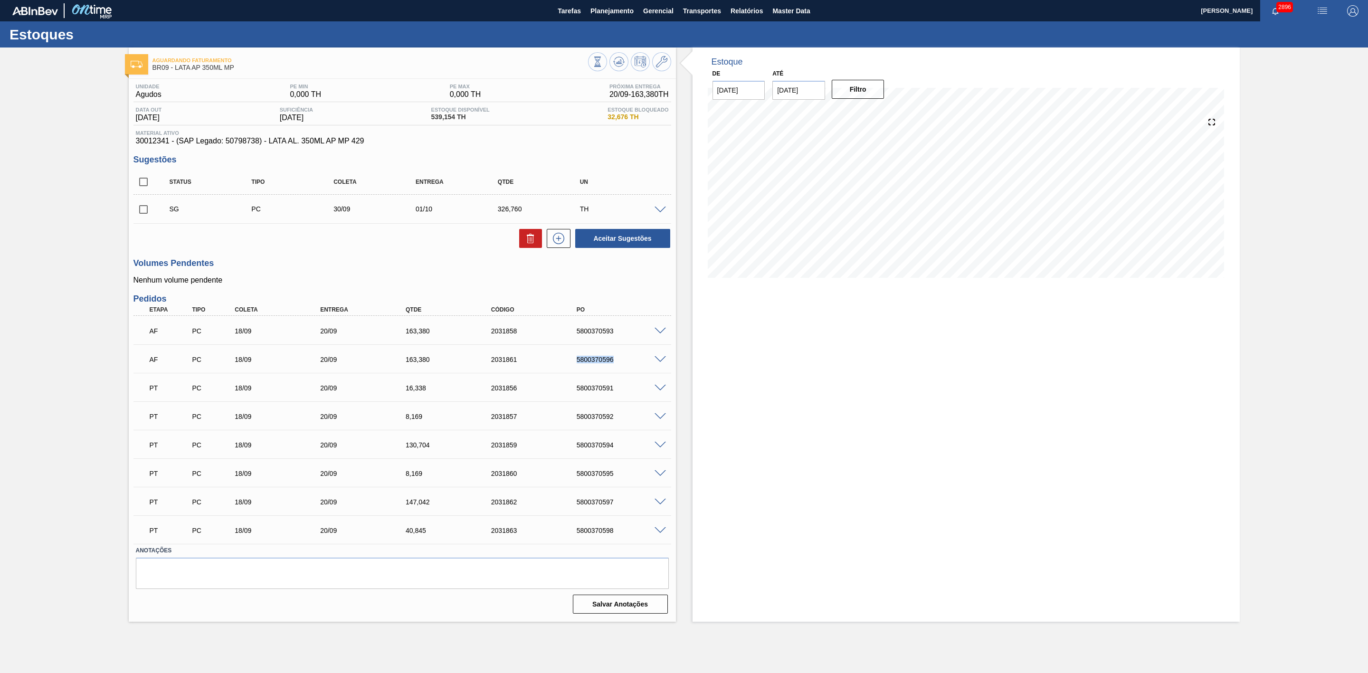
copy div "5800370596"
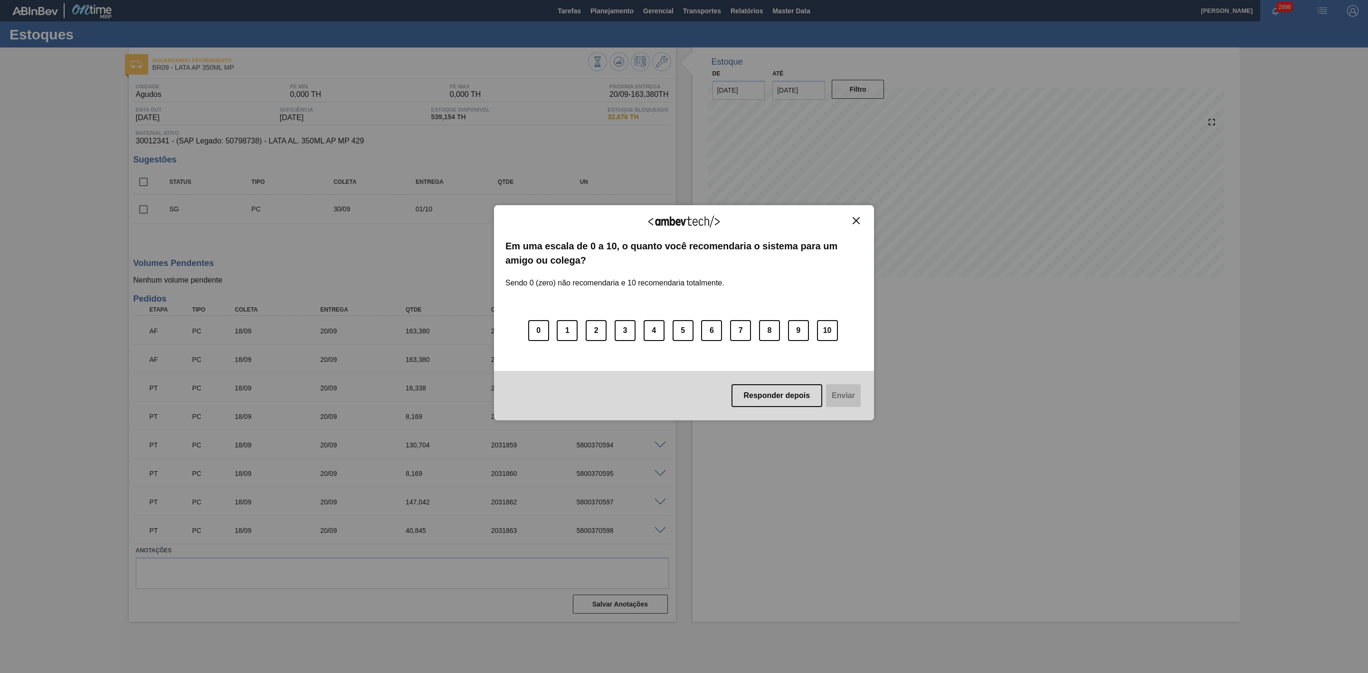
click at [859, 221] on img "Close" at bounding box center [855, 220] width 7 height 7
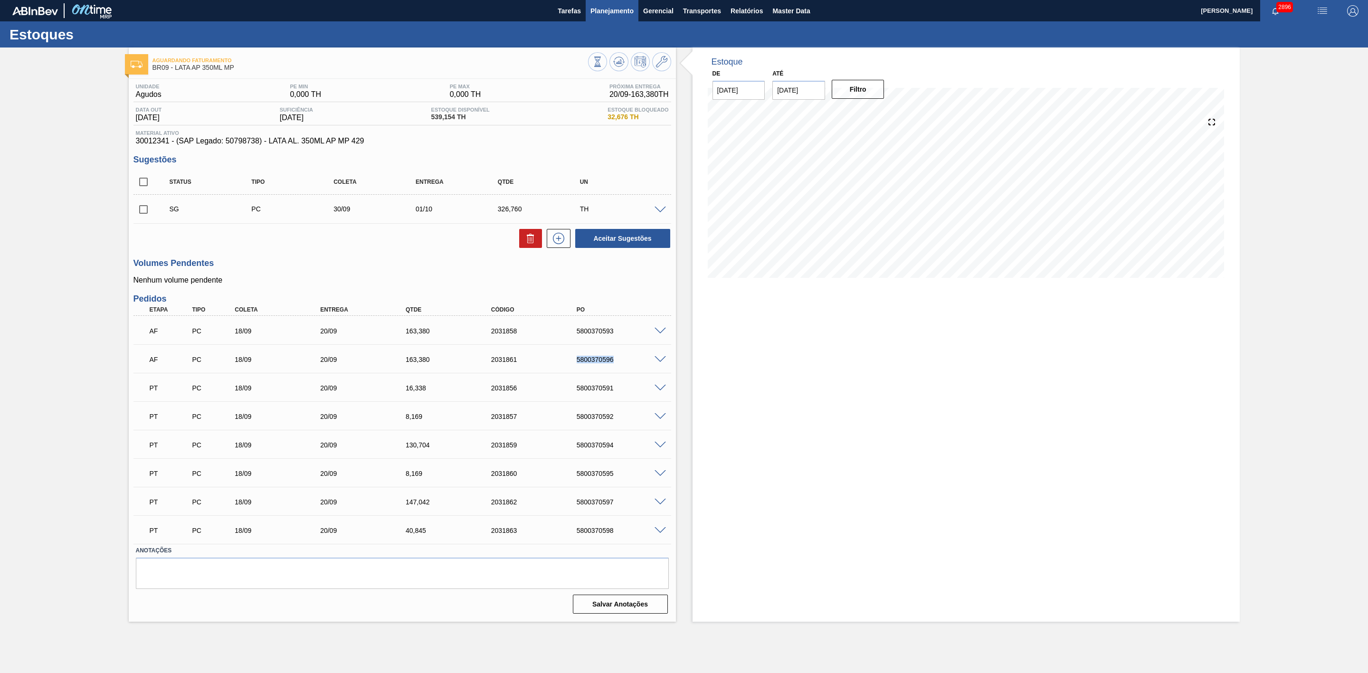
click at [606, 12] on span "Planejamento" at bounding box center [611, 10] width 43 height 11
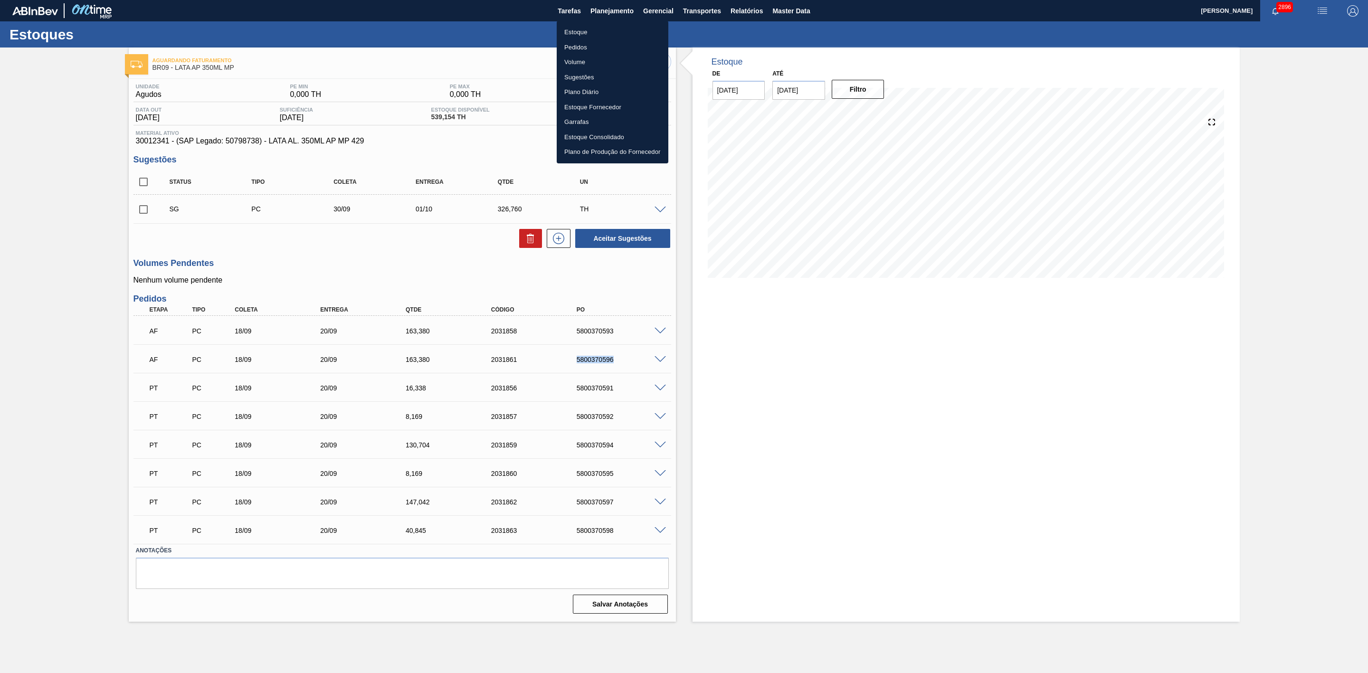
click at [577, 32] on li "Estoque" at bounding box center [613, 32] width 112 height 15
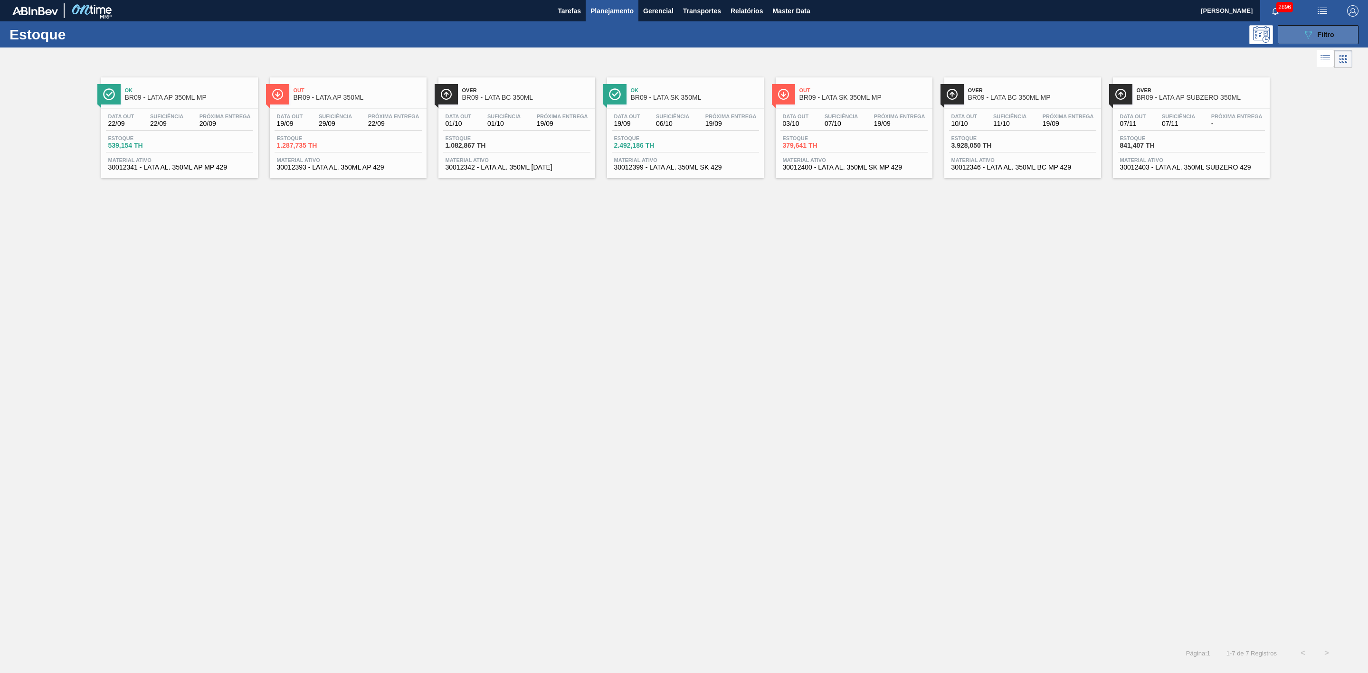
click at [911, 40] on button "089F7B8B-B2A5-4AFE-B5C0-19BA573D28AC Filtro" at bounding box center [1317, 34] width 81 height 19
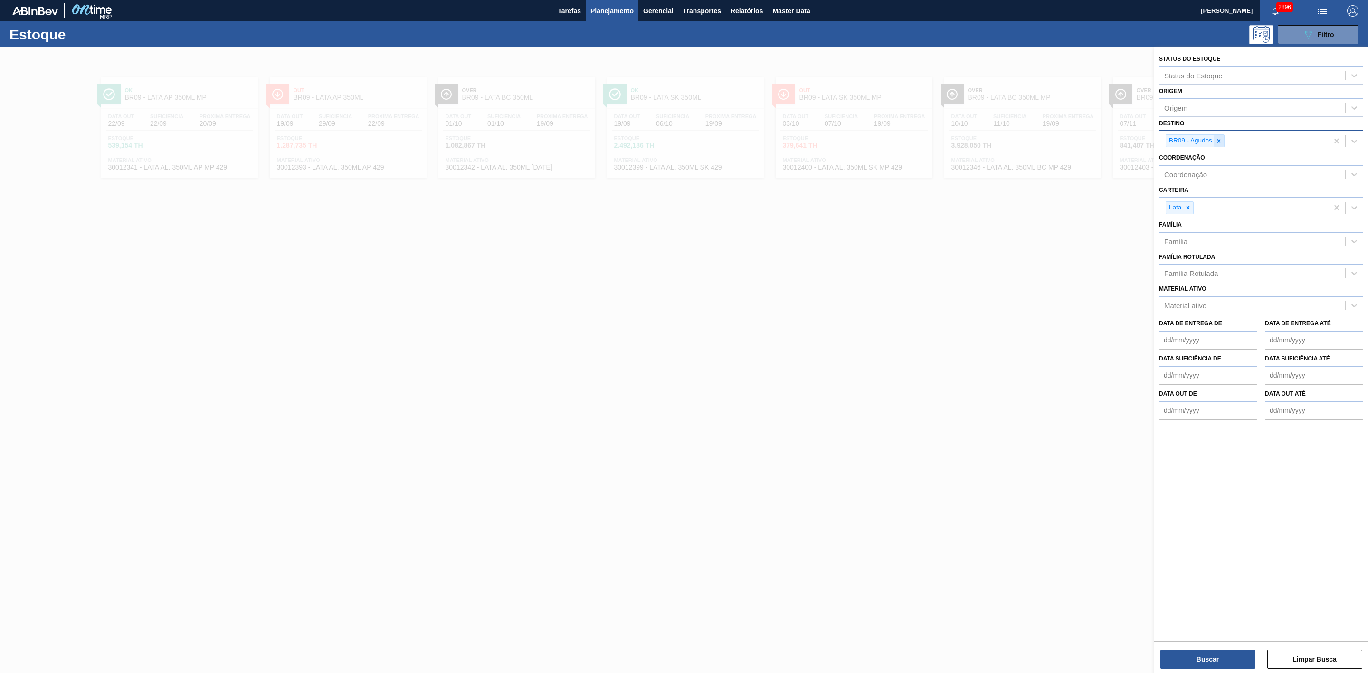
click at [911, 144] on div at bounding box center [1218, 141] width 10 height 12
click at [897, 283] on div at bounding box center [684, 383] width 1368 height 673
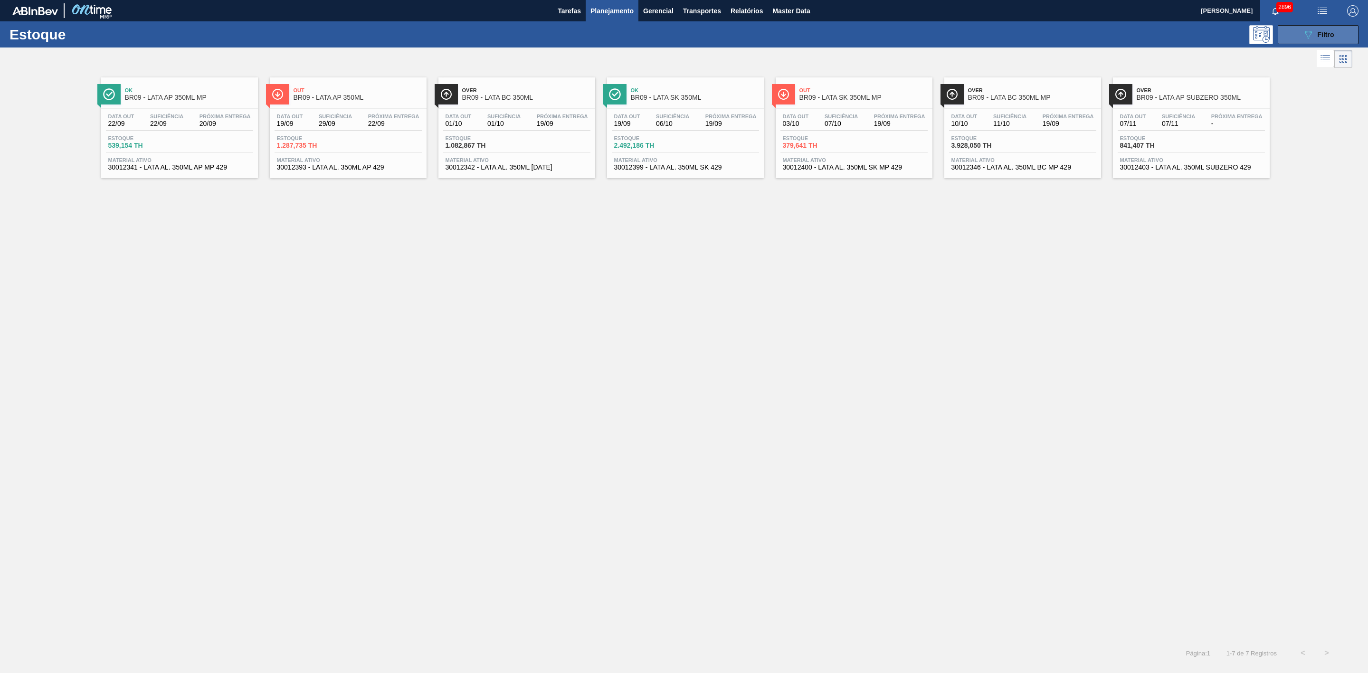
click at [911, 38] on icon "089F7B8B-B2A5-4AFE-B5C0-19BA573D28AC" at bounding box center [1307, 34] width 11 height 11
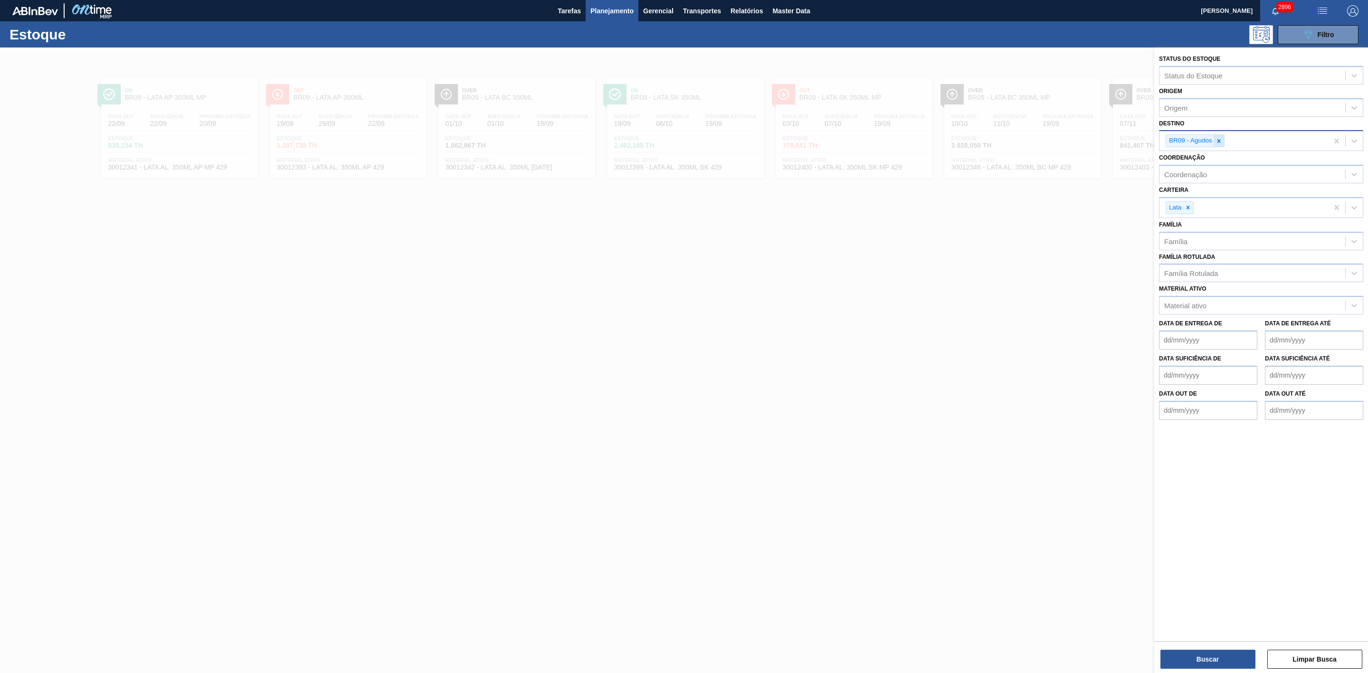
click at [911, 141] on icon at bounding box center [1218, 141] width 7 height 7
type input "16"
click at [911, 160] on div "BR16 - Jacareí" at bounding box center [1261, 163] width 204 height 18
click at [911, 416] on button "Buscar" at bounding box center [1207, 659] width 95 height 19
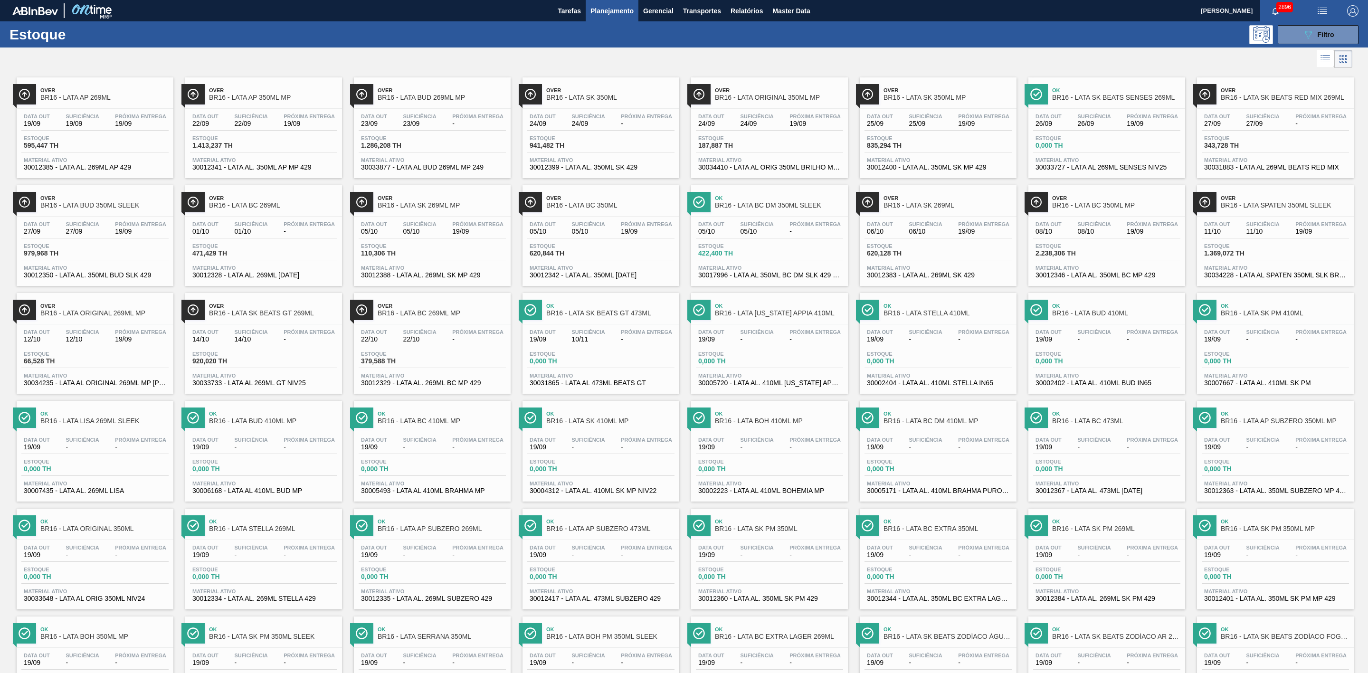
click at [729, 53] on div at bounding box center [676, 58] width 1352 height 23
click at [911, 200] on span "Over" at bounding box center [947, 198] width 128 height 6
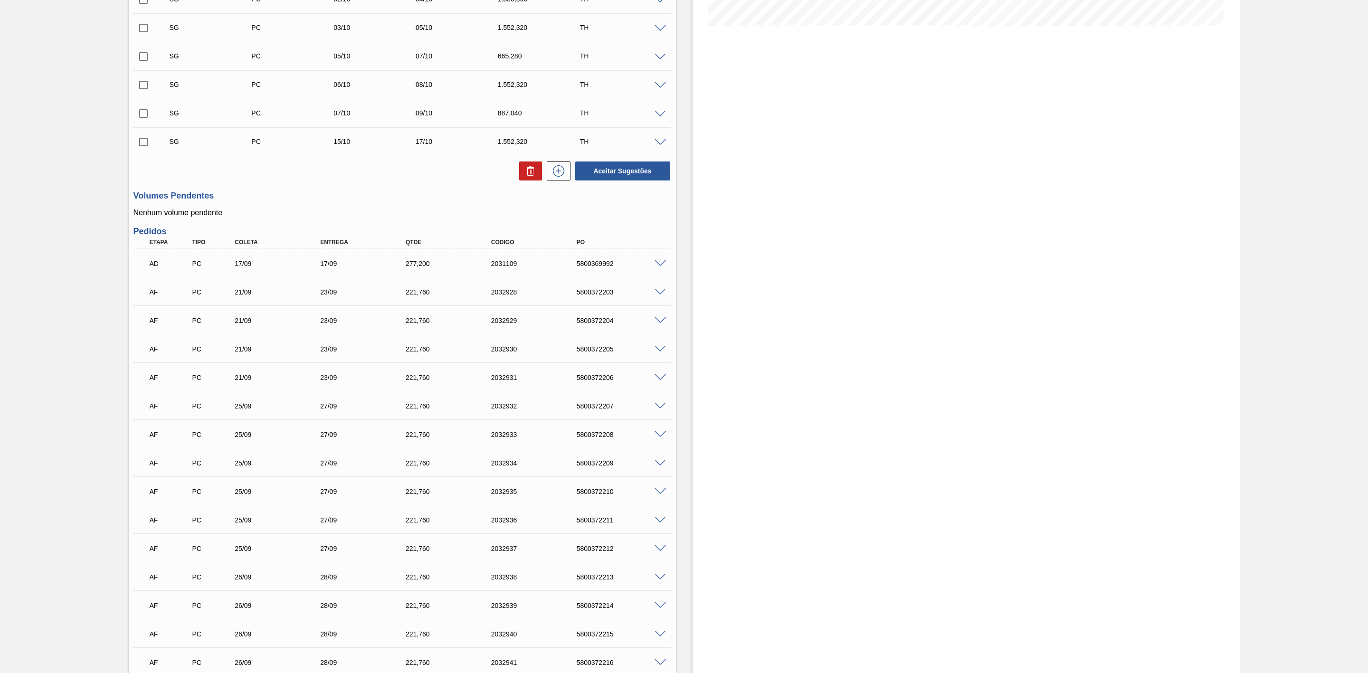
scroll to position [285, 0]
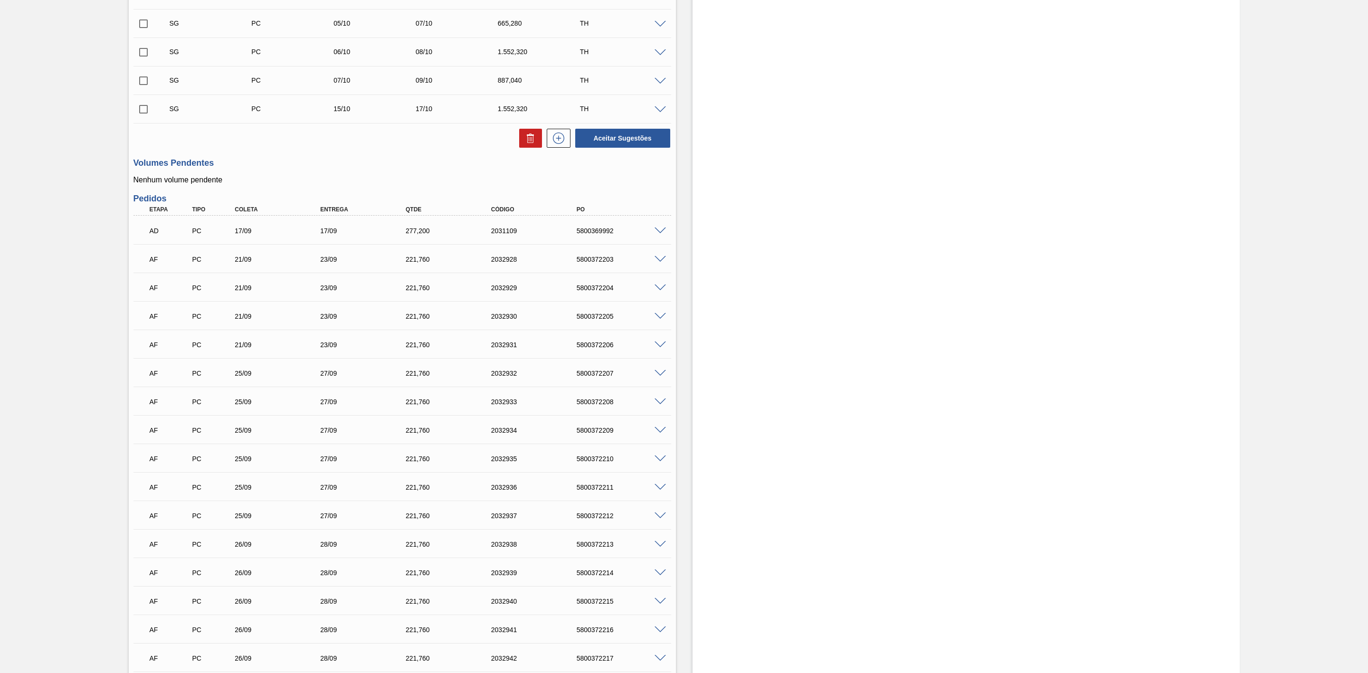
click at [657, 261] on span at bounding box center [659, 259] width 11 height 7
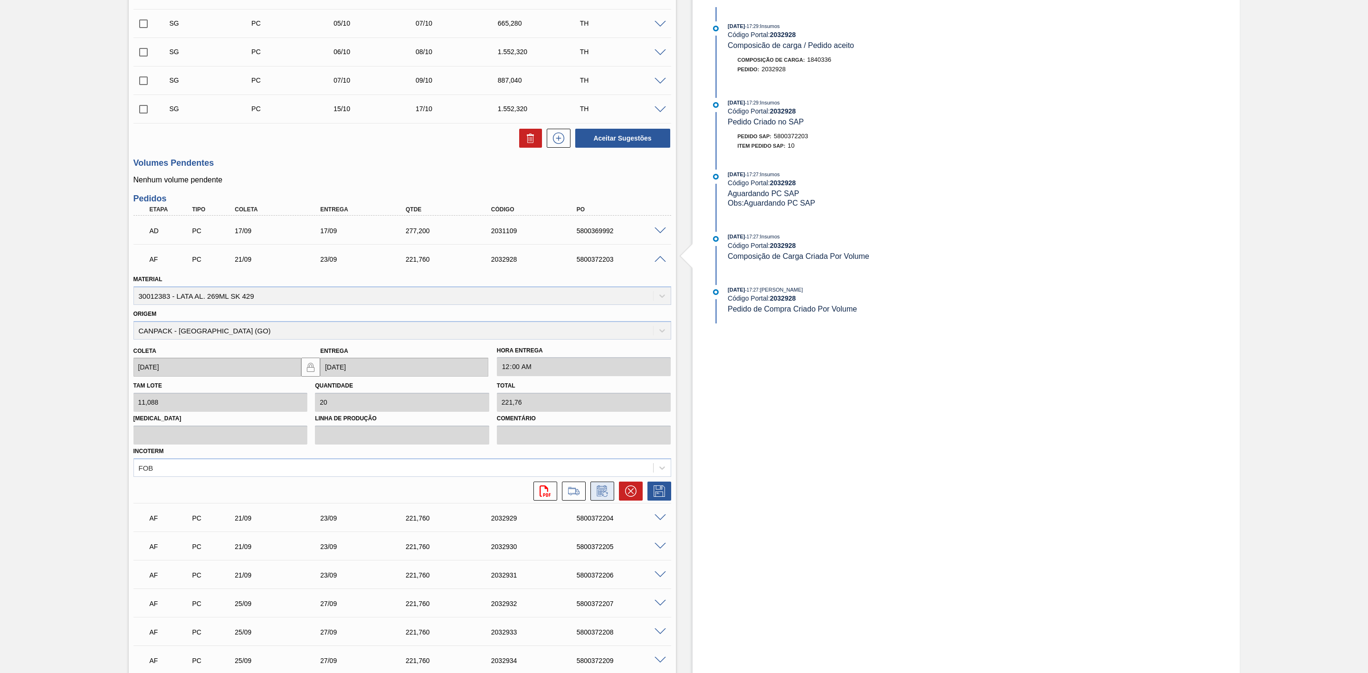
click at [598, 416] on icon at bounding box center [602, 490] width 15 height 11
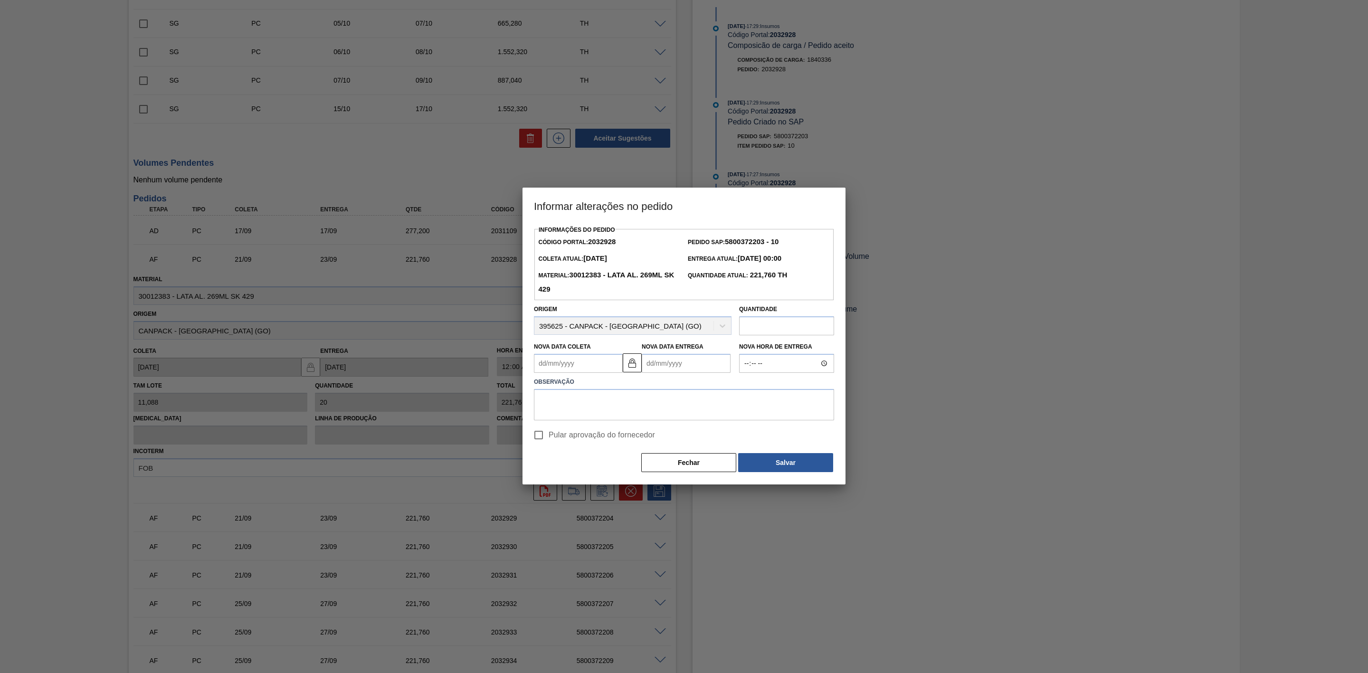
click at [581, 368] on Coleta2032928 "Nova Data Coleta" at bounding box center [578, 363] width 89 height 19
click at [610, 416] on div "4" at bounding box center [606, 416] width 13 height 13
type Coleta2032928 "04/09/2025"
type Entrega2032928 "06/09/2025"
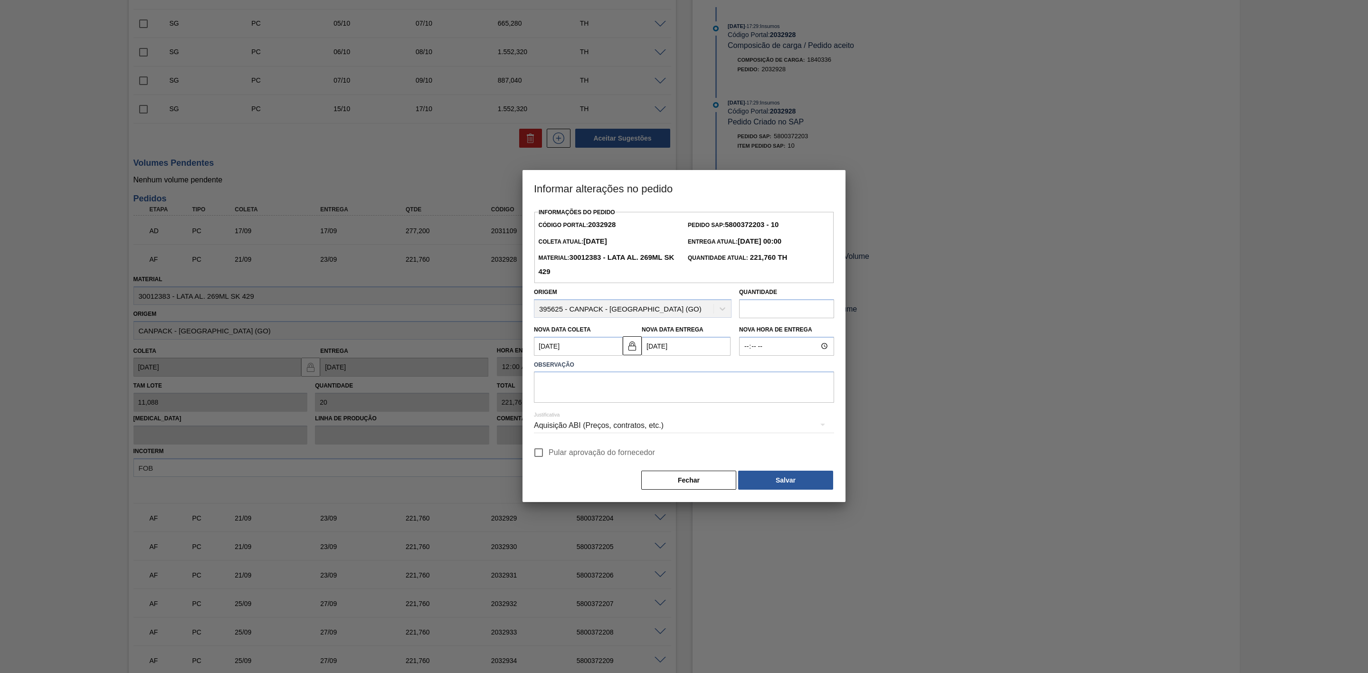
click at [600, 345] on Coleta2032928 "04/09/2025" at bounding box center [578, 346] width 89 height 19
click at [637, 369] on button "Next Month" at bounding box center [640, 369] width 7 height 7
click at [634, 398] on div "4" at bounding box center [637, 399] width 13 height 13
type Coleta2032928 "04/10/2025"
type Entrega2032928 "06/10/2025"
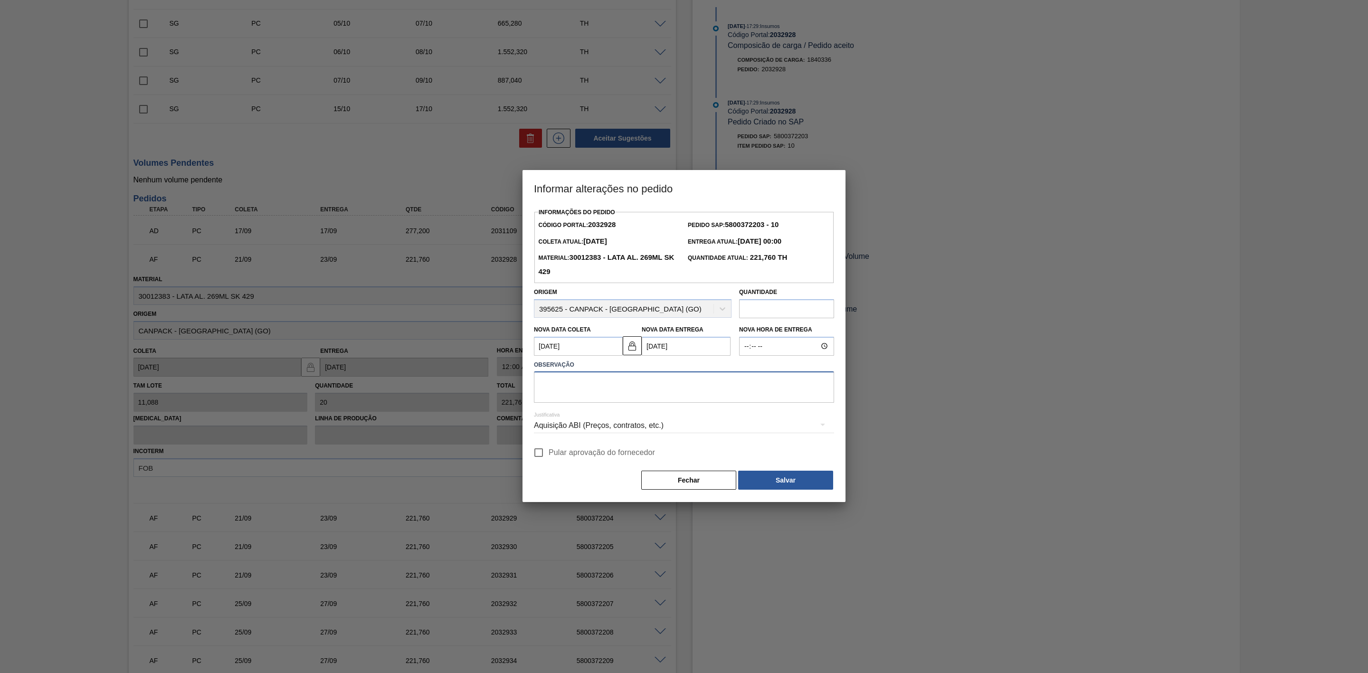
click at [625, 389] on textarea at bounding box center [684, 386] width 300 height 31
click at [710, 388] on textarea "Redução da puxada de programação" at bounding box center [684, 386] width 300 height 31
drag, startPoint x: 606, startPoint y: 376, endPoint x: 491, endPoint y: 376, distance: 115.4
click at [491, 376] on div "Informar alterações no pedido Informações do Pedido Código Portal: 2032928 Pedi…" at bounding box center [684, 336] width 1368 height 673
type textarea "Redução da puxada de programação"
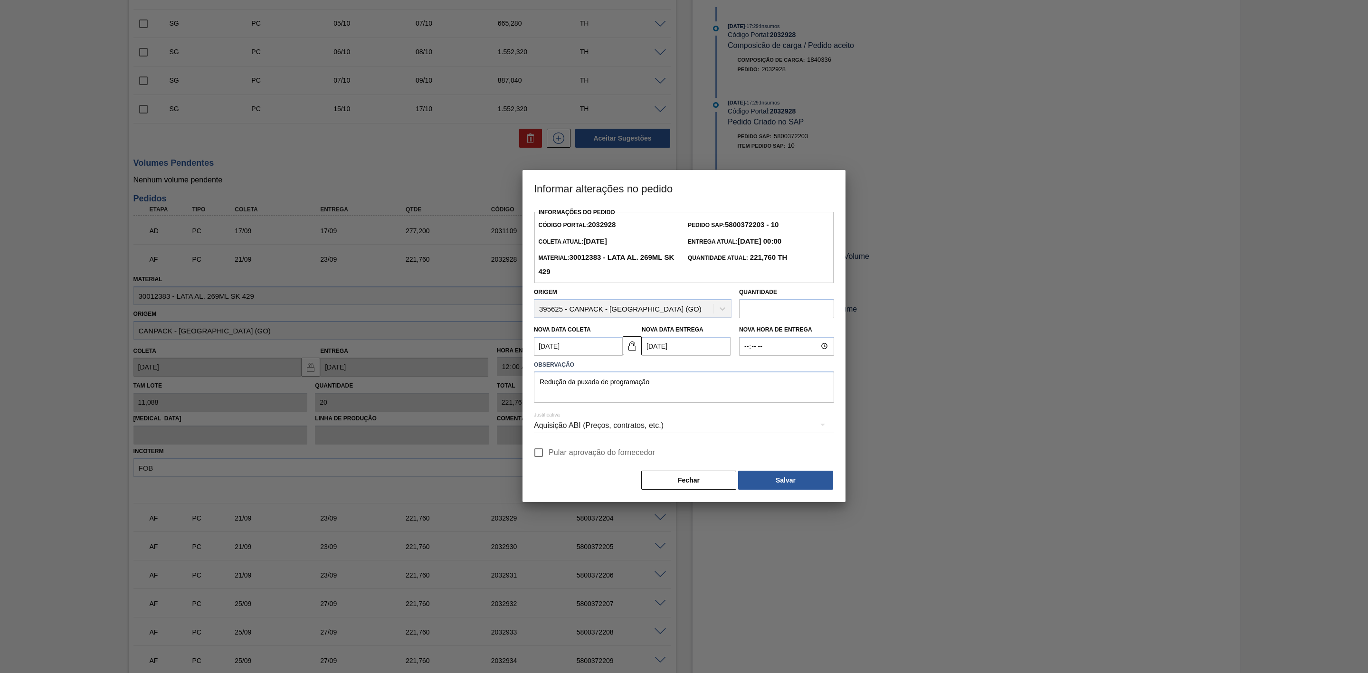
click at [623, 416] on div "Aquisição ABI (Preços, contratos, etc.)" at bounding box center [684, 425] width 300 height 27
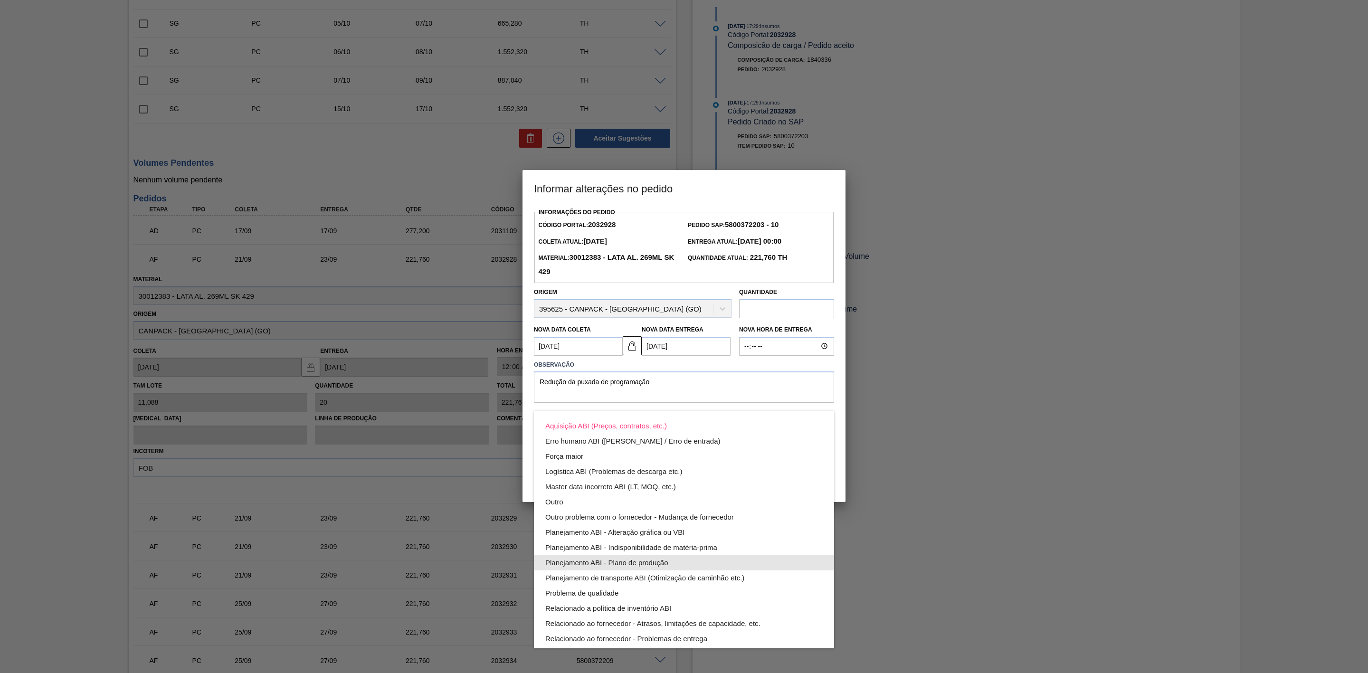
click at [644, 416] on div "Planejamento ABI - Plano de produção" at bounding box center [683, 562] width 277 height 15
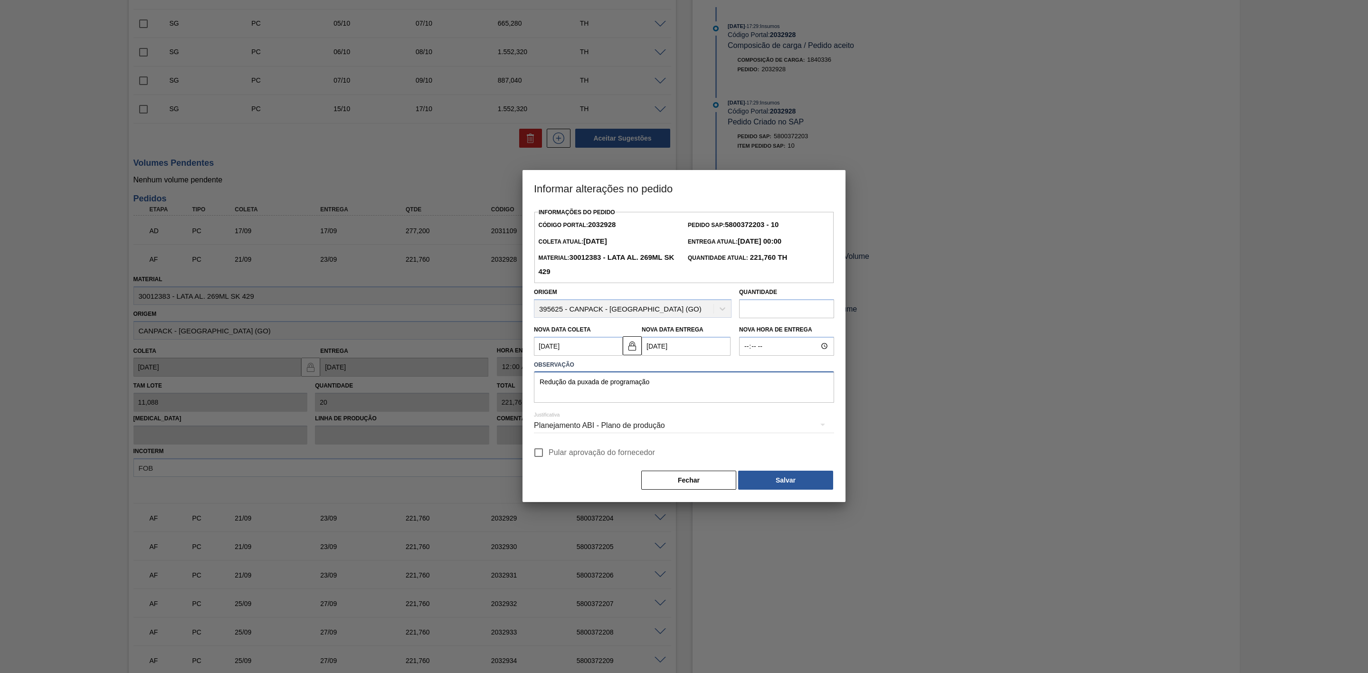
drag, startPoint x: 664, startPoint y: 382, endPoint x: 517, endPoint y: 376, distance: 147.3
click at [517, 376] on div "Informar alterações no pedido Informações do Pedido Código Portal: 2032928 Pedi…" at bounding box center [684, 336] width 1368 height 673
click at [773, 416] on button "Salvar" at bounding box center [785, 480] width 95 height 19
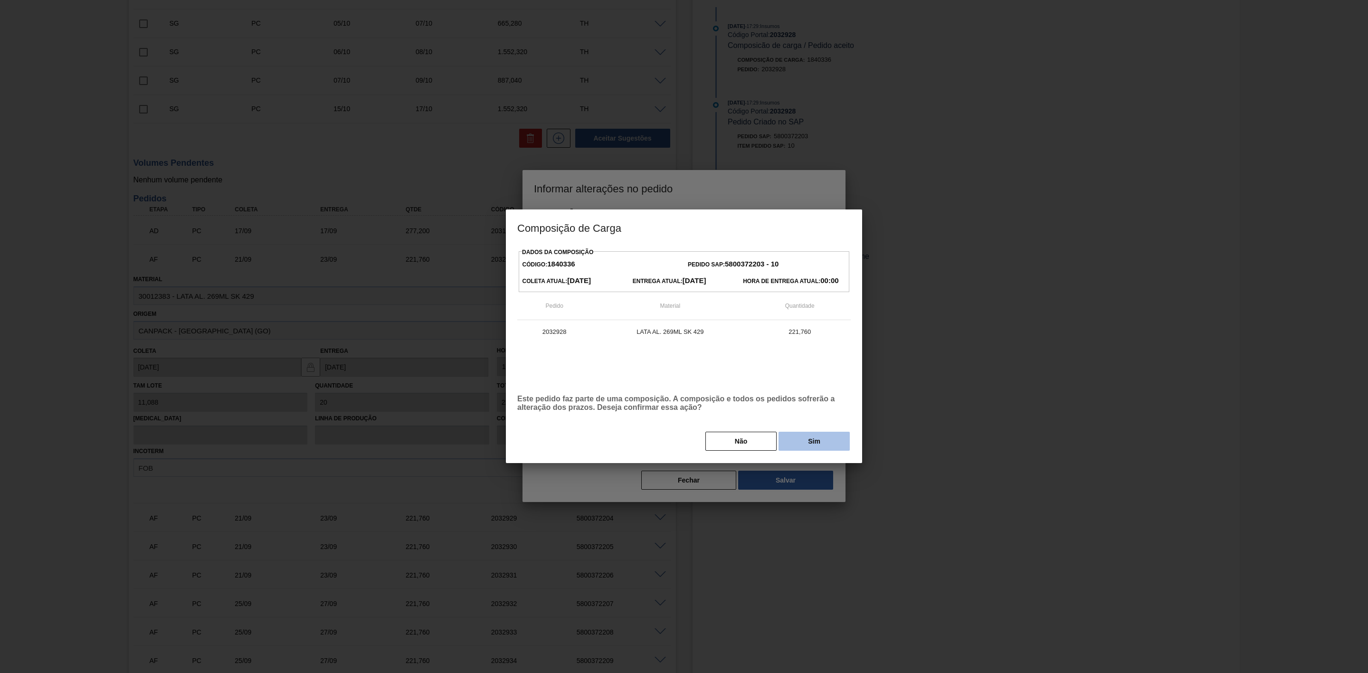
click at [819, 416] on button "Sim" at bounding box center [813, 441] width 71 height 19
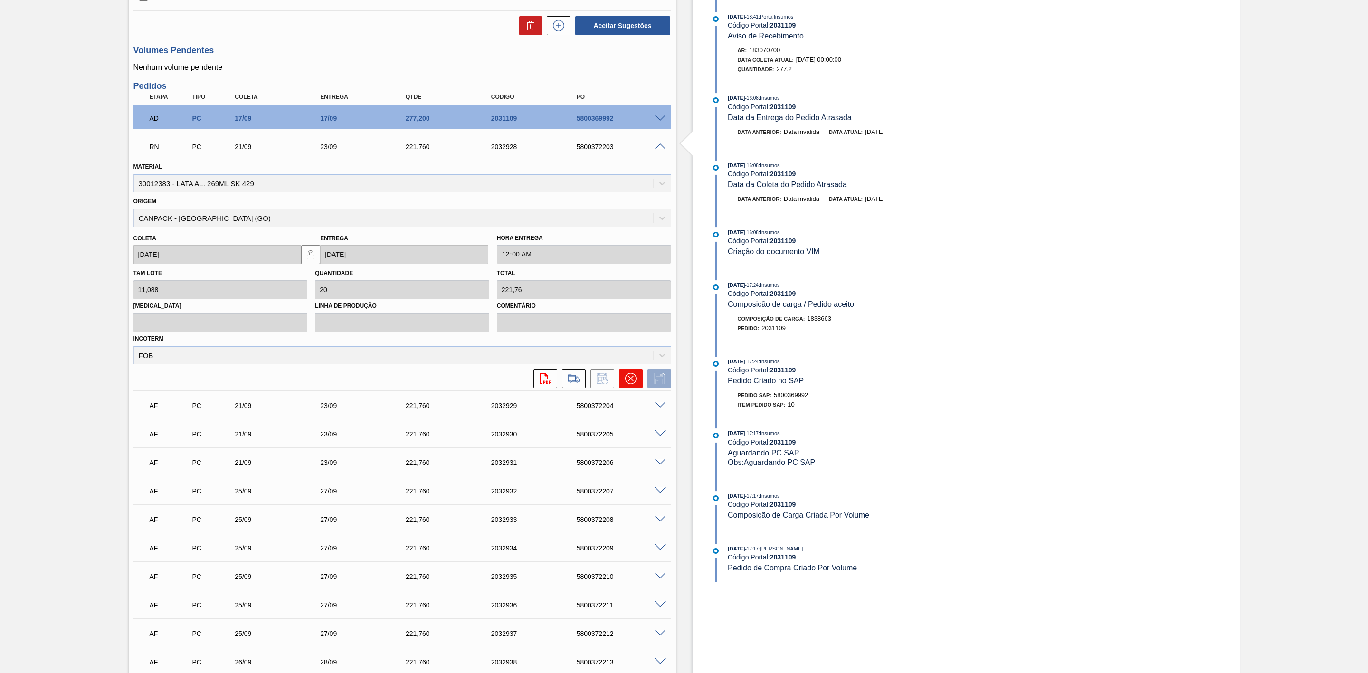
scroll to position [427, 0]
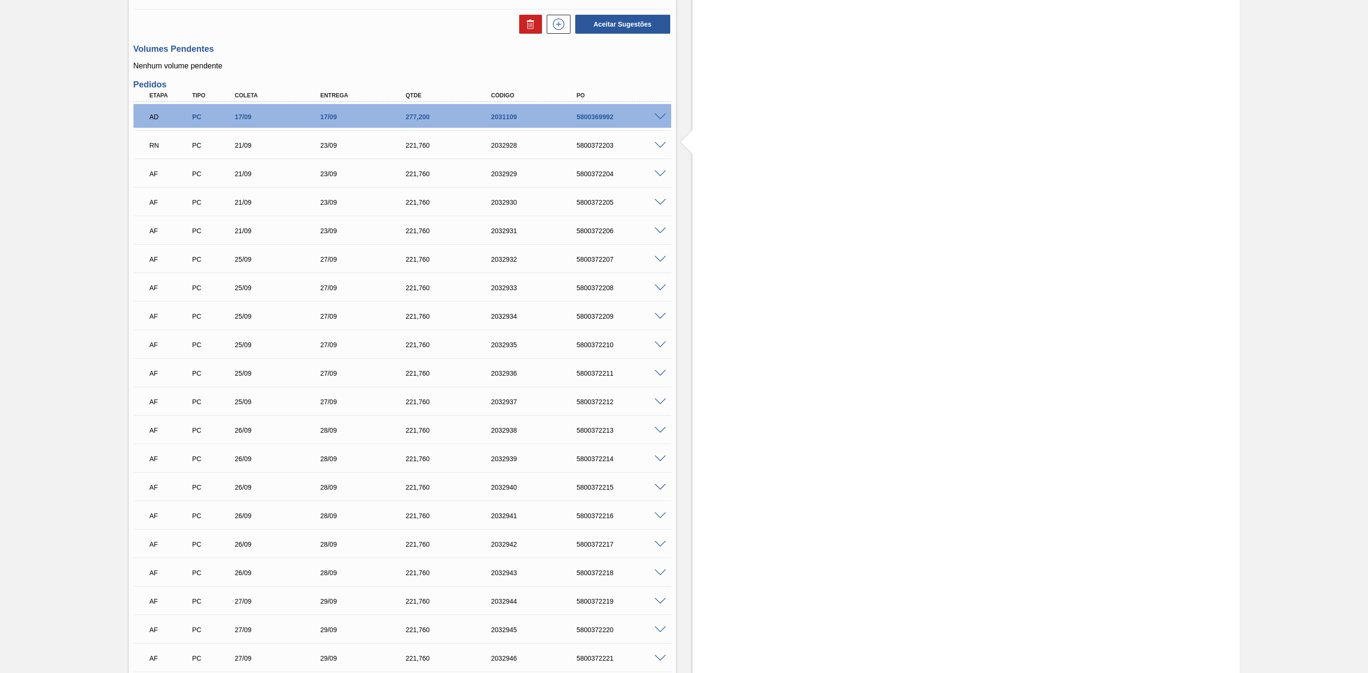
click at [657, 178] on span at bounding box center [659, 173] width 11 height 7
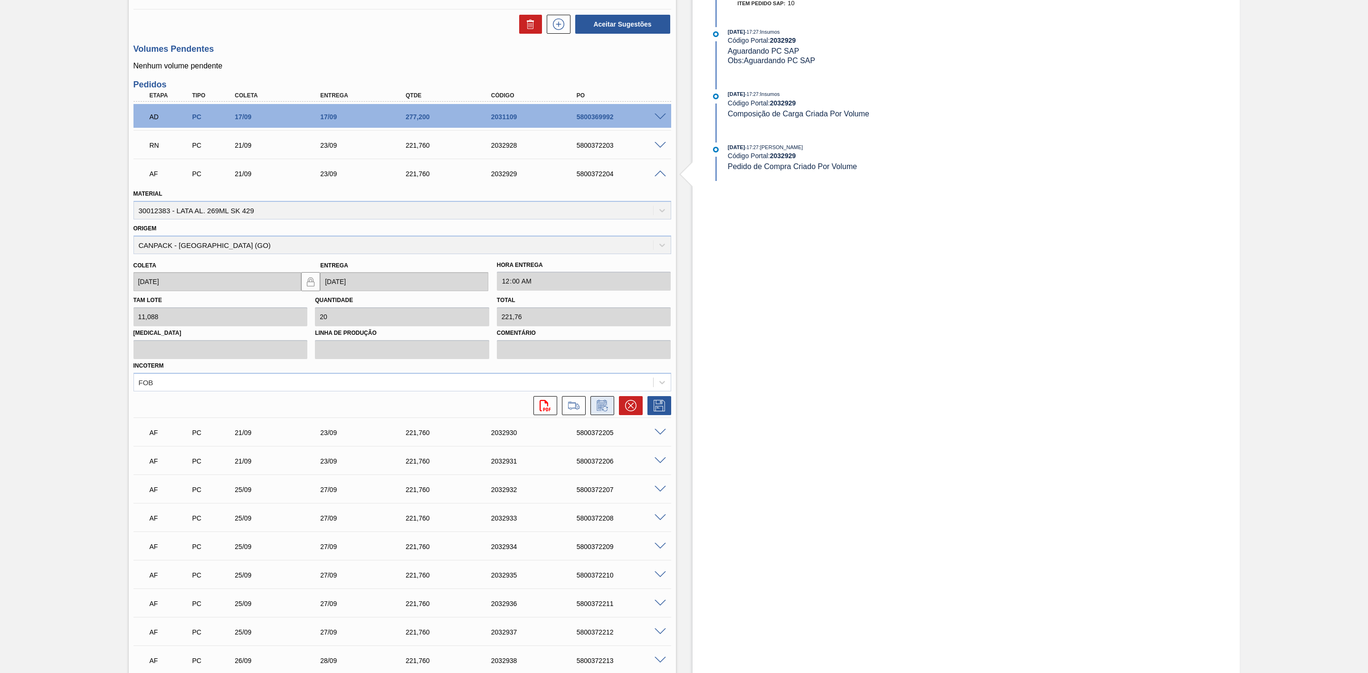
click at [600, 411] on icon at bounding box center [601, 405] width 10 height 11
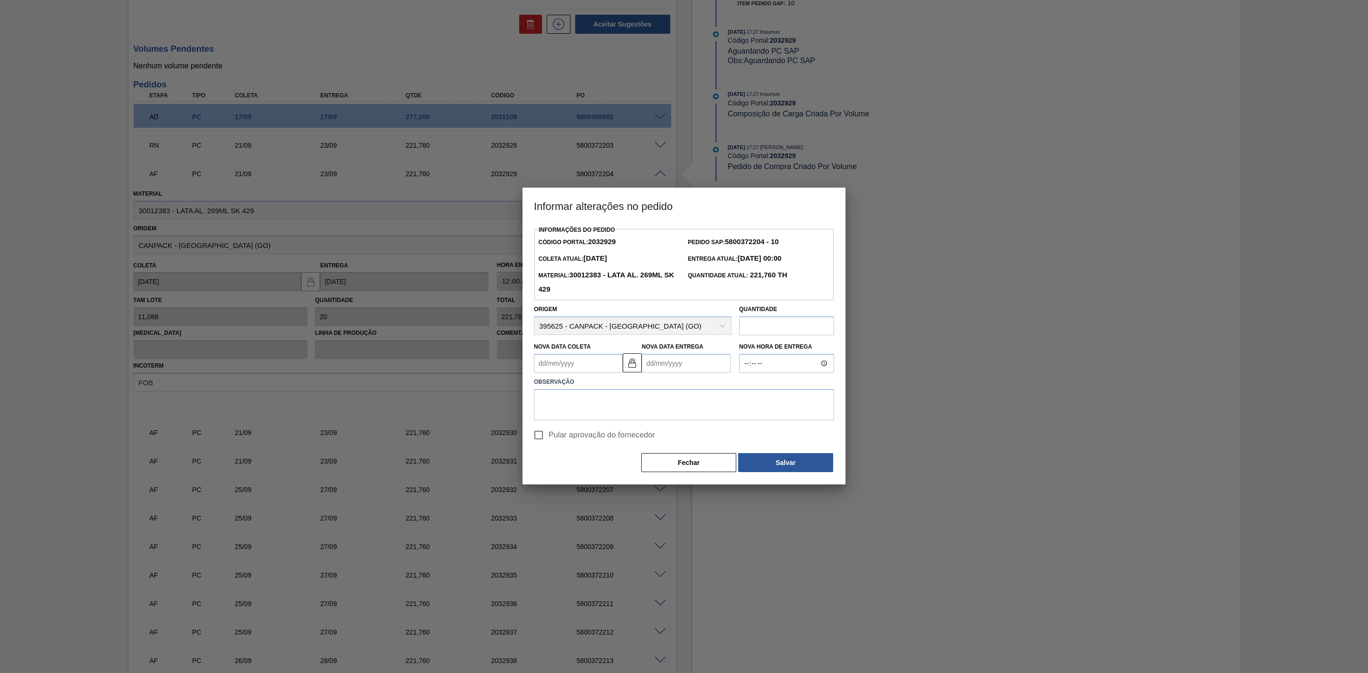
click at [602, 365] on Coleta2032929 "Nova Data Coleta" at bounding box center [578, 363] width 89 height 19
click at [641, 389] on button "Next Month" at bounding box center [640, 386] width 7 height 7
click at [637, 416] on div "4" at bounding box center [637, 416] width 13 height 13
type Coleta2032929 "04/10/2025"
type Entrega2032929 "06/10/2025"
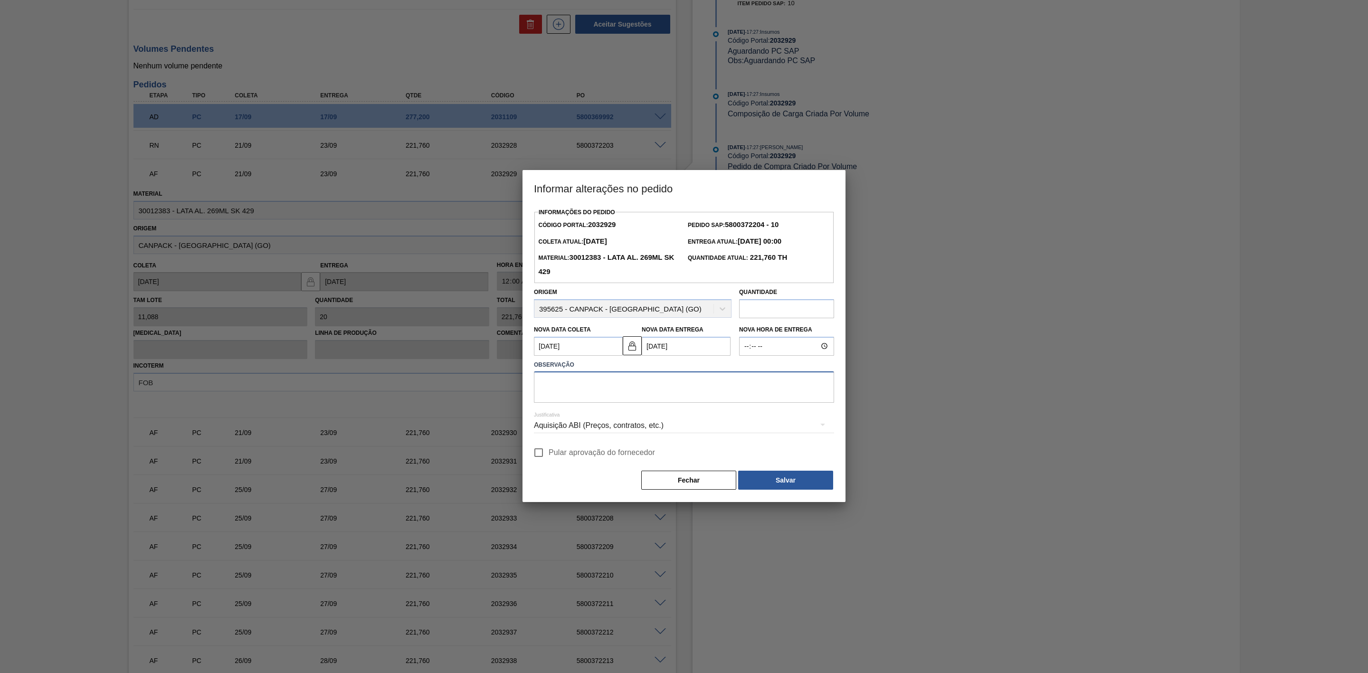
click at [641, 390] on textarea at bounding box center [684, 386] width 300 height 31
paste textarea "Redução da puxada de programação"
type textarea "Redução da puxada de programação"
click at [624, 416] on div "Aquisição ABI (Preços, contratos, etc.)" at bounding box center [684, 425] width 300 height 27
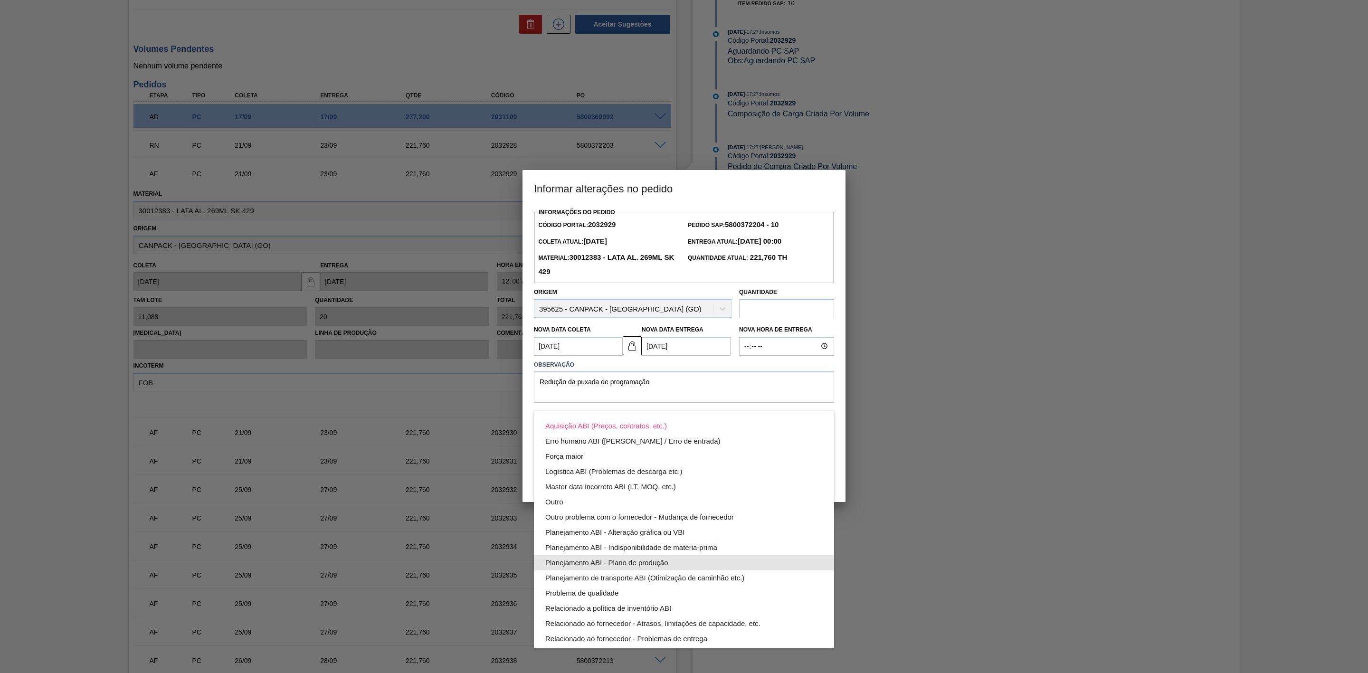
drag, startPoint x: 672, startPoint y: 563, endPoint x: 627, endPoint y: 494, distance: 81.9
click at [671, 416] on div "Planejamento ABI - Plano de produção" at bounding box center [683, 562] width 277 height 15
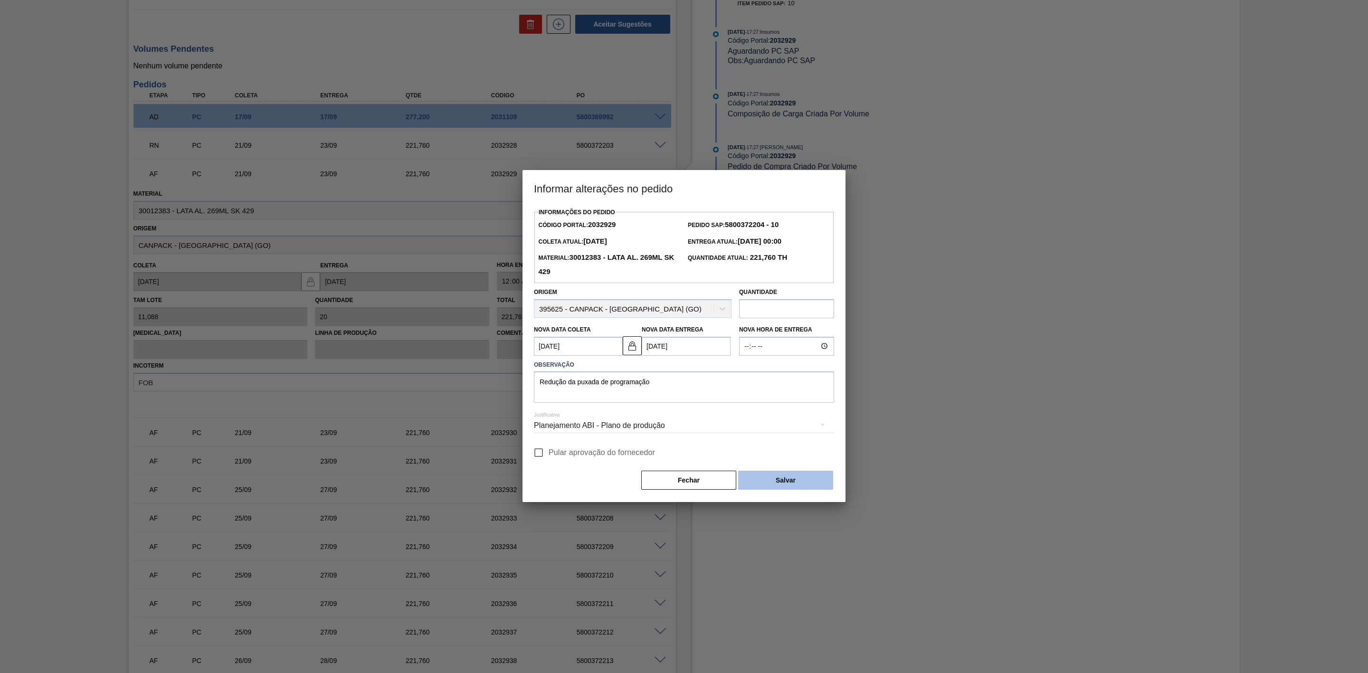
click at [774, 416] on button "Salvar" at bounding box center [785, 480] width 95 height 19
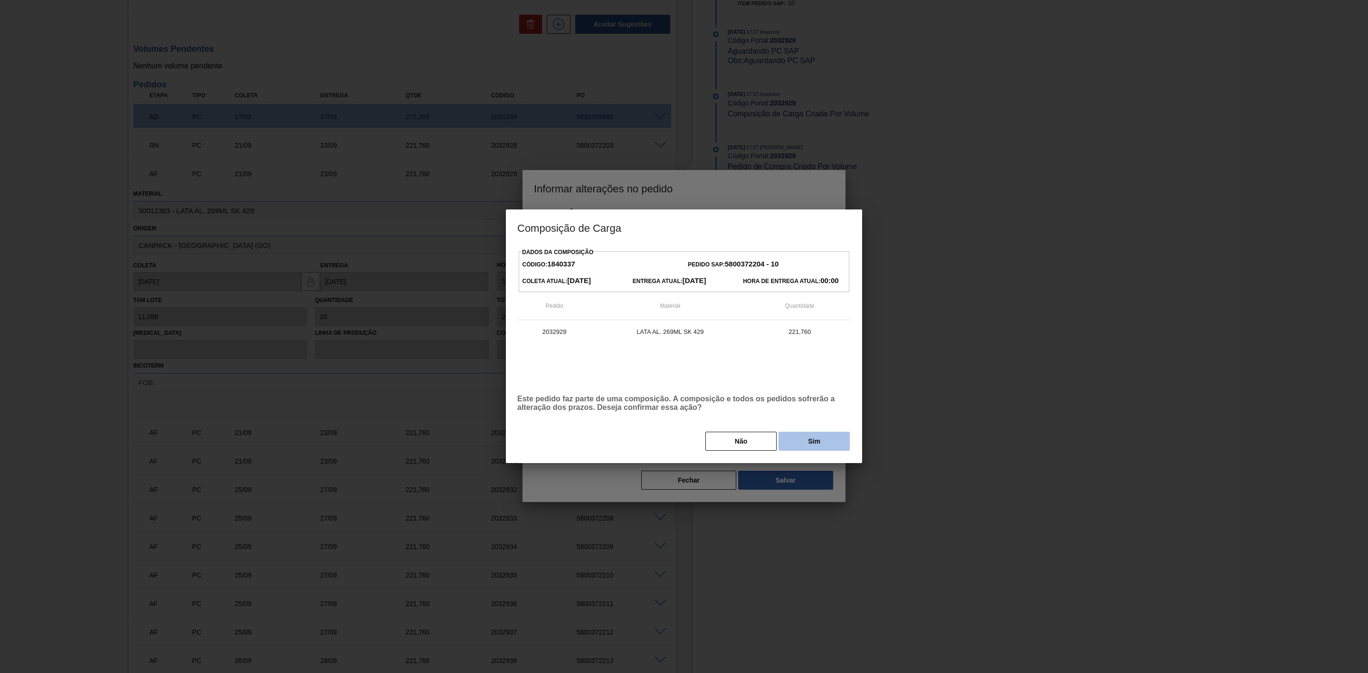
click at [803, 416] on button "Sim" at bounding box center [813, 441] width 71 height 19
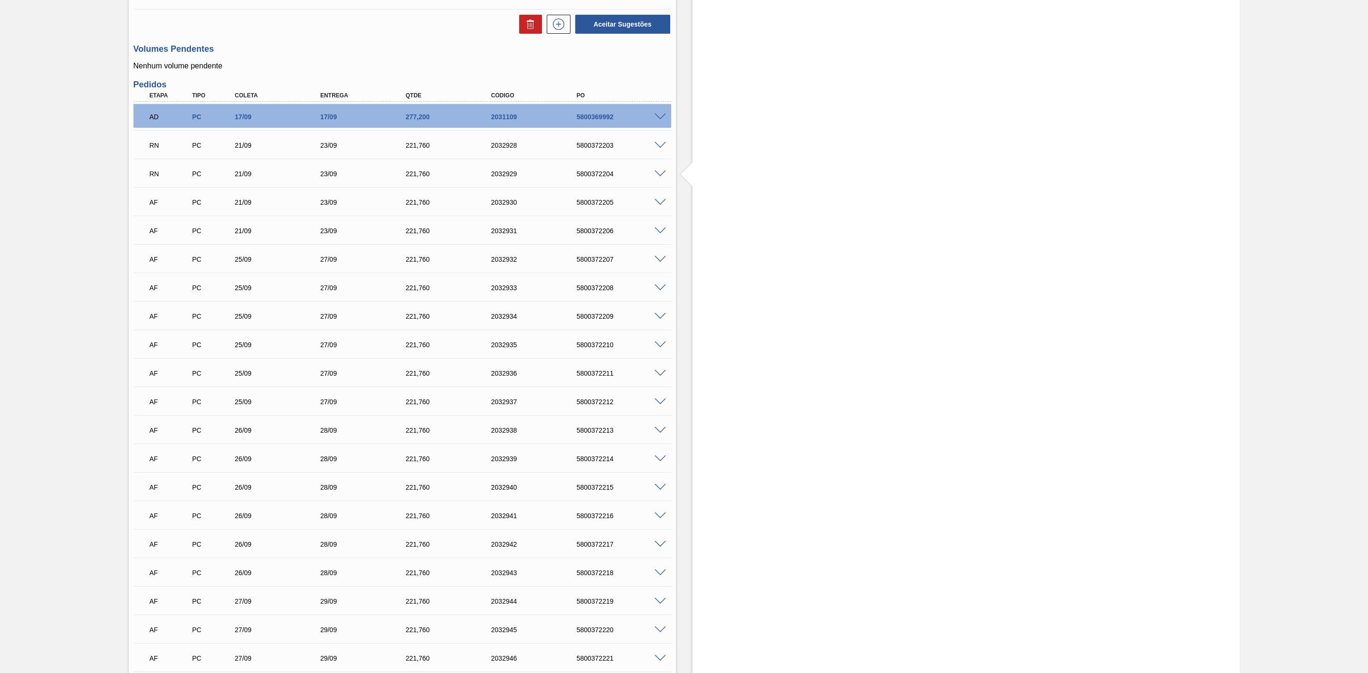
click at [658, 206] on span at bounding box center [659, 202] width 11 height 7
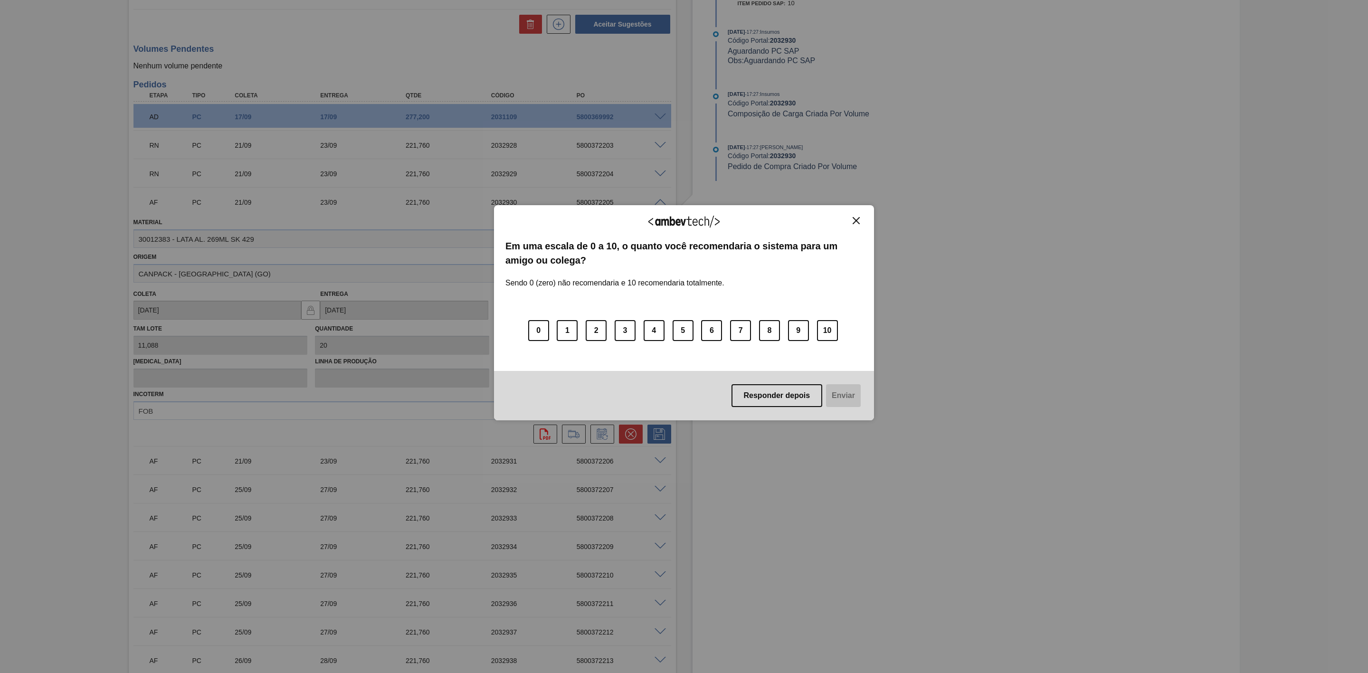
click at [859, 222] on img "Close" at bounding box center [855, 220] width 7 height 7
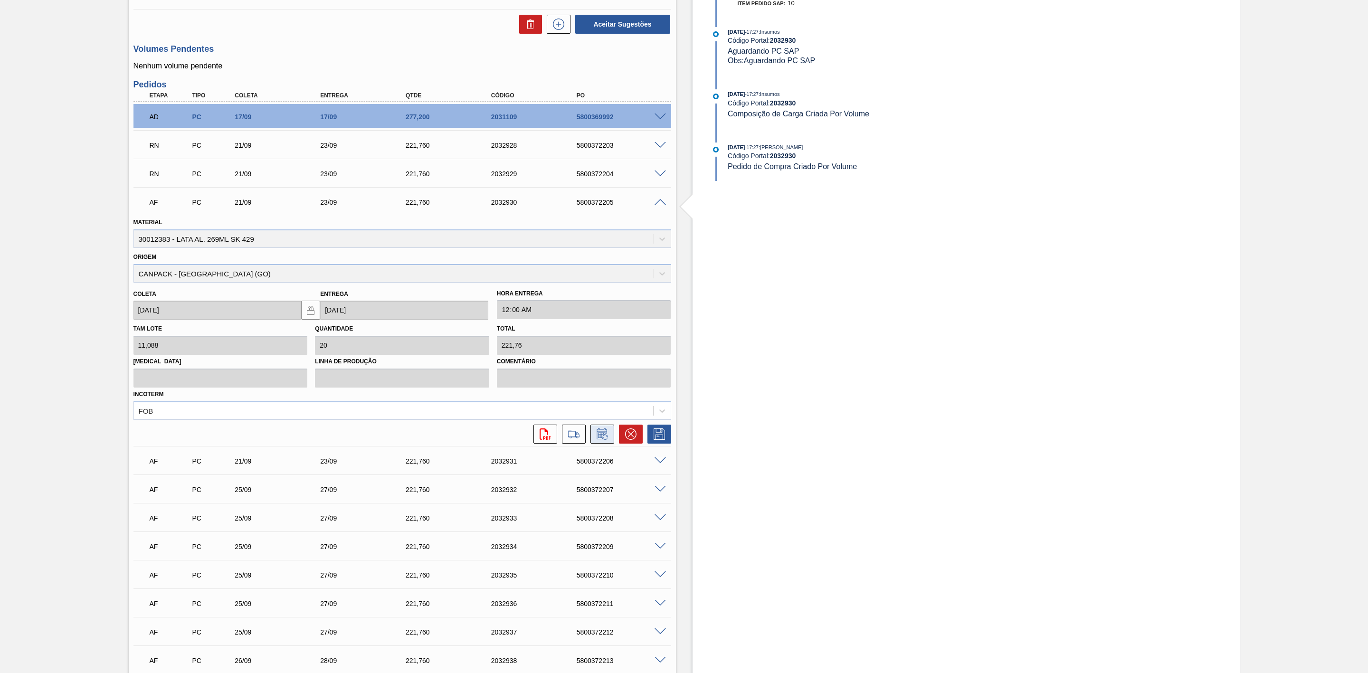
click at [602, 416] on icon at bounding box center [602, 433] width 15 height 11
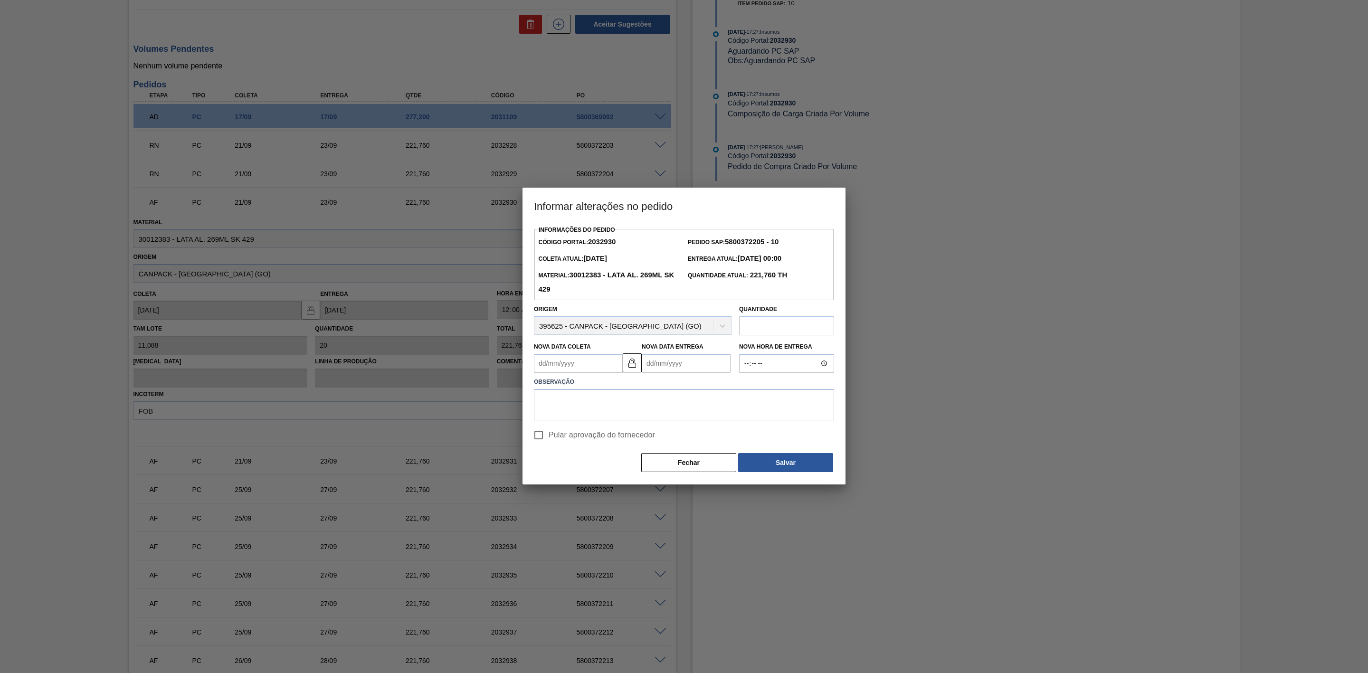
click at [600, 368] on Coleta2032930 "Nova Data Coleta" at bounding box center [578, 363] width 89 height 19
click at [607, 416] on div "4" at bounding box center [606, 416] width 13 height 13
type Coleta2032930 "04/09/2025"
type Entrega2032930 "06/09/2025"
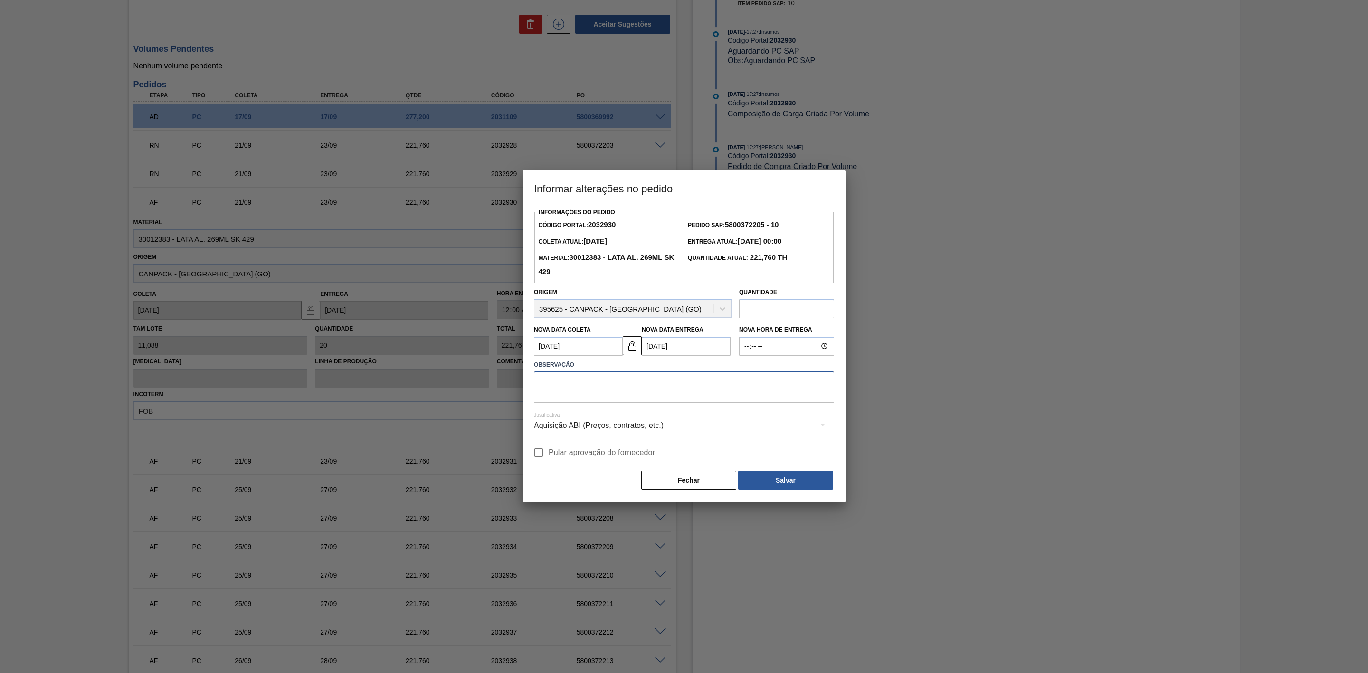
click at [647, 389] on textarea at bounding box center [684, 386] width 300 height 31
paste textarea "Redução da puxada de programação"
type textarea "Redução da puxada de programação"
click at [632, 416] on div "Aquisição ABI (Preços, contratos, etc.)" at bounding box center [684, 425] width 300 height 27
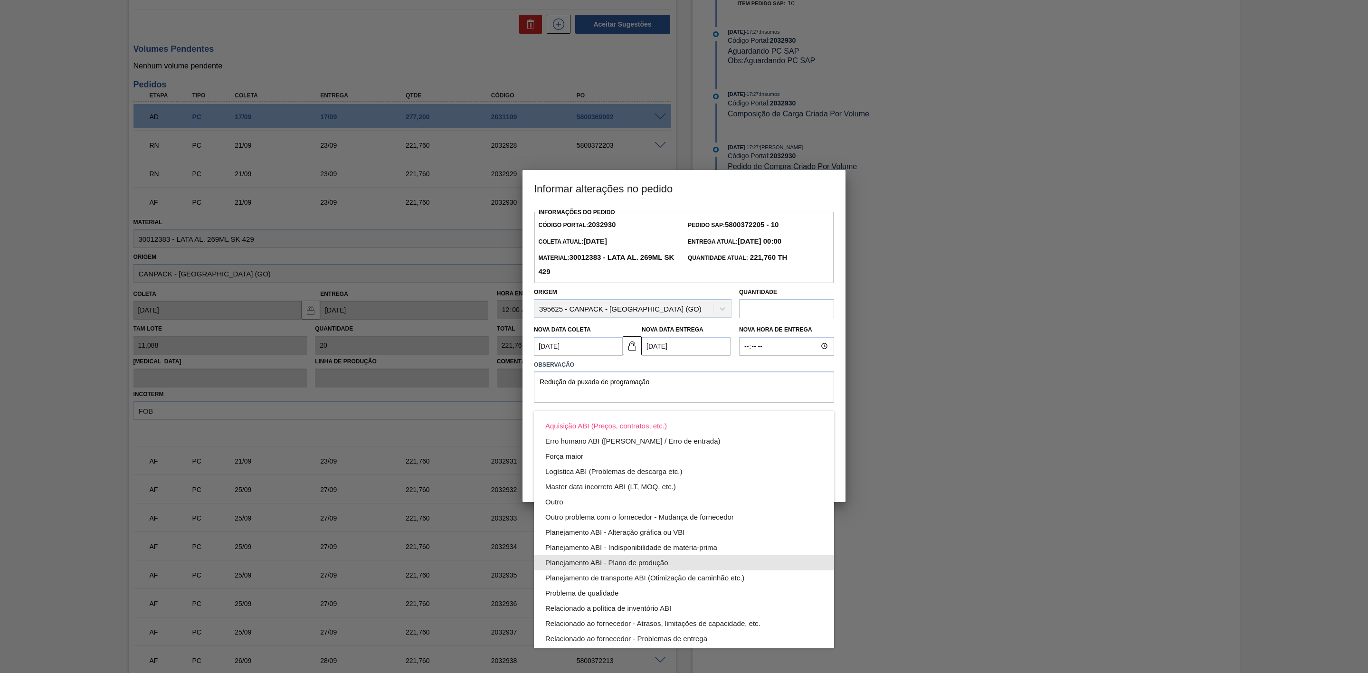
click at [659, 416] on div "Planejamento ABI - Plano de produção" at bounding box center [683, 562] width 277 height 15
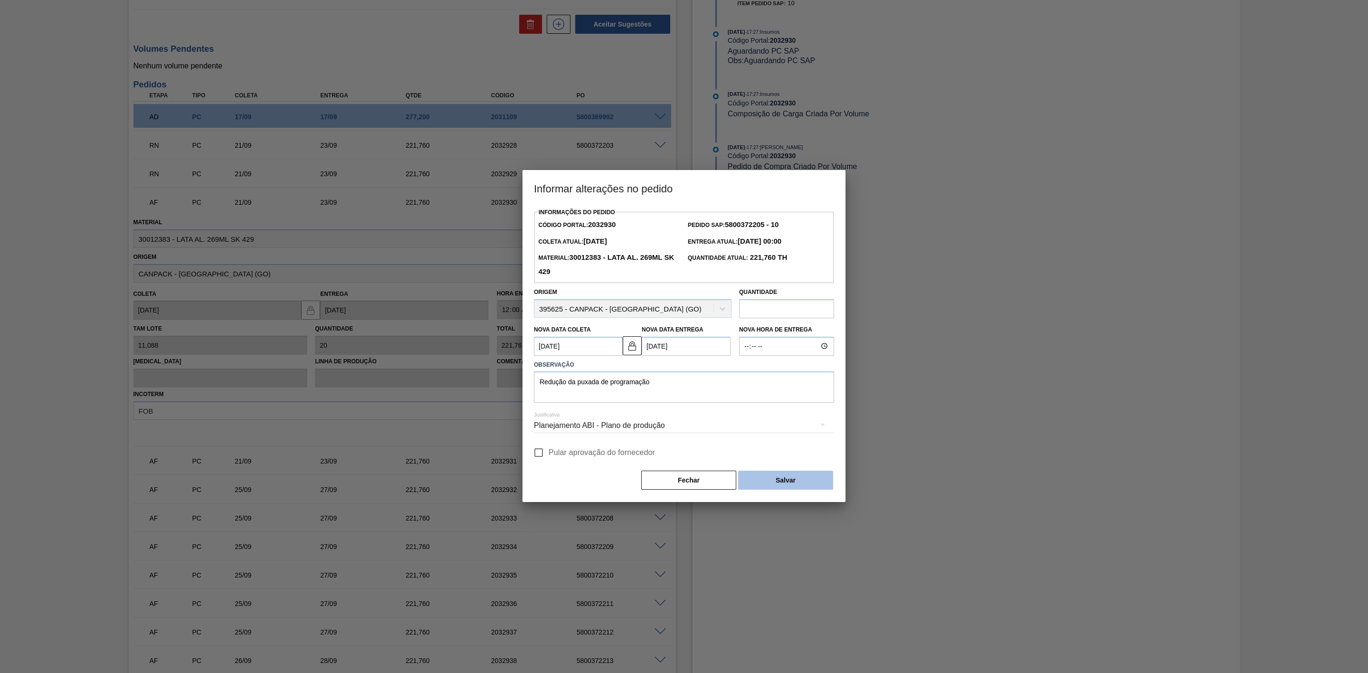
click at [798, 416] on button "Salvar" at bounding box center [785, 480] width 95 height 19
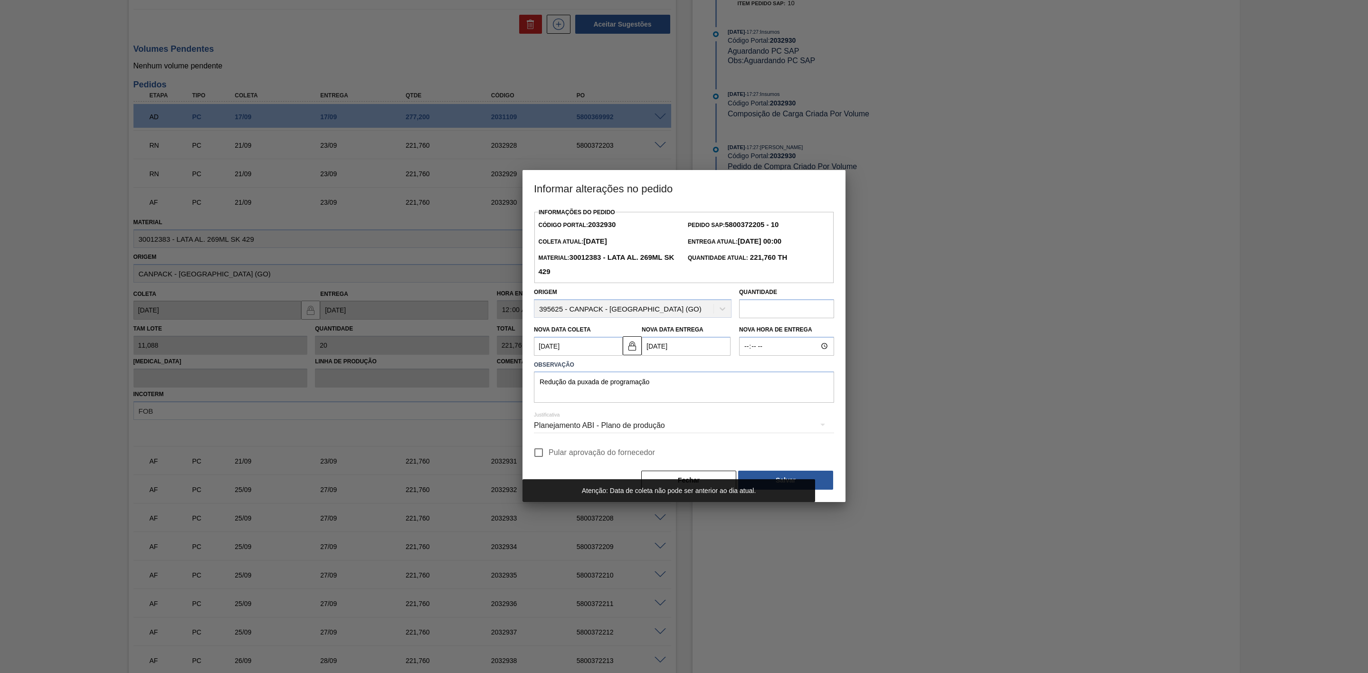
click at [597, 342] on Coleta2032930 "04/09/2025" at bounding box center [578, 346] width 89 height 19
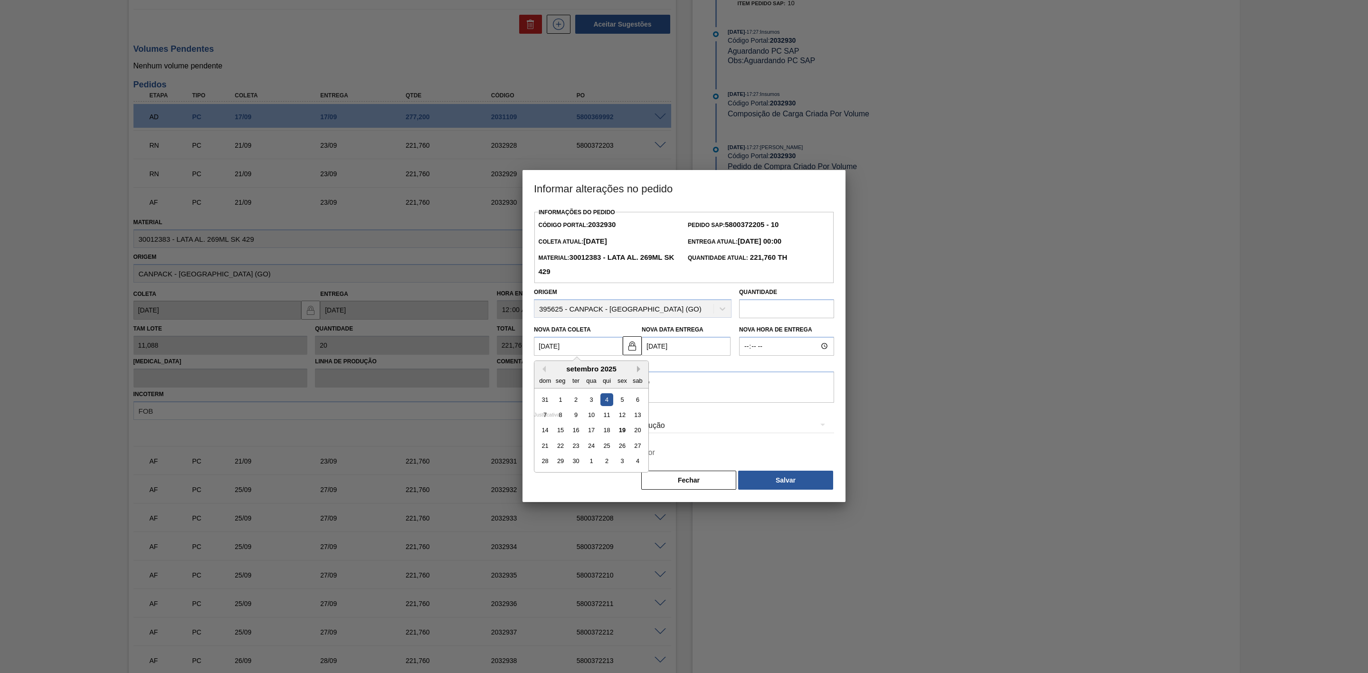
click at [638, 368] on button "Next Month" at bounding box center [640, 369] width 7 height 7
click at [637, 402] on div "4" at bounding box center [637, 399] width 13 height 13
type Coleta2032930 "04/10/2025"
type Entrega2032930 "06/10/2025"
click at [777, 416] on button "Salvar" at bounding box center [785, 480] width 95 height 19
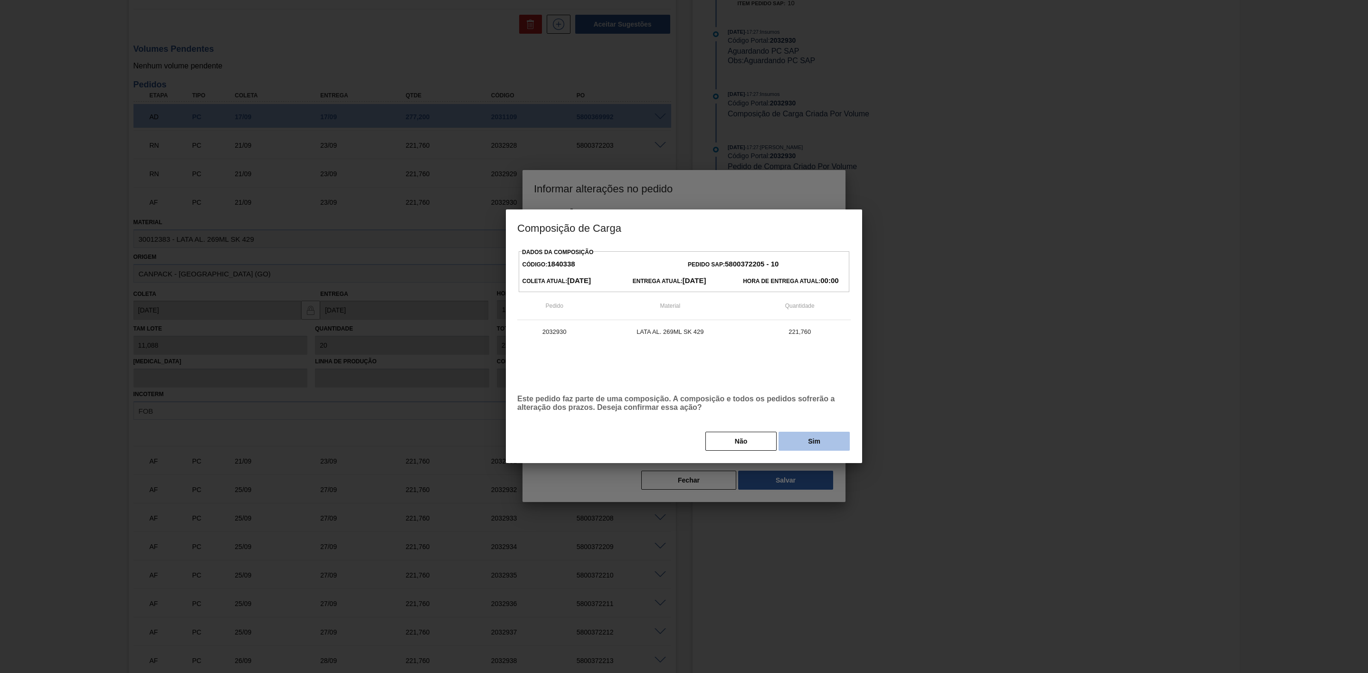
click at [803, 416] on button "Sim" at bounding box center [813, 441] width 71 height 19
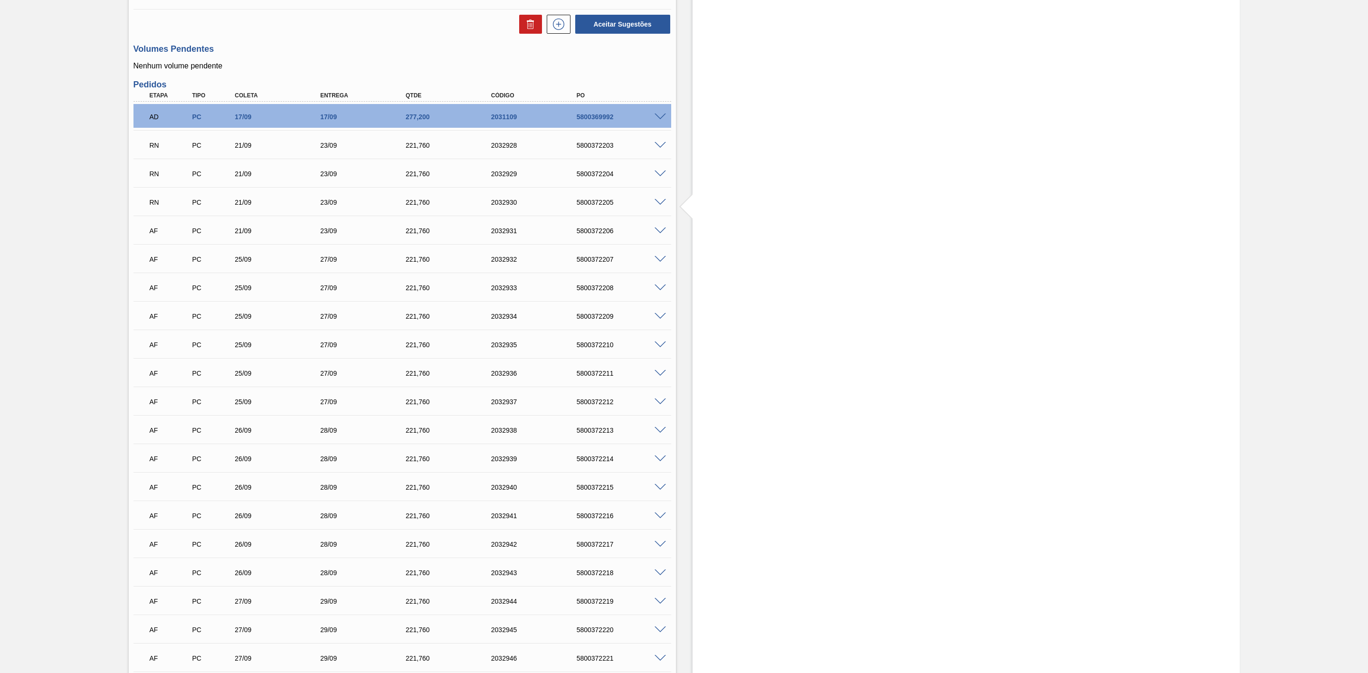
click at [660, 233] on span at bounding box center [659, 230] width 11 height 7
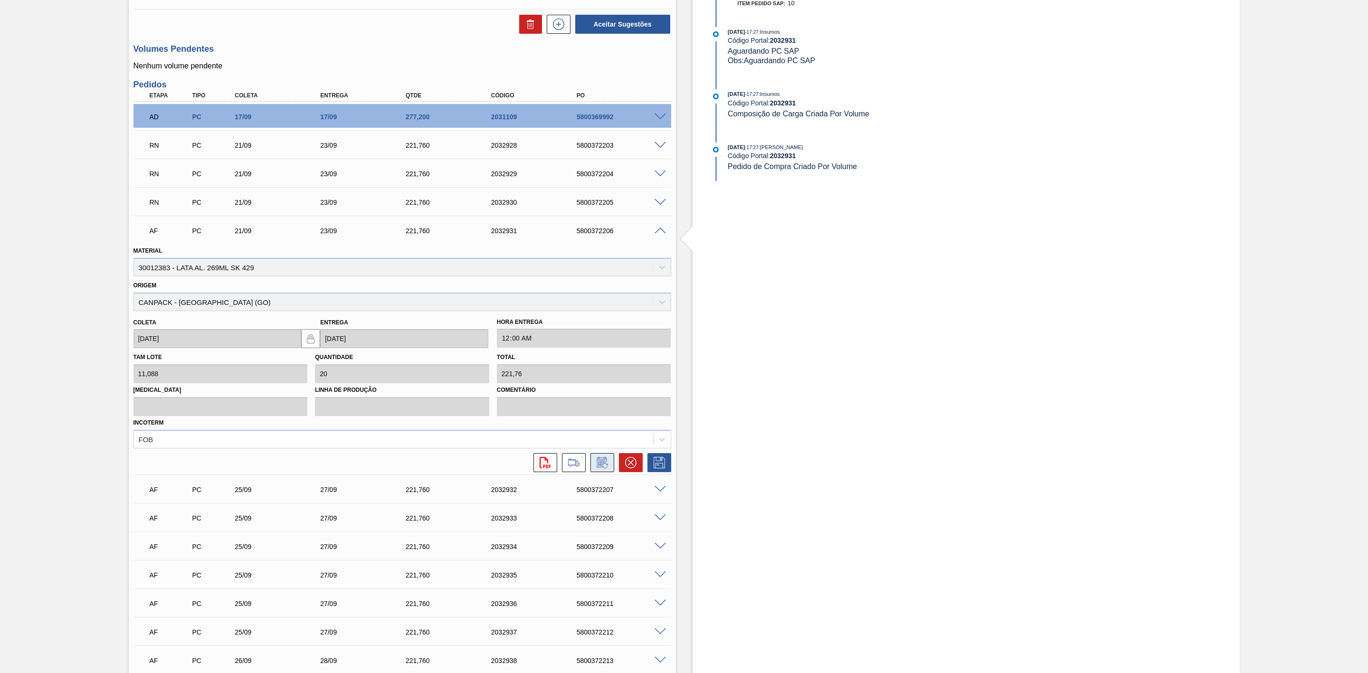
click at [599, 416] on button at bounding box center [602, 462] width 24 height 19
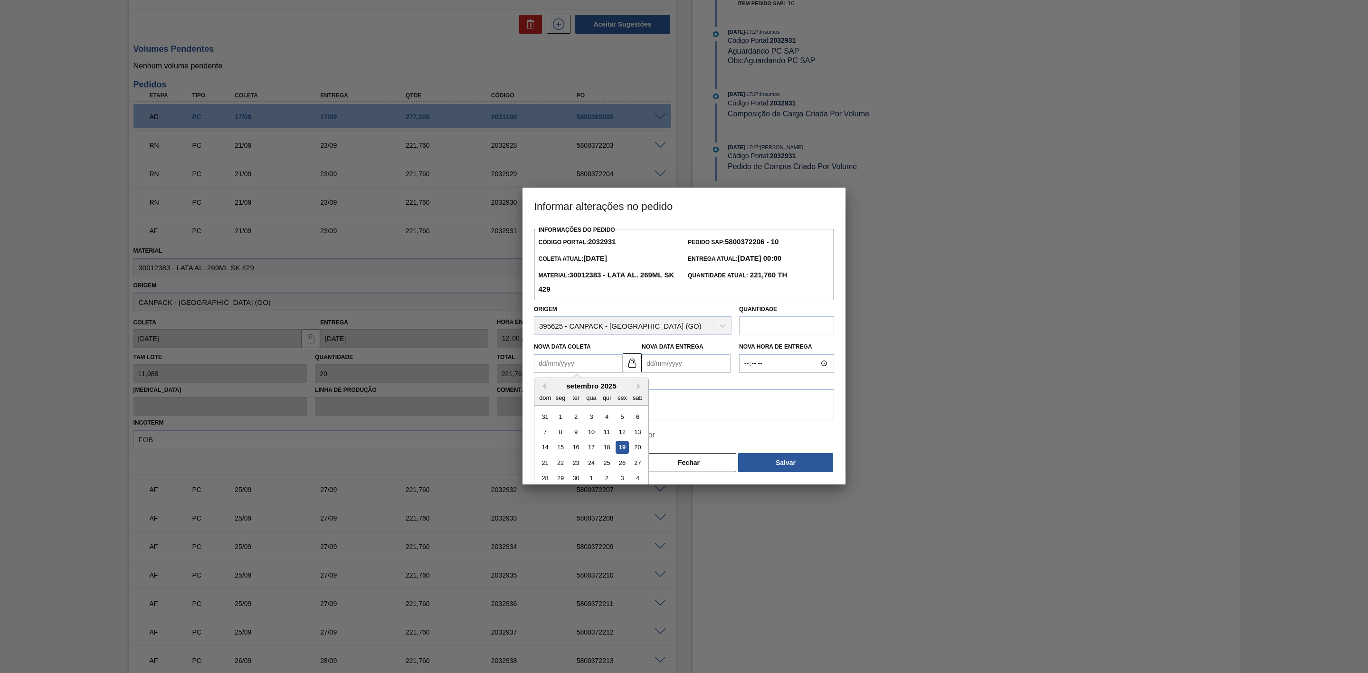
click at [606, 360] on Coleta2032931 "Nova Data Coleta" at bounding box center [578, 363] width 89 height 19
click at [638, 386] on button "Next Month" at bounding box center [640, 386] width 7 height 7
click at [637, 416] on div "4" at bounding box center [637, 416] width 13 height 13
type Coleta2032931 "04/10/2025"
type Entrega2032931 "06/10/2025"
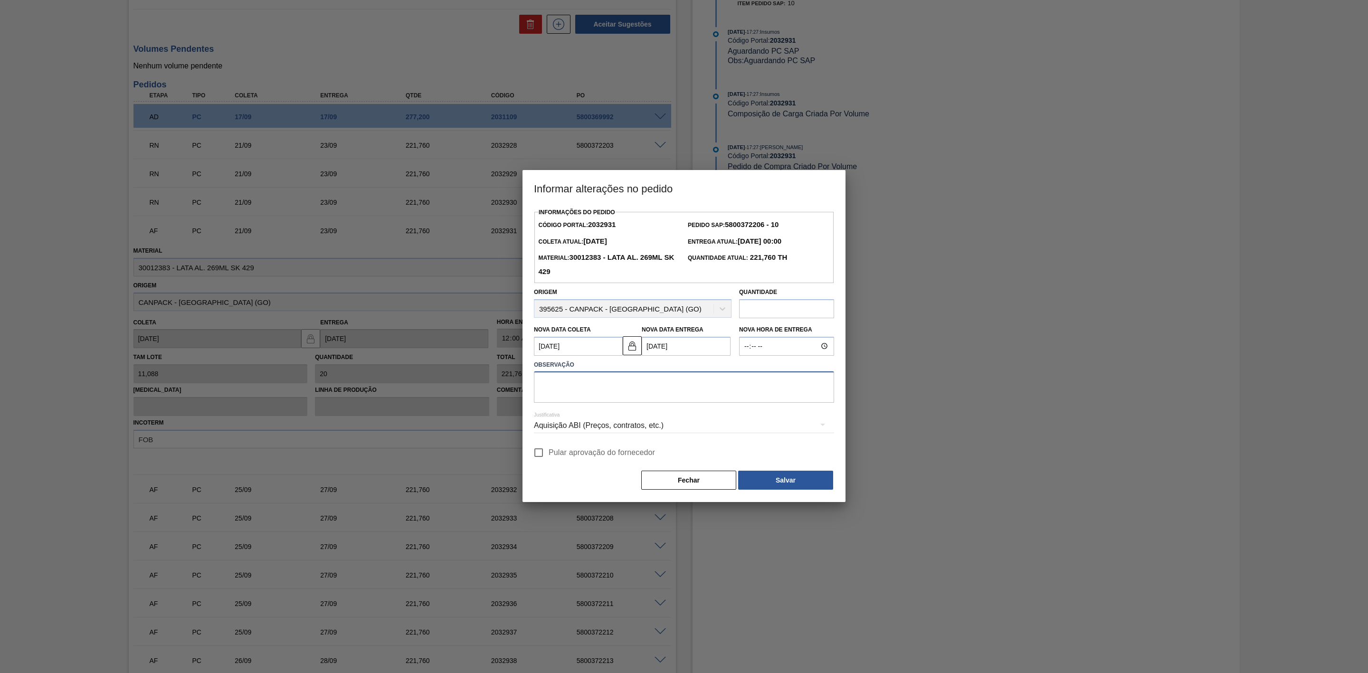
click at [621, 387] on textarea at bounding box center [684, 386] width 300 height 31
paste textarea "Redução da puxada de programação"
type textarea "Redução da puxada de programação"
click at [645, 416] on div "Aquisição ABI (Preços, contratos, etc.)" at bounding box center [684, 425] width 300 height 27
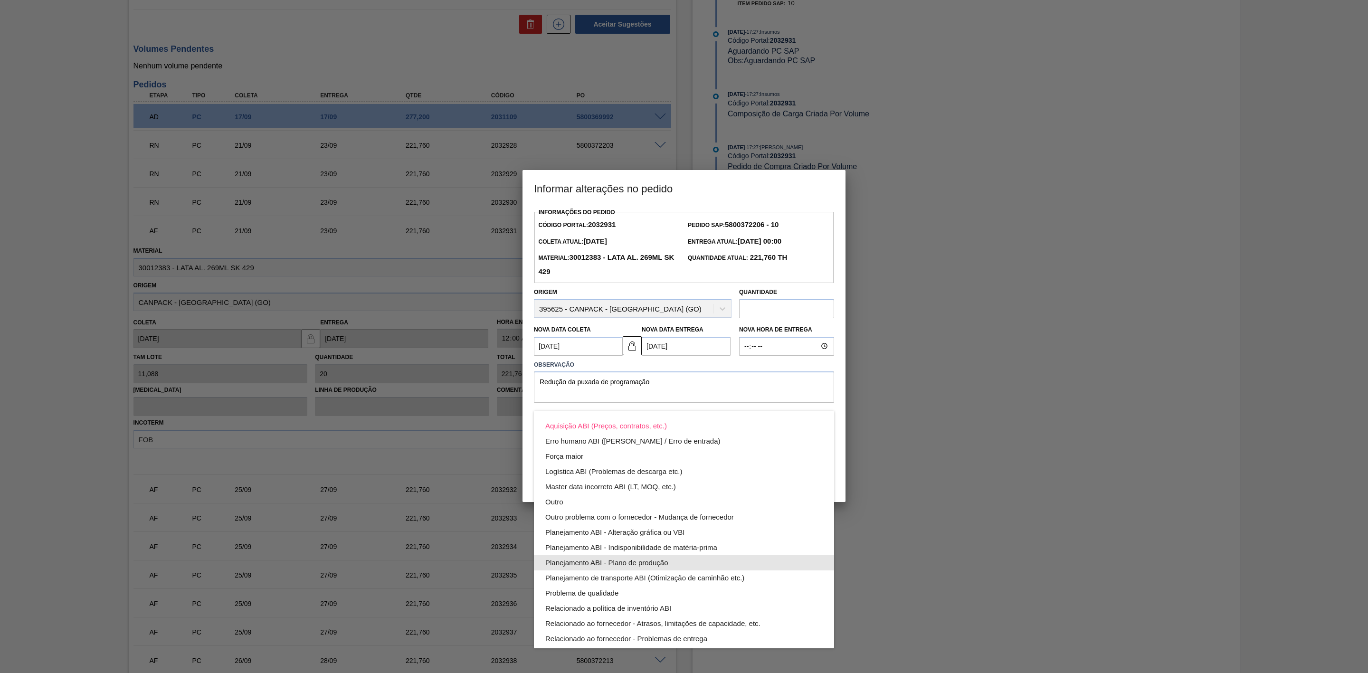
click at [658, 416] on div "Planejamento ABI - Plano de produção" at bounding box center [683, 562] width 277 height 15
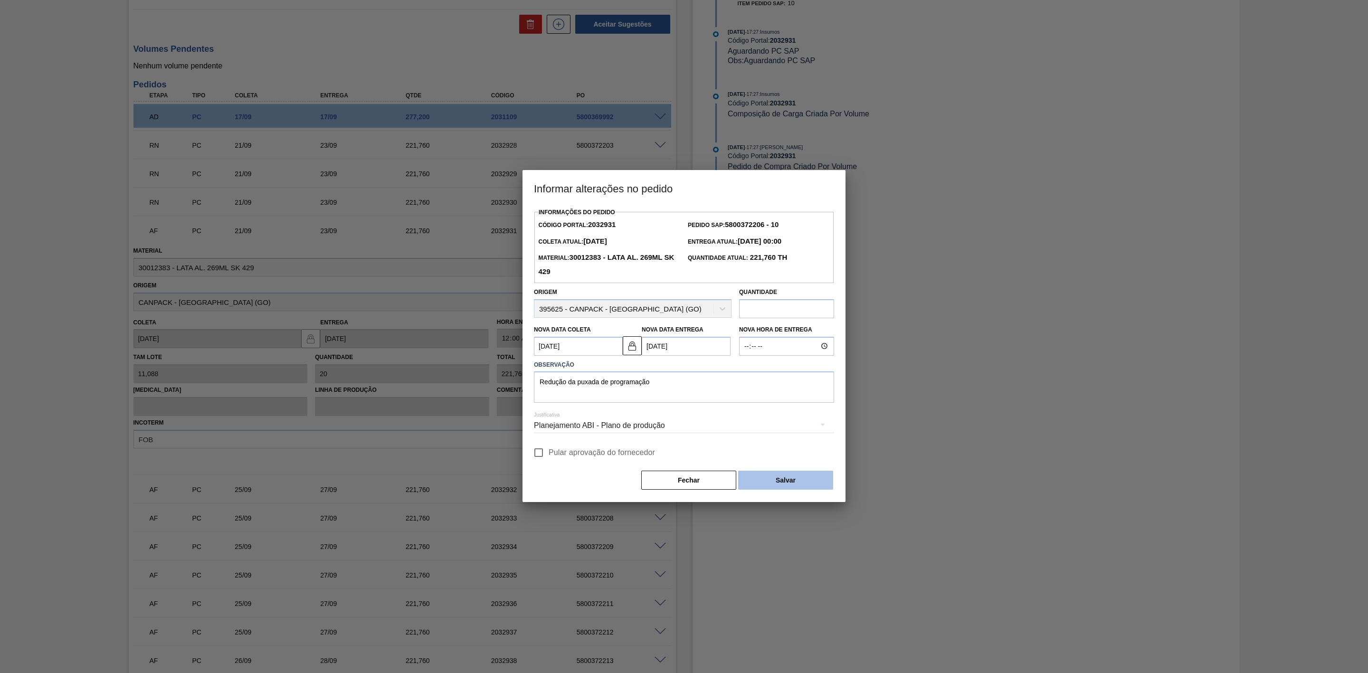
click at [791, 416] on button "Salvar" at bounding box center [785, 480] width 95 height 19
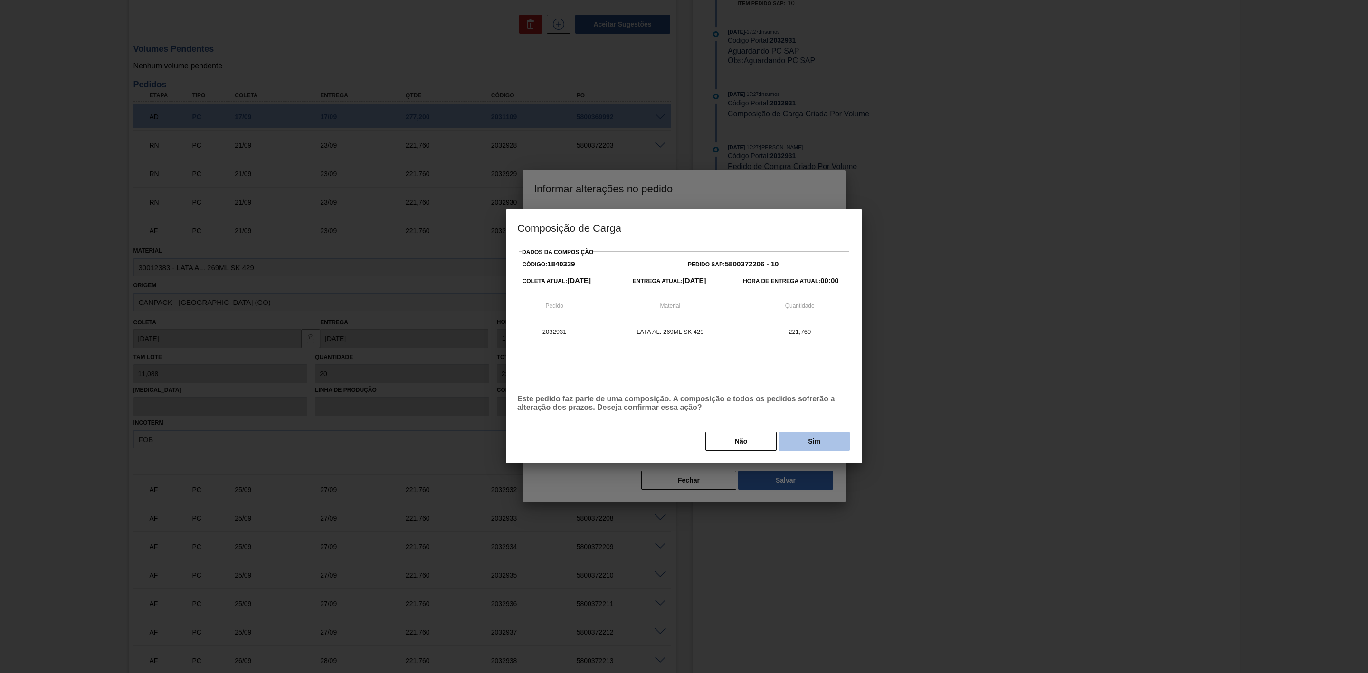
click at [814, 416] on button "Sim" at bounding box center [813, 441] width 71 height 19
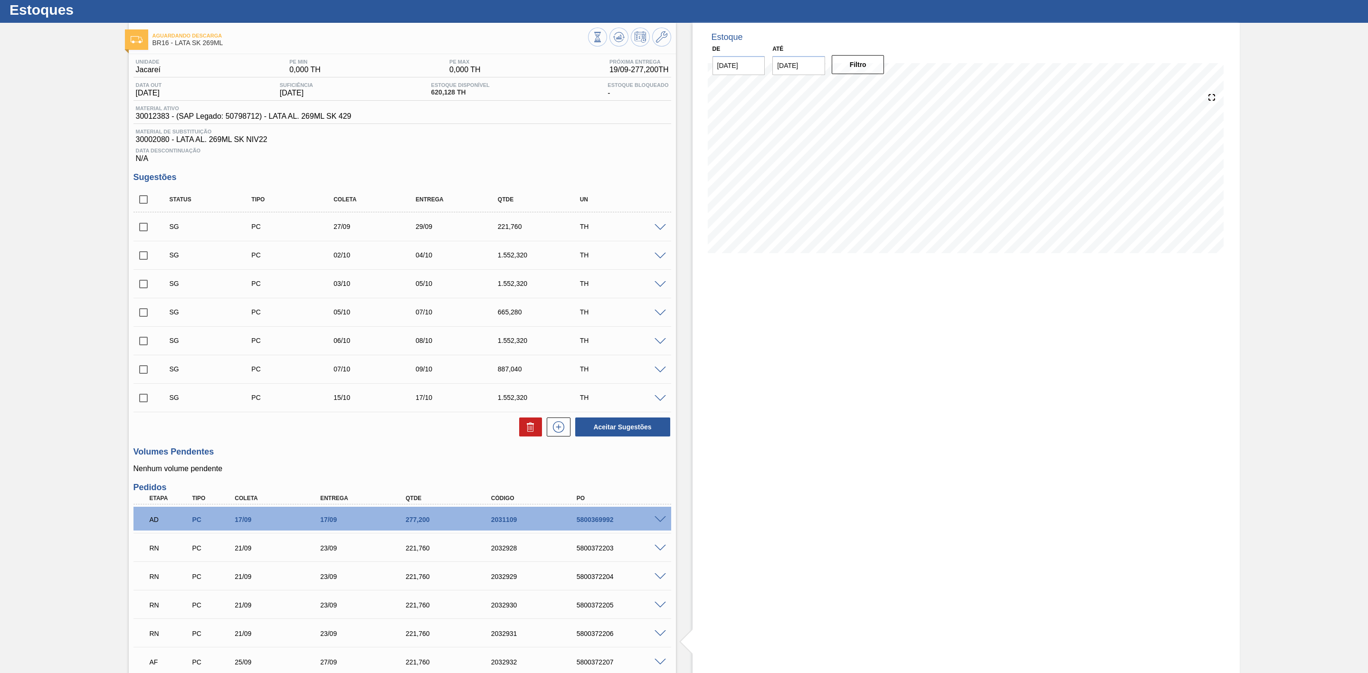
scroll to position [0, 0]
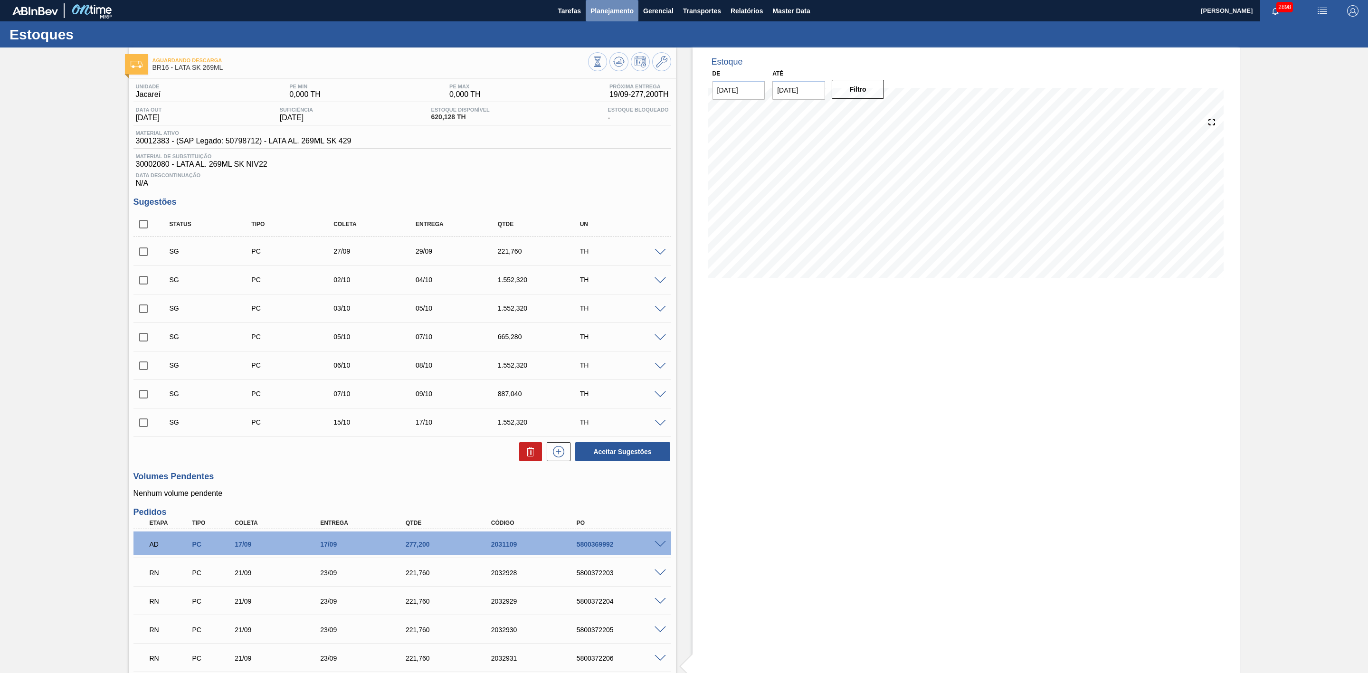
click at [607, 6] on span "Planejamento" at bounding box center [611, 10] width 43 height 11
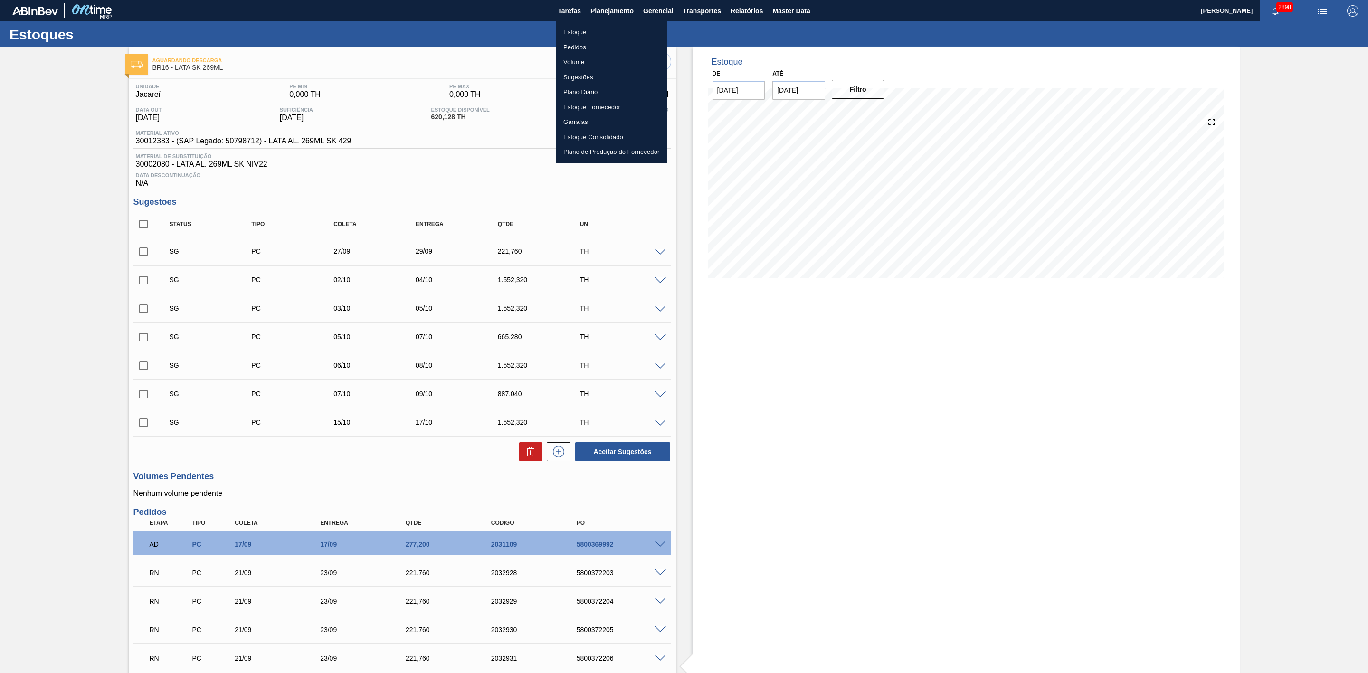
click at [570, 30] on li "Estoque" at bounding box center [612, 32] width 112 height 15
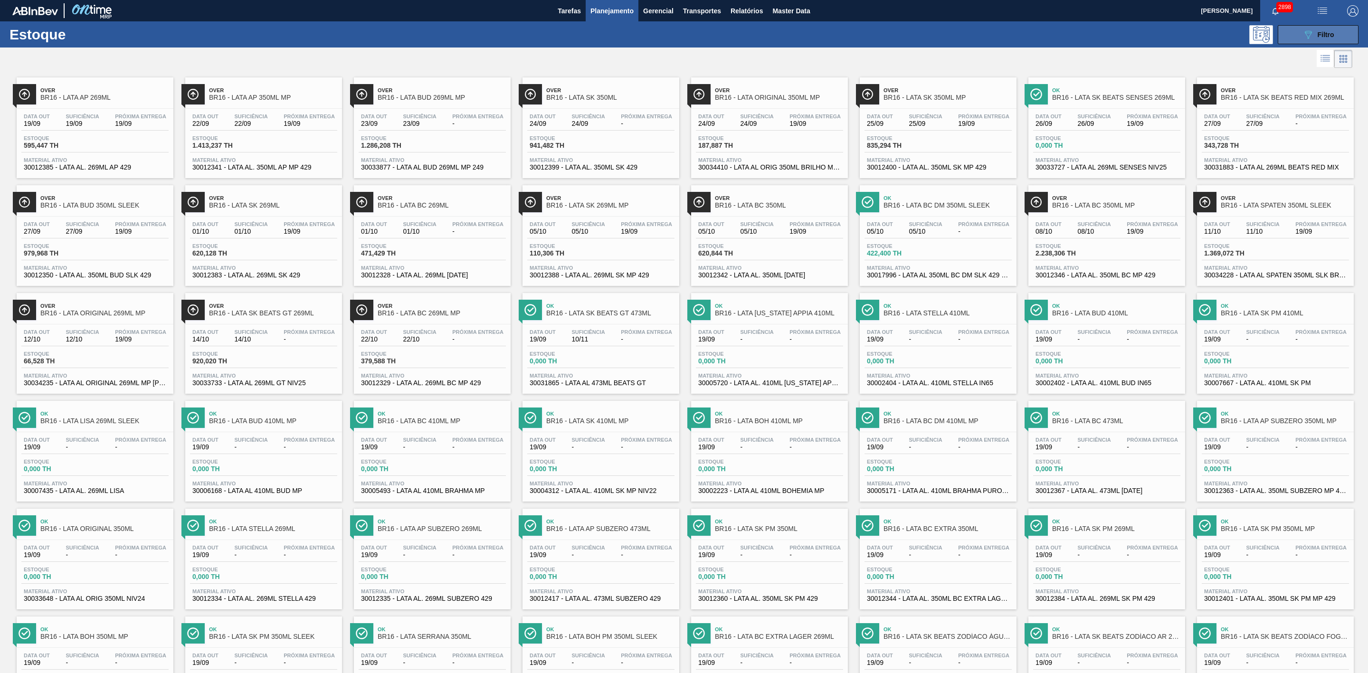
click at [911, 36] on icon "089F7B8B-B2A5-4AFE-B5C0-19BA573D28AC" at bounding box center [1307, 34] width 11 height 11
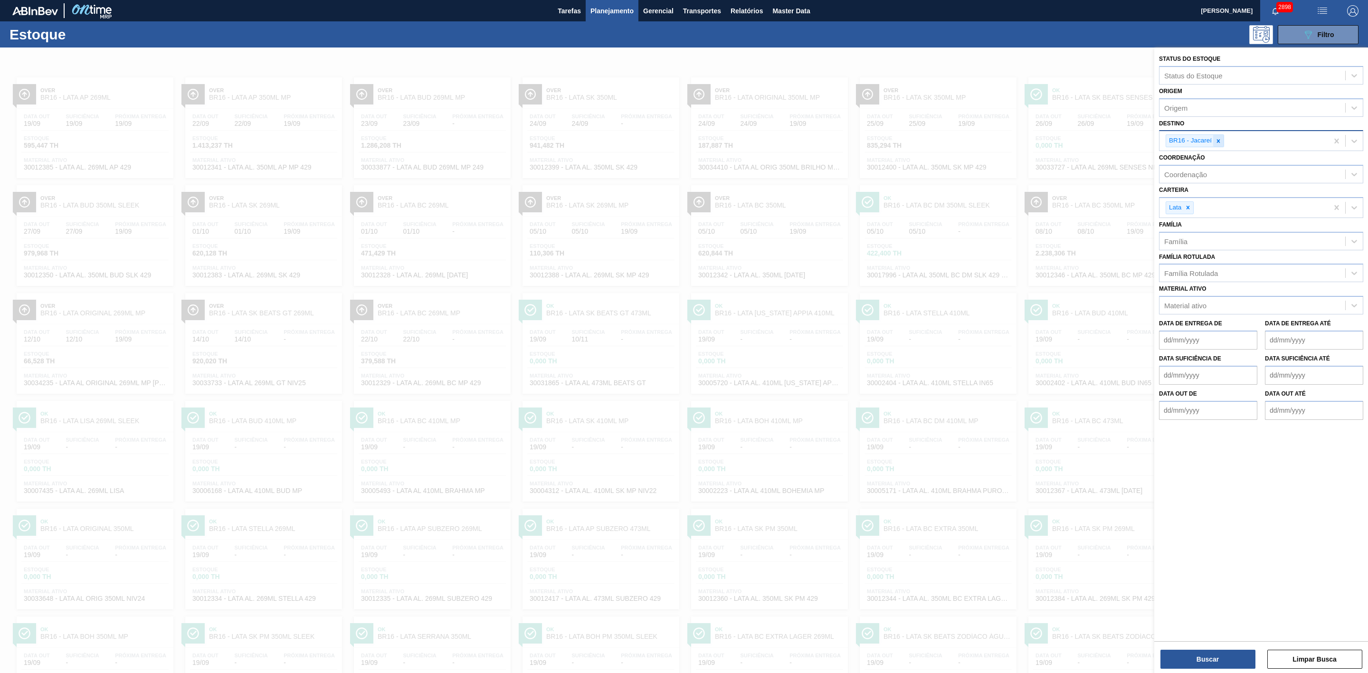
click at [911, 140] on div at bounding box center [1218, 141] width 10 height 12
type input "09"
click at [911, 179] on div "BR09 - Agudos" at bounding box center [1261, 181] width 204 height 18
click at [911, 416] on button "Buscar" at bounding box center [1207, 659] width 95 height 19
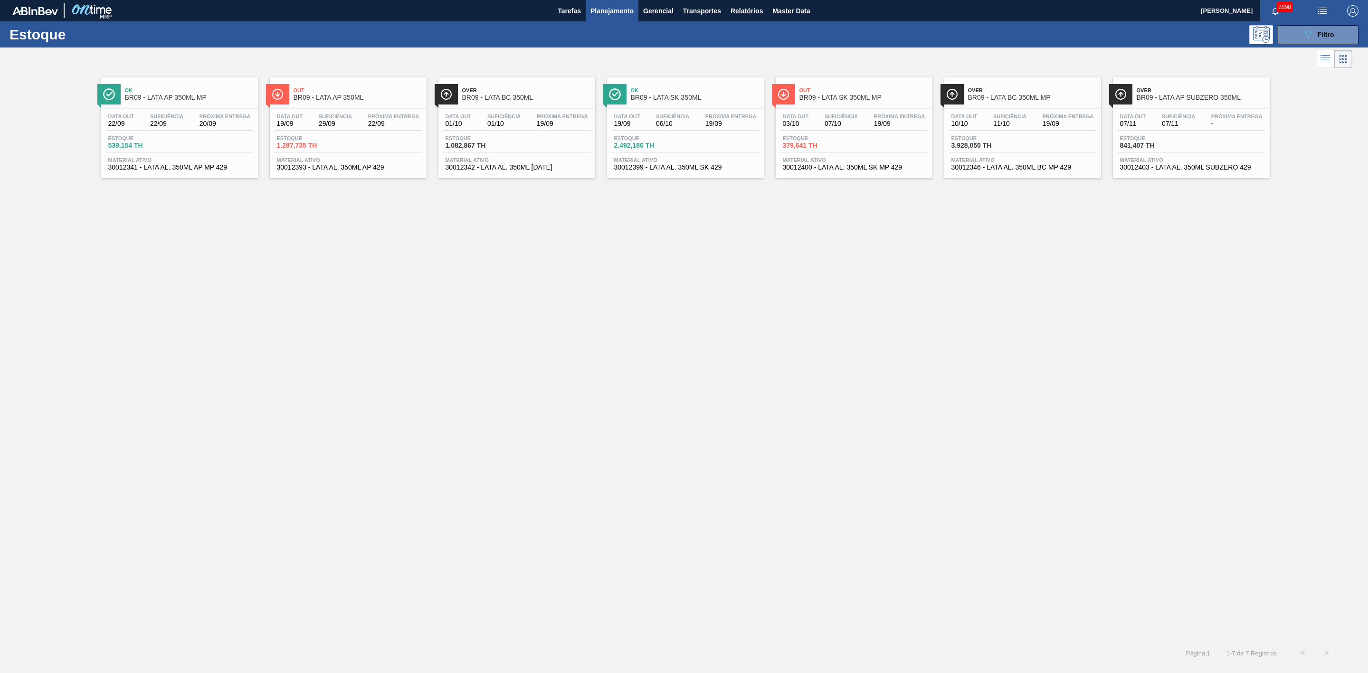
click at [204, 86] on div "Ok BR09 - LATA AP 350ML MP" at bounding box center [189, 94] width 128 height 21
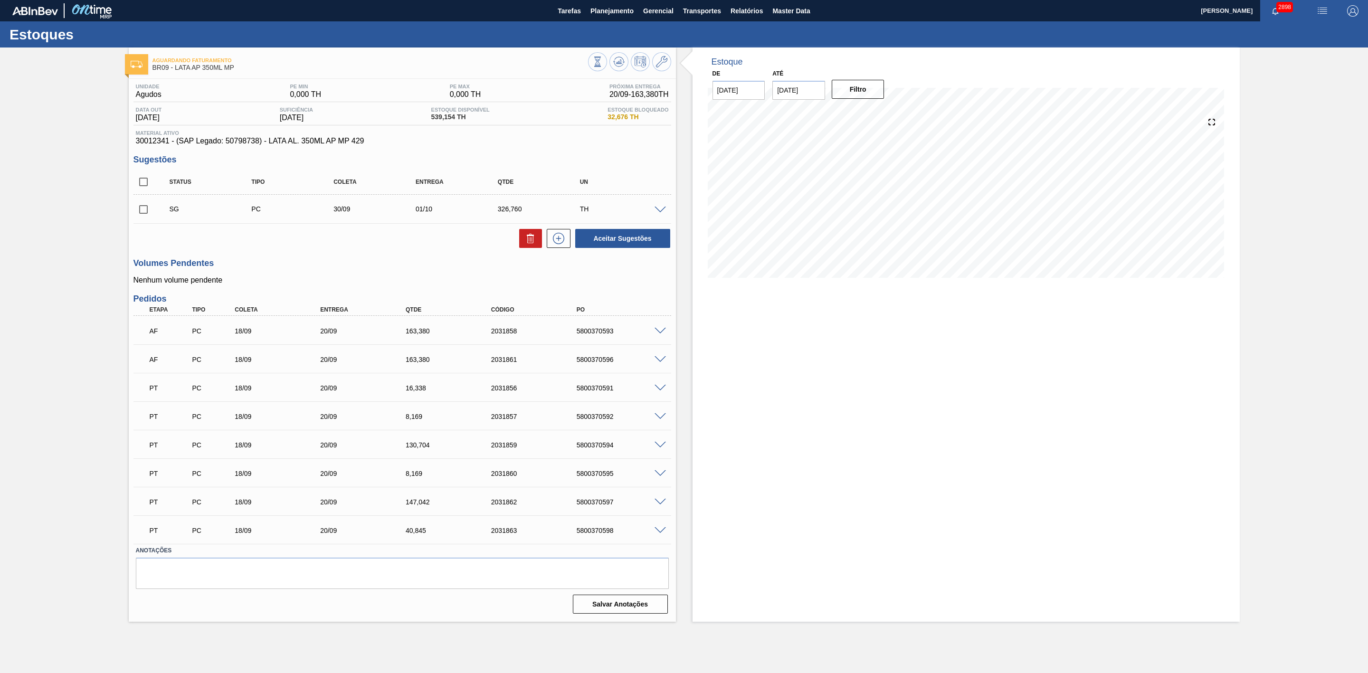
click at [661, 334] on span at bounding box center [659, 331] width 11 height 7
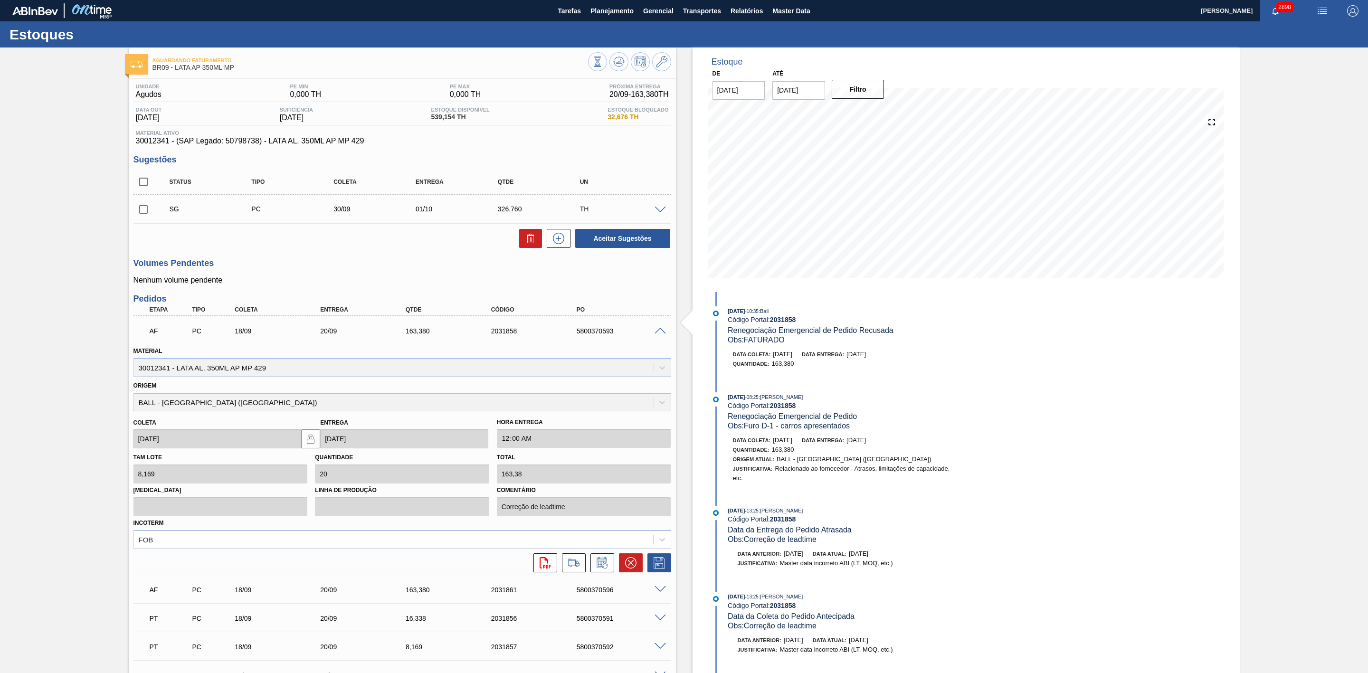
click at [660, 332] on span at bounding box center [659, 331] width 11 height 7
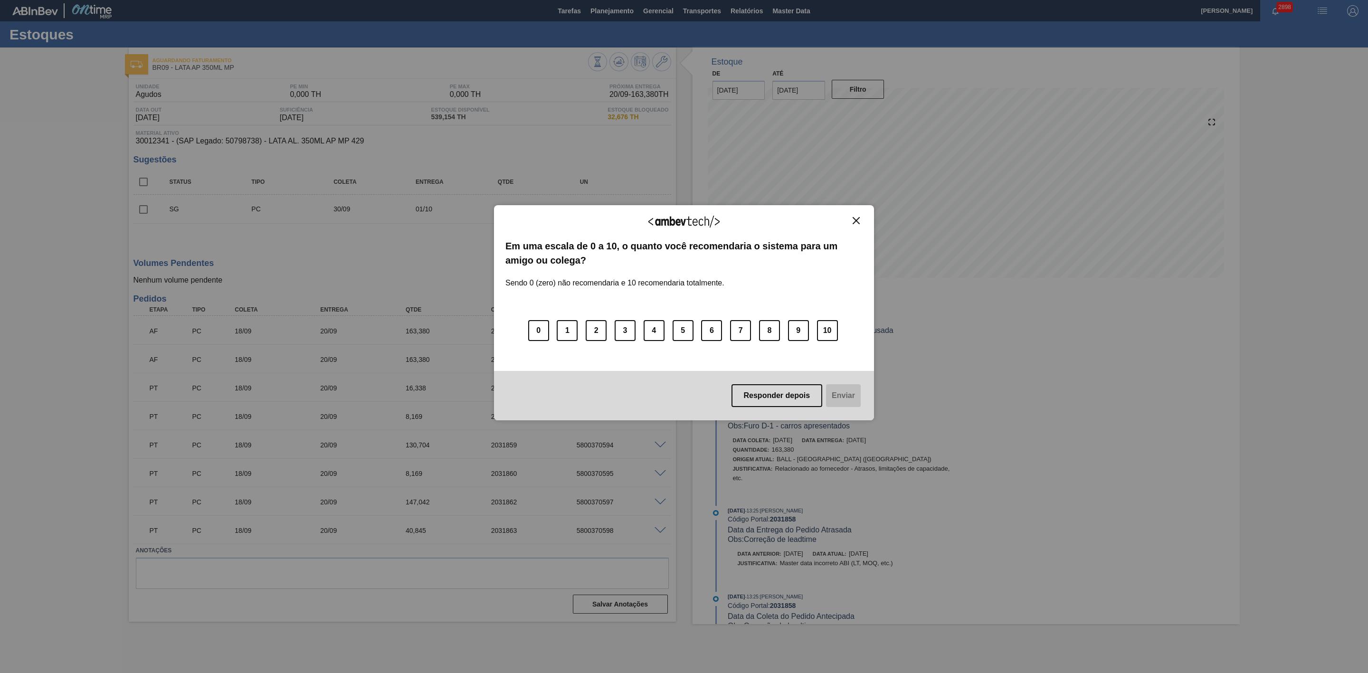
click at [856, 218] on img "Close" at bounding box center [855, 220] width 7 height 7
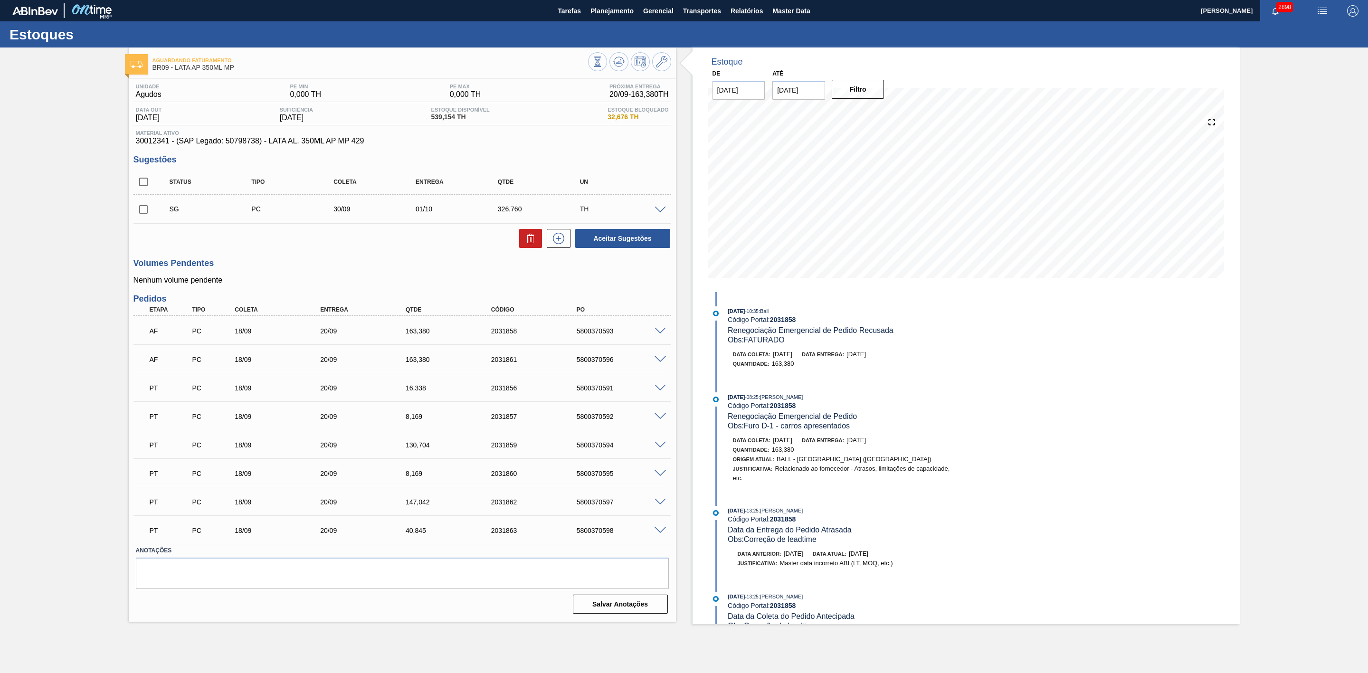
click at [911, 7] on img "button" at bounding box center [1321, 10] width 11 height 11
drag, startPoint x: 1291, startPoint y: 37, endPoint x: 1274, endPoint y: 52, distance: 22.9
click at [911, 36] on li "Pedido Contingência" at bounding box center [1317, 33] width 87 height 17
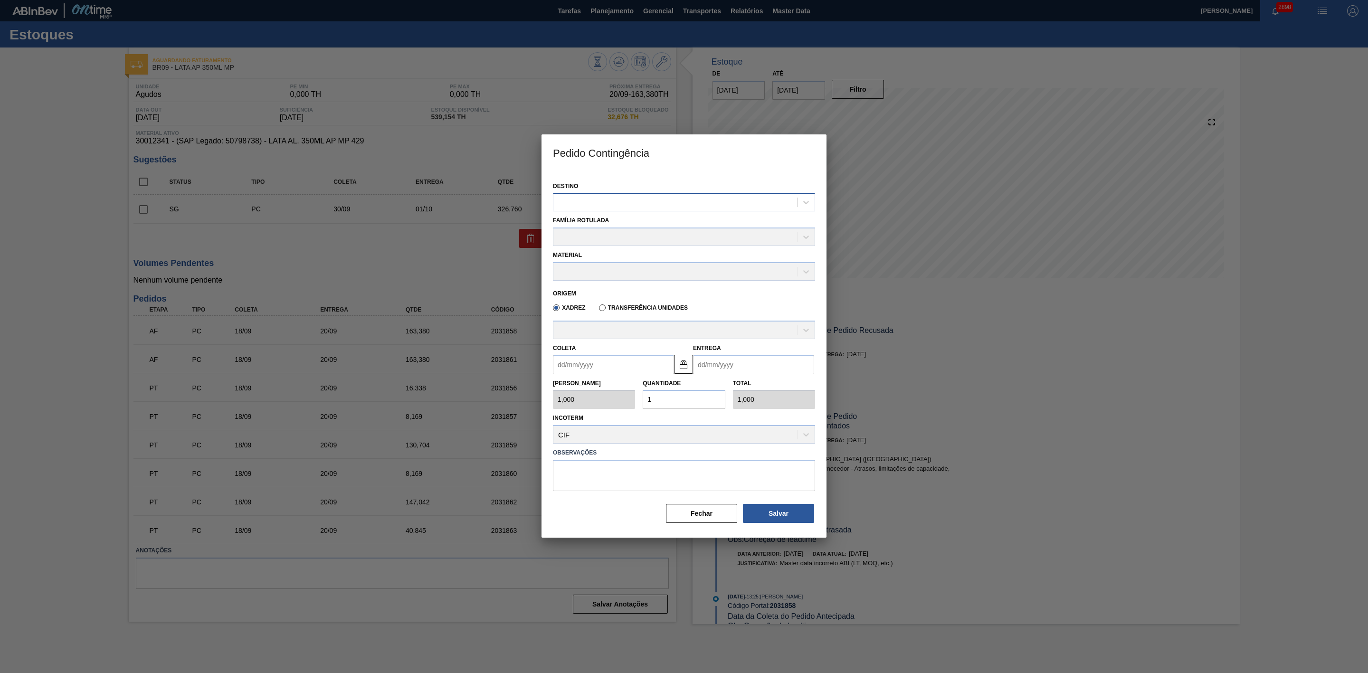
click at [702, 199] on div at bounding box center [675, 203] width 244 height 14
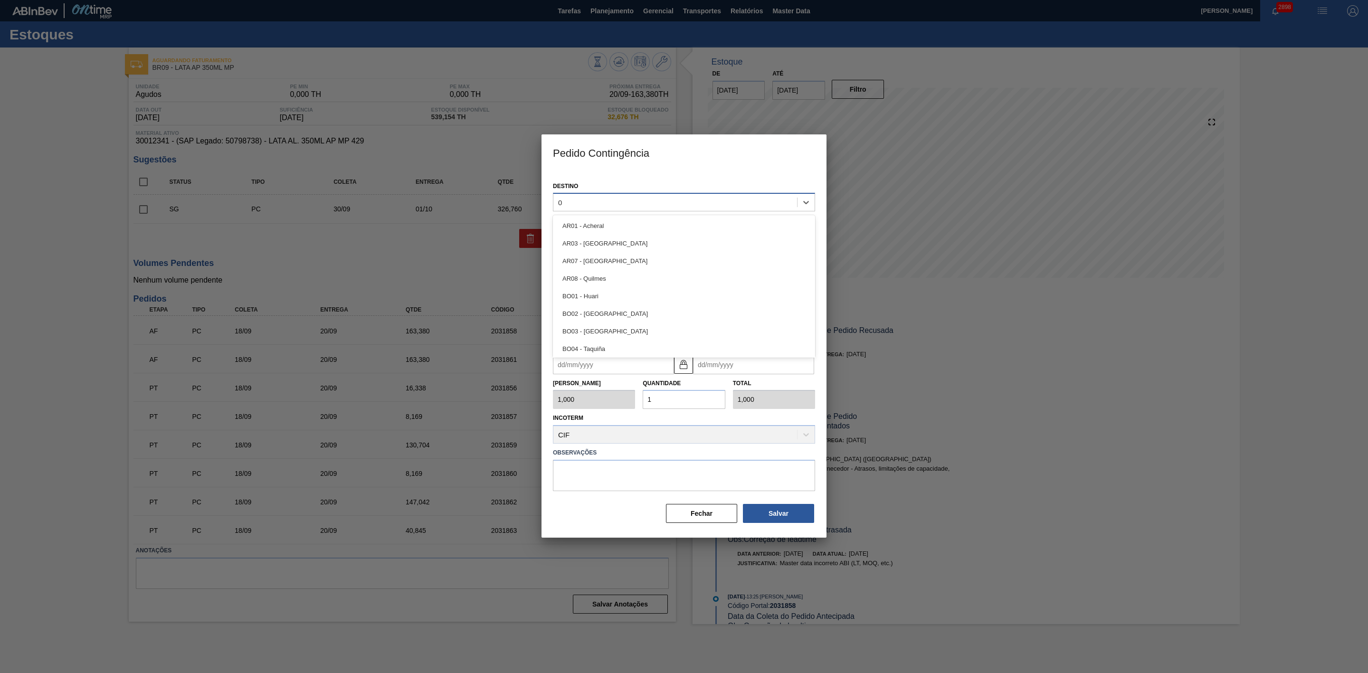
type input "09"
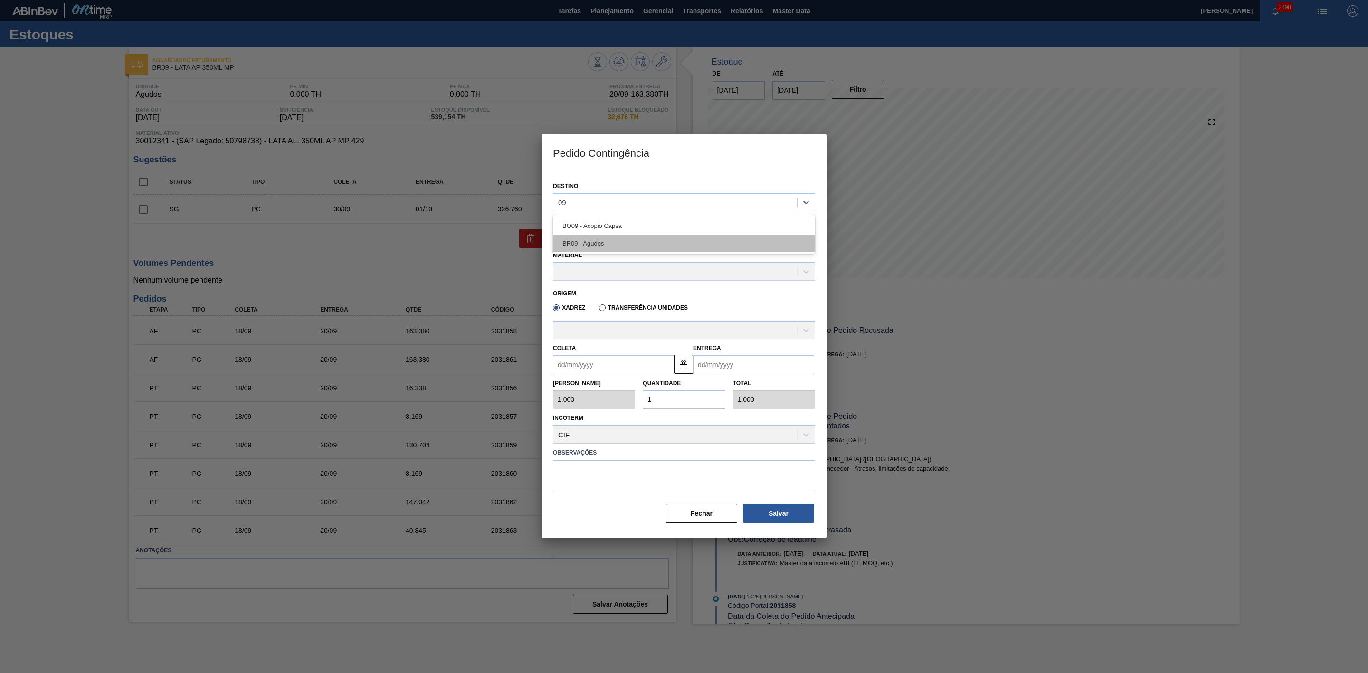
click at [623, 244] on div "BR09 - Agudos" at bounding box center [684, 244] width 262 height 18
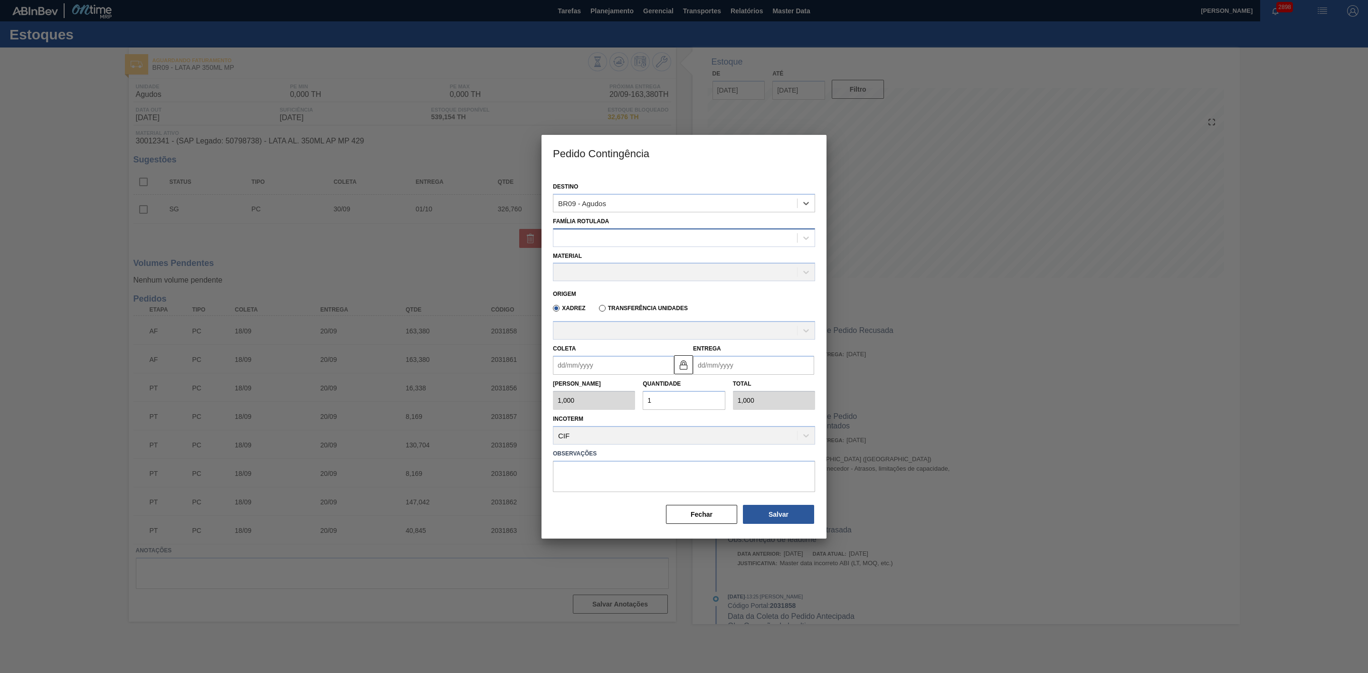
click at [570, 231] on div at bounding box center [675, 238] width 244 height 14
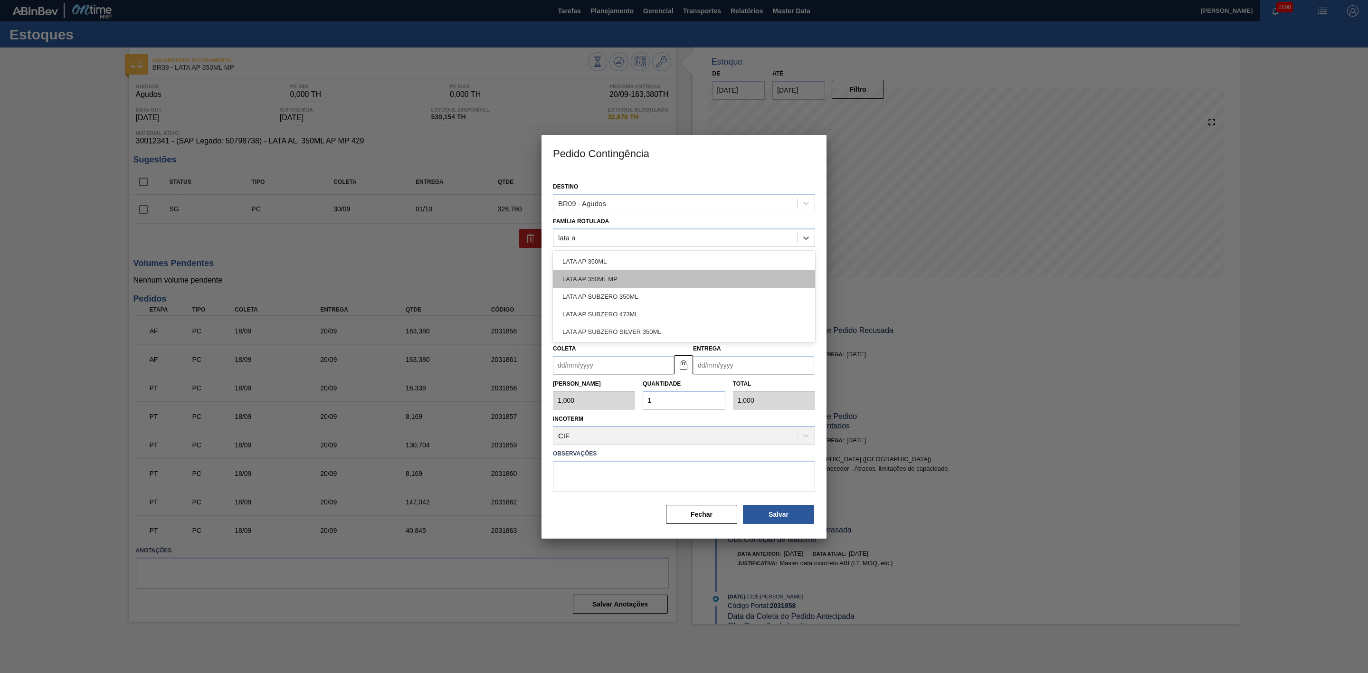
type Rotulada "lata ap"
click at [633, 271] on div "LATA AP 350ML MP" at bounding box center [684, 279] width 262 height 18
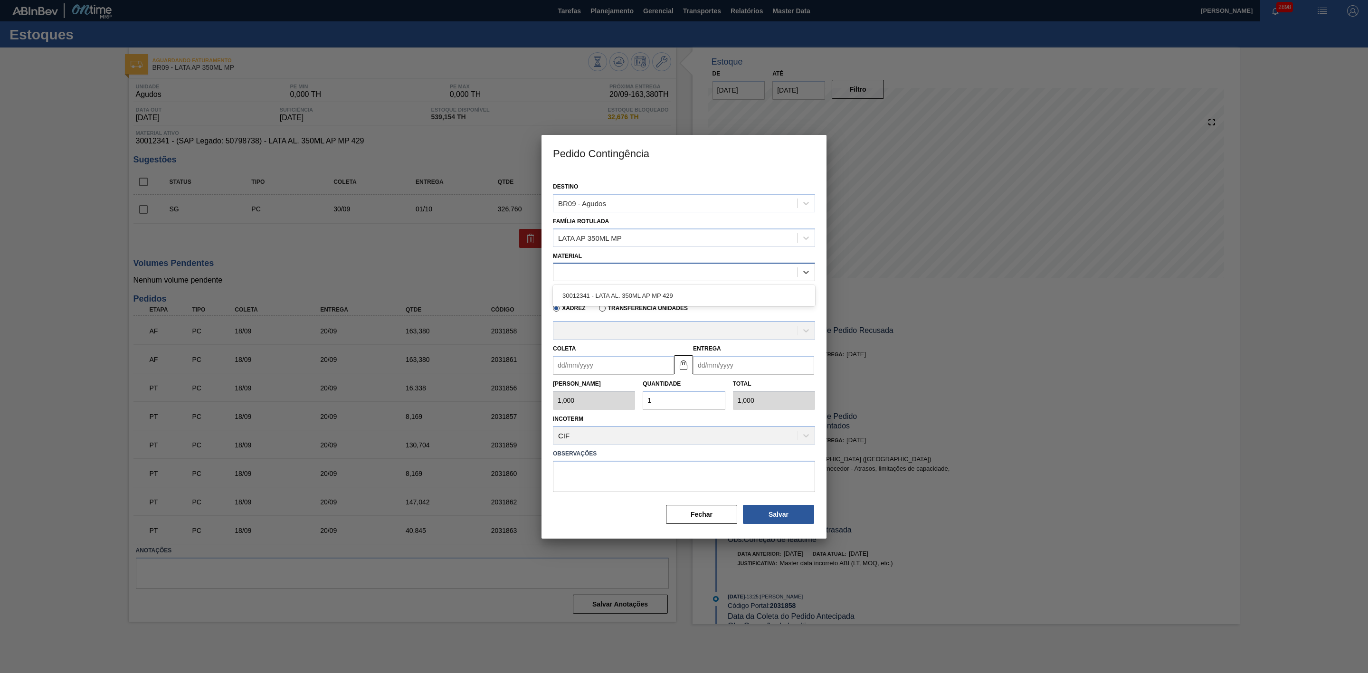
click at [580, 277] on div at bounding box center [675, 272] width 244 height 14
drag, startPoint x: 623, startPoint y: 290, endPoint x: 634, endPoint y: 301, distance: 16.1
click at [623, 290] on div "30012341 - LATA AL. 350ML AP MP 429" at bounding box center [684, 296] width 262 height 18
type input "8,169"
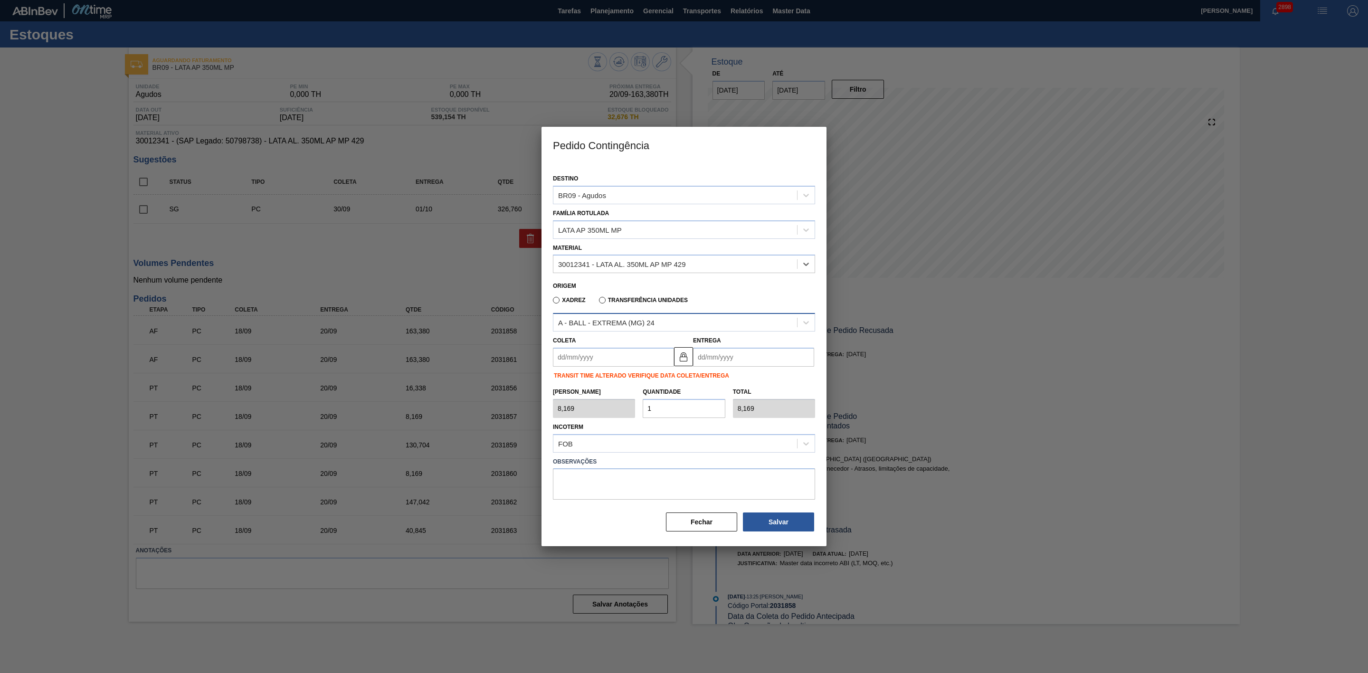
click at [634, 324] on div "A - BALL - EXTREMA (MG) 24" at bounding box center [606, 323] width 96 height 8
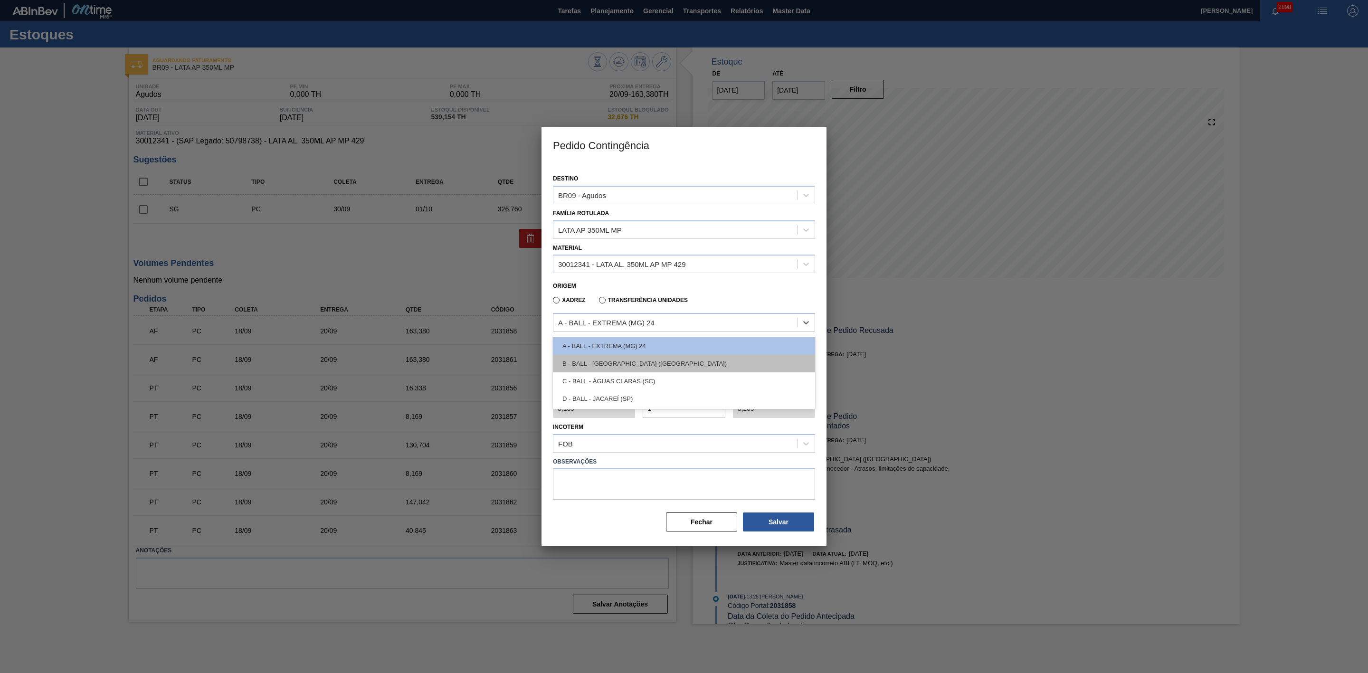
click at [629, 365] on div "B - BALL - TRÊS RIOS (RJ)" at bounding box center [684, 364] width 262 height 18
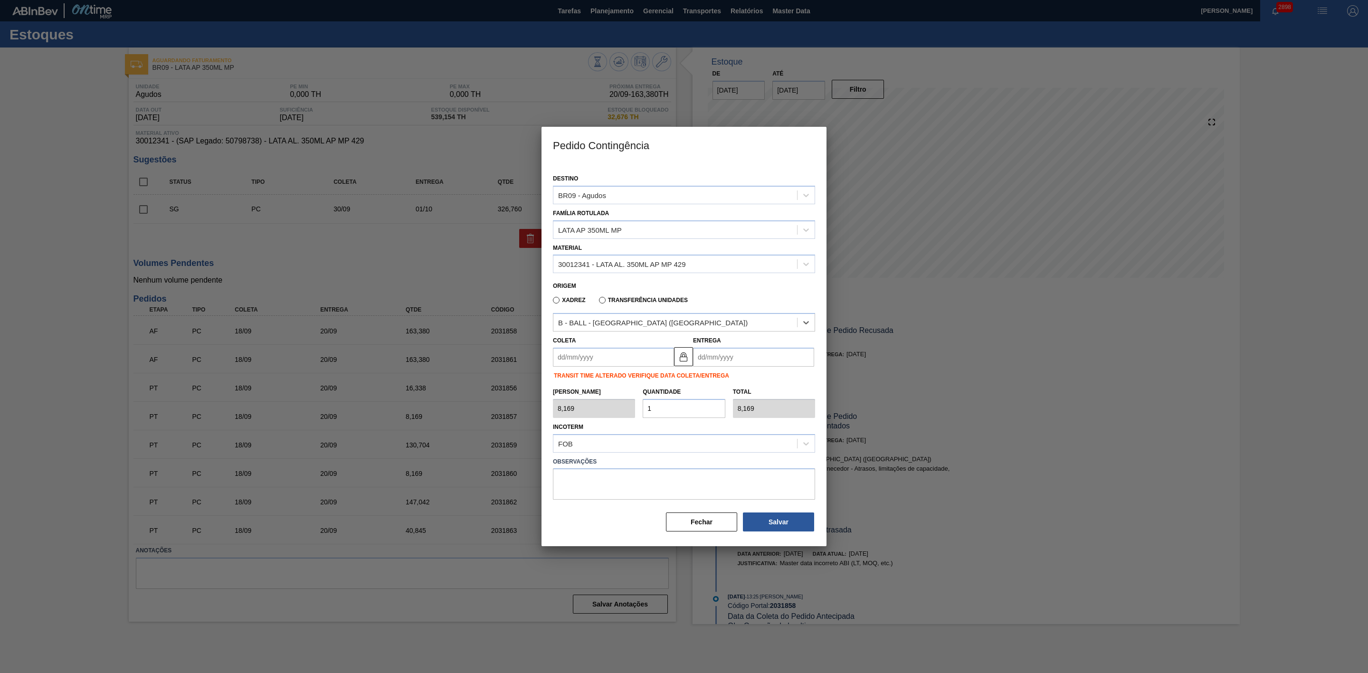
drag, startPoint x: 627, startPoint y: 359, endPoint x: 624, endPoint y: 367, distance: 7.5
click at [627, 359] on input "Coleta" at bounding box center [613, 357] width 121 height 19
click at [577, 382] on div "setembro 2025" at bounding box center [610, 380] width 114 height 8
click at [635, 416] on div "19" at bounding box center [640, 441] width 13 height 13
type input "[DATE]"
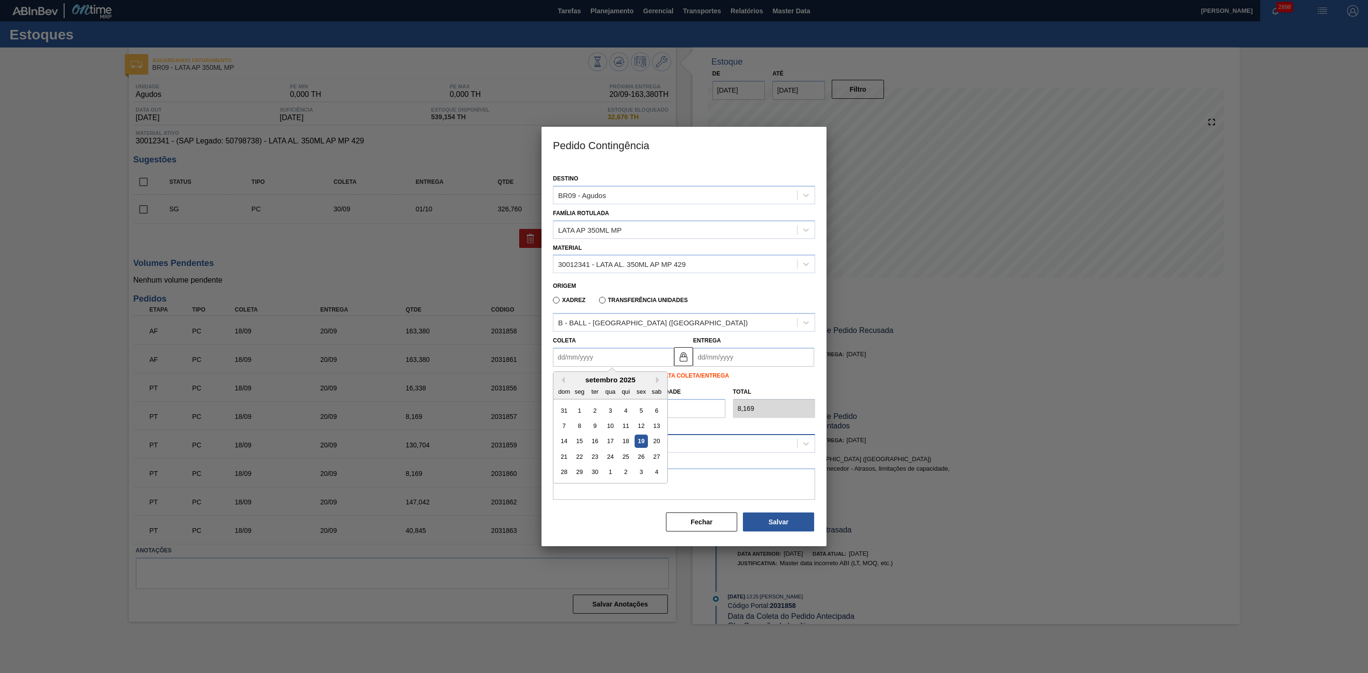
type input "21/09/2025"
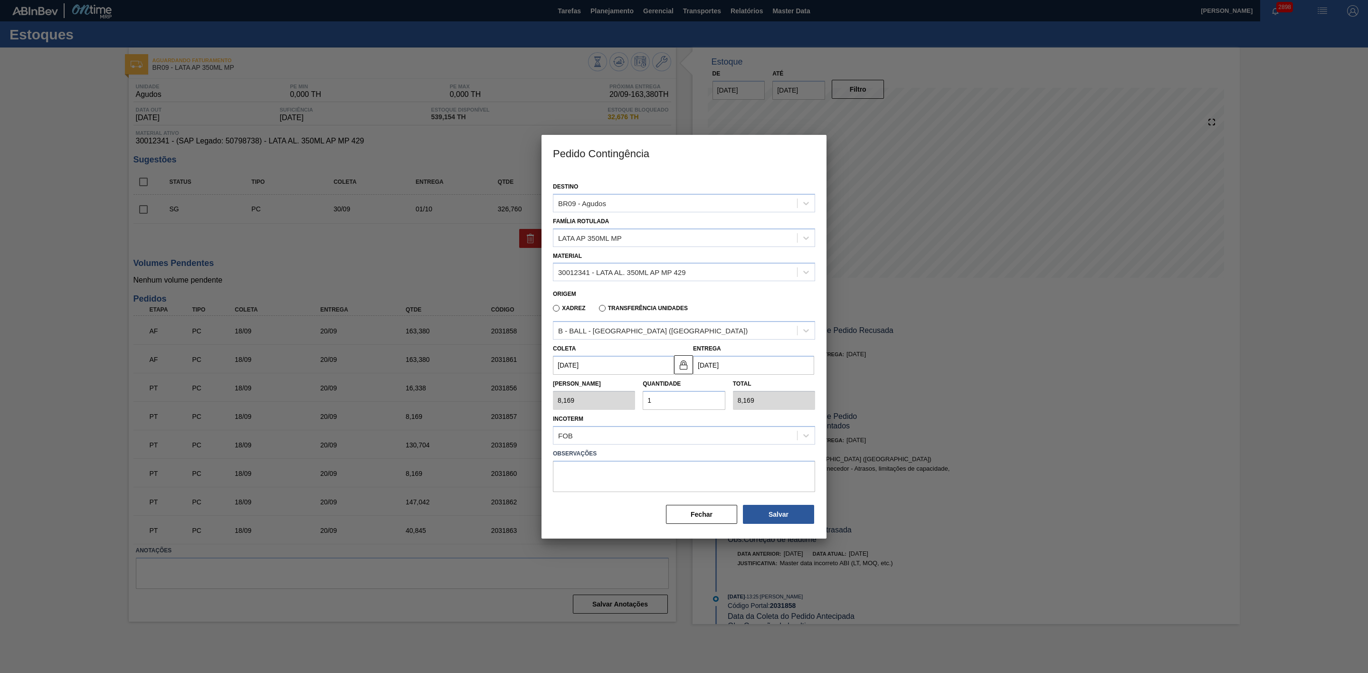
click at [617, 392] on div "Tam Lote 8,169 Quantidade 1 Total 8,169" at bounding box center [684, 392] width 270 height 35
type input "2"
type input "16,338"
type input "20"
type input "163,380"
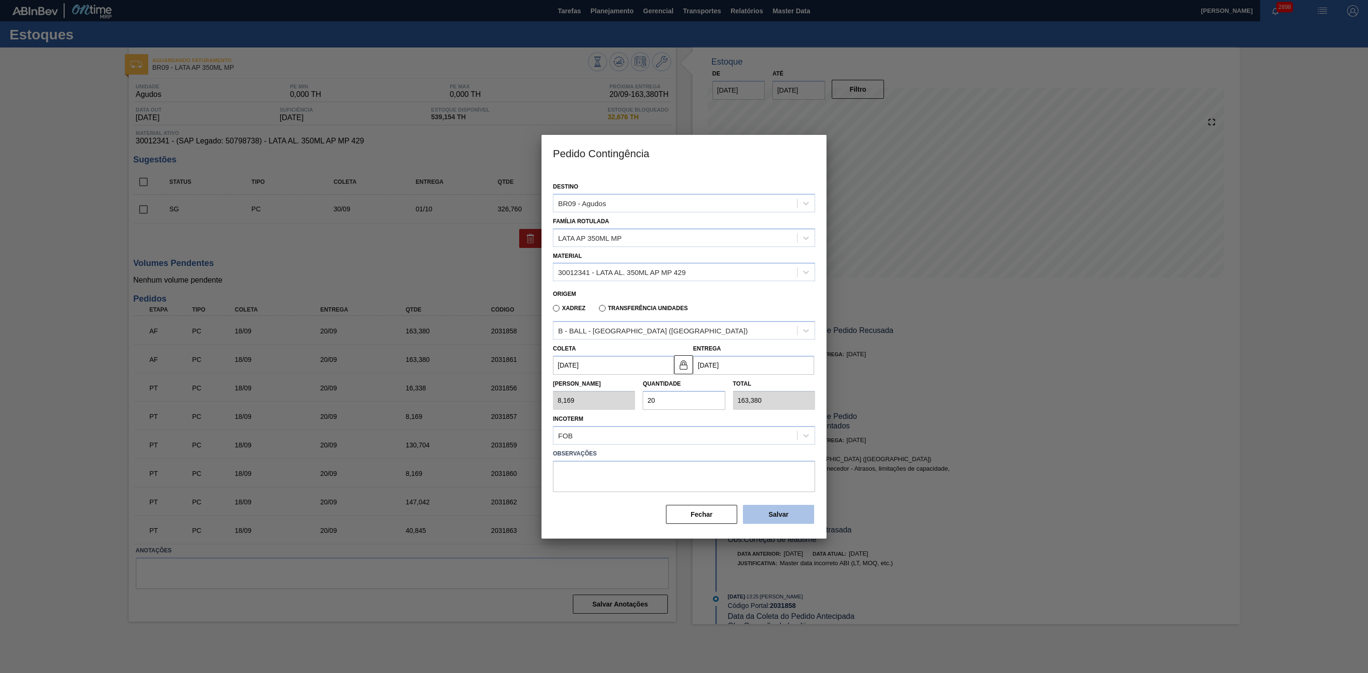
type input "20"
click at [795, 416] on button "Salvar" at bounding box center [778, 514] width 71 height 19
type input "1,000"
type input "1"
type input "1,000"
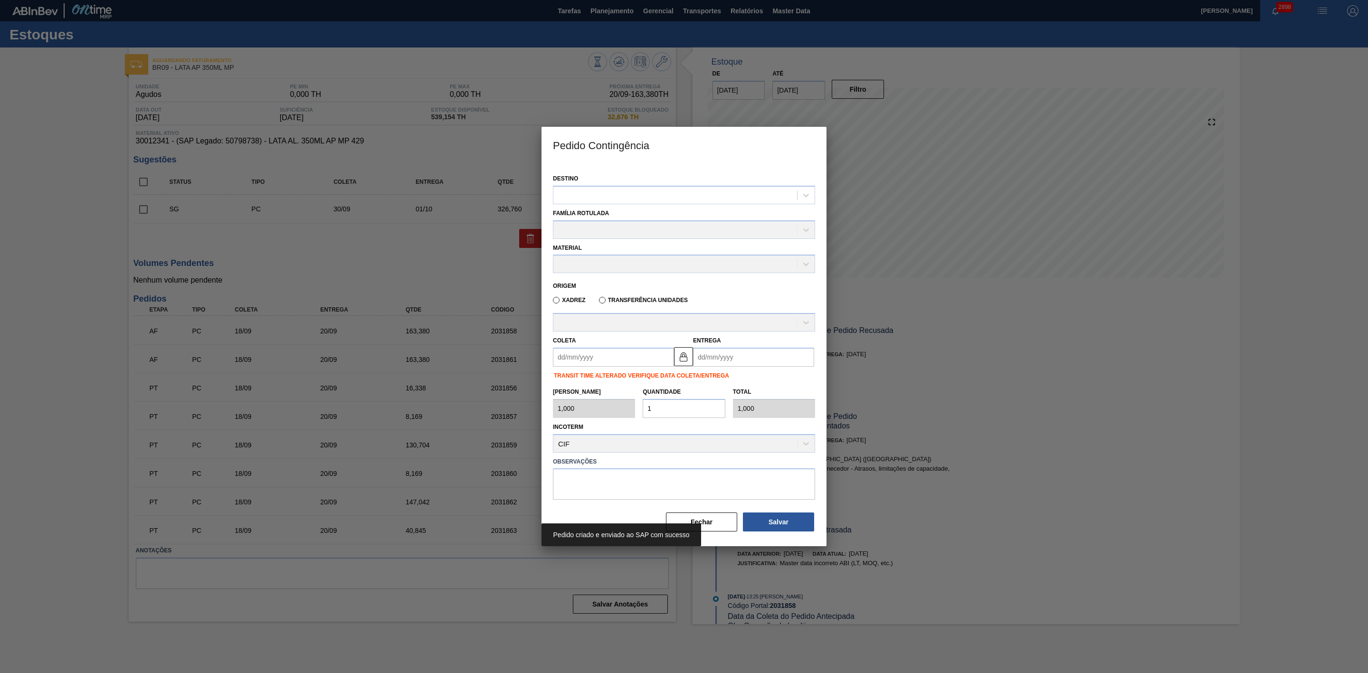
click at [911, 412] on div at bounding box center [684, 336] width 1368 height 673
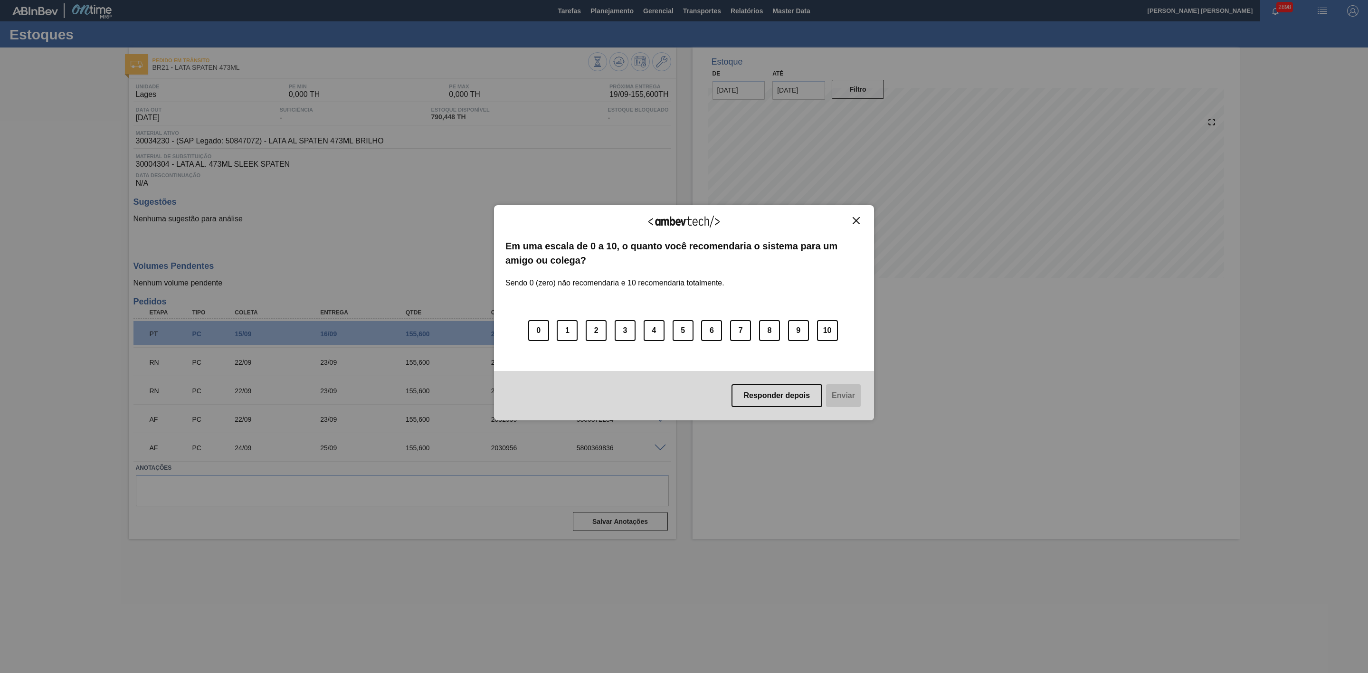
click at [857, 222] on img "Close" at bounding box center [855, 220] width 7 height 7
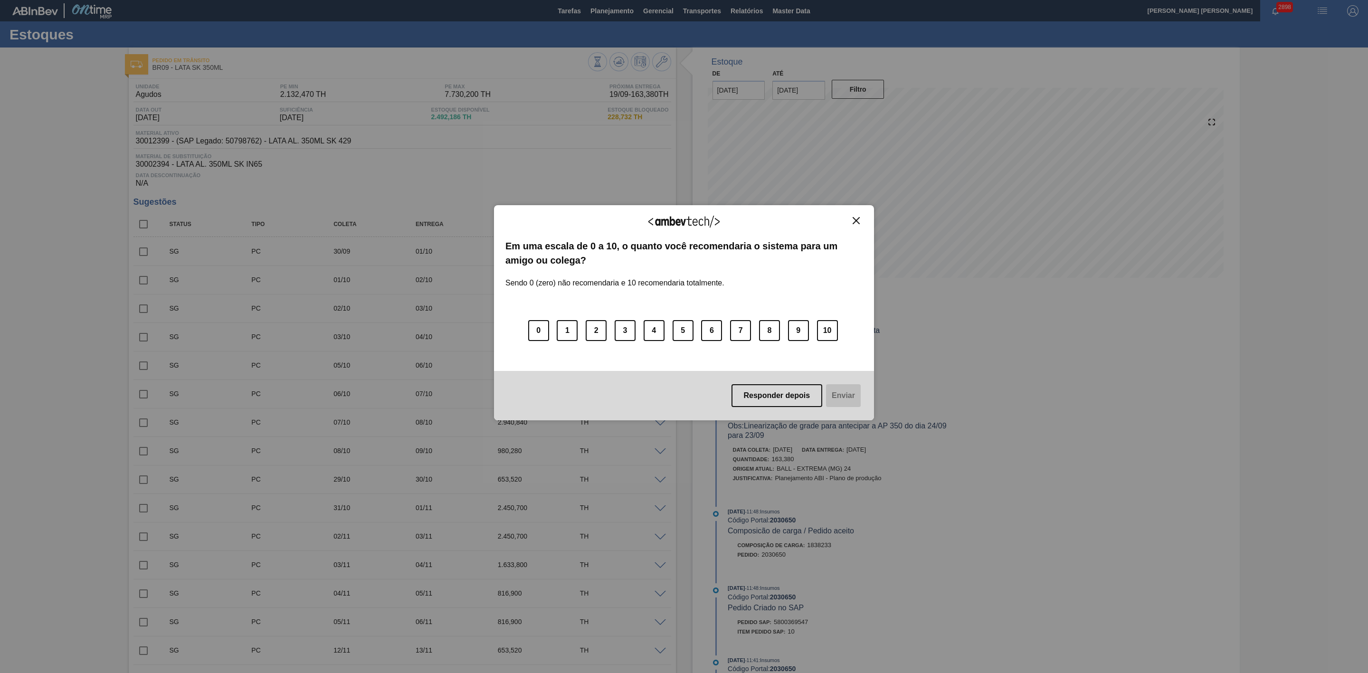
click at [855, 222] on img "Close" at bounding box center [855, 220] width 7 height 7
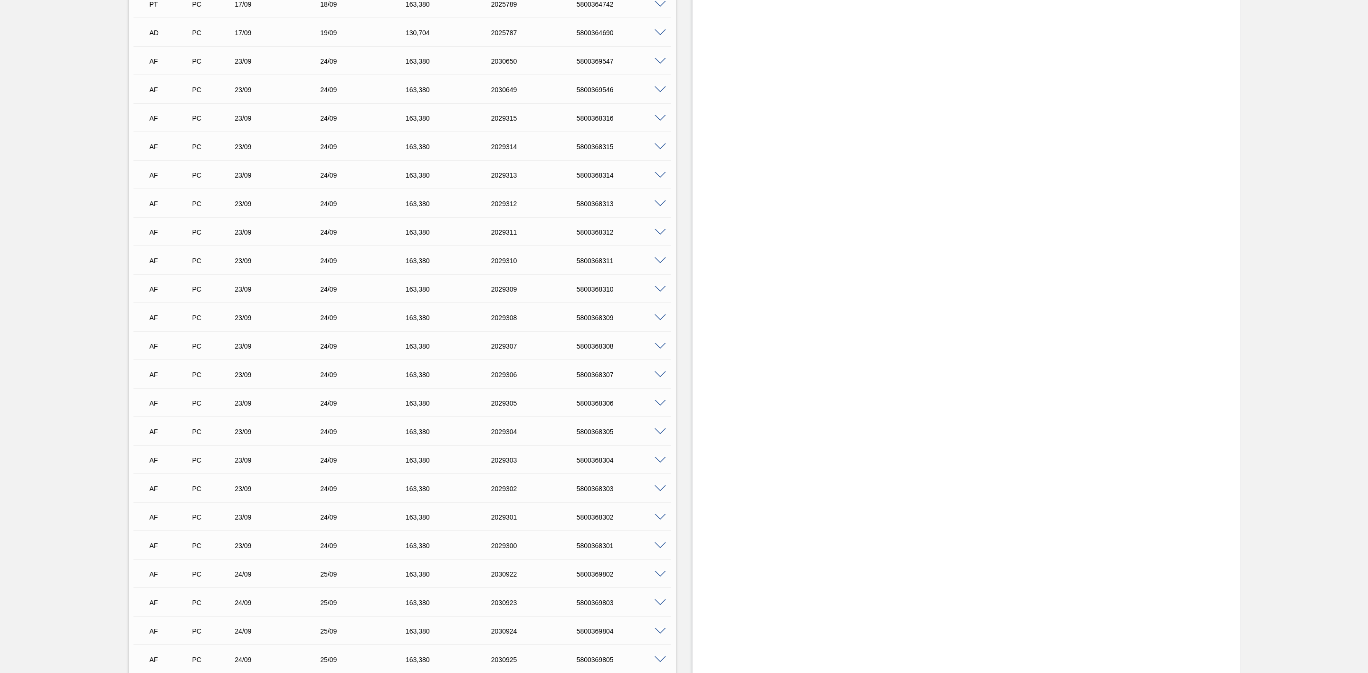
scroll to position [963, 0]
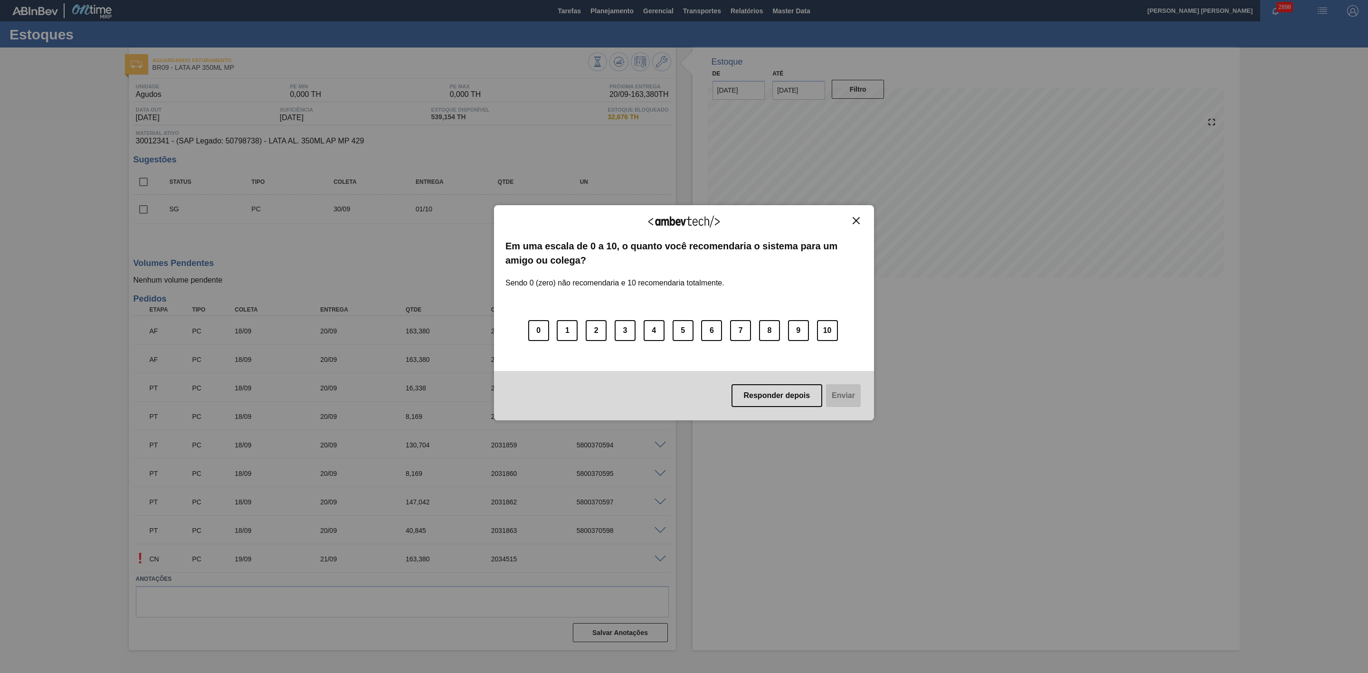
click at [852, 218] on img "Close" at bounding box center [855, 220] width 7 height 7
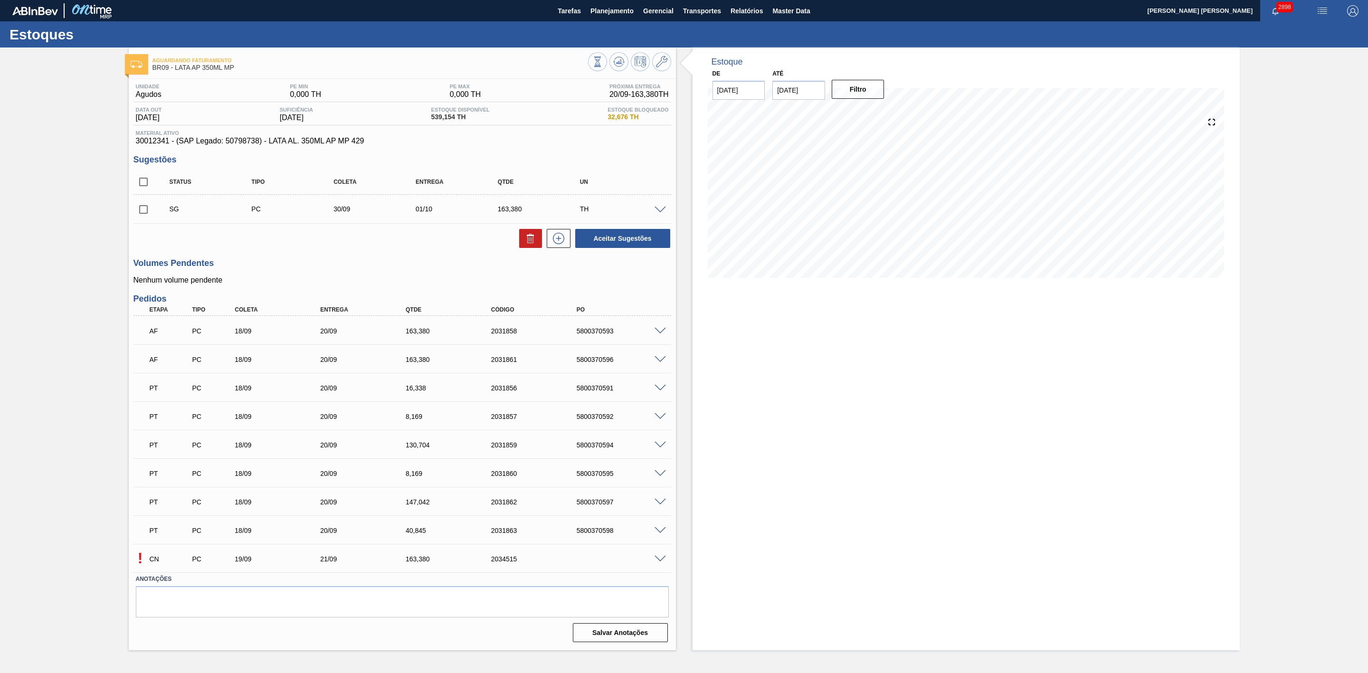
click at [655, 557] on span at bounding box center [659, 559] width 11 height 7
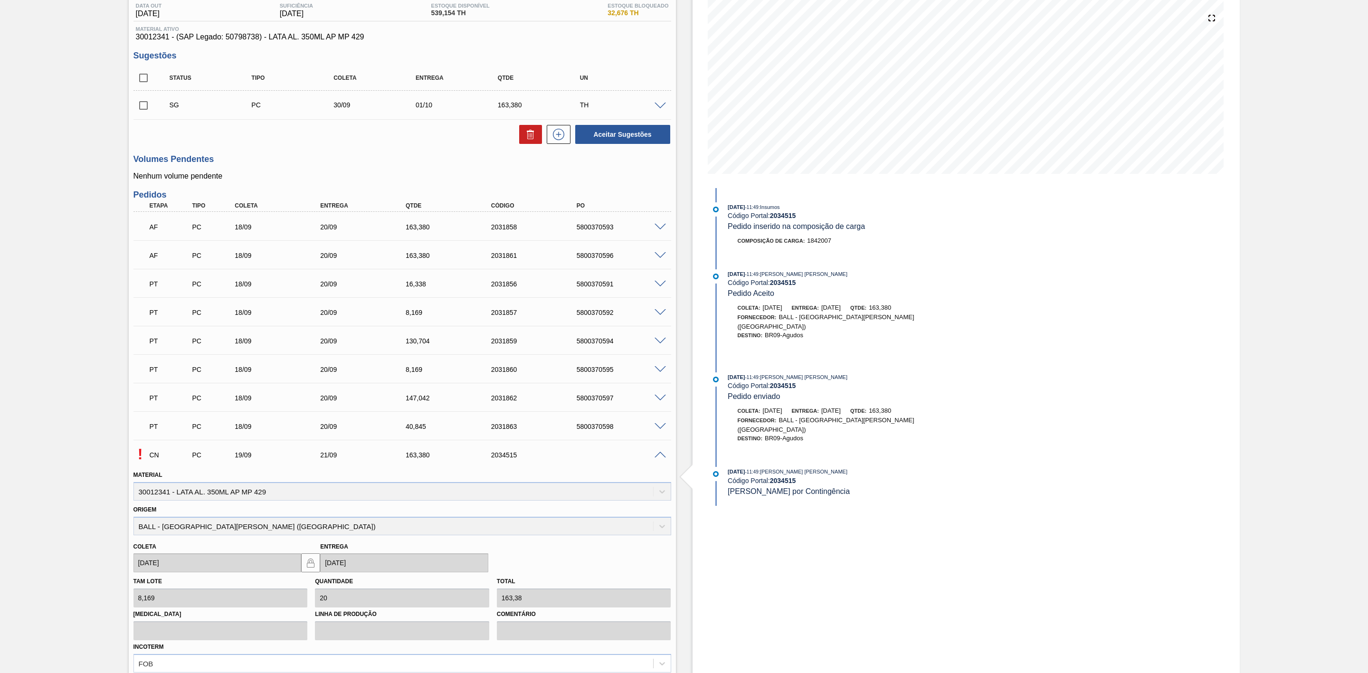
scroll to position [209, 0]
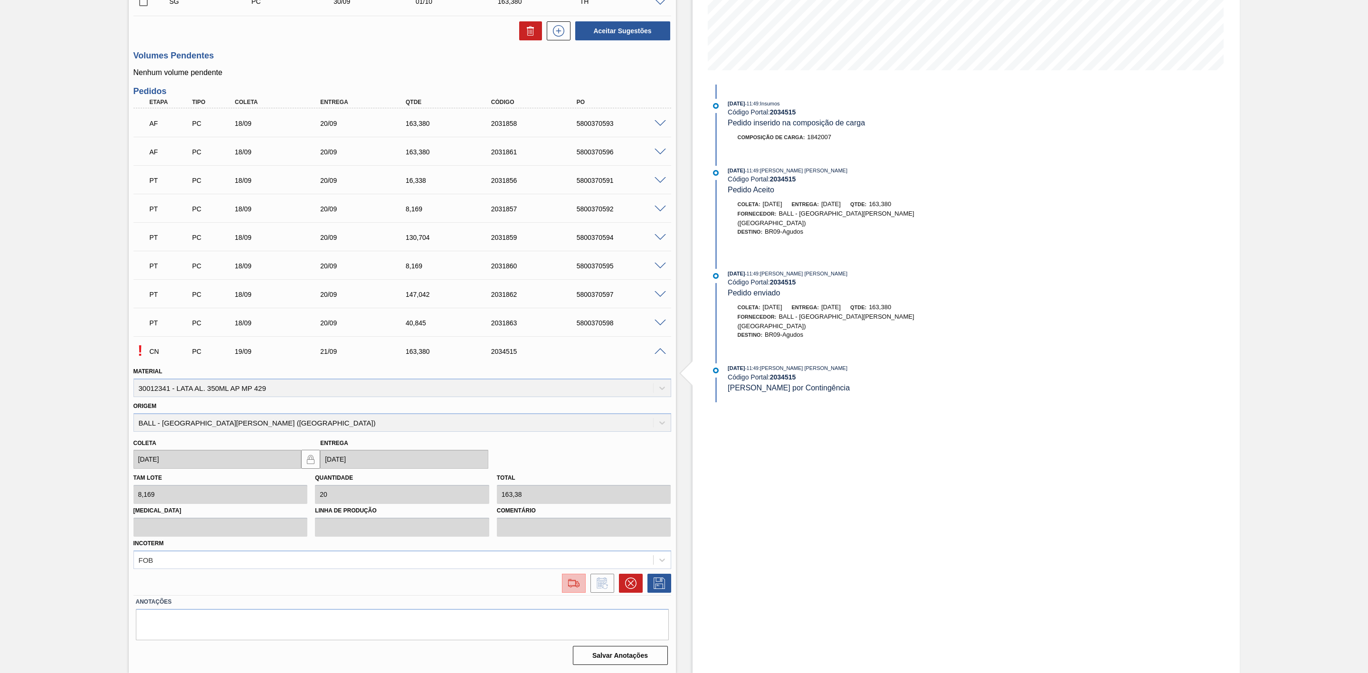
click at [575, 587] on img at bounding box center [573, 582] width 15 height 11
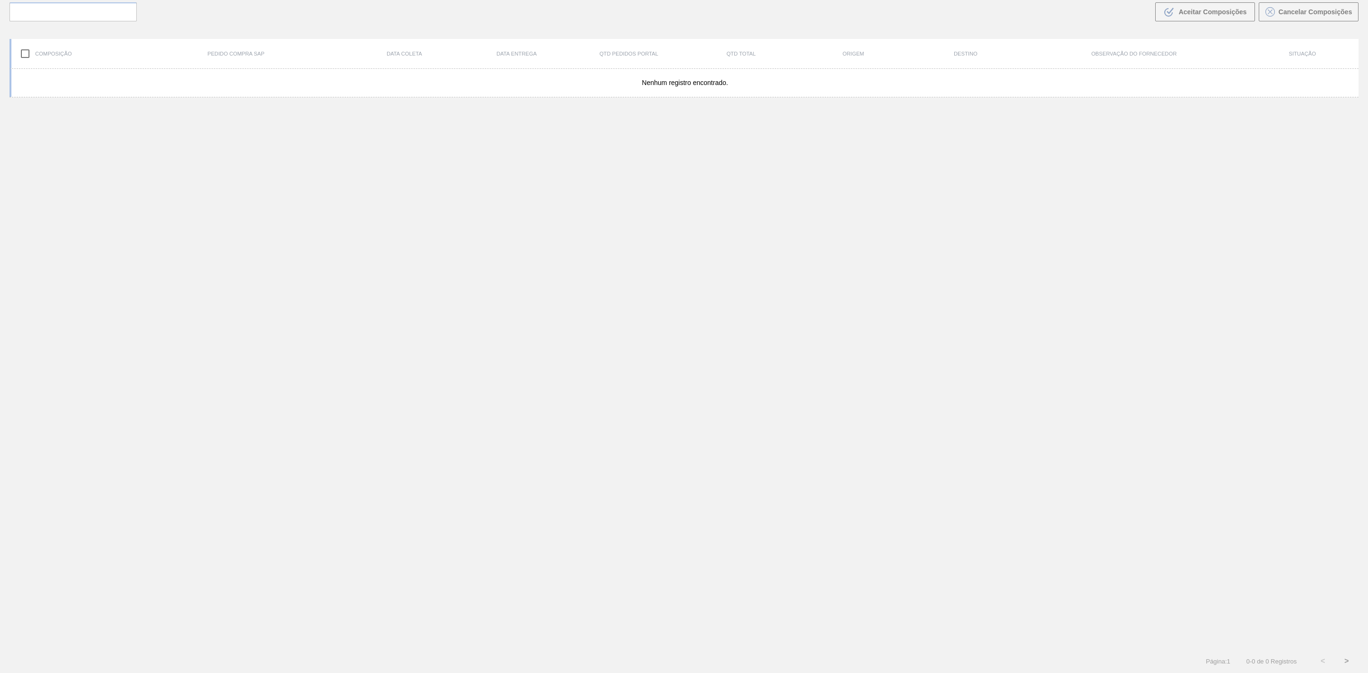
scroll to position [68, 0]
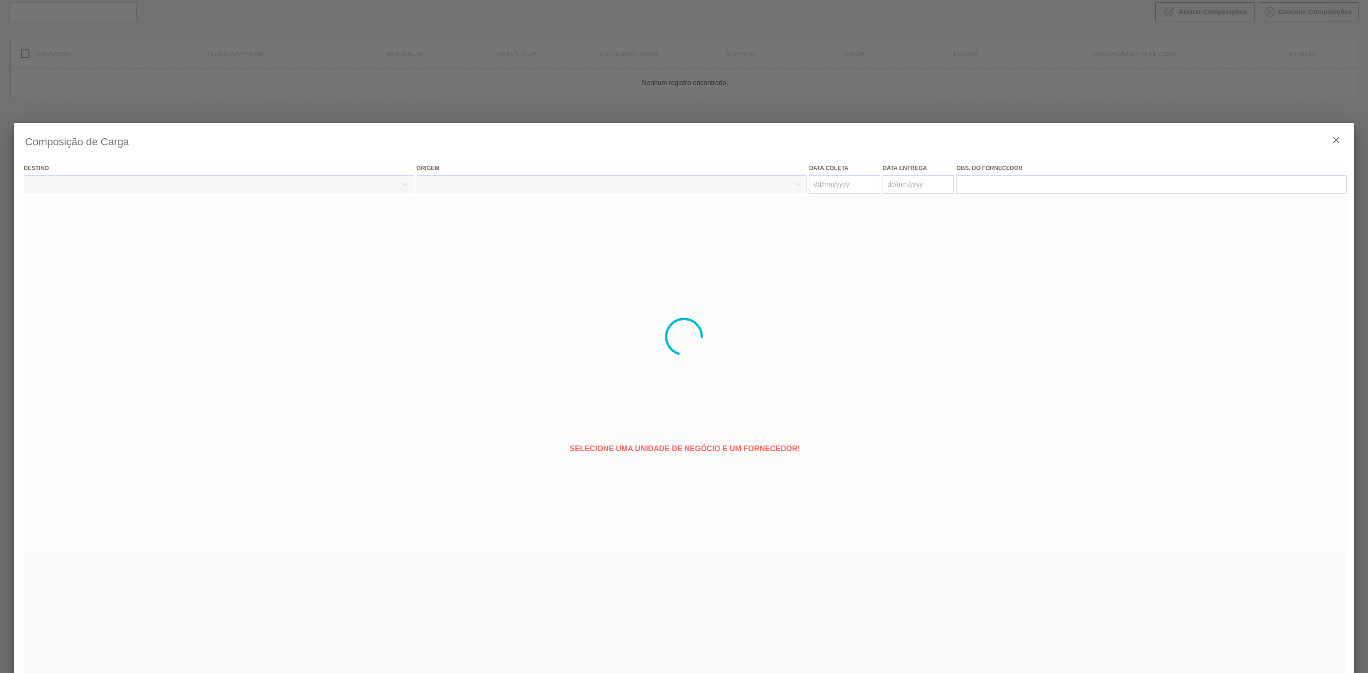
type coleta "[DATE]"
type entrega "[DATE]"
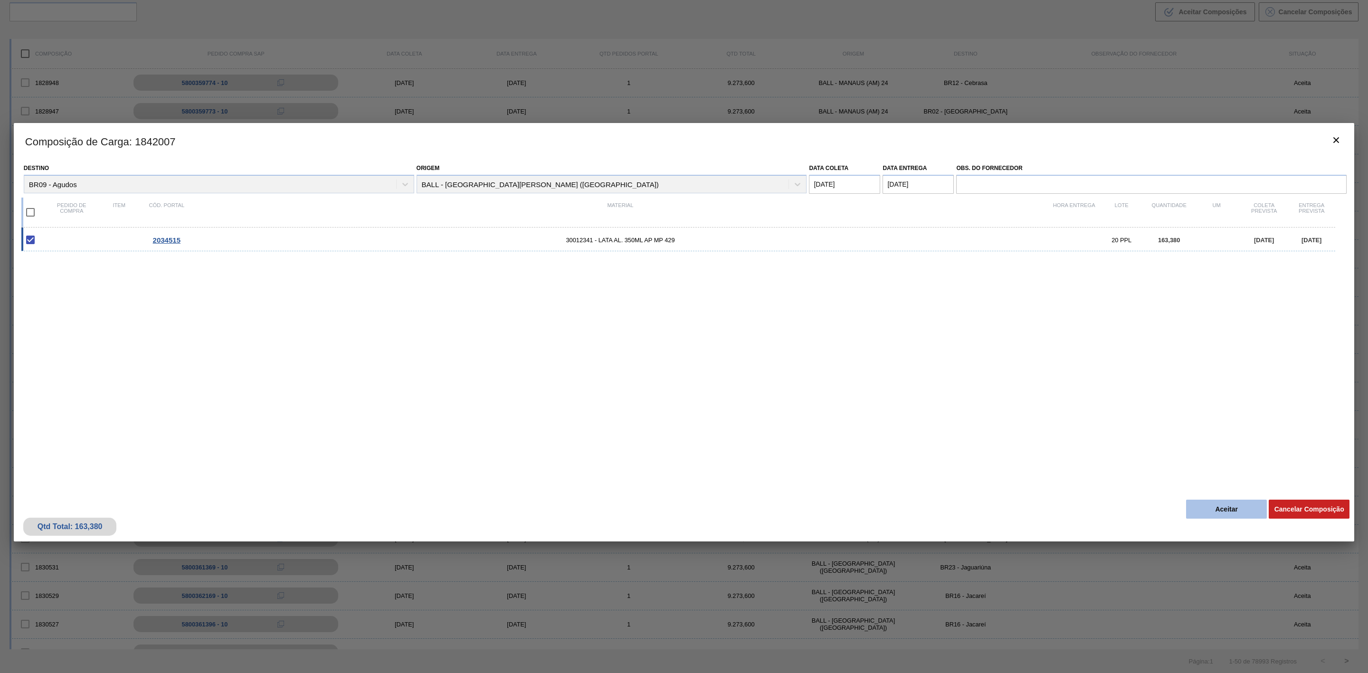
click at [1214, 506] on button "Aceitar" at bounding box center [1226, 509] width 81 height 19
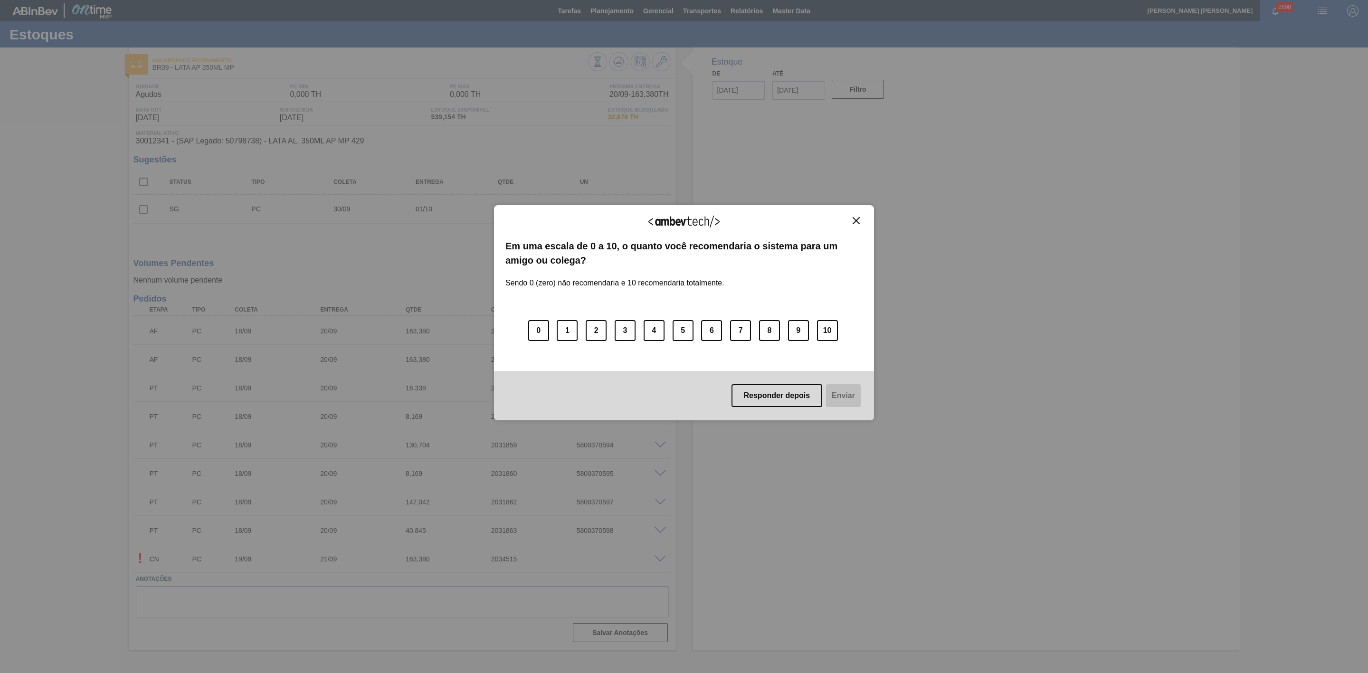
click at [857, 218] on img "Close" at bounding box center [855, 220] width 7 height 7
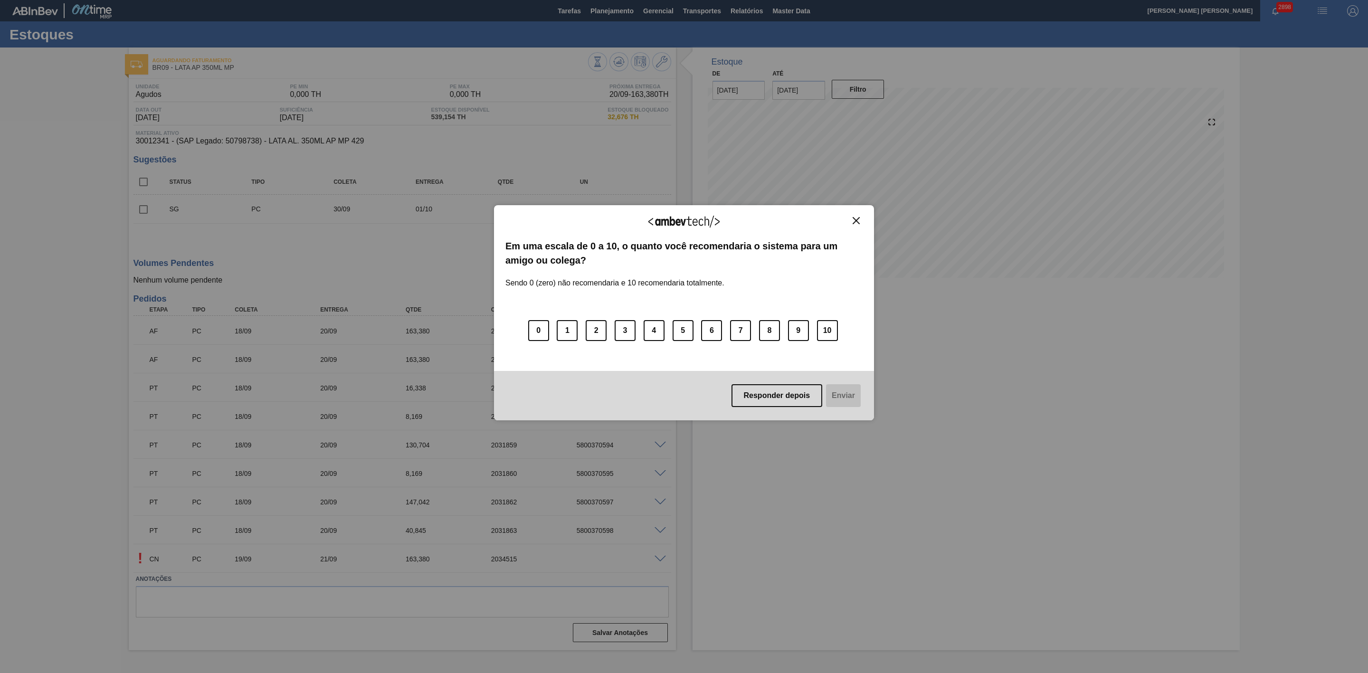
click at [857, 222] on img "Close" at bounding box center [855, 220] width 7 height 7
click at [854, 220] on img "Close" at bounding box center [855, 220] width 7 height 7
click at [858, 221] on img "Close" at bounding box center [855, 220] width 7 height 7
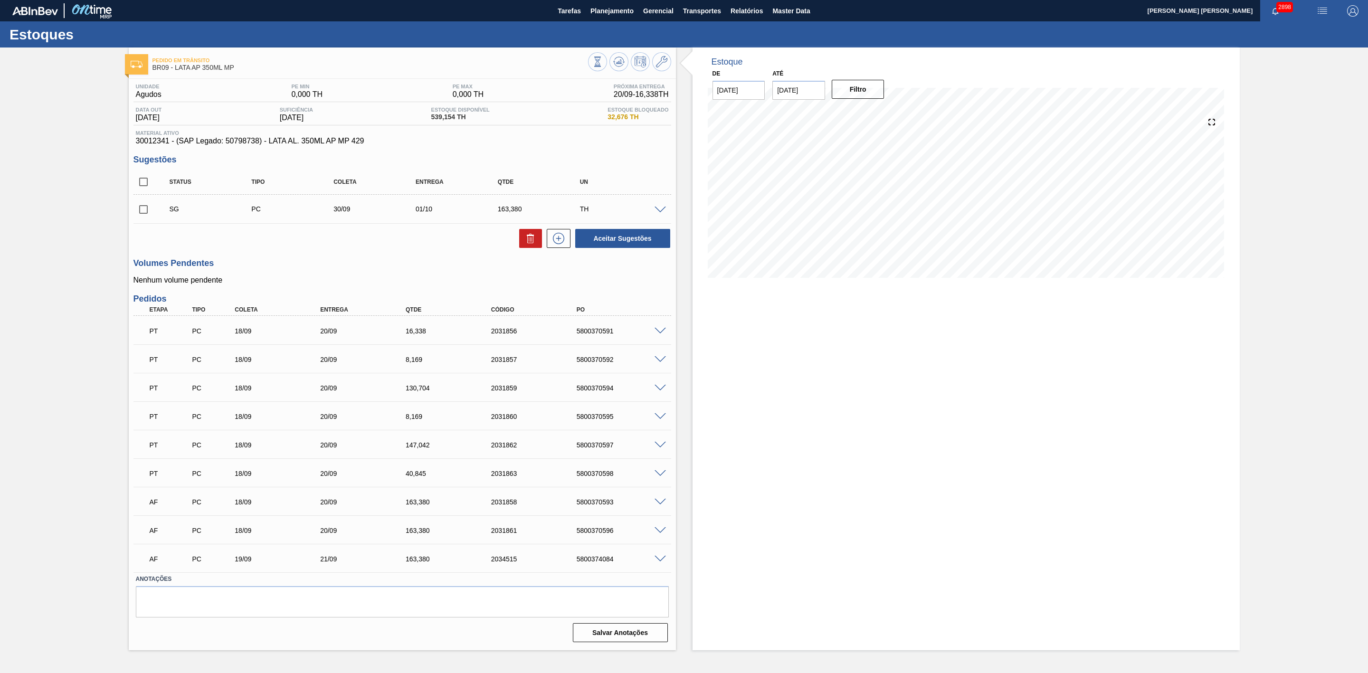
click at [597, 560] on div "5800374084" at bounding box center [623, 559] width 98 height 8
copy div "5800374084"
click at [657, 559] on span at bounding box center [659, 559] width 11 height 7
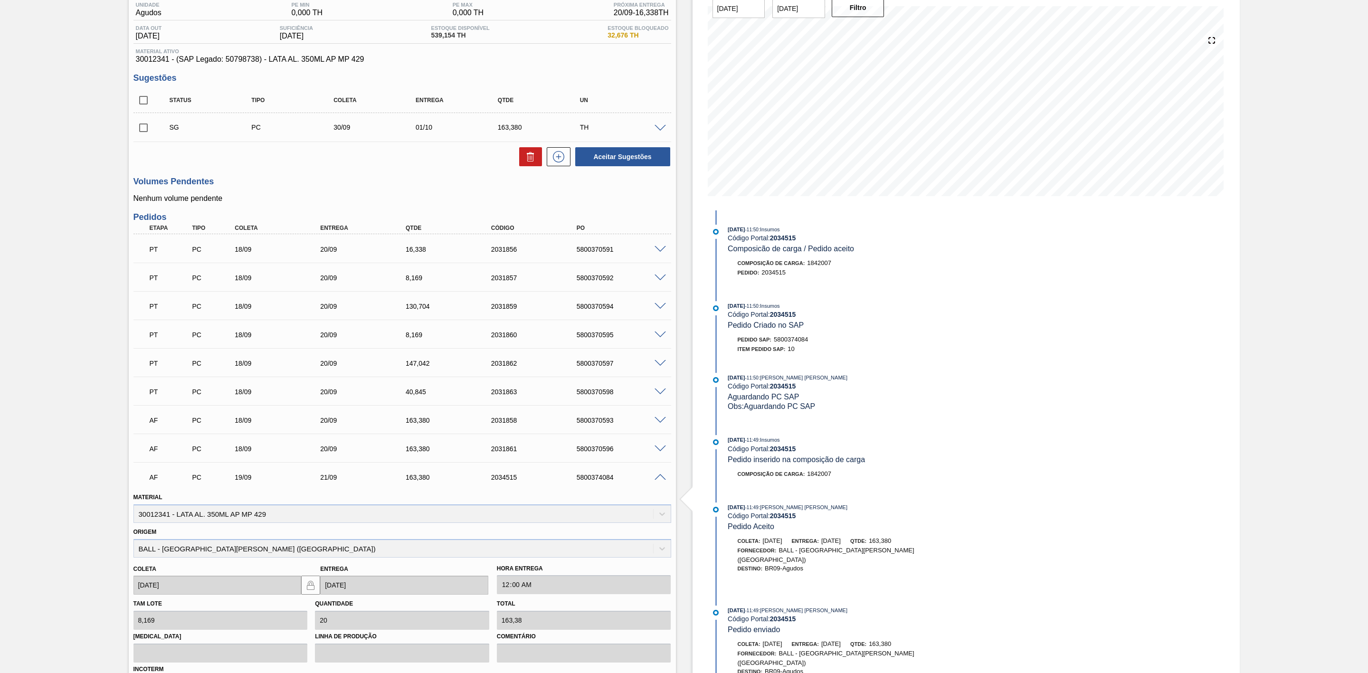
scroll to position [209, 0]
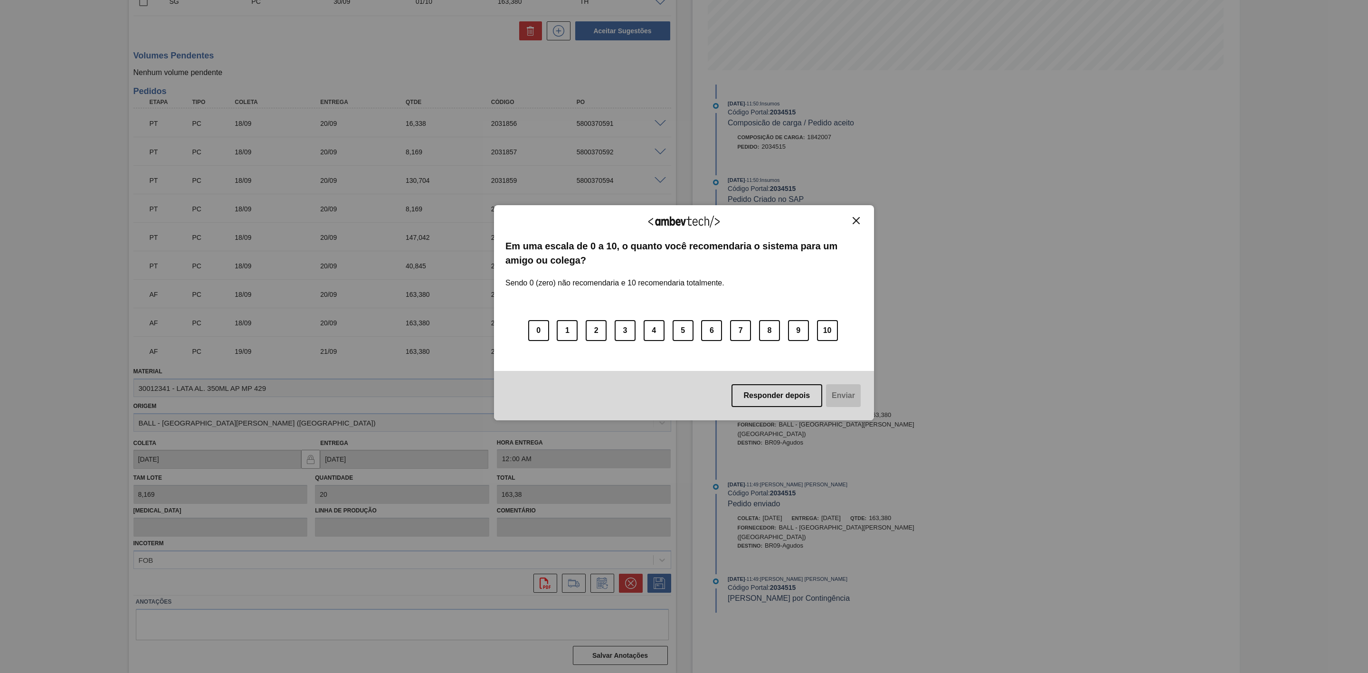
click at [856, 222] on img "Close" at bounding box center [855, 220] width 7 height 7
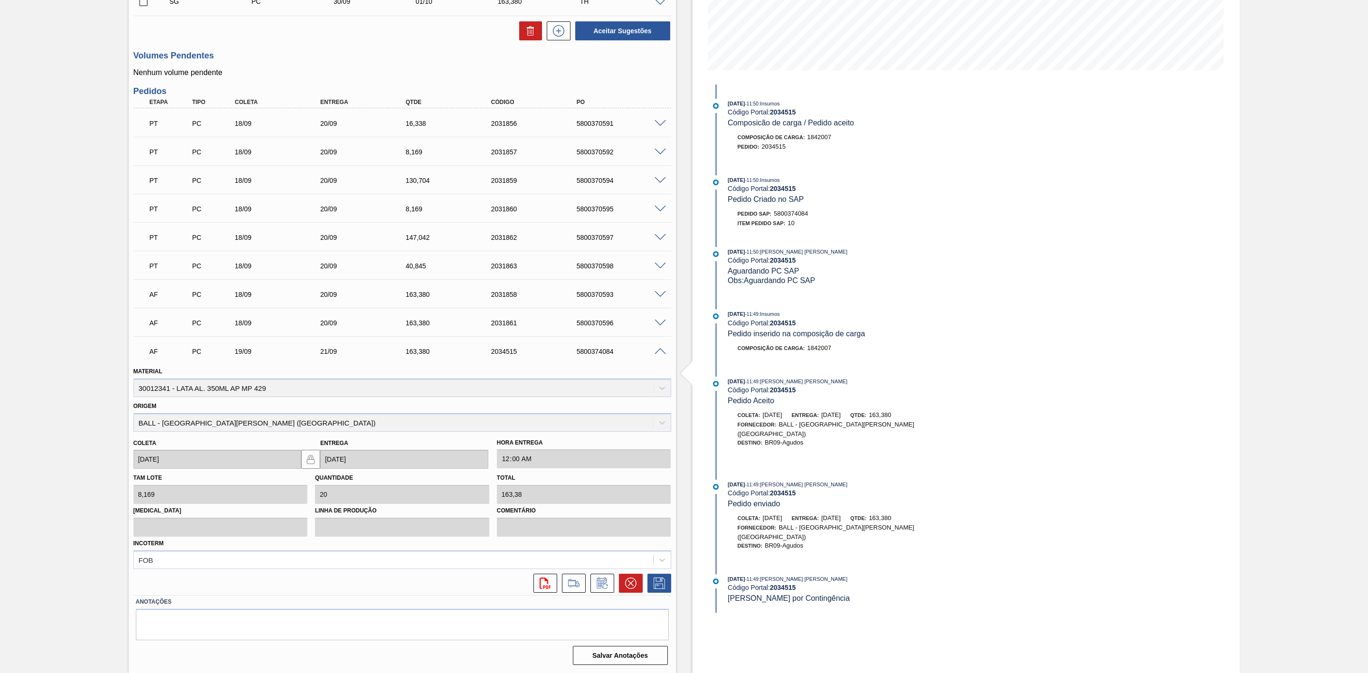
scroll to position [0, 0]
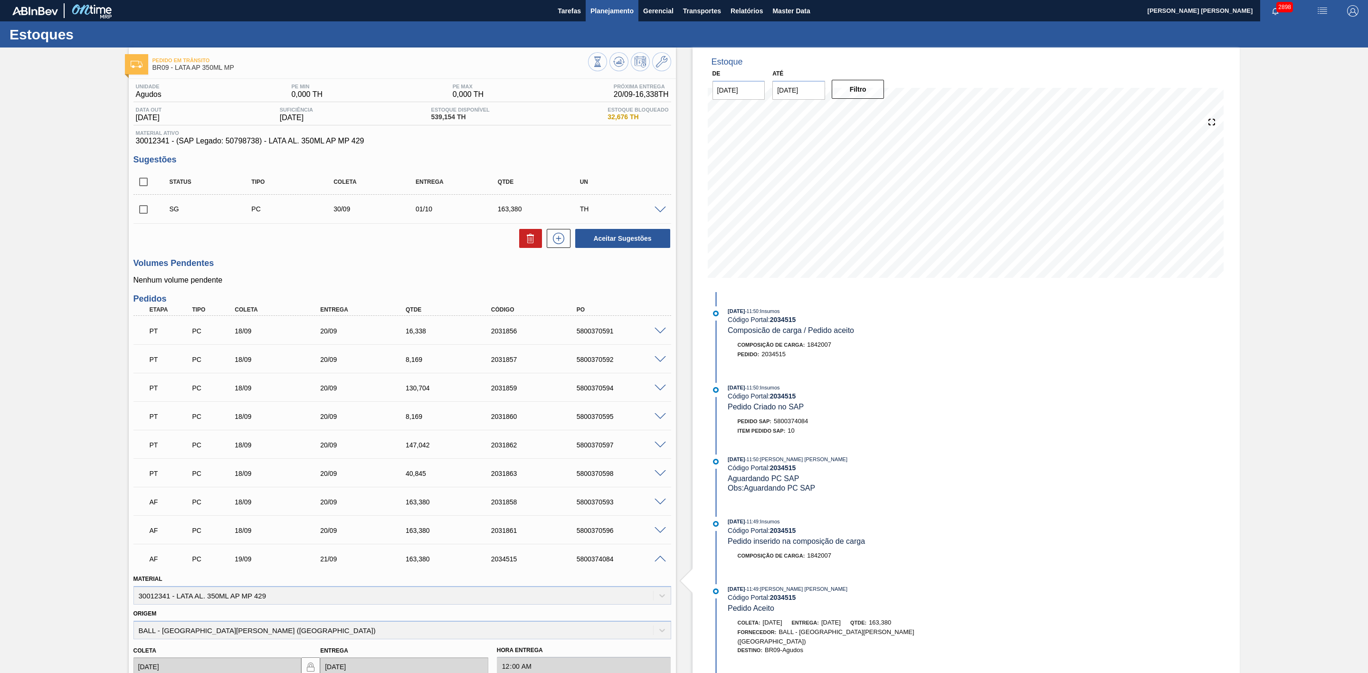
click at [612, 10] on span "Planejamento" at bounding box center [611, 10] width 43 height 11
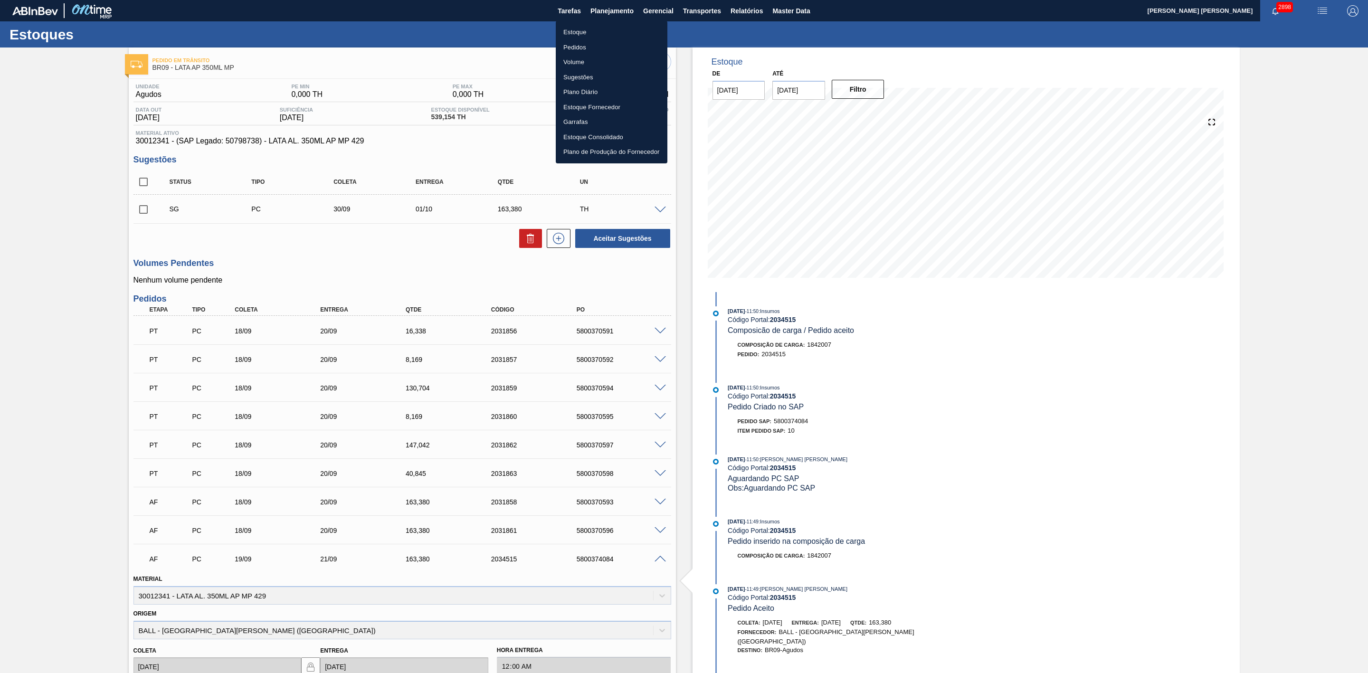
click at [586, 31] on li "Estoque" at bounding box center [612, 32] width 112 height 15
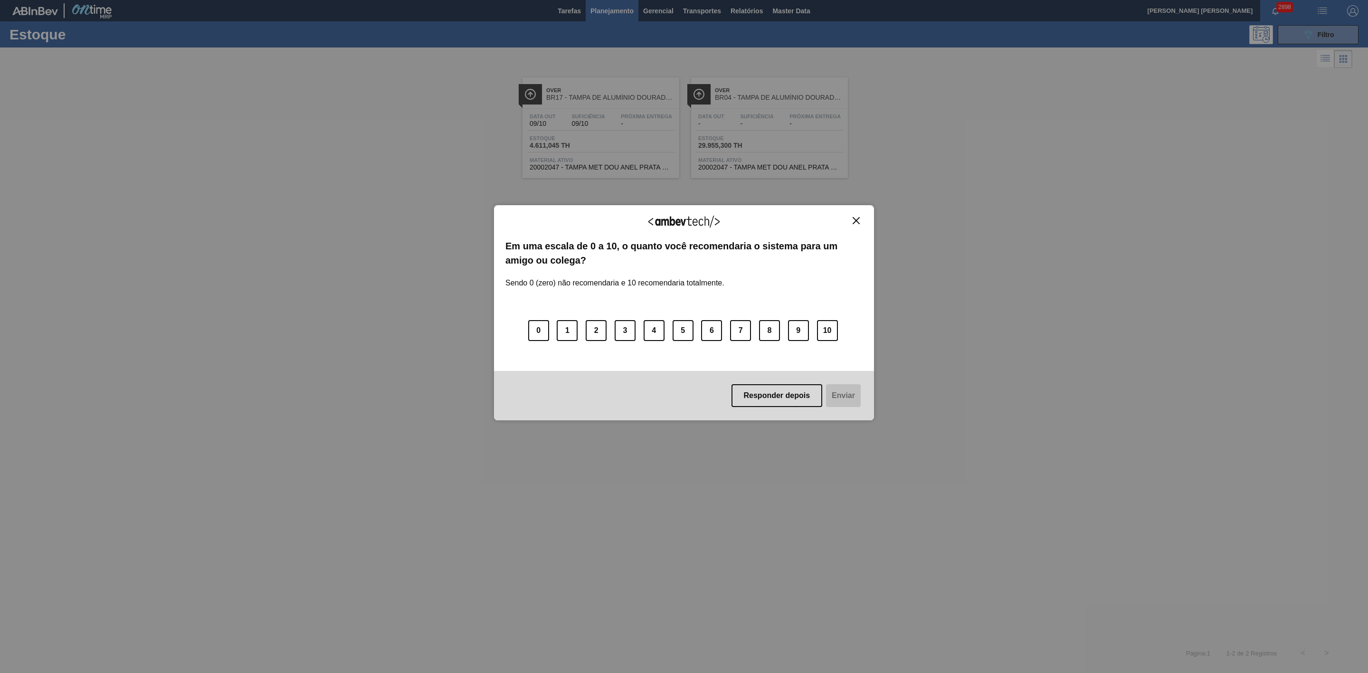
click at [859, 218] on img "Close" at bounding box center [855, 220] width 7 height 7
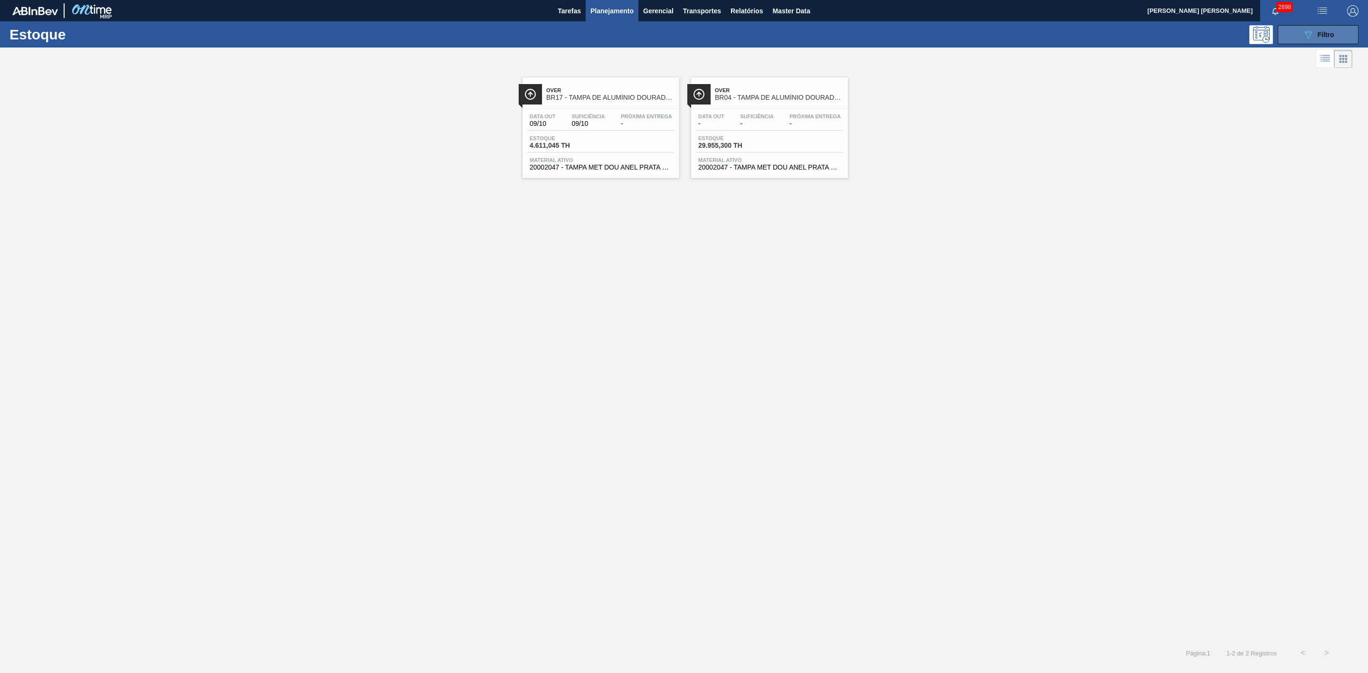
click at [1316, 29] on div "089F7B8B-B2A5-4AFE-B5C0-19BA573D28AC Filtro" at bounding box center [1318, 34] width 32 height 11
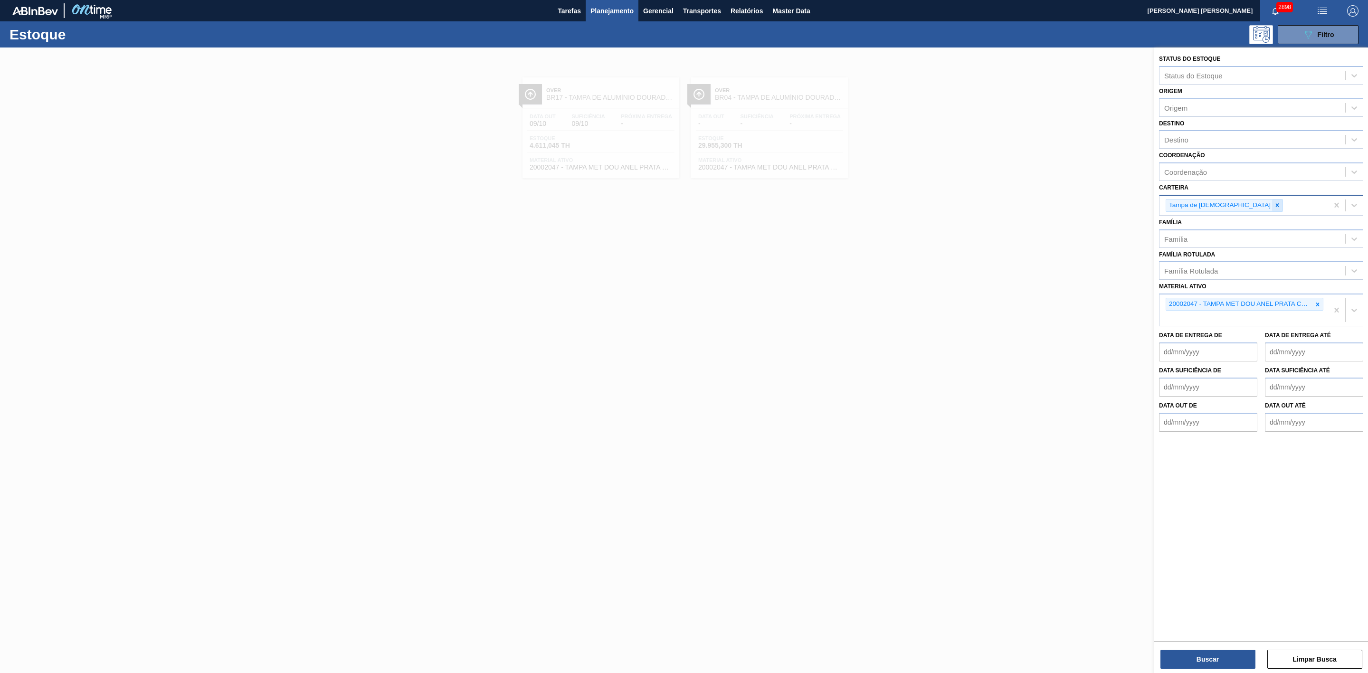
click at [1274, 207] on icon at bounding box center [1277, 205] width 7 height 7
type input "lata"
click at [1187, 231] on div "Lata" at bounding box center [1261, 228] width 204 height 18
click at [1317, 309] on div at bounding box center [1317, 304] width 10 height 12
click at [1188, 140] on div "Destino" at bounding box center [1176, 140] width 24 height 8
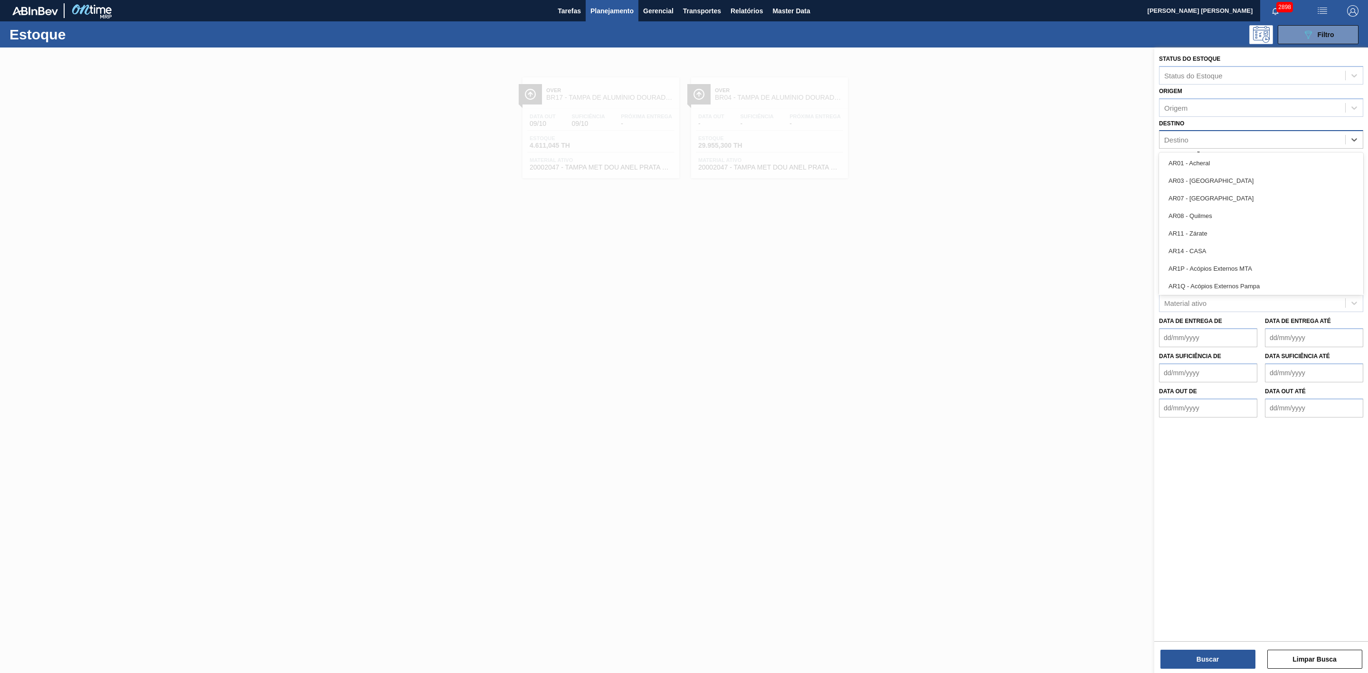
type input "21"
click at [1185, 160] on div "BR21 - Lages" at bounding box center [1261, 163] width 204 height 18
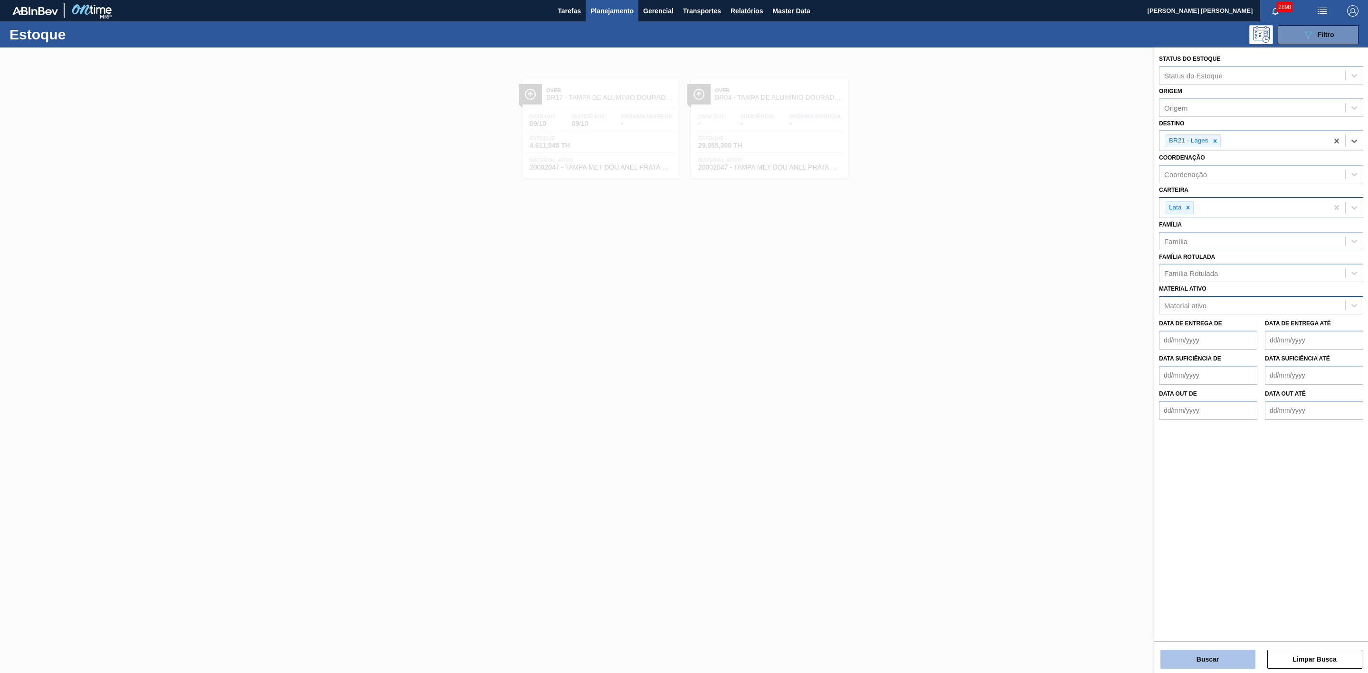
click at [1204, 666] on button "Buscar" at bounding box center [1207, 659] width 95 height 19
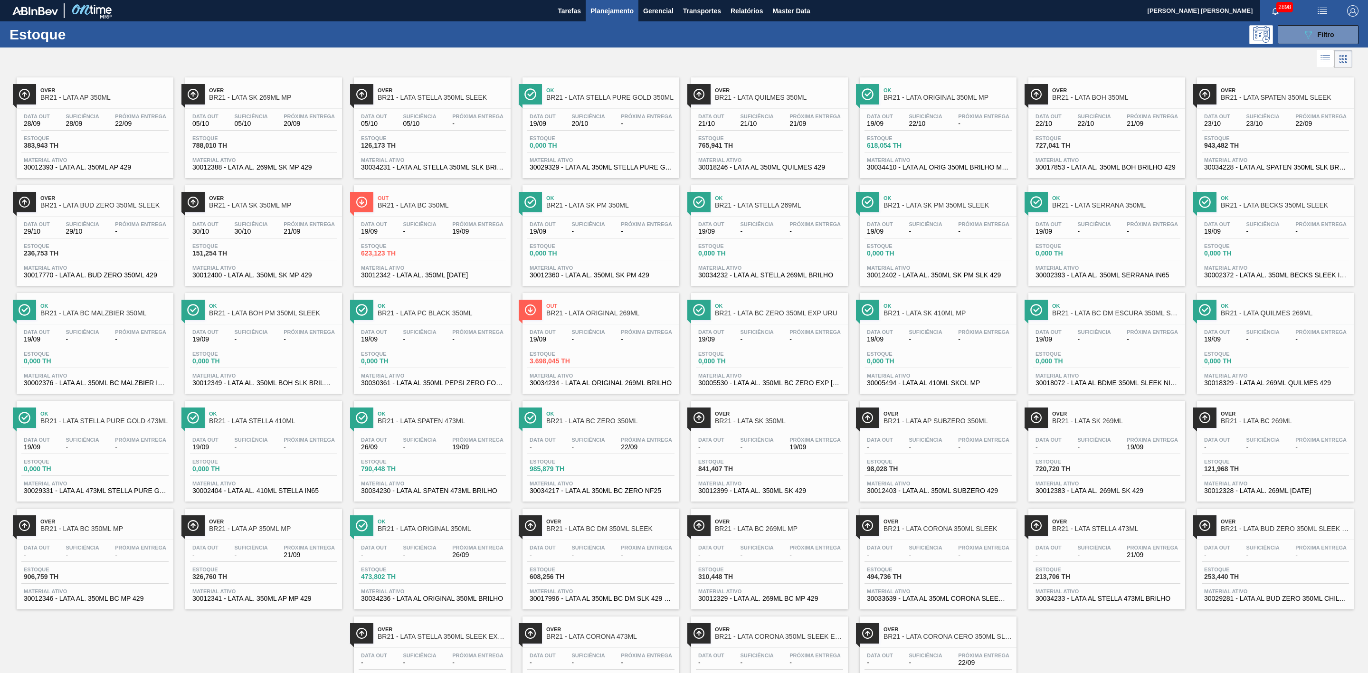
click at [262, 91] on span "Over" at bounding box center [273, 90] width 128 height 6
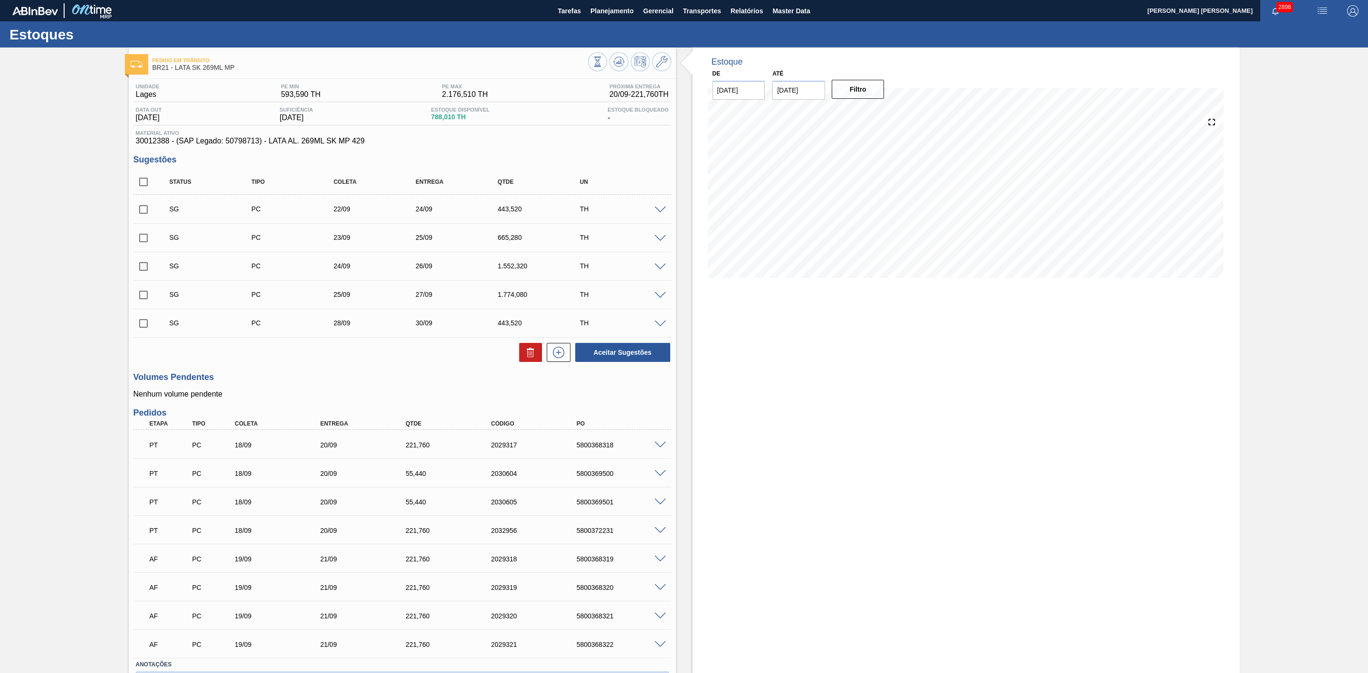
scroll to position [65, 0]
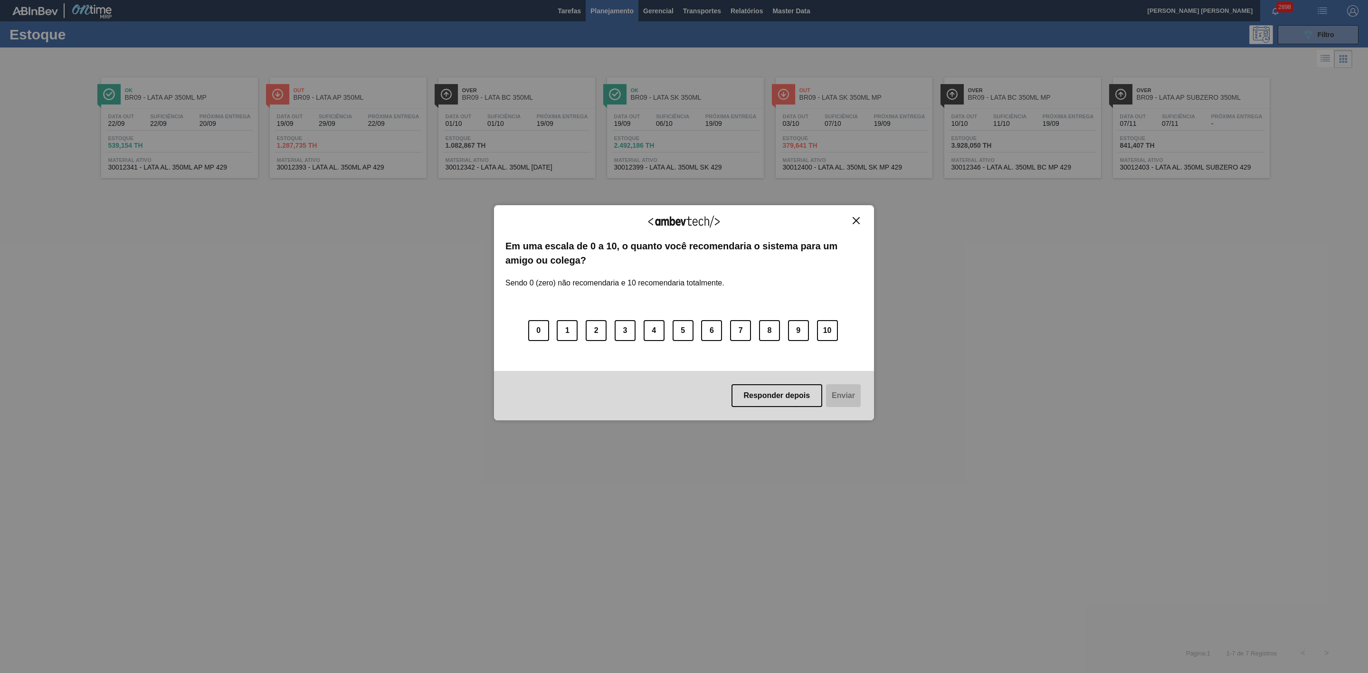
click at [854, 220] on img "Close" at bounding box center [855, 220] width 7 height 7
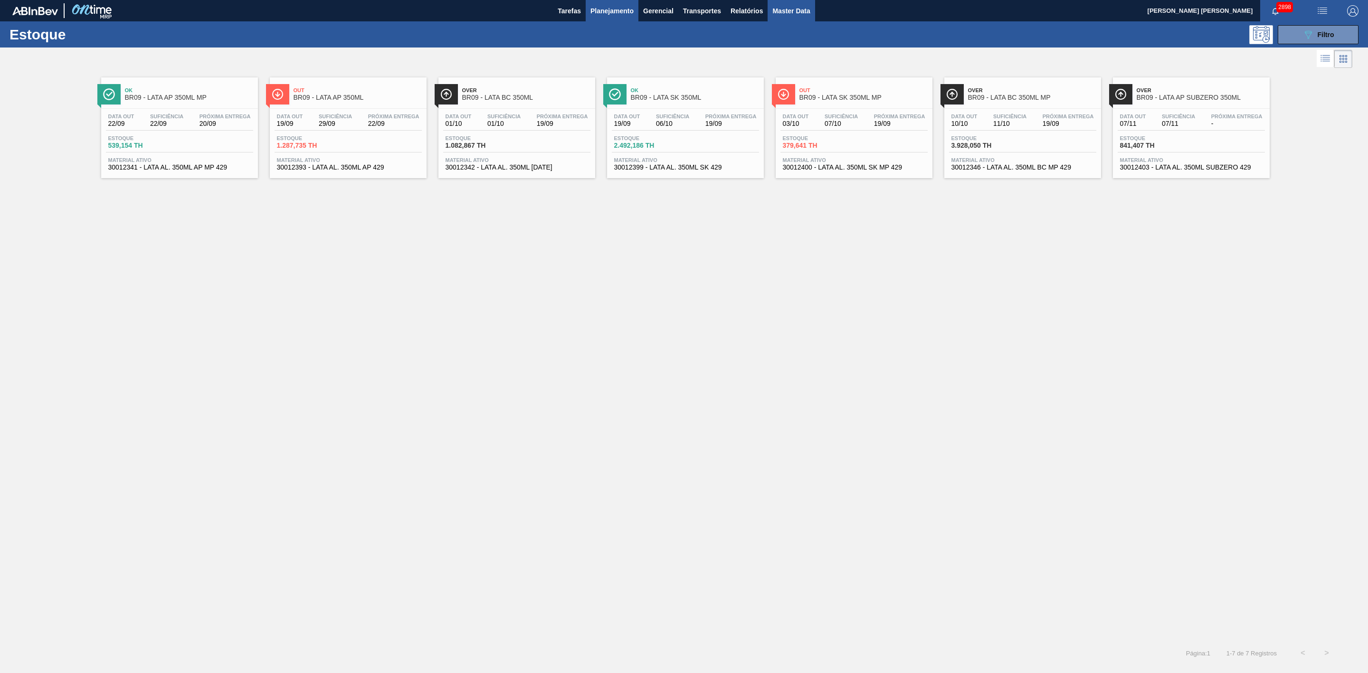
click at [783, 10] on span "Master Data" at bounding box center [791, 10] width 38 height 11
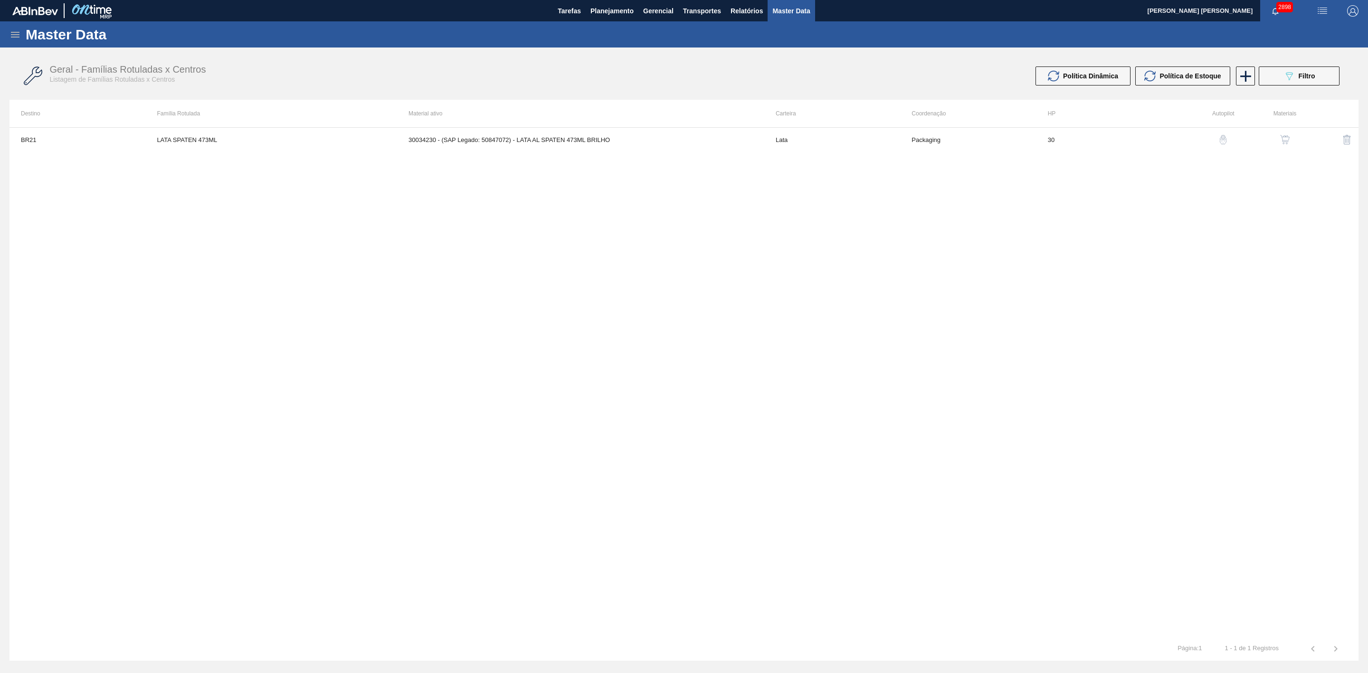
click at [12, 36] on icon at bounding box center [14, 34] width 11 height 11
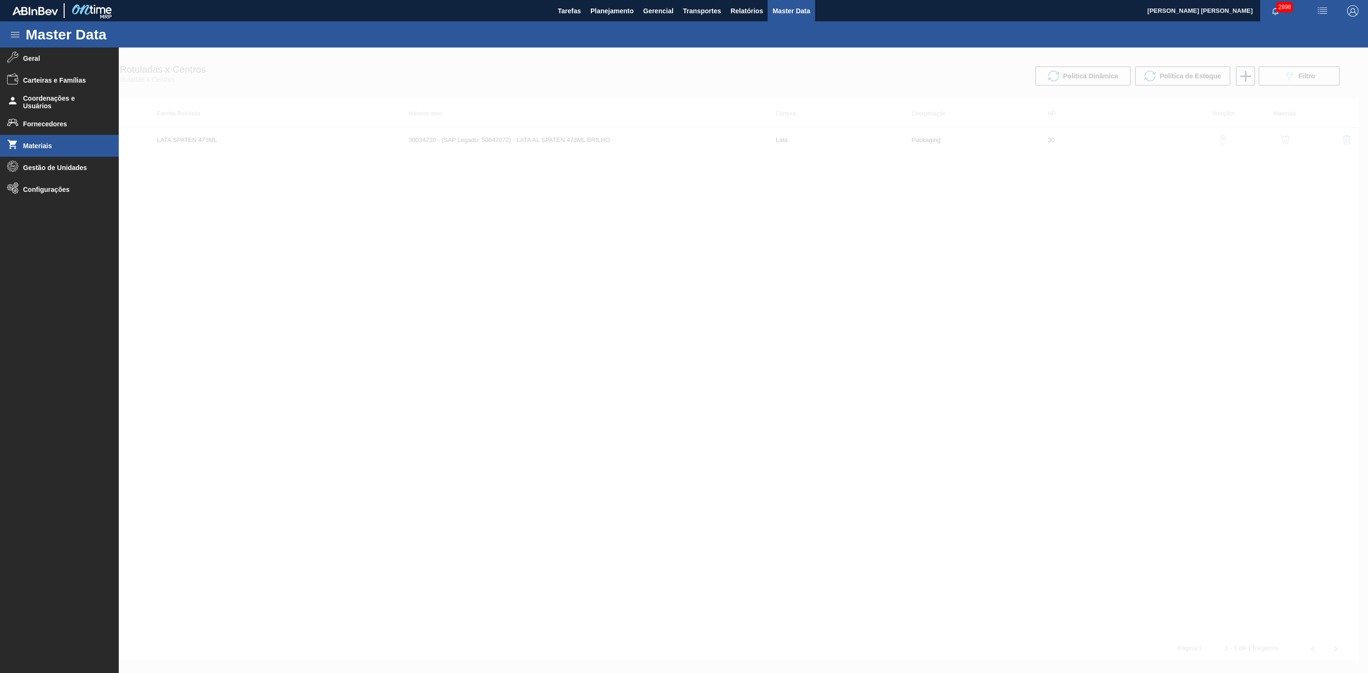
click at [41, 147] on span "Materiais" at bounding box center [62, 146] width 78 height 8
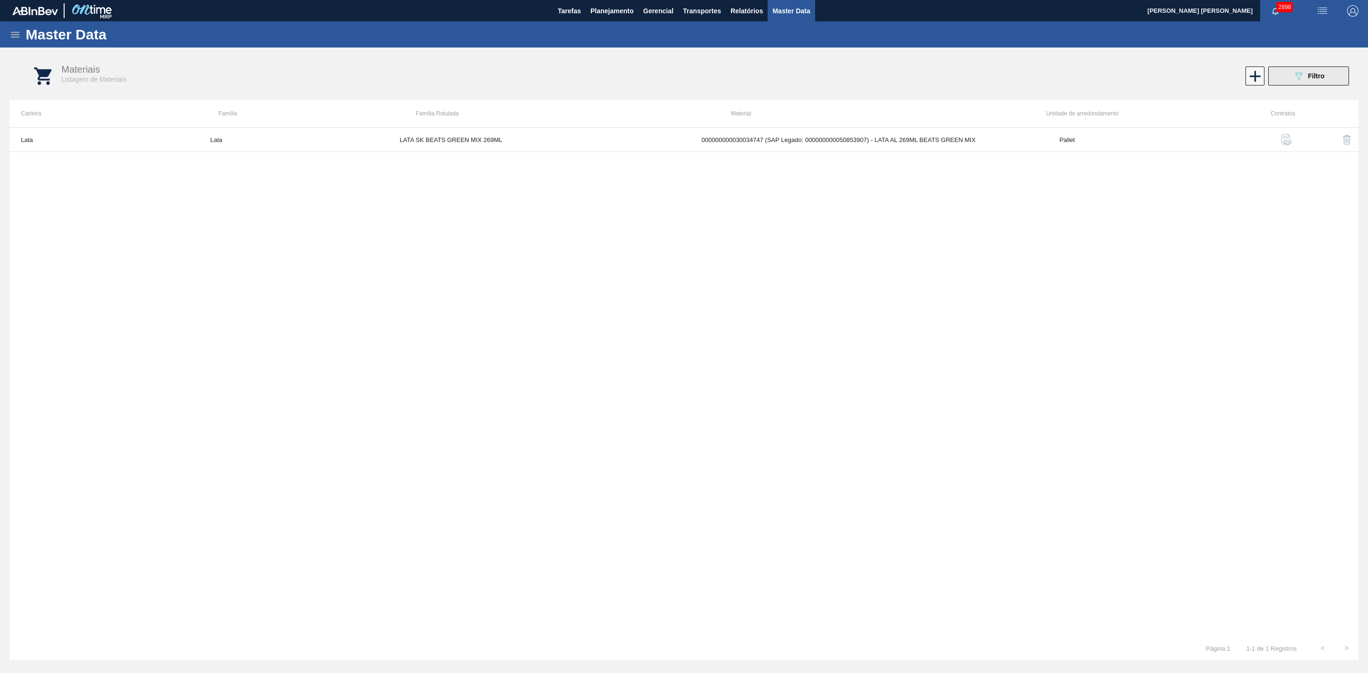
click at [1301, 77] on icon "089F7B8B-B2A5-4AFE-B5C0-19BA573D28AC" at bounding box center [1298, 75] width 11 height 11
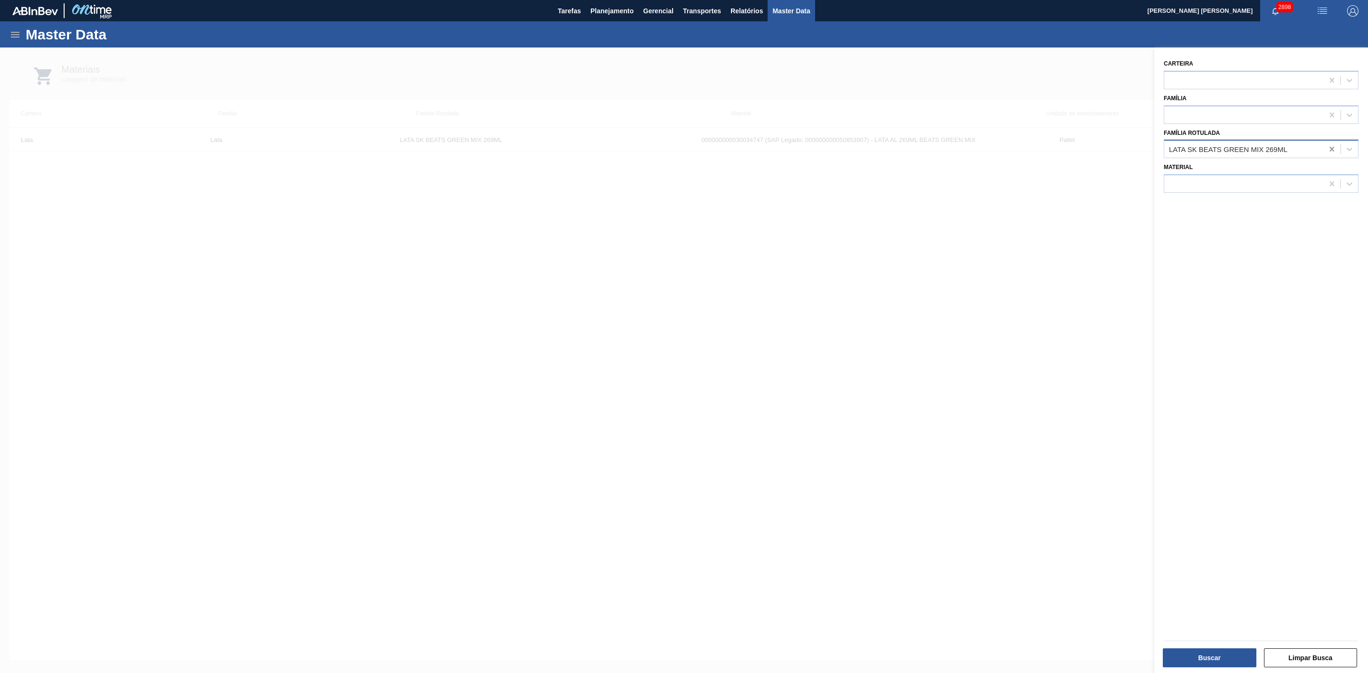
click at [1329, 150] on icon at bounding box center [1331, 149] width 4 height 5
type Rotulada "T"
click at [993, 275] on div at bounding box center [684, 383] width 1368 height 673
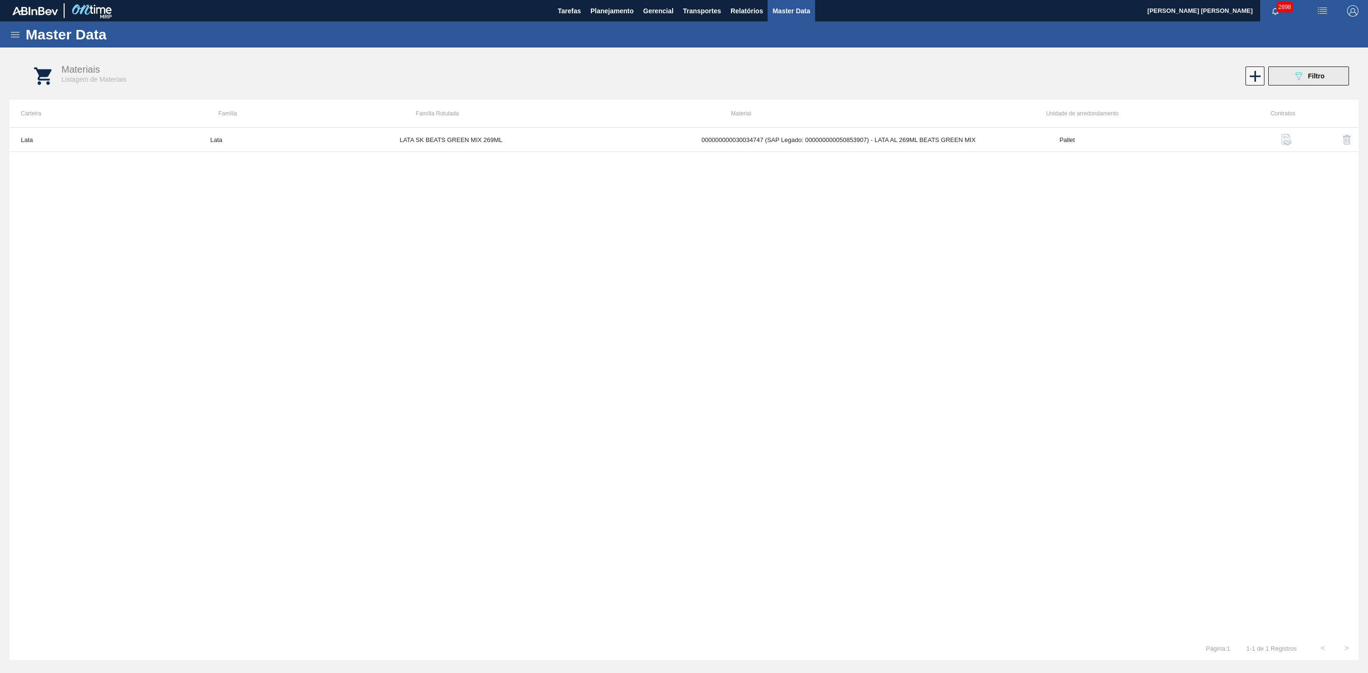
click at [1302, 75] on icon "089F7B8B-B2A5-4AFE-B5C0-19BA573D28AC" at bounding box center [1298, 75] width 11 height 11
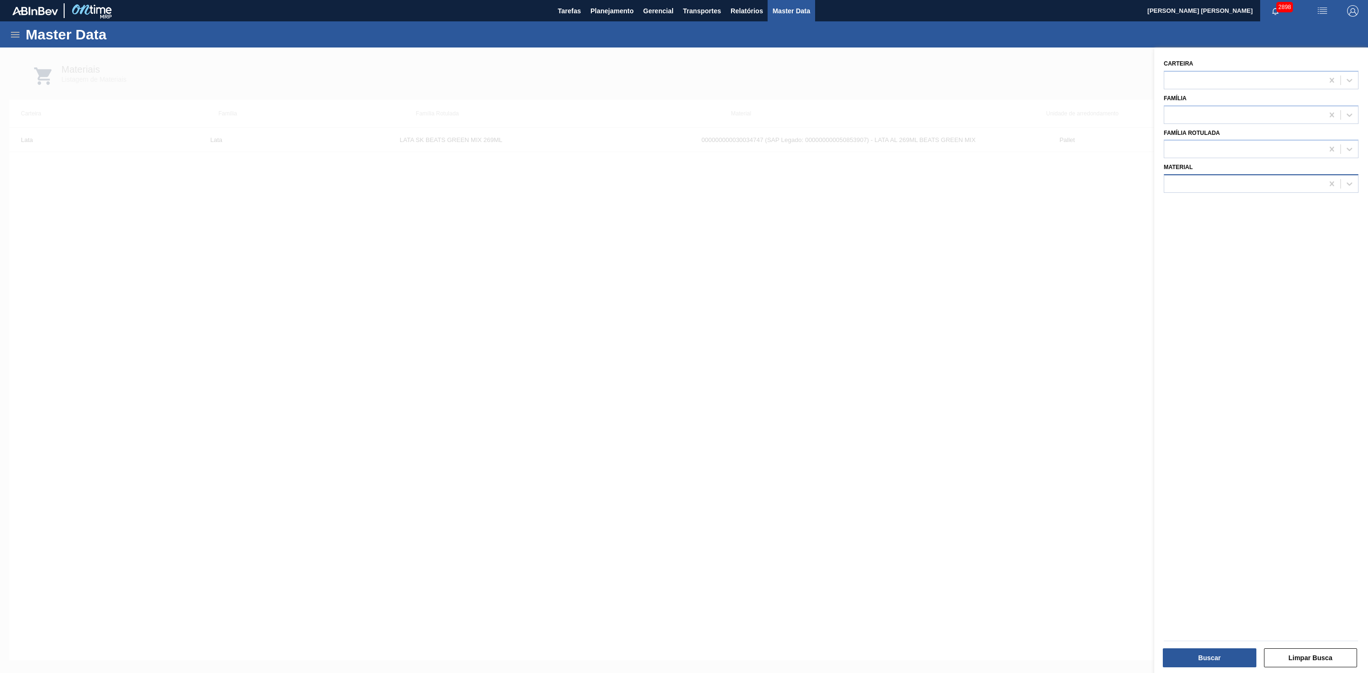
click at [1243, 187] on div at bounding box center [1243, 184] width 159 height 14
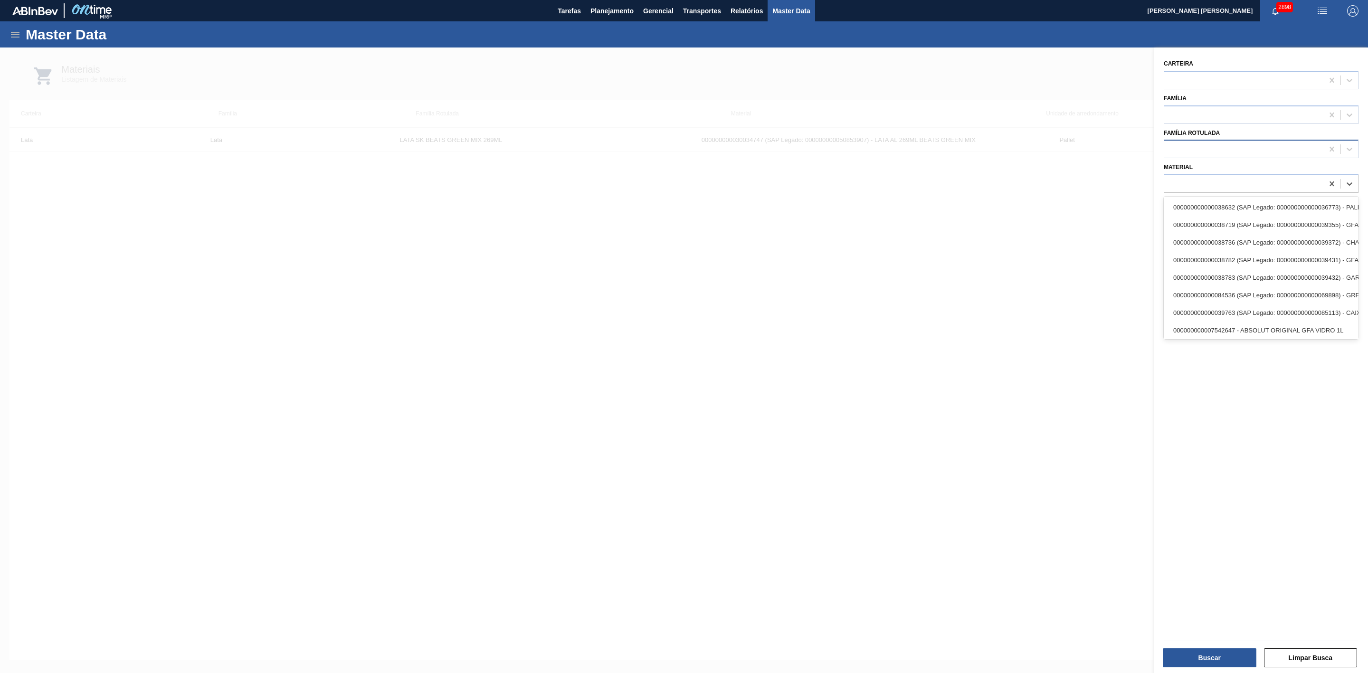
click at [1237, 151] on div at bounding box center [1243, 149] width 159 height 14
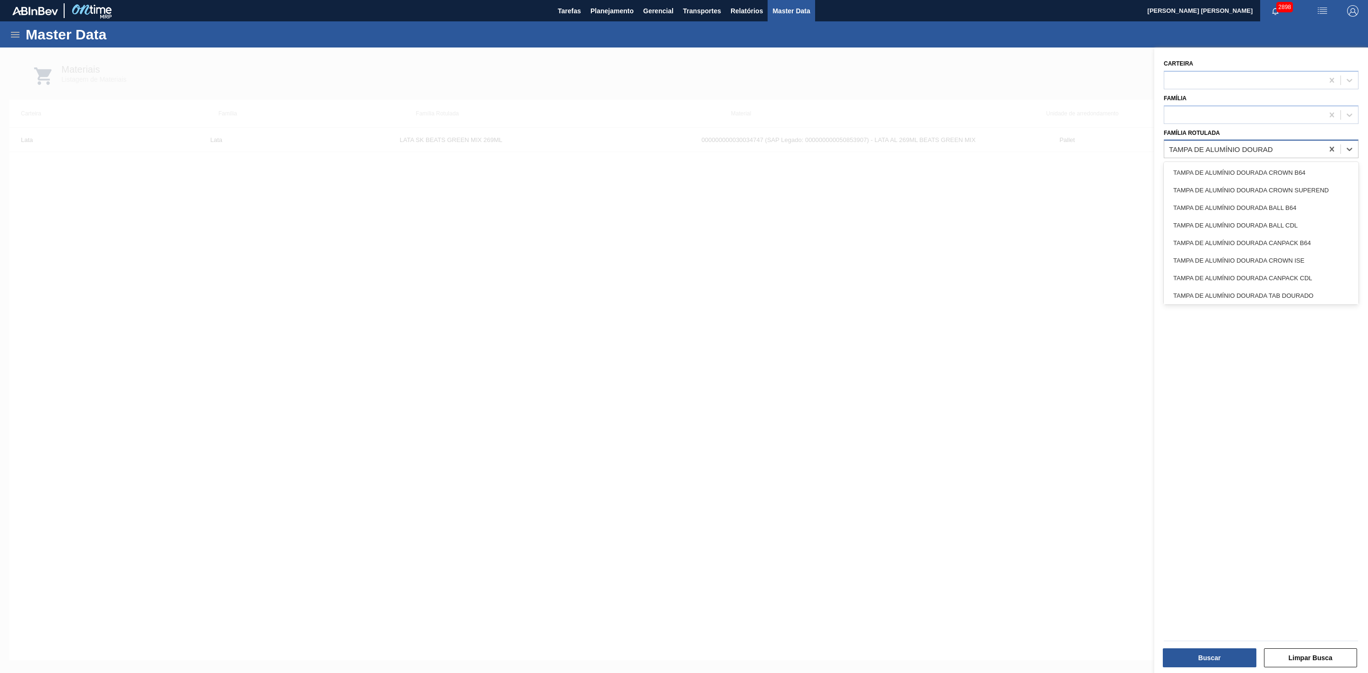
type Rotulada "TAMPA DE ALUMÍNIO DOURADA"
click at [1289, 292] on div "TAMPA DE ALUMÍNIO DOURADA TAB PRATA MINAS" at bounding box center [1260, 294] width 195 height 18
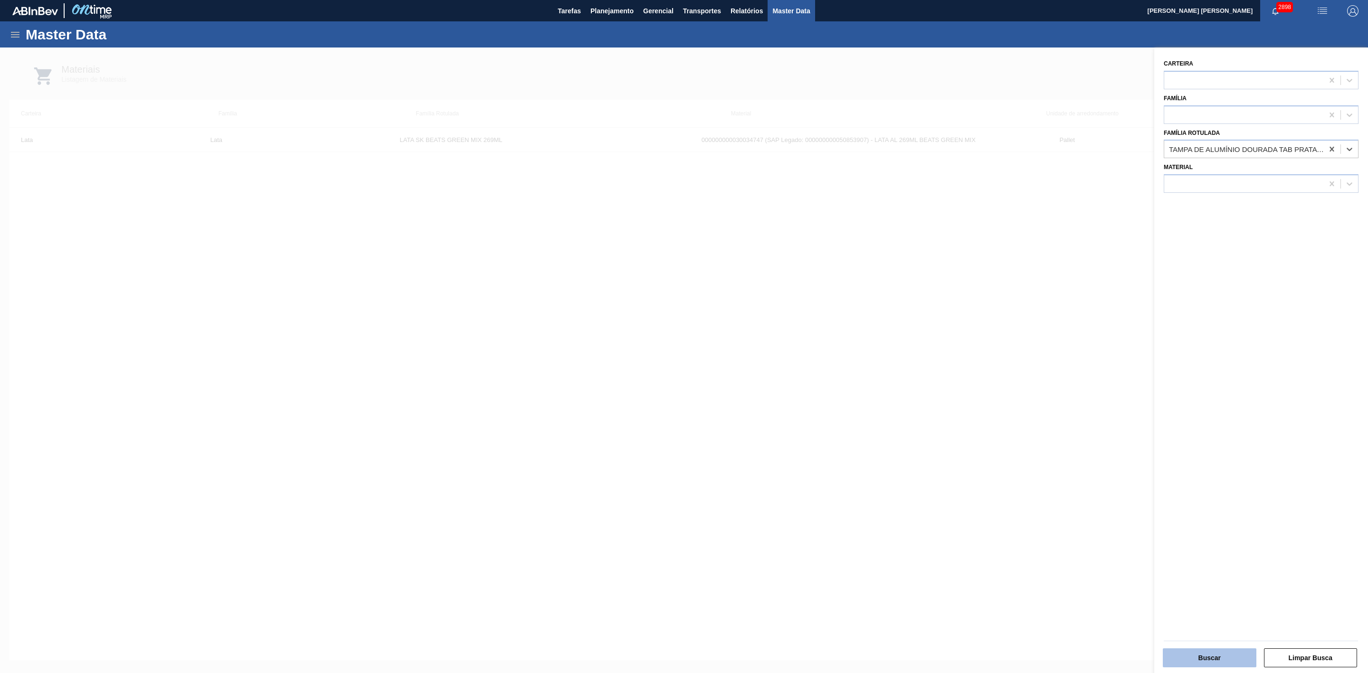
click at [1210, 654] on button "Buscar" at bounding box center [1209, 657] width 94 height 19
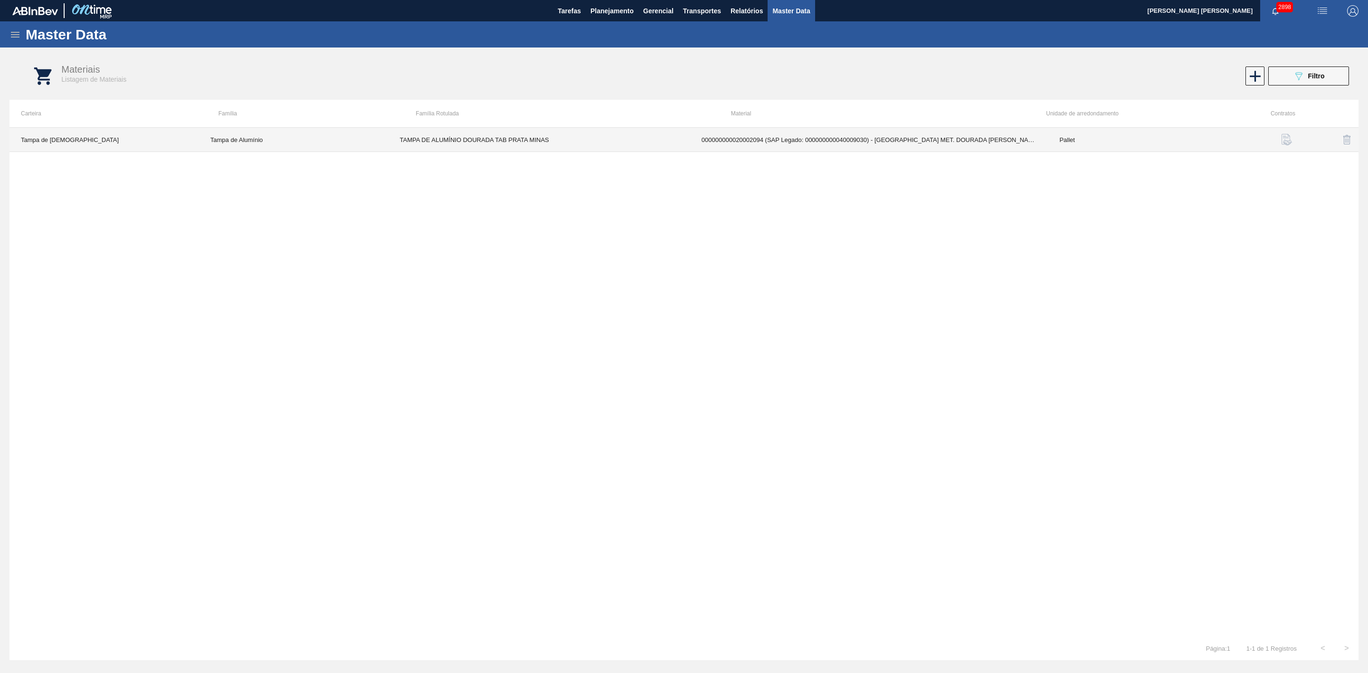
click at [724, 144] on td "000000000020002094 (SAP Legado: 000000000040009030) - TAMPA MET. DOURADA ANEL P…" at bounding box center [869, 140] width 358 height 24
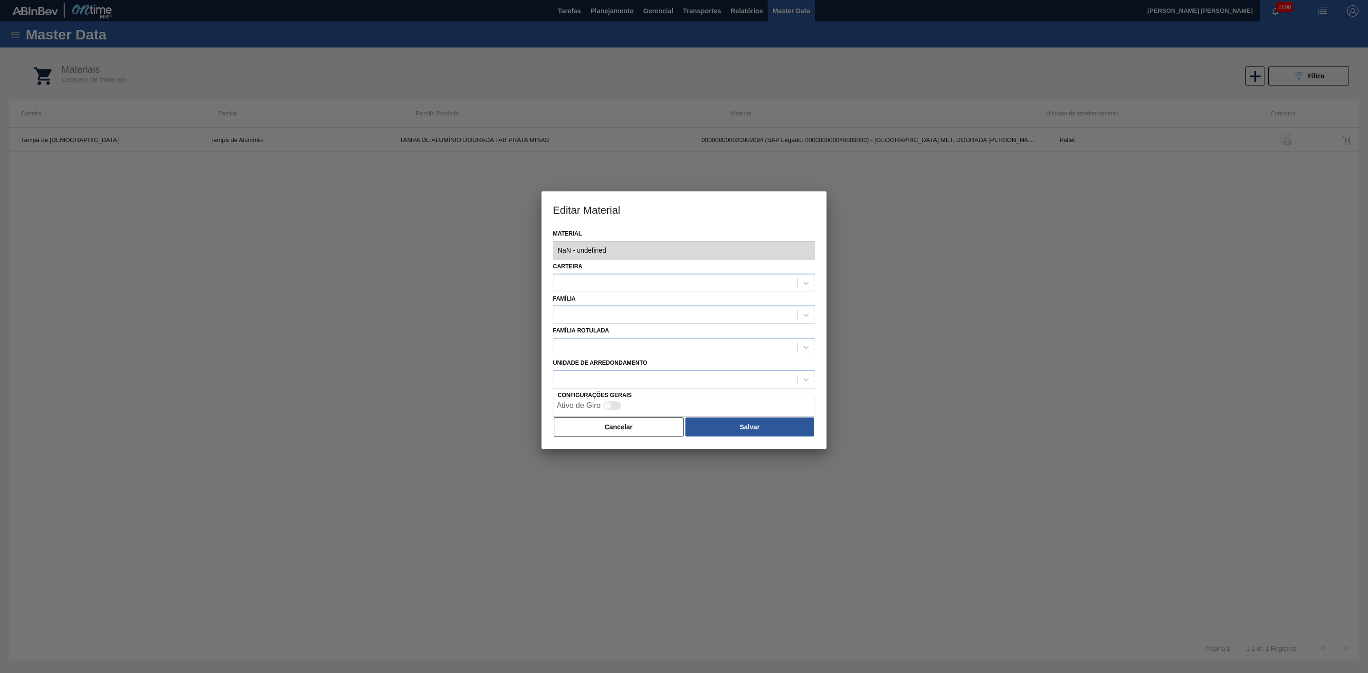
type input "20002094 - 000000000020002094 (SAP Legado: 000000000040009030) - TAMPA MET. DOU…"
click at [636, 433] on button "Cancelar" at bounding box center [619, 426] width 130 height 19
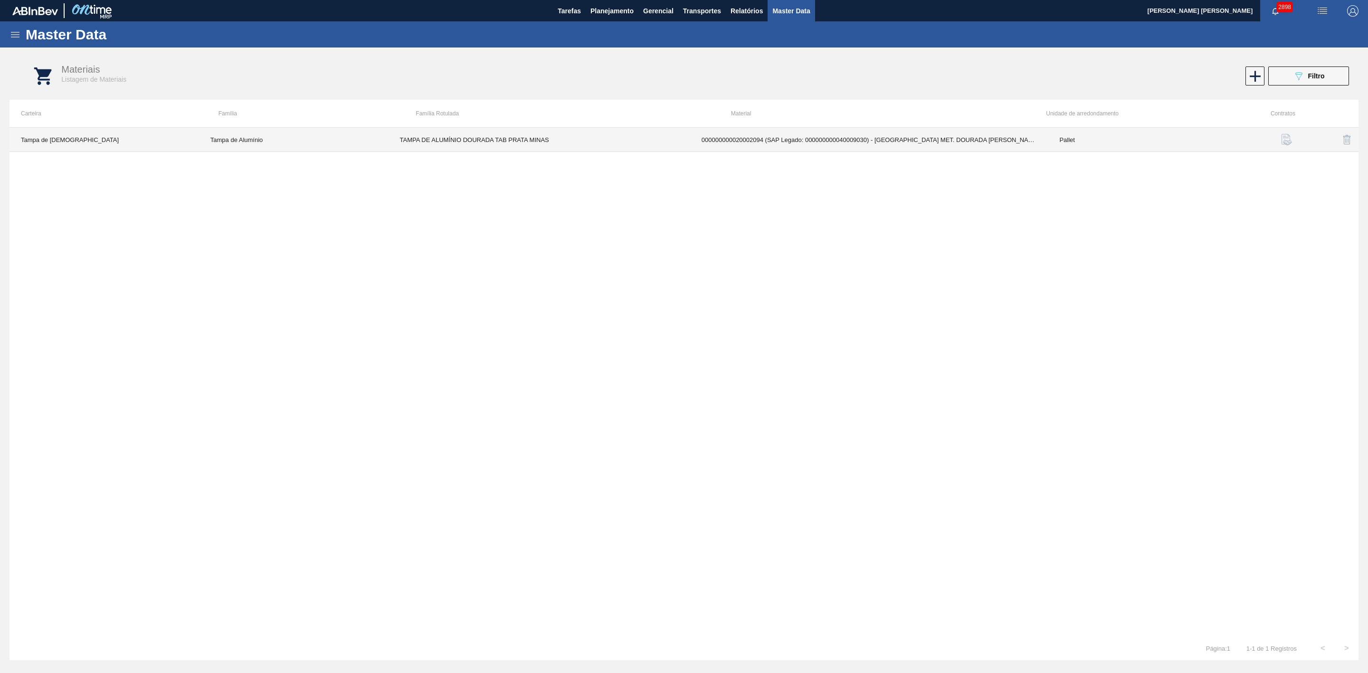
click at [735, 138] on td "000000000020002094 (SAP Legado: 000000000040009030) - TAMPA MET. DOURADA ANEL P…" at bounding box center [869, 140] width 358 height 24
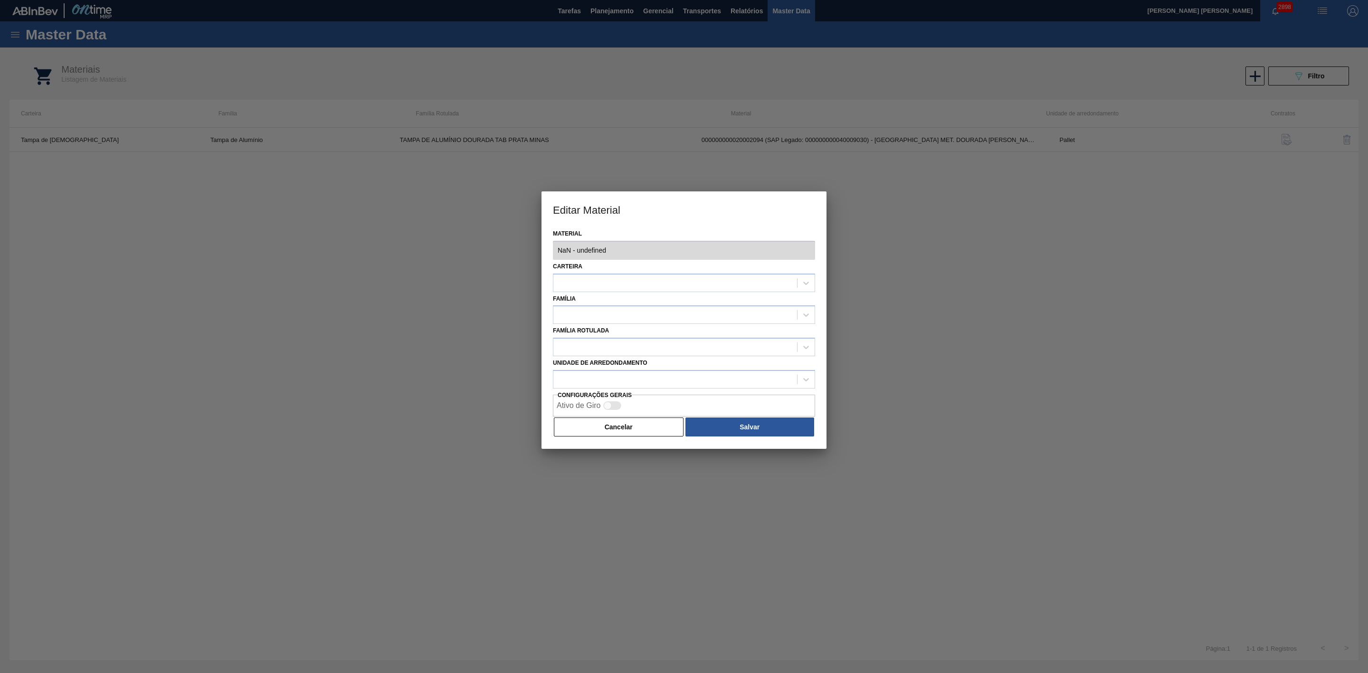
type input "20002094 - 000000000020002094 (SAP Legado: 000000000040009030) - TAMPA MET. DOU…"
click at [544, 250] on div "Material 20002094 - 000000000020002094 (SAP Legado: 000000000040009030) - TAMPA…" at bounding box center [683, 338] width 285 height 222
click at [635, 426] on button "Cancelar" at bounding box center [619, 426] width 130 height 19
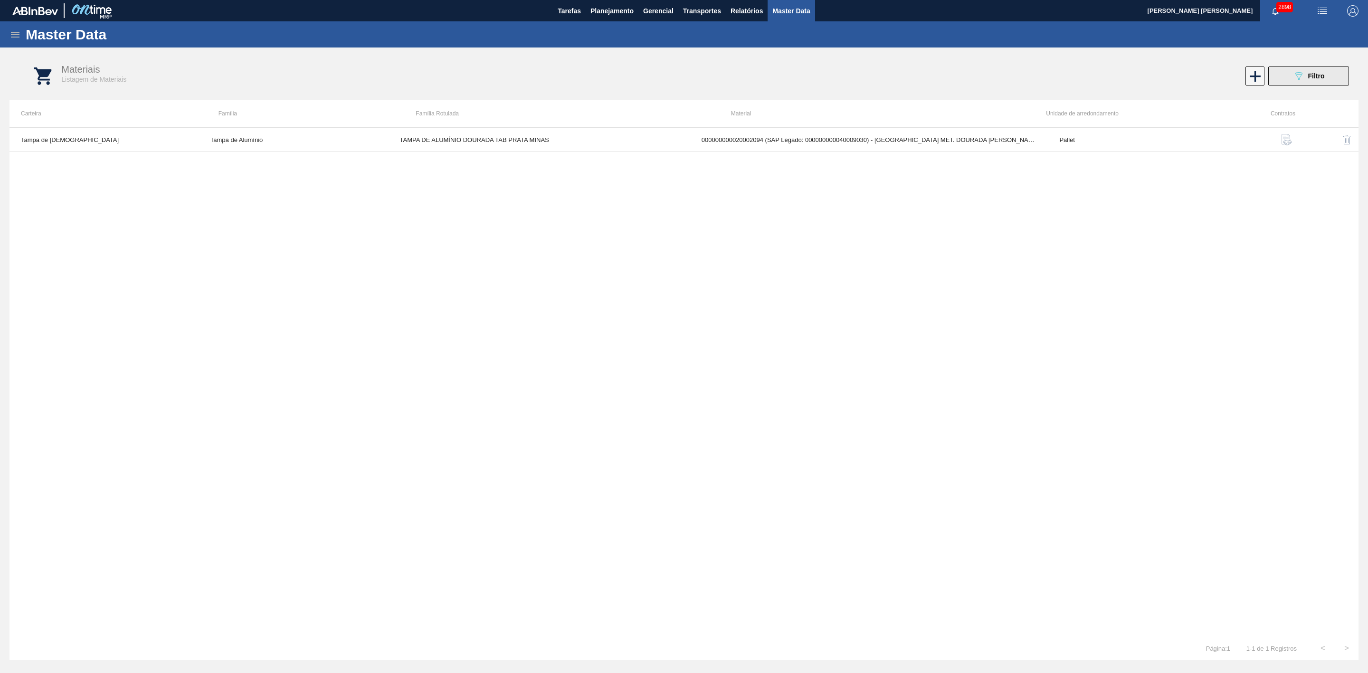
click at [1300, 79] on icon "089F7B8B-B2A5-4AFE-B5C0-19BA573D28AC" at bounding box center [1298, 75] width 11 height 11
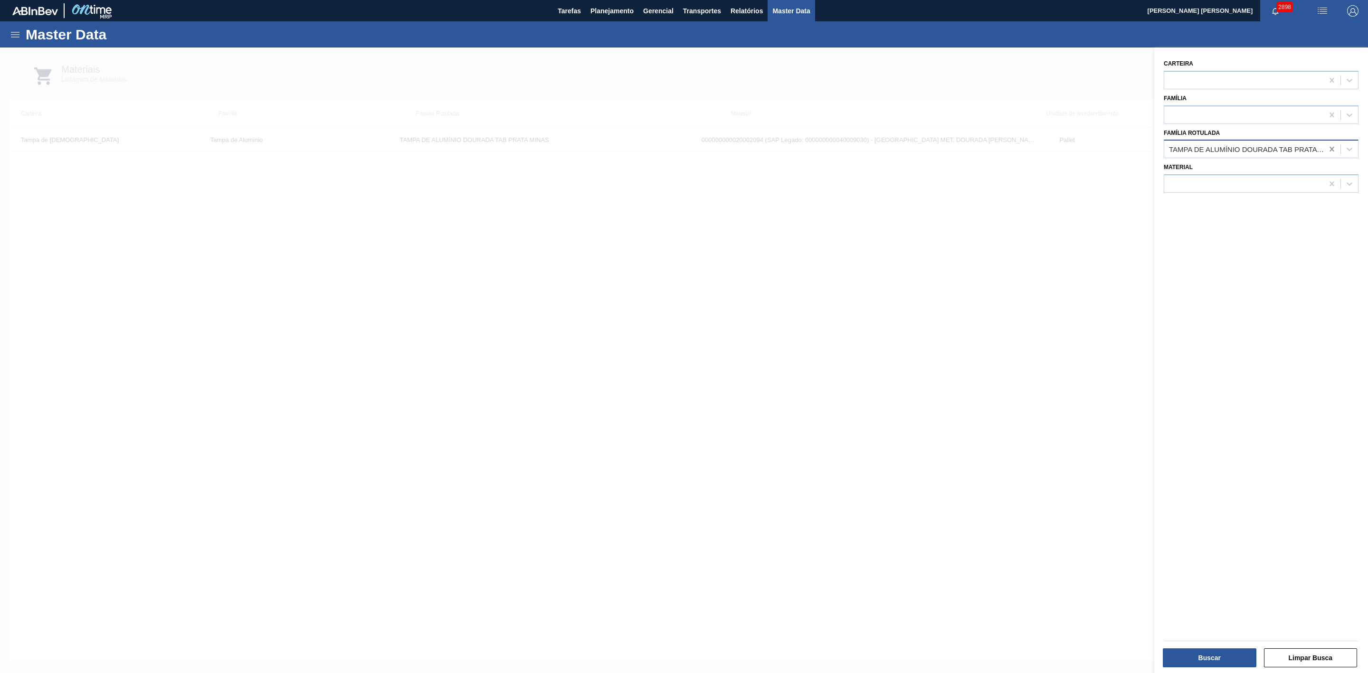
click at [1330, 151] on icon at bounding box center [1331, 148] width 9 height 9
click at [1245, 188] on div at bounding box center [1243, 184] width 159 height 14
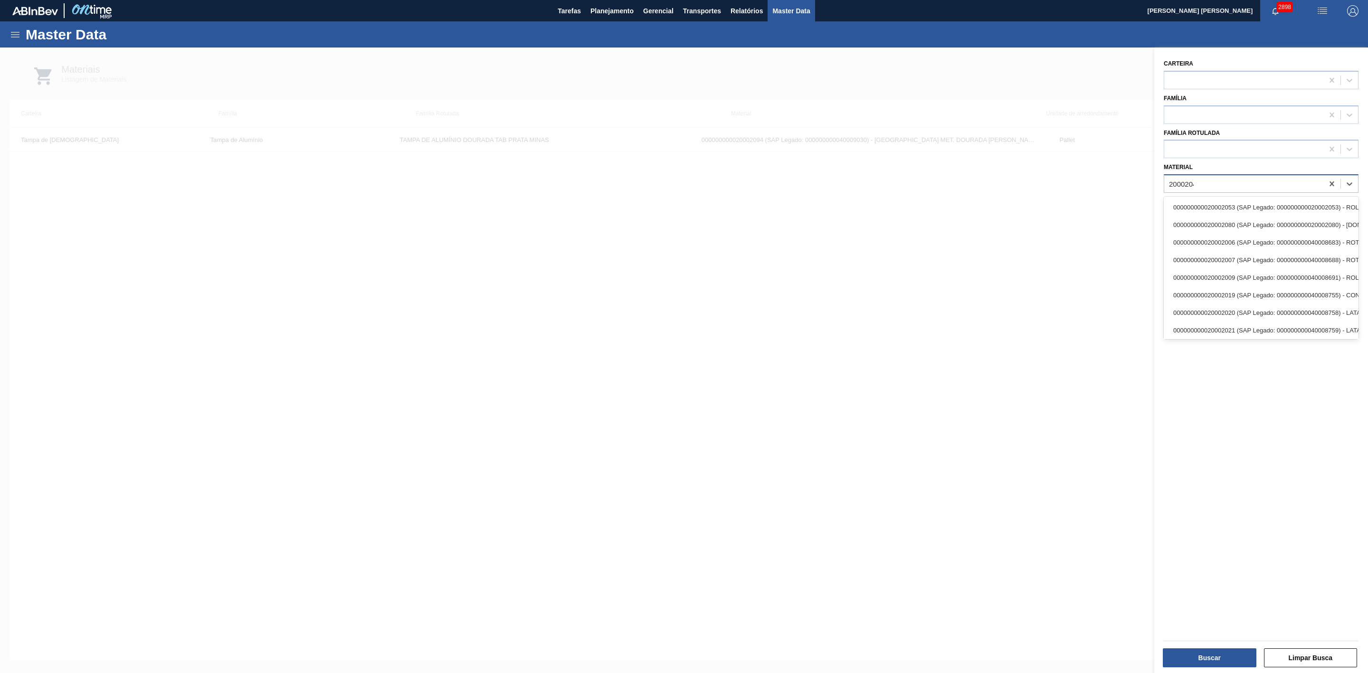
type input "20002047"
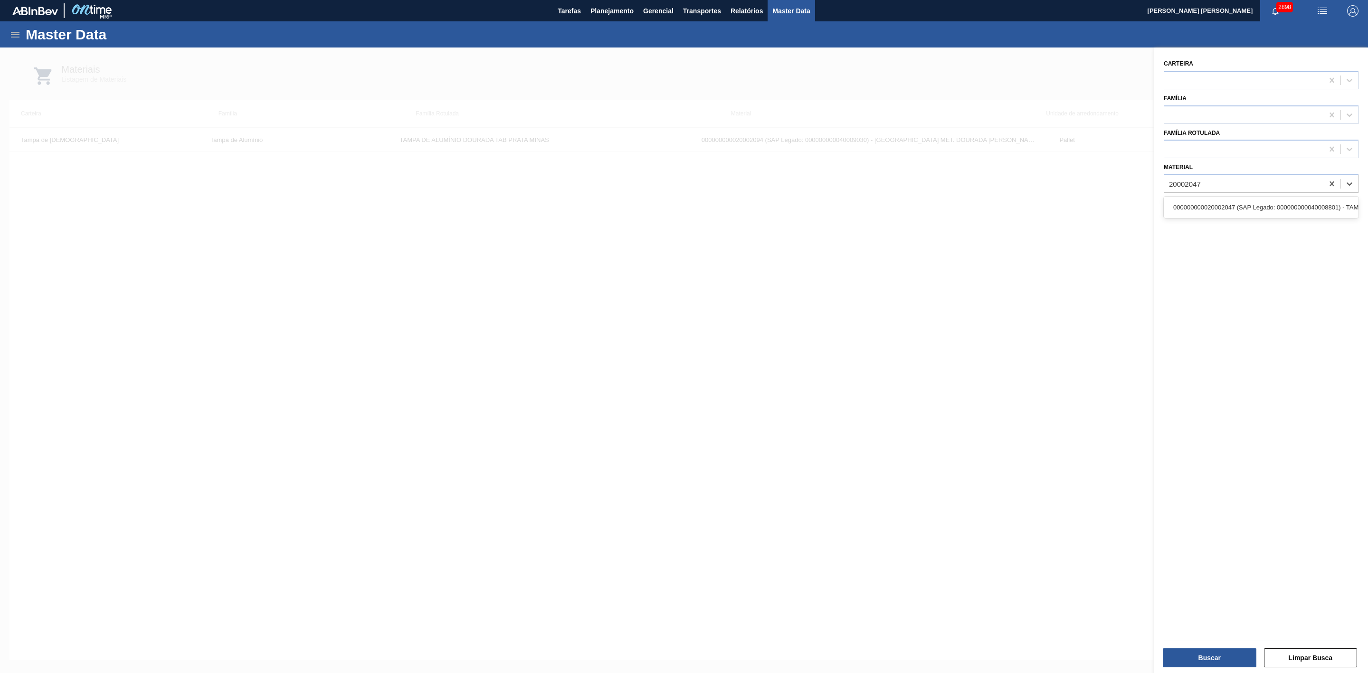
click at [1223, 197] on div "000000000020002047 (SAP Legado: 000000000040008801) - TAMPA MET DOU ANEL PRATA …" at bounding box center [1260, 207] width 195 height 21
click at [1211, 215] on div "000000000020002047 (SAP Legado: 000000000040008801) - TAMPA MET DOU ANEL PRATA …" at bounding box center [1260, 207] width 195 height 18
click at [1211, 658] on button "Buscar" at bounding box center [1209, 657] width 94 height 19
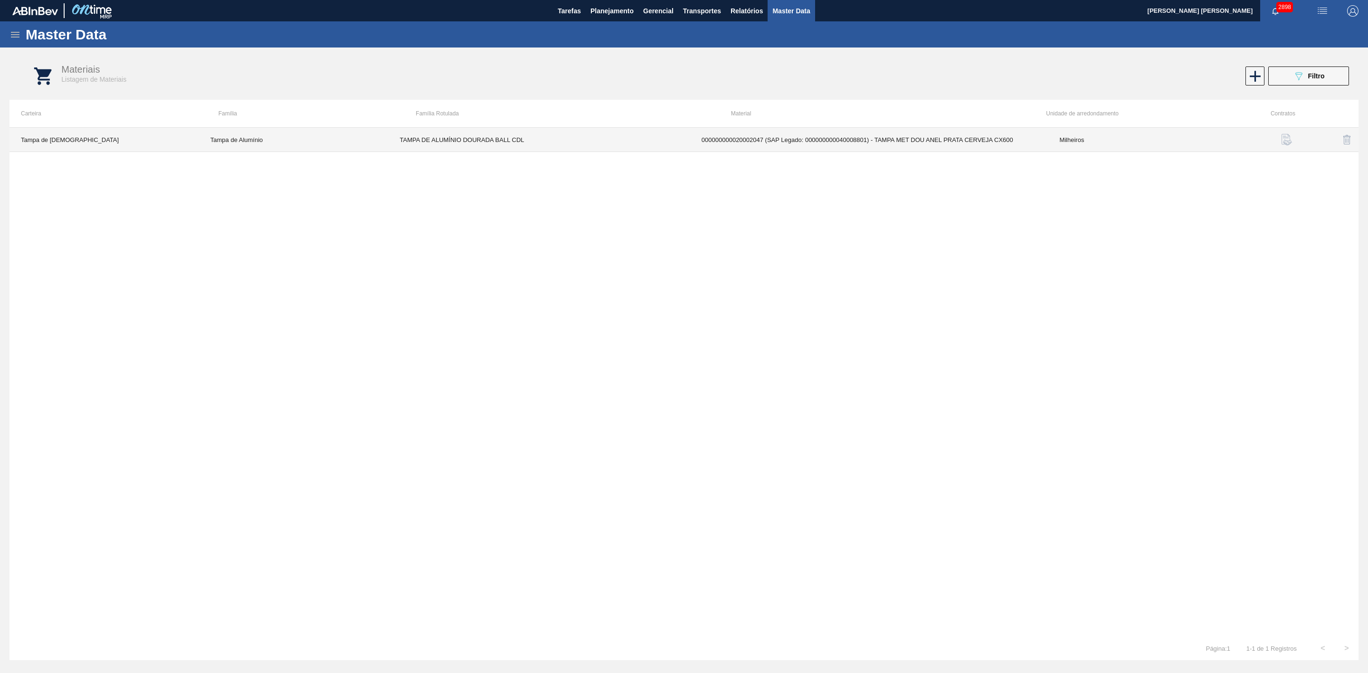
click at [757, 137] on td "000000000020002047 (SAP Legado: 000000000040008801) - TAMPA MET DOU ANEL PRATA …" at bounding box center [869, 140] width 358 height 24
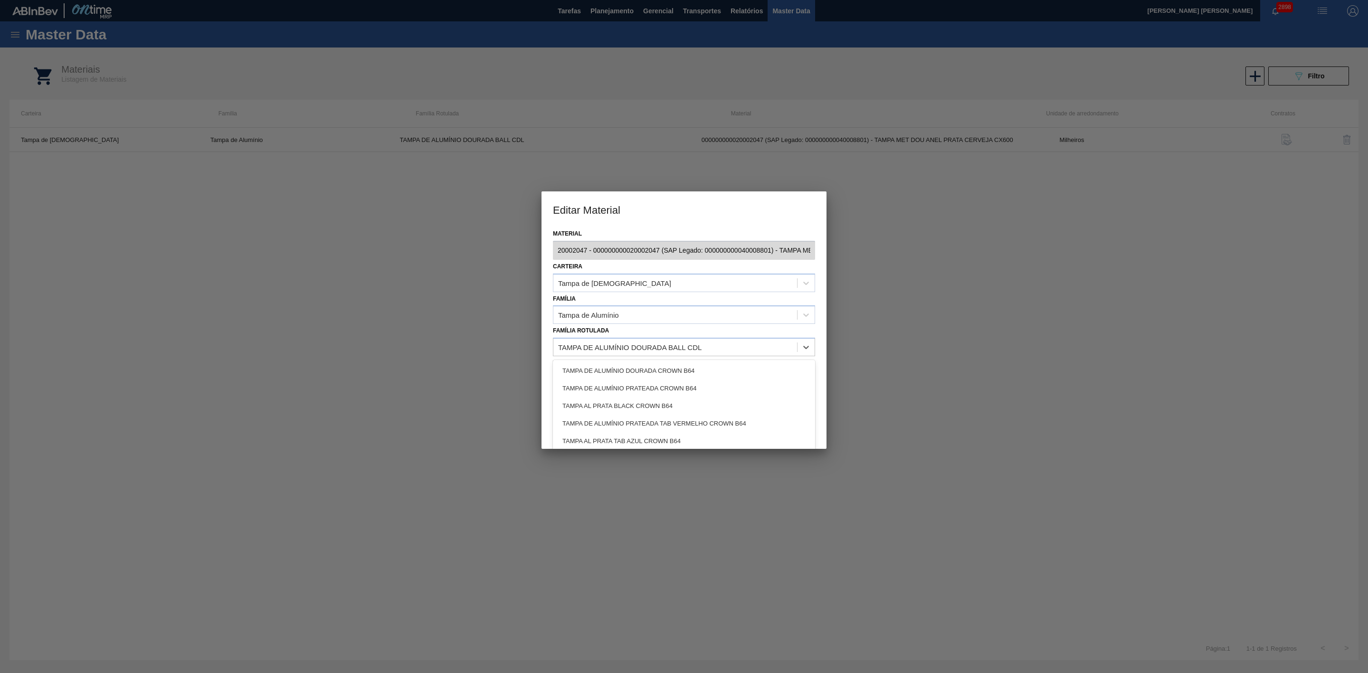
drag, startPoint x: 709, startPoint y: 349, endPoint x: 507, endPoint y: 351, distance: 202.3
click at [507, 351] on div "Editar Material Material 20002047 - 000000000020002047 (SAP Legado: 00000000004…" at bounding box center [684, 336] width 1368 height 673
click at [548, 254] on div "Material 20002047 - 000000000020002047 (SAP Legado: 000000000040008801) - TAMPA…" at bounding box center [683, 338] width 285 height 222
drag, startPoint x: 680, startPoint y: 348, endPoint x: 603, endPoint y: 357, distance: 77.9
click at [603, 357] on div "Material 20002047 - 000000000020002047 (SAP Legado: 000000000040008801) - TAMPA…" at bounding box center [683, 338] width 285 height 222
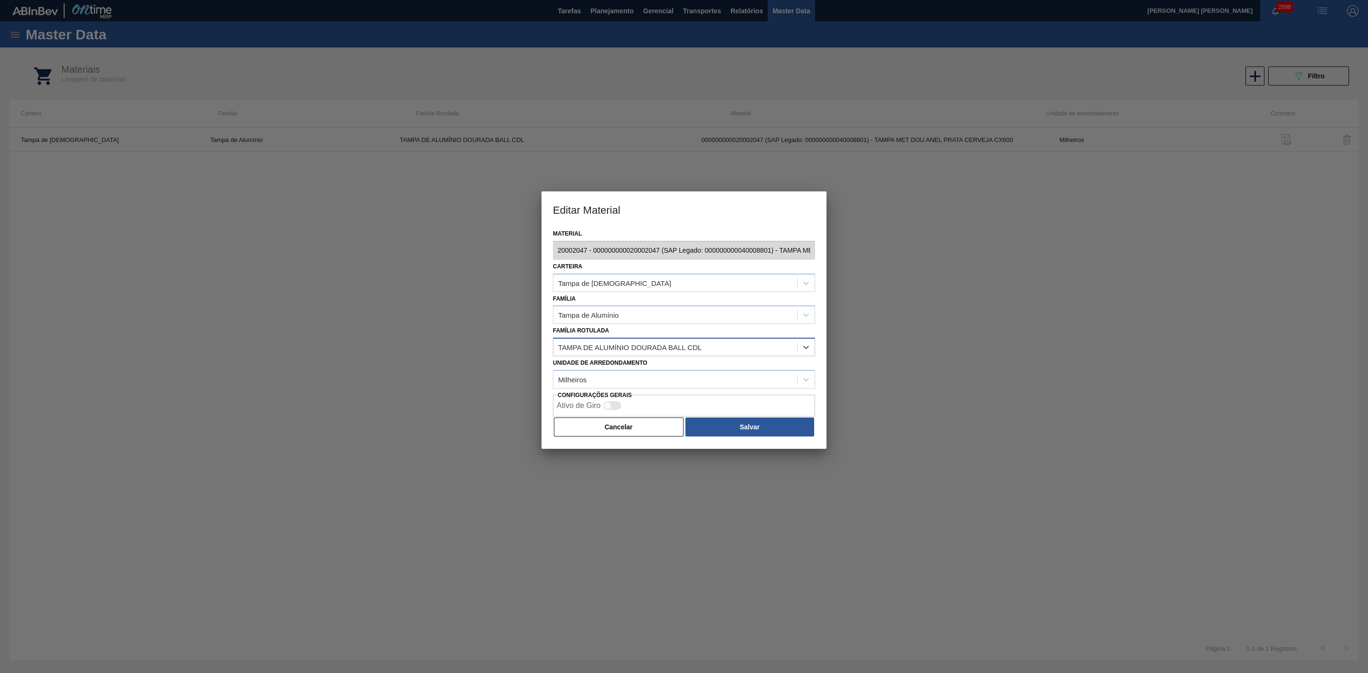
drag, startPoint x: 557, startPoint y: 348, endPoint x: 677, endPoint y: 355, distance: 119.9
click at [677, 355] on div "TAMPA DE ALUMÍNIO DOURADA BALL CDL" at bounding box center [684, 347] width 262 height 19
drag, startPoint x: 667, startPoint y: 348, endPoint x: 566, endPoint y: 341, distance: 101.8
click at [566, 341] on div "TAMPA DE ALUMÍNIO DOURADA BALL CDL" at bounding box center [675, 347] width 244 height 14
drag, startPoint x: 560, startPoint y: 347, endPoint x: 768, endPoint y: 349, distance: 208.0
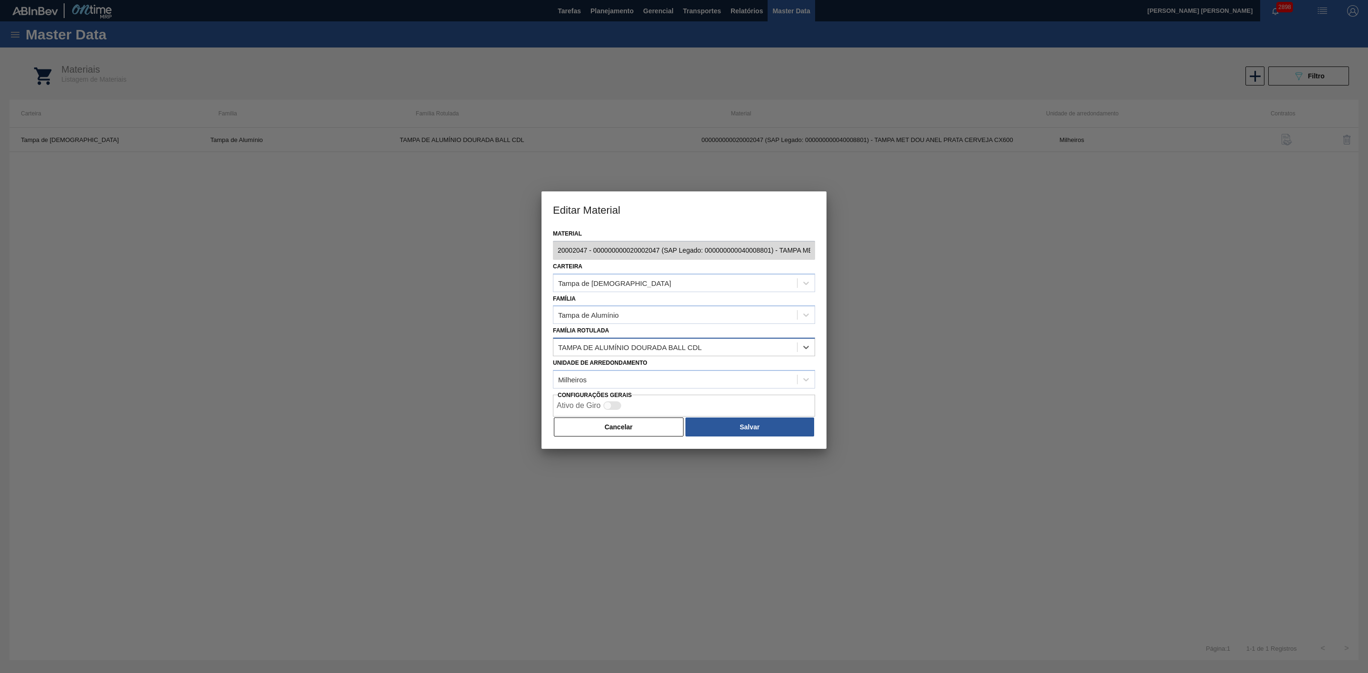
click at [751, 347] on div "TAMPA DE ALUMÍNIO DOURADA BALL CDL" at bounding box center [675, 347] width 244 height 14
click at [615, 429] on button "Cancelar" at bounding box center [619, 426] width 130 height 19
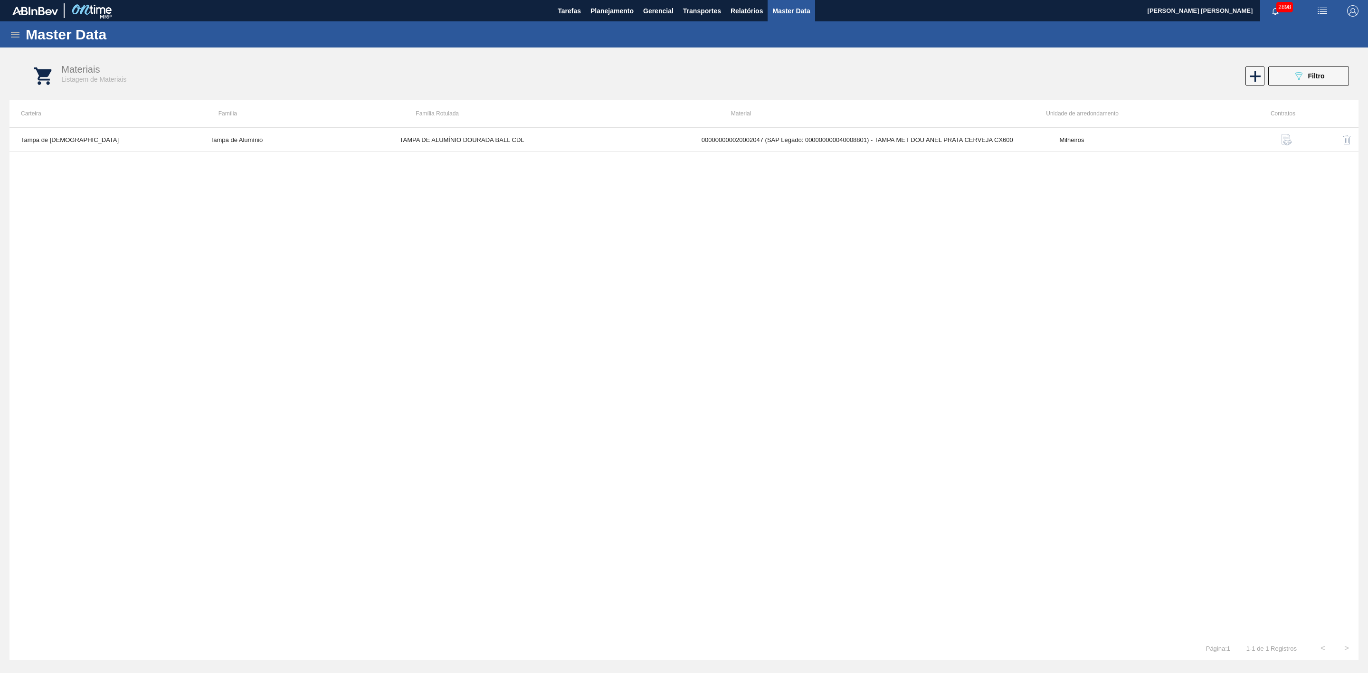
click at [13, 36] on icon at bounding box center [15, 35] width 9 height 6
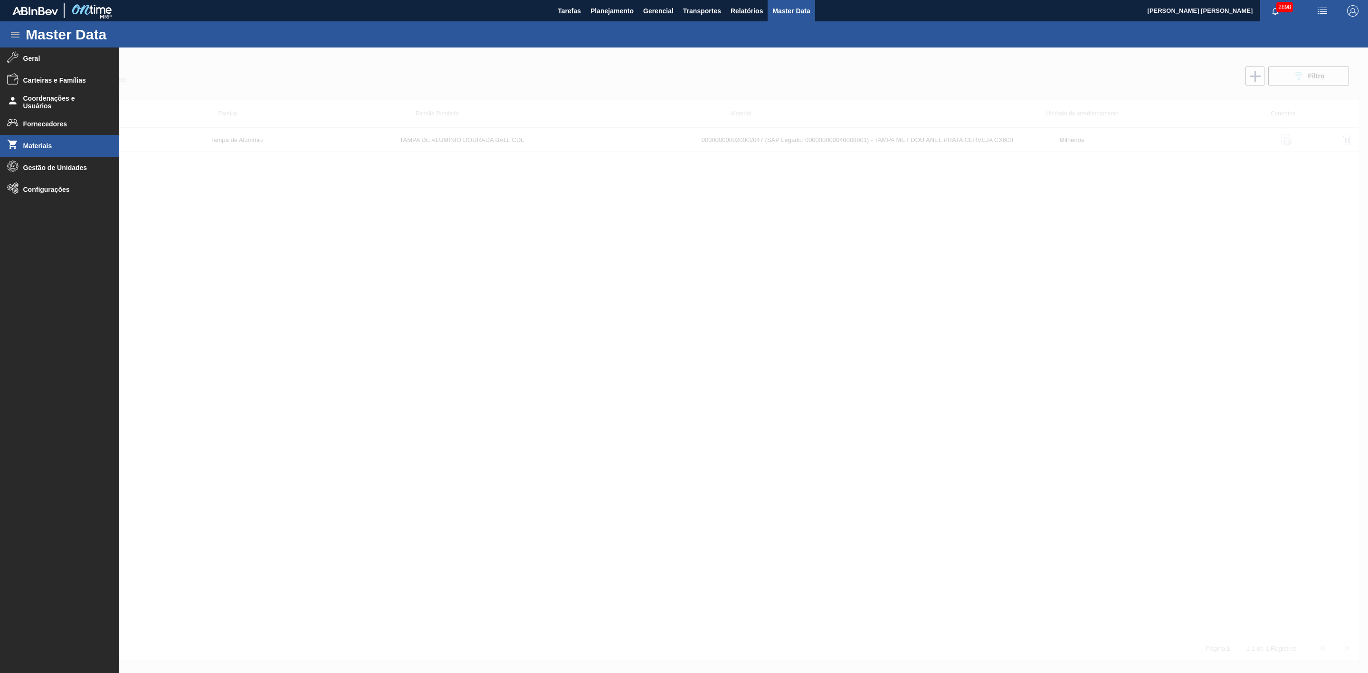
click at [39, 144] on span "Materiais" at bounding box center [62, 146] width 78 height 8
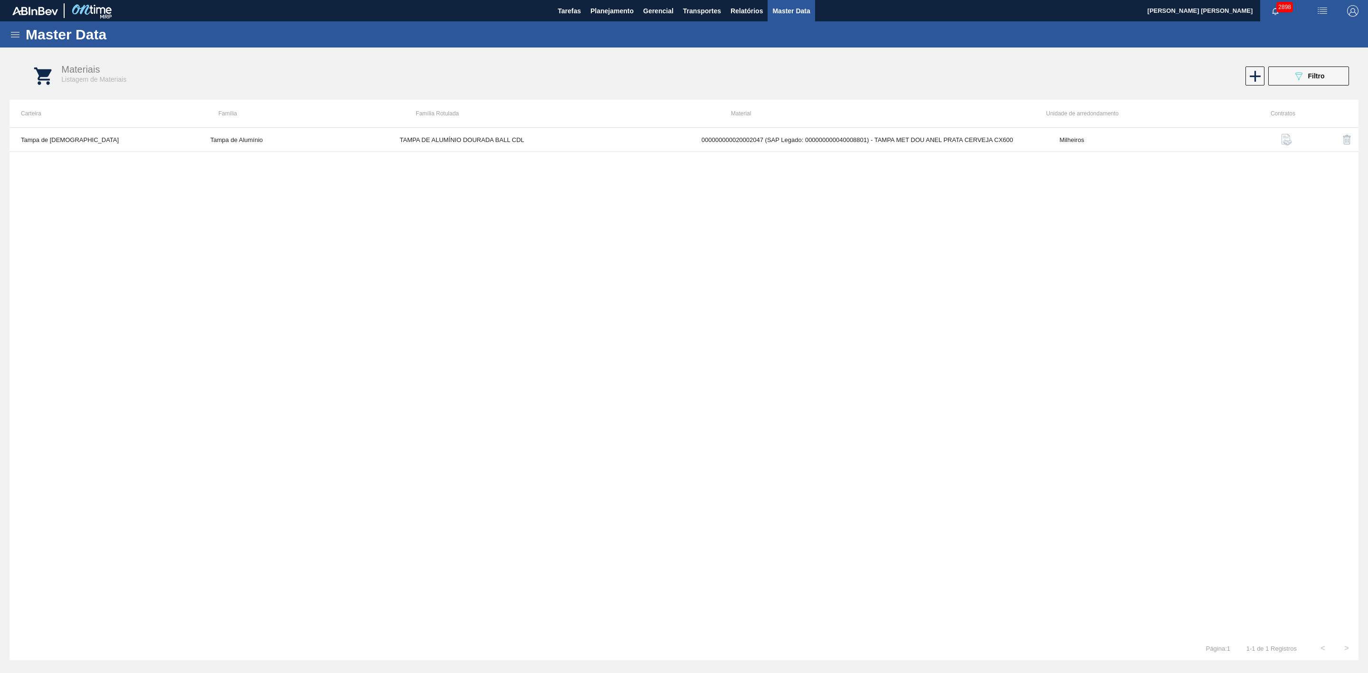
click at [16, 33] on icon at bounding box center [14, 34] width 11 height 11
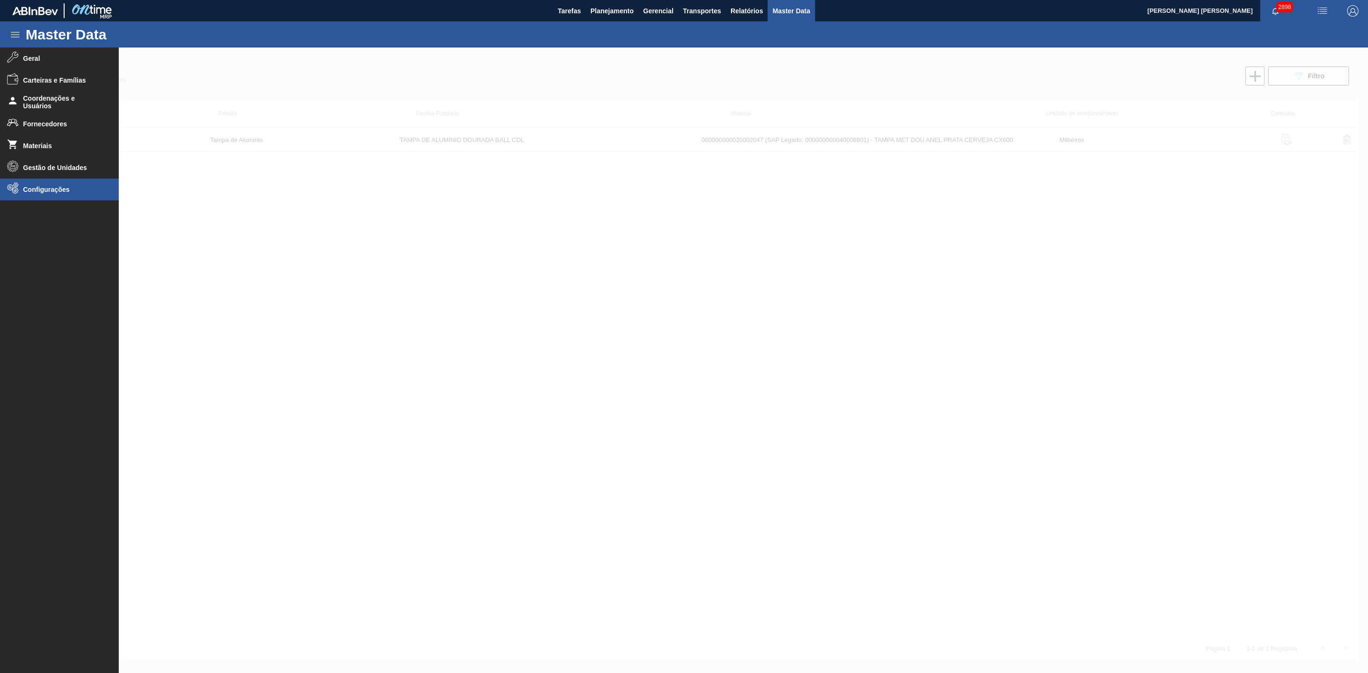
click at [60, 194] on li "Configurações" at bounding box center [59, 190] width 119 height 22
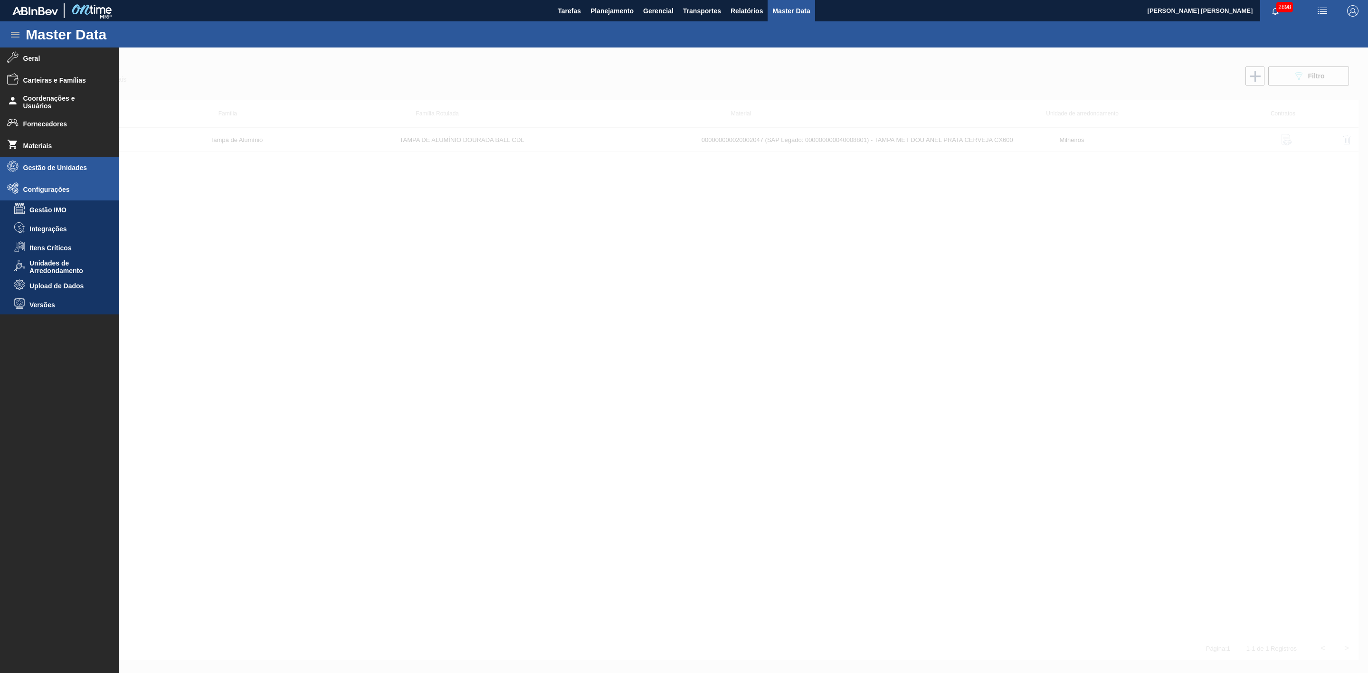
click at [56, 167] on span "Gestão de Unidades" at bounding box center [62, 168] width 78 height 8
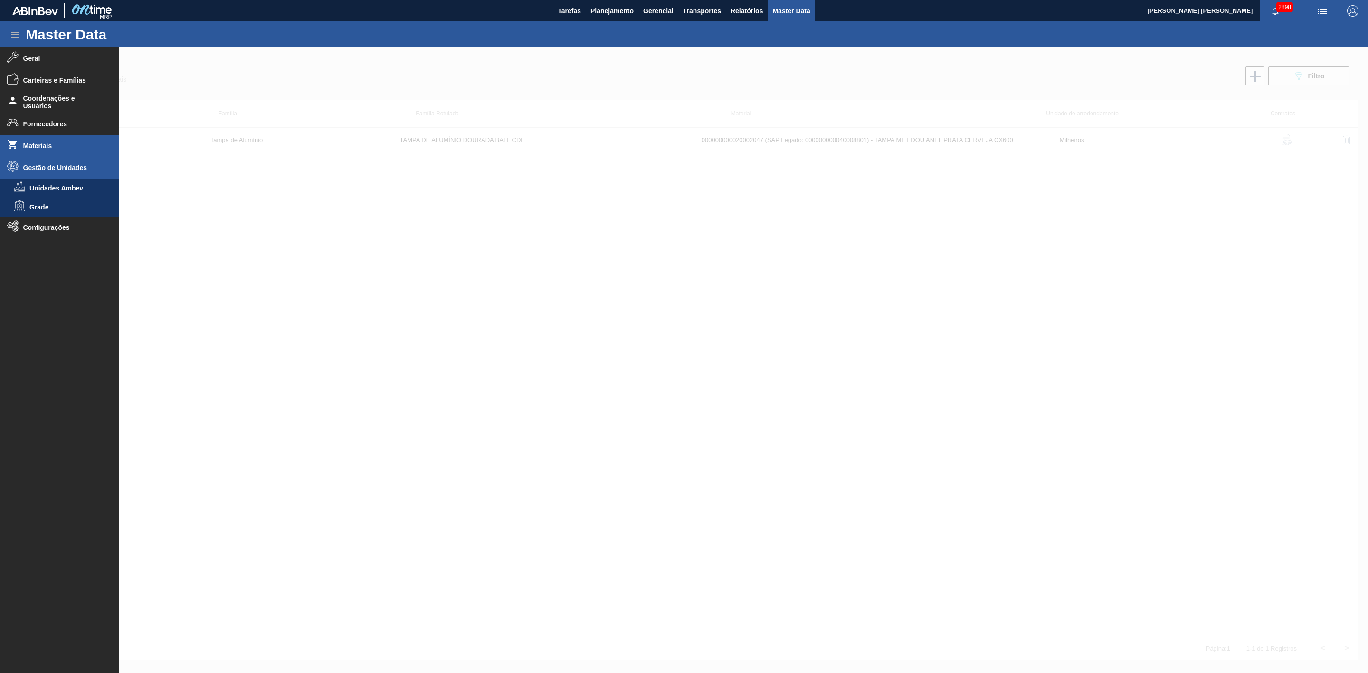
click at [40, 142] on span "Materiais" at bounding box center [62, 146] width 78 height 8
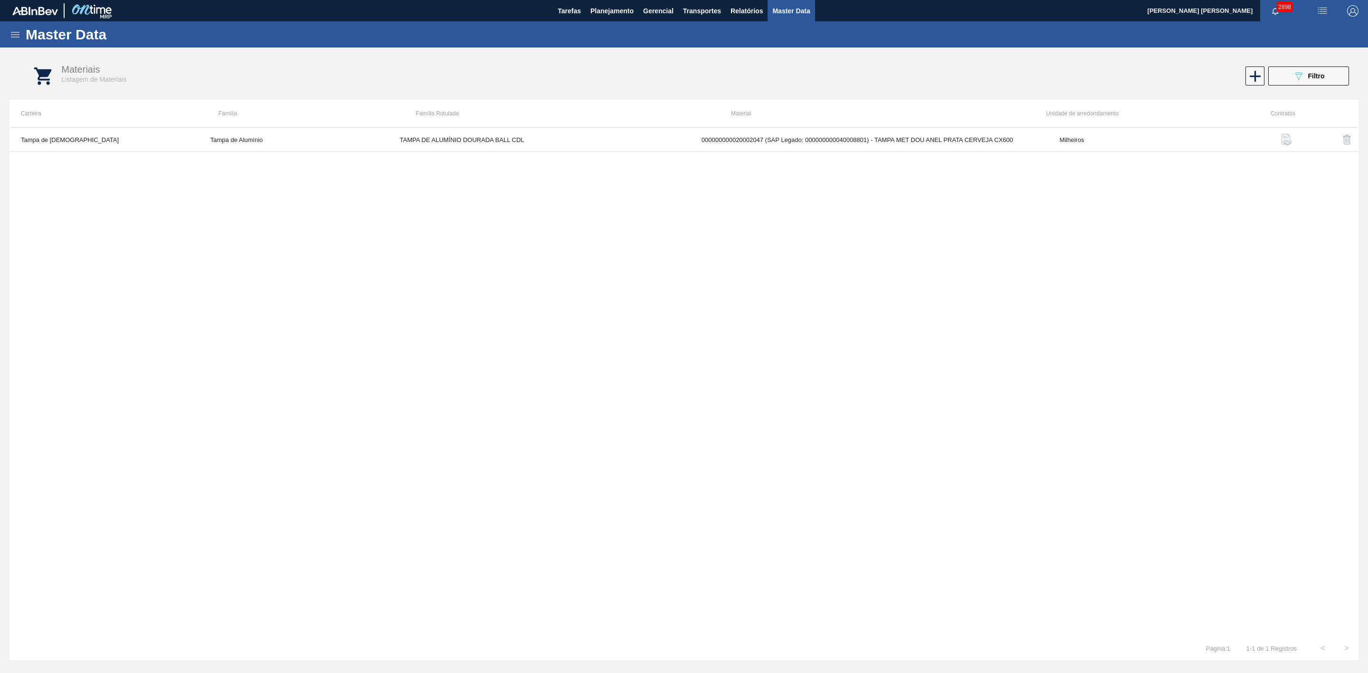
click at [15, 29] on icon at bounding box center [14, 34] width 11 height 11
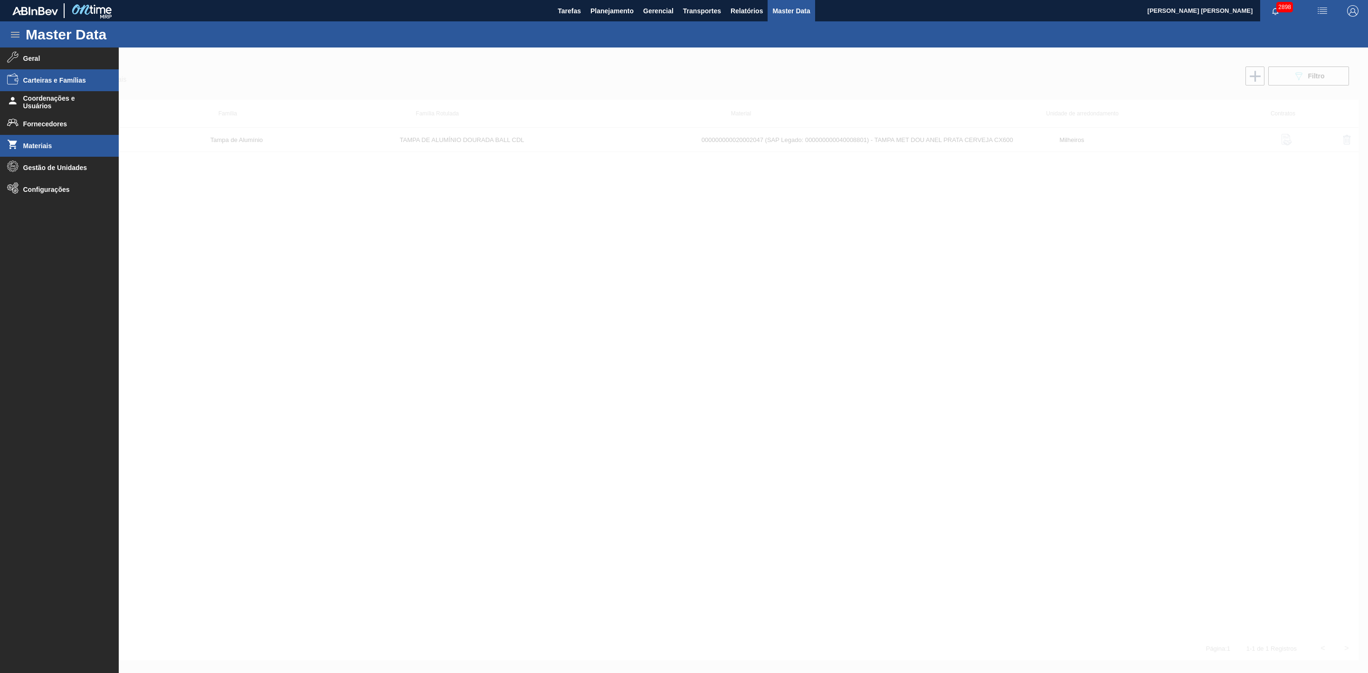
click at [55, 76] on span "Carteiras e Famílias" at bounding box center [62, 80] width 78 height 8
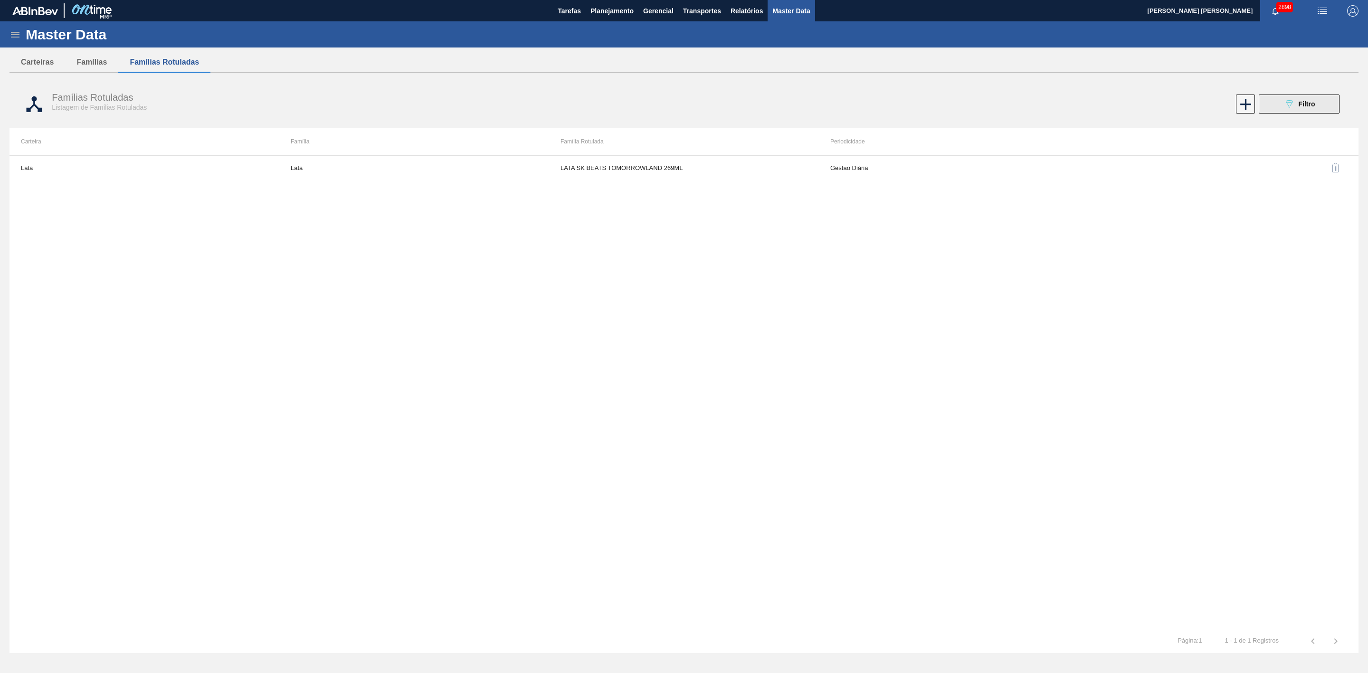
click at [1297, 105] on div "089F7B8B-B2A5-4AFE-B5C0-19BA573D28AC Filtro" at bounding box center [1299, 103] width 32 height 11
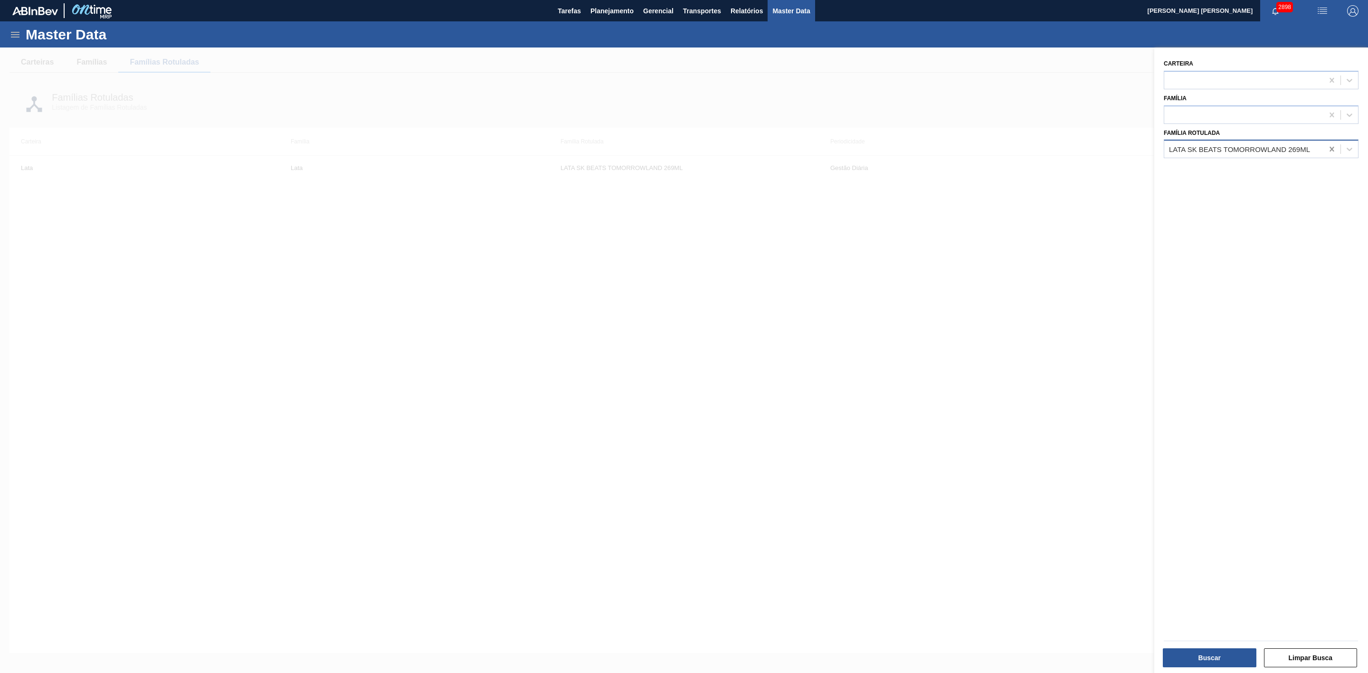
click at [1331, 150] on icon at bounding box center [1331, 149] width 4 height 5
paste Rotulada "TAMPA DE ALUMÍNIO DOURADA TAB PRATA MINAS"
type Rotulada "TAMPA DE ALUMÍNIO DOURADA TAB PRATA MINAS"
click at [1273, 176] on div "TAMPA DE ALUMÍNIO DOURADA TAB PRATA MINAS" at bounding box center [1260, 173] width 195 height 18
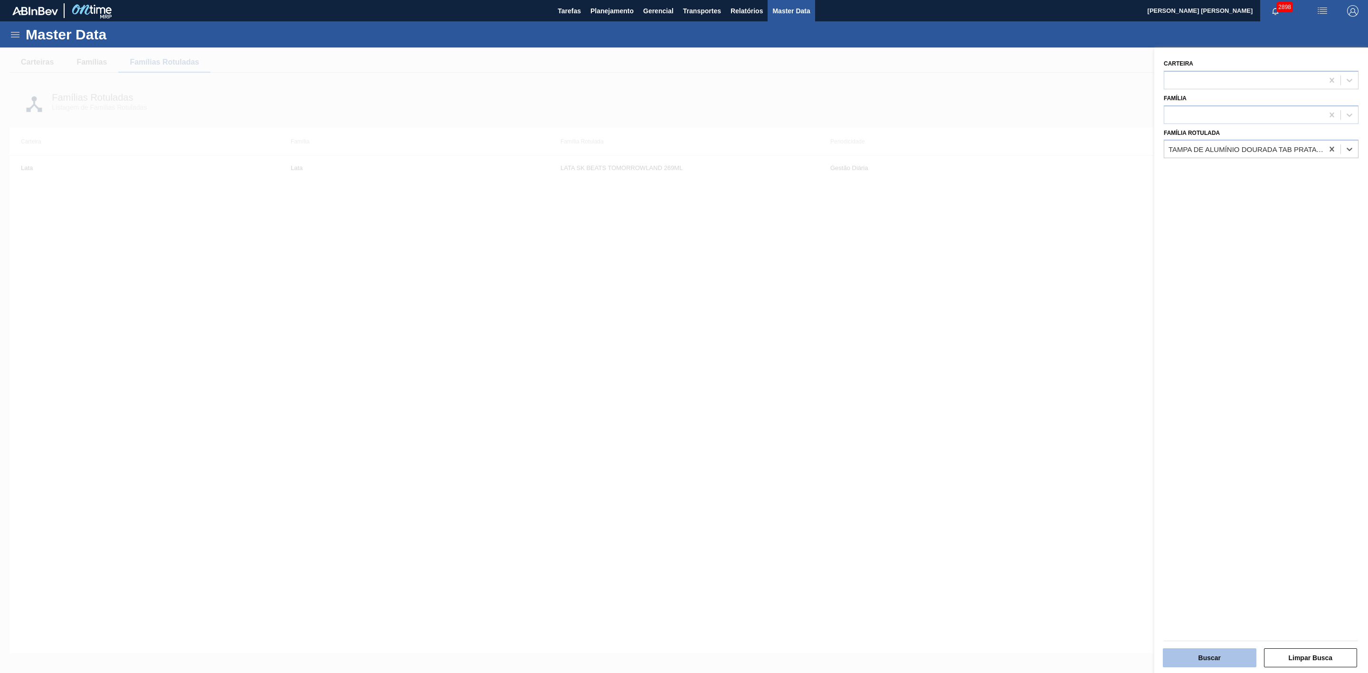
click at [1214, 653] on button "Buscar" at bounding box center [1209, 657] width 94 height 19
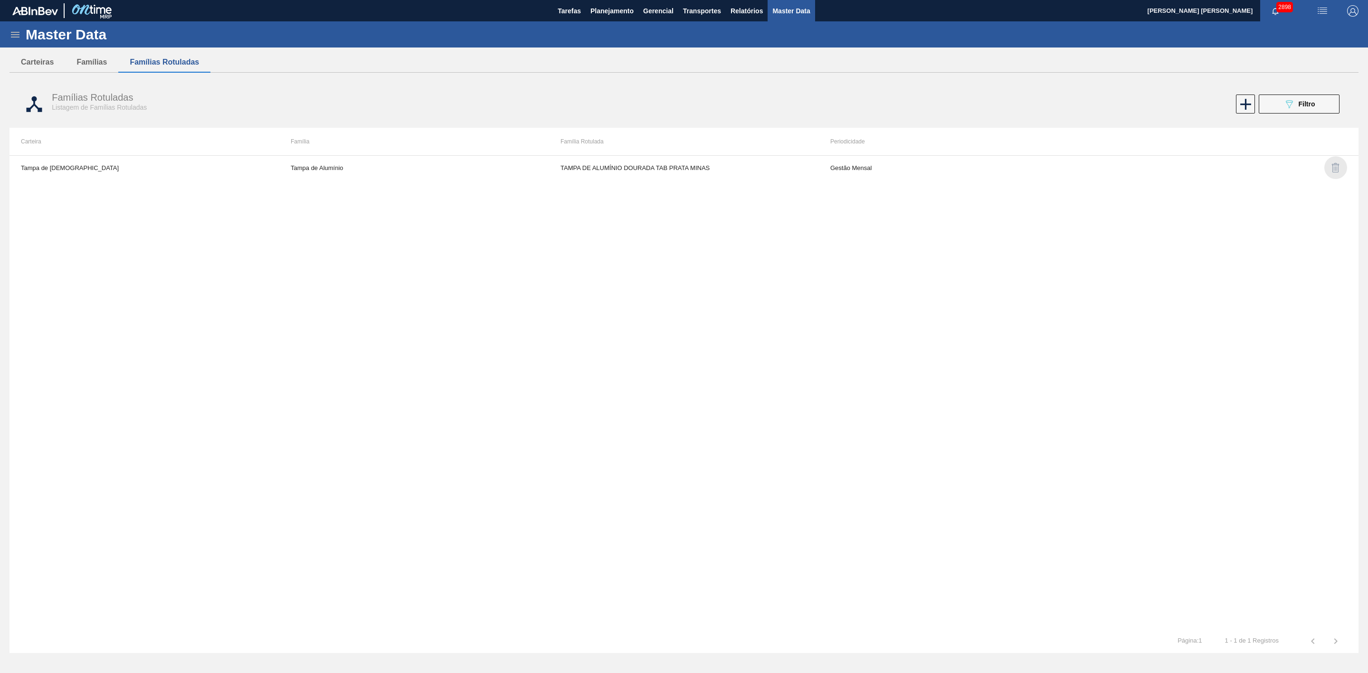
click at [1332, 170] on img "button" at bounding box center [1335, 167] width 11 height 11
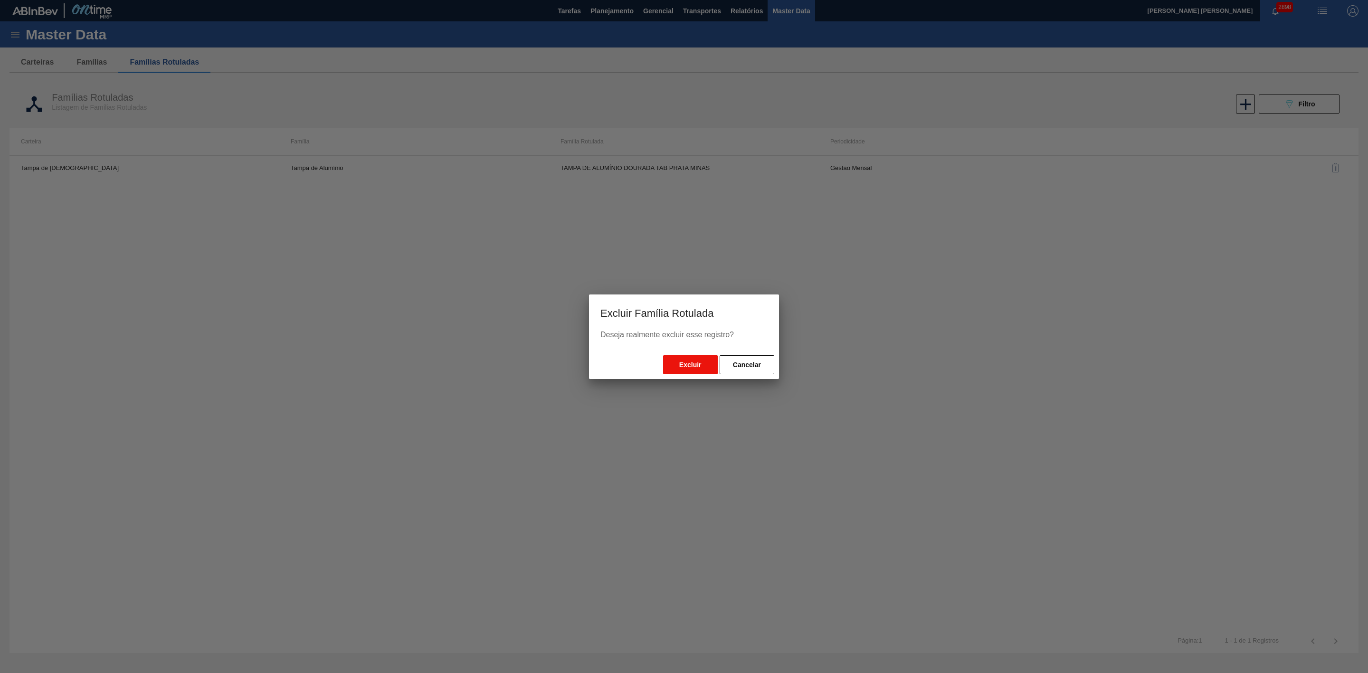
click at [692, 360] on button "Excluir" at bounding box center [690, 364] width 55 height 19
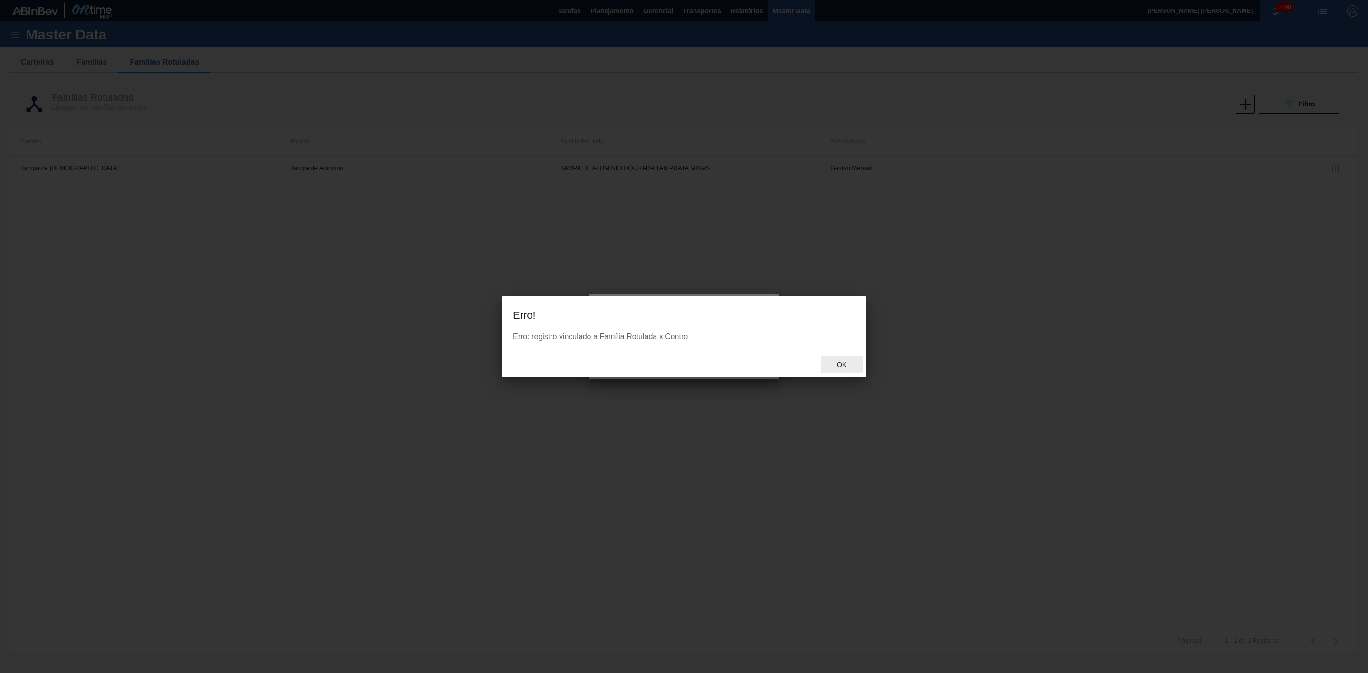
click at [842, 368] on span "Ok" at bounding box center [841, 365] width 25 height 8
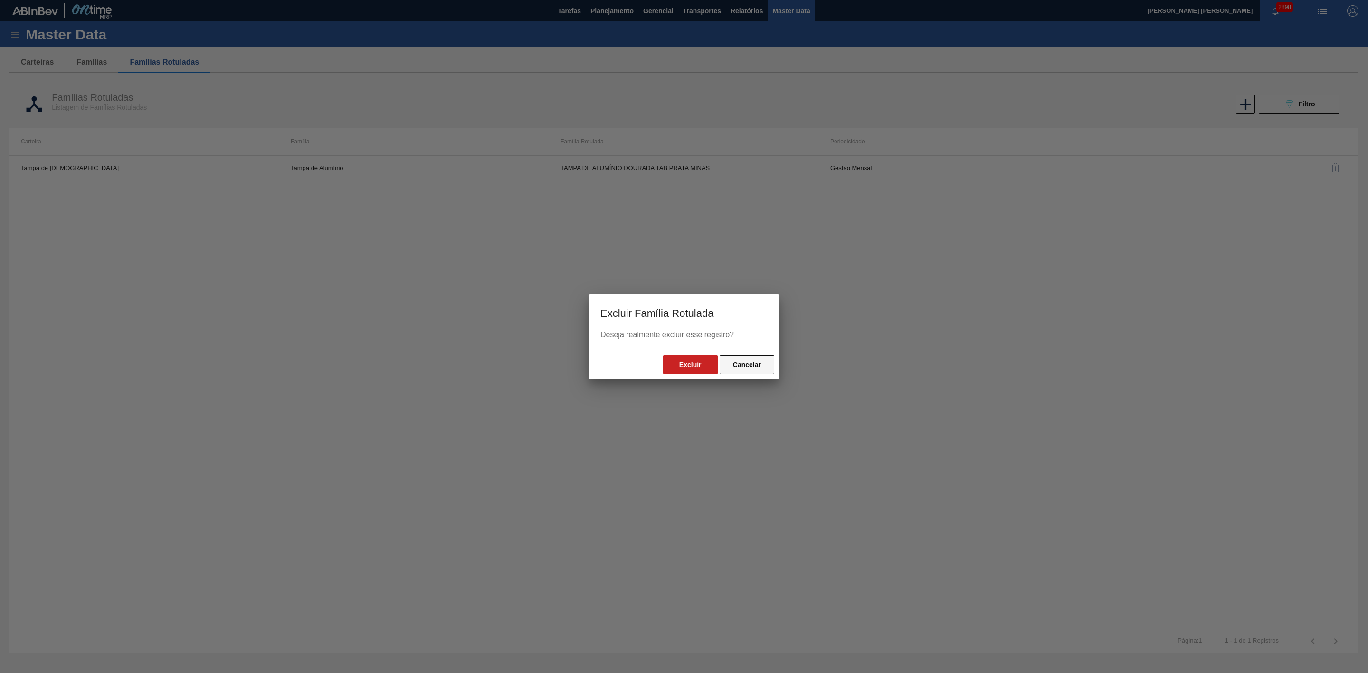
click at [741, 363] on button "Cancelar" at bounding box center [746, 364] width 55 height 19
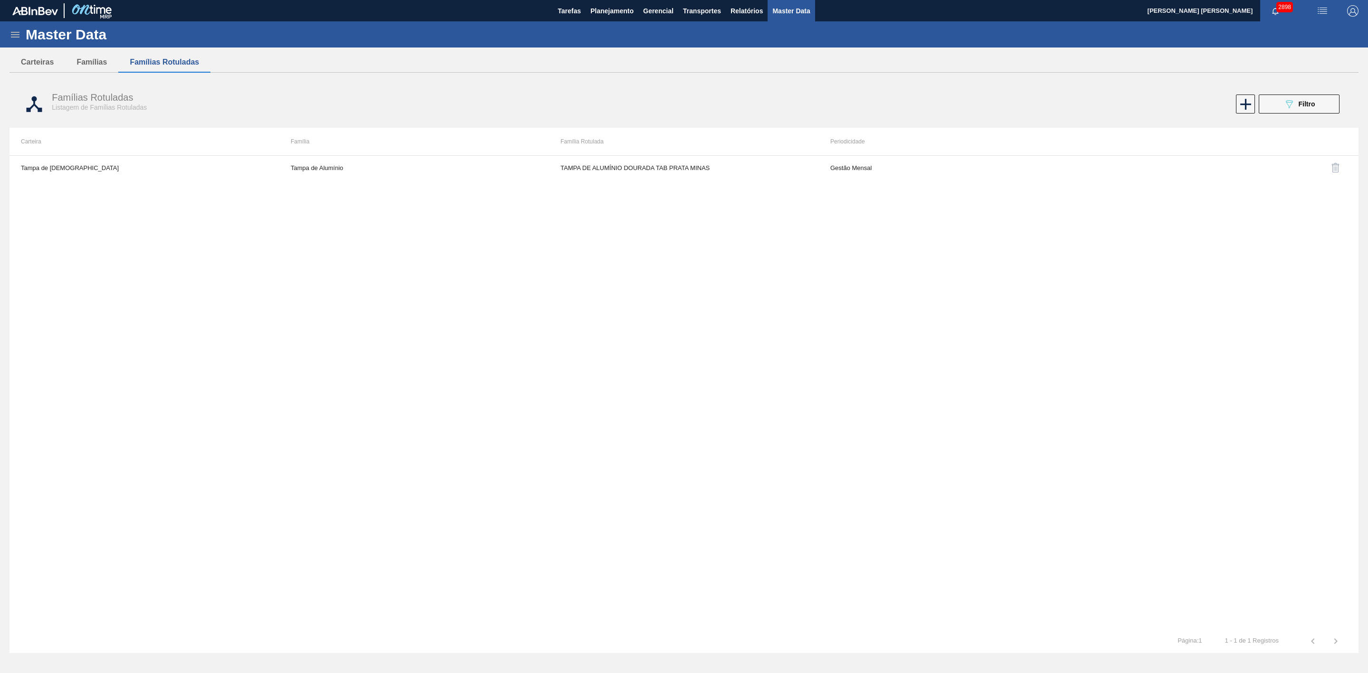
click at [17, 29] on icon at bounding box center [14, 34] width 11 height 11
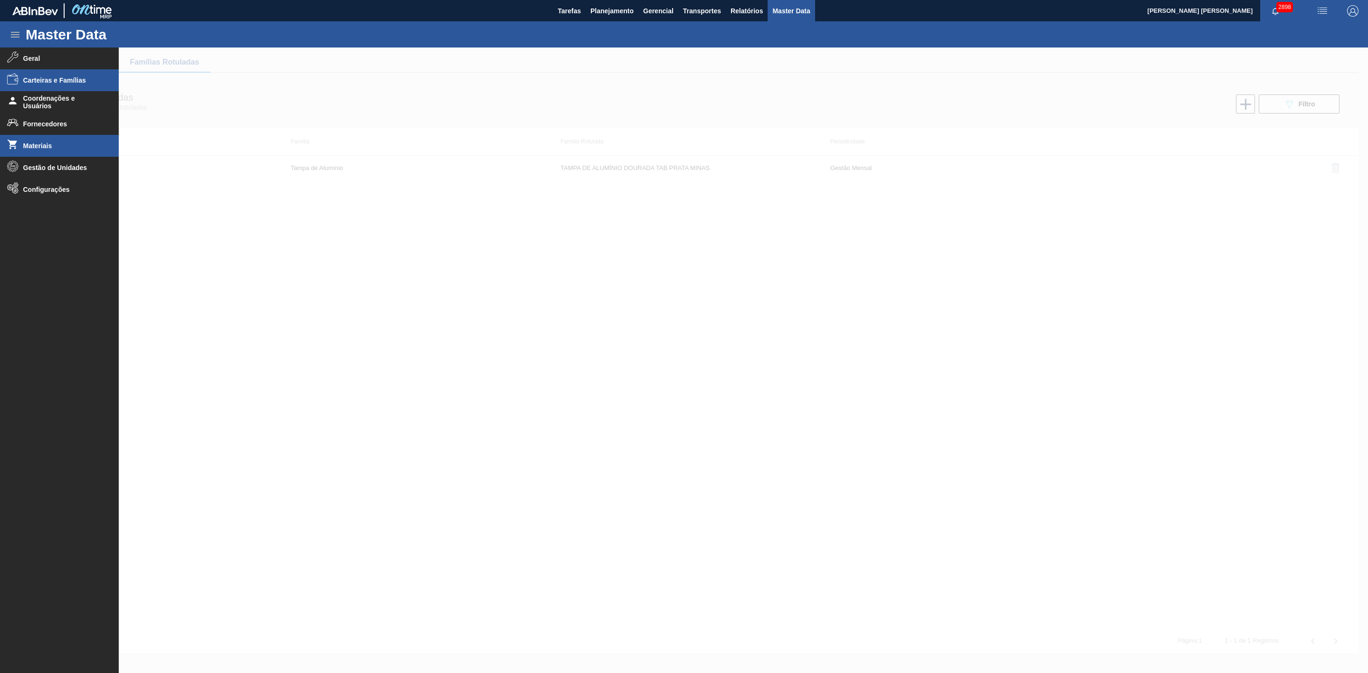
click at [36, 145] on span "Materiais" at bounding box center [62, 146] width 78 height 8
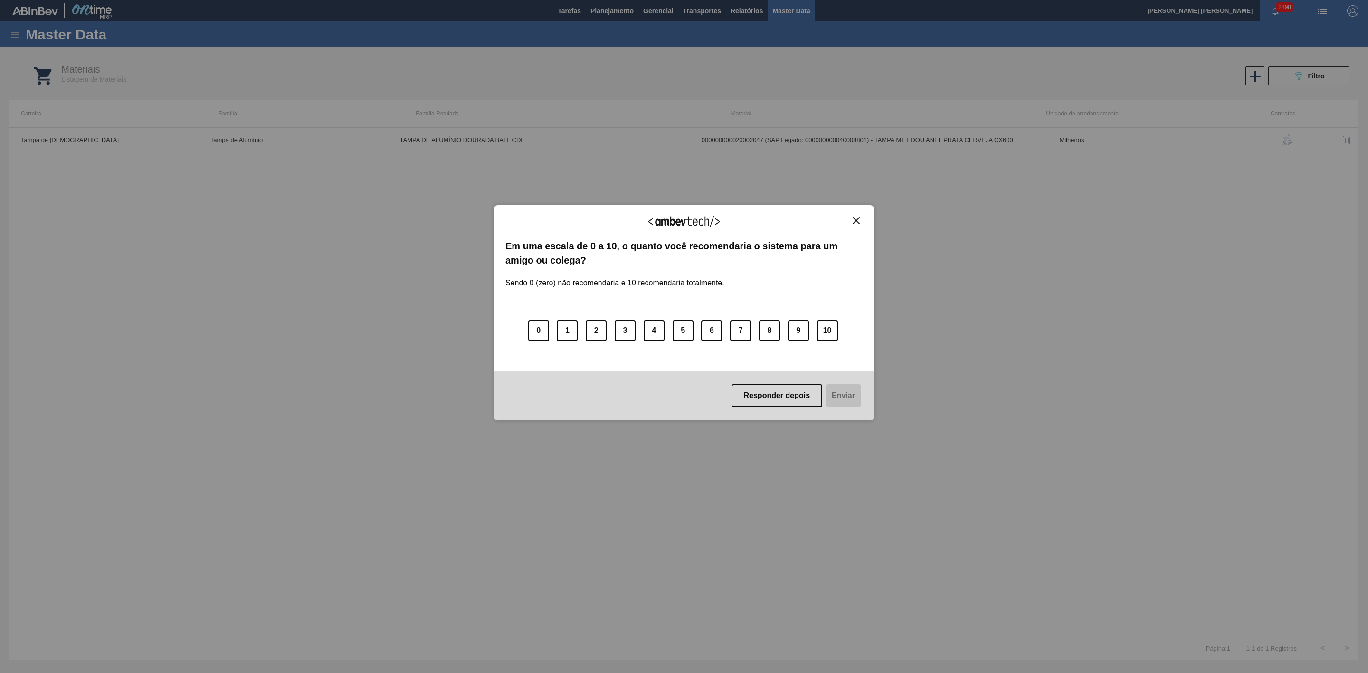
click at [856, 220] on img "Close" at bounding box center [855, 220] width 7 height 7
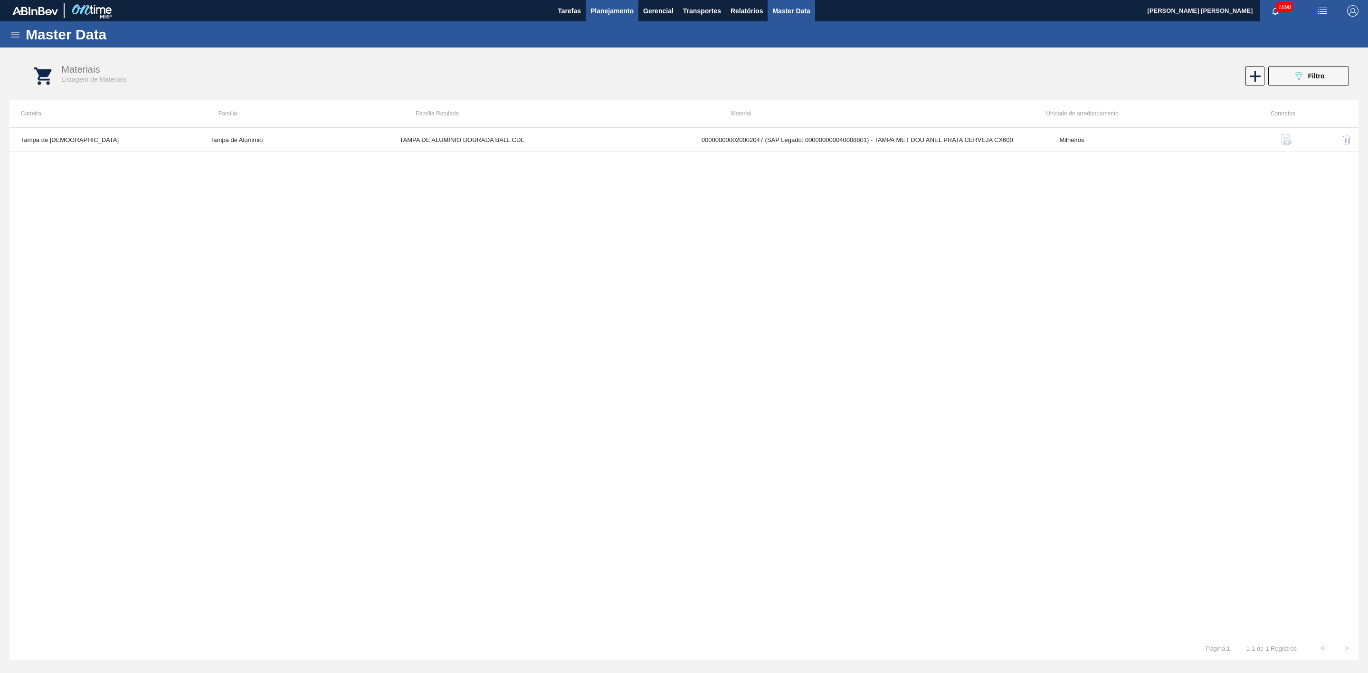
click at [606, 12] on span "Planejamento" at bounding box center [611, 10] width 43 height 11
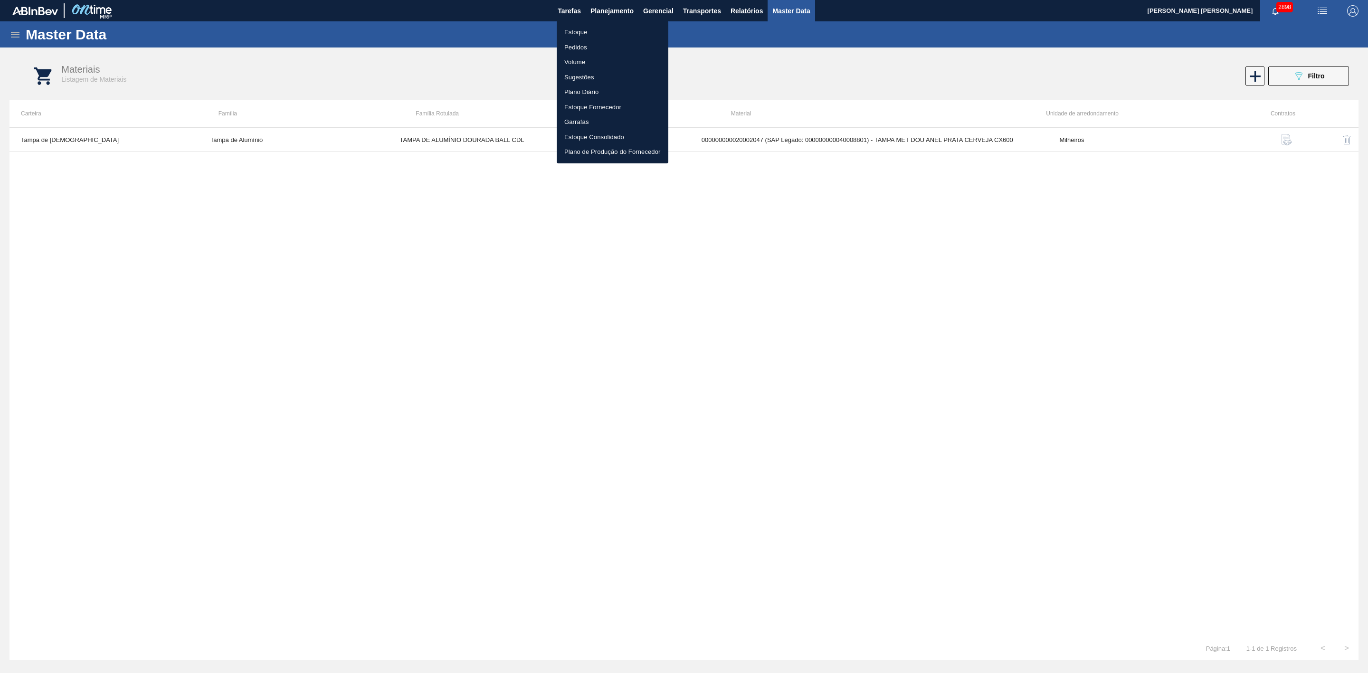
click at [582, 33] on li "Estoque" at bounding box center [613, 32] width 112 height 15
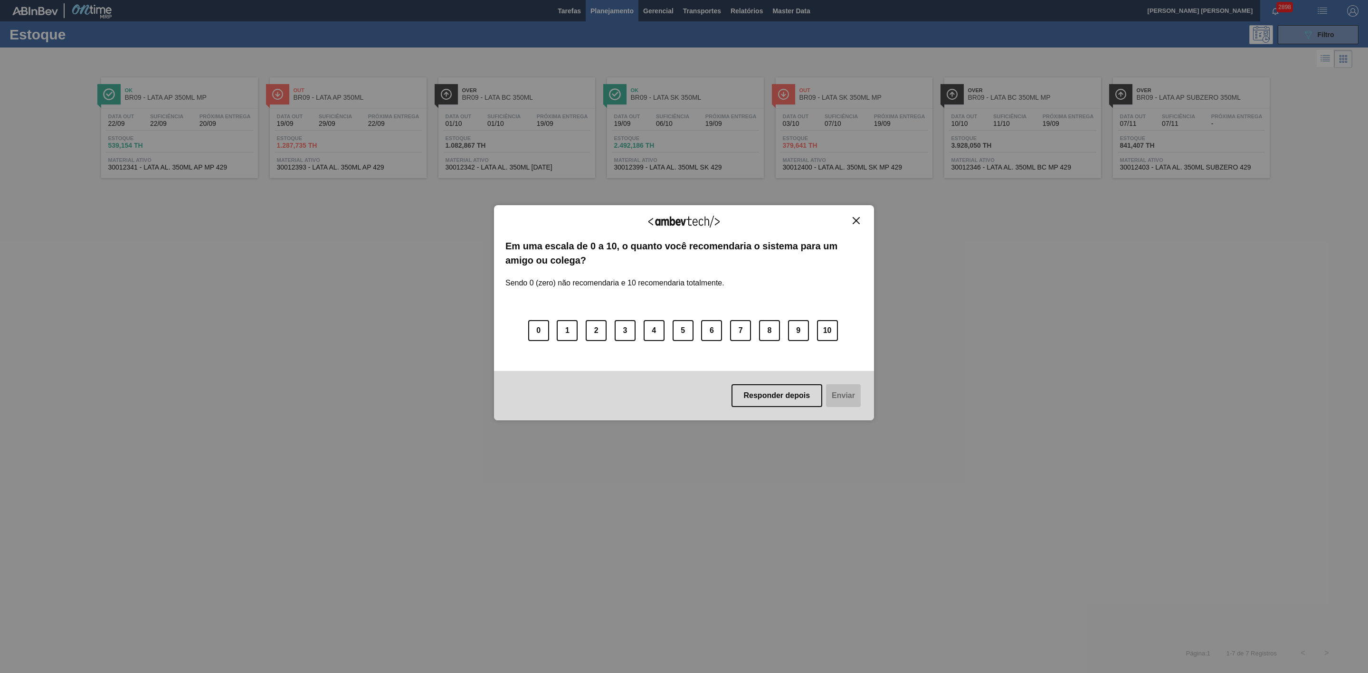
click at [853, 222] on img "Close" at bounding box center [855, 220] width 7 height 7
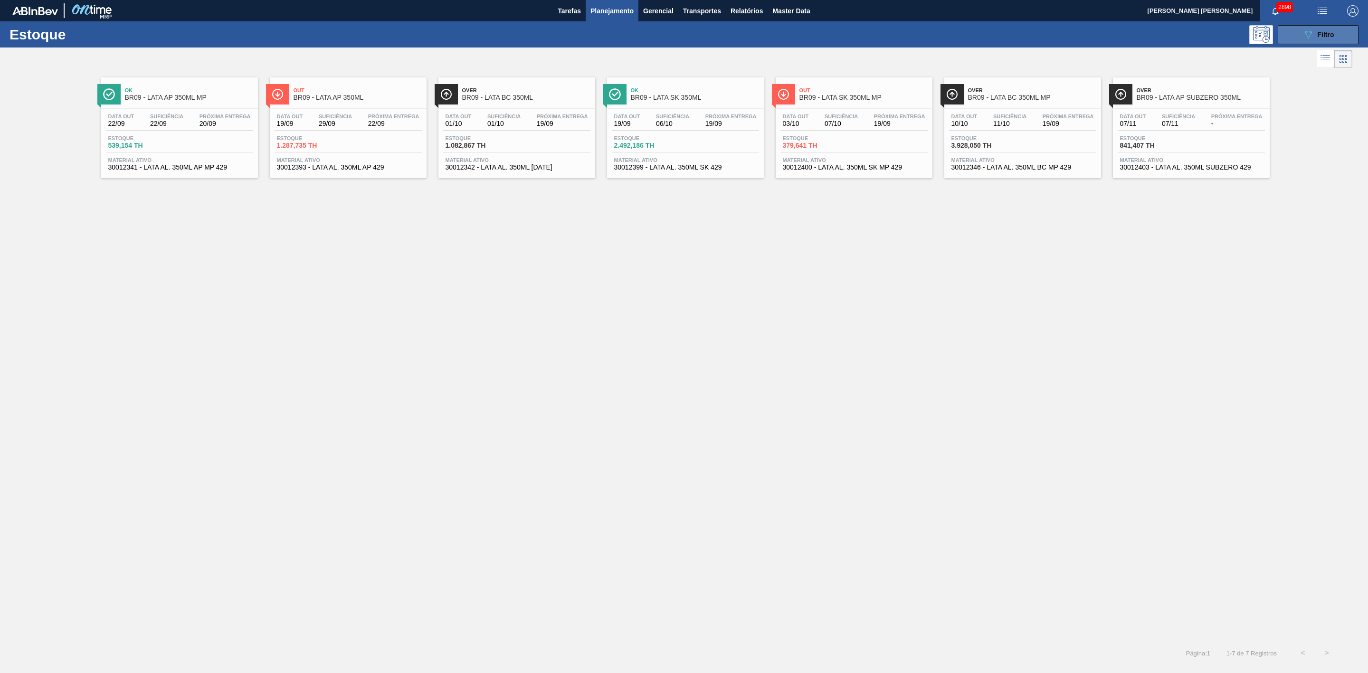
click at [1297, 37] on button "089F7B8B-B2A5-4AFE-B5C0-19BA573D28AC Filtro" at bounding box center [1317, 34] width 81 height 19
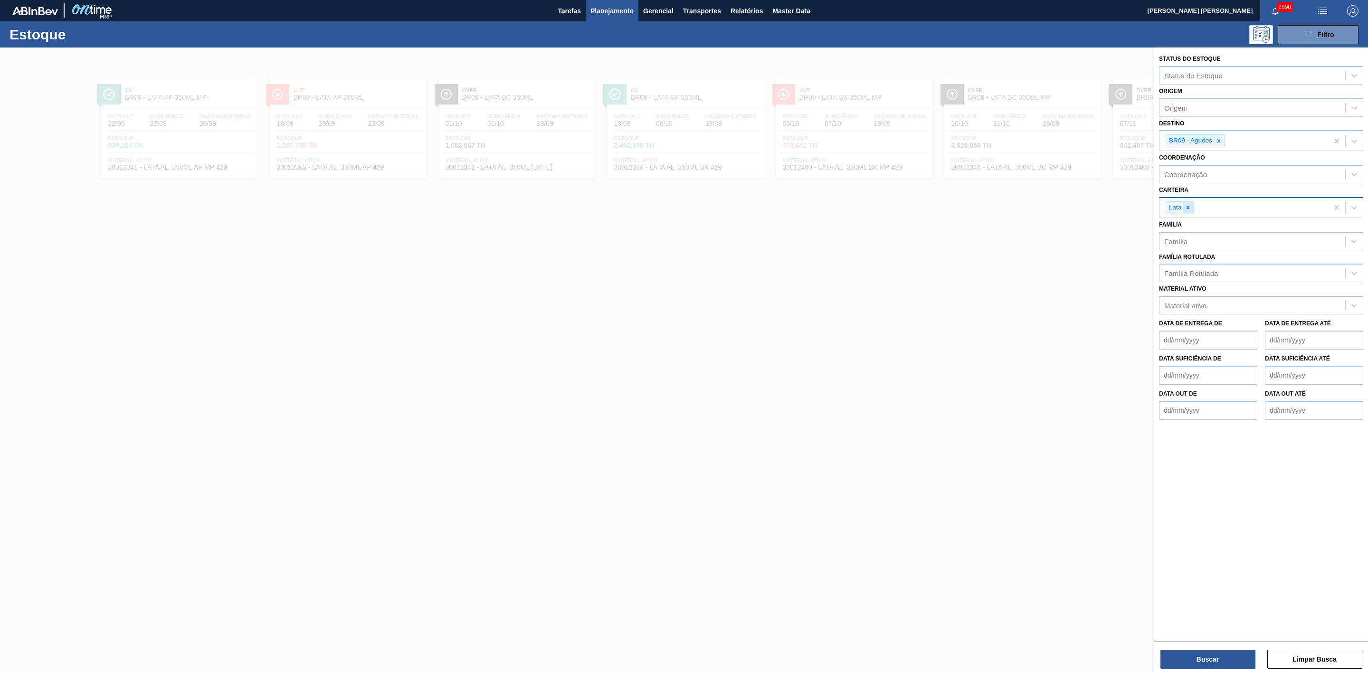
click at [1188, 208] on icon at bounding box center [1187, 207] width 3 height 3
type input "TAMP"
click at [1180, 228] on div "Tampa de [DEMOGRAPHIC_DATA]" at bounding box center [1261, 230] width 204 height 18
click at [1220, 142] on icon at bounding box center [1218, 140] width 3 height 3
click at [1216, 654] on button "Buscar" at bounding box center [1207, 659] width 95 height 19
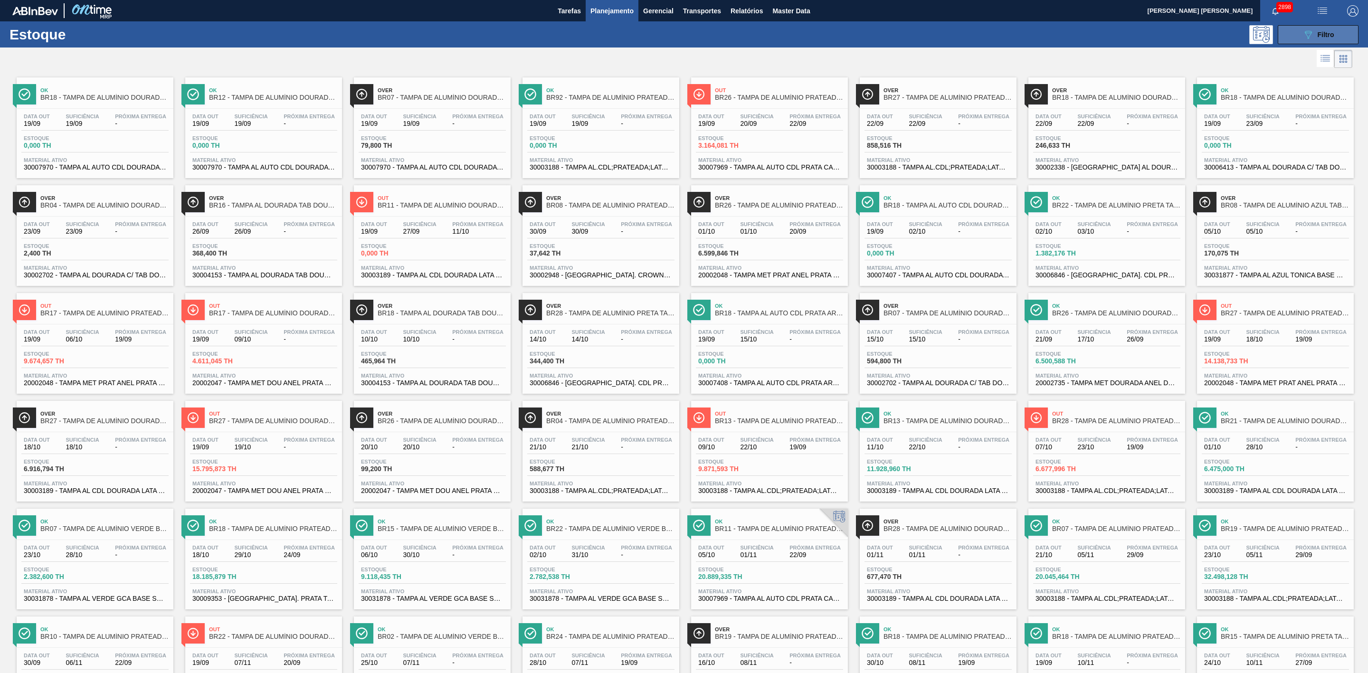
click at [1294, 34] on button "089F7B8B-B2A5-4AFE-B5C0-19BA573D28AC Filtro" at bounding box center [1317, 34] width 81 height 19
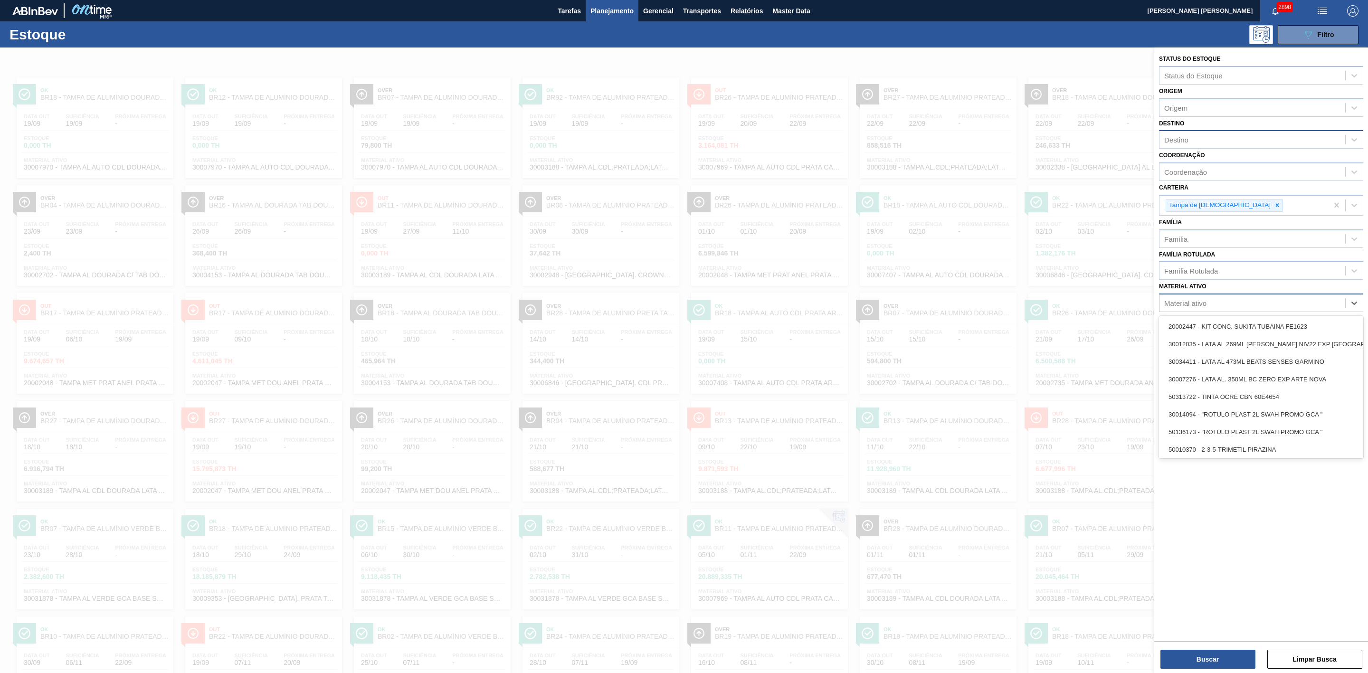
click at [1197, 299] on div "Material ativo" at bounding box center [1252, 303] width 186 height 14
paste ativo "20002094"
type ativo "20002094"
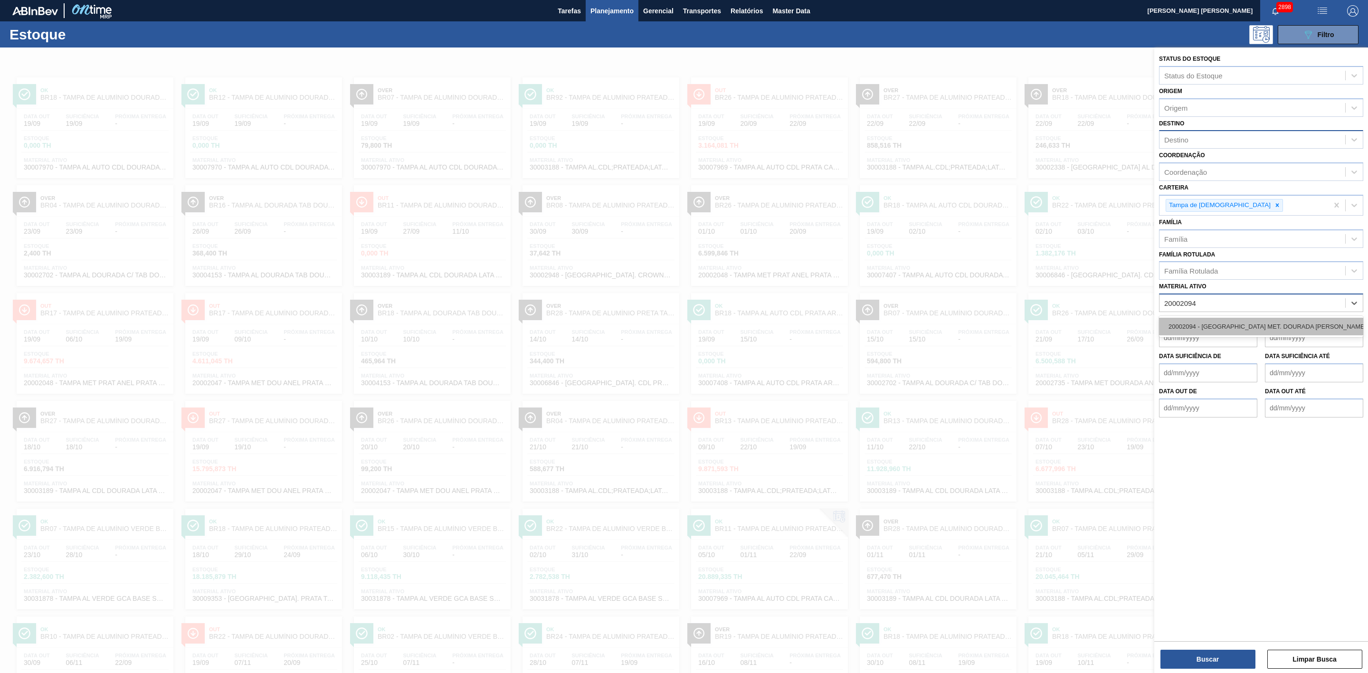
click at [1212, 331] on div "20002094 - [GEOGRAPHIC_DATA] MET. DOURADA [PERSON_NAME] CX600" at bounding box center [1261, 327] width 204 height 18
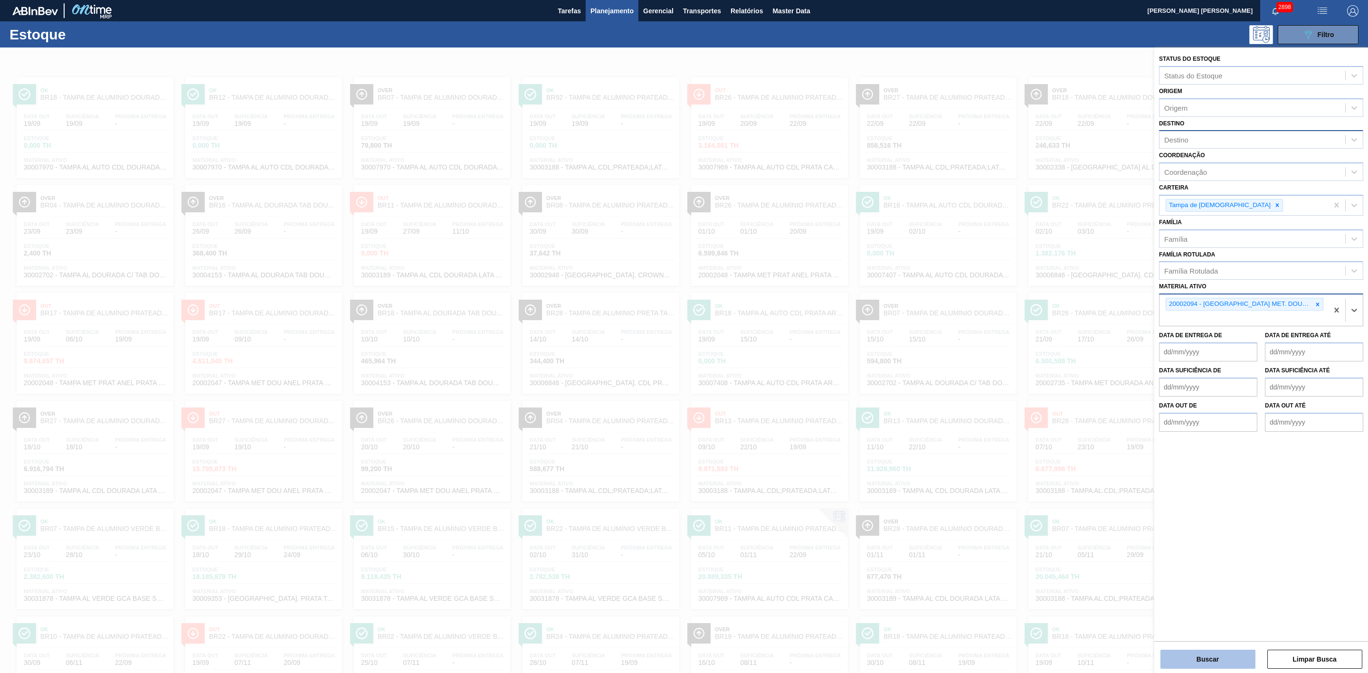
click at [1218, 657] on button "Buscar" at bounding box center [1207, 659] width 95 height 19
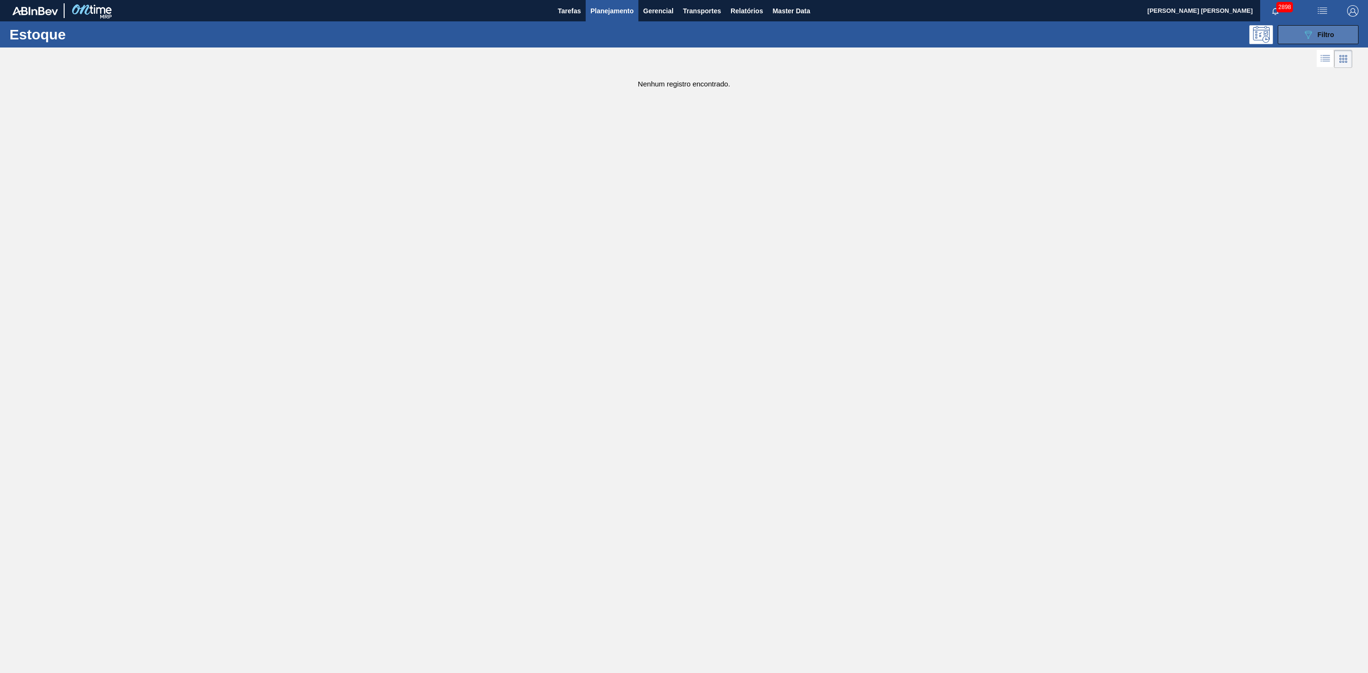
click at [1327, 29] on div "089F7B8B-B2A5-4AFE-B5C0-19BA573D28AC Filtro" at bounding box center [1318, 34] width 32 height 11
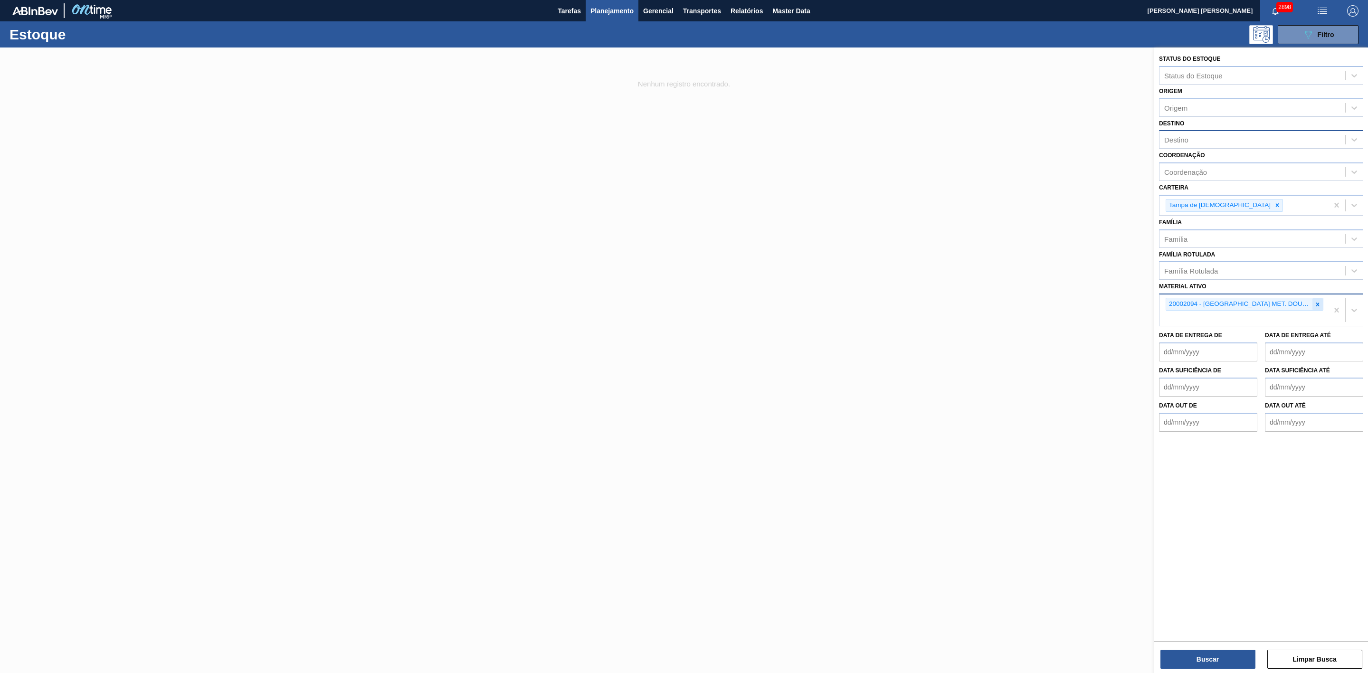
click at [1317, 301] on icon at bounding box center [1317, 304] width 7 height 7
type ativo "20002047"
click at [1238, 319] on div "20002047 - TAMPA MET DOU ANEL PRATA CERVEJA CX600" at bounding box center [1261, 327] width 204 height 18
click at [1209, 657] on button "Buscar" at bounding box center [1207, 659] width 95 height 19
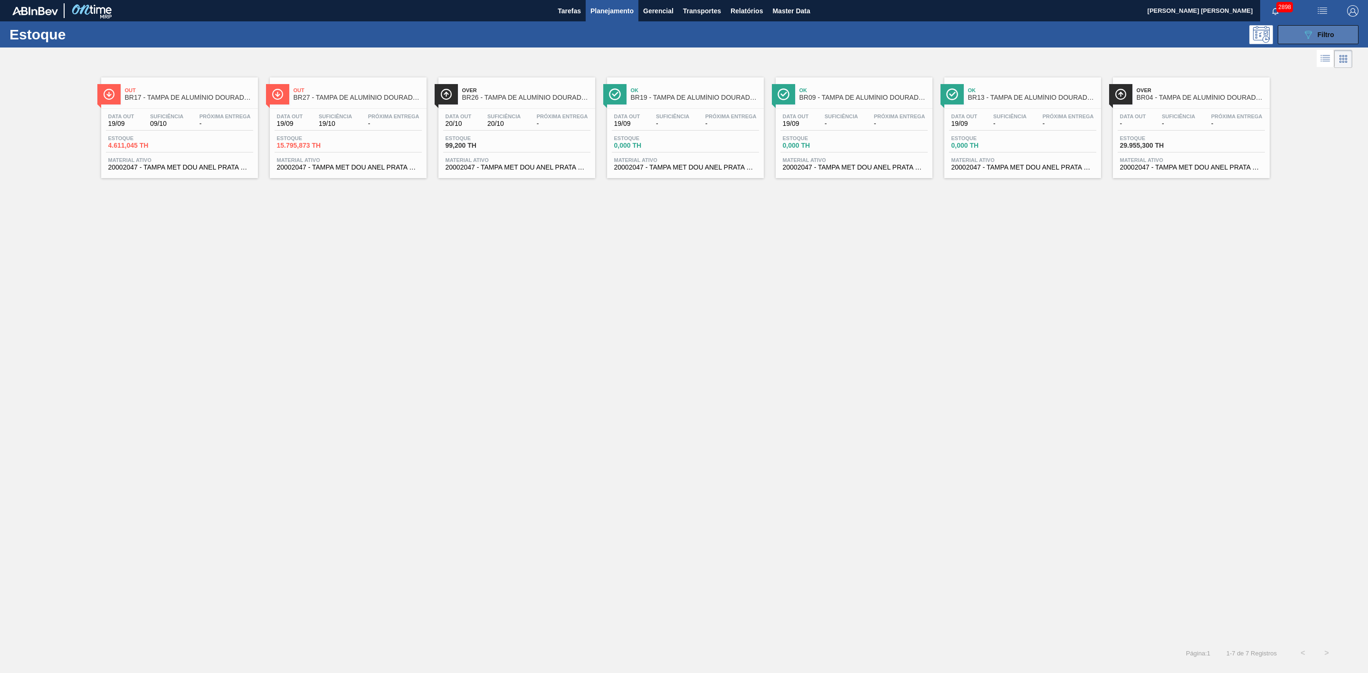
click at [1325, 37] on span "Filtro" at bounding box center [1325, 35] width 17 height 8
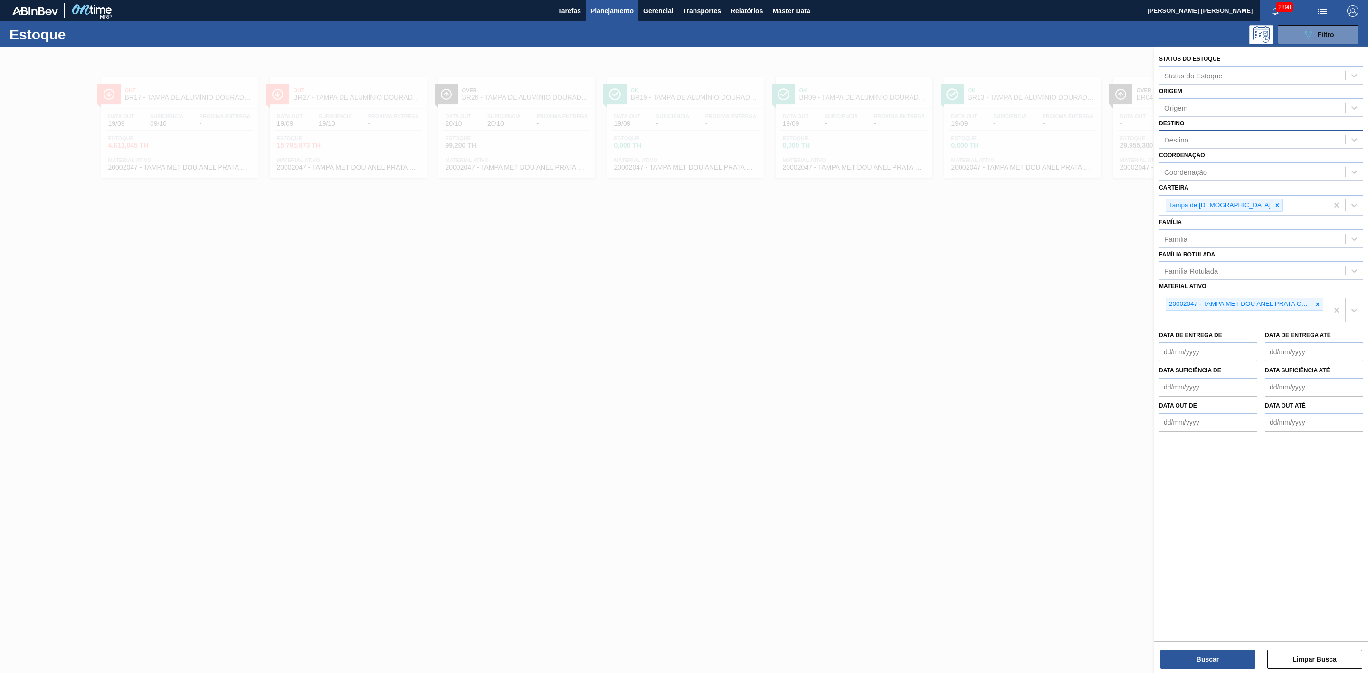
click at [926, 344] on div at bounding box center [684, 383] width 1368 height 673
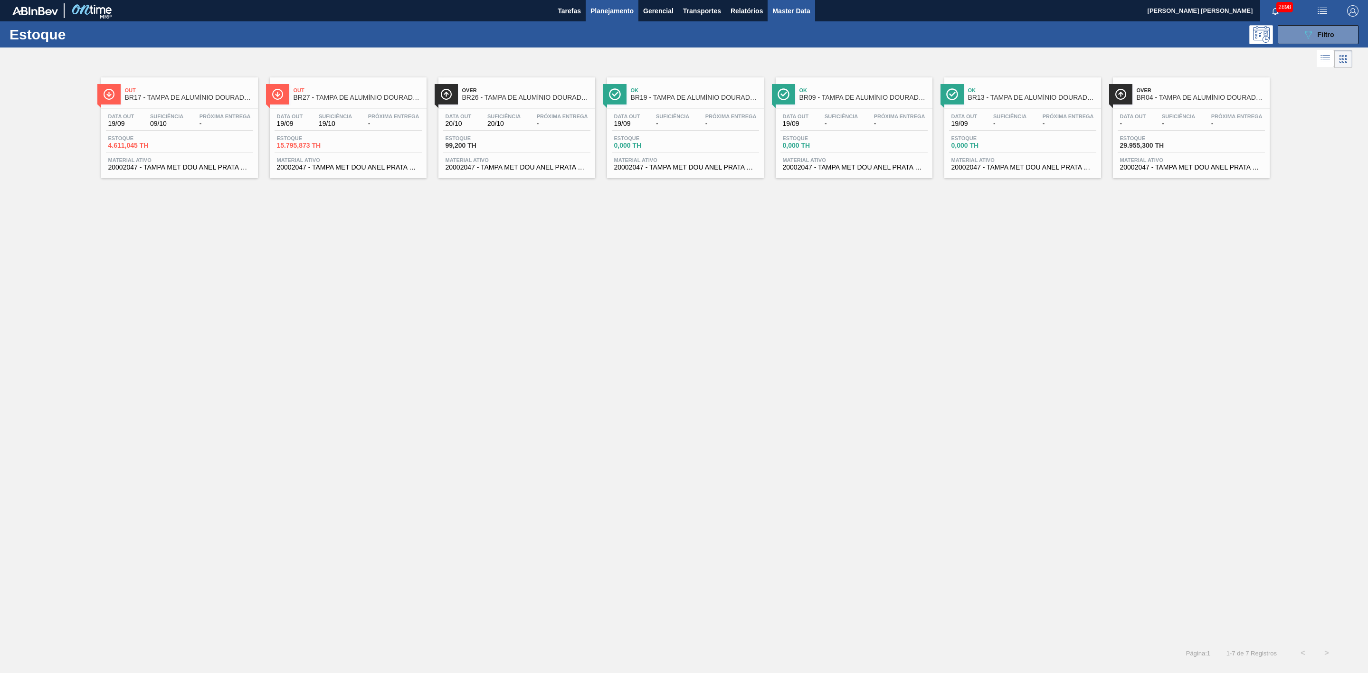
click at [793, 8] on span "Master Data" at bounding box center [791, 10] width 38 height 11
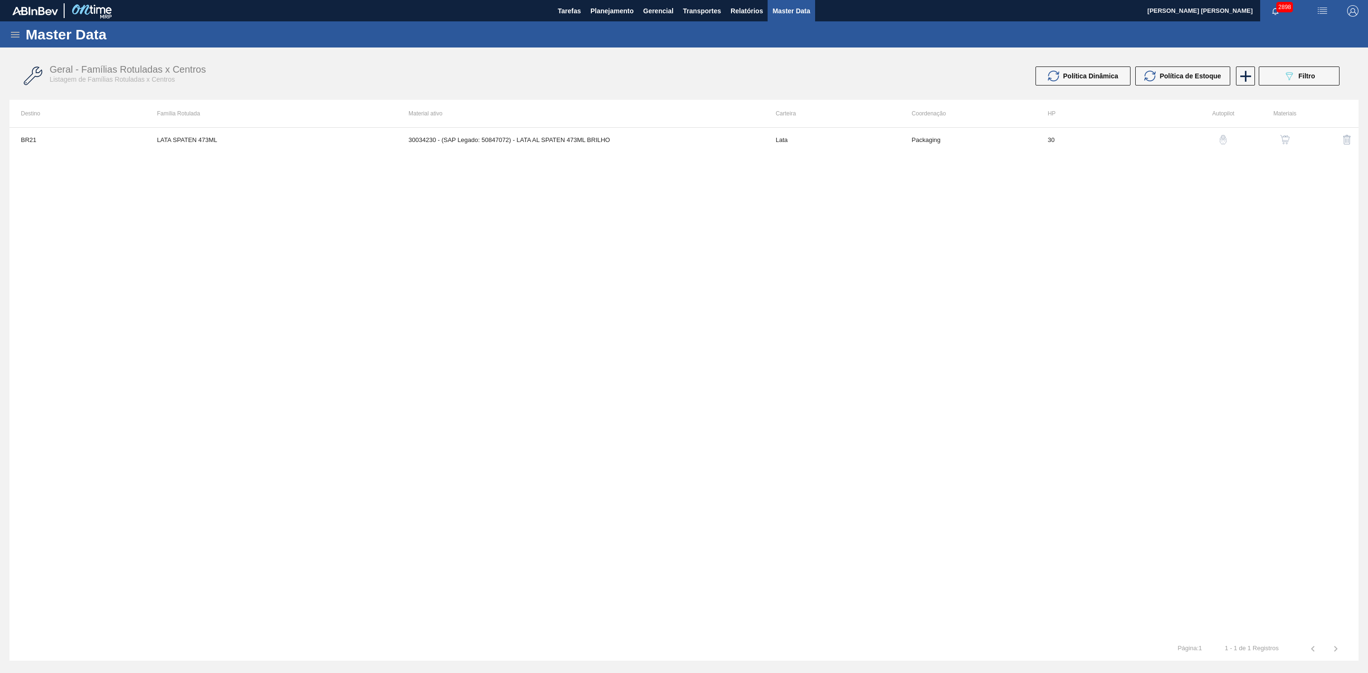
click at [1322, 8] on img "button" at bounding box center [1321, 10] width 11 height 11
drag, startPoint x: 1106, startPoint y: 236, endPoint x: 1120, endPoint y: 222, distance: 20.1
click at [1107, 234] on div at bounding box center [684, 336] width 1368 height 673
click at [1298, 75] on span "Filtro" at bounding box center [1306, 76] width 17 height 8
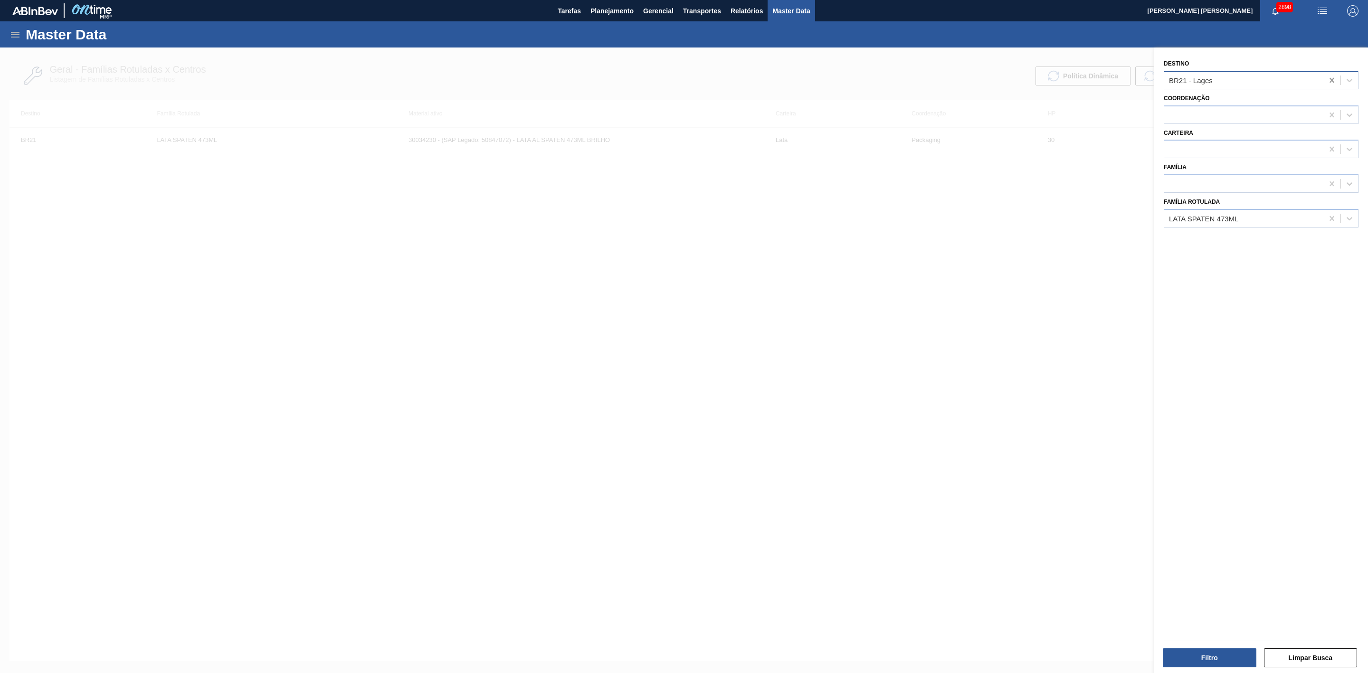
click at [1327, 83] on icon at bounding box center [1331, 80] width 9 height 9
click at [1332, 217] on icon at bounding box center [1331, 218] width 9 height 9
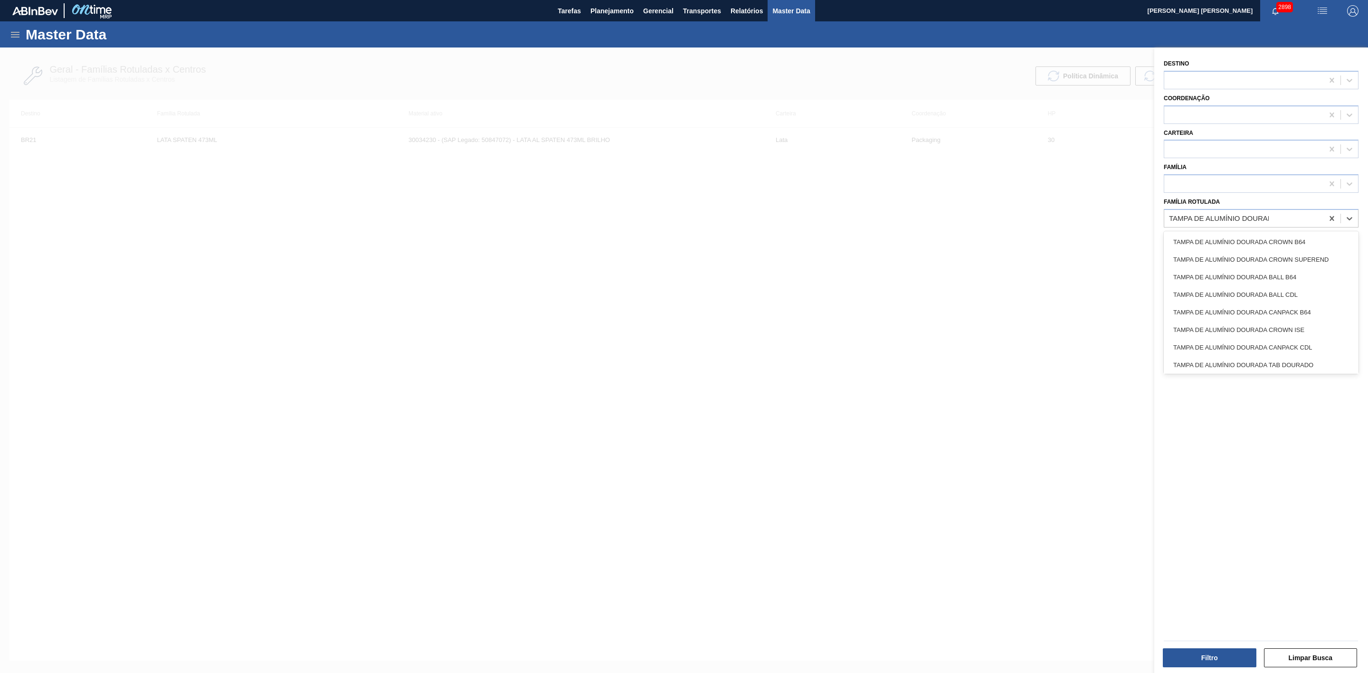
type Rotulada "TAMPA DE ALUMÍNIO DOURADA"
click at [1281, 291] on div "TAMPA DE ALUMÍNIO DOURADA BALL CDL" at bounding box center [1260, 295] width 195 height 18
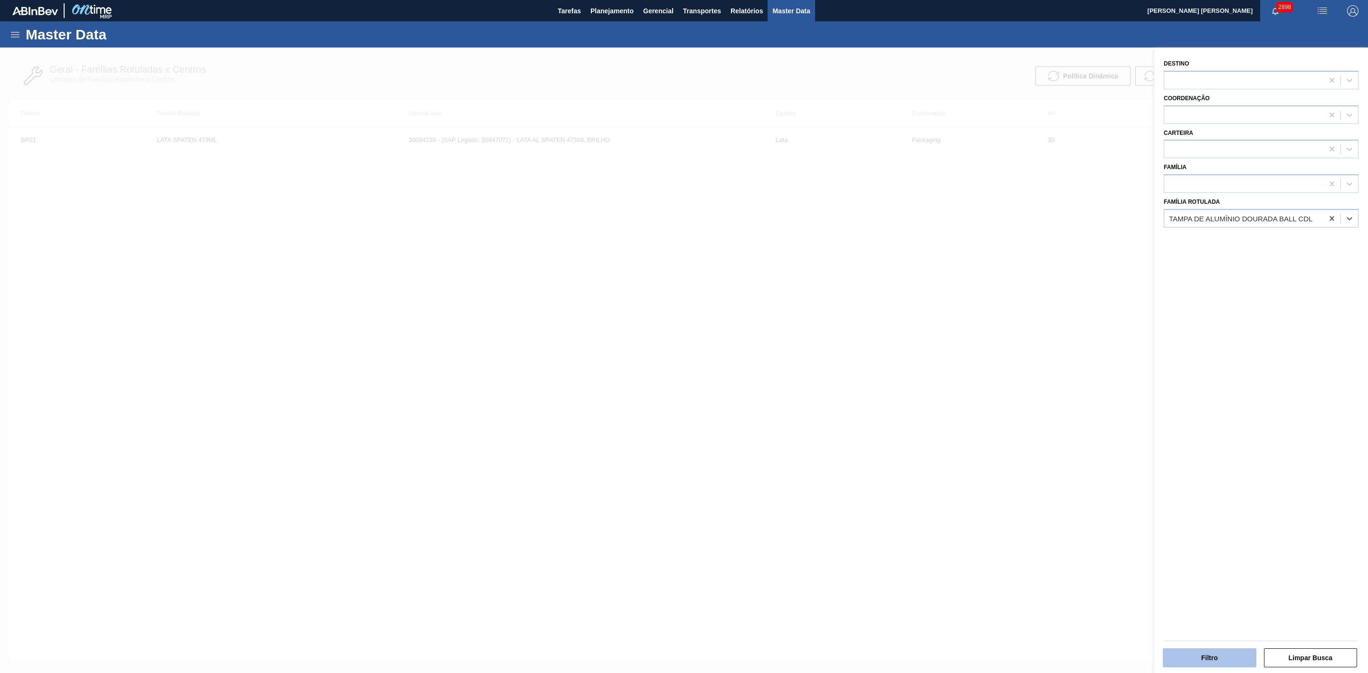
click at [1229, 651] on button "Filtro" at bounding box center [1209, 657] width 94 height 19
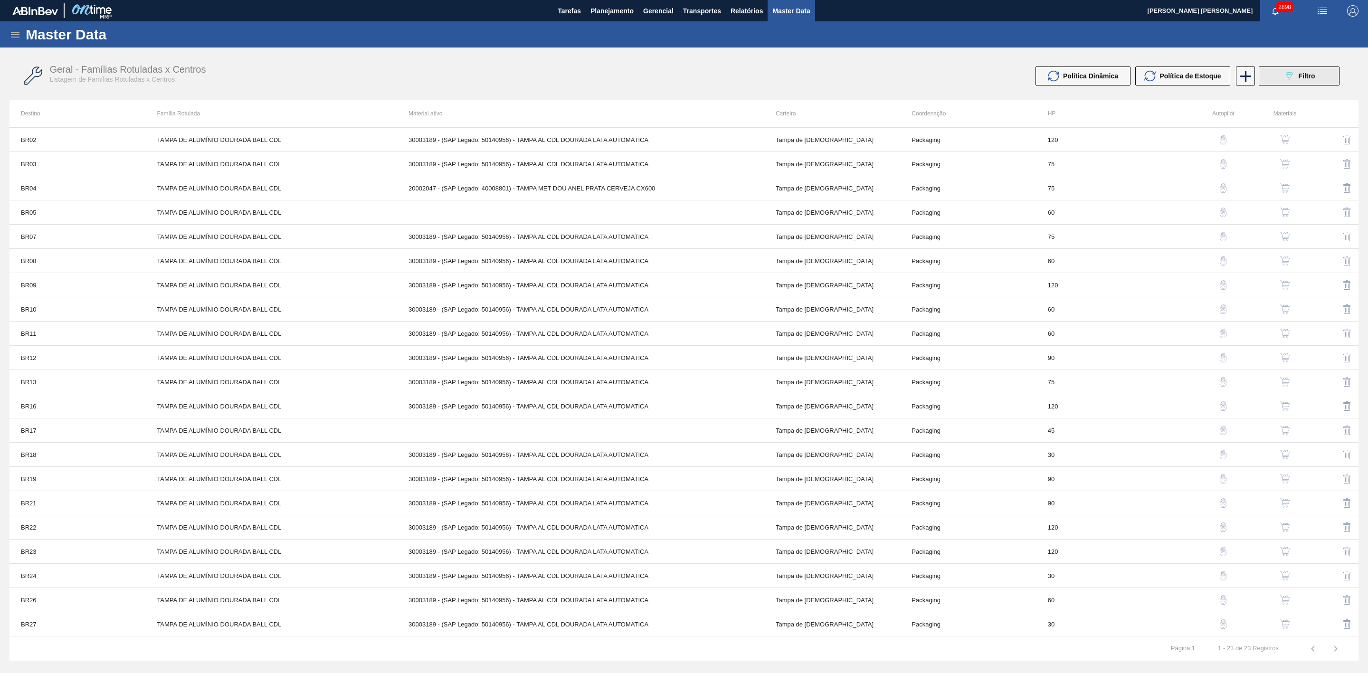
click at [1284, 72] on icon "089F7B8B-B2A5-4AFE-B5C0-19BA573D28AC" at bounding box center [1288, 75] width 11 height 11
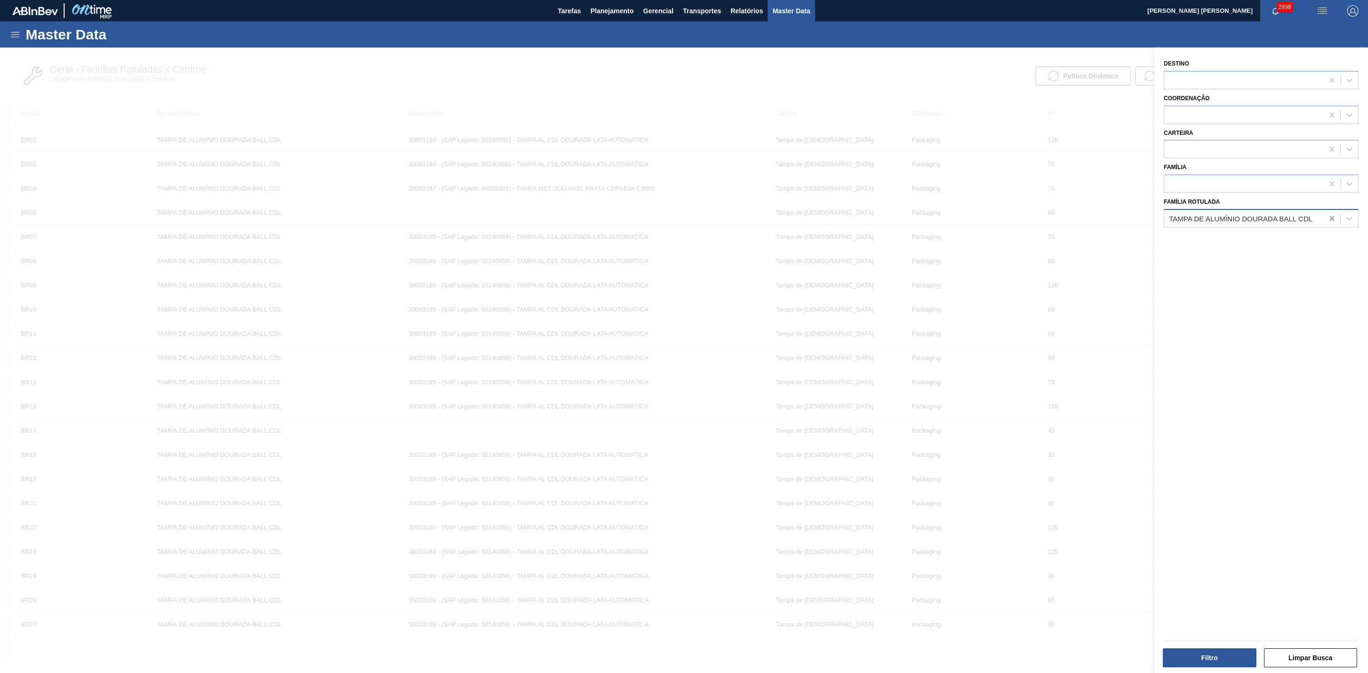
click at [1332, 216] on icon at bounding box center [1331, 218] width 9 height 9
paste Rotulada "TAMPA DE ALUMÍNIO DOURADA TAB PRATA MINAS"
type Rotulada "TAMPA DE ALUMÍNIO DOURADA TAB PRATA MINAS"
drag, startPoint x: 1286, startPoint y: 241, endPoint x: 1254, endPoint y: 263, distance: 39.0
click at [1285, 241] on div "TAMPA DE ALUMÍNIO DOURADA TAB PRATA MINAS" at bounding box center [1260, 242] width 195 height 18
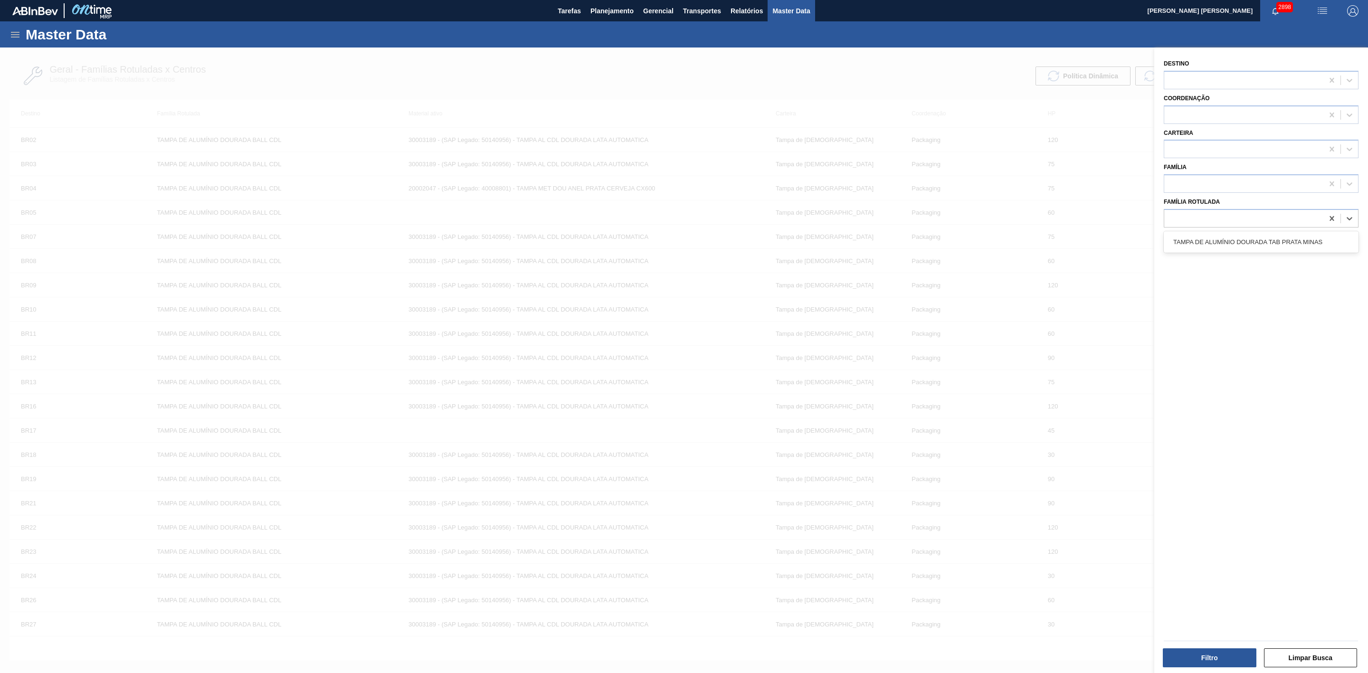
scroll to position [0, 0]
click at [1216, 657] on button "Filtro" at bounding box center [1209, 657] width 94 height 19
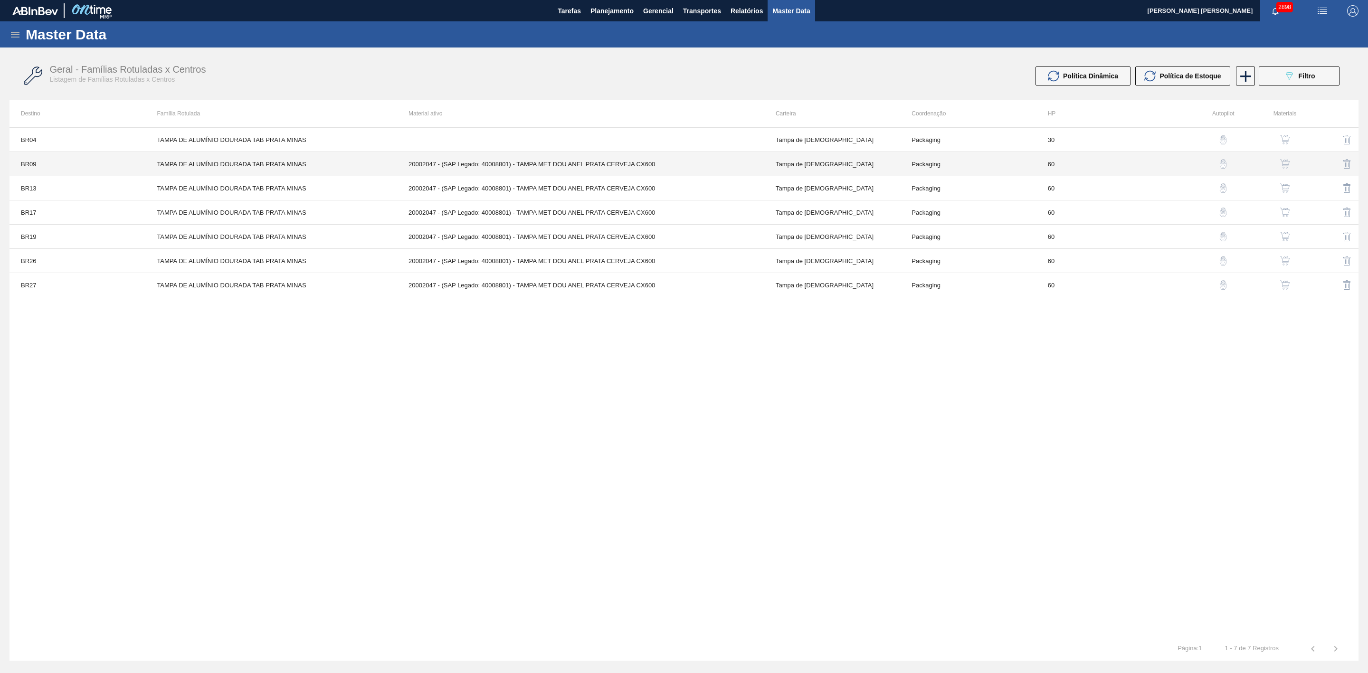
click at [580, 161] on td "20002047 - (SAP Legado: 40008801) - TAMPA MET DOU ANEL PRATA CERVEJA CX600" at bounding box center [580, 164] width 367 height 24
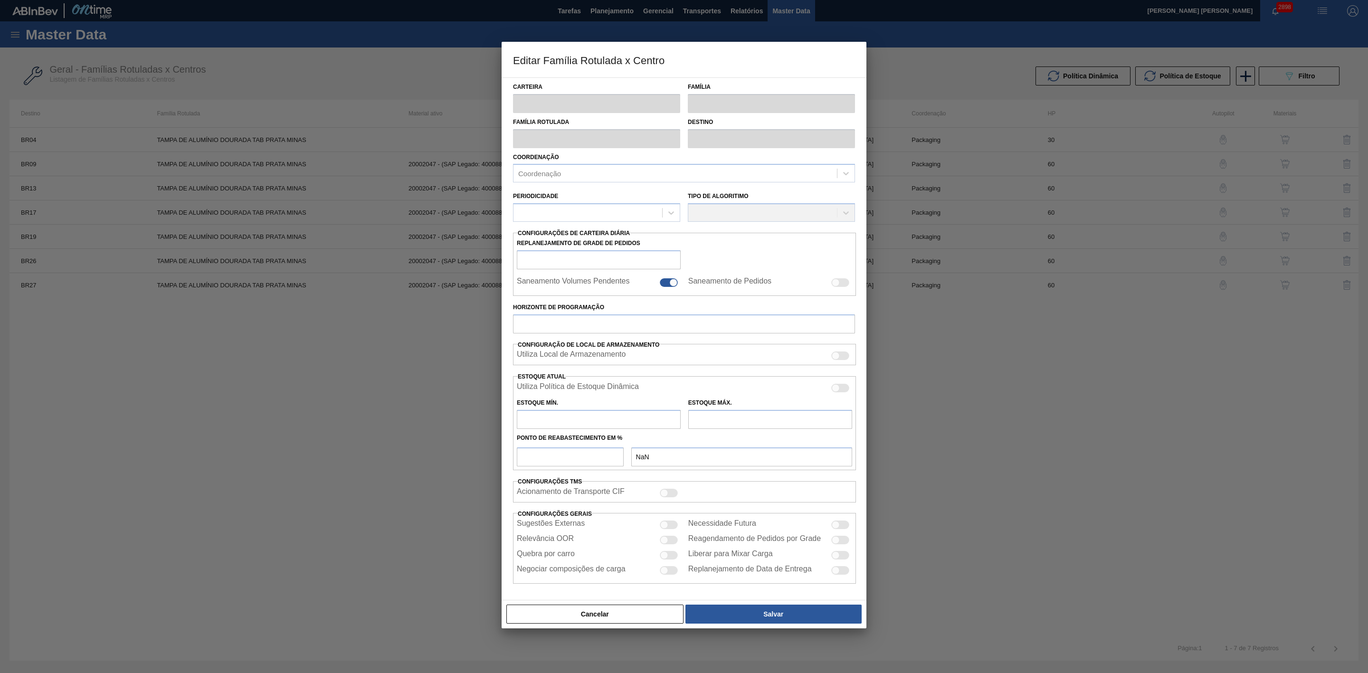
type input "Tampa de [DEMOGRAPHIC_DATA]"
type input "Tampa de Alumínio"
type input "TAMPA DE ALUMÍNIO DOURADA TAB PRATA MINAS"
type input "BR09 - Agudos"
type input "60"
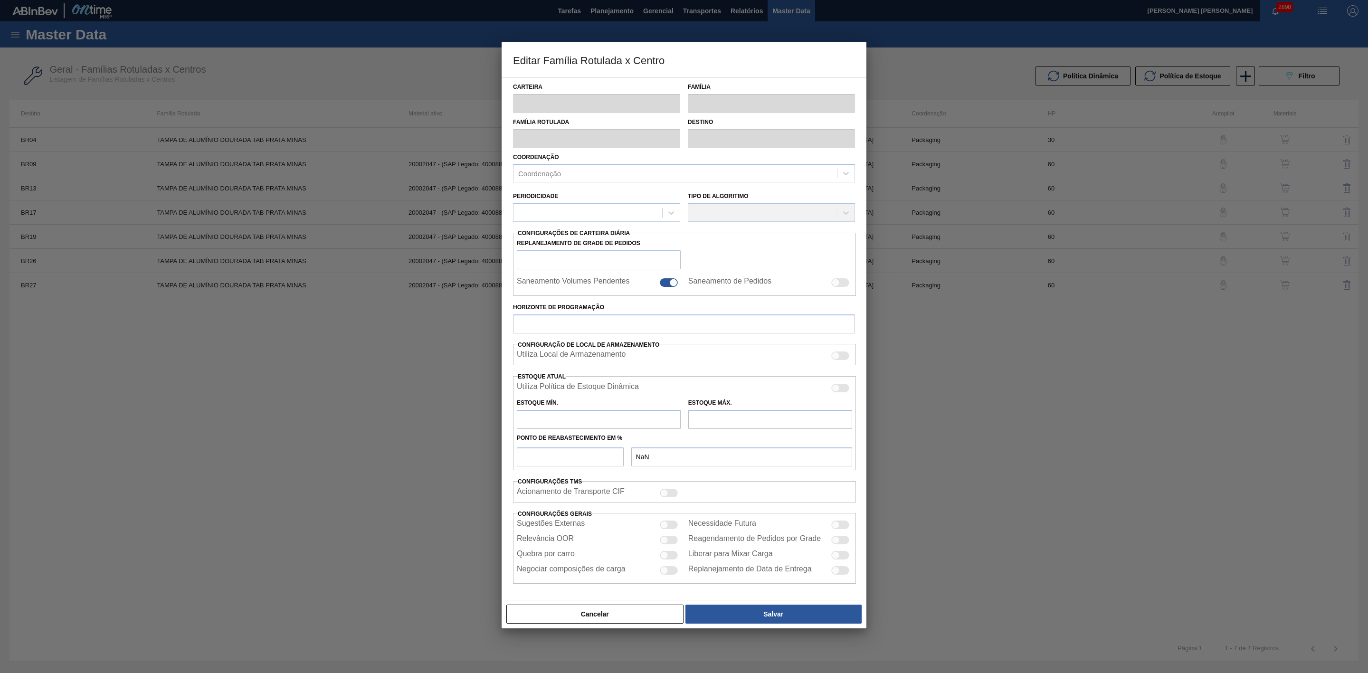
type input "0"
type input "100"
type input "0,000"
checkbox input "true"
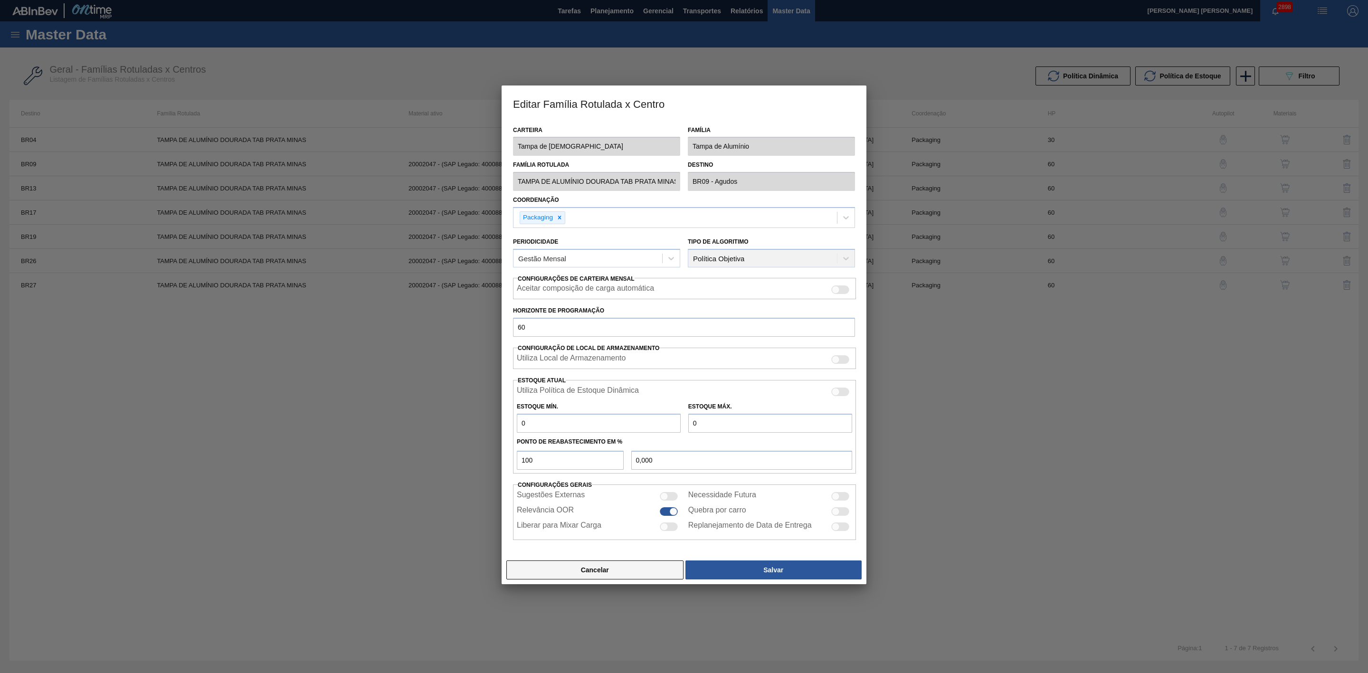
click at [652, 571] on button "Cancelar" at bounding box center [594, 569] width 177 height 19
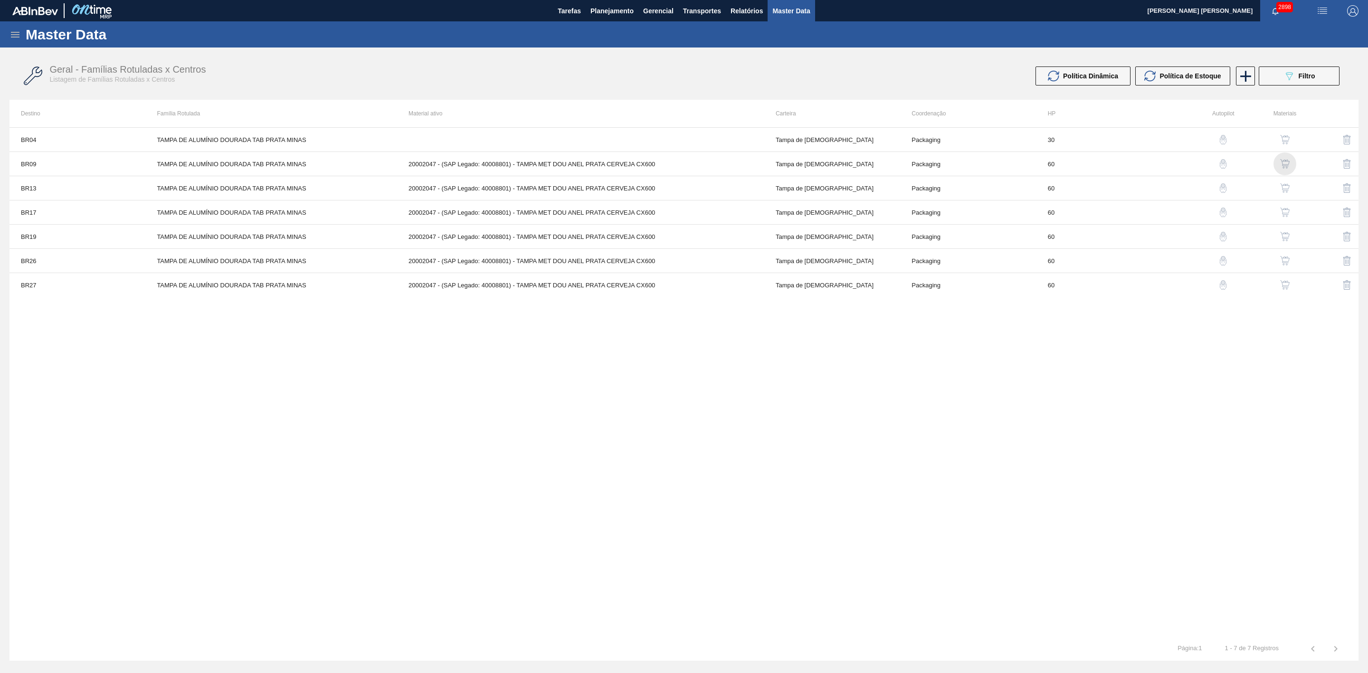
click at [1284, 161] on img "button" at bounding box center [1284, 163] width 9 height 9
click at [1346, 163] on img "button" at bounding box center [1346, 163] width 11 height 11
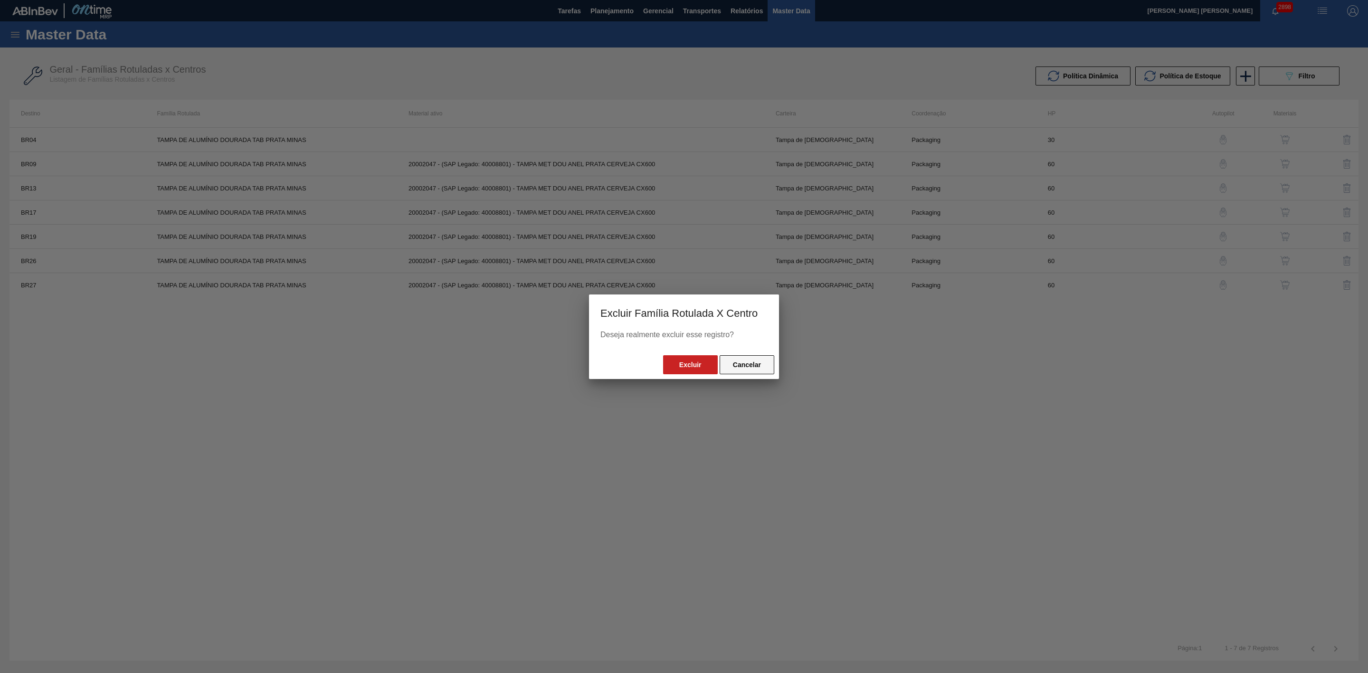
click at [738, 366] on button "Cancelar" at bounding box center [746, 364] width 55 height 19
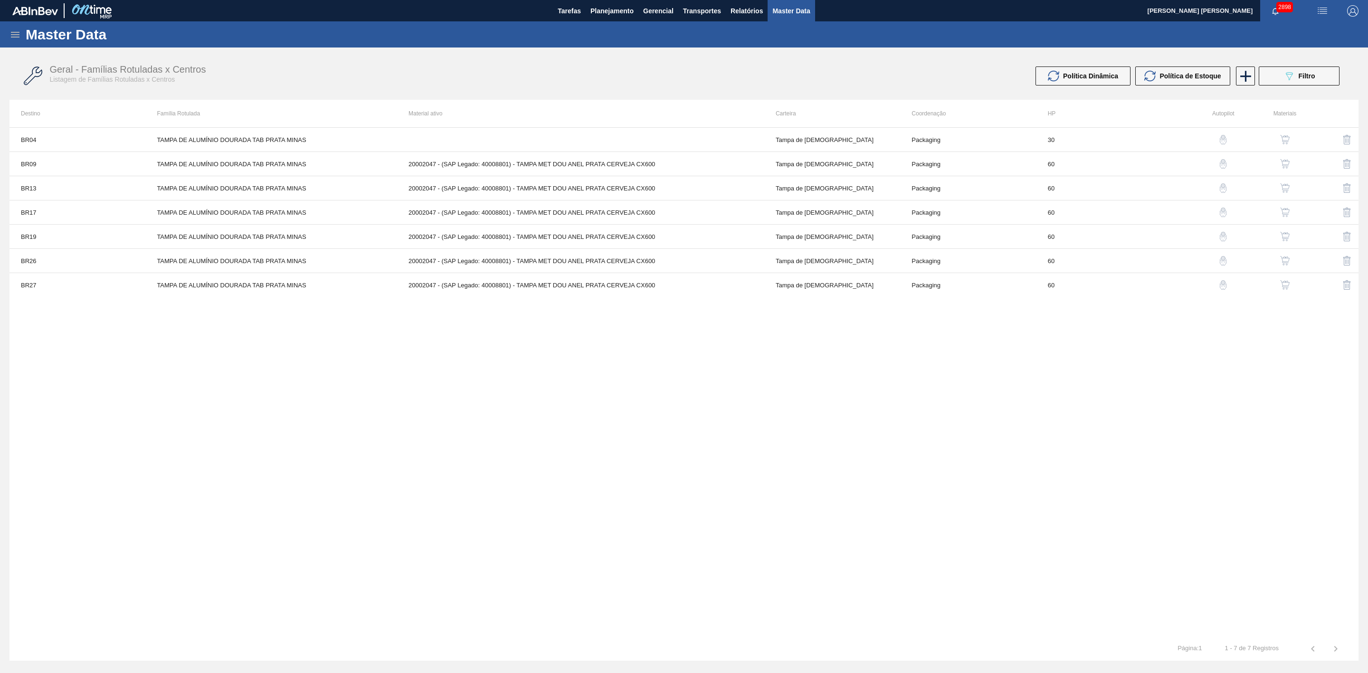
click at [1351, 167] on img "button" at bounding box center [1346, 163] width 11 height 11
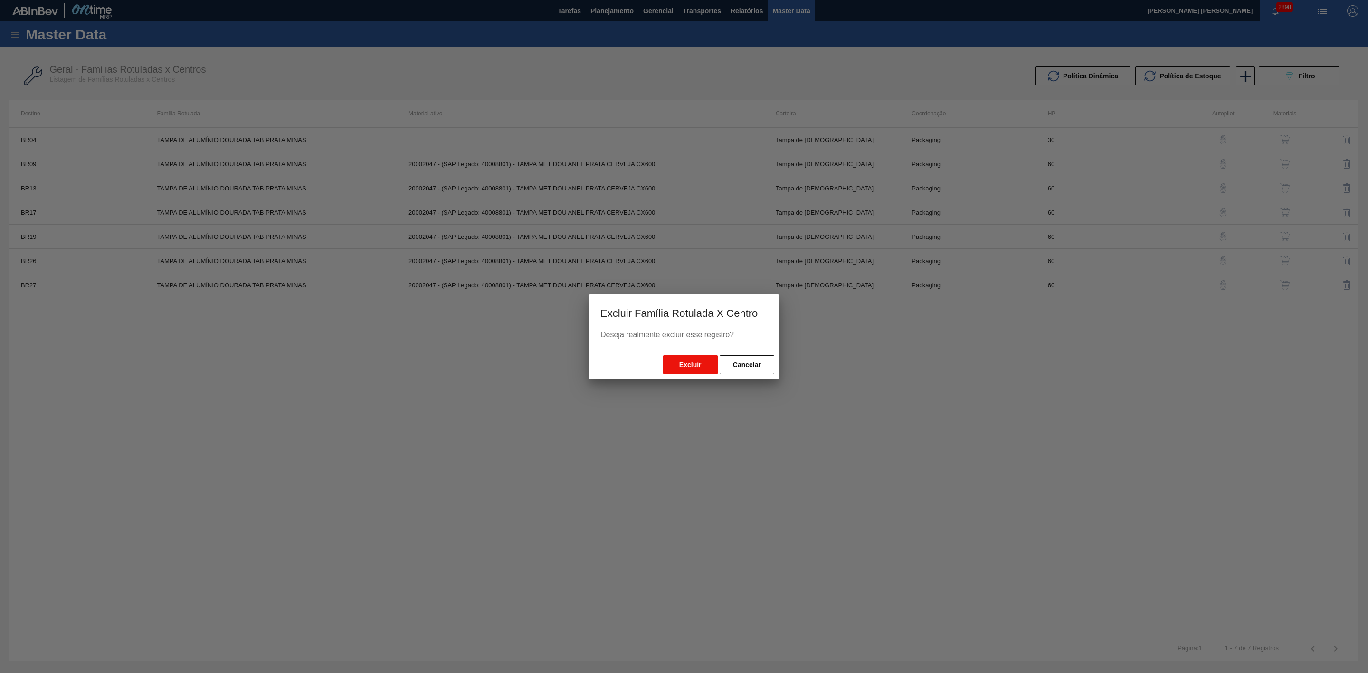
click at [694, 368] on button "Excluir" at bounding box center [690, 364] width 55 height 19
click at [697, 361] on button "Excluir" at bounding box center [690, 364] width 55 height 19
click at [746, 364] on button "Cancelar" at bounding box center [746, 364] width 55 height 19
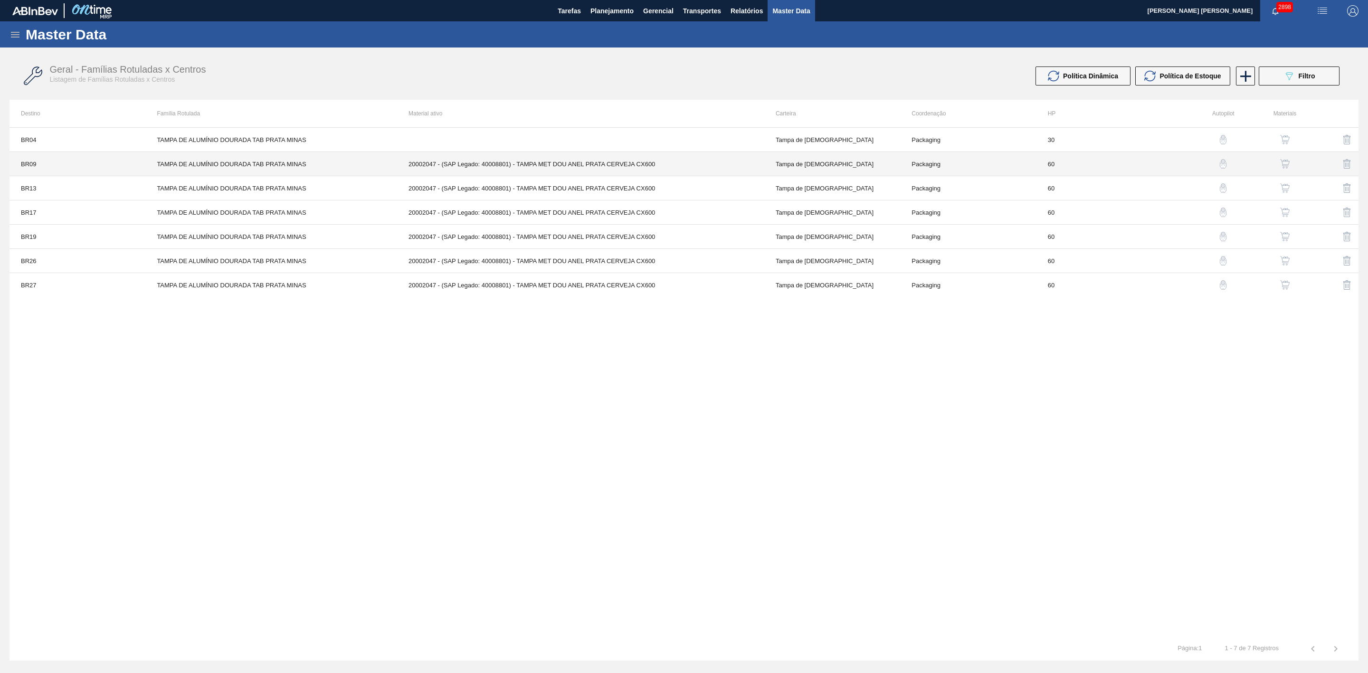
click at [564, 168] on td "20002047 - (SAP Legado: 40008801) - TAMPA MET DOU ANEL PRATA CERVEJA CX600" at bounding box center [580, 164] width 367 height 24
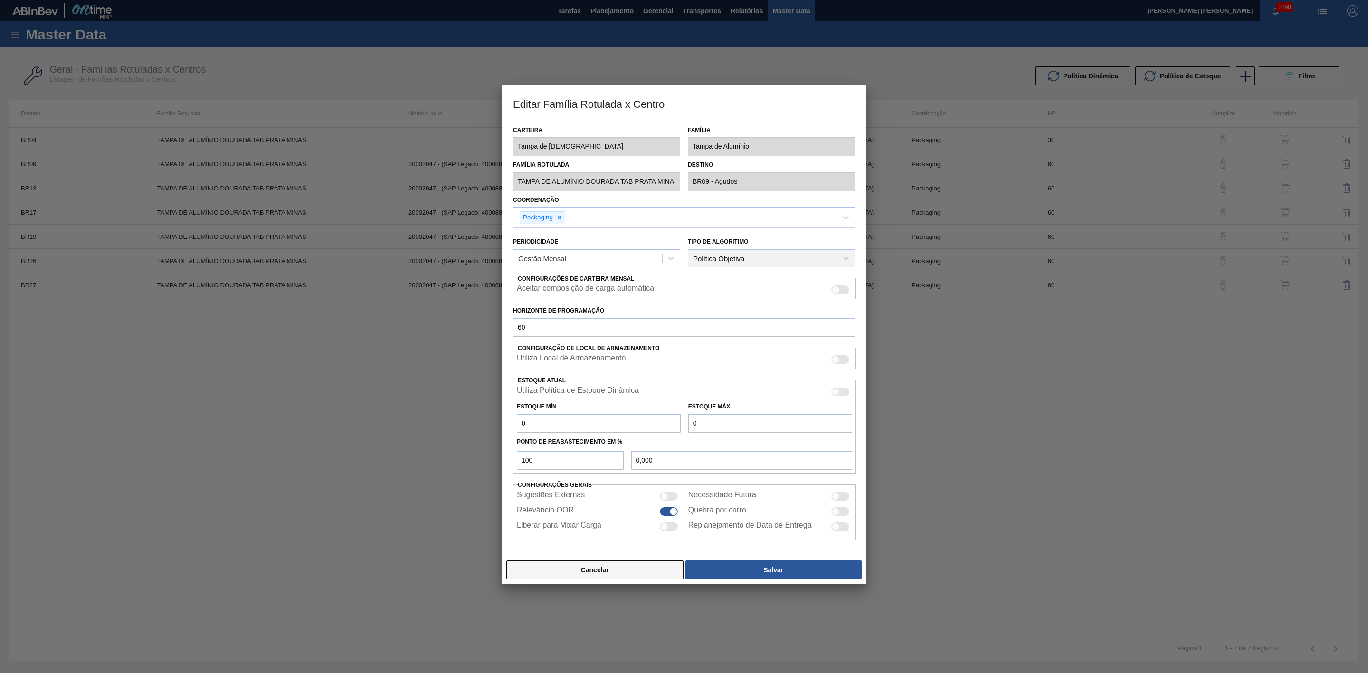
click at [644, 571] on button "Cancelar" at bounding box center [594, 569] width 177 height 19
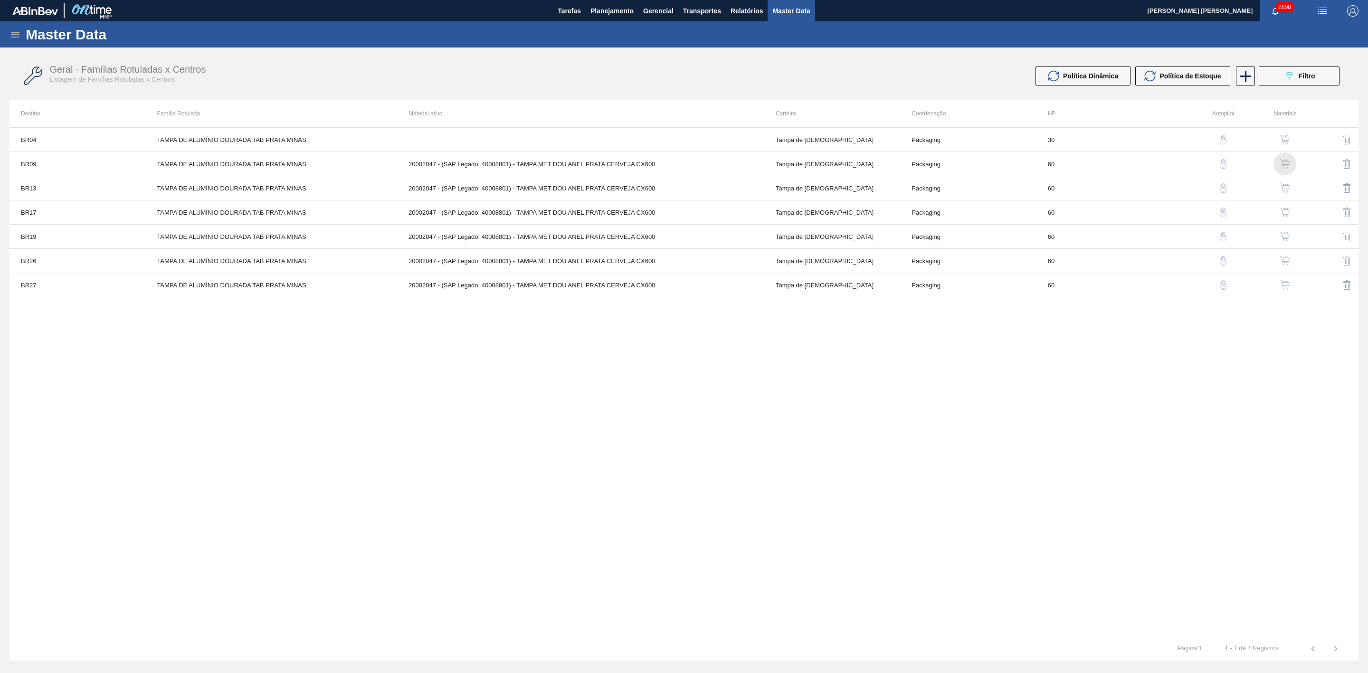
click at [1281, 166] on img "button" at bounding box center [1284, 163] width 9 height 9
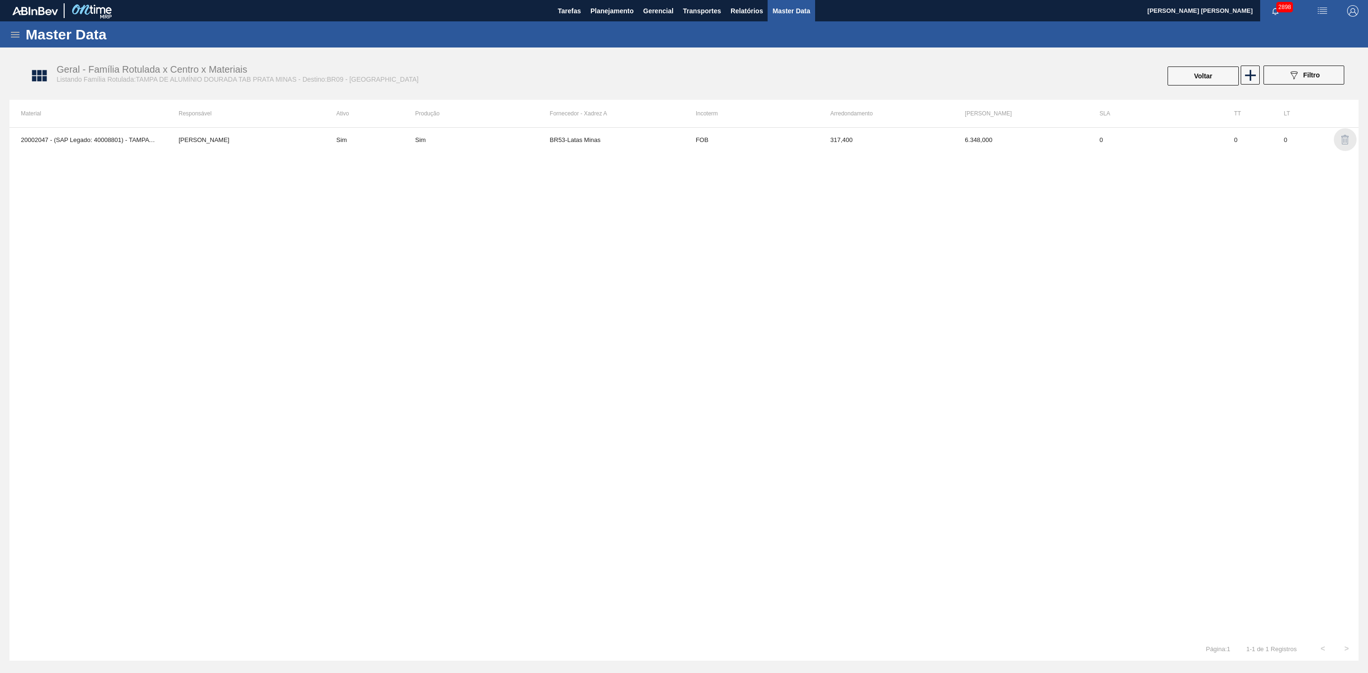
click at [1348, 140] on img "button" at bounding box center [1344, 139] width 11 height 11
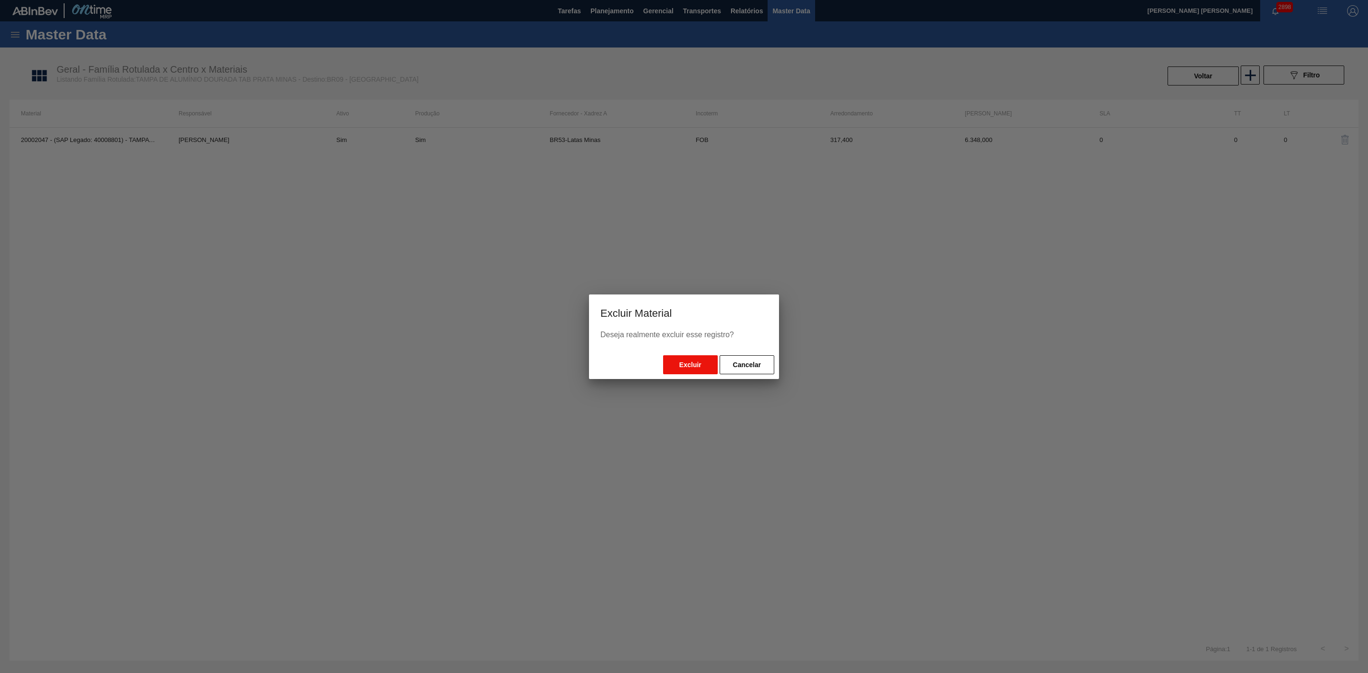
click at [689, 368] on button "Excluir" at bounding box center [690, 364] width 55 height 19
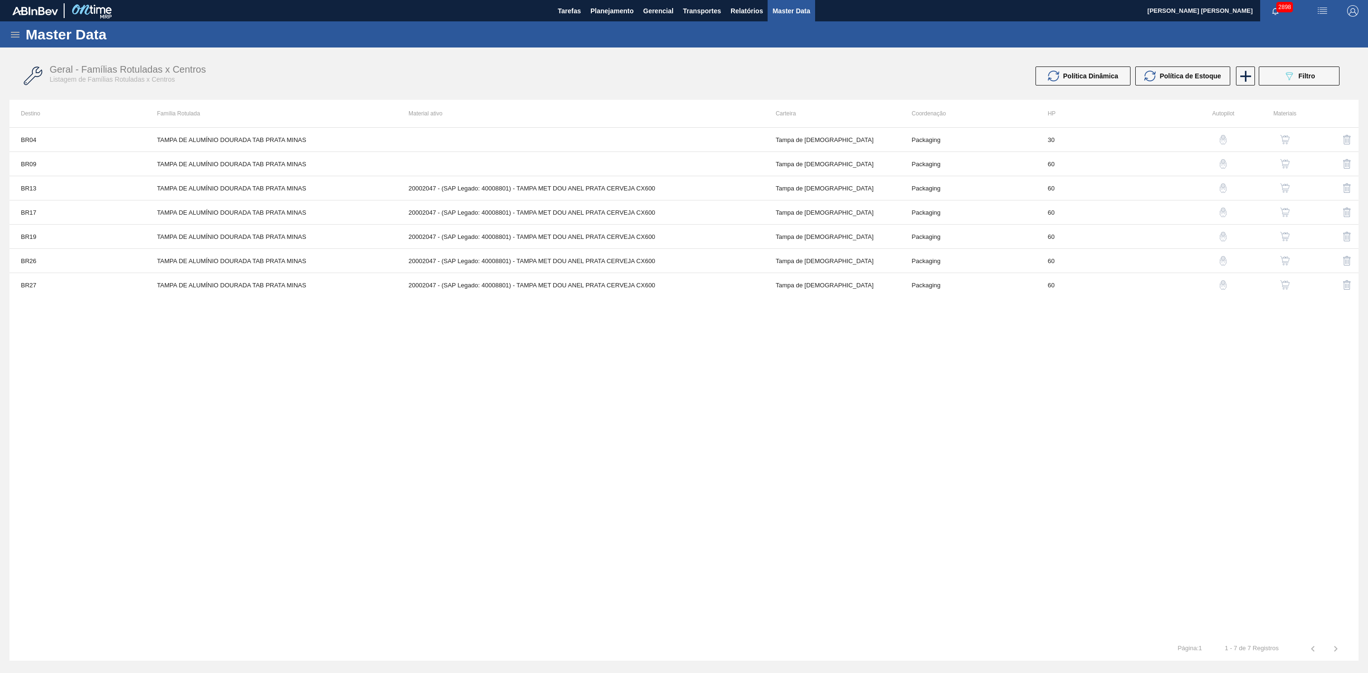
click at [1284, 191] on img "button" at bounding box center [1284, 187] width 9 height 9
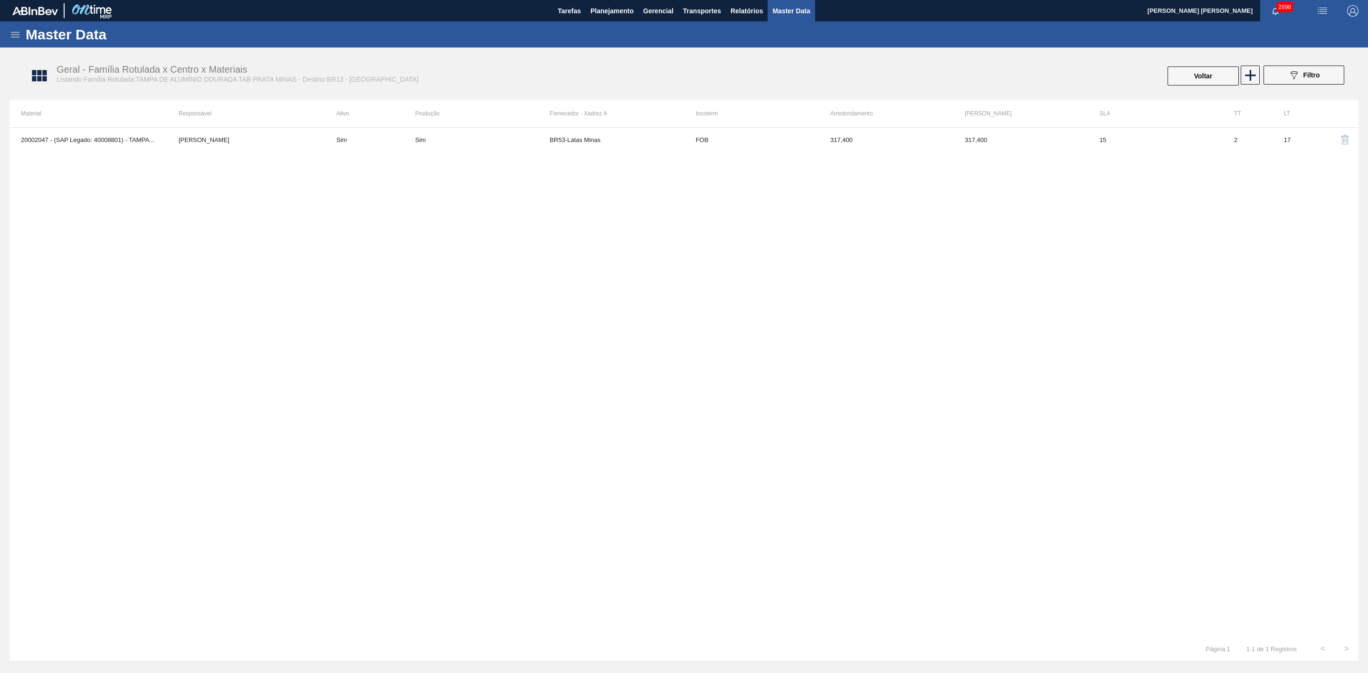
click at [1341, 138] on img "button" at bounding box center [1344, 139] width 11 height 11
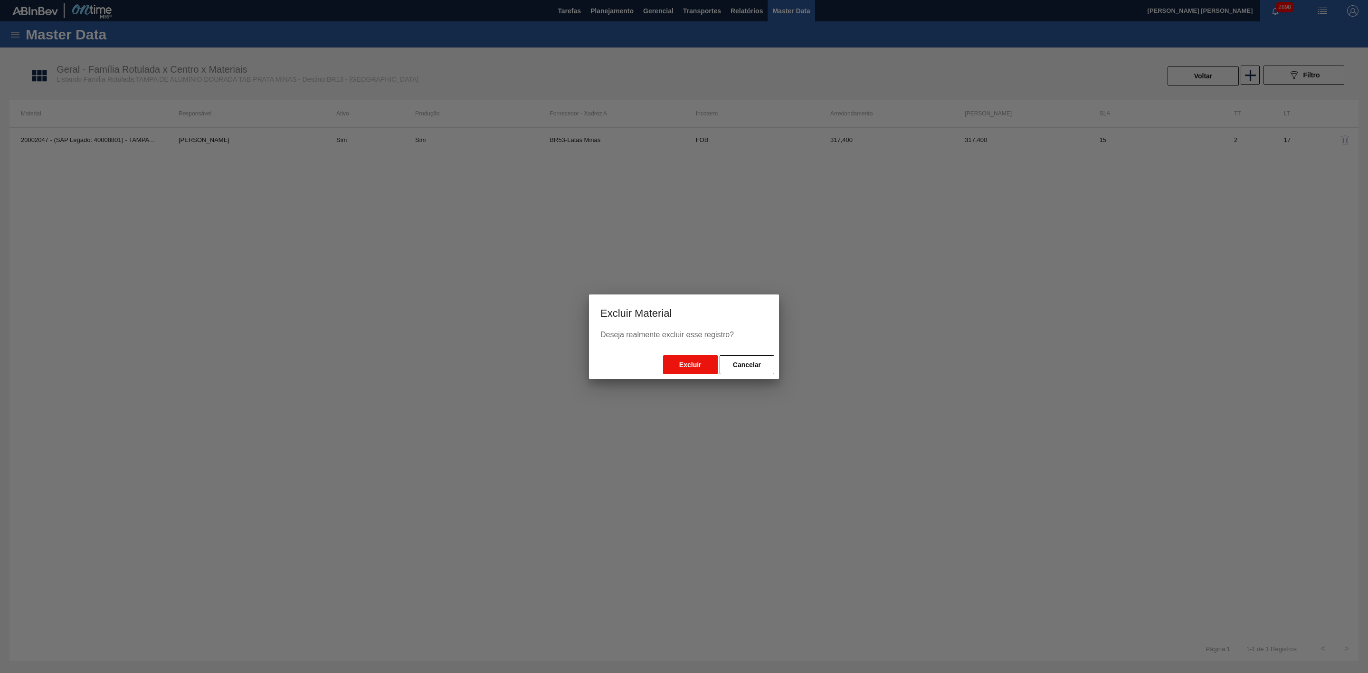
click at [697, 362] on button "Excluir" at bounding box center [690, 364] width 55 height 19
click at [691, 359] on button "Excluir" at bounding box center [690, 364] width 55 height 19
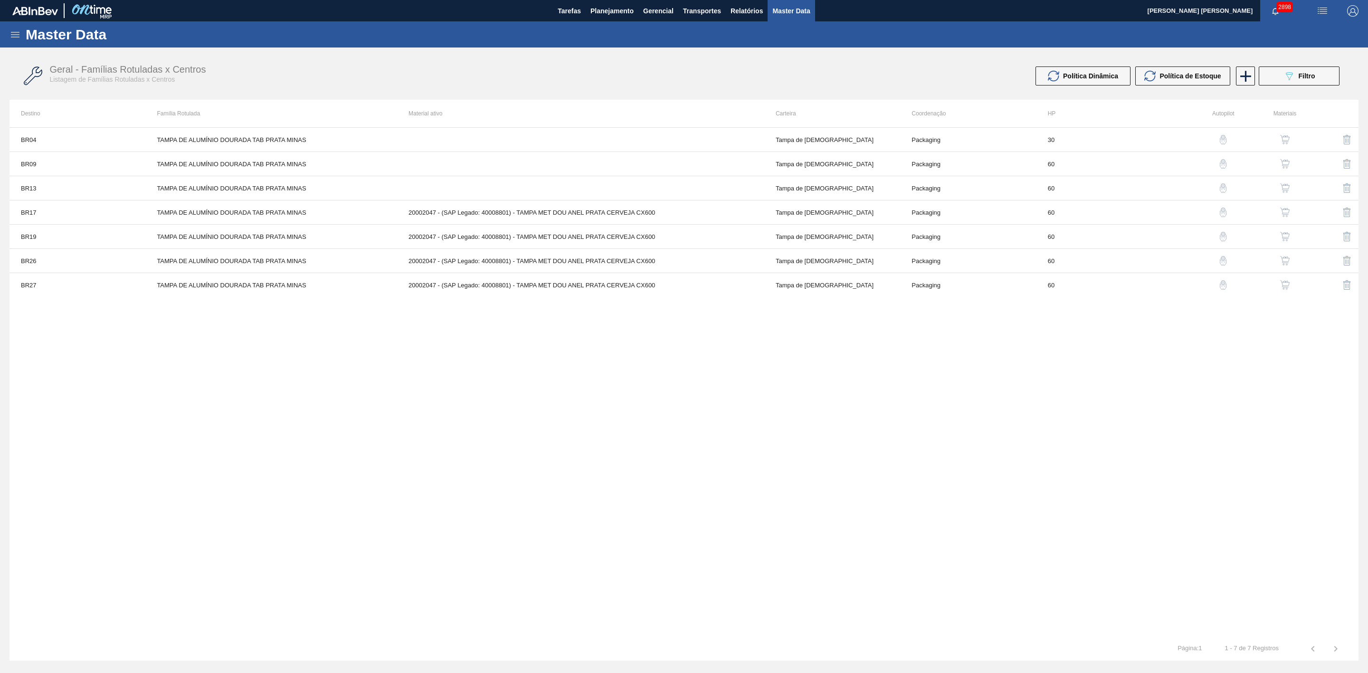
click at [1285, 213] on img "button" at bounding box center [1284, 212] width 9 height 9
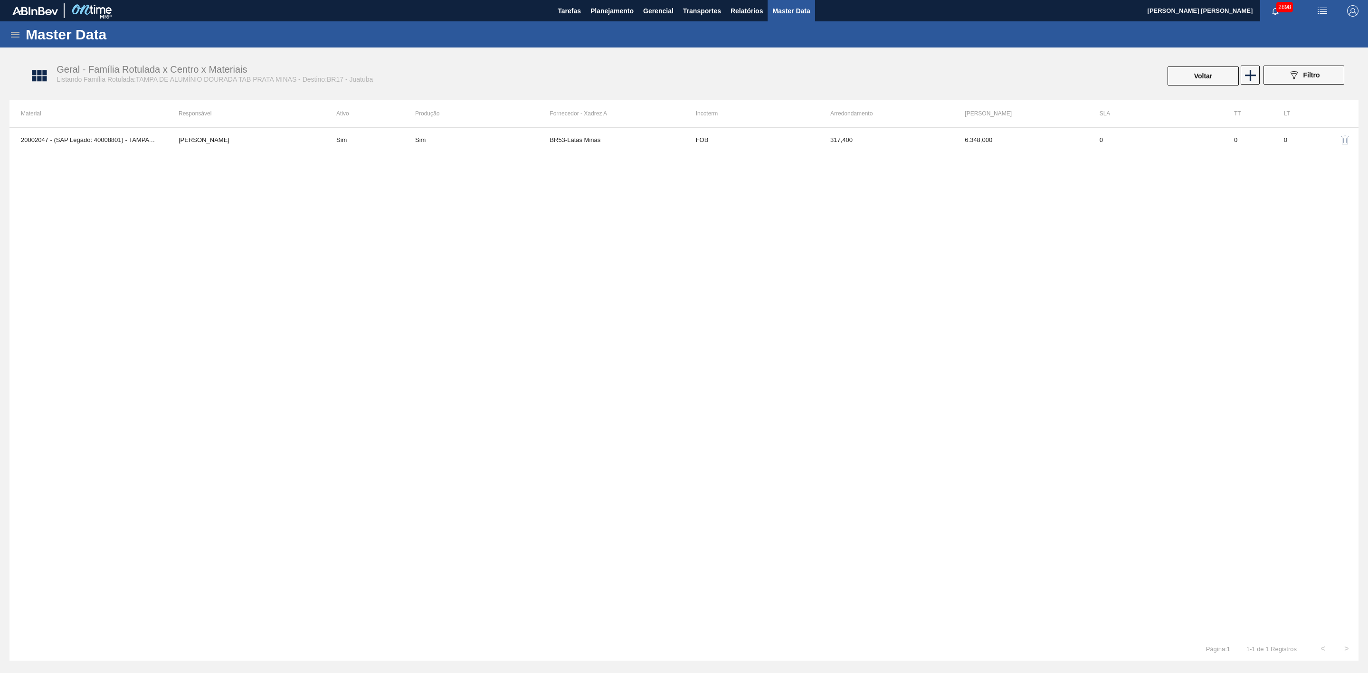
click at [1345, 143] on img "button" at bounding box center [1344, 139] width 11 height 11
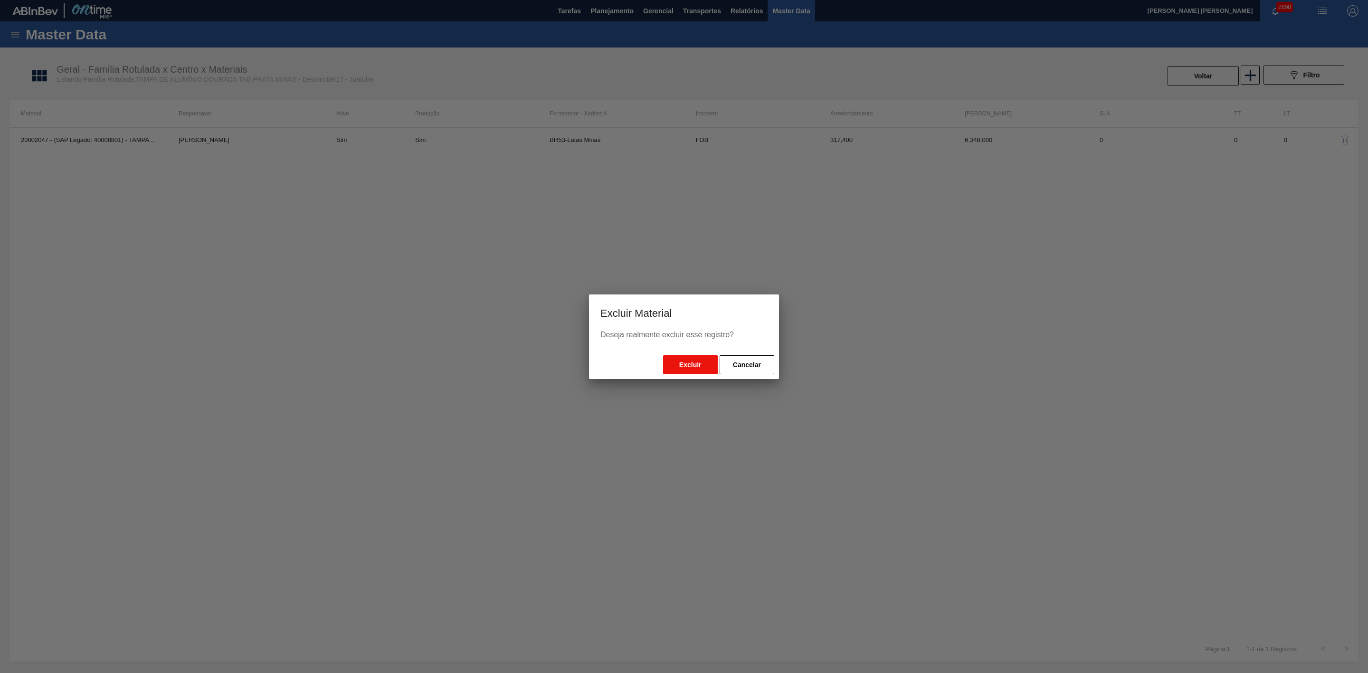
click at [678, 360] on button "Excluir" at bounding box center [690, 364] width 55 height 19
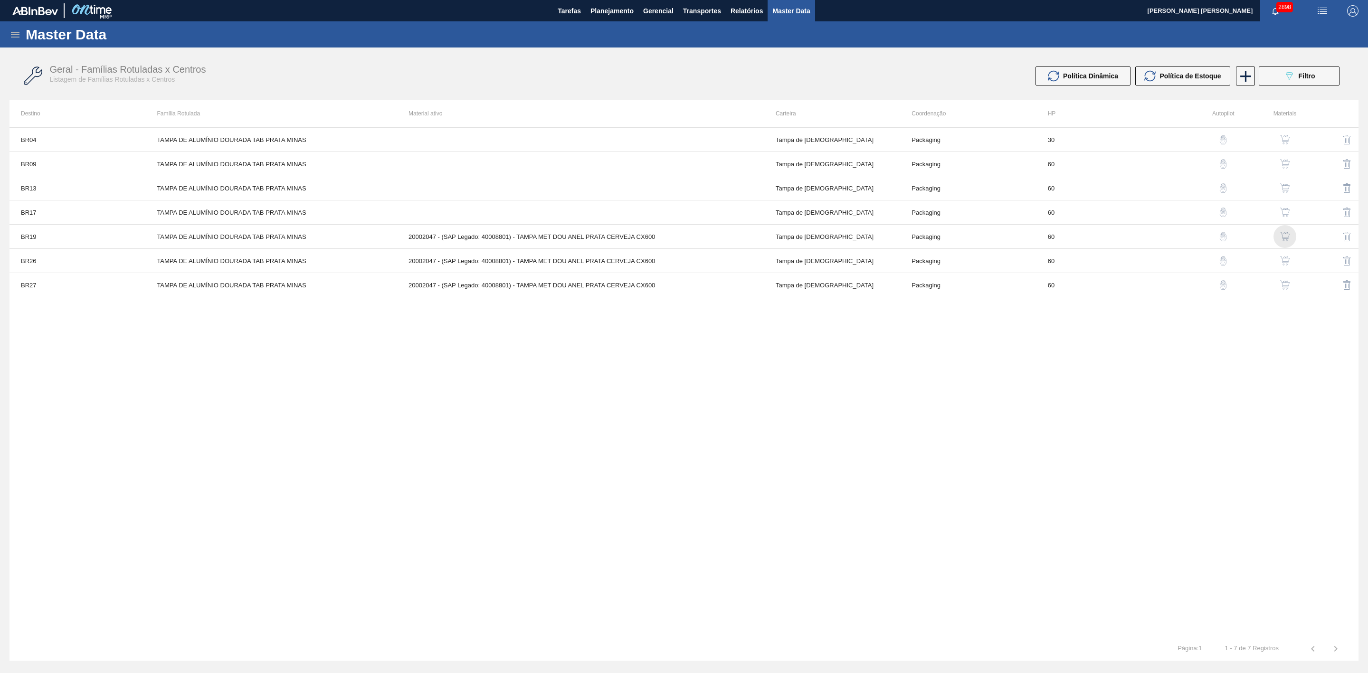
click at [1285, 236] on img "button" at bounding box center [1284, 236] width 9 height 9
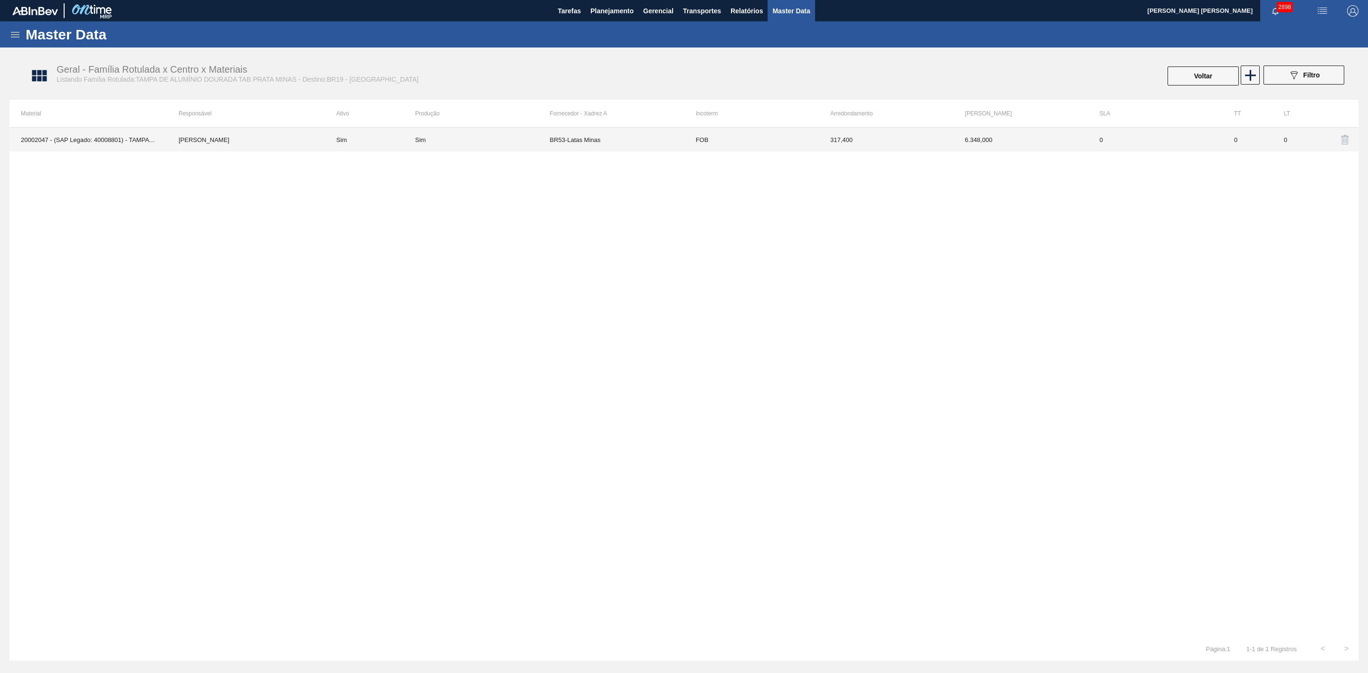
click at [649, 134] on td "BR53-Latas Minas" at bounding box center [616, 140] width 134 height 24
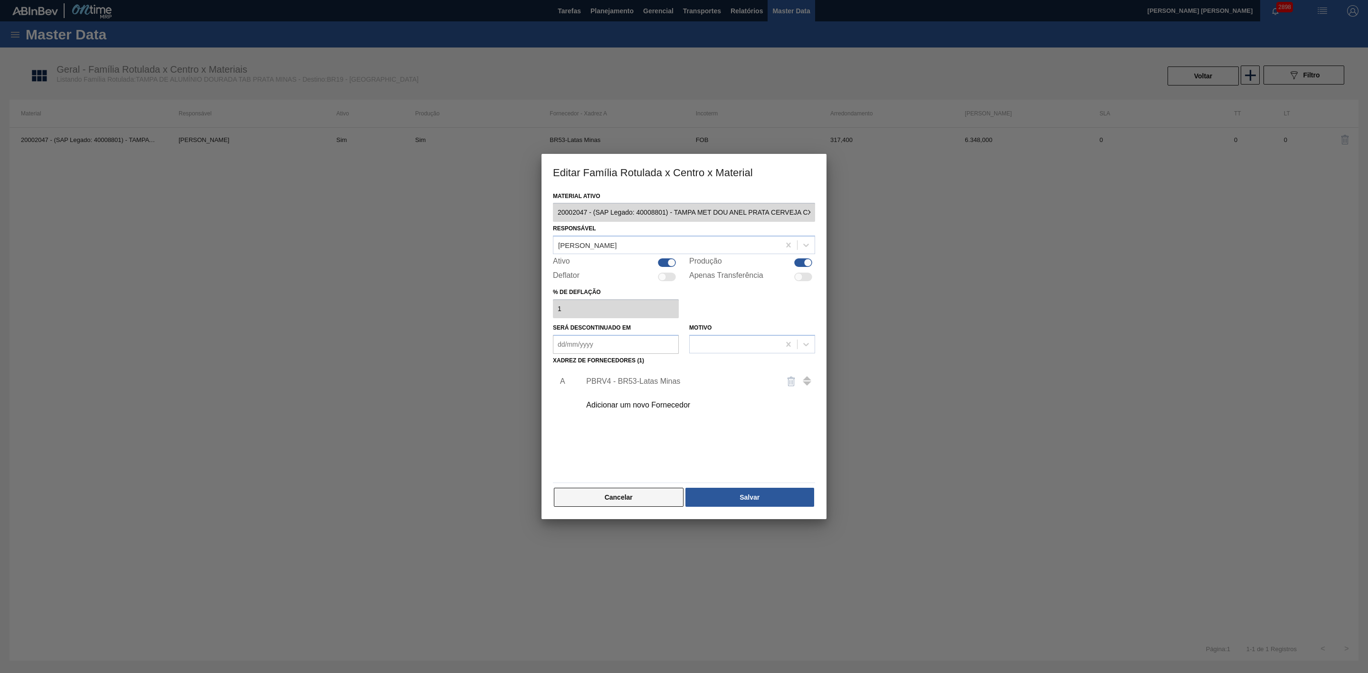
click at [645, 504] on button "Cancelar" at bounding box center [619, 497] width 130 height 19
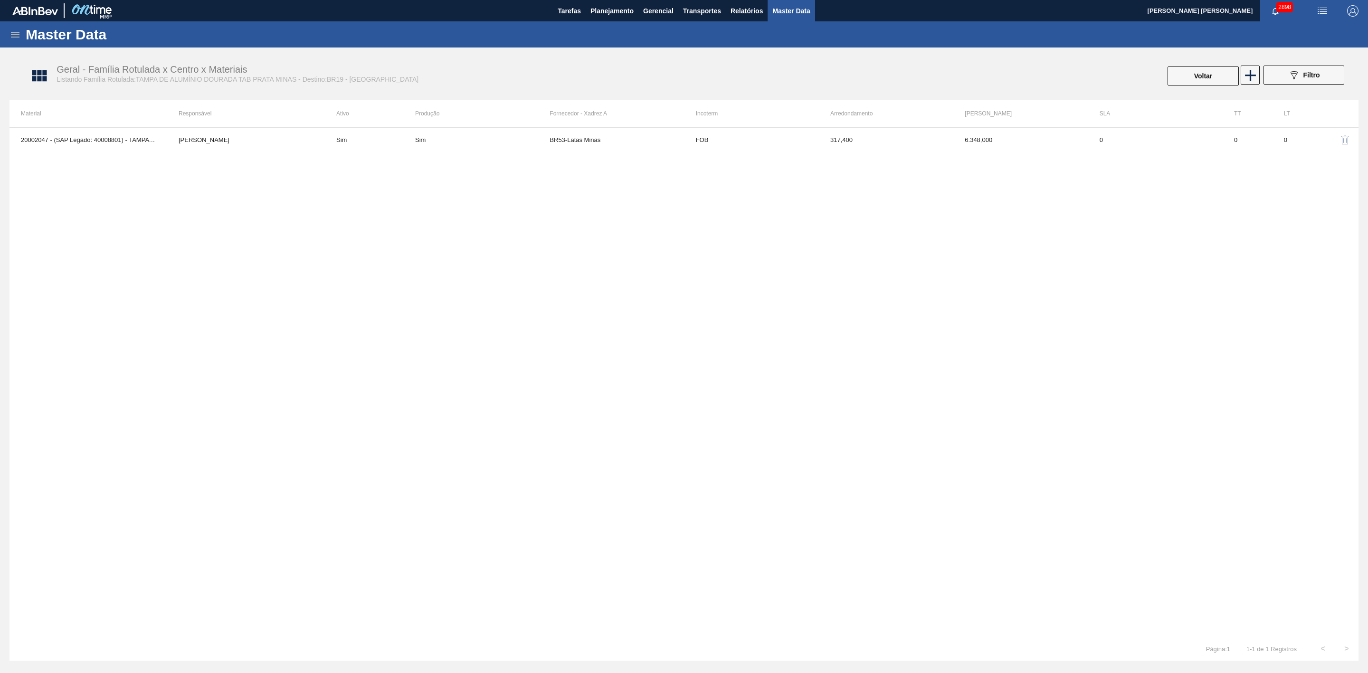
click at [1344, 137] on img "button" at bounding box center [1344, 139] width 11 height 11
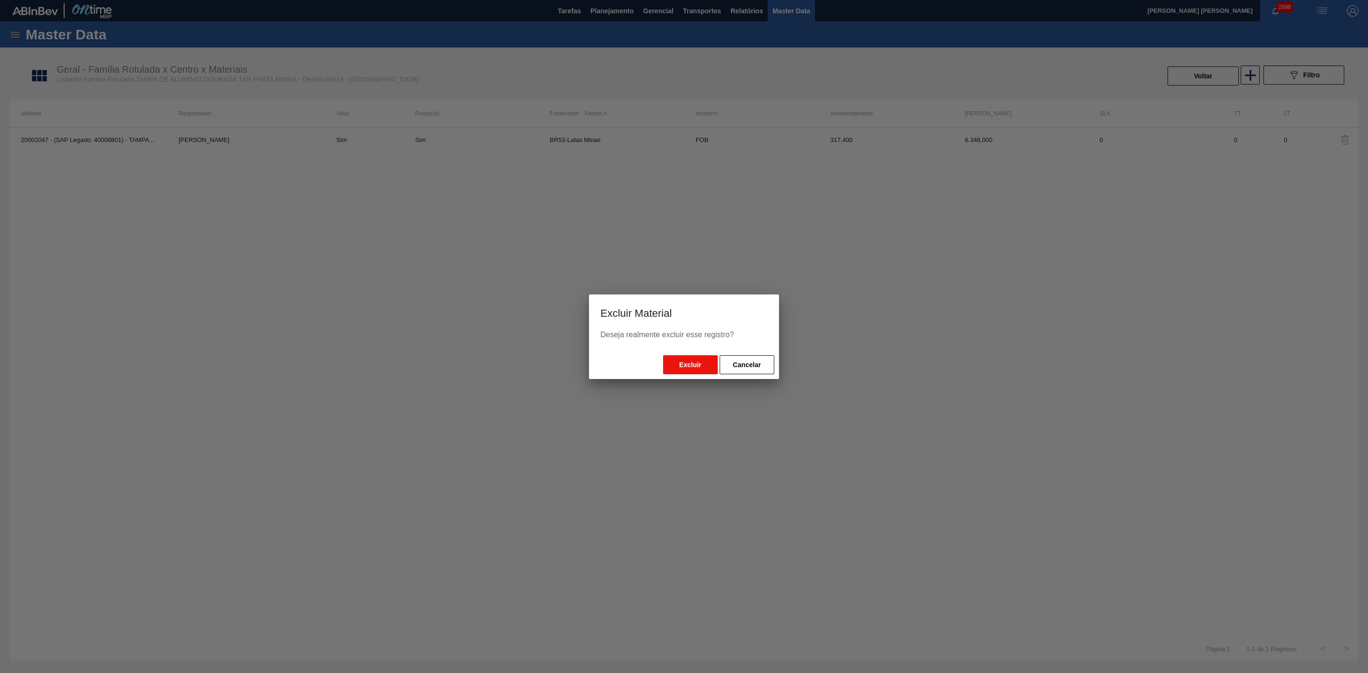
click at [687, 359] on button "Excluir" at bounding box center [690, 364] width 55 height 19
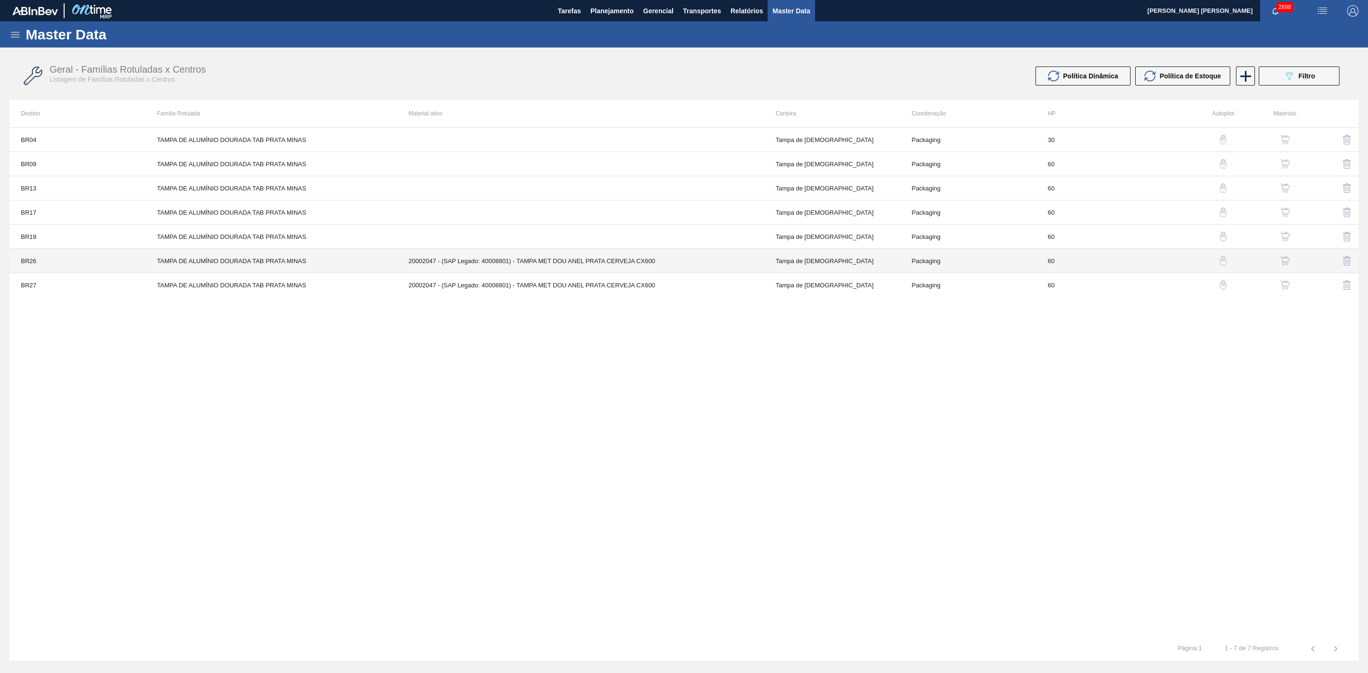
click at [756, 267] on td "20002047 - (SAP Legado: 40008801) - TAMPA MET DOU ANEL PRATA CERVEJA CX600" at bounding box center [580, 261] width 367 height 24
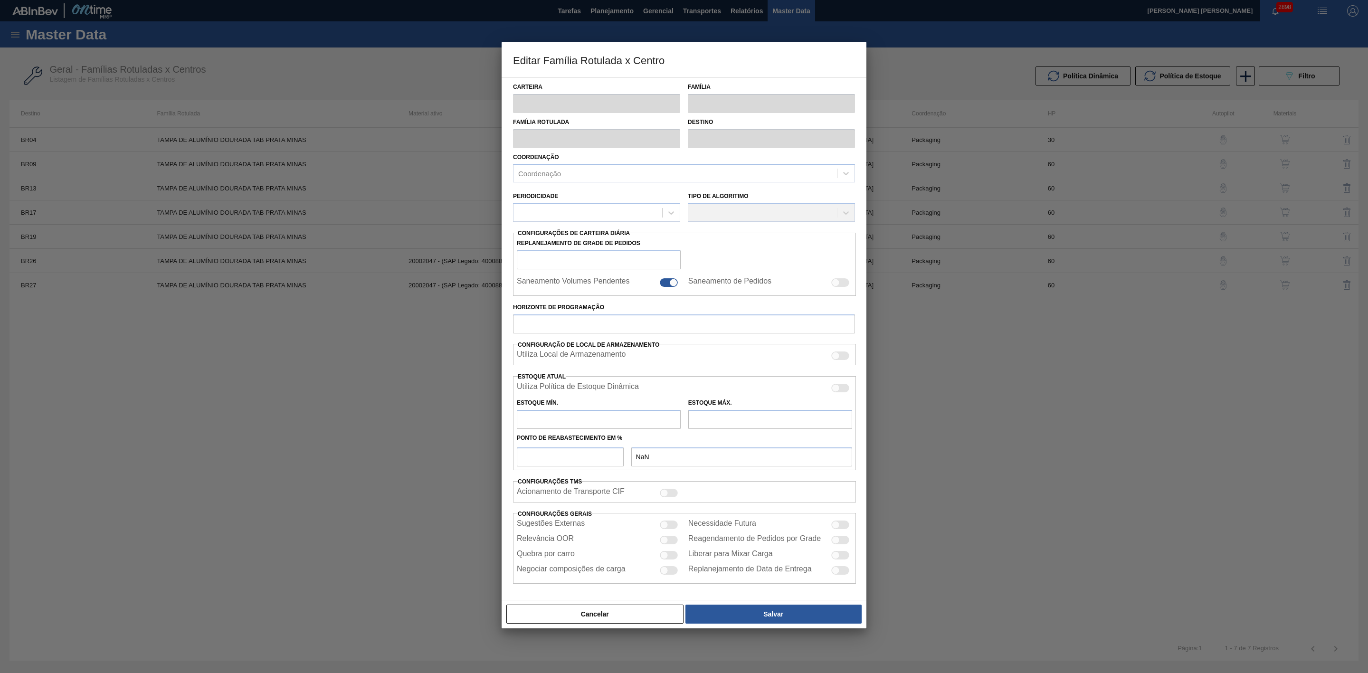
type input "Tampa de Lata"
type input "Tampa de Alumínio"
type input "TAMPA DE ALUMÍNIO DOURADA TAB PRATA MINAS"
type input "BR26 - Uberlândia"
type input "60"
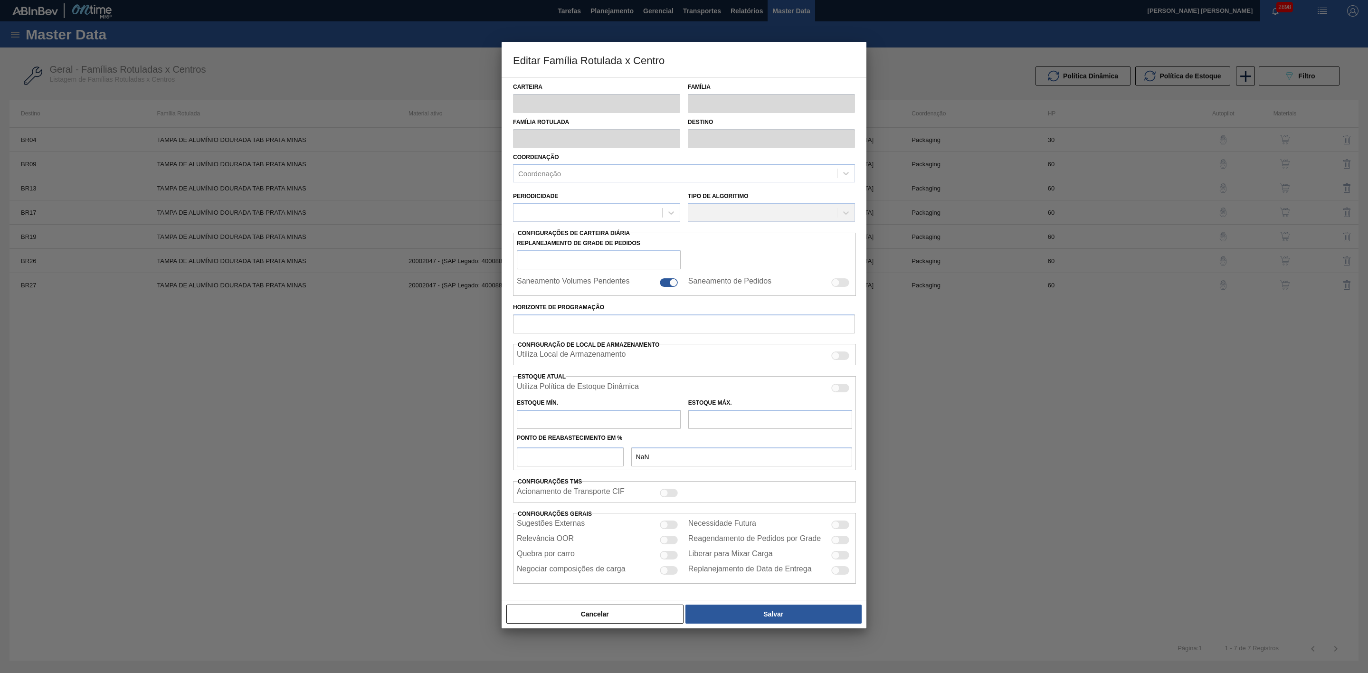
type input "0"
type input "100"
type input "0,000"
checkbox input "true"
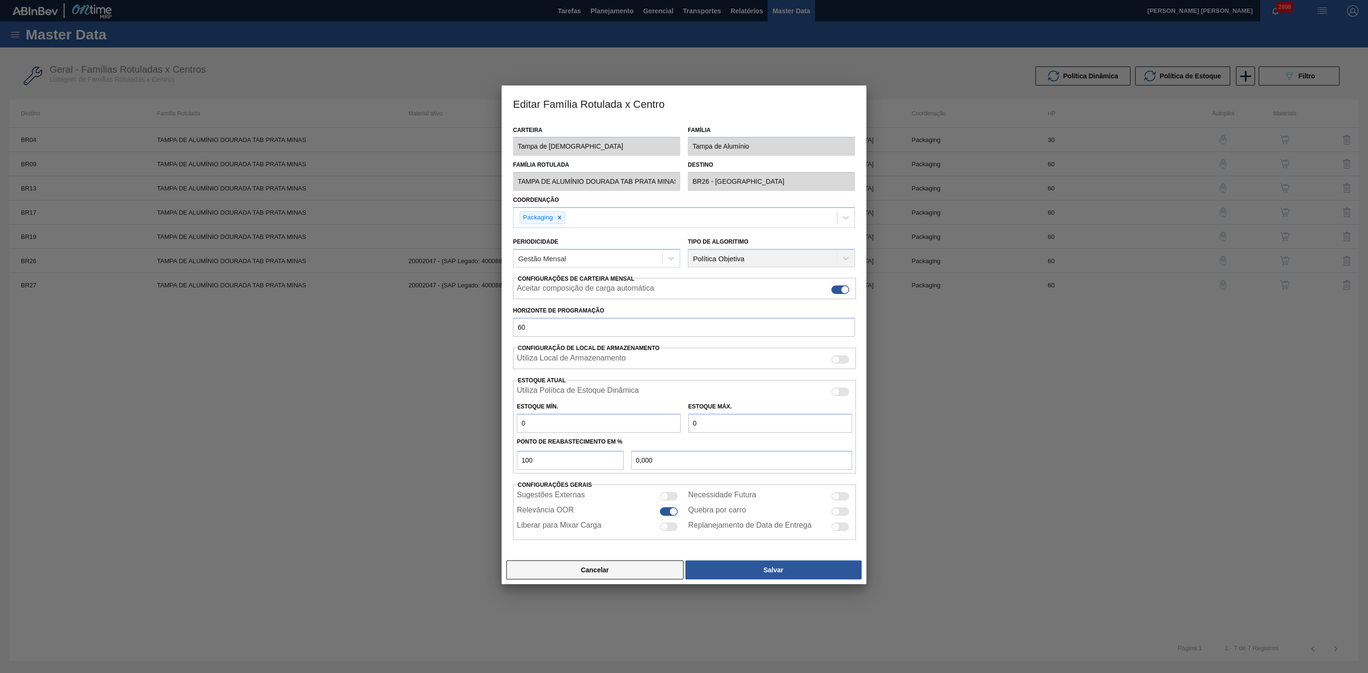
click at [635, 567] on button "Cancelar" at bounding box center [594, 569] width 177 height 19
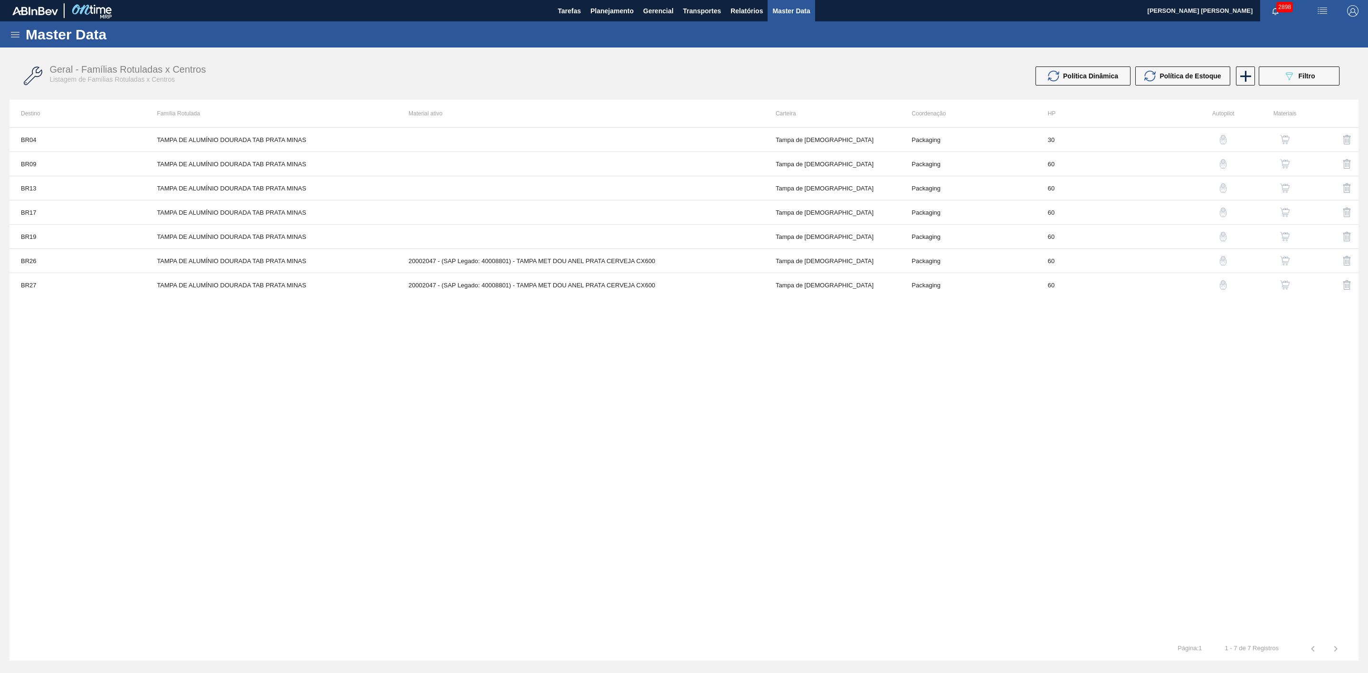
click at [1284, 259] on img "button" at bounding box center [1284, 260] width 9 height 9
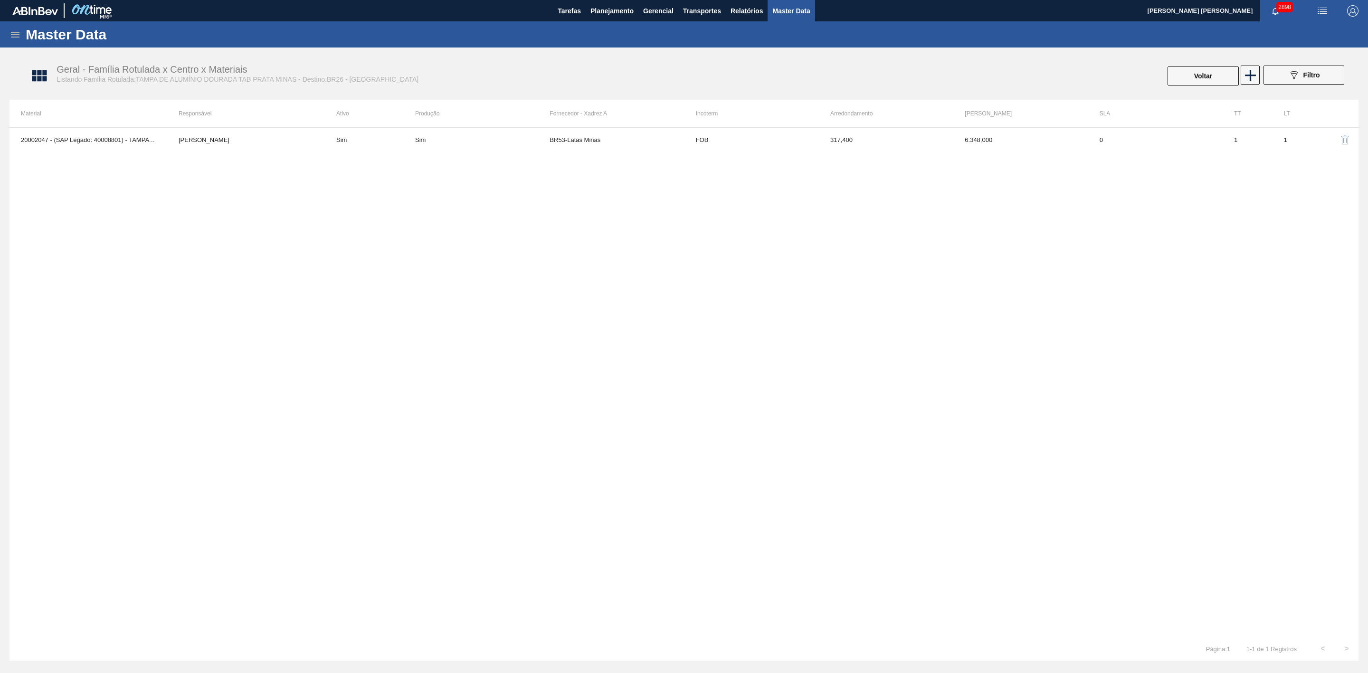
click at [1342, 137] on img "button" at bounding box center [1344, 139] width 11 height 11
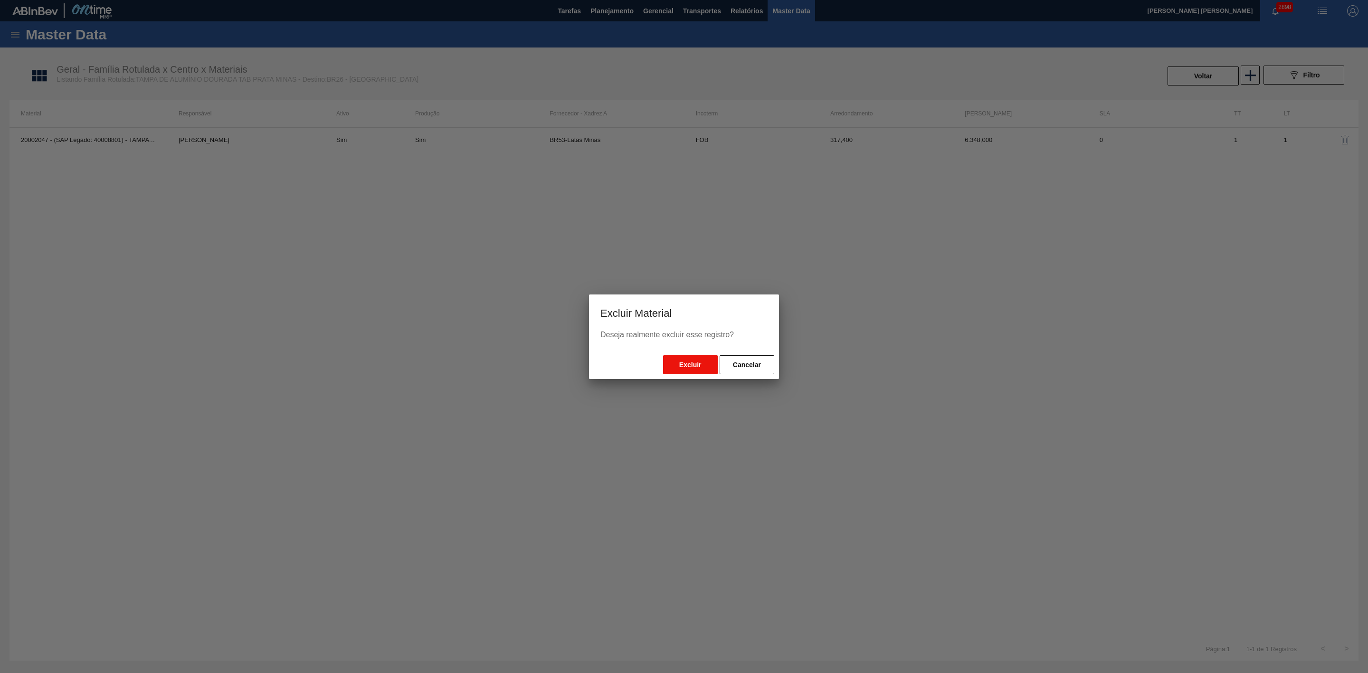
click at [689, 362] on button "Excluir" at bounding box center [690, 364] width 55 height 19
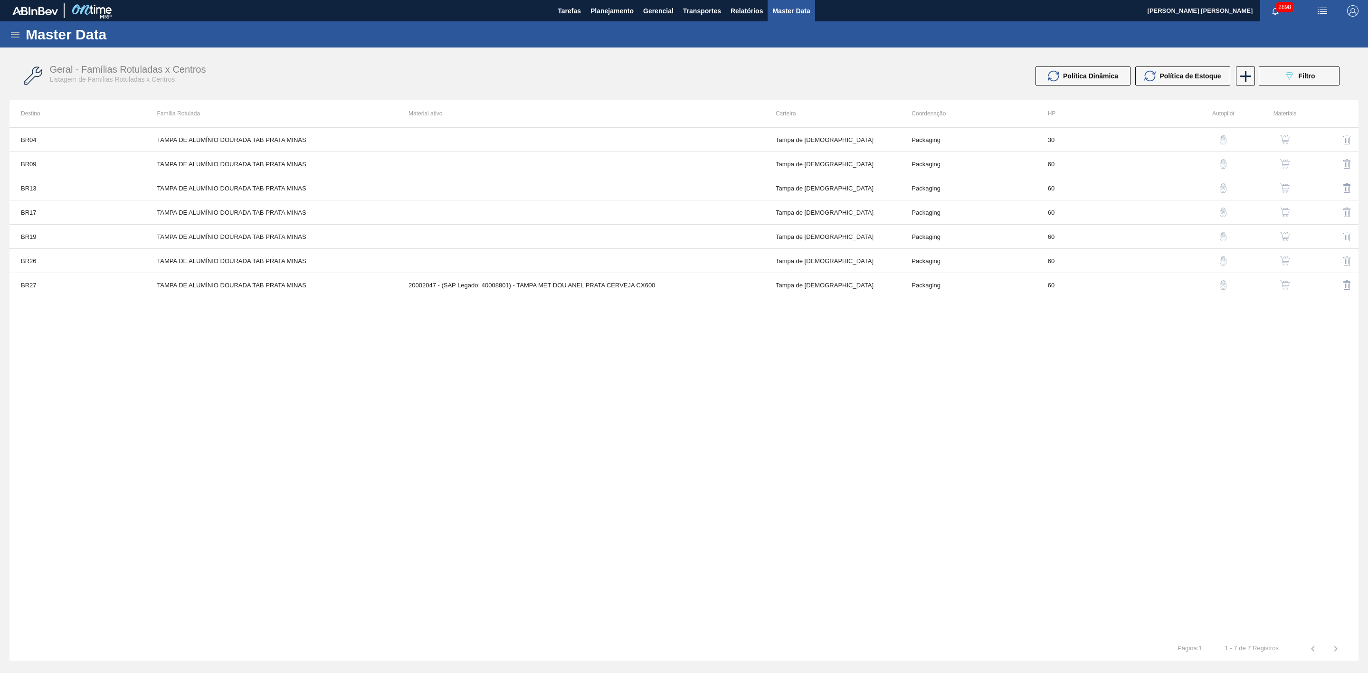
click at [1280, 288] on img "button" at bounding box center [1284, 284] width 9 height 9
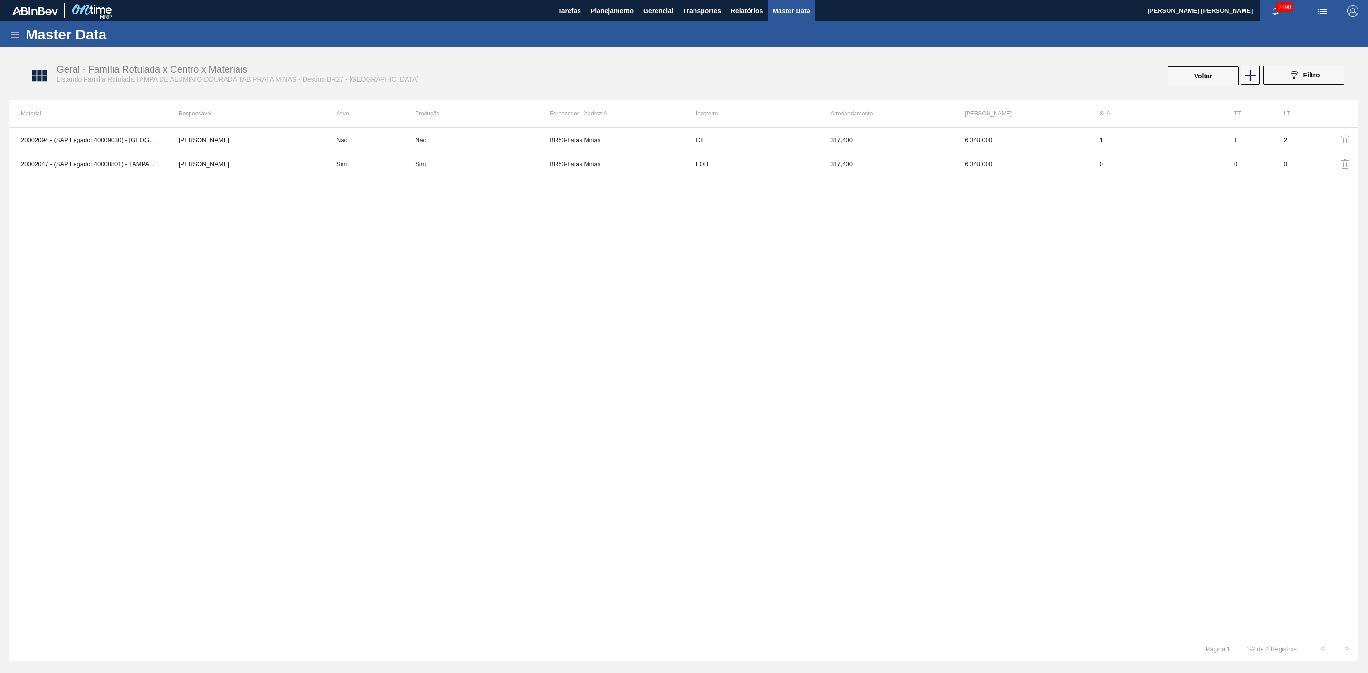
click at [1347, 139] on img "button" at bounding box center [1344, 139] width 11 height 11
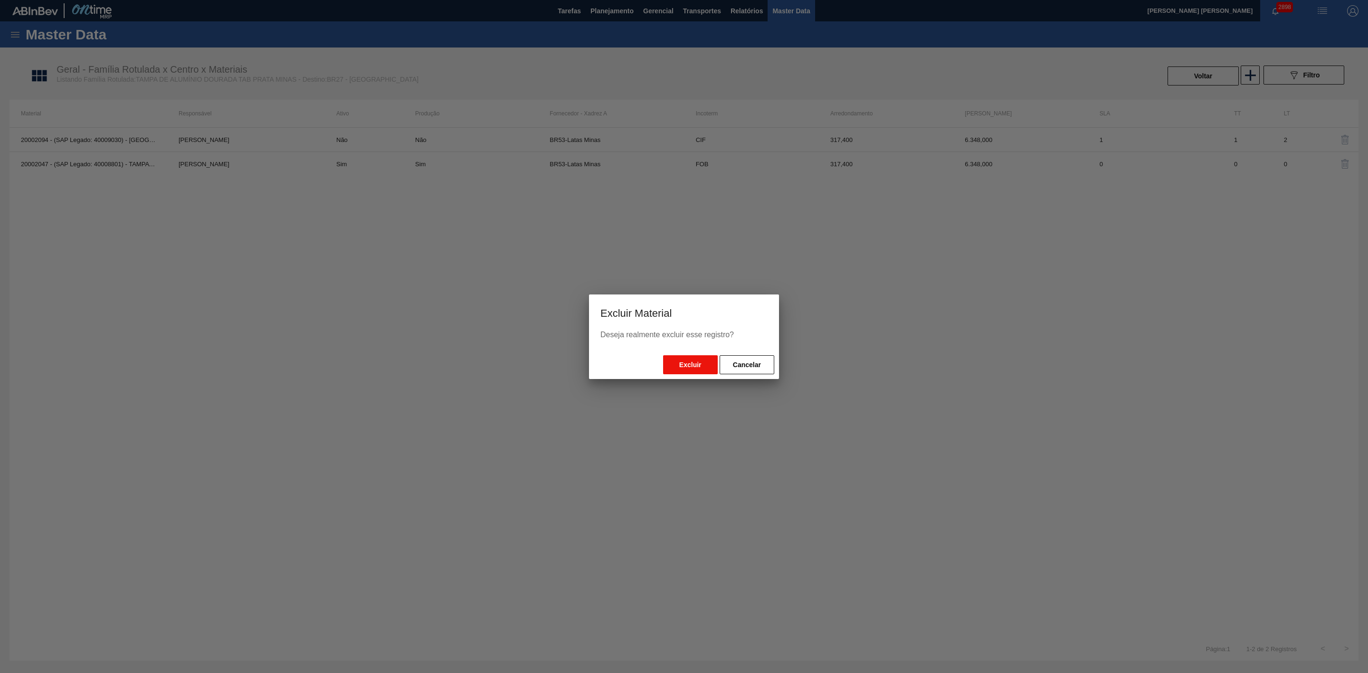
click at [699, 362] on button "Excluir" at bounding box center [690, 364] width 55 height 19
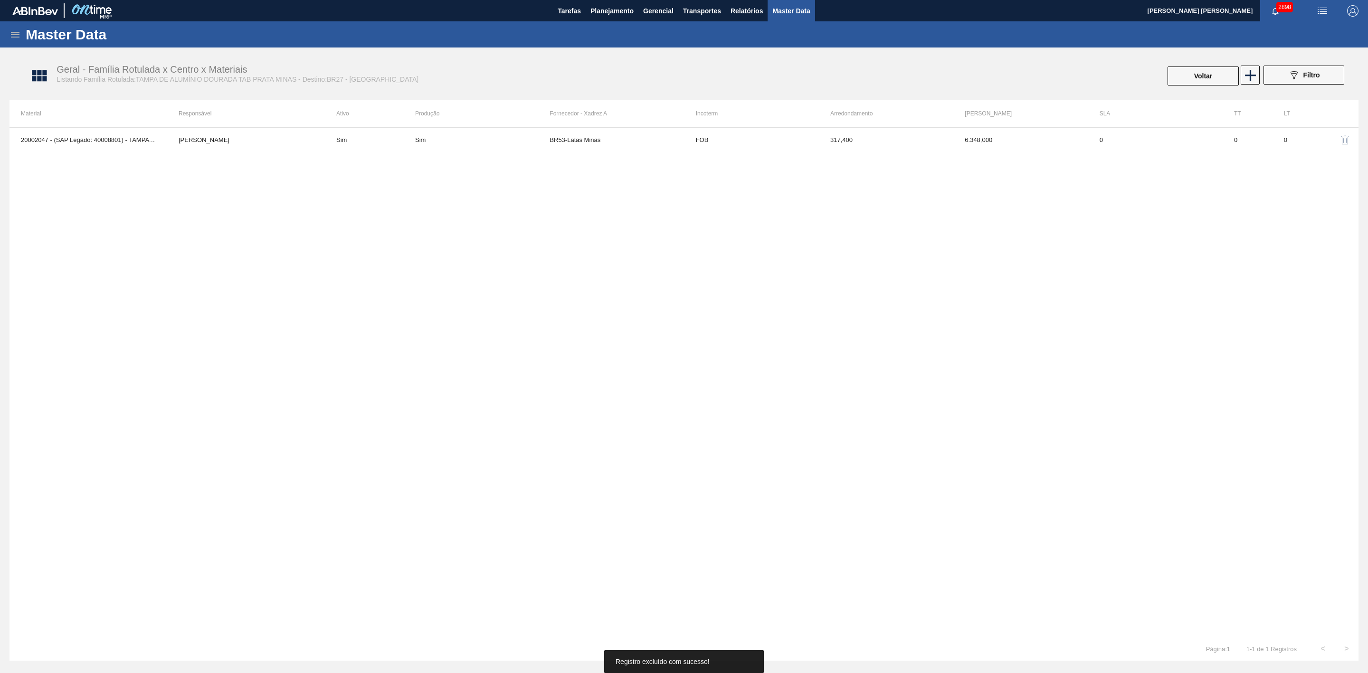
click at [1345, 139] on img "button" at bounding box center [1344, 139] width 11 height 11
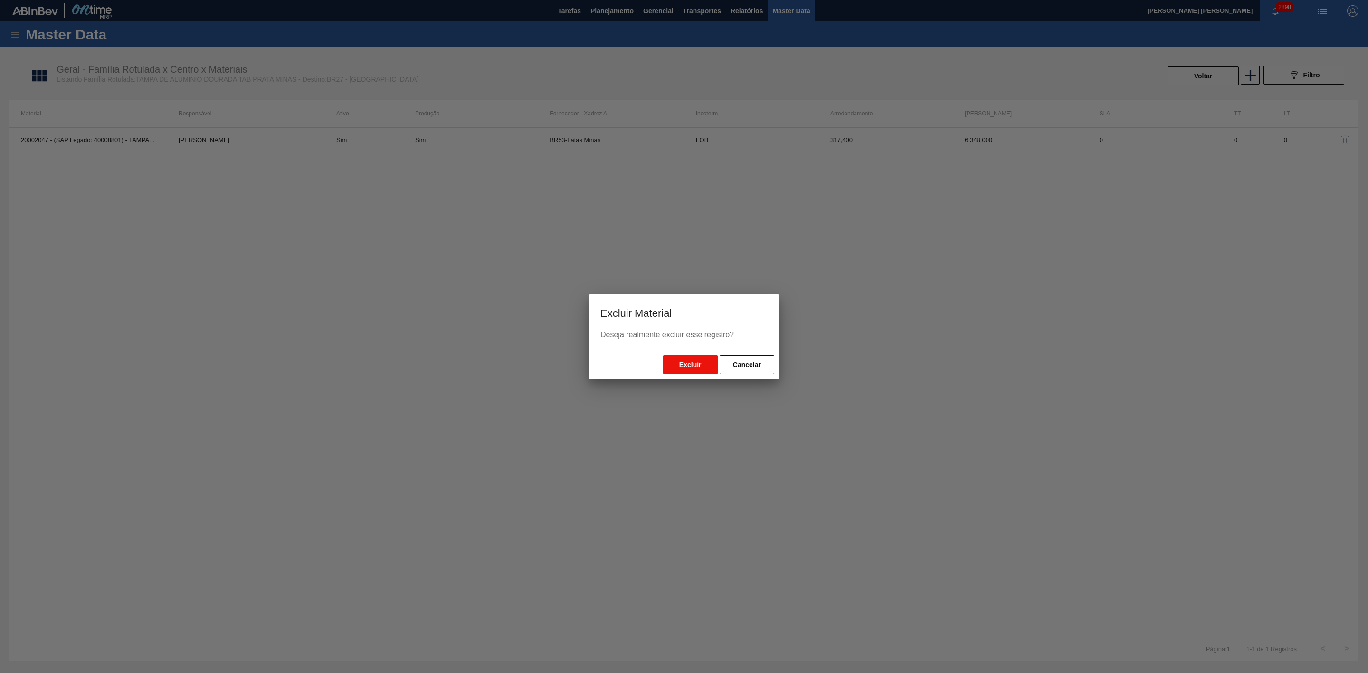
click at [691, 362] on button "Excluir" at bounding box center [690, 364] width 55 height 19
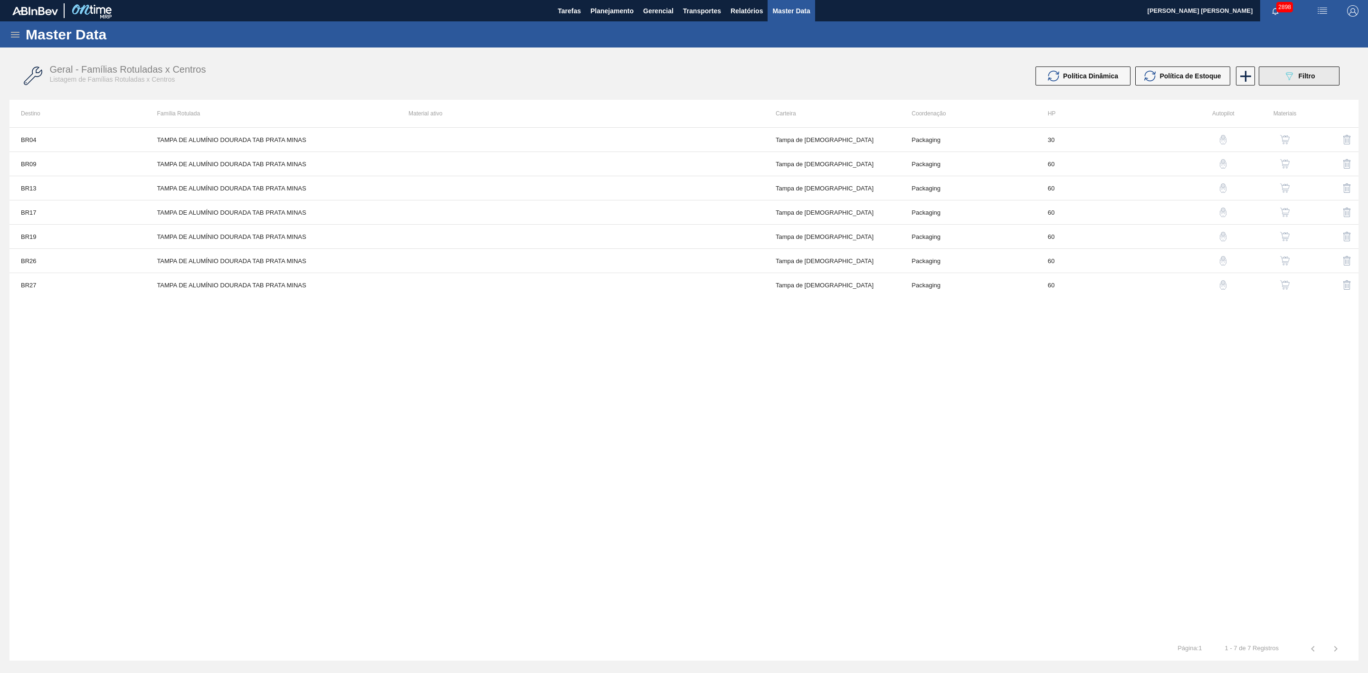
click at [1300, 82] on button "089F7B8B-B2A5-4AFE-B5C0-19BA573D28AC Filtro" at bounding box center [1298, 75] width 81 height 19
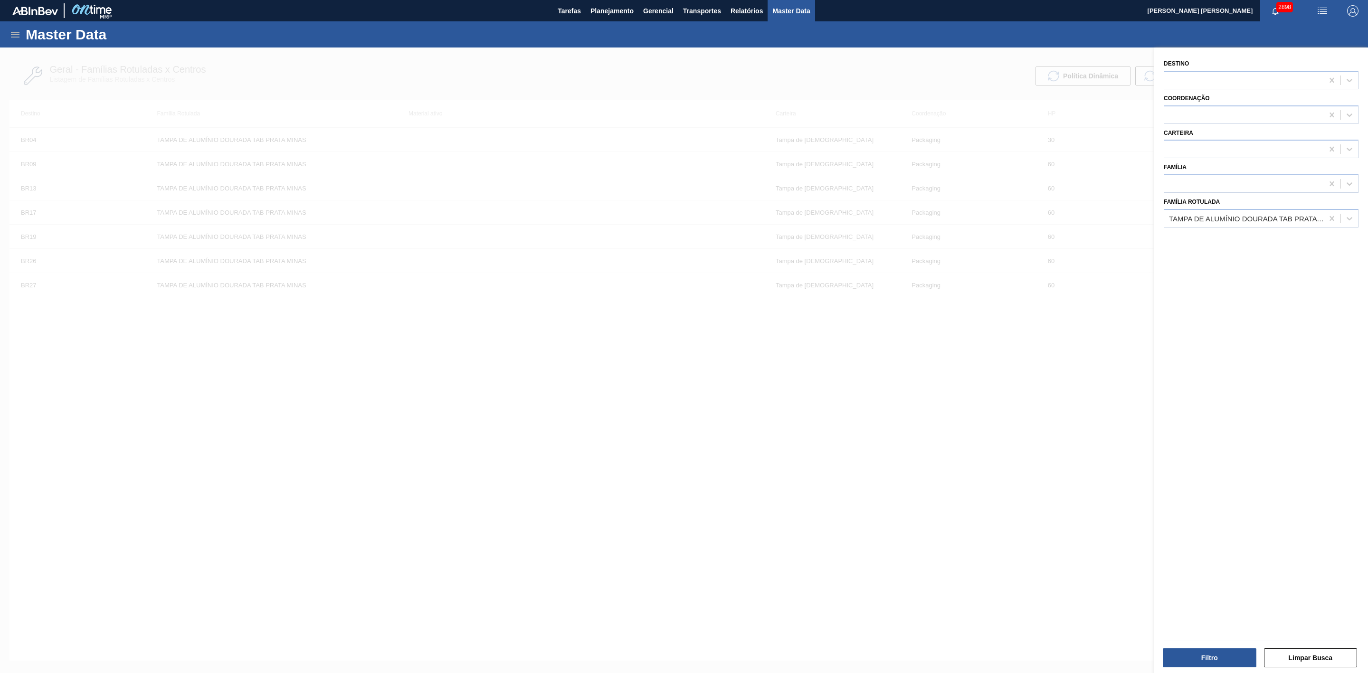
click at [846, 111] on div at bounding box center [684, 383] width 1368 height 673
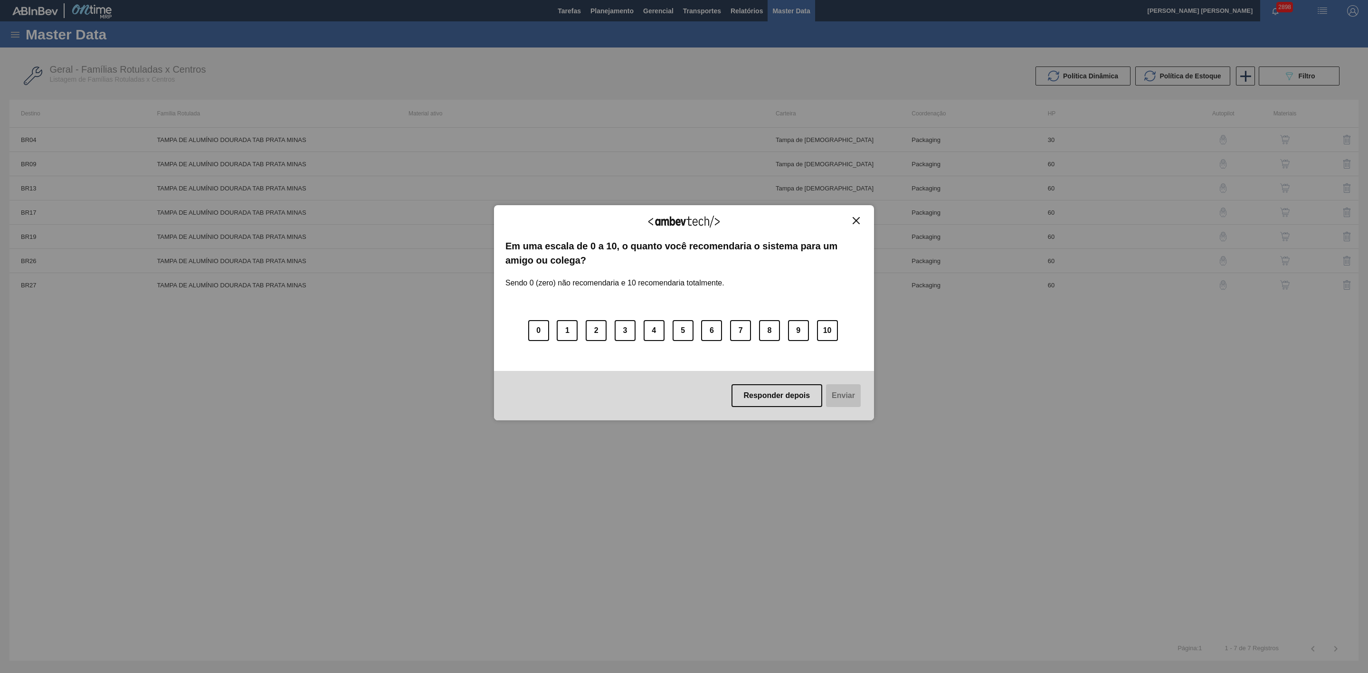
click at [852, 219] on img "Close" at bounding box center [855, 220] width 7 height 7
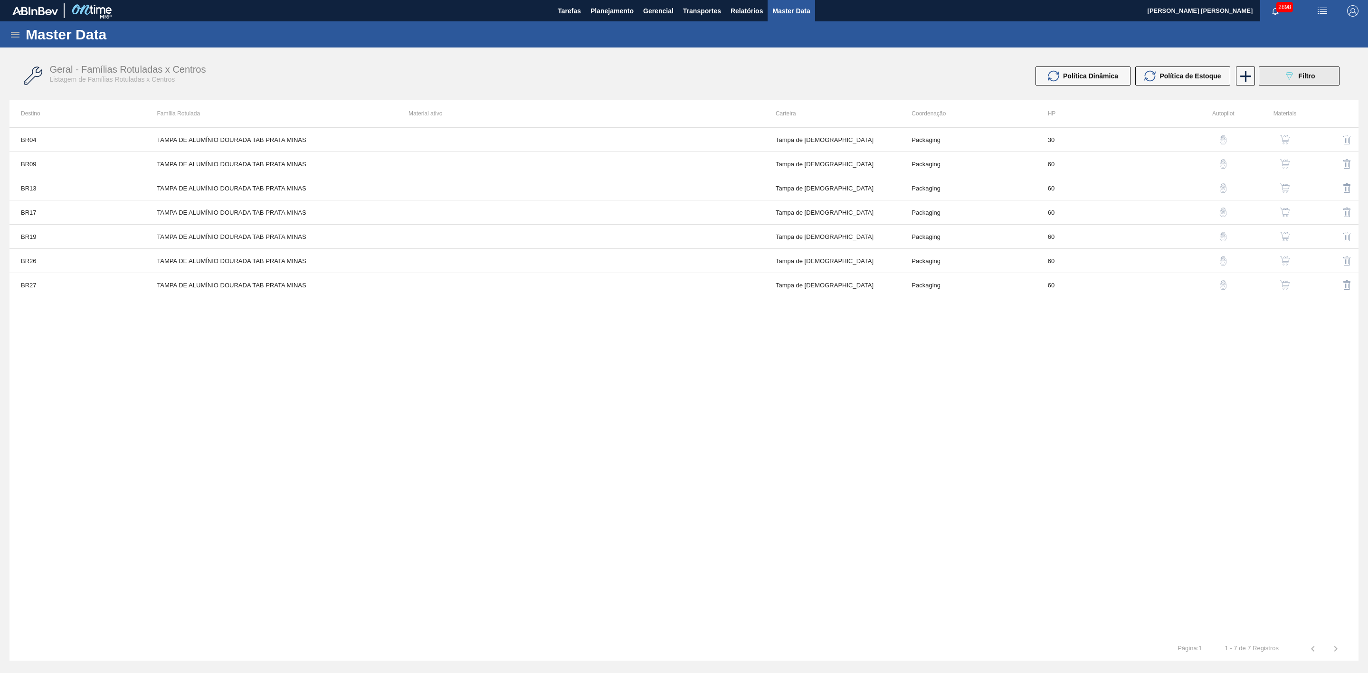
click at [1290, 72] on icon "089F7B8B-B2A5-4AFE-B5C0-19BA573D28AC" at bounding box center [1288, 75] width 11 height 11
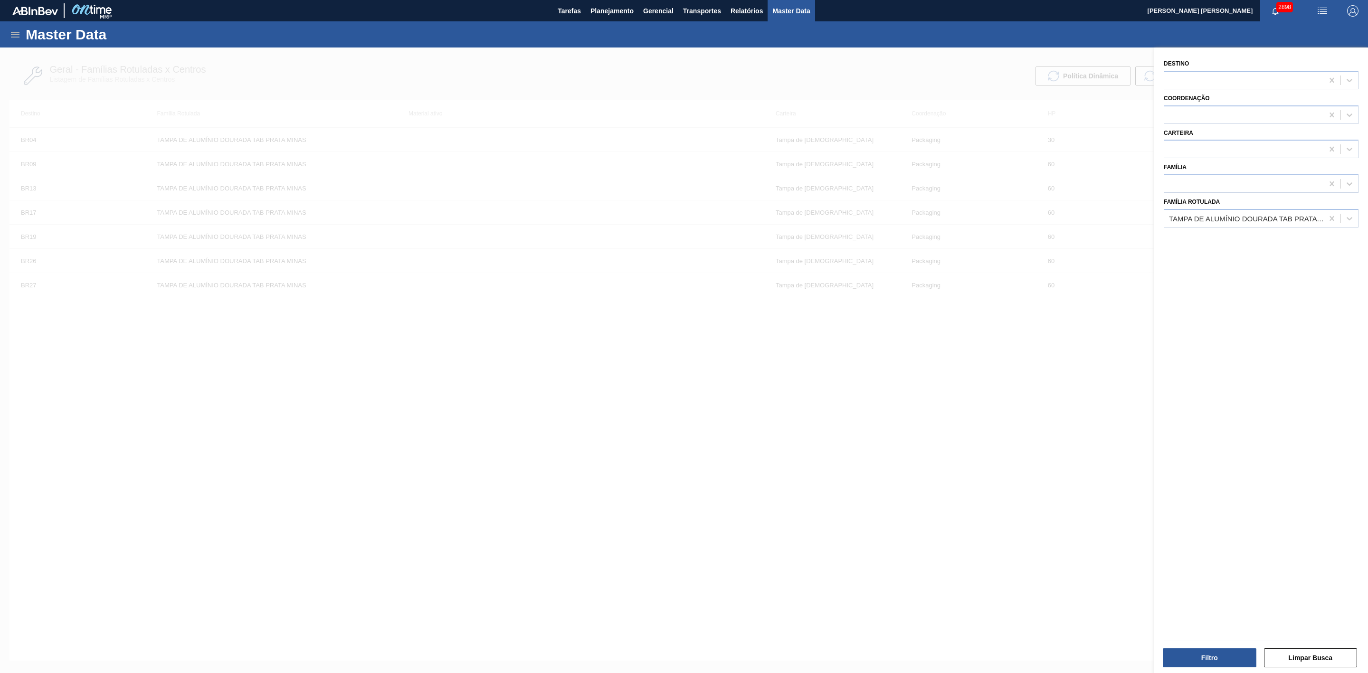
click at [919, 77] on div at bounding box center [684, 383] width 1368 height 673
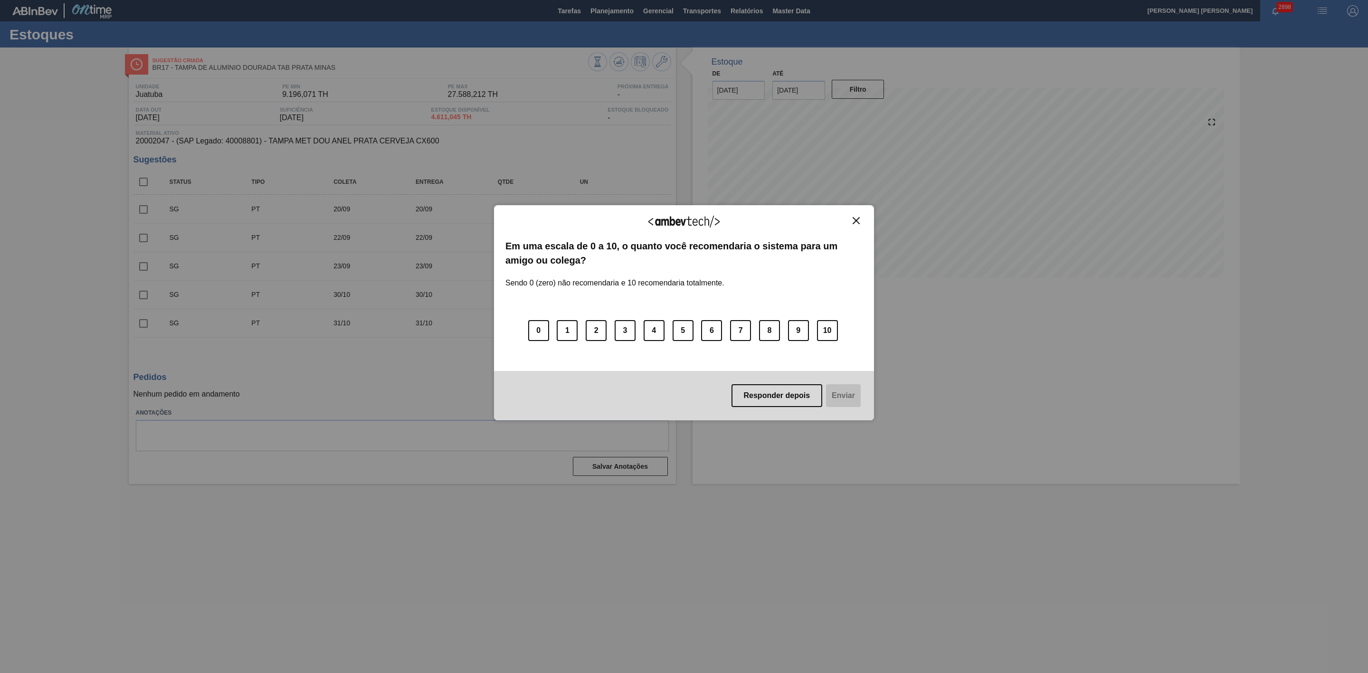
click at [848, 217] on div "Agradecemos seu feedback!" at bounding box center [683, 228] width 357 height 22
click at [855, 225] on div "Agradecemos seu feedback!" at bounding box center [683, 228] width 357 height 22
click at [858, 222] on img "Close" at bounding box center [855, 220] width 7 height 7
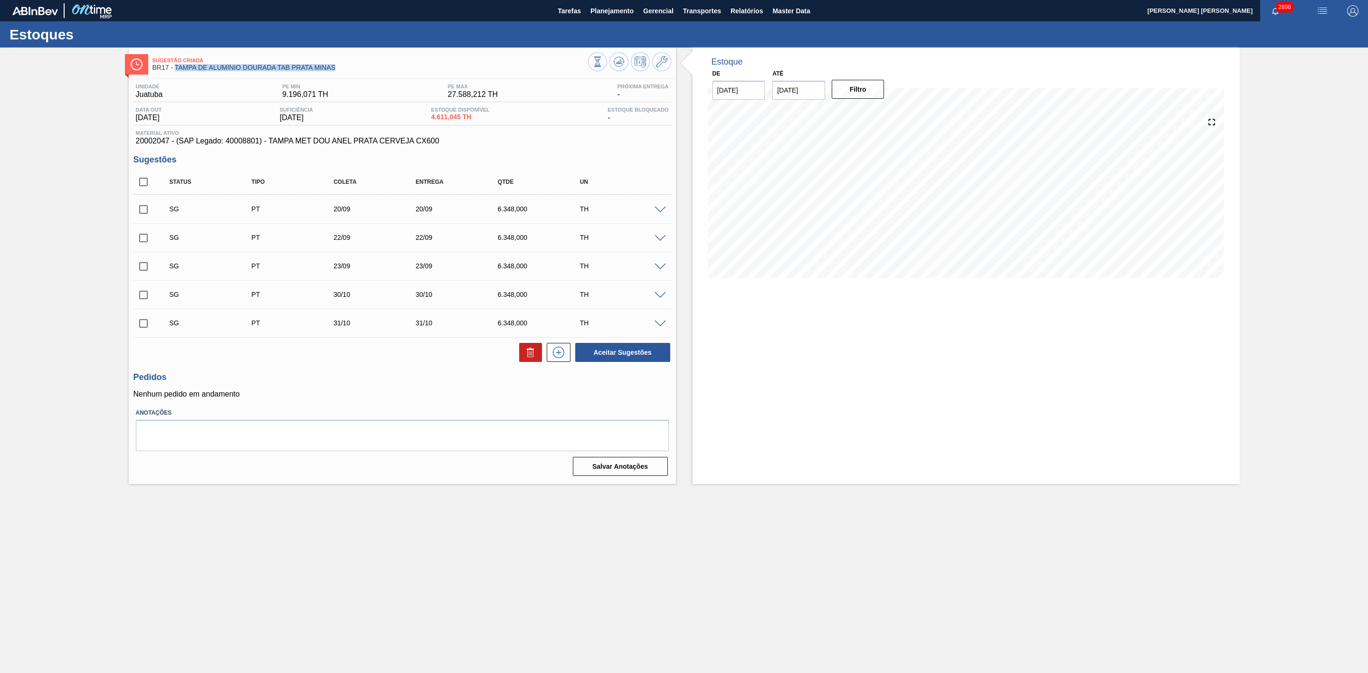
drag, startPoint x: 293, startPoint y: 71, endPoint x: 175, endPoint y: 67, distance: 118.3
click at [175, 67] on span "BR17 - TAMPA DE ALUMÍNIO DOURADA TAB PRATA MINAS" at bounding box center [369, 67] width 435 height 7
copy span "TAMPA DE ALUMÍNIO DOURADA TAB PRATA MINAS"
